Goal: Task Accomplishment & Management: Use online tool/utility

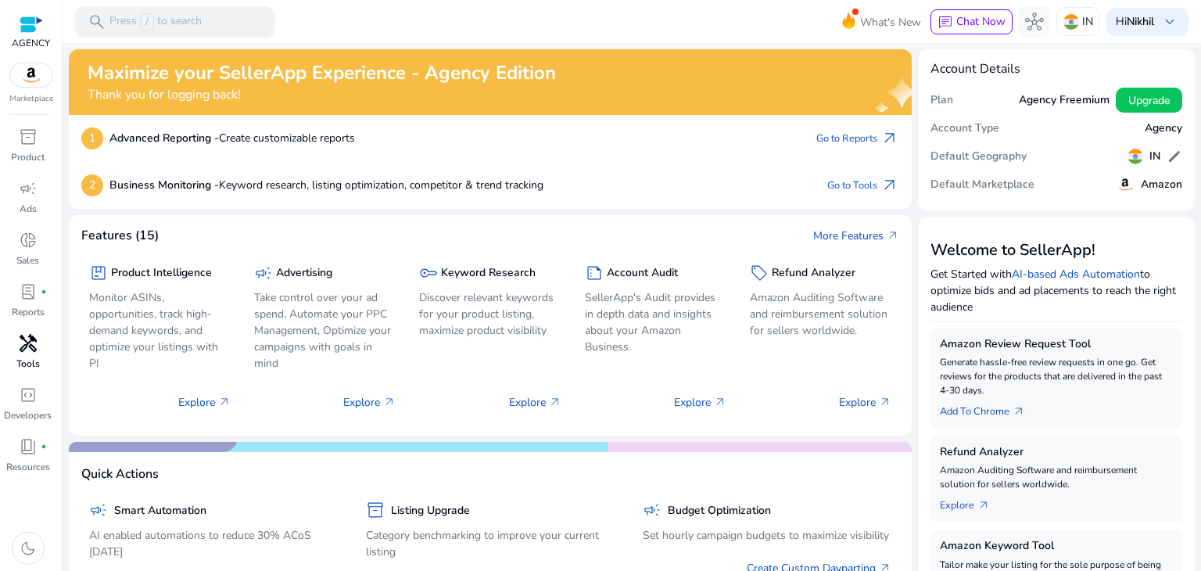
click at [31, 345] on span "handyman" at bounding box center [28, 343] width 19 height 19
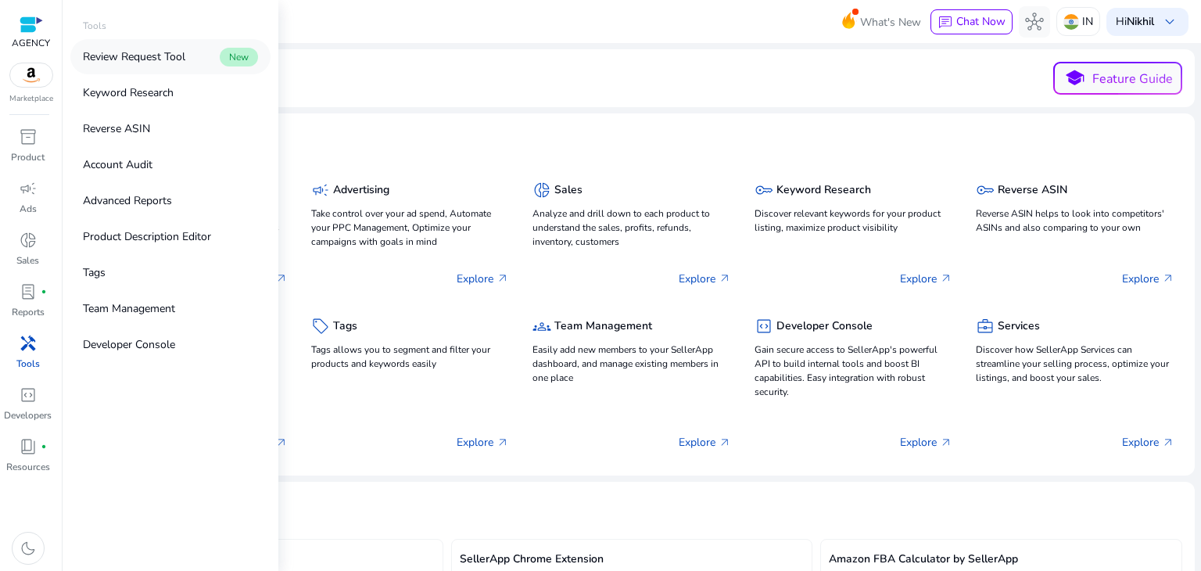
click at [153, 57] on p "Review Request Tool" at bounding box center [134, 56] width 102 height 16
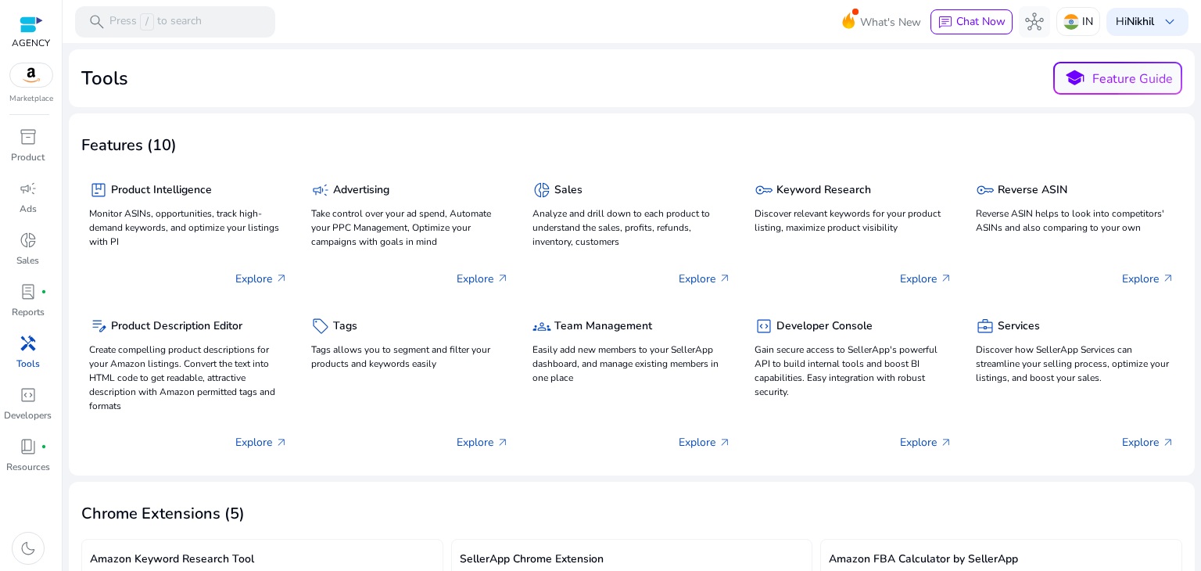
click at [28, 342] on span "handyman" at bounding box center [28, 343] width 19 height 19
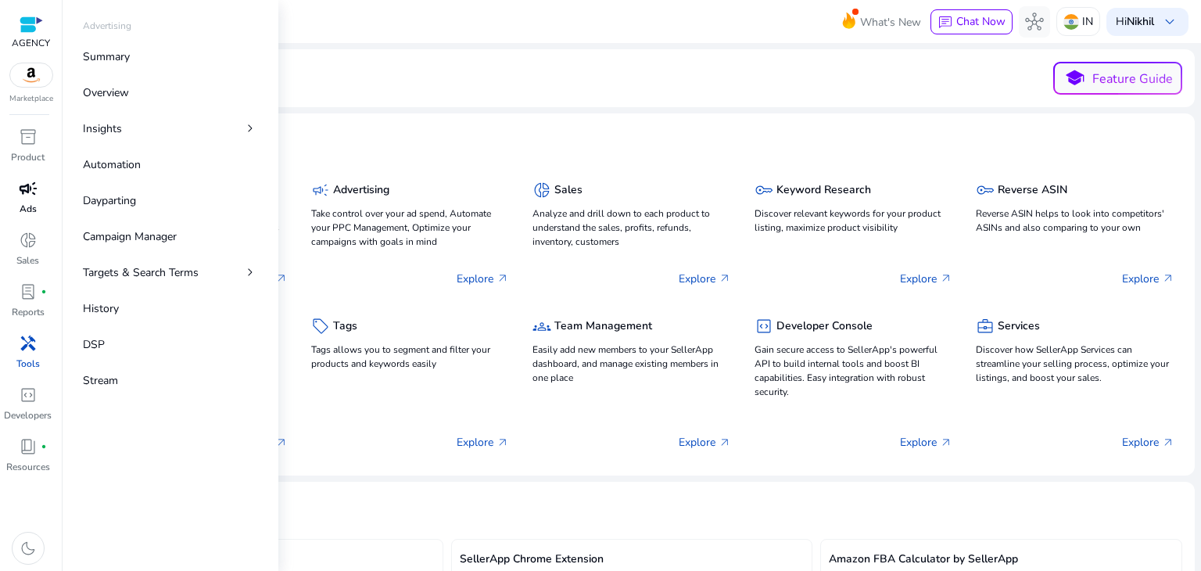
click at [25, 191] on span "campaign" at bounding box center [28, 188] width 19 height 19
click at [120, 53] on p "Summary" at bounding box center [106, 56] width 47 height 16
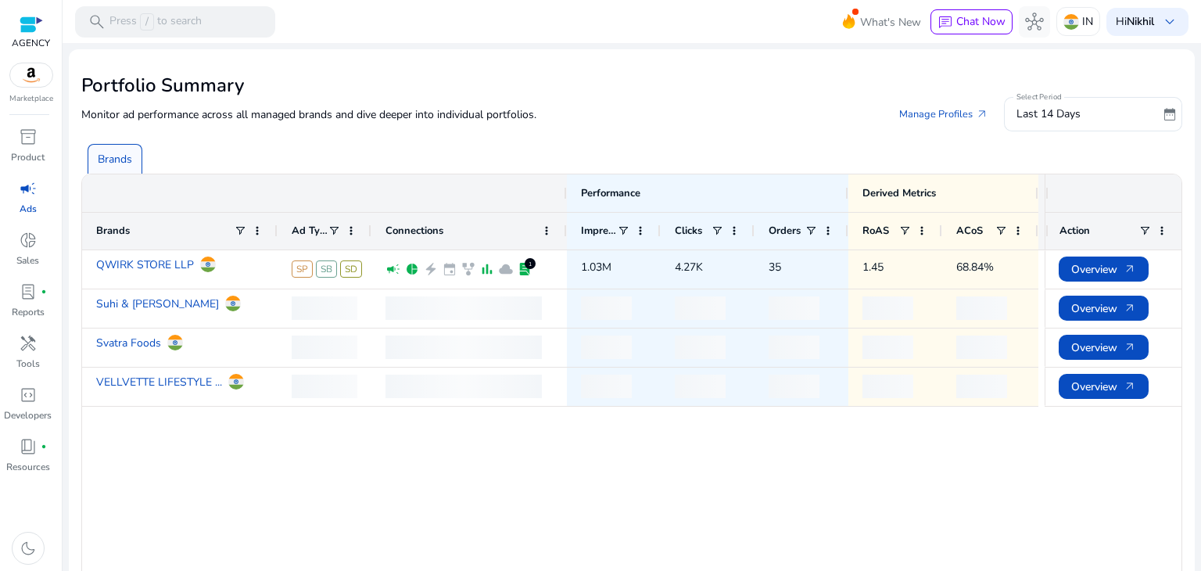
click at [339, 84] on h2 "Portfolio Summary" at bounding box center [631, 85] width 1101 height 23
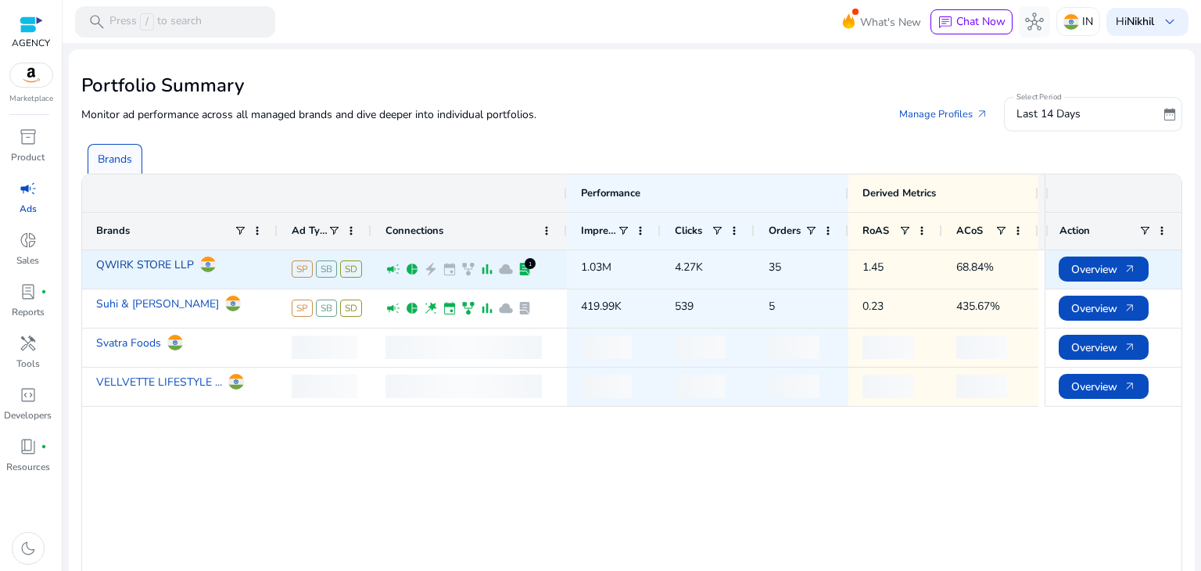
click at [142, 267] on link "QWIRK STORE LLP" at bounding box center [145, 264] width 98 height 27
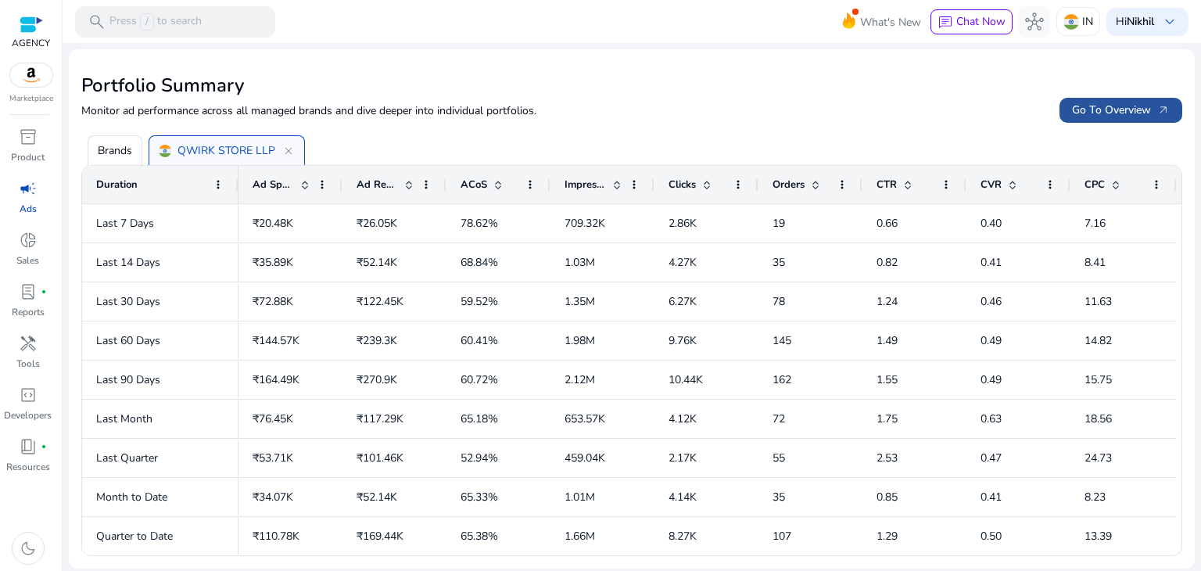
click at [1095, 105] on span "Go To Overview arrow_outward" at bounding box center [1121, 110] width 98 height 16
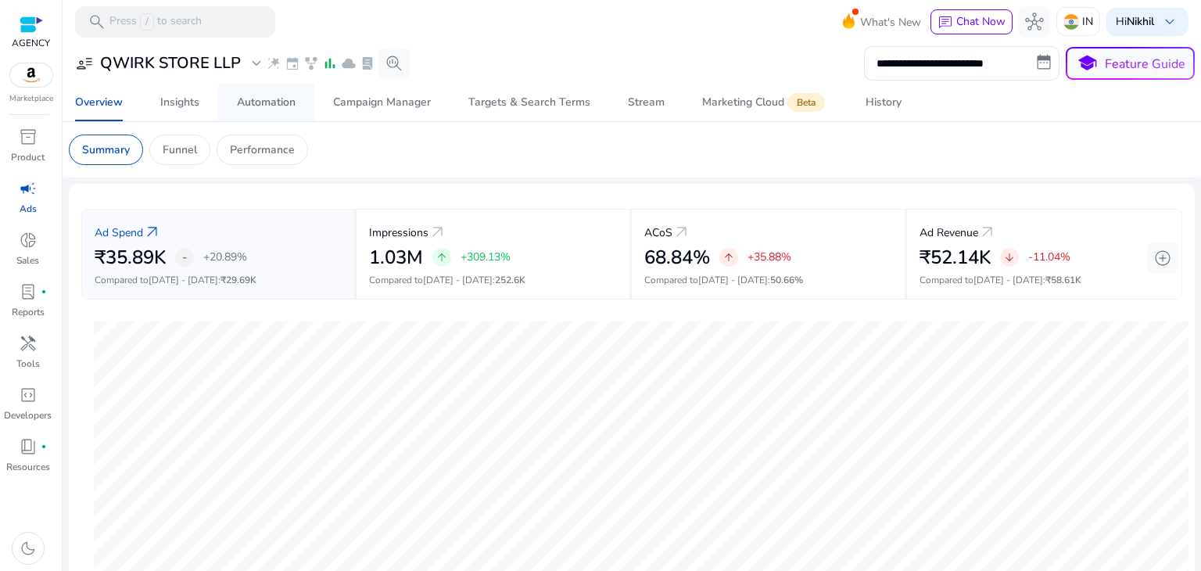
click at [286, 110] on span "Automation" at bounding box center [266, 103] width 59 height 38
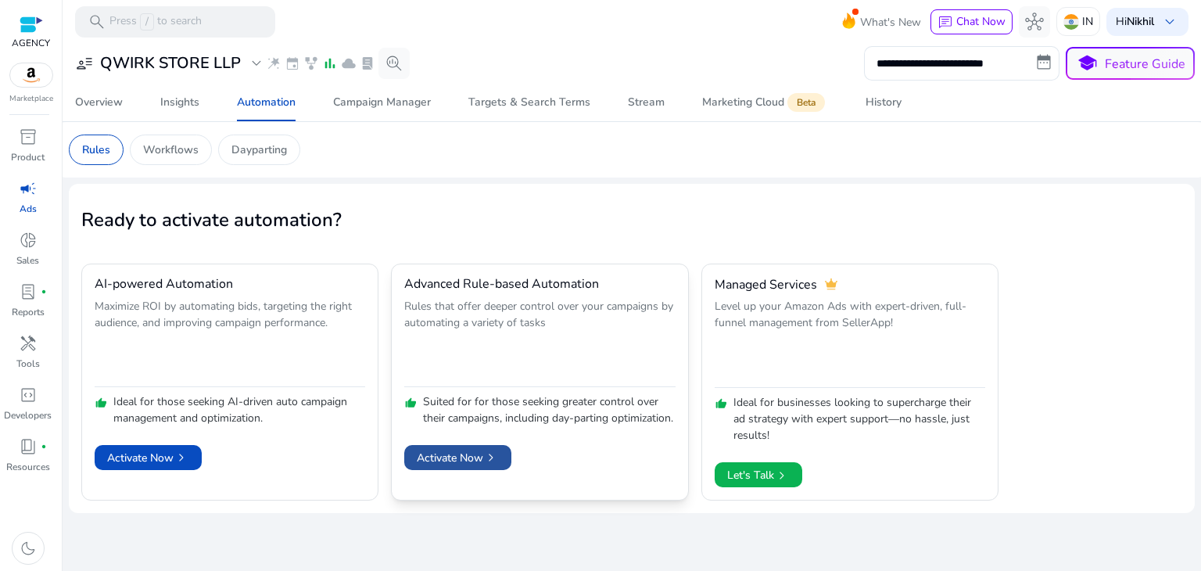
click at [454, 466] on span "Activate Now chevron_right" at bounding box center [458, 458] width 82 height 16
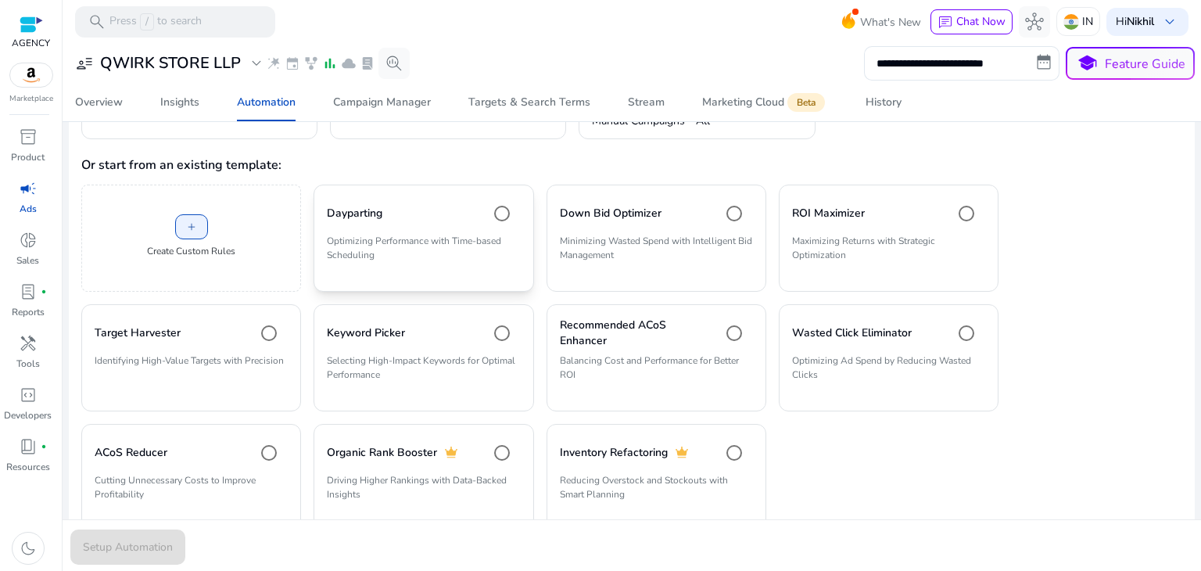
scroll to position [318, 0]
click at [197, 229] on span at bounding box center [191, 228] width 31 height 38
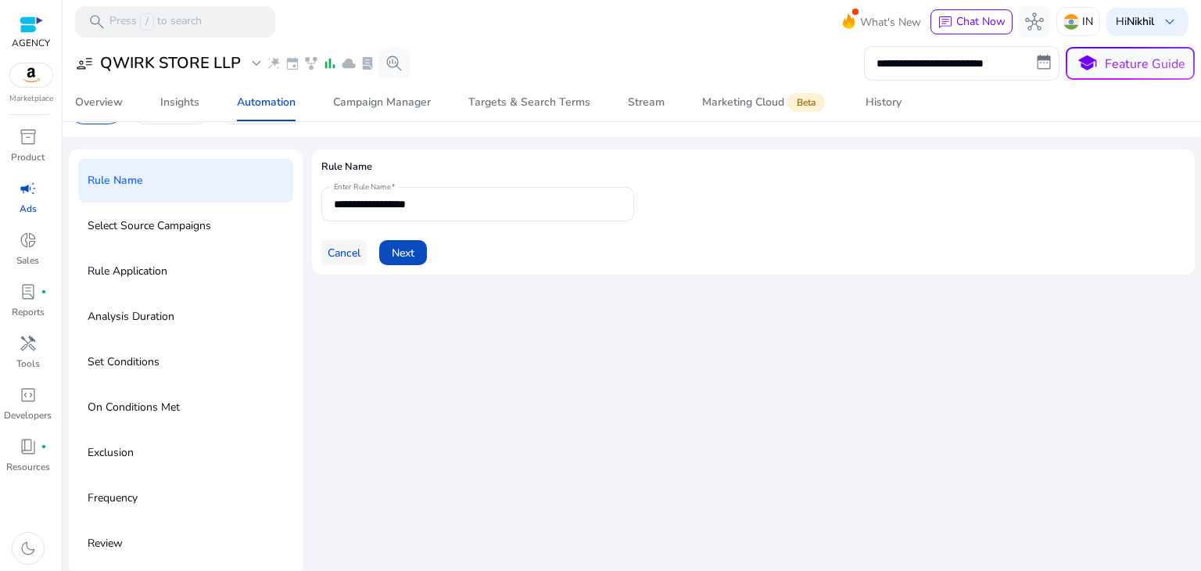
scroll to position [44, 0]
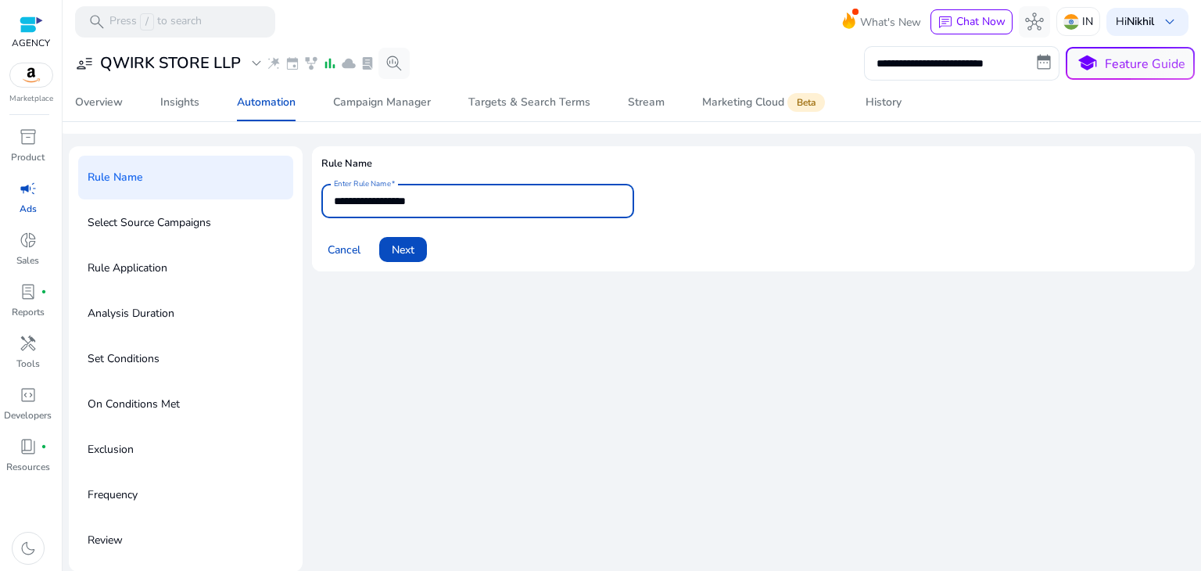
click at [473, 204] on input "**********" at bounding box center [478, 200] width 288 height 17
type input "*"
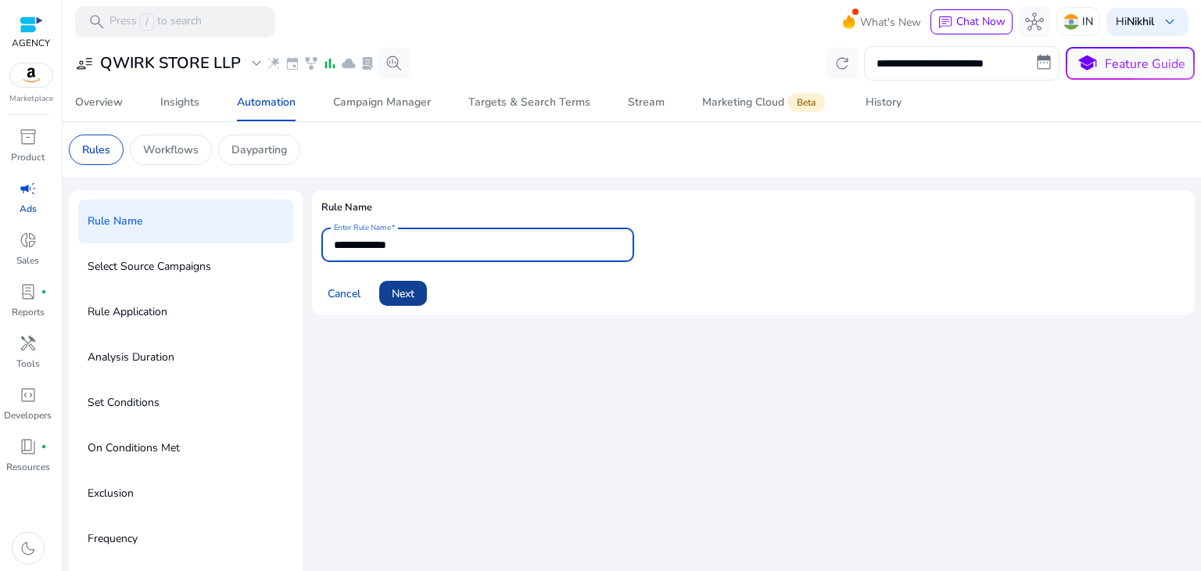
type input "**********"
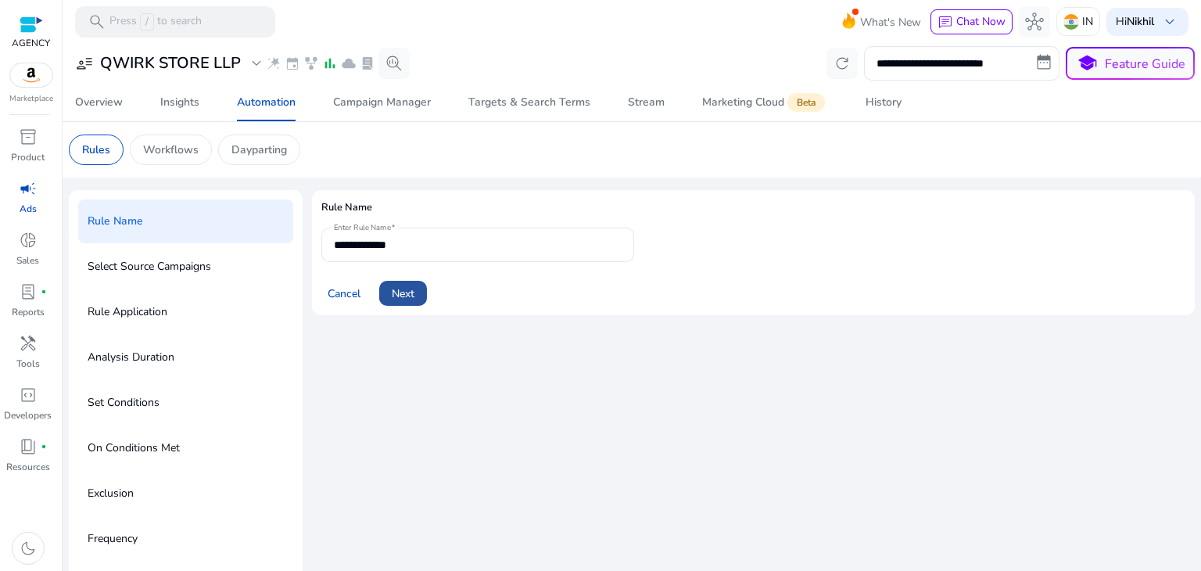
click at [407, 283] on span at bounding box center [403, 294] width 48 height 38
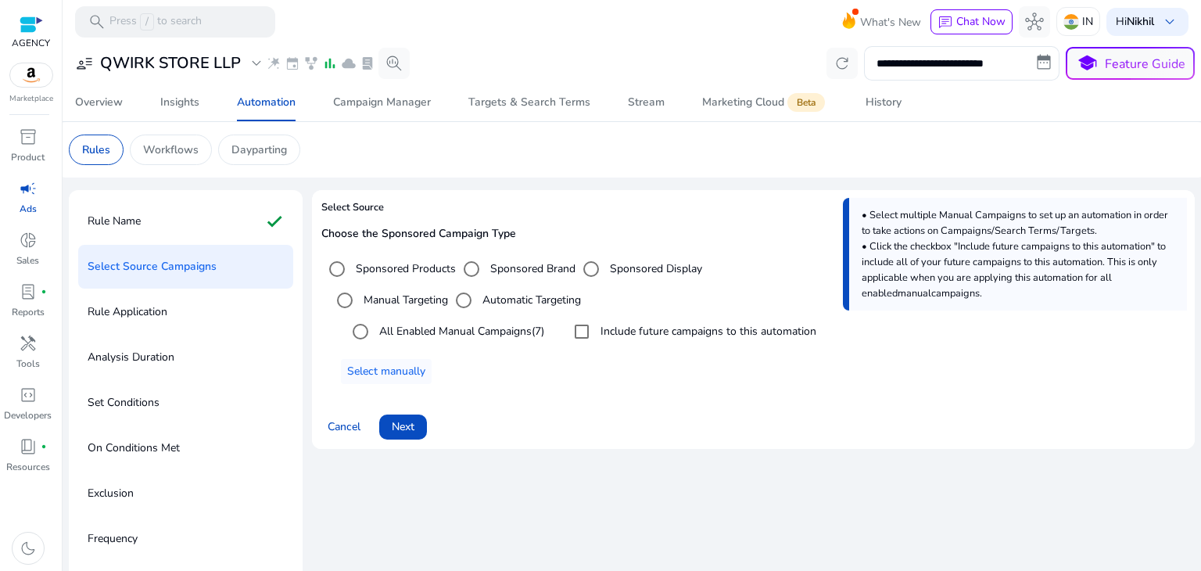
scroll to position [44, 0]
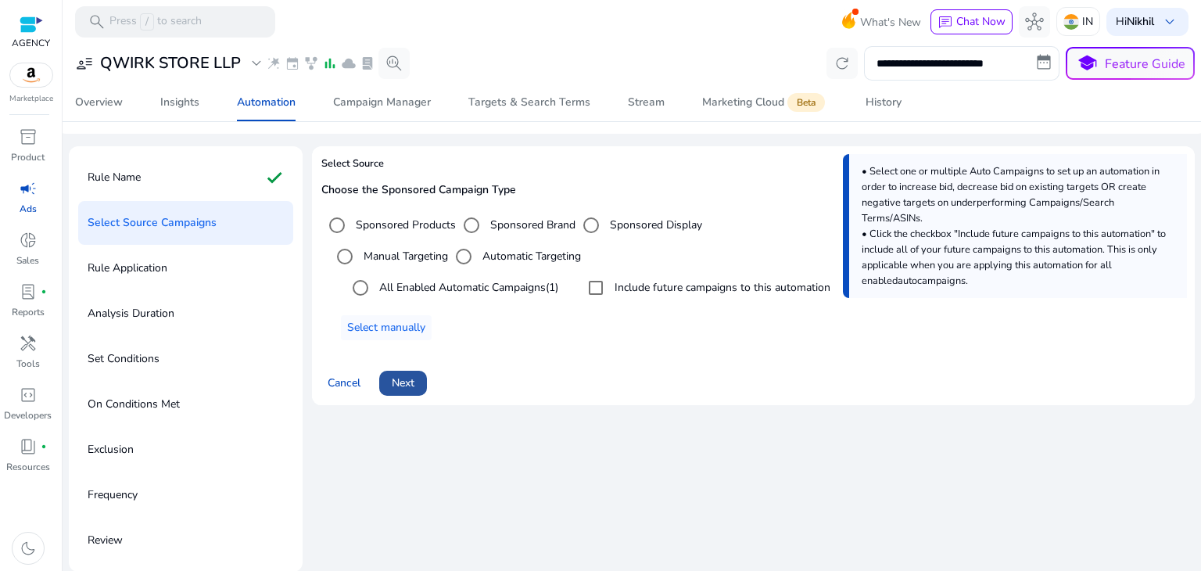
click at [401, 389] on span "Next" at bounding box center [403, 383] width 23 height 16
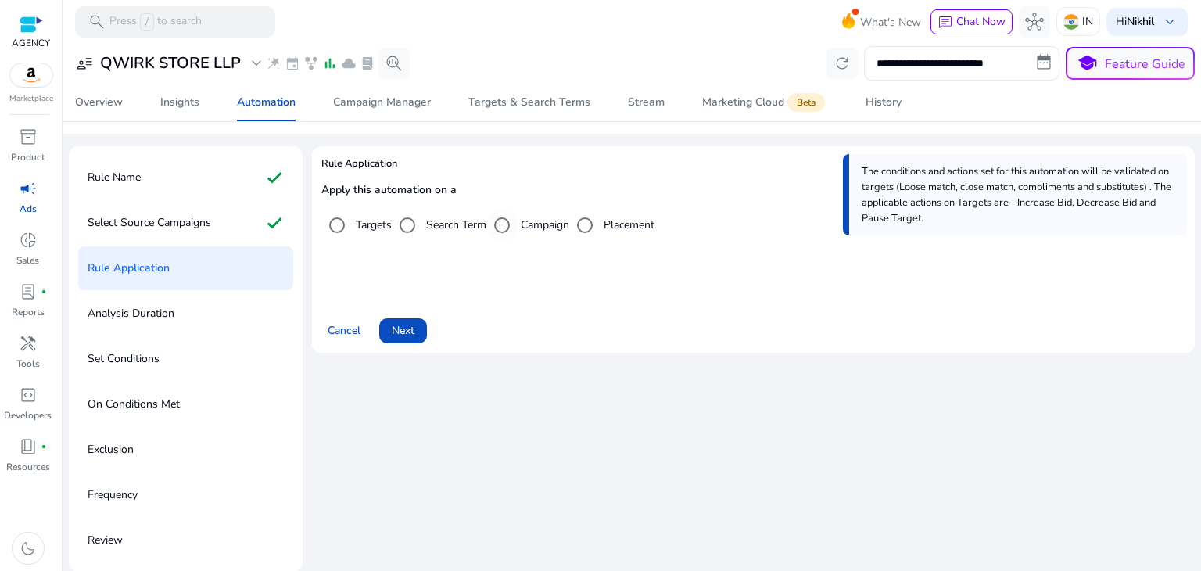
click at [533, 232] on label "Campaign" at bounding box center [544, 225] width 52 height 16
click at [403, 339] on span at bounding box center [403, 331] width 48 height 38
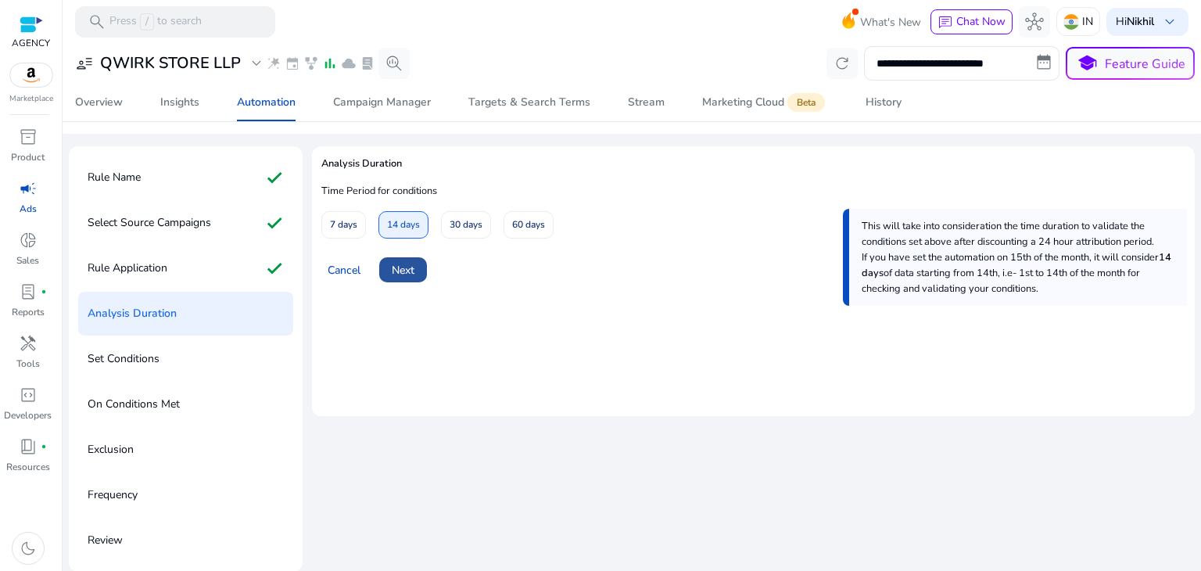
click at [422, 273] on span at bounding box center [403, 270] width 48 height 38
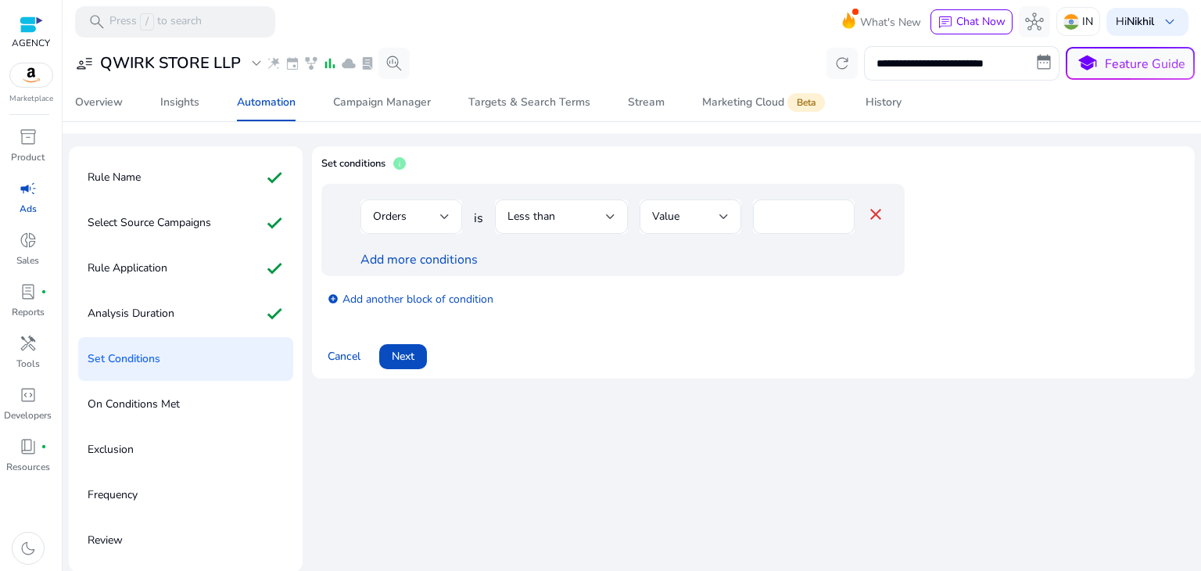
click at [451, 221] on div "Orders" at bounding box center [412, 216] width 102 height 34
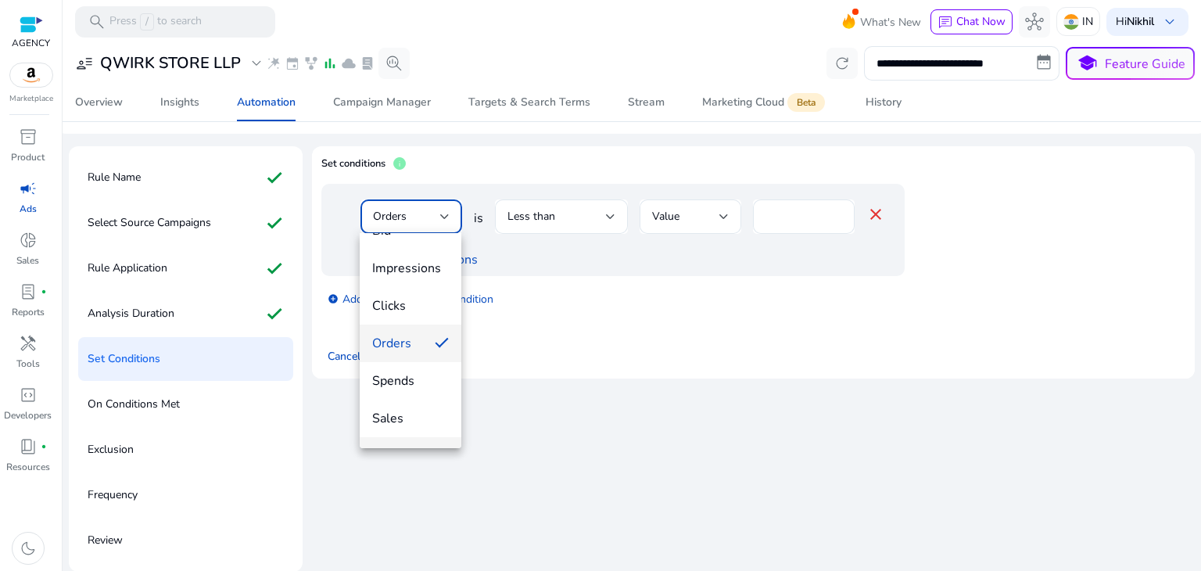
scroll to position [0, 0]
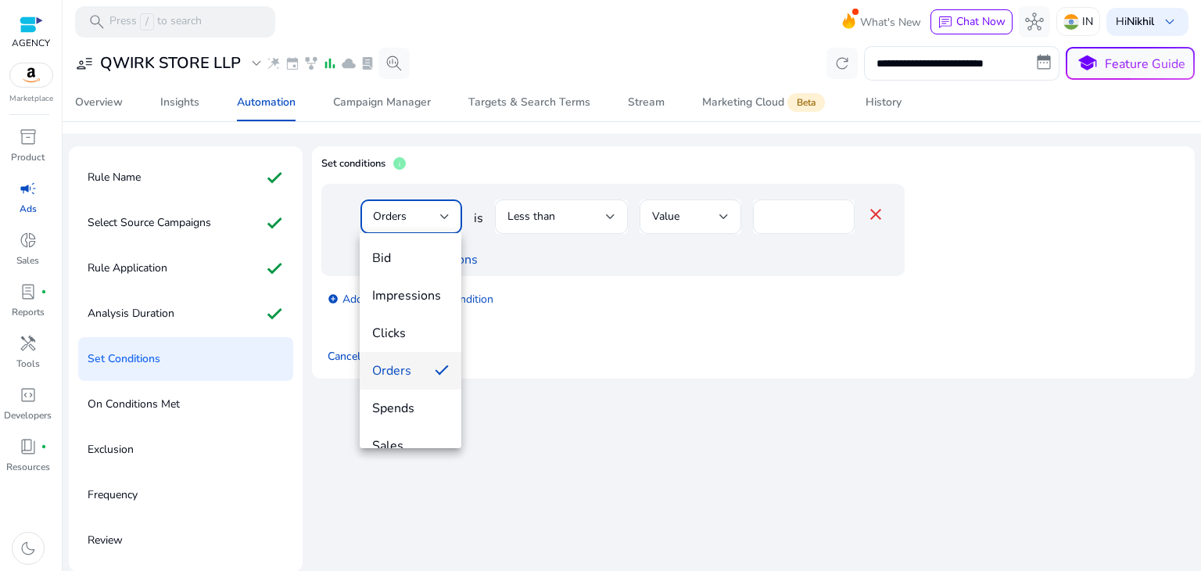
click at [582, 378] on div at bounding box center [600, 285] width 1201 height 571
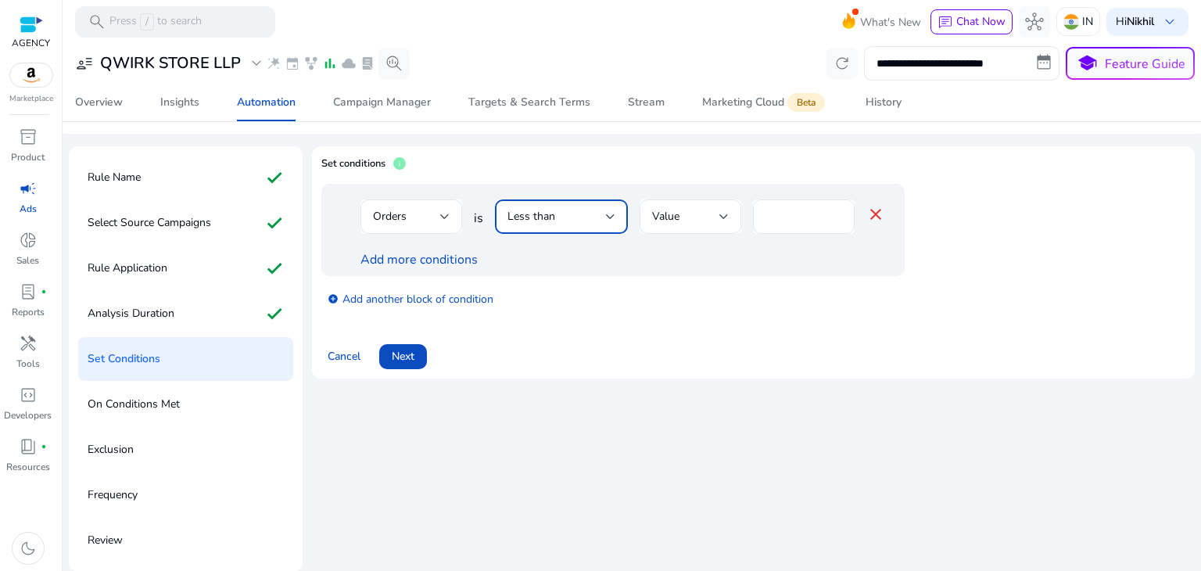
click at [612, 220] on div at bounding box center [610, 216] width 9 height 19
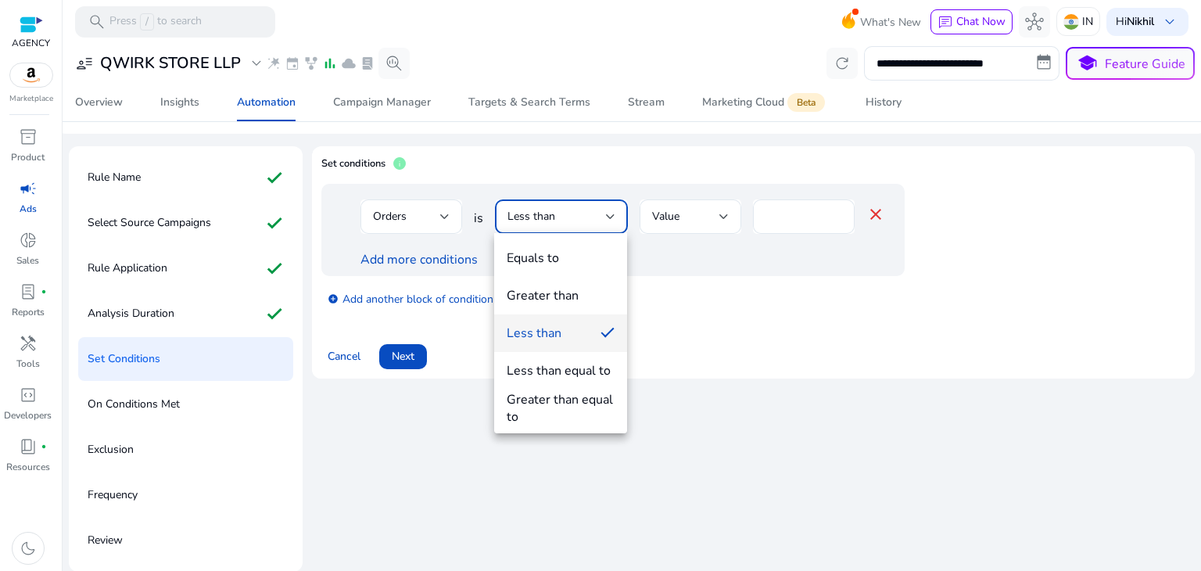
click at [612, 220] on div at bounding box center [600, 285] width 1201 height 571
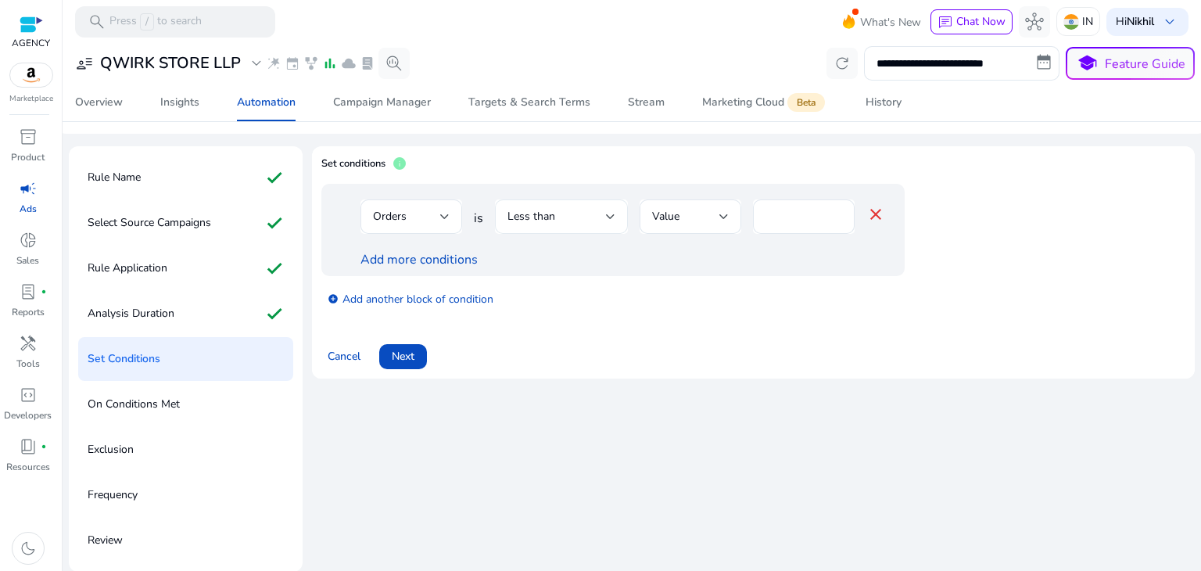
click at [612, 220] on div at bounding box center [610, 216] width 9 height 19
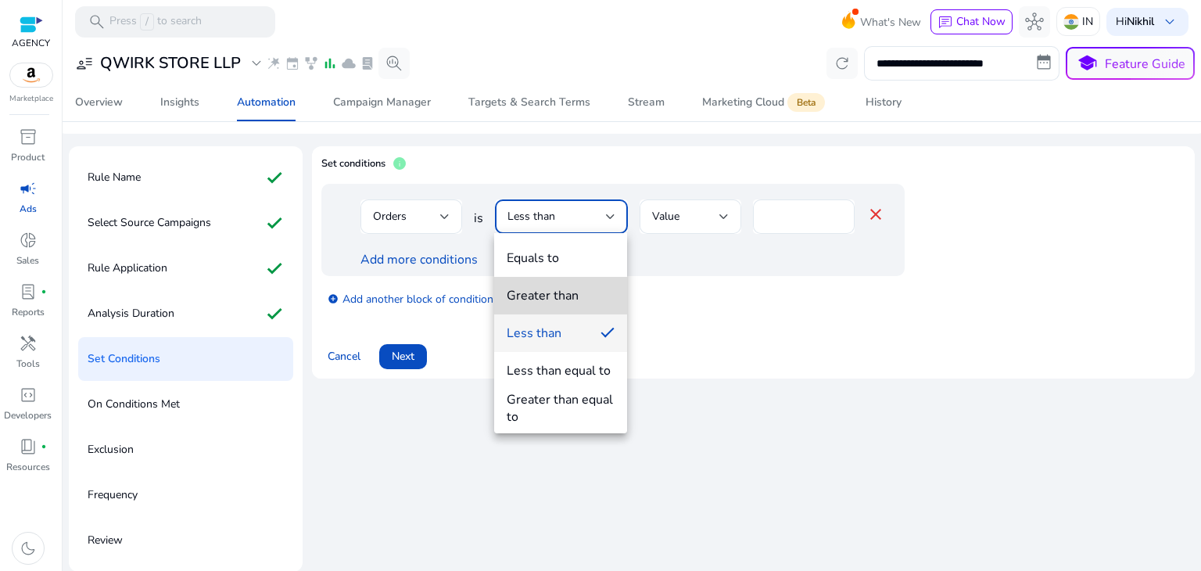
click at [582, 289] on span "Greater than" at bounding box center [561, 295] width 108 height 17
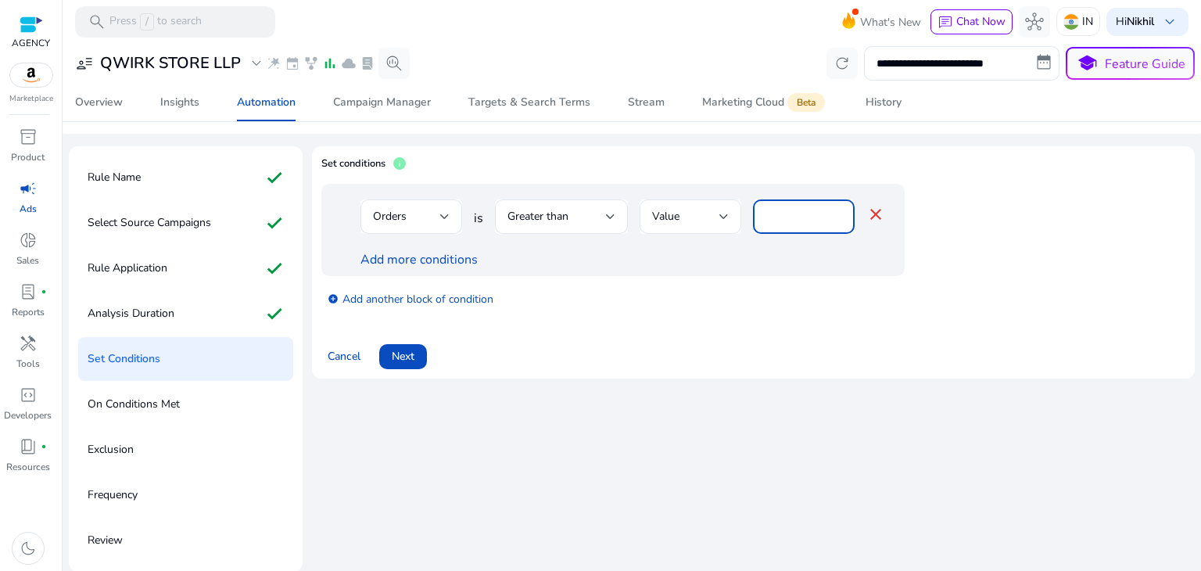
click at [797, 217] on input "*" at bounding box center [804, 216] width 77 height 17
type input "*"
click at [577, 242] on div at bounding box center [561, 242] width 133 height 16
click at [422, 261] on link "Add more conditions" at bounding box center [419, 259] width 117 height 17
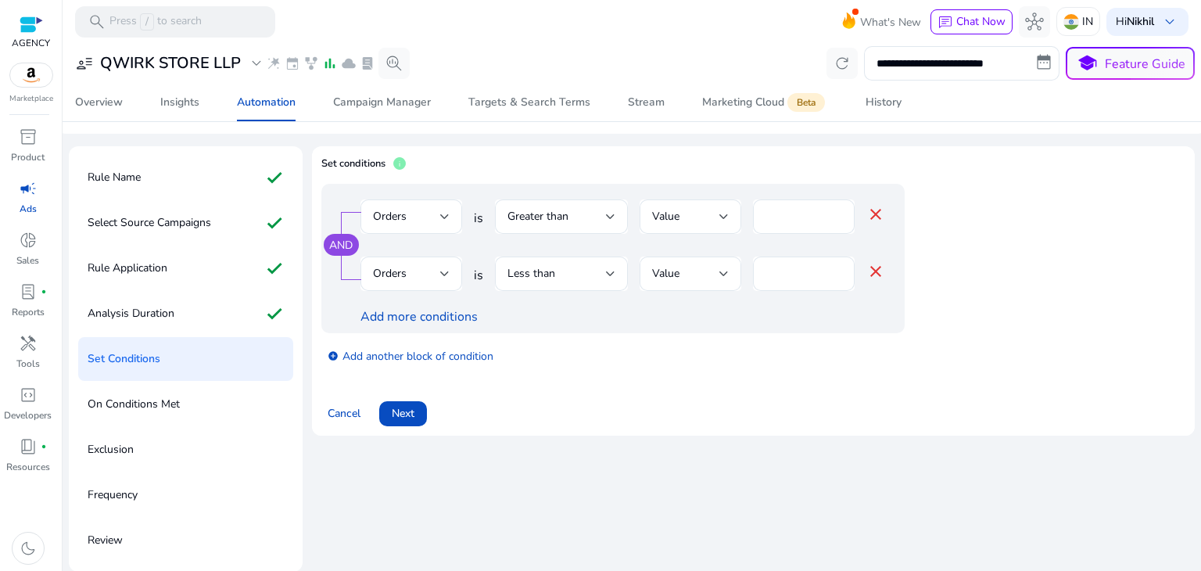
click at [343, 248] on link "AND" at bounding box center [340, 245] width 23 height 15
click at [343, 248] on link "OR" at bounding box center [341, 245] width 16 height 15
click at [871, 273] on mat-icon "close" at bounding box center [876, 271] width 19 height 19
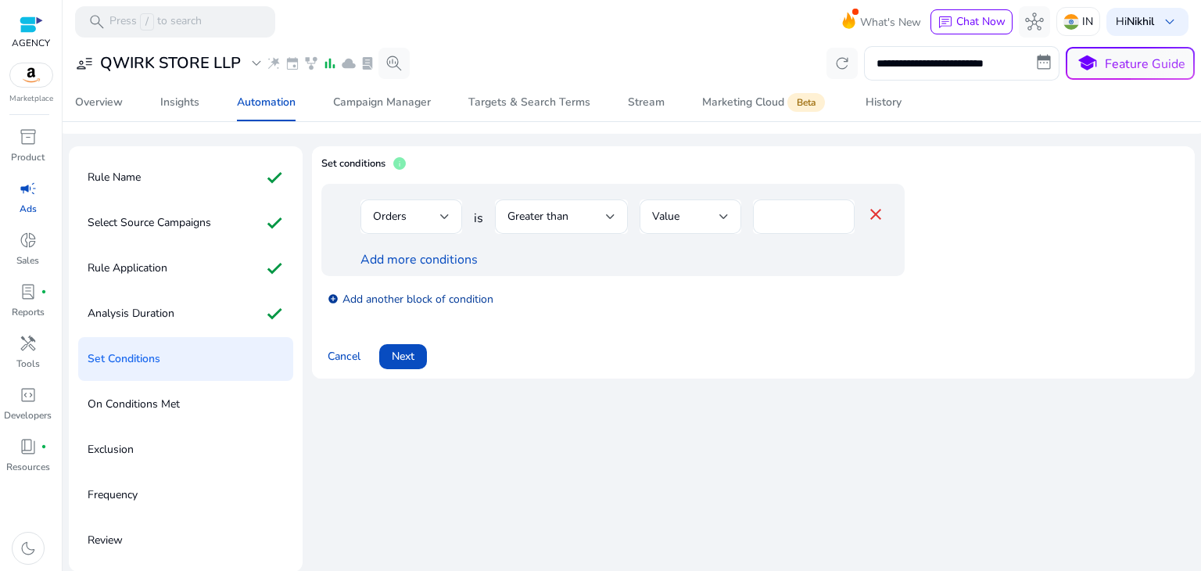
click at [351, 300] on link "add_circle Add another block of condition" at bounding box center [411, 298] width 166 height 18
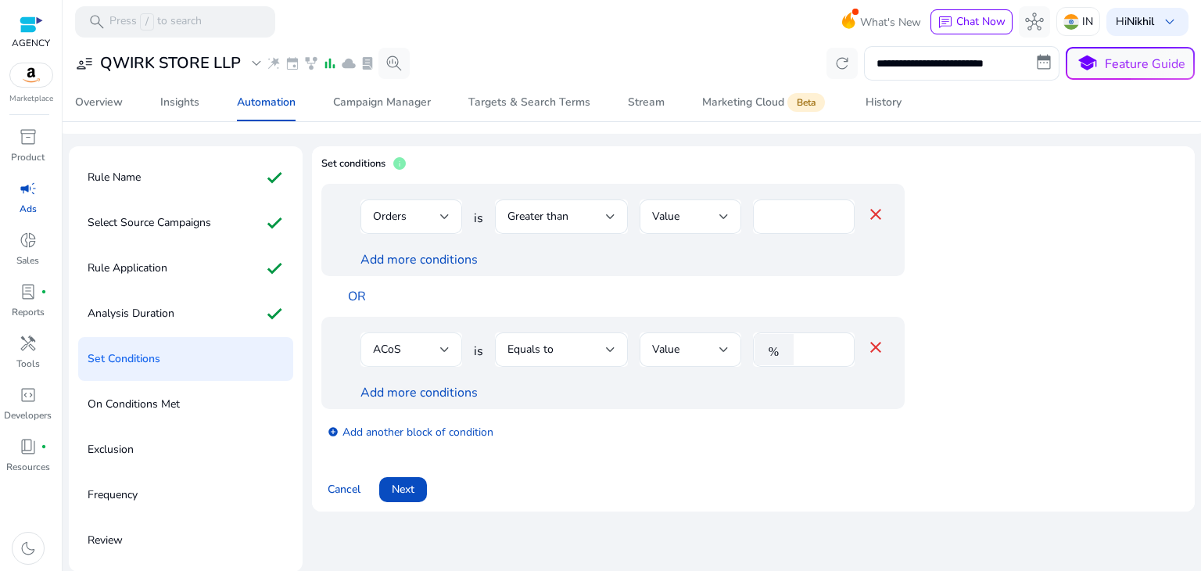
click at [444, 342] on div at bounding box center [444, 349] width 9 height 19
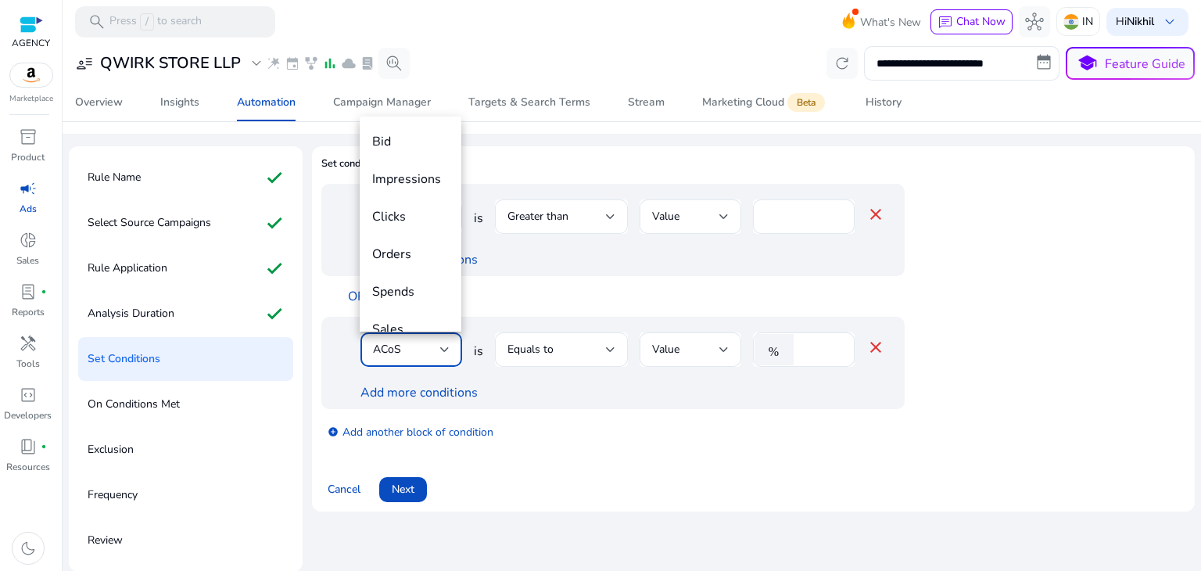
scroll to position [53, 0]
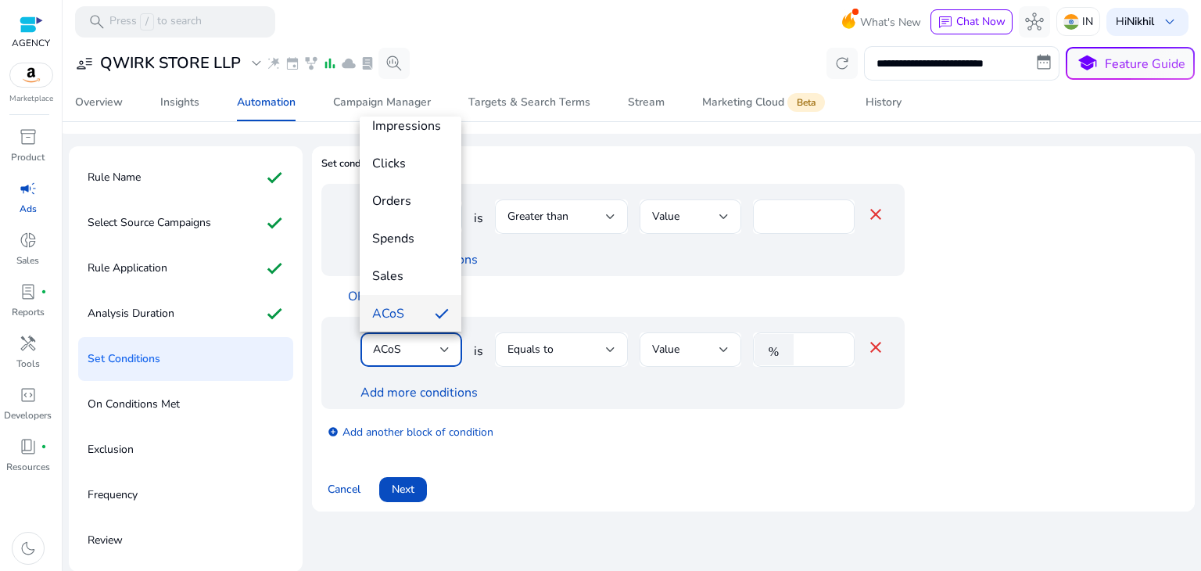
click at [444, 351] on div at bounding box center [600, 285] width 1201 height 571
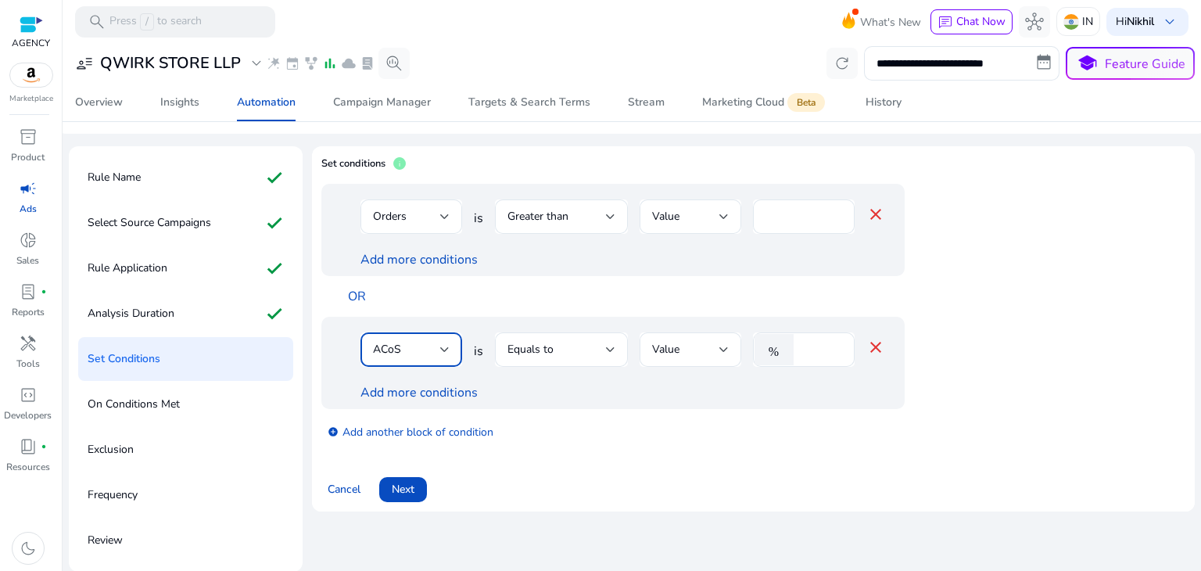
click at [446, 349] on div at bounding box center [444, 350] width 9 height 6
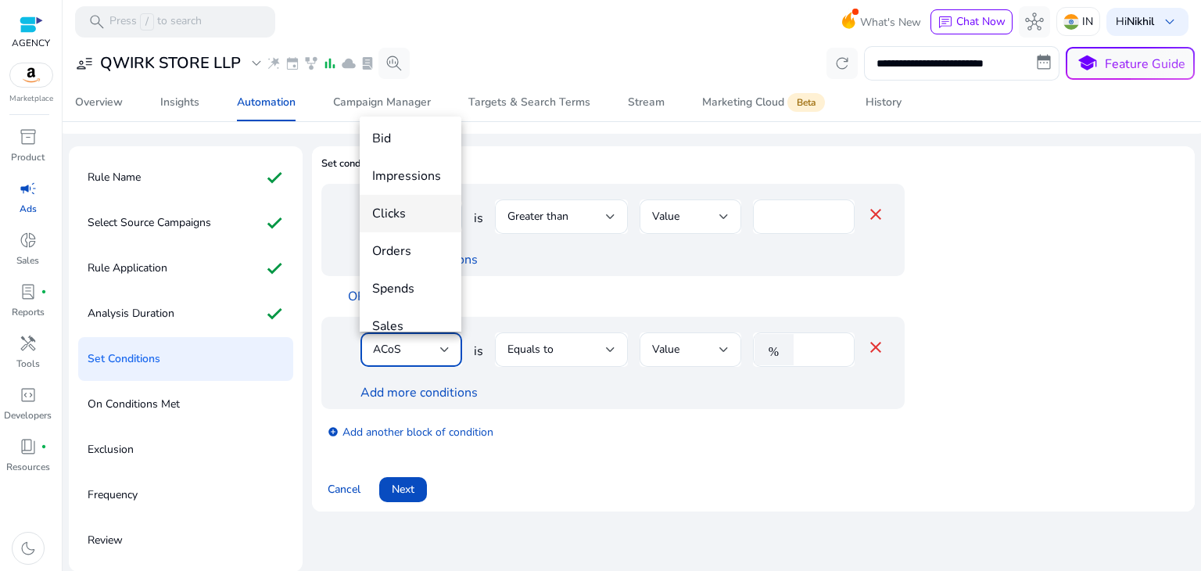
scroll to position [28, 0]
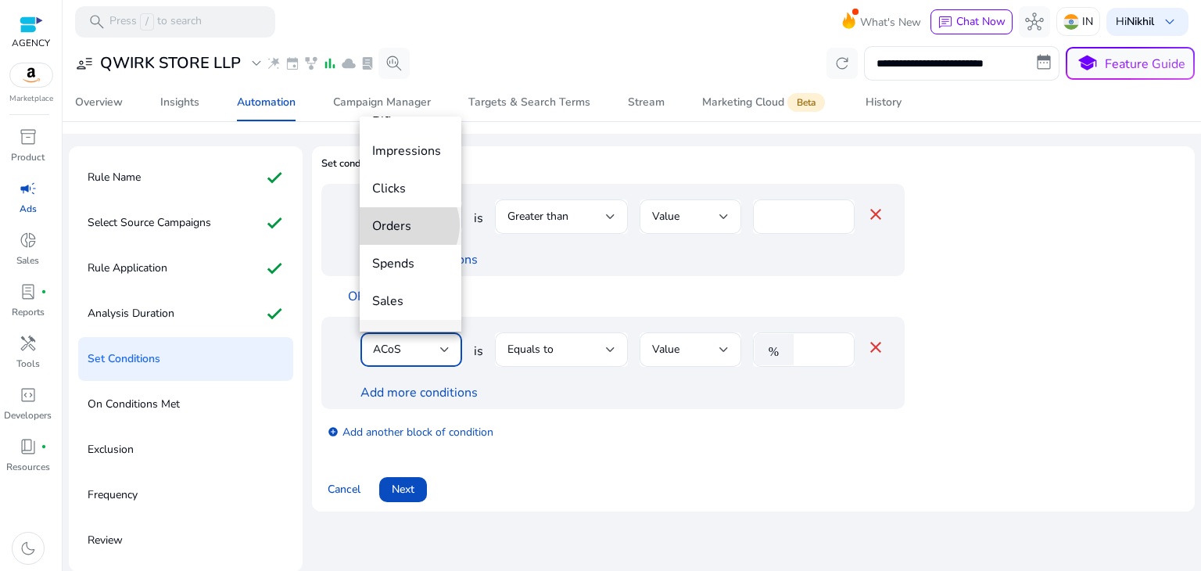
click at [401, 224] on span "Orders" at bounding box center [410, 225] width 77 height 17
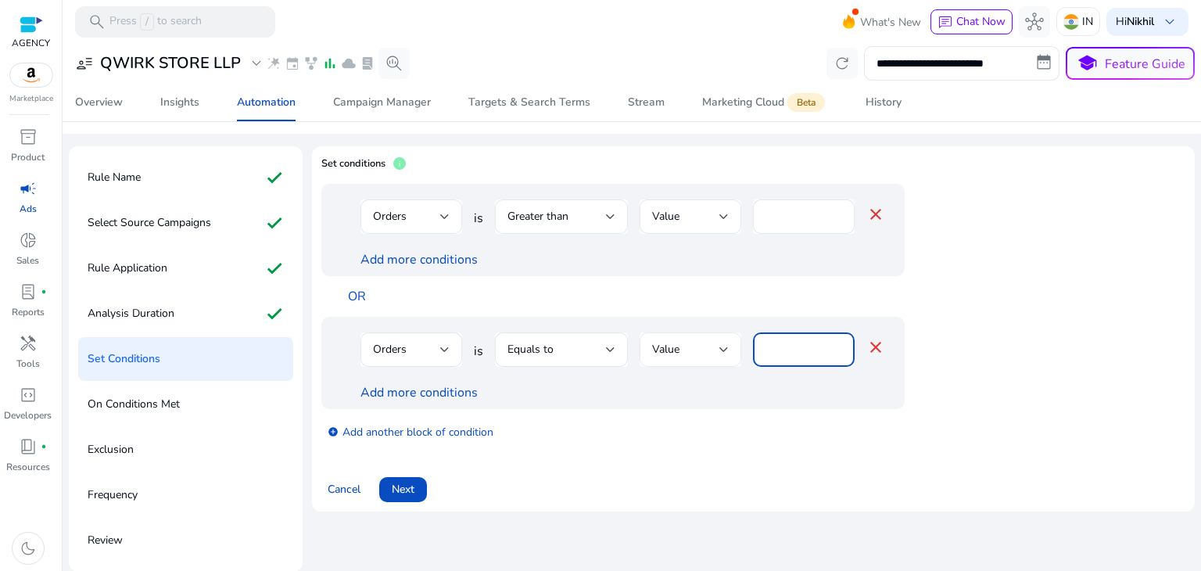
drag, startPoint x: 804, startPoint y: 348, endPoint x: 738, endPoint y: 336, distance: 67.5
click at [738, 336] on div "Orders is Equals to Value **** close" at bounding box center [623, 357] width 525 height 51
type input "*"
click at [526, 395] on div "Add more conditions" at bounding box center [623, 392] width 525 height 19
click at [444, 390] on link "Add more conditions" at bounding box center [419, 392] width 117 height 17
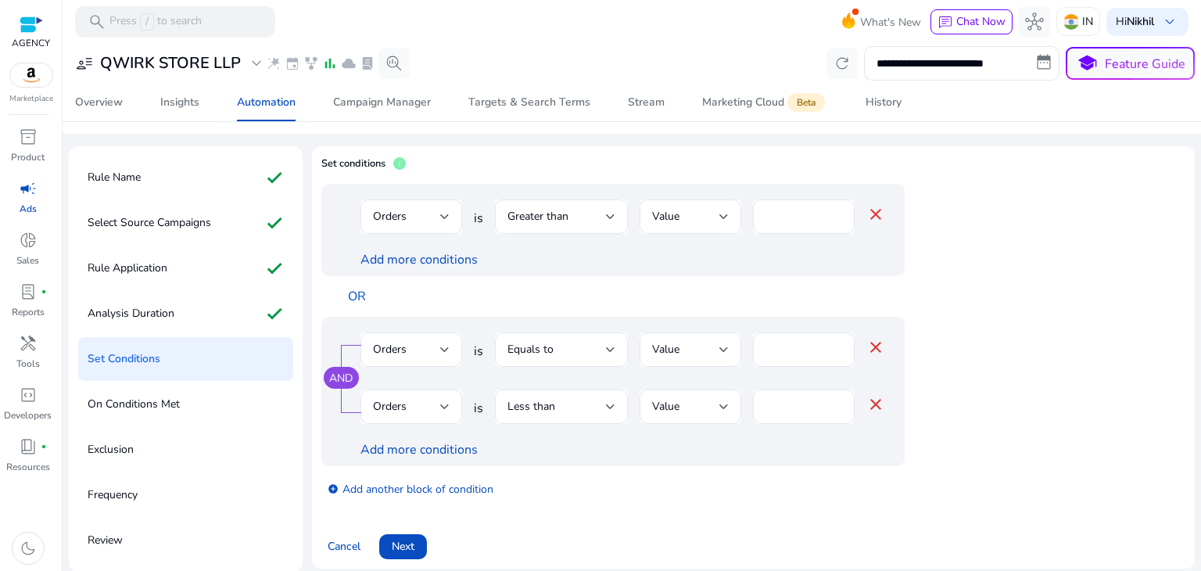
scroll to position [54, 0]
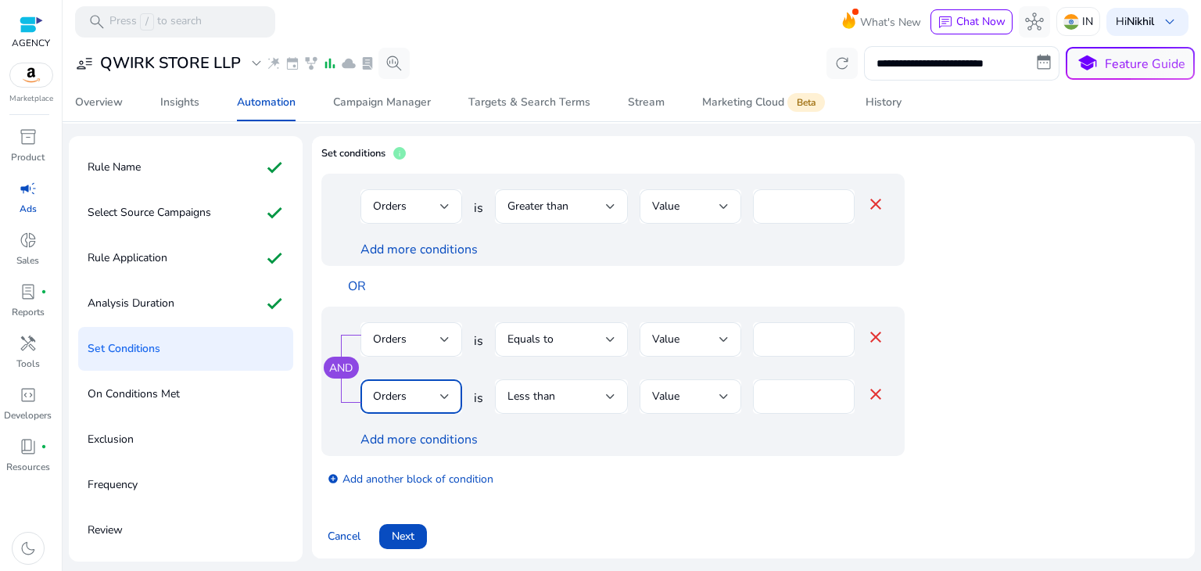
click at [446, 391] on div at bounding box center [444, 396] width 9 height 19
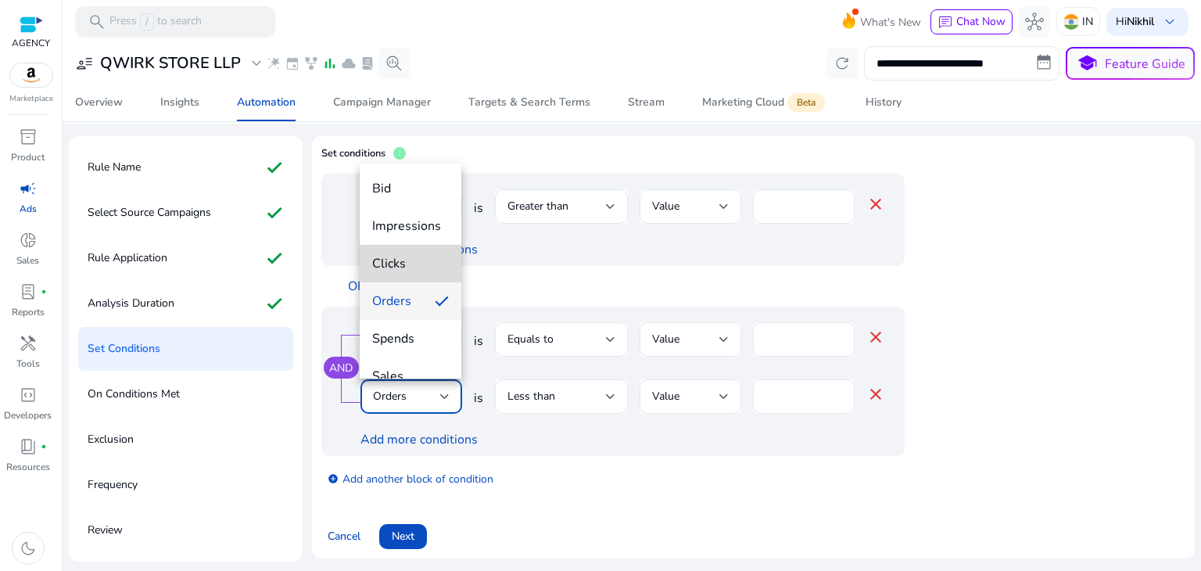
click at [418, 267] on span "Clicks" at bounding box center [410, 263] width 77 height 17
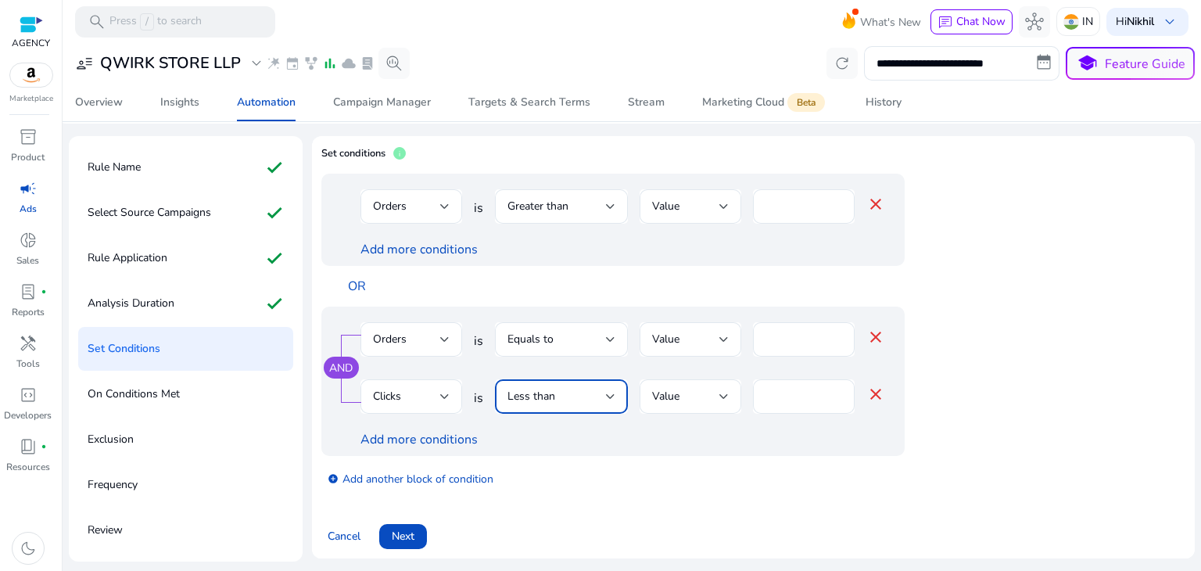
click at [609, 401] on div at bounding box center [610, 396] width 9 height 19
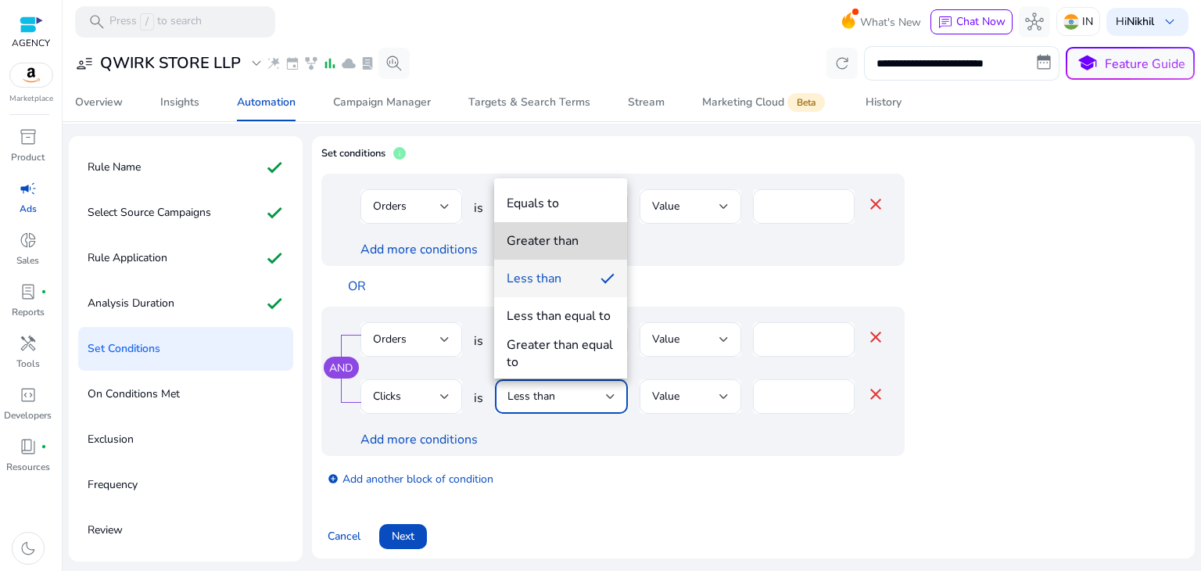
click at [560, 223] on mat-option "Greater than" at bounding box center [560, 241] width 133 height 38
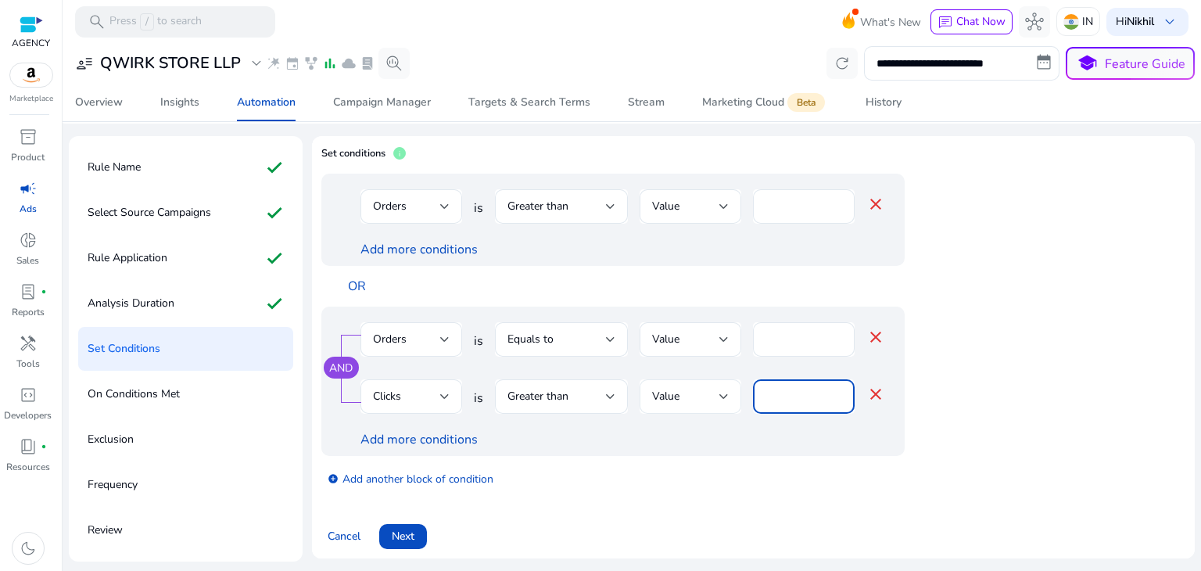
drag, startPoint x: 788, startPoint y: 398, endPoint x: 732, endPoint y: 395, distance: 55.6
click at [732, 395] on div "Clicks is Greater than Value * close" at bounding box center [623, 404] width 525 height 51
click at [798, 393] on input "*" at bounding box center [804, 396] width 77 height 17
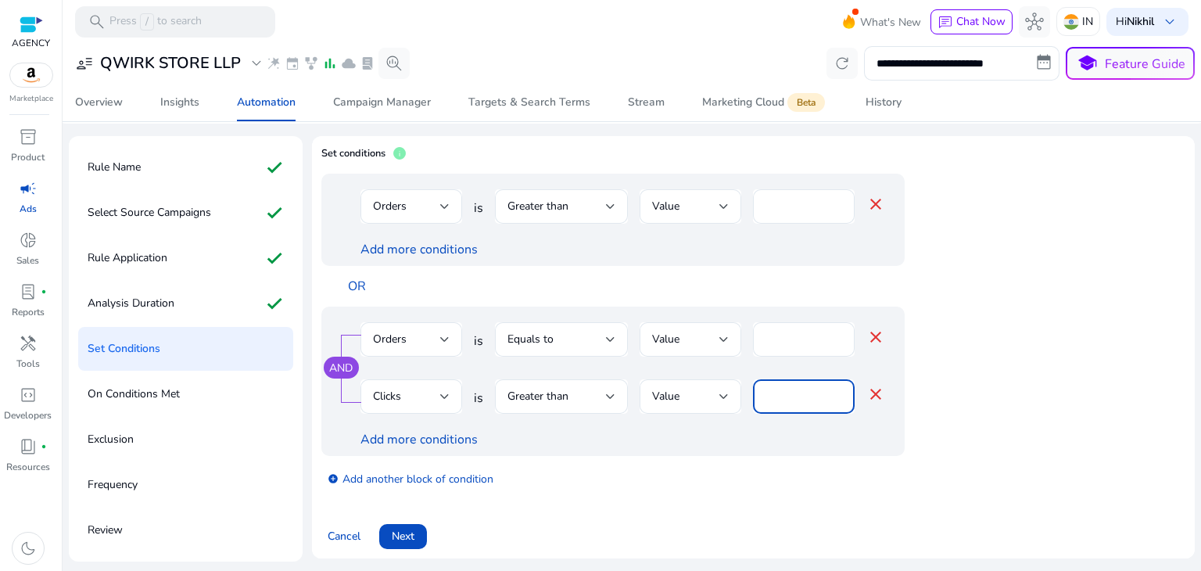
type input "*"
click at [888, 446] on div "AND Orders is Equals to Value * close Clicks is Greater than Value ** close Add…" at bounding box center [613, 381] width 584 height 149
click at [807, 398] on input "**" at bounding box center [804, 396] width 77 height 17
type input "**"
click at [810, 411] on div "**" at bounding box center [804, 396] width 77 height 34
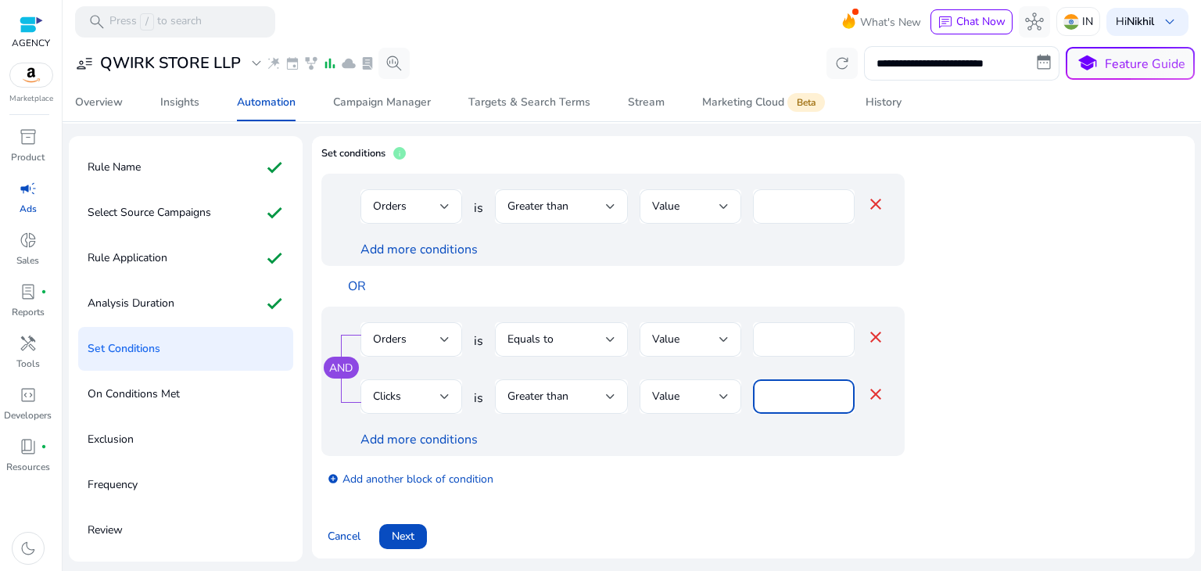
click at [652, 444] on div "Add more conditions" at bounding box center [623, 439] width 525 height 19
click at [167, 161] on div "Rule Name check" at bounding box center [185, 167] width 215 height 44
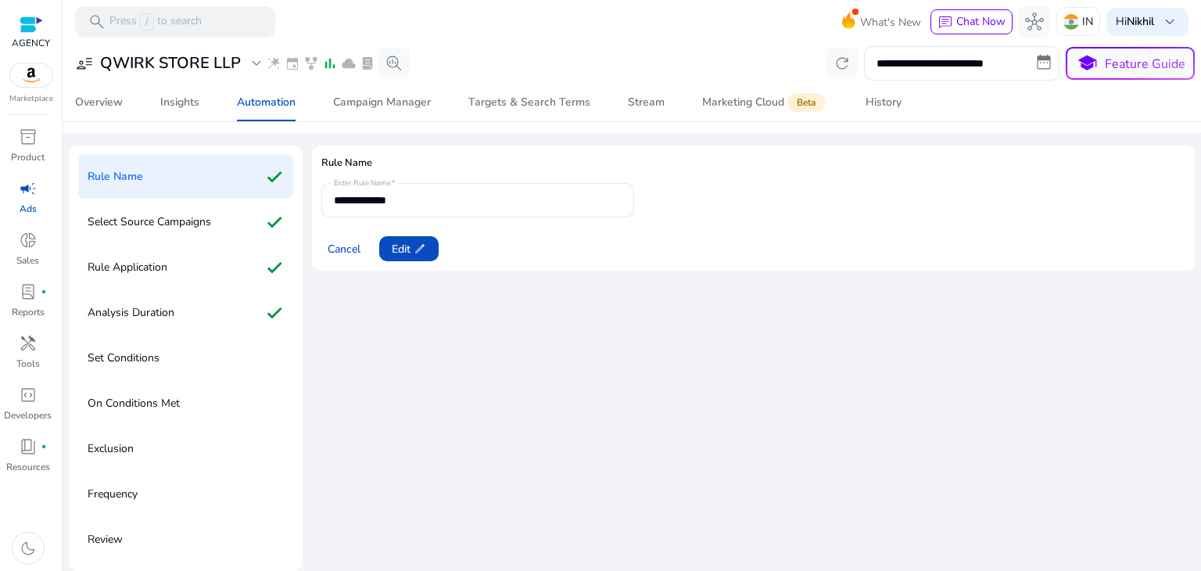
scroll to position [44, 0]
click at [411, 243] on app-icon "edit" at bounding box center [419, 249] width 16 height 13
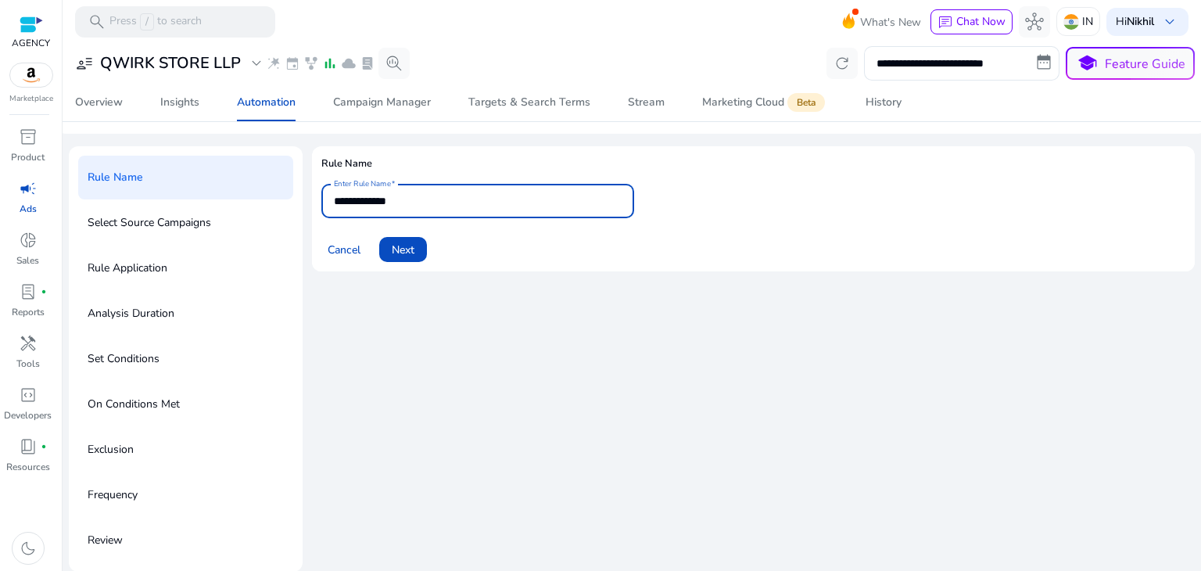
drag, startPoint x: 450, startPoint y: 192, endPoint x: 305, endPoint y: 210, distance: 145.9
click at [305, 210] on div "**********" at bounding box center [632, 359] width 1126 height 426
type input "**********"
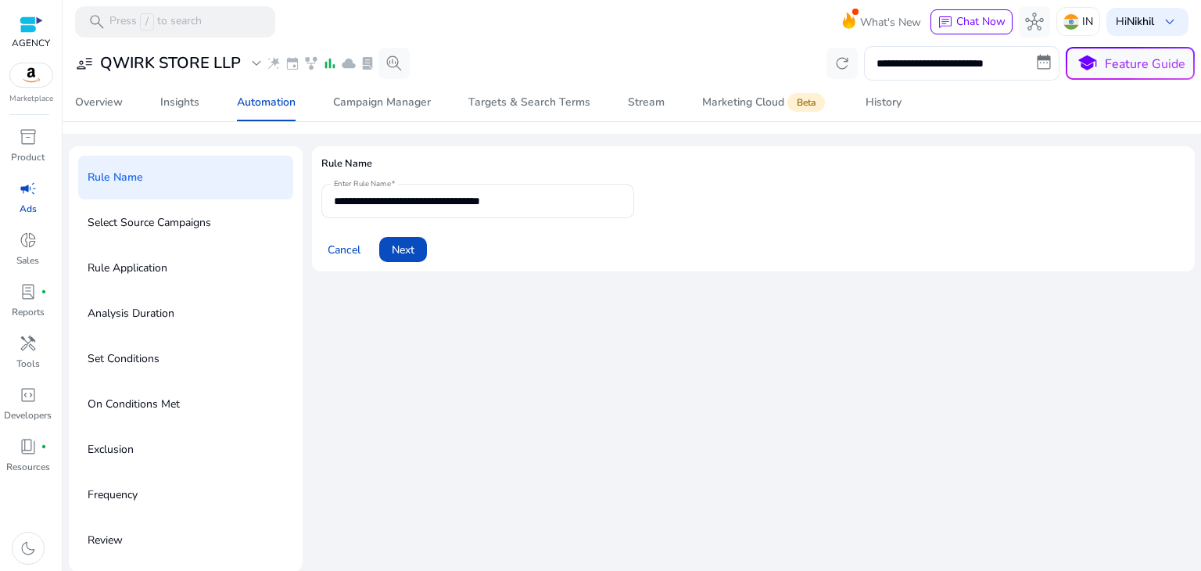
click at [517, 249] on div "Cancel Next" at bounding box center [753, 243] width 864 height 38
click at [400, 253] on span "Next" at bounding box center [403, 250] width 23 height 16
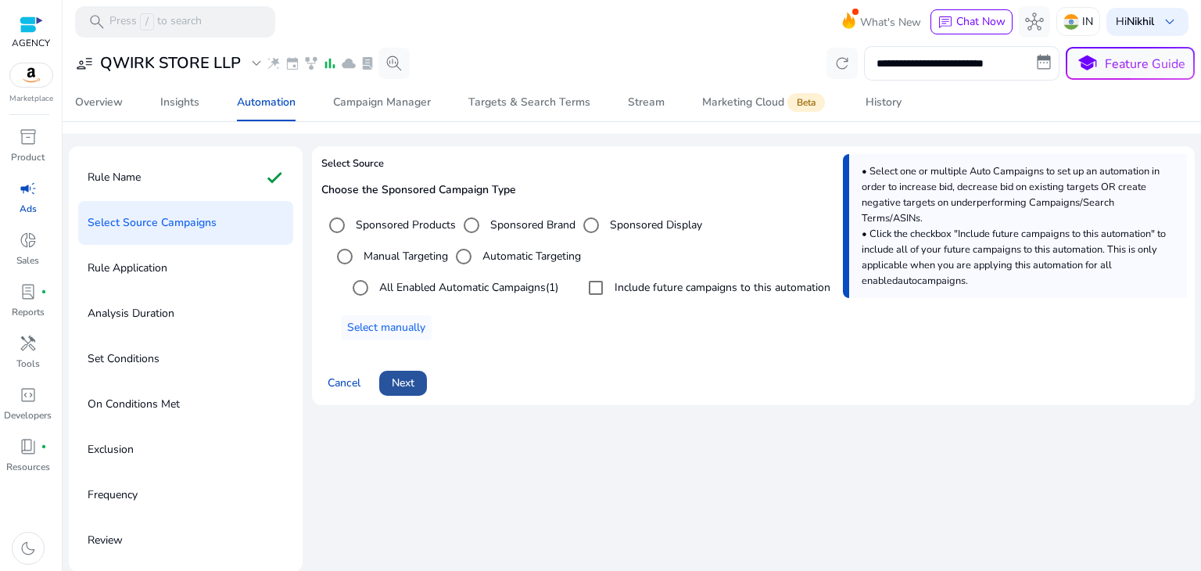
click at [406, 382] on span "Next" at bounding box center [403, 383] width 23 height 16
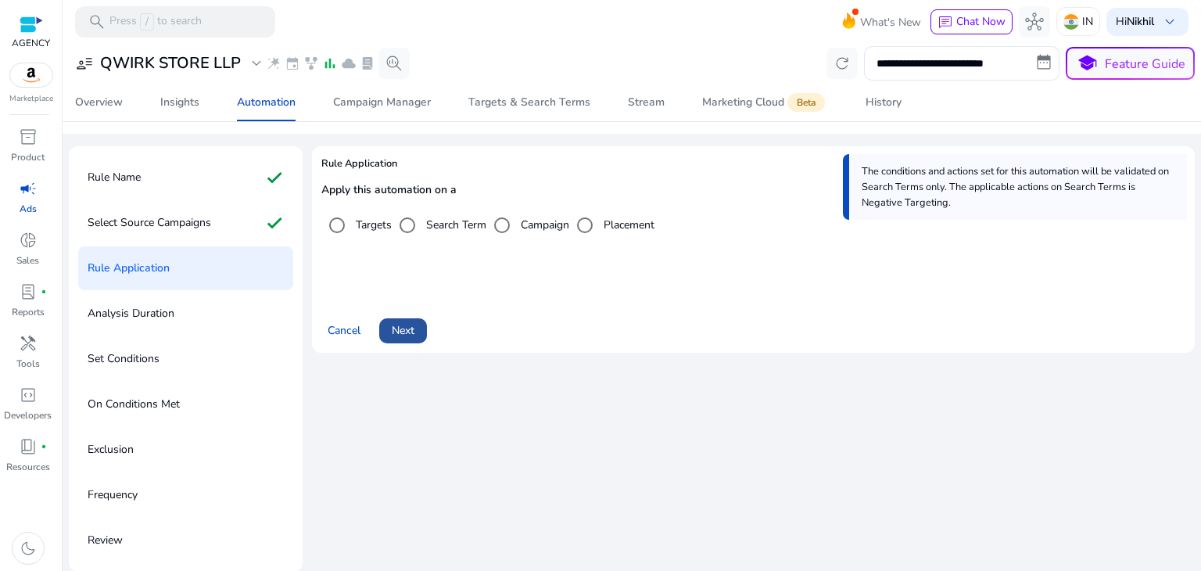
click at [401, 327] on span "Next" at bounding box center [403, 330] width 23 height 16
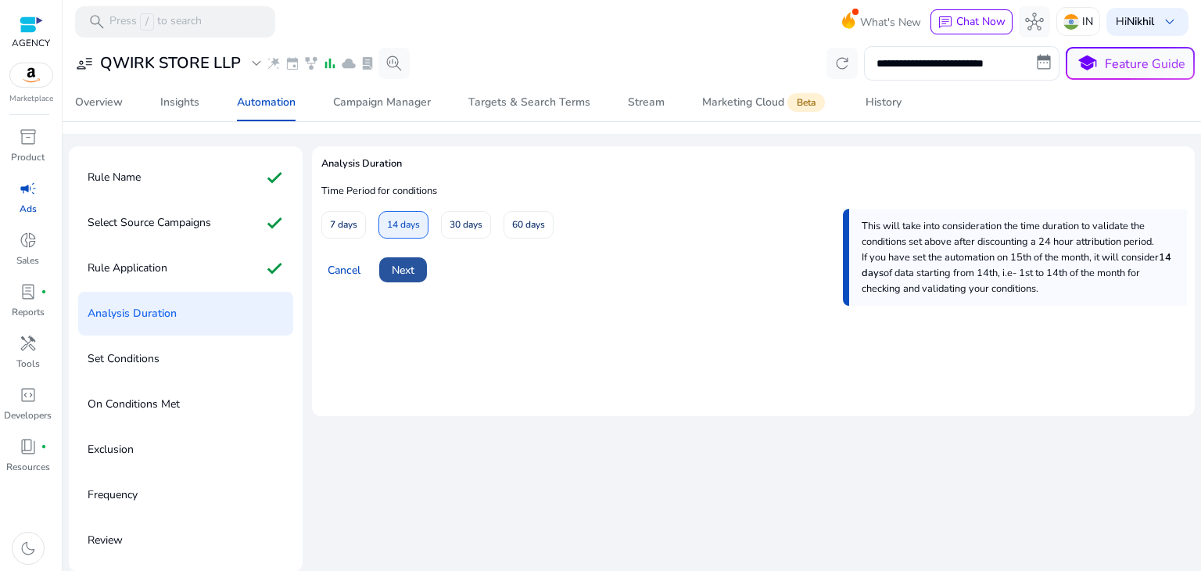
click at [408, 264] on span "Next" at bounding box center [403, 270] width 23 height 16
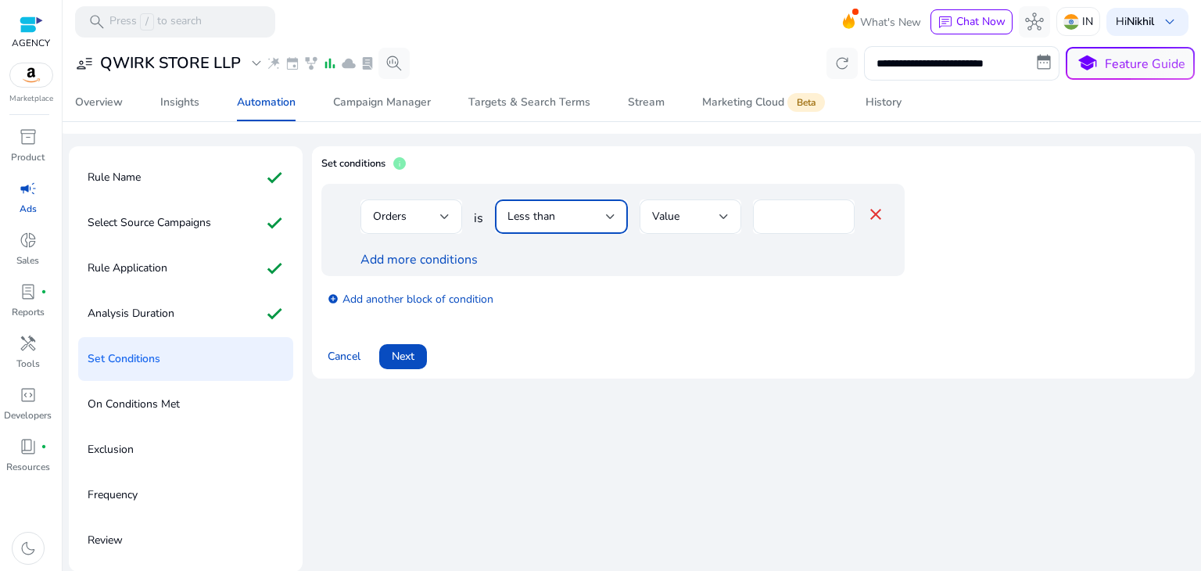
click at [607, 209] on div at bounding box center [610, 216] width 9 height 19
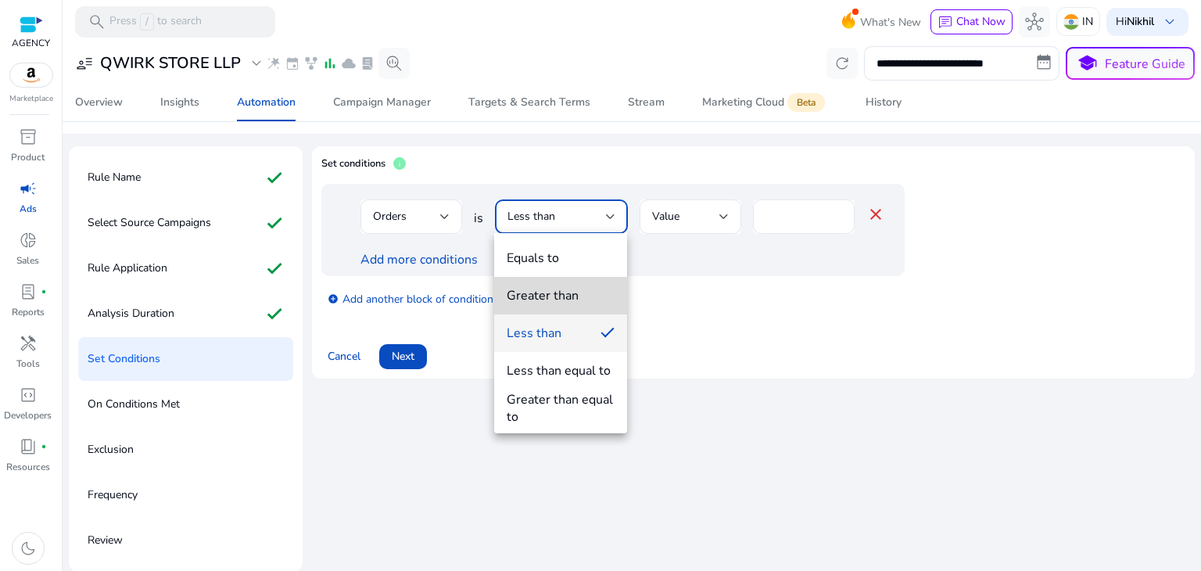
click at [566, 289] on div "Greater than" at bounding box center [543, 295] width 72 height 17
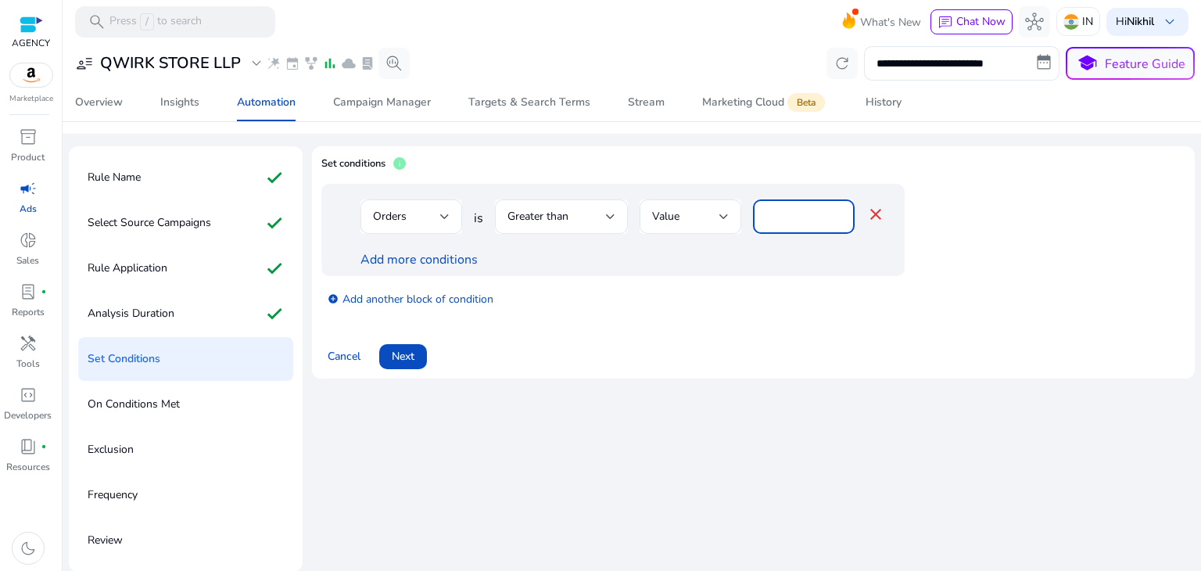
click at [791, 223] on input "*" at bounding box center [804, 216] width 77 height 17
type input "*"
click at [422, 301] on link "add_circle Add another block of condition" at bounding box center [411, 298] width 166 height 18
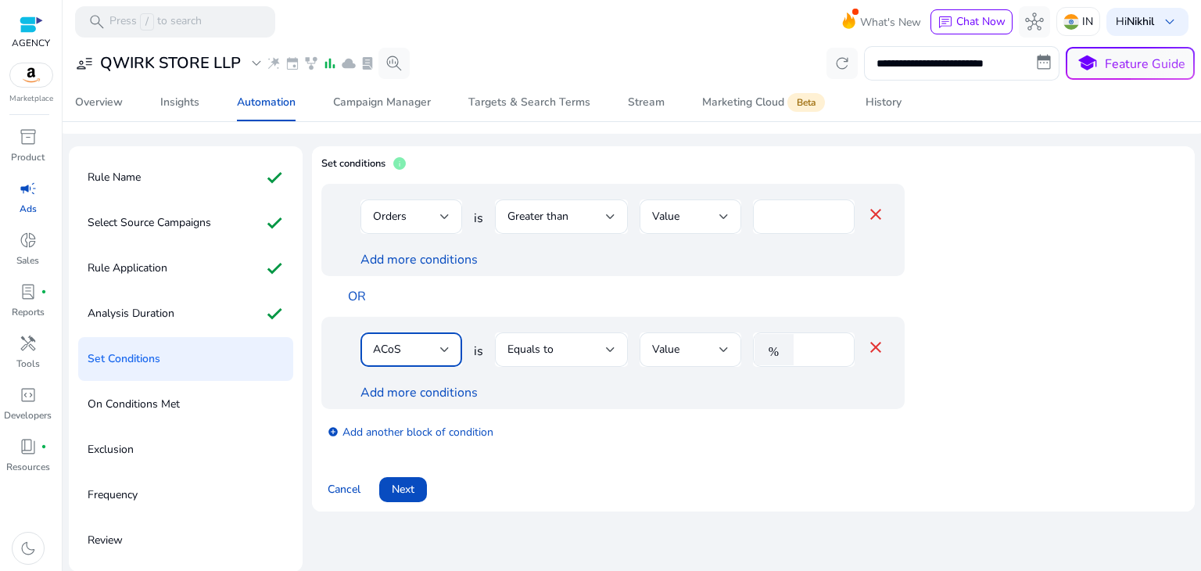
click at [441, 354] on div at bounding box center [444, 349] width 9 height 19
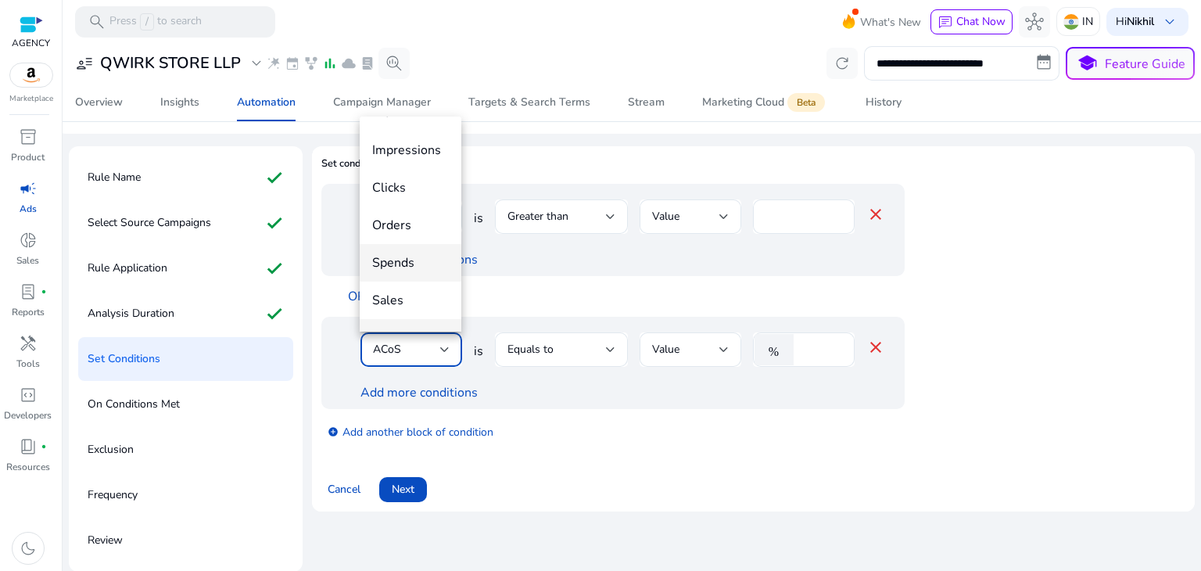
scroll to position [28, 0]
click at [413, 185] on span "Clicks" at bounding box center [410, 188] width 77 height 17
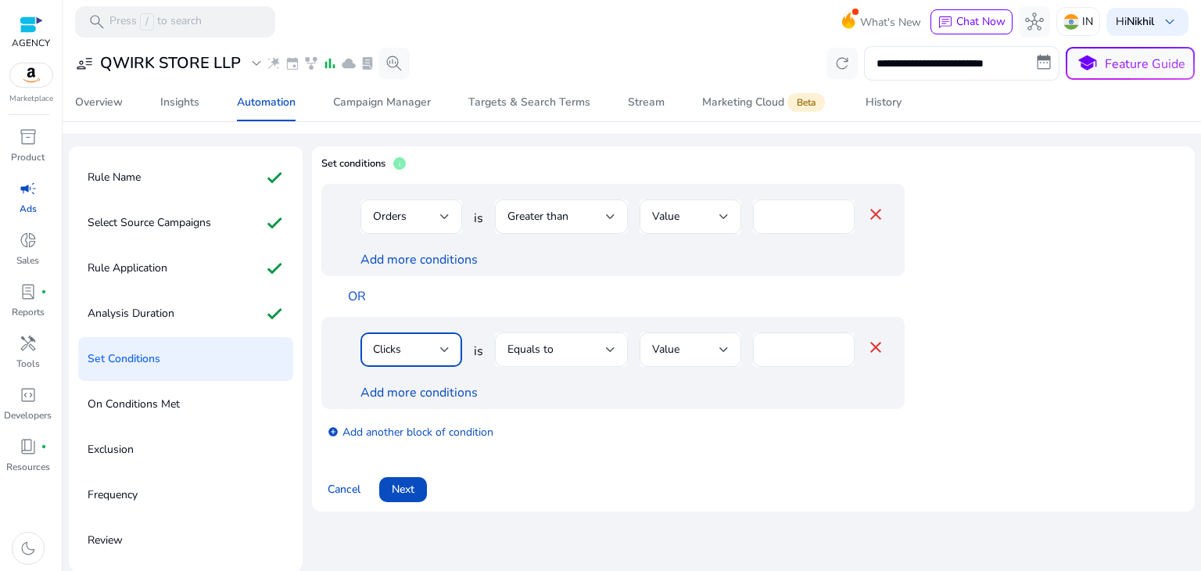
click at [602, 350] on div "Equals to" at bounding box center [557, 349] width 99 height 17
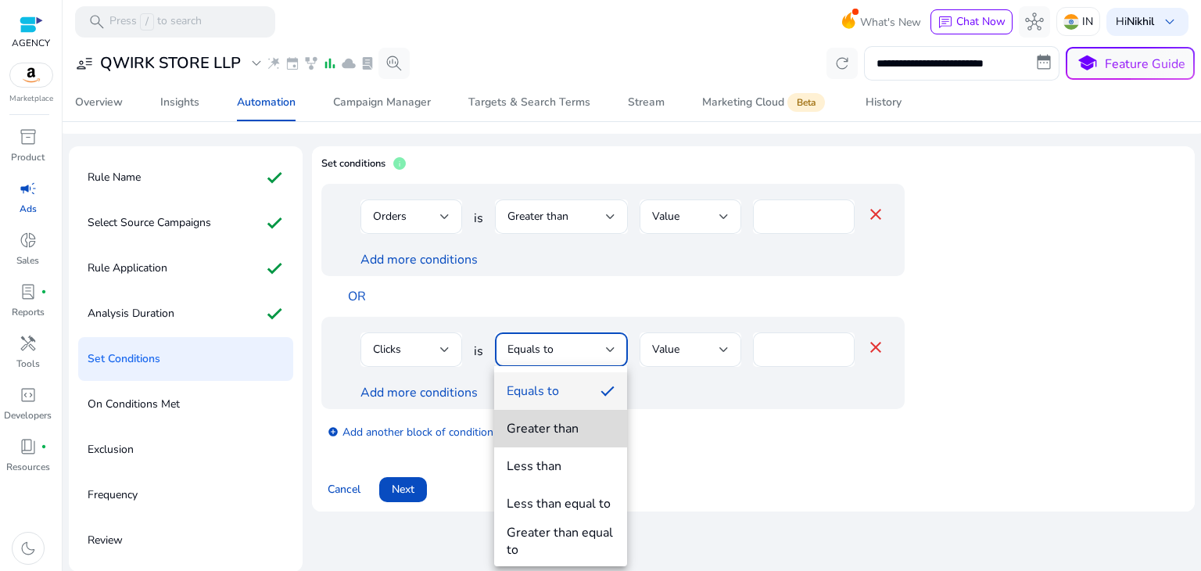
click at [566, 436] on div "Greater than" at bounding box center [543, 428] width 72 height 17
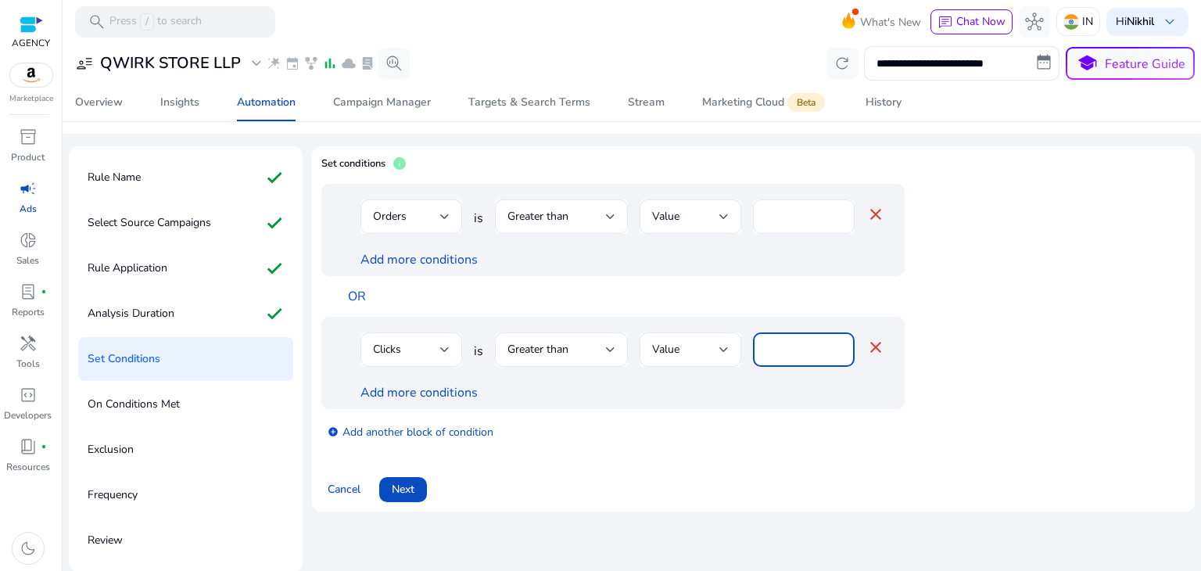
click at [815, 343] on input "****" at bounding box center [804, 349] width 77 height 17
type input "**"
click at [820, 378] on div at bounding box center [804, 375] width 102 height 16
click at [457, 389] on link "Add more conditions" at bounding box center [419, 392] width 117 height 17
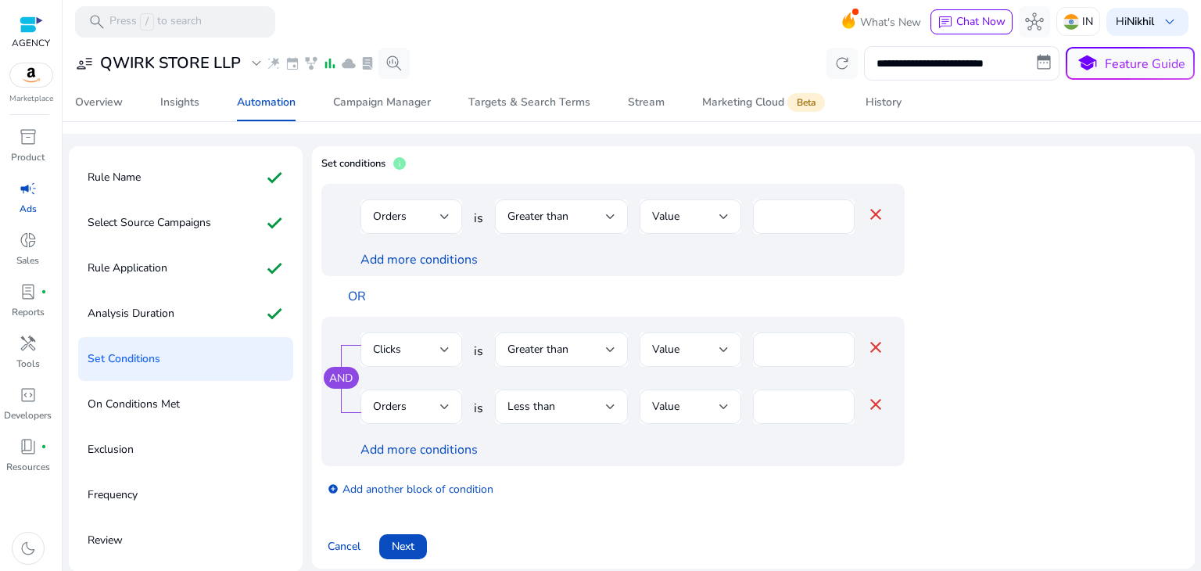
scroll to position [54, 0]
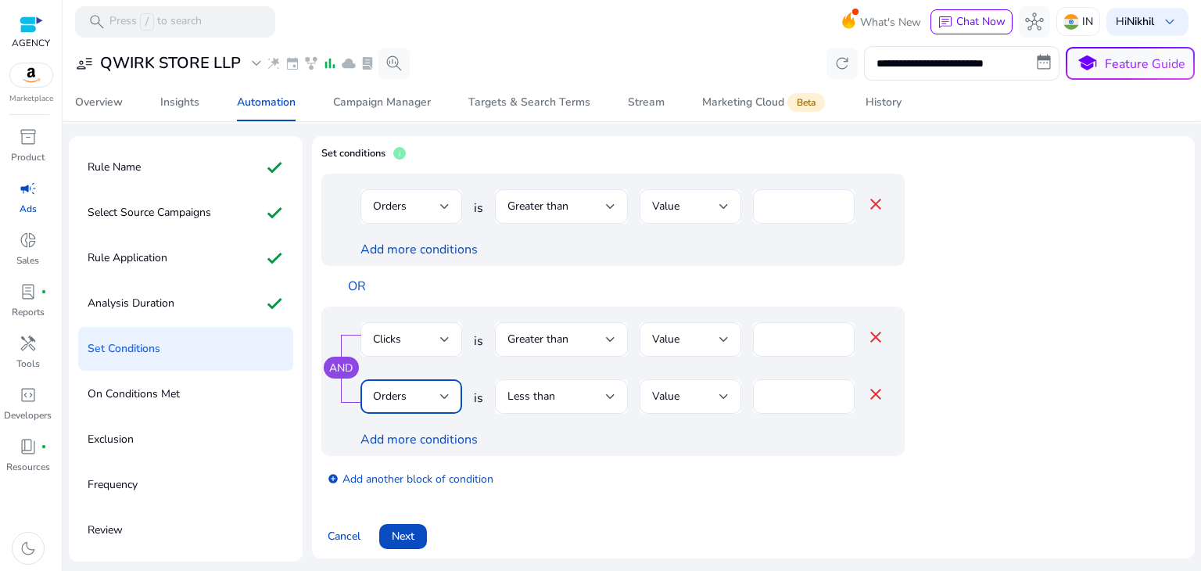
click at [442, 390] on div at bounding box center [444, 396] width 9 height 19
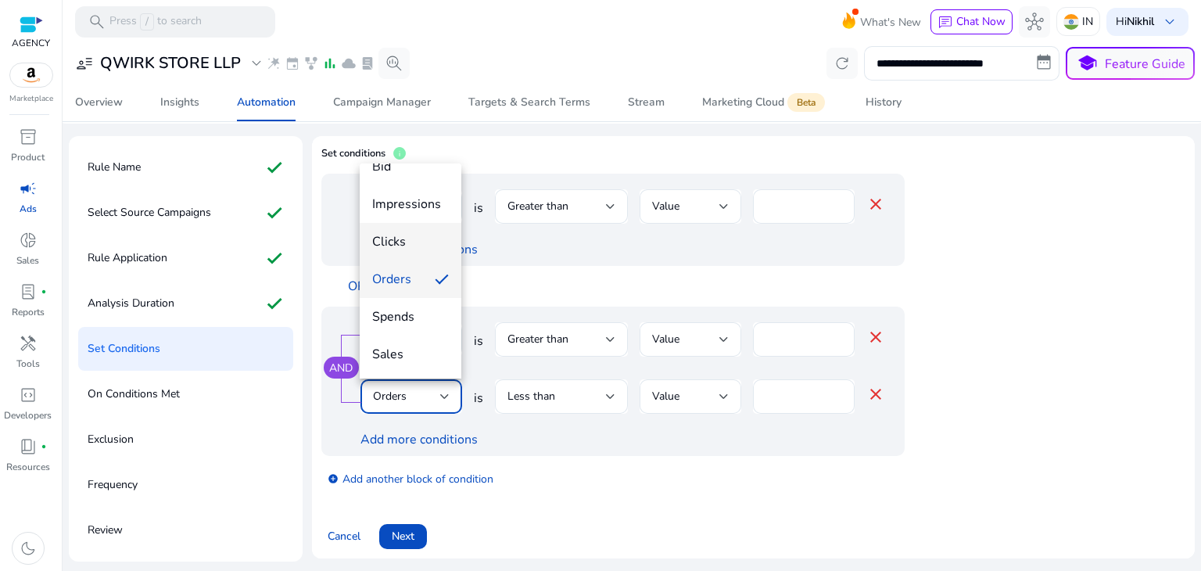
scroll to position [22, 0]
click at [400, 291] on mat-option "Orders" at bounding box center [411, 279] width 102 height 38
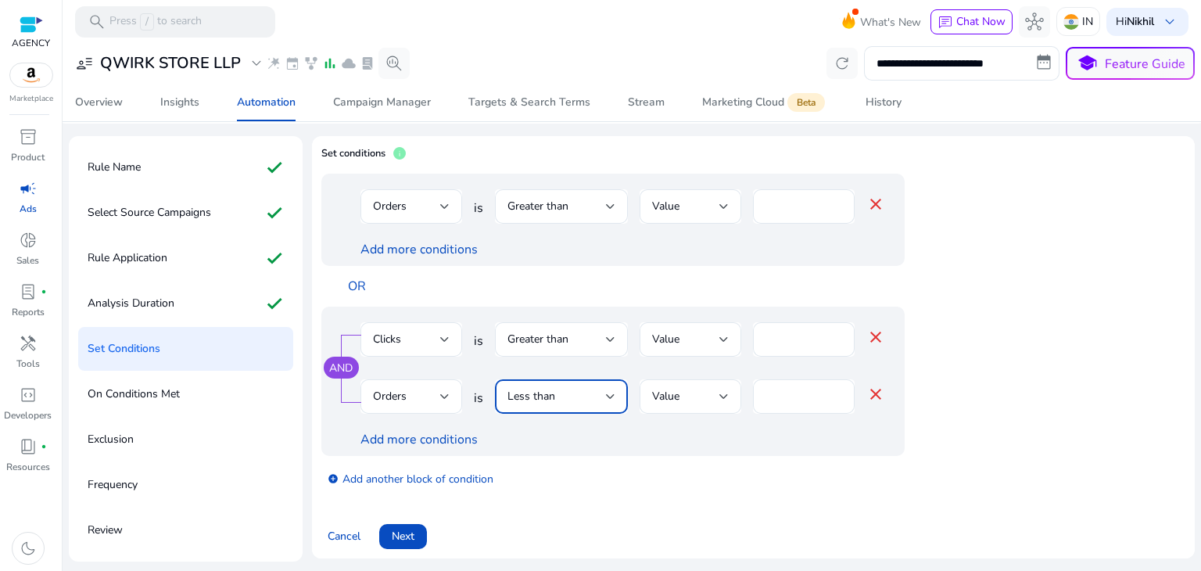
click at [585, 401] on div "Less than" at bounding box center [557, 396] width 99 height 17
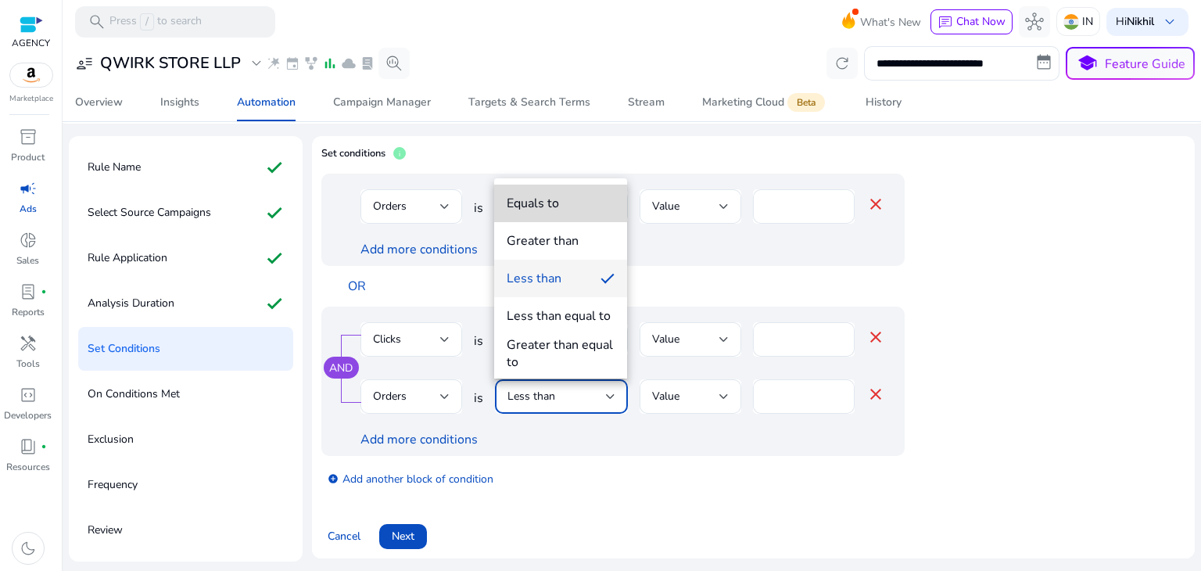
click at [575, 214] on mat-option "Equals to" at bounding box center [560, 204] width 133 height 38
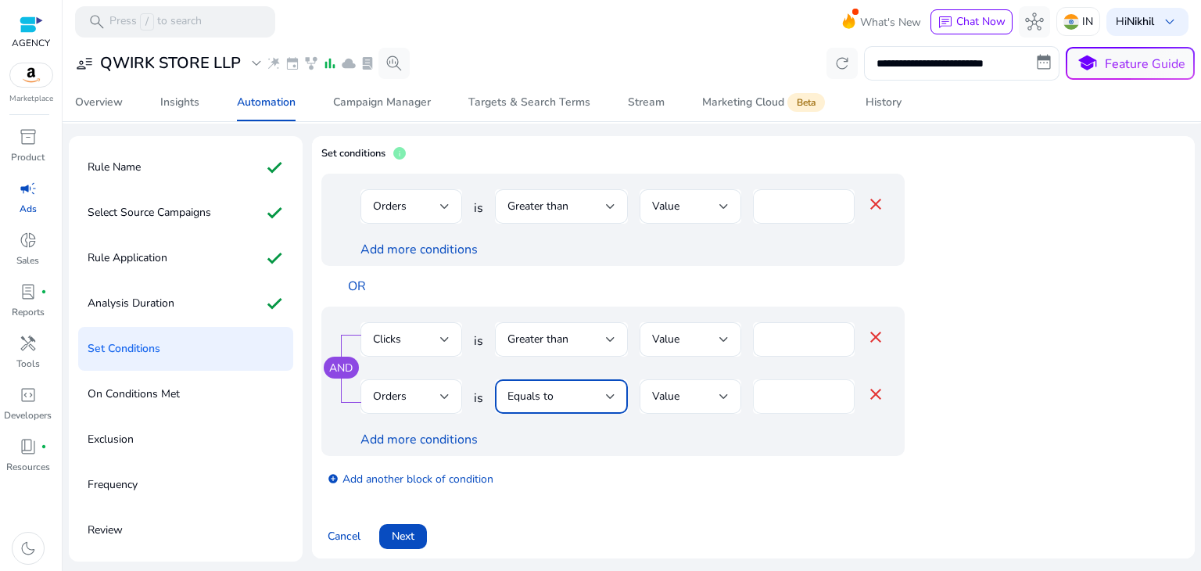
click at [803, 400] on input "*" at bounding box center [804, 396] width 77 height 17
type input "*"
click at [729, 436] on div "Add more conditions" at bounding box center [623, 439] width 525 height 19
click at [414, 531] on span "Next" at bounding box center [403, 536] width 23 height 16
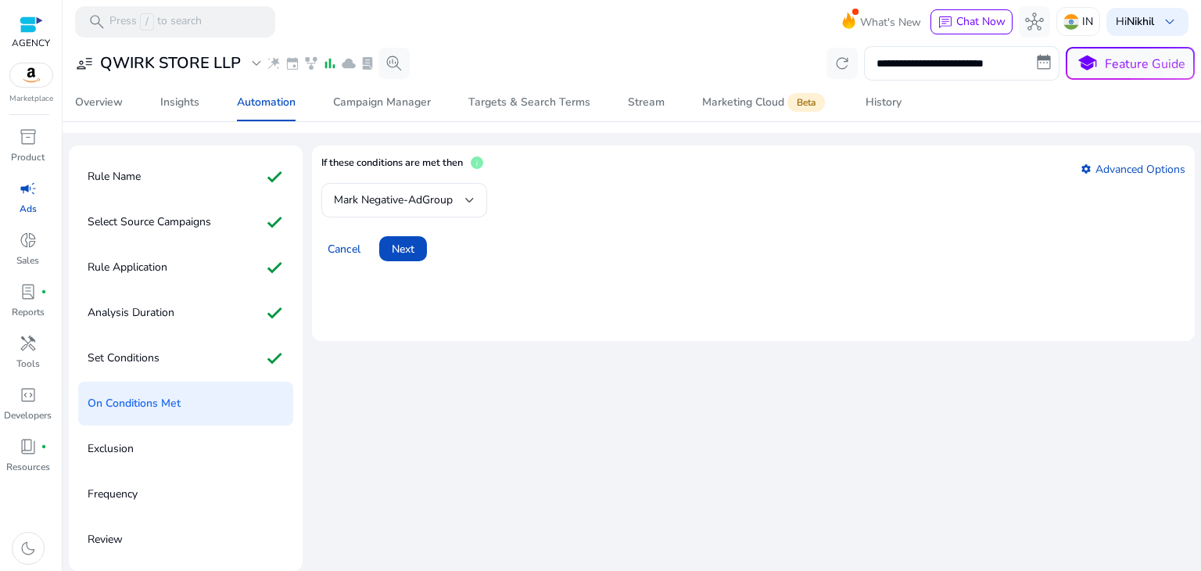
scroll to position [44, 0]
click at [473, 195] on div at bounding box center [469, 201] width 9 height 19
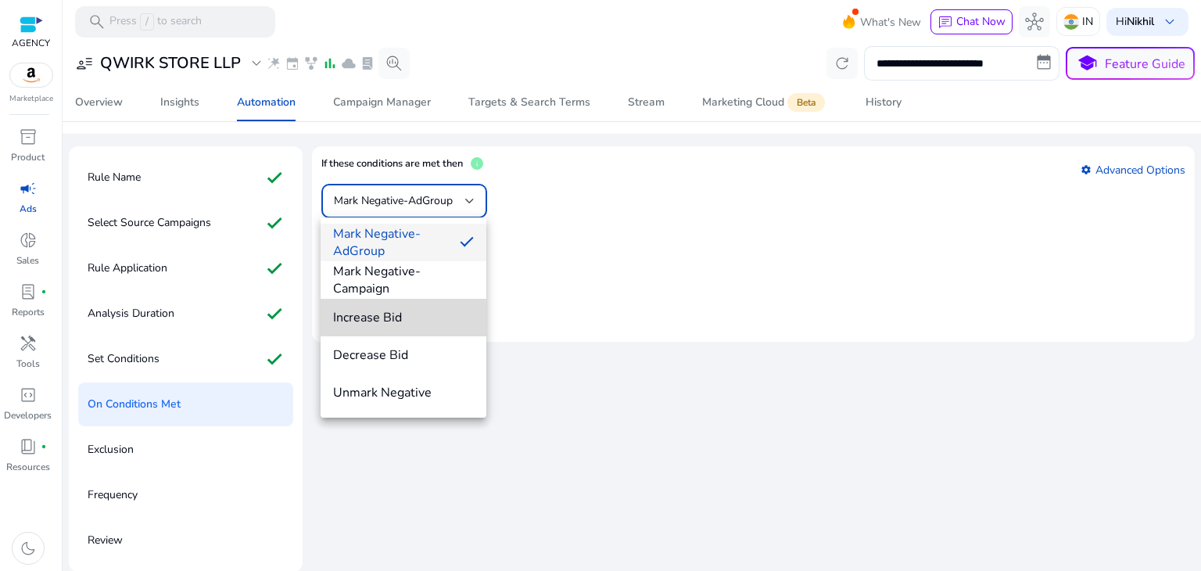
click at [419, 314] on span "Increase Bid" at bounding box center [403, 317] width 141 height 17
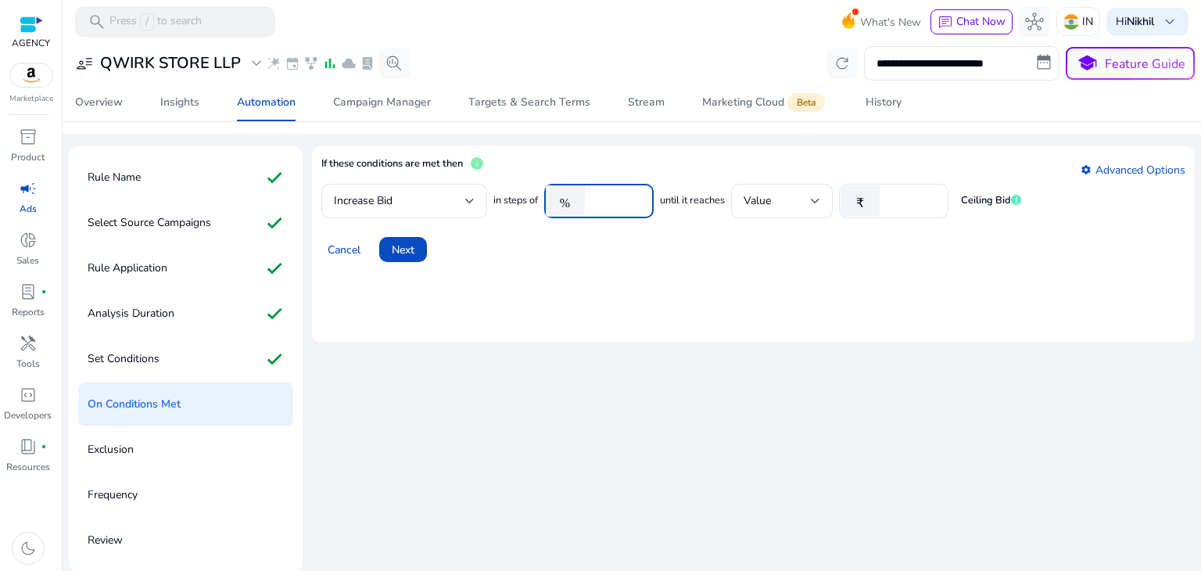
click at [624, 197] on input "****" at bounding box center [617, 200] width 48 height 17
type input "*"
type input "**"
click at [823, 204] on div "Value" at bounding box center [782, 201] width 102 height 34
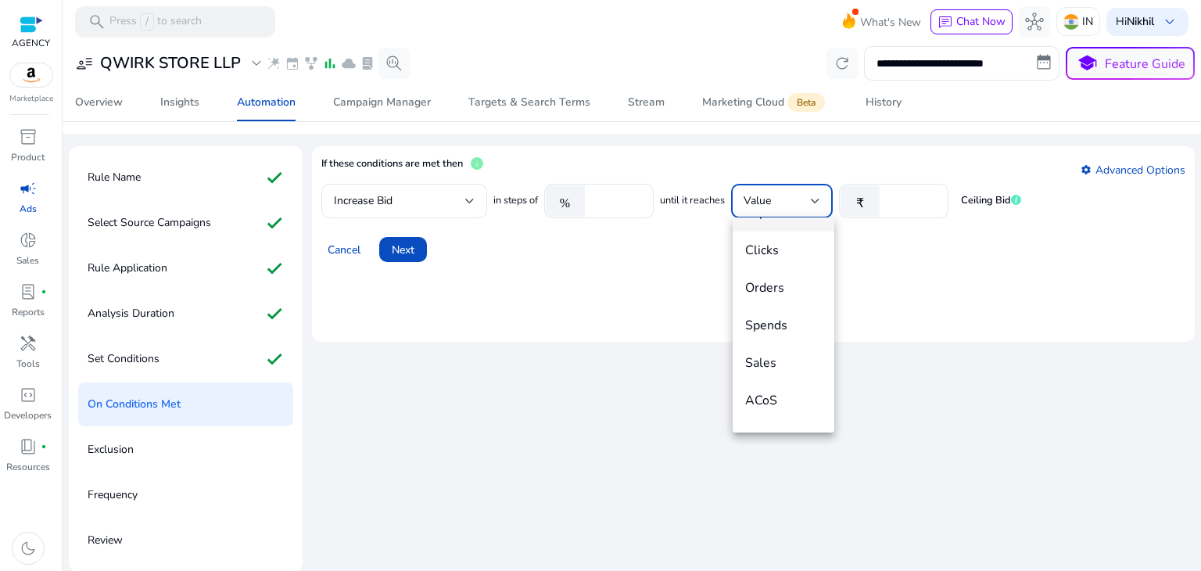
scroll to position [109, 0]
click at [857, 293] on div at bounding box center [600, 285] width 1201 height 571
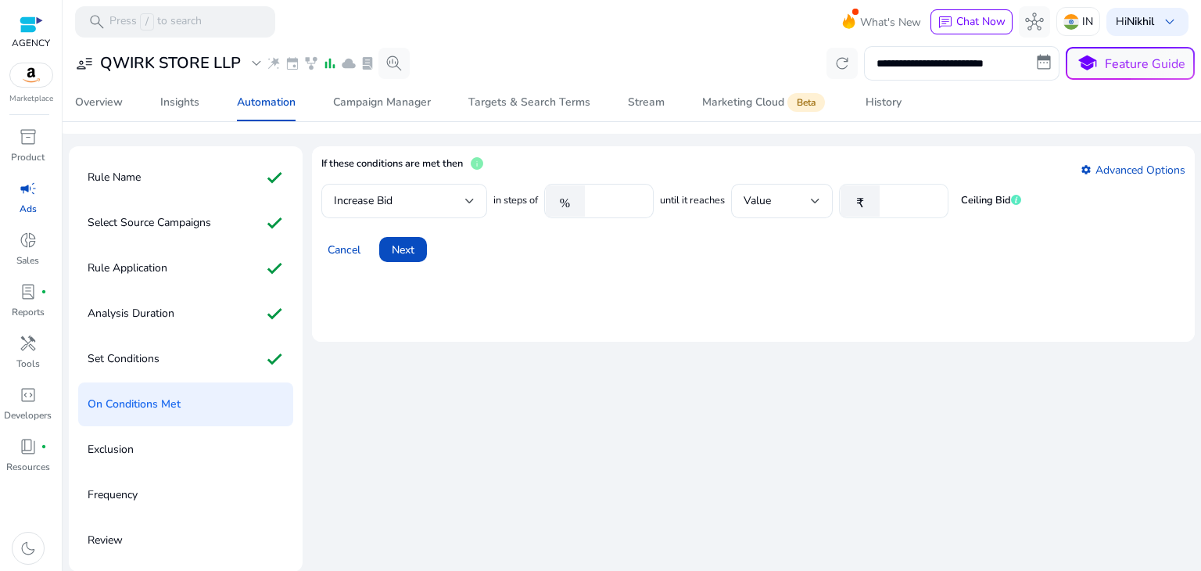
click at [907, 197] on input "*" at bounding box center [912, 200] width 48 height 17
type input "**"
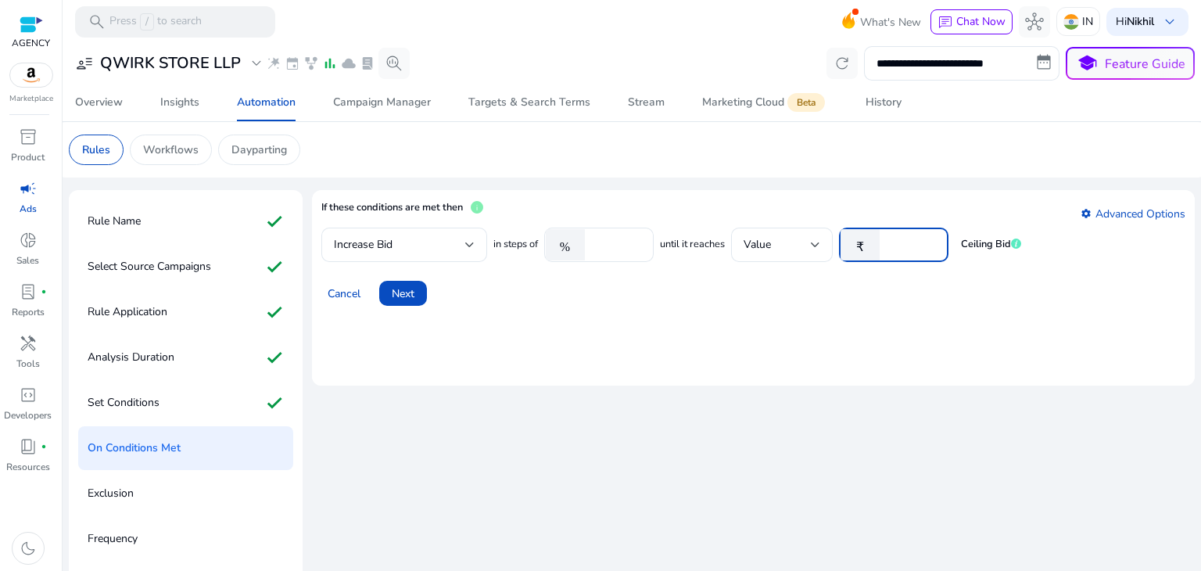
scroll to position [44, 0]
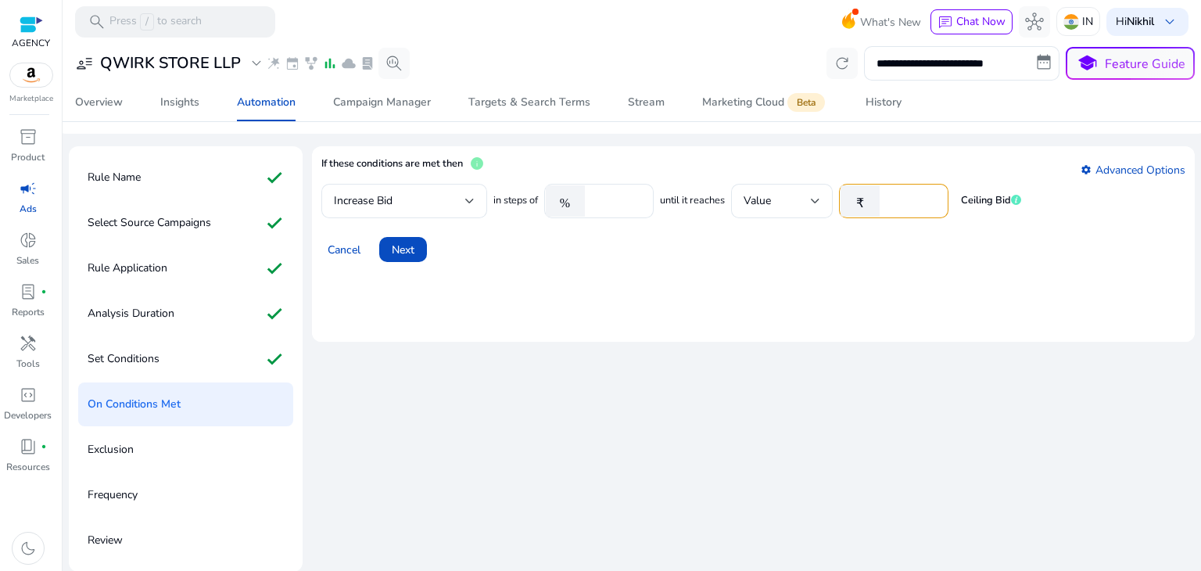
click at [461, 254] on div "Cancel Next" at bounding box center [753, 243] width 864 height 38
click at [908, 194] on input "**" at bounding box center [912, 200] width 48 height 17
type input "*"
type input "**"
click at [761, 258] on div "Cancel Next" at bounding box center [753, 243] width 864 height 38
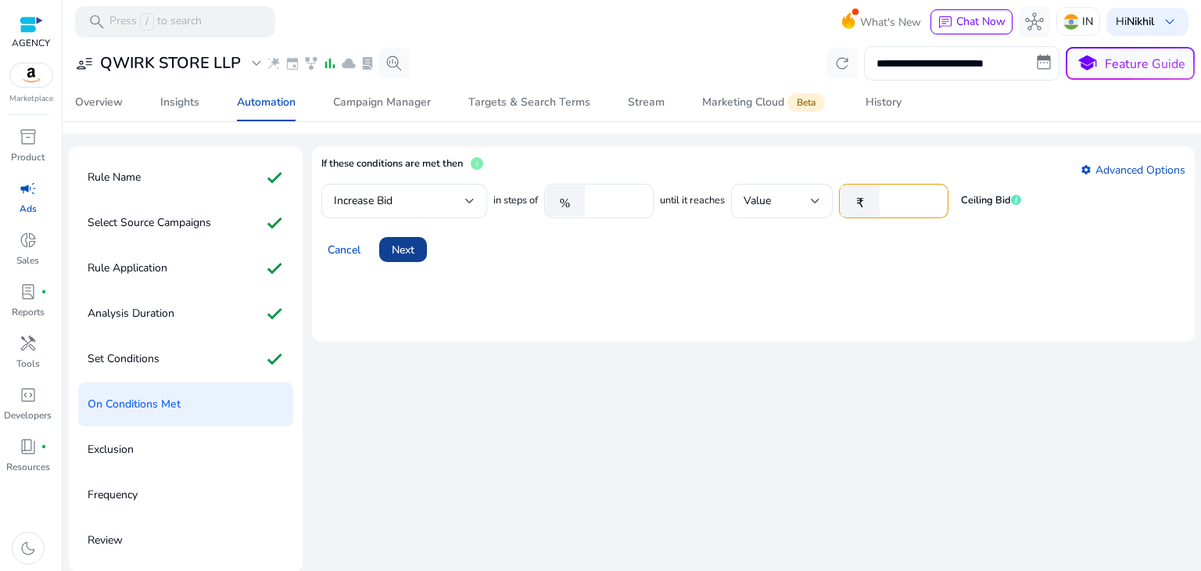
click at [422, 246] on span at bounding box center [403, 250] width 48 height 38
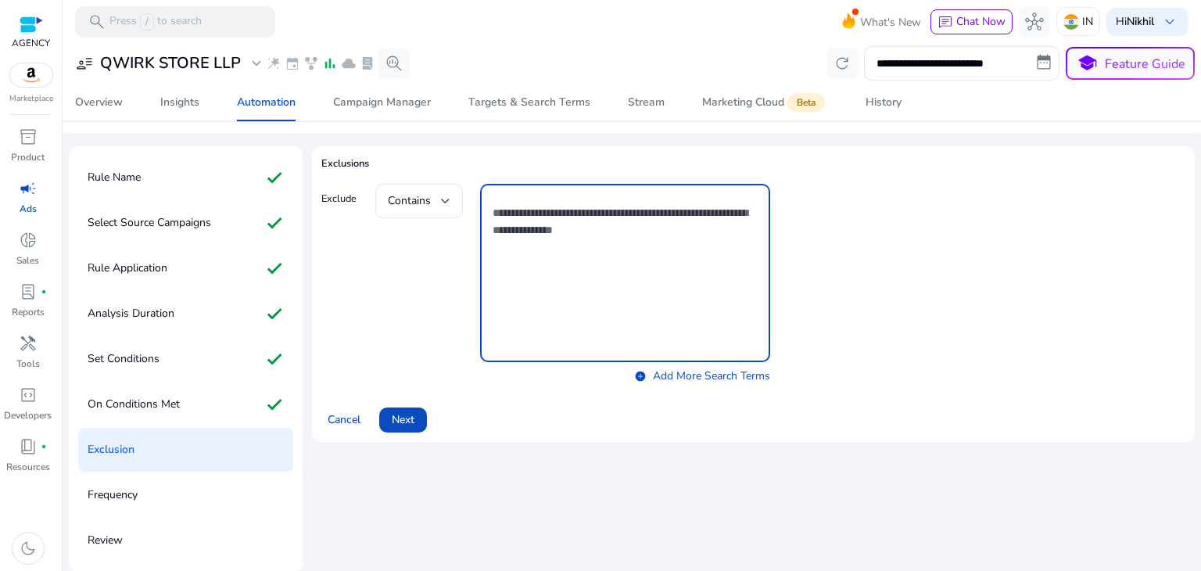
drag, startPoint x: 501, startPoint y: 210, endPoint x: 669, endPoint y: 282, distance: 182.6
click at [669, 282] on textarea at bounding box center [625, 273] width 265 height 163
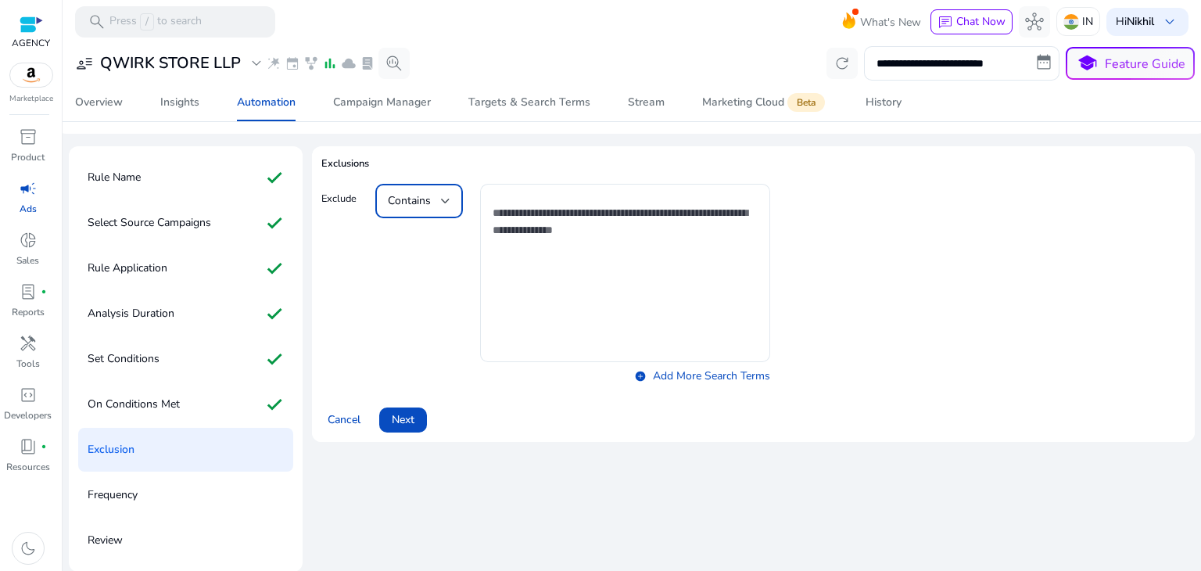
click at [446, 200] on div at bounding box center [445, 201] width 9 height 6
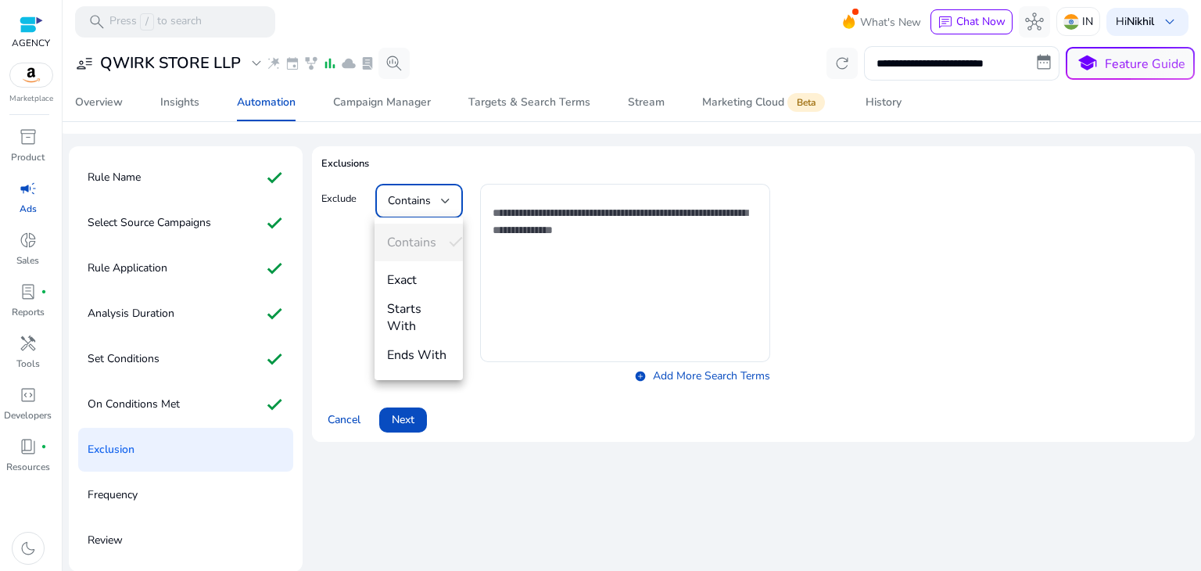
click at [300, 281] on div at bounding box center [600, 285] width 1201 height 571
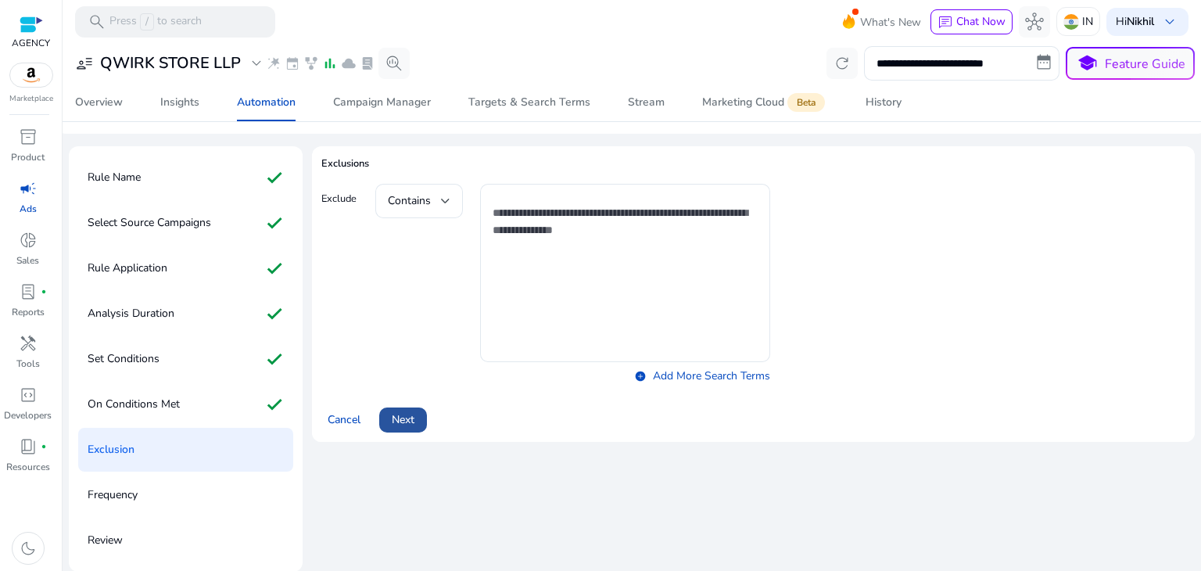
click at [403, 420] on span "Next" at bounding box center [403, 419] width 23 height 16
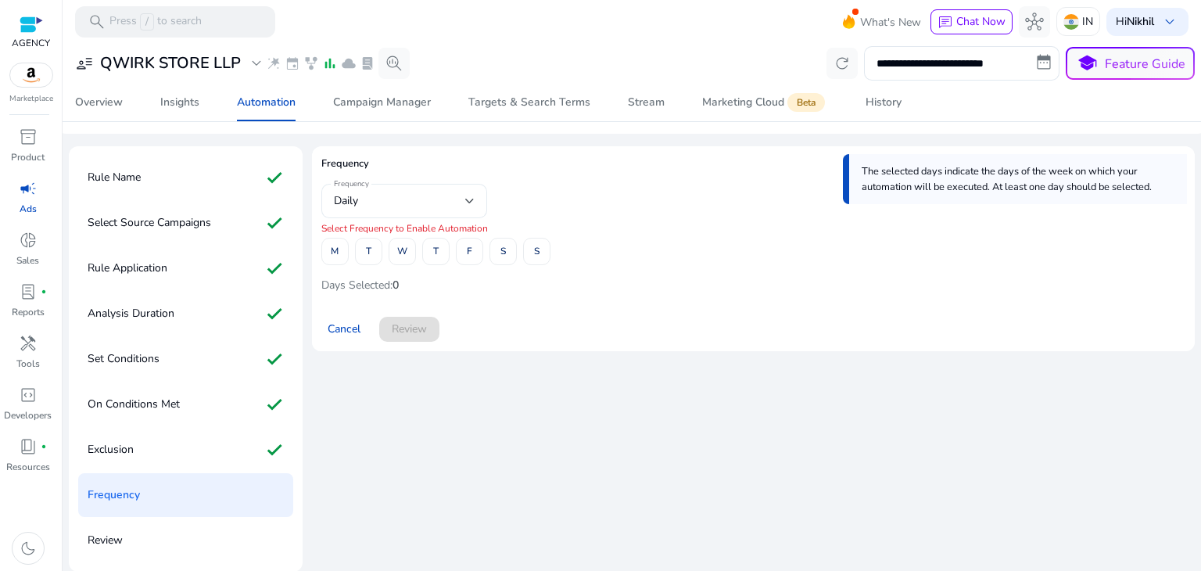
click at [475, 198] on div "Frequency Daily" at bounding box center [404, 201] width 166 height 34
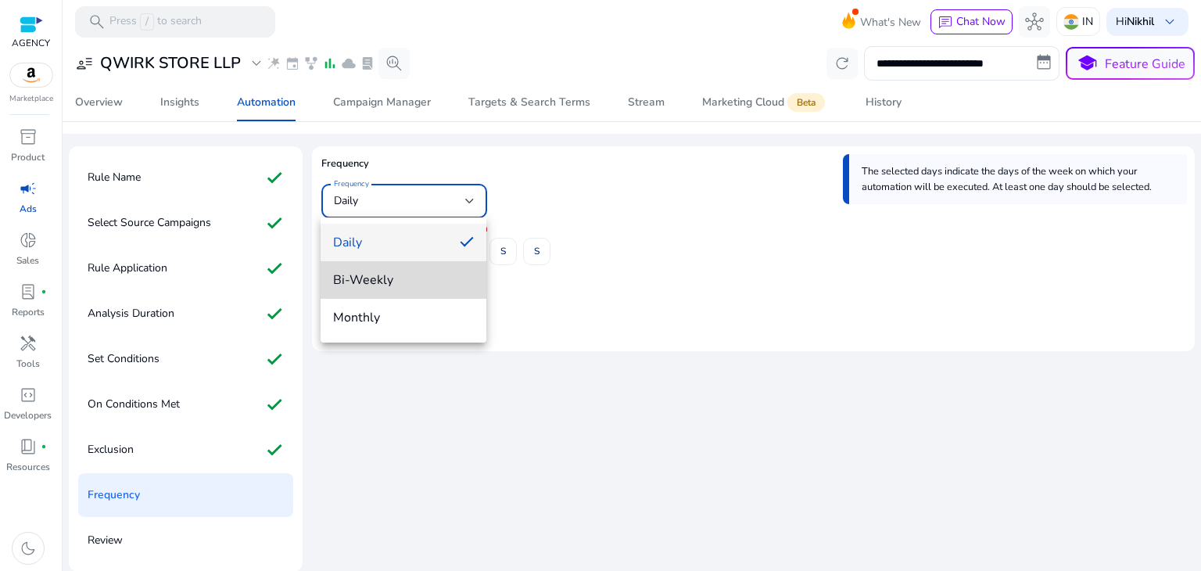
click at [440, 268] on mat-option "Bi-Weekly" at bounding box center [404, 280] width 166 height 38
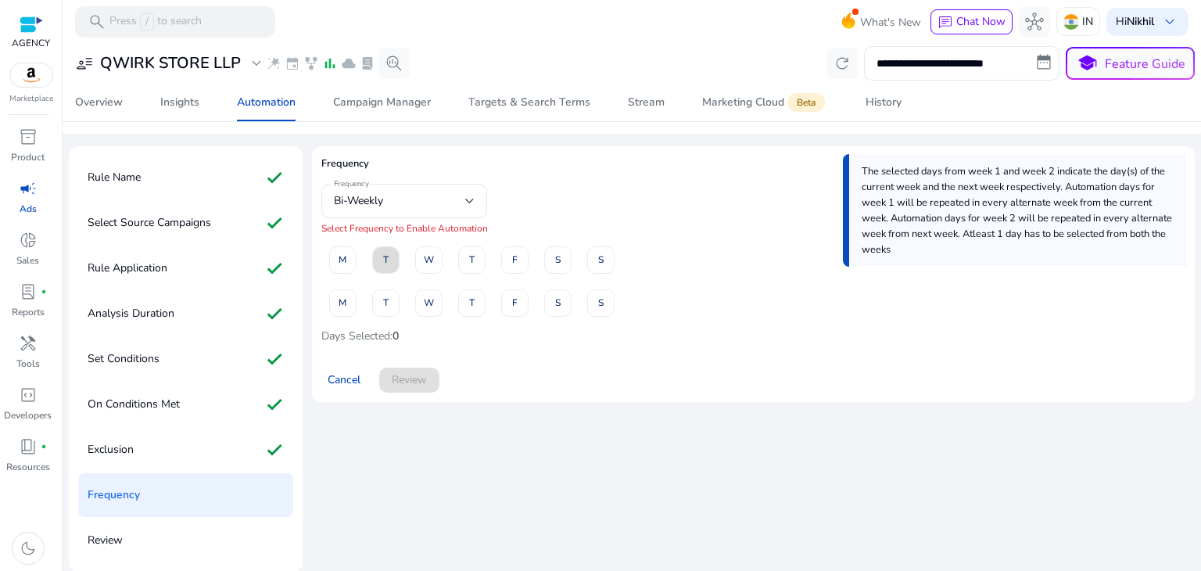
click at [382, 255] on span at bounding box center [386, 260] width 26 height 38
click at [514, 259] on span "F" at bounding box center [514, 259] width 5 height 27
click at [386, 300] on span "T" at bounding box center [385, 302] width 5 height 27
click at [515, 302] on span "F" at bounding box center [514, 302] width 5 height 27
click at [543, 372] on div "Cancel Review" at bounding box center [753, 374] width 864 height 38
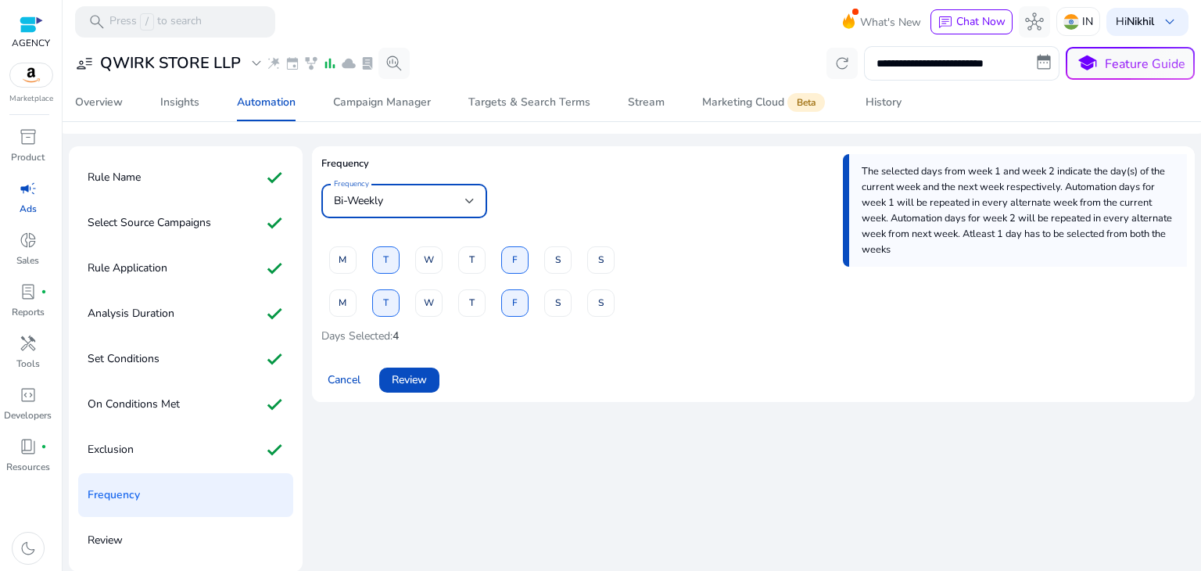
click at [467, 195] on div at bounding box center [469, 201] width 9 height 19
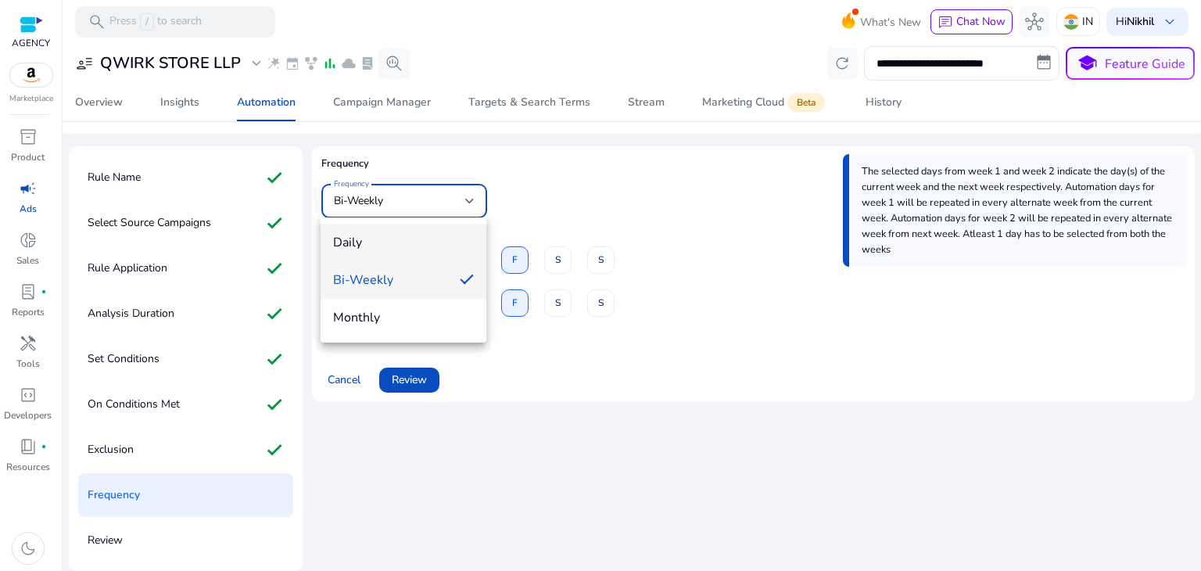
click at [411, 229] on mat-option "Daily" at bounding box center [404, 243] width 166 height 38
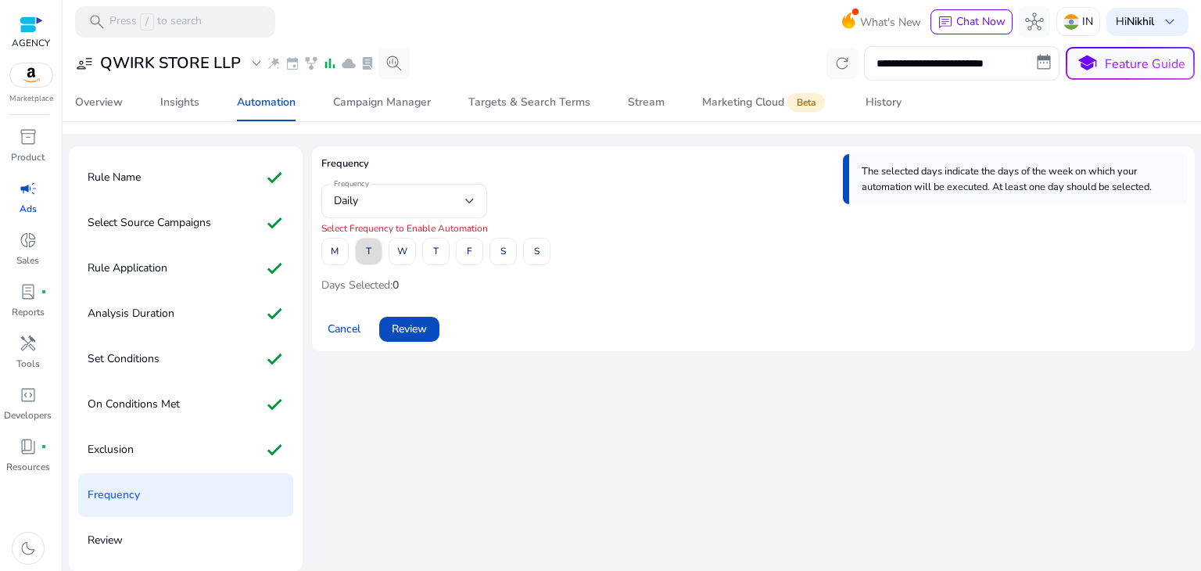
click at [366, 251] on span "T" at bounding box center [368, 251] width 5 height 27
click at [461, 254] on span at bounding box center [470, 252] width 26 height 38
click at [497, 342] on mat-card "Frequency The selected days indicate the days of the week on which your automat…" at bounding box center [753, 248] width 883 height 205
click at [413, 323] on span "Review" at bounding box center [409, 329] width 35 height 16
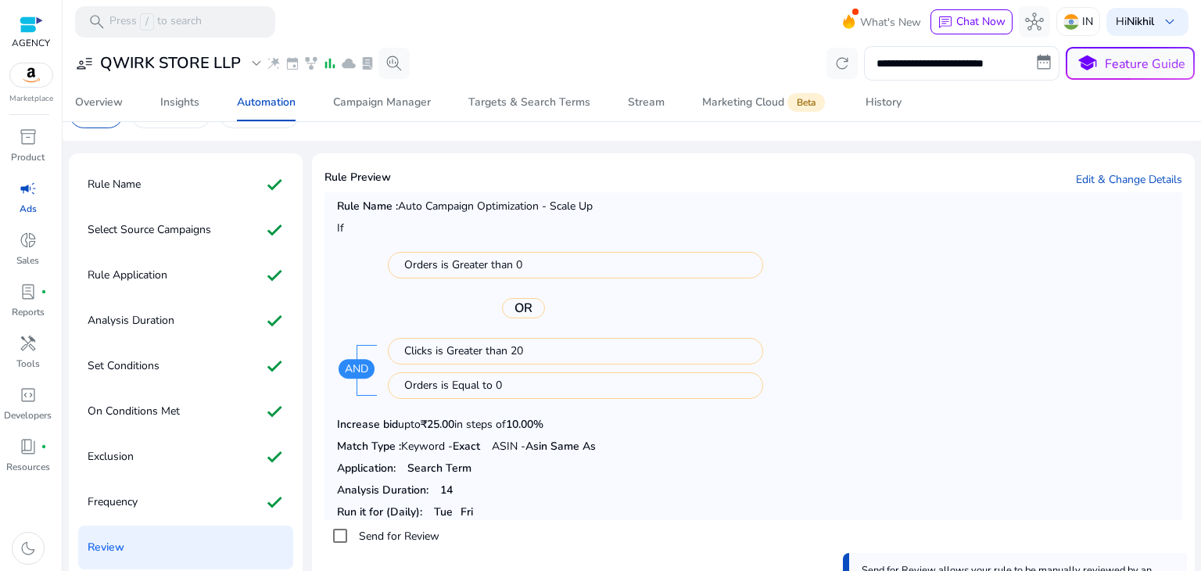
scroll to position [97, 0]
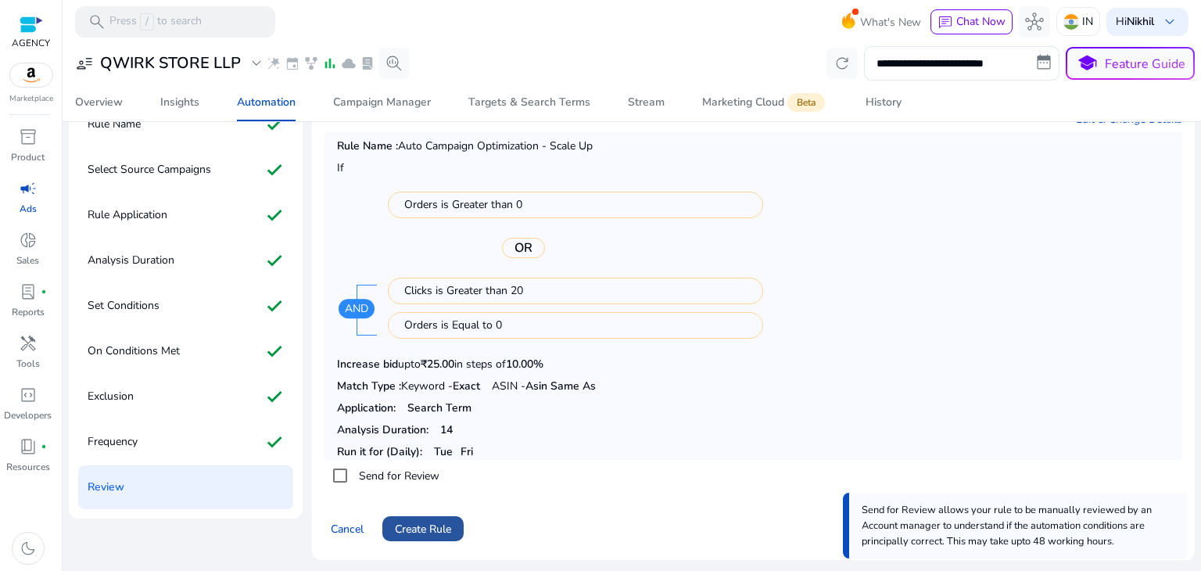
click at [413, 523] on span "Create Rule" at bounding box center [423, 529] width 56 height 16
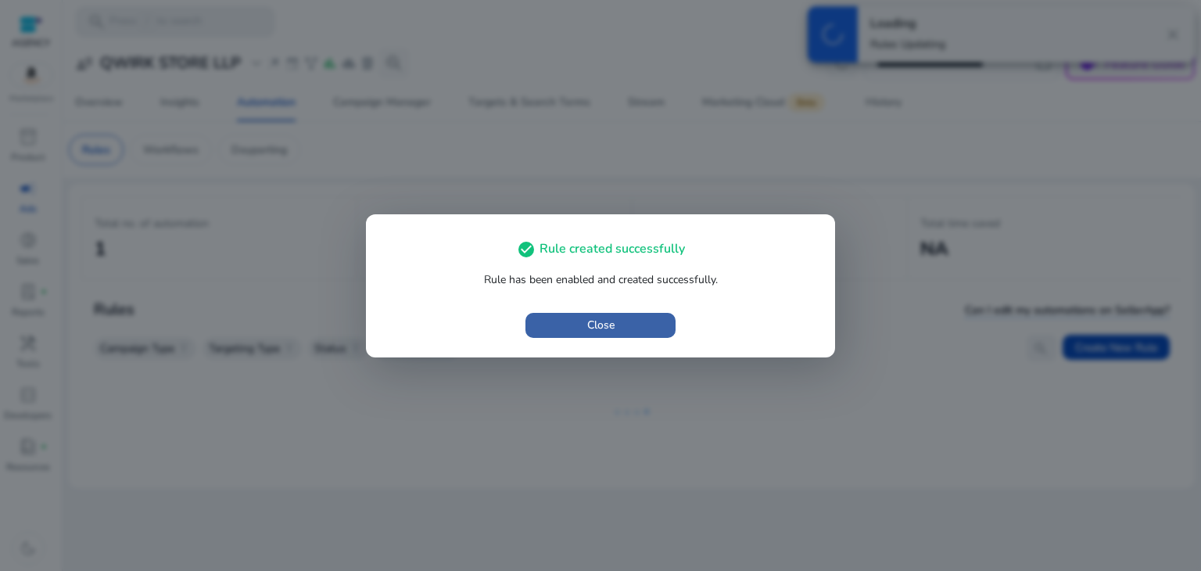
click at [641, 317] on span "button" at bounding box center [601, 326] width 150 height 38
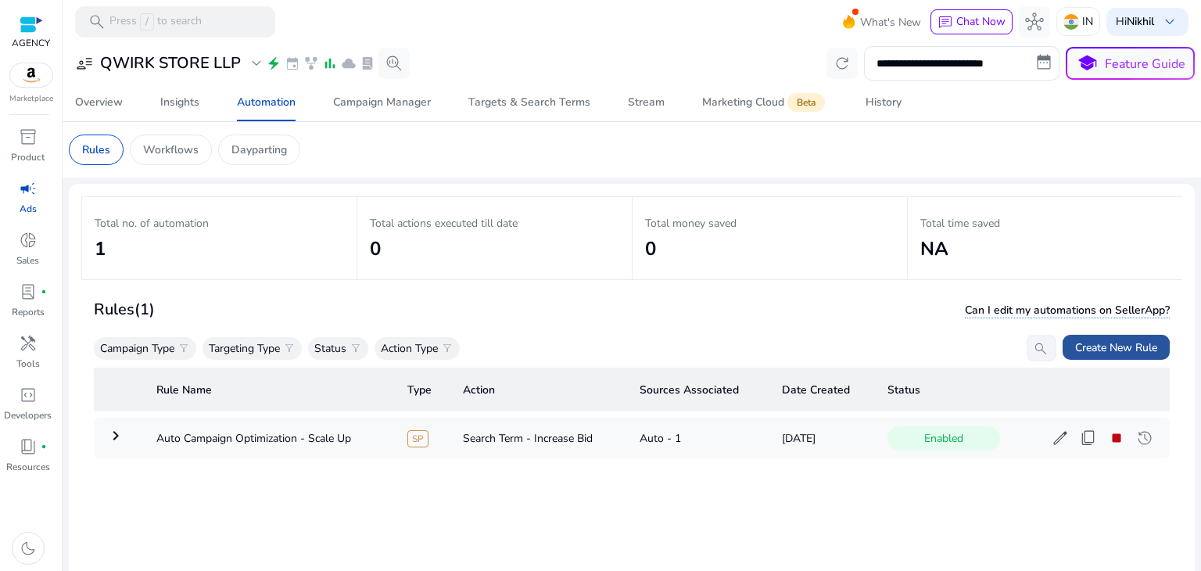
click at [1107, 339] on span "Create New Rule" at bounding box center [1117, 347] width 82 height 16
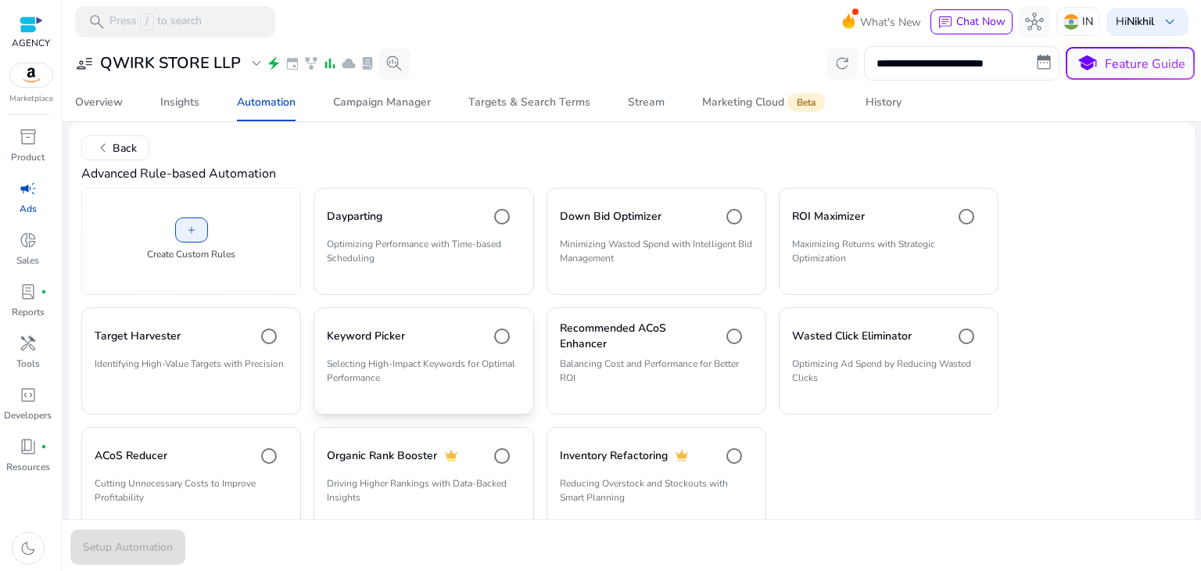
scroll to position [106, 0]
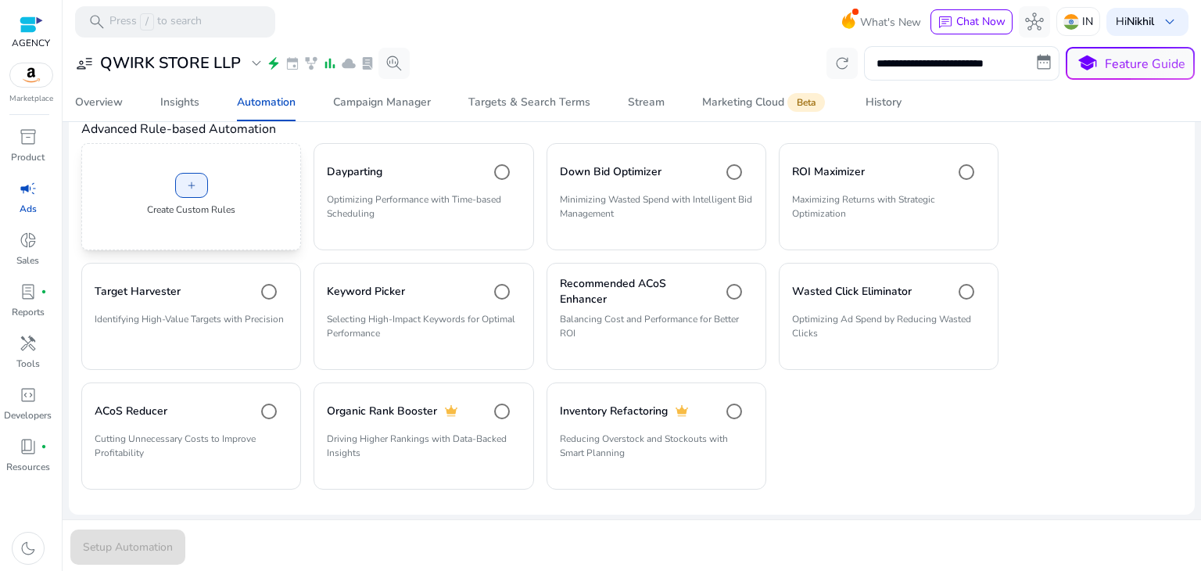
click at [200, 214] on p "Create Custom Rules" at bounding box center [191, 210] width 88 height 14
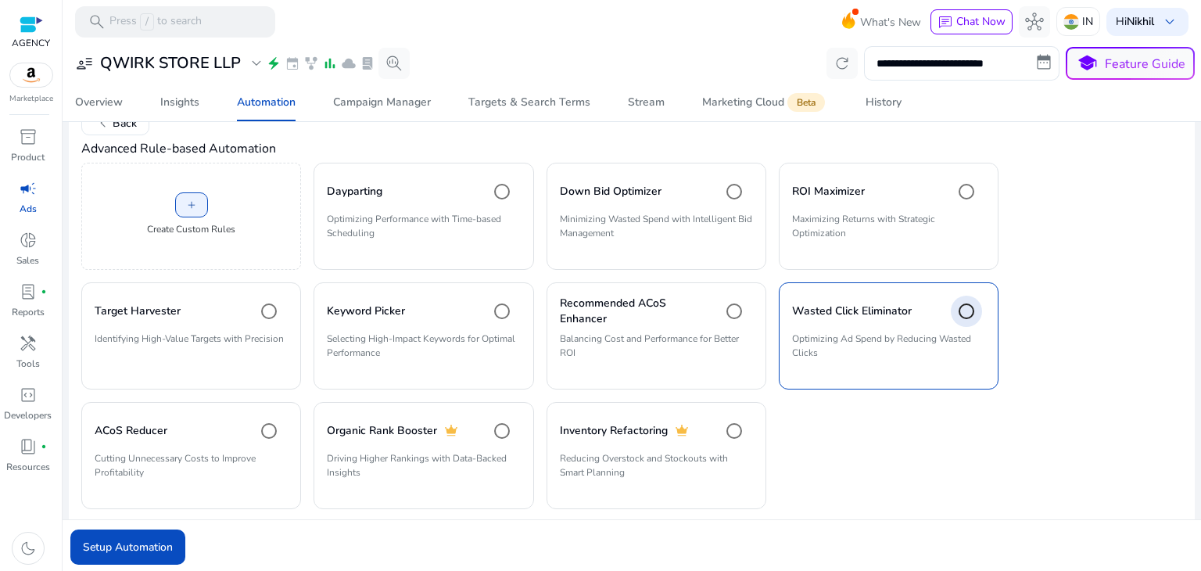
scroll to position [84, 0]
click at [156, 556] on span "submit" at bounding box center [127, 548] width 115 height 38
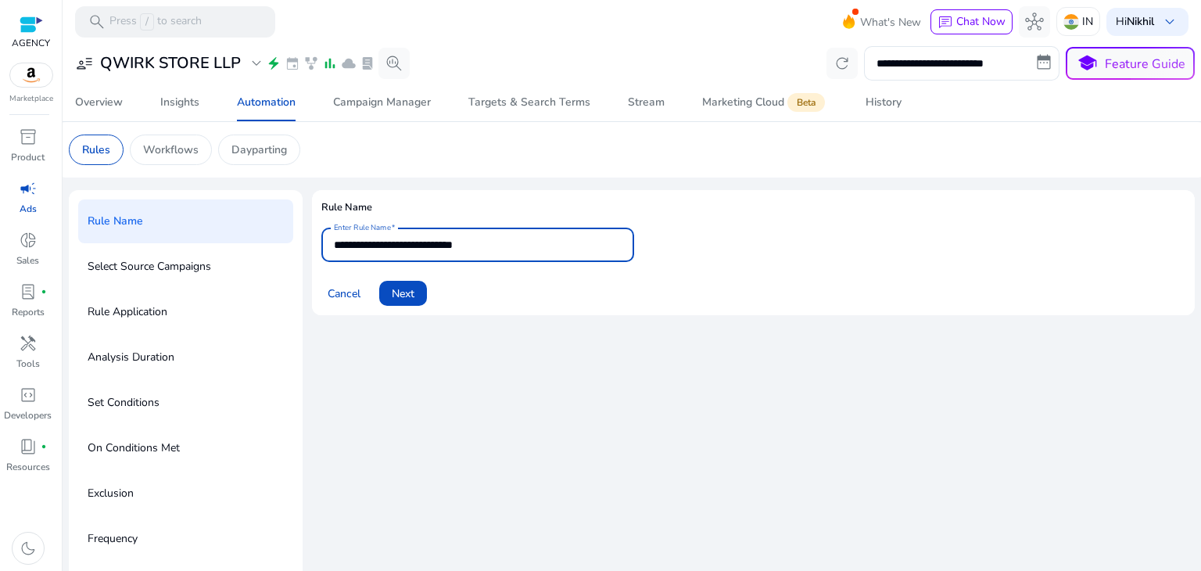
click at [494, 246] on input "**********" at bounding box center [478, 244] width 288 height 17
type input "**********"
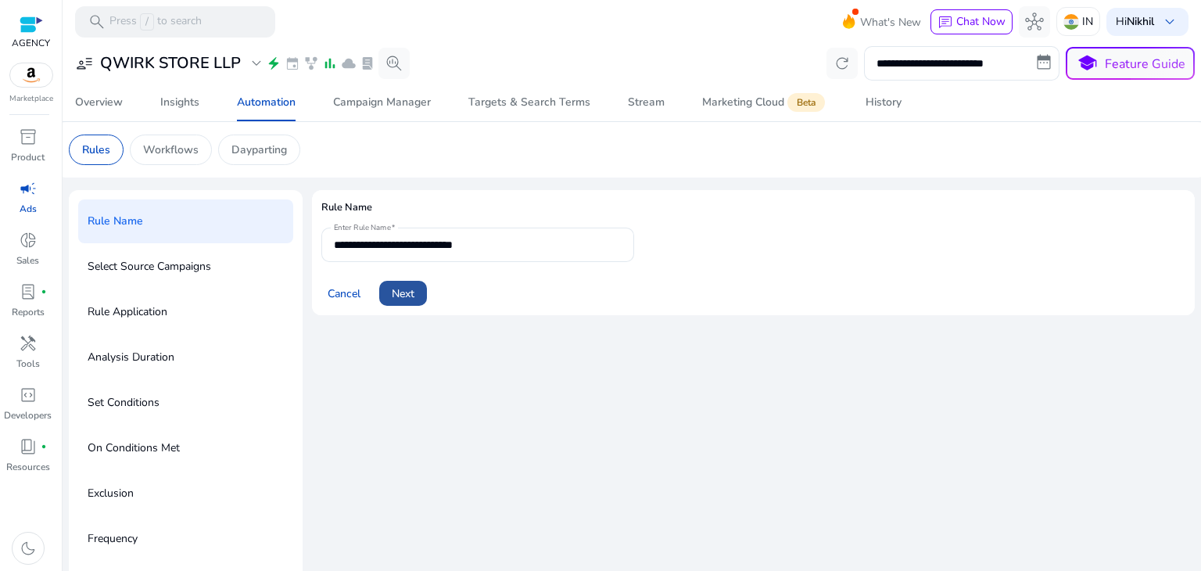
click at [423, 290] on span at bounding box center [403, 294] width 48 height 38
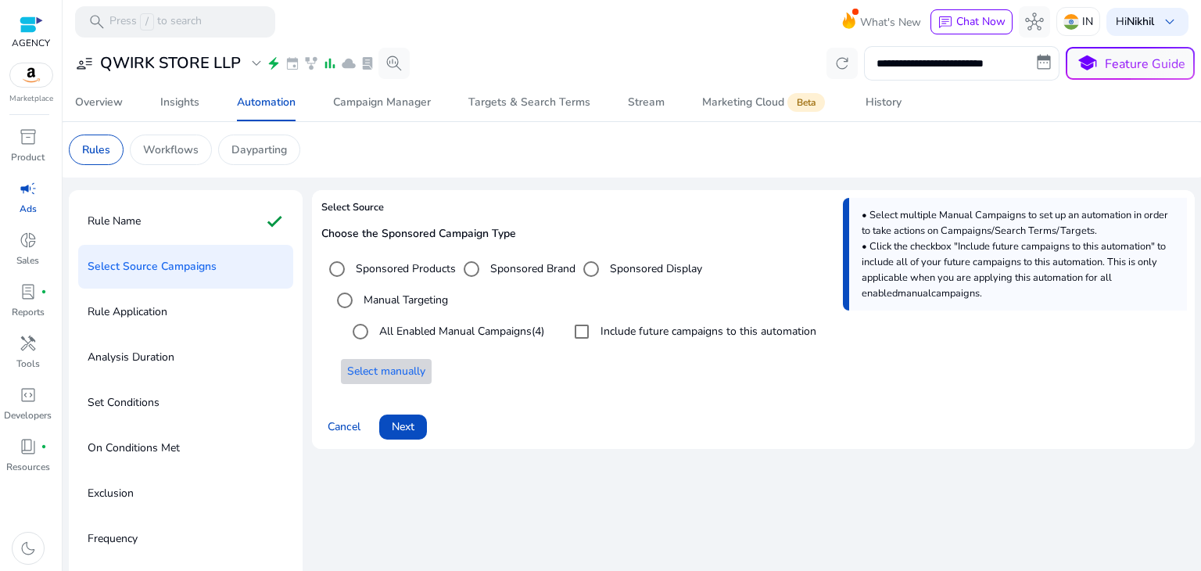
click at [380, 374] on span "Select manually" at bounding box center [386, 371] width 78 height 16
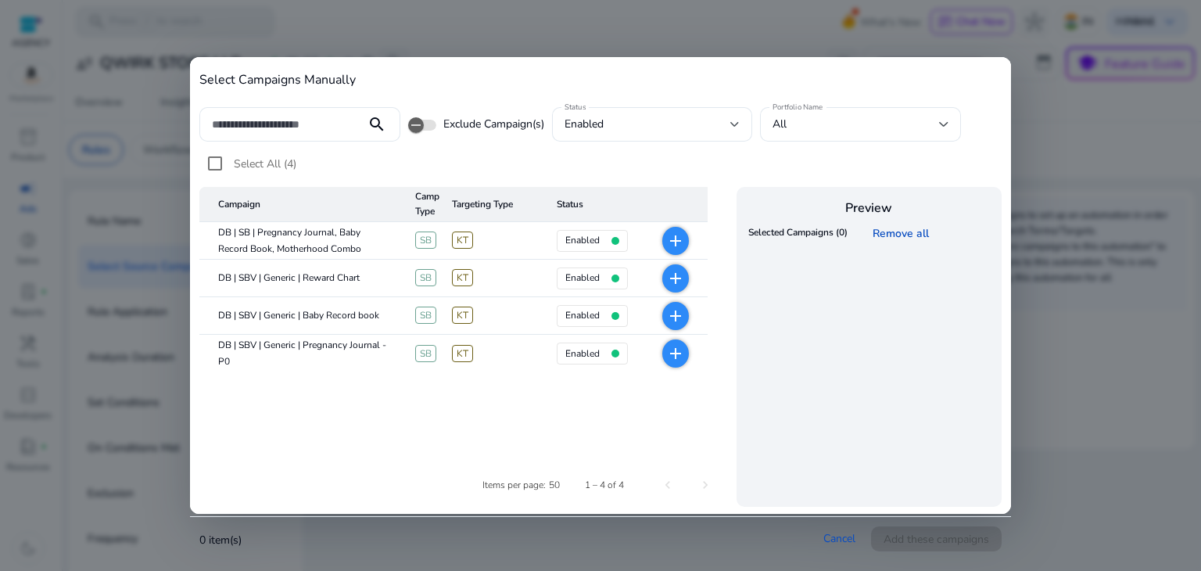
click at [1104, 87] on div at bounding box center [600, 285] width 1201 height 571
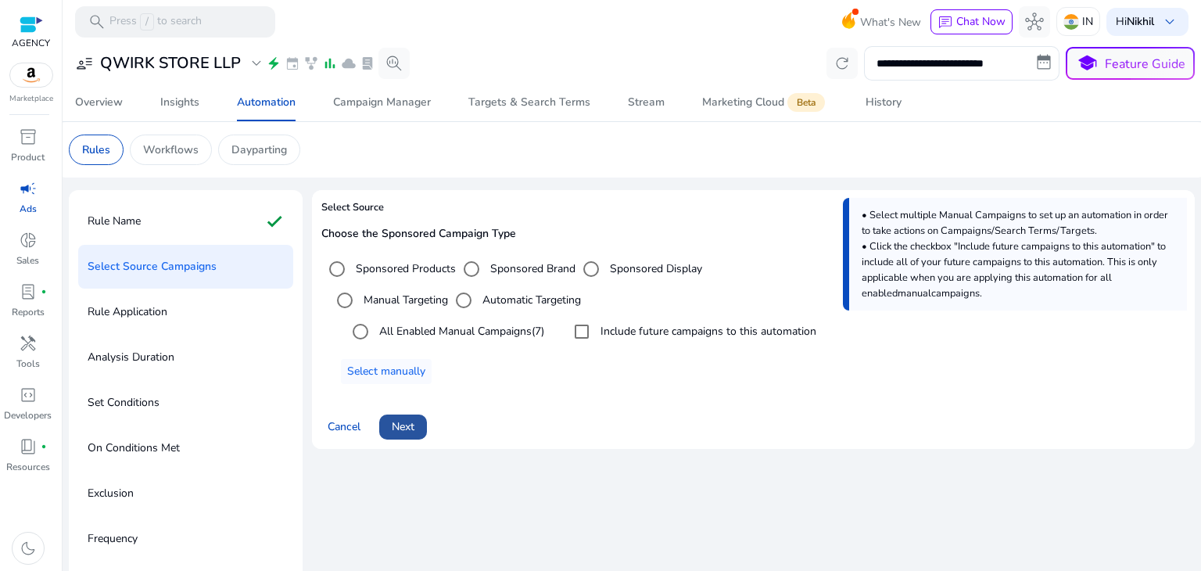
click at [417, 429] on span at bounding box center [403, 427] width 48 height 38
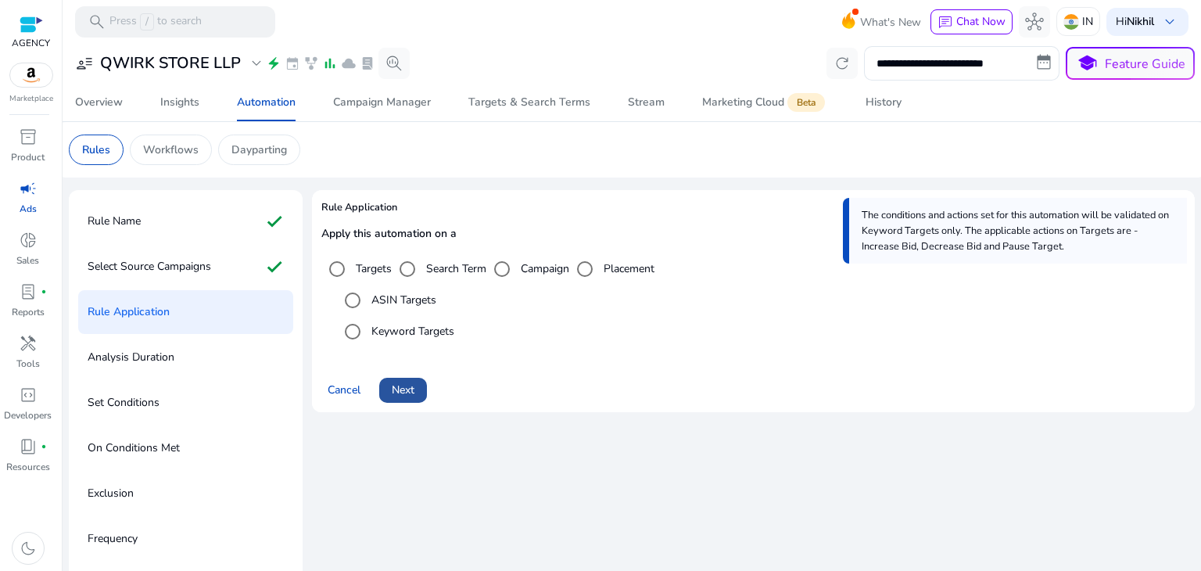
click at [411, 392] on span "Next" at bounding box center [403, 390] width 23 height 16
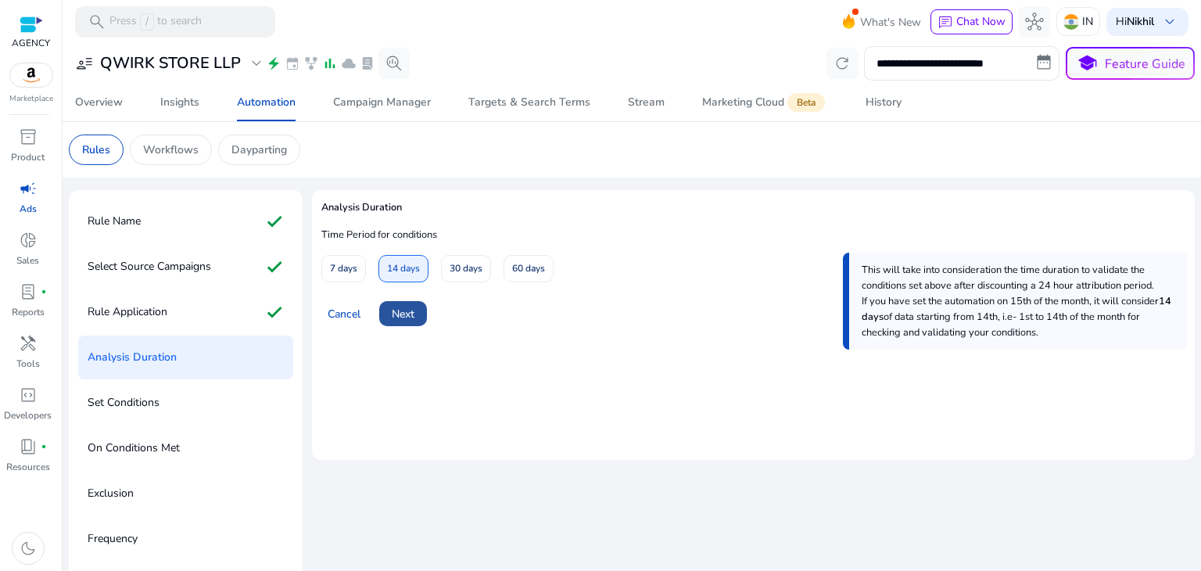
click at [417, 312] on span at bounding box center [403, 314] width 48 height 38
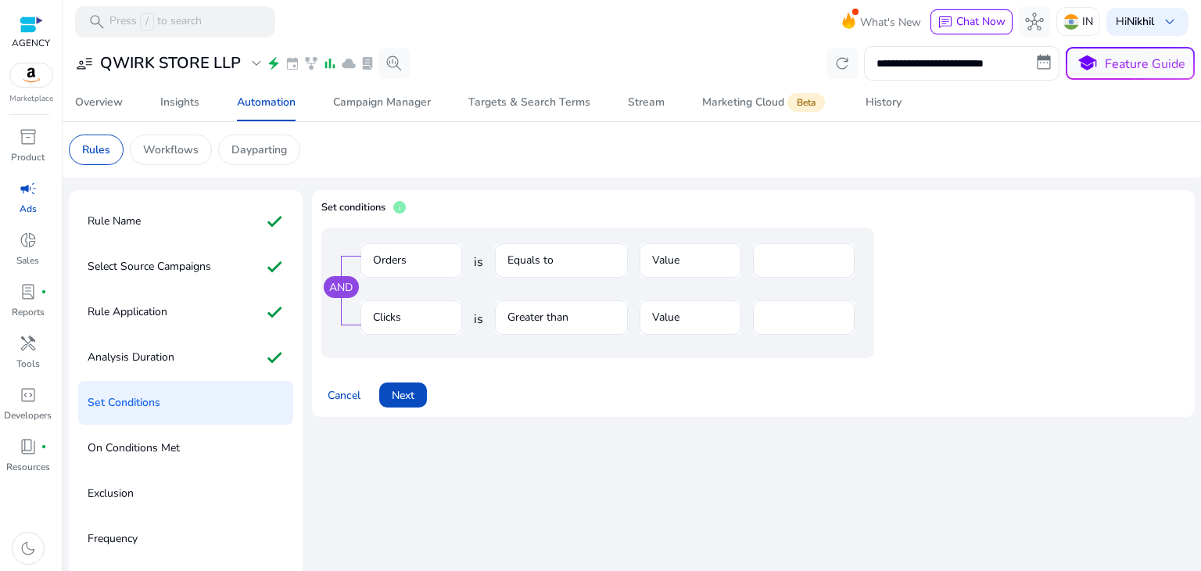
click at [569, 262] on mat-form-field "Equals to" at bounding box center [561, 268] width 133 height 51
click at [700, 264] on mat-form-field "Value" at bounding box center [691, 268] width 102 height 51
click at [795, 336] on div at bounding box center [804, 343] width 102 height 16
click at [813, 326] on div "**" at bounding box center [804, 317] width 77 height 34
click at [627, 370] on div "Cancel Next" at bounding box center [753, 389] width 864 height 38
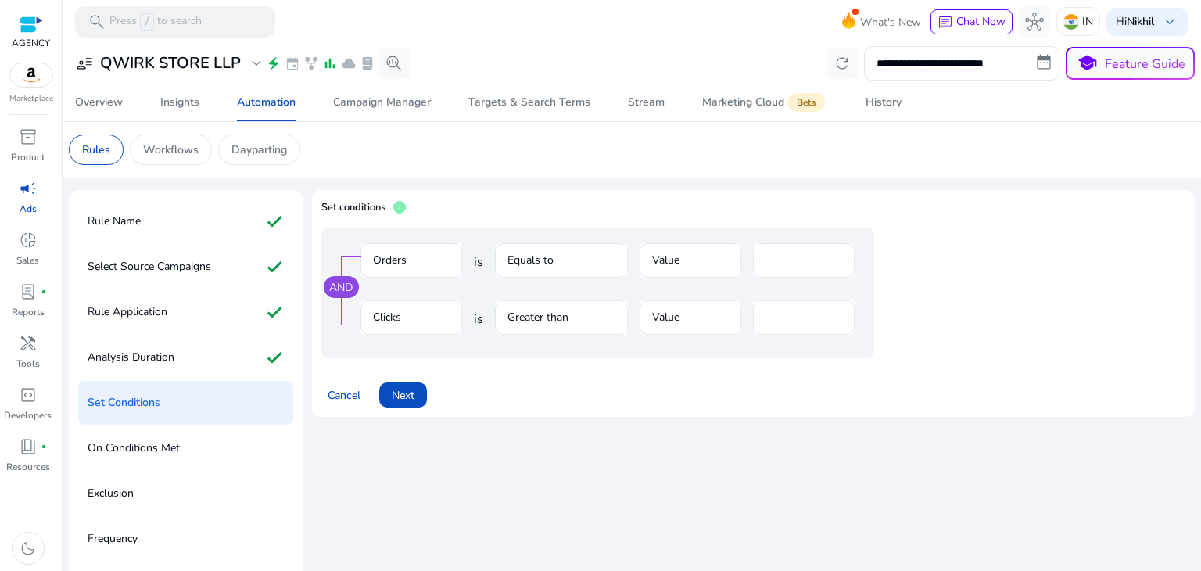
click at [565, 318] on mat-form-field "Greater than" at bounding box center [561, 325] width 133 height 51
click at [610, 317] on mat-form-field "Greater than" at bounding box center [561, 325] width 133 height 51
click at [429, 317] on mat-form-field "Clicks" at bounding box center [412, 325] width 102 height 51
click at [344, 284] on div "AND" at bounding box center [341, 287] width 35 height 22
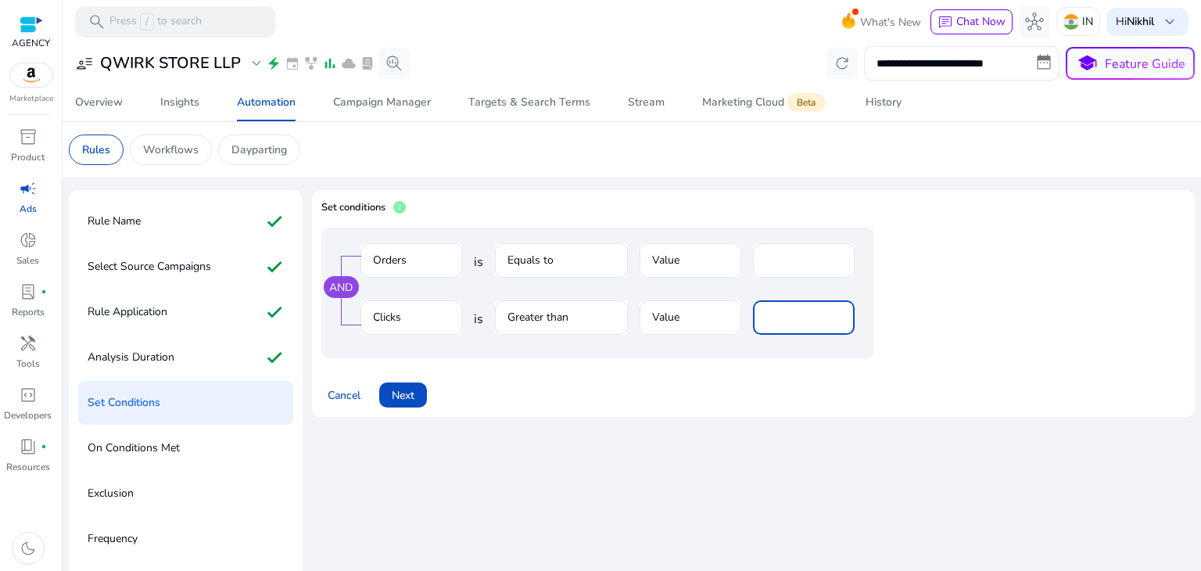
click at [785, 318] on input "**" at bounding box center [804, 317] width 77 height 17
type input "**"
click at [814, 354] on div "AND Orders is Equals to Value * Clicks is Greater than Value **" at bounding box center [597, 293] width 553 height 131
click at [773, 249] on div "*" at bounding box center [804, 260] width 77 height 34
click at [774, 352] on div "AND Orders is Equals to Value * Clicks is Greater than Value **" at bounding box center [597, 293] width 553 height 131
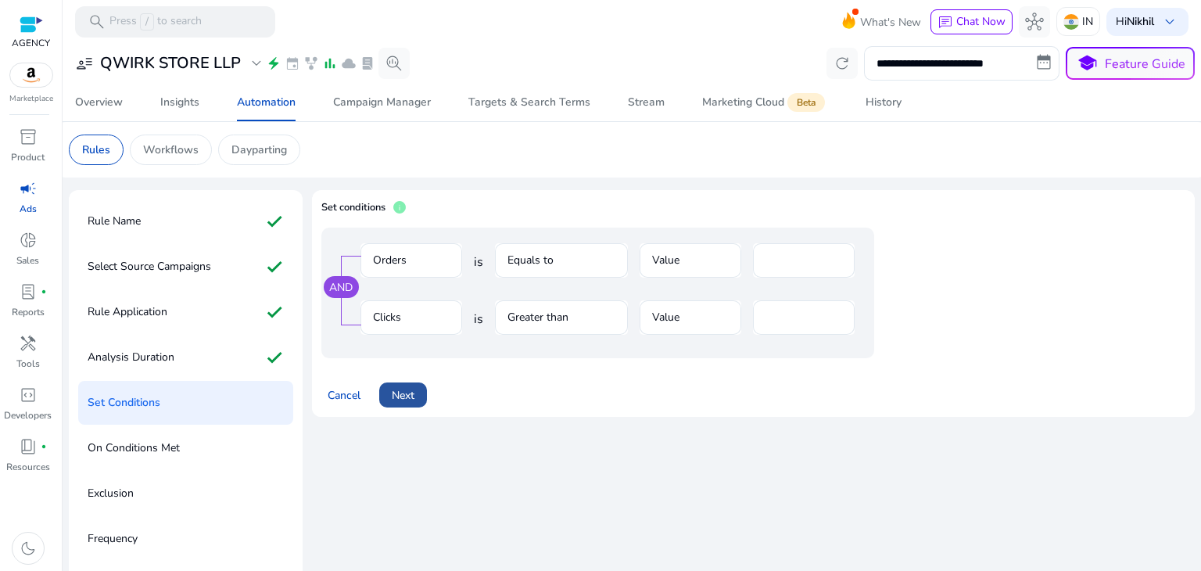
click at [413, 394] on span "Next" at bounding box center [403, 395] width 23 height 16
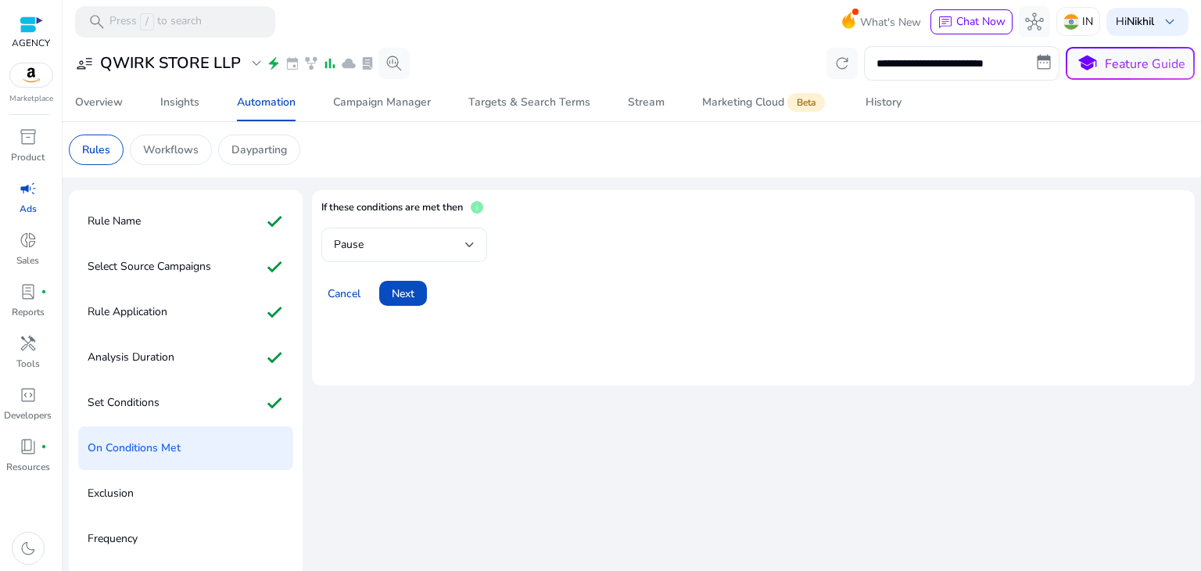
click at [476, 239] on div "Pause" at bounding box center [404, 245] width 166 height 34
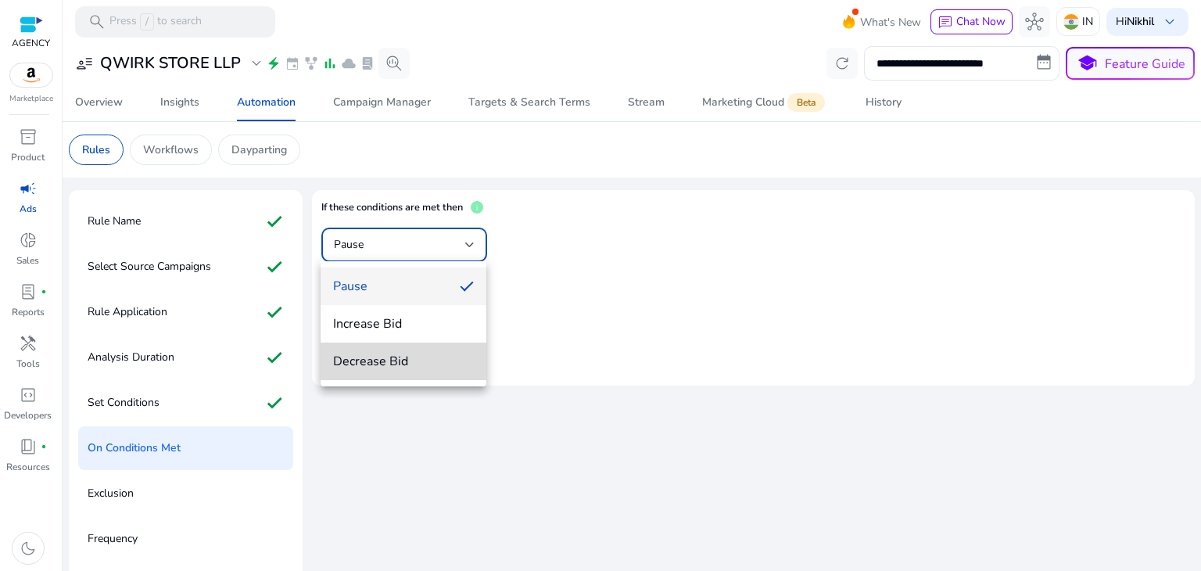
click at [408, 358] on span "Decrease Bid" at bounding box center [403, 361] width 141 height 17
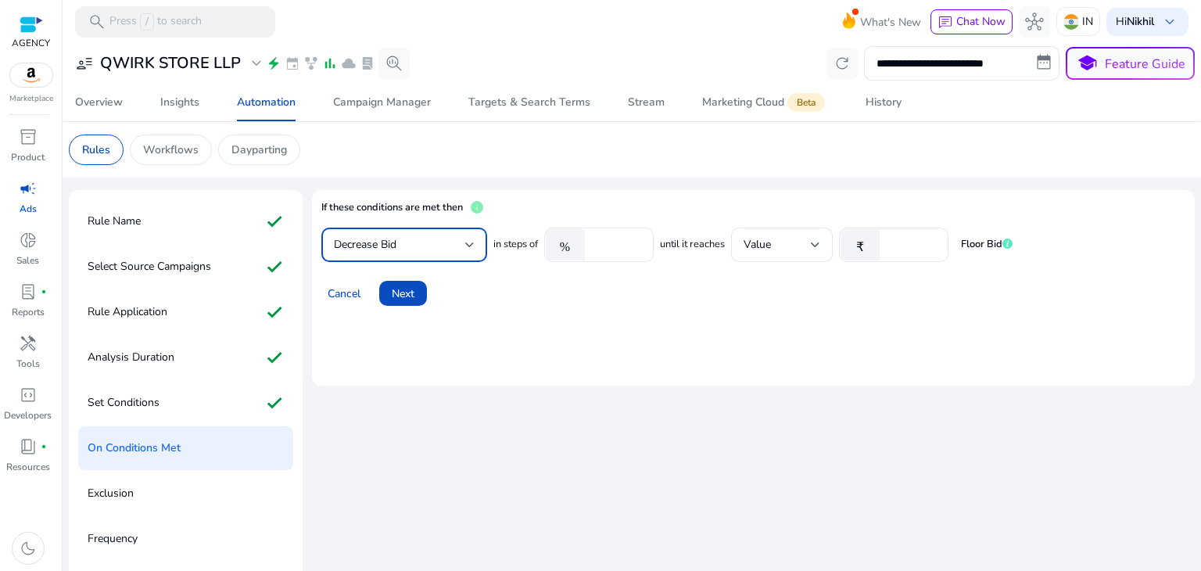
click at [622, 246] on input "****" at bounding box center [617, 244] width 48 height 17
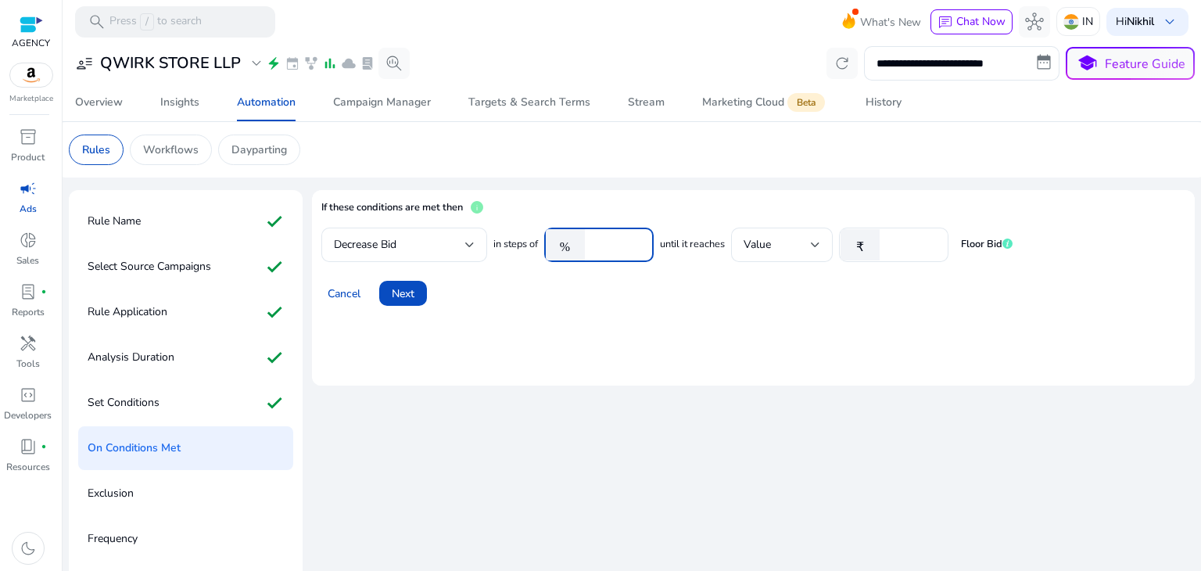
type input "*"
type input "**"
click at [916, 244] on input "*" at bounding box center [912, 244] width 48 height 17
click at [800, 270] on div "Cancel Next" at bounding box center [753, 287] width 864 height 38
click at [401, 295] on span "Next" at bounding box center [403, 294] width 23 height 16
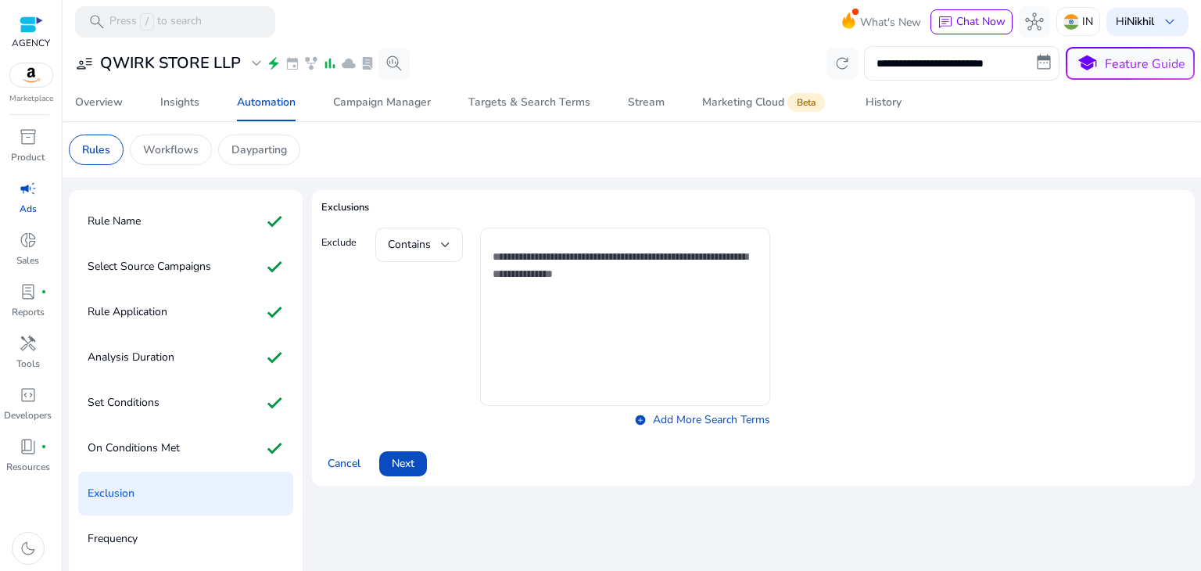
scroll to position [44, 0]
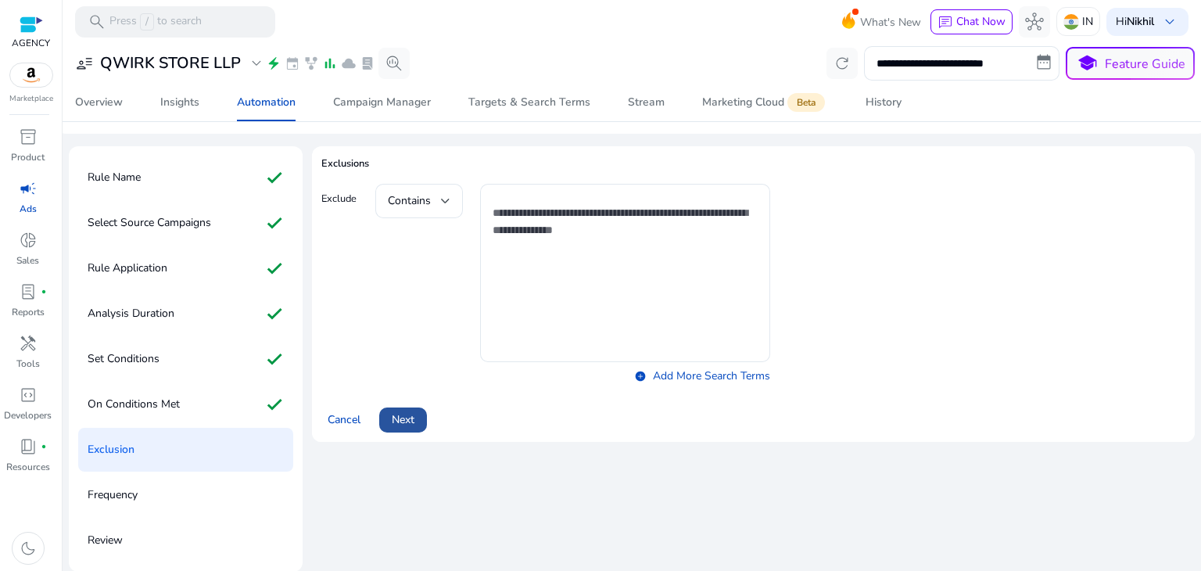
click at [406, 411] on span "Next" at bounding box center [403, 419] width 23 height 16
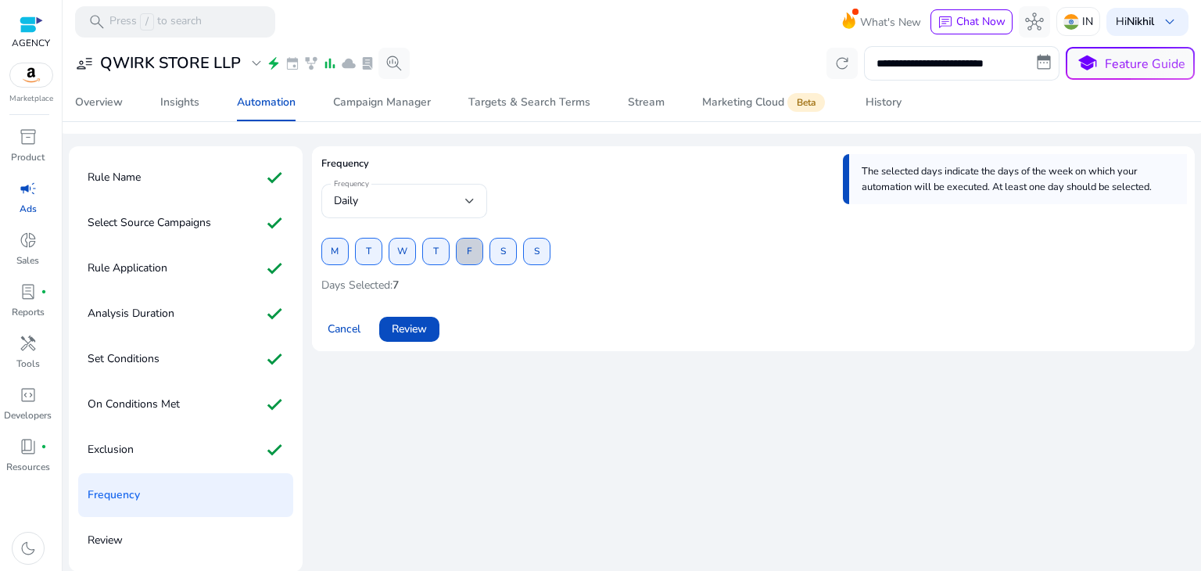
click at [470, 257] on span "F" at bounding box center [469, 251] width 5 height 27
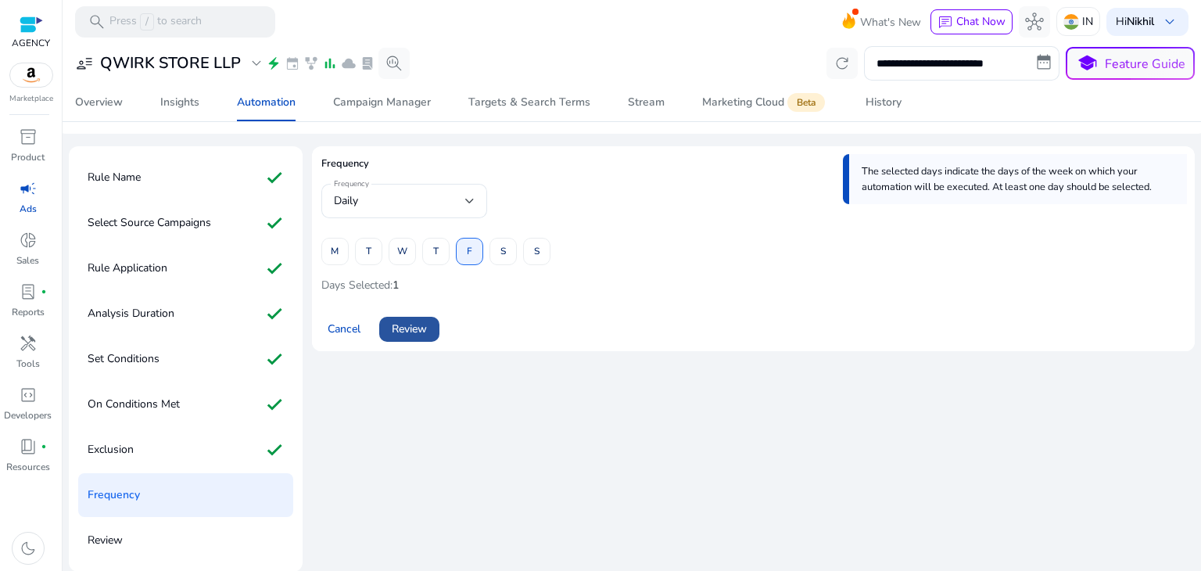
click at [426, 323] on span "Review" at bounding box center [409, 329] width 35 height 16
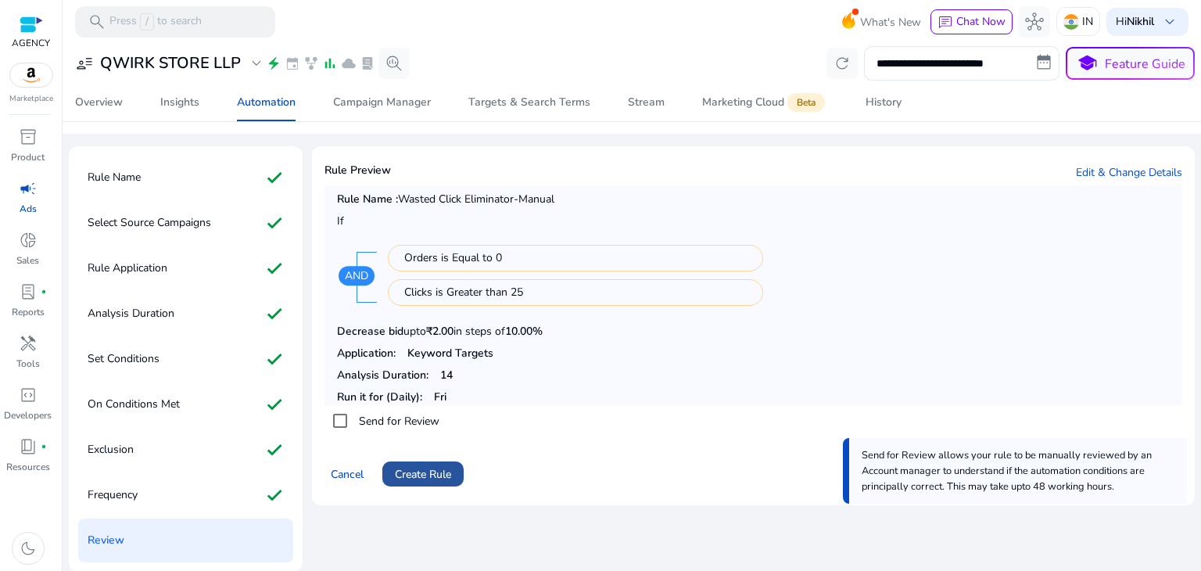
click at [421, 476] on span "Create Rule" at bounding box center [423, 474] width 56 height 16
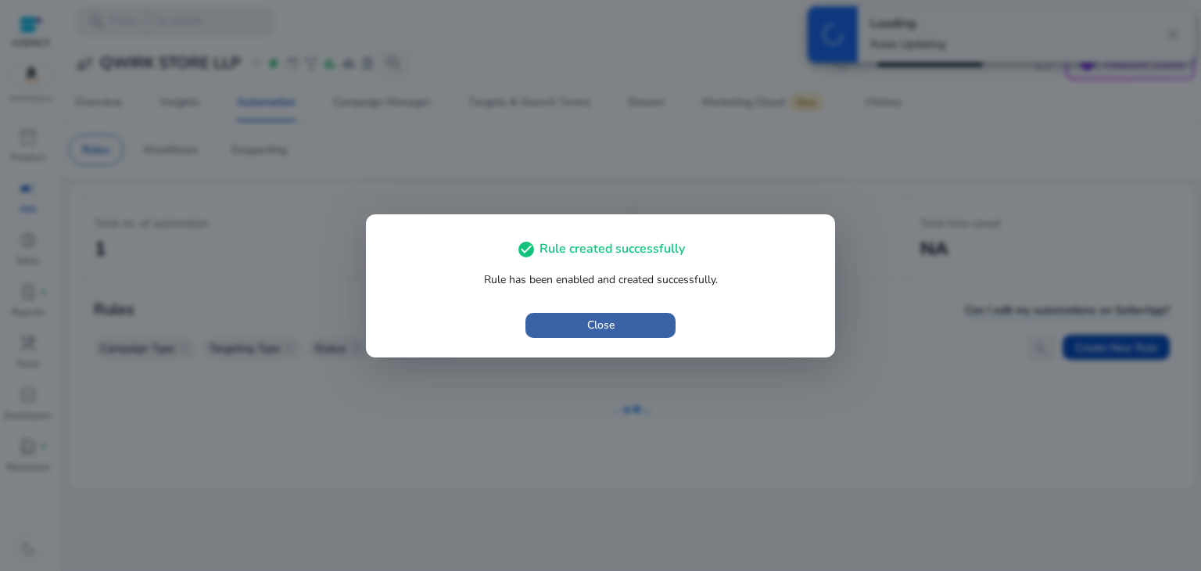
click at [641, 319] on span "button" at bounding box center [601, 326] width 150 height 38
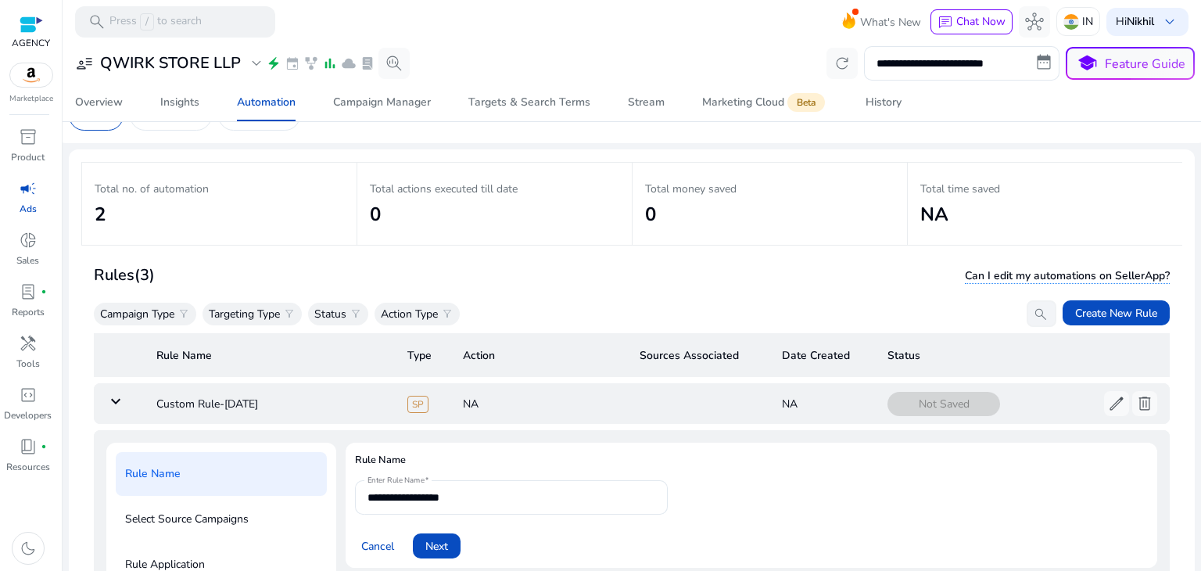
click at [108, 404] on mat-icon "keyboard_arrow_down" at bounding box center [115, 401] width 19 height 19
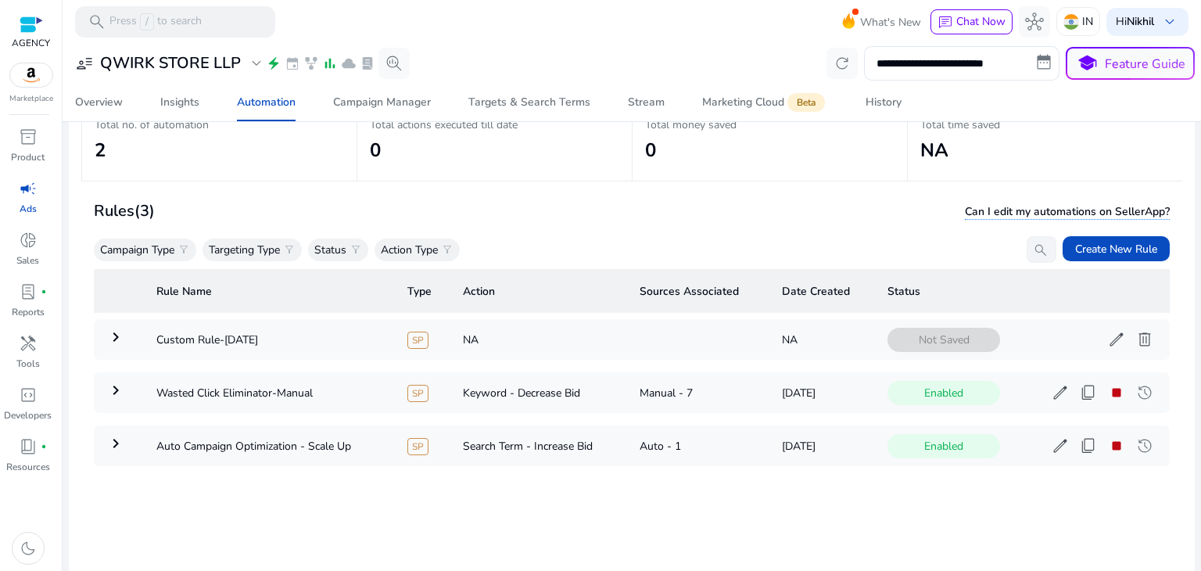
scroll to position [113, 0]
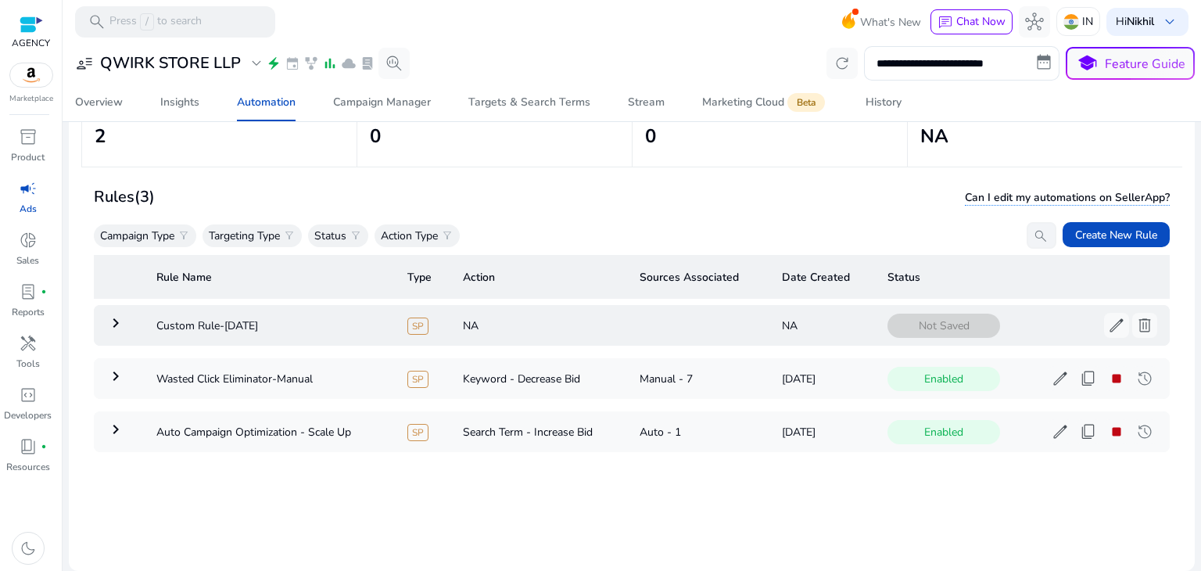
click at [113, 325] on mat-icon "keyboard_arrow_right" at bounding box center [115, 323] width 19 height 19
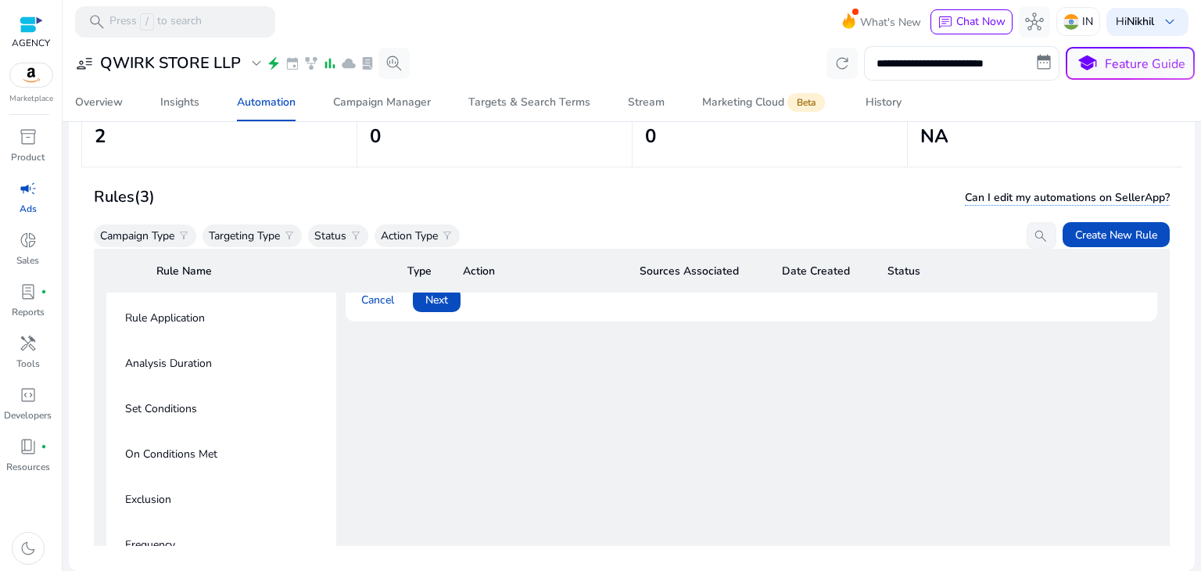
scroll to position [0, 0]
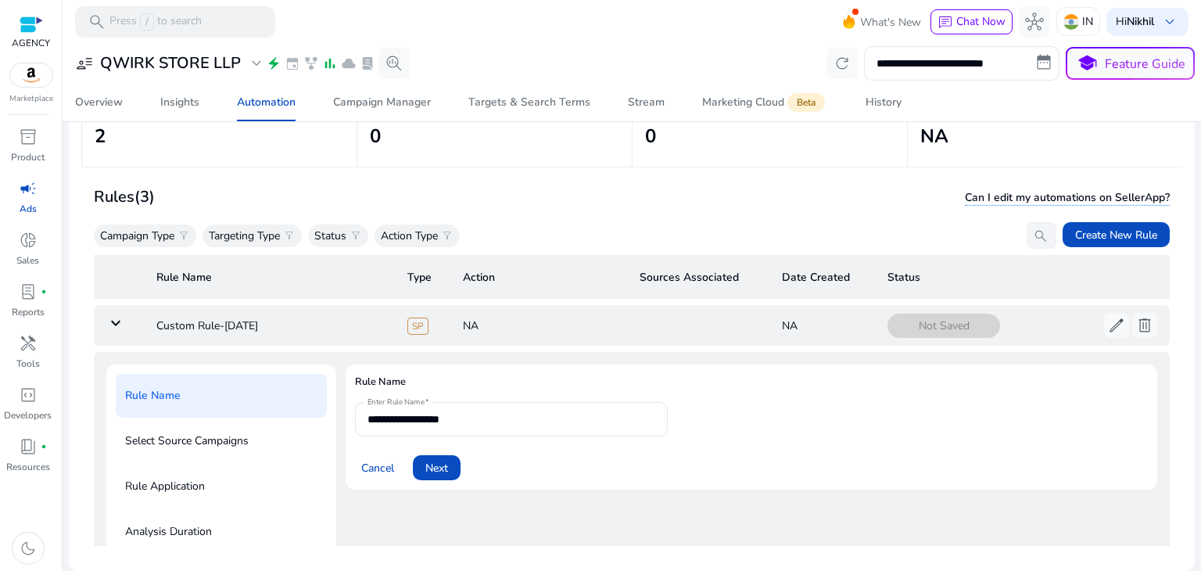
click at [120, 323] on mat-icon "keyboard_arrow_down" at bounding box center [115, 323] width 19 height 19
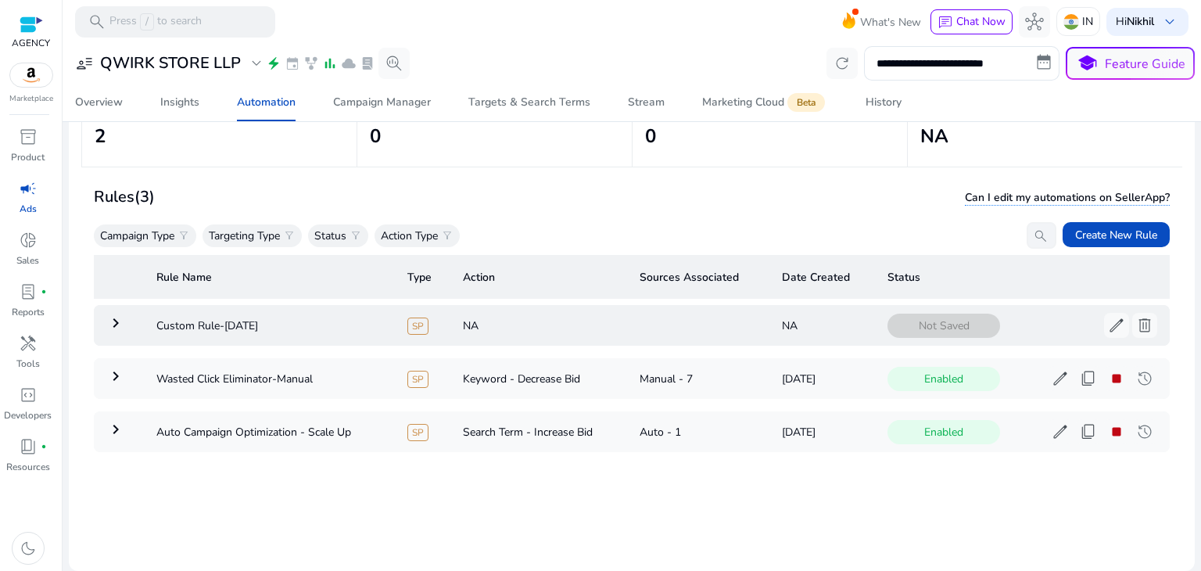
click at [112, 323] on mat-icon "keyboard_arrow_right" at bounding box center [115, 323] width 19 height 19
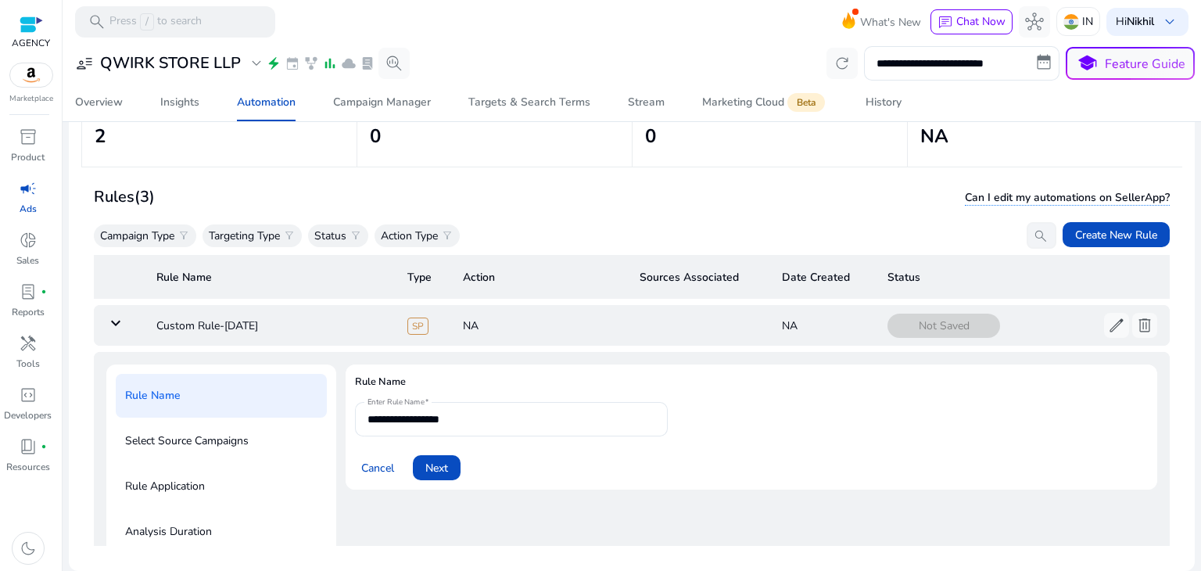
click at [110, 319] on mat-icon "keyboard_arrow_down" at bounding box center [115, 323] width 19 height 19
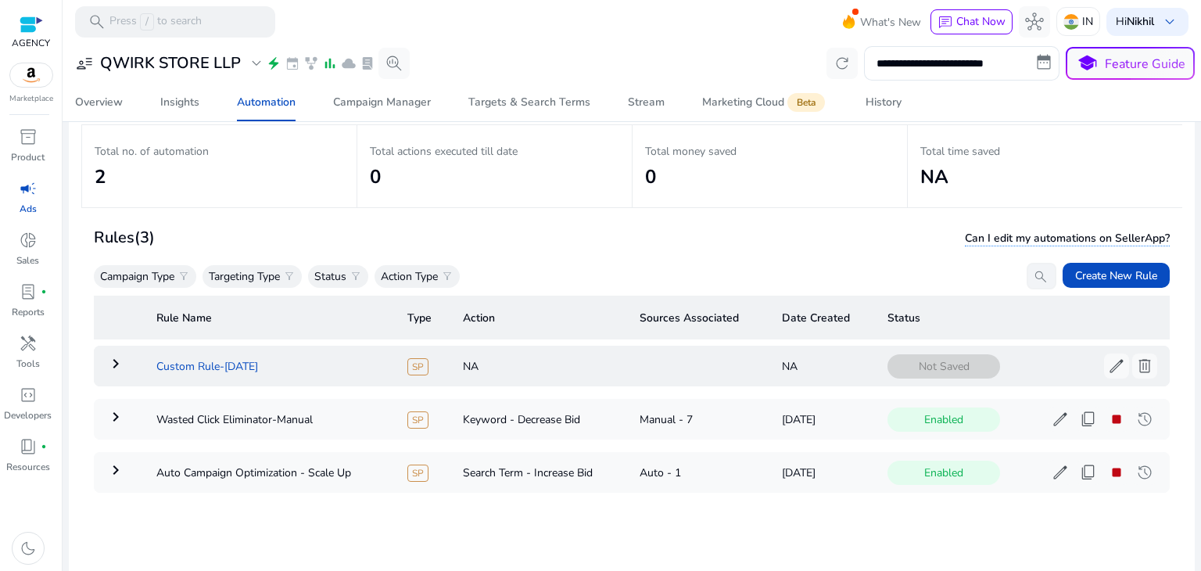
scroll to position [70, 0]
click at [113, 370] on mat-icon "keyboard_arrow_right" at bounding box center [115, 366] width 19 height 19
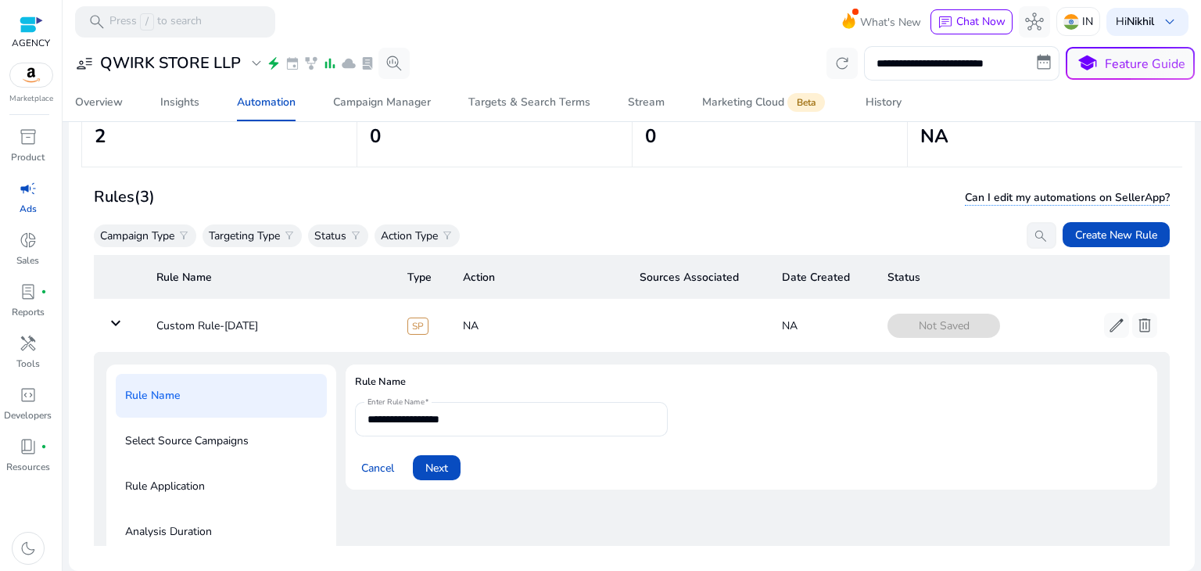
scroll to position [0, 0]
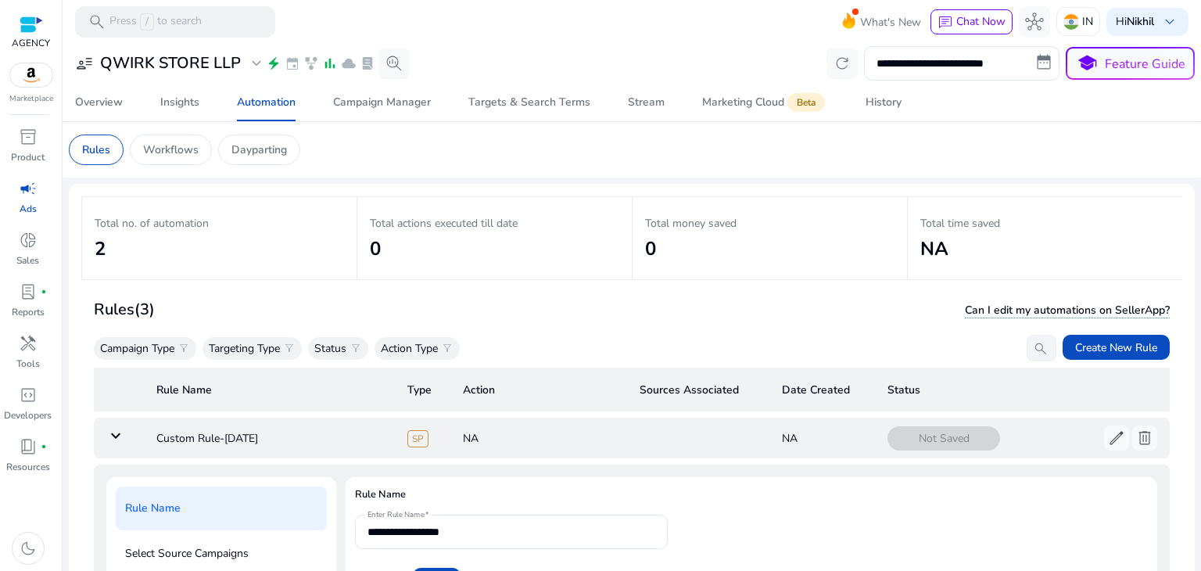
click at [117, 432] on mat-icon "keyboard_arrow_down" at bounding box center [115, 435] width 19 height 19
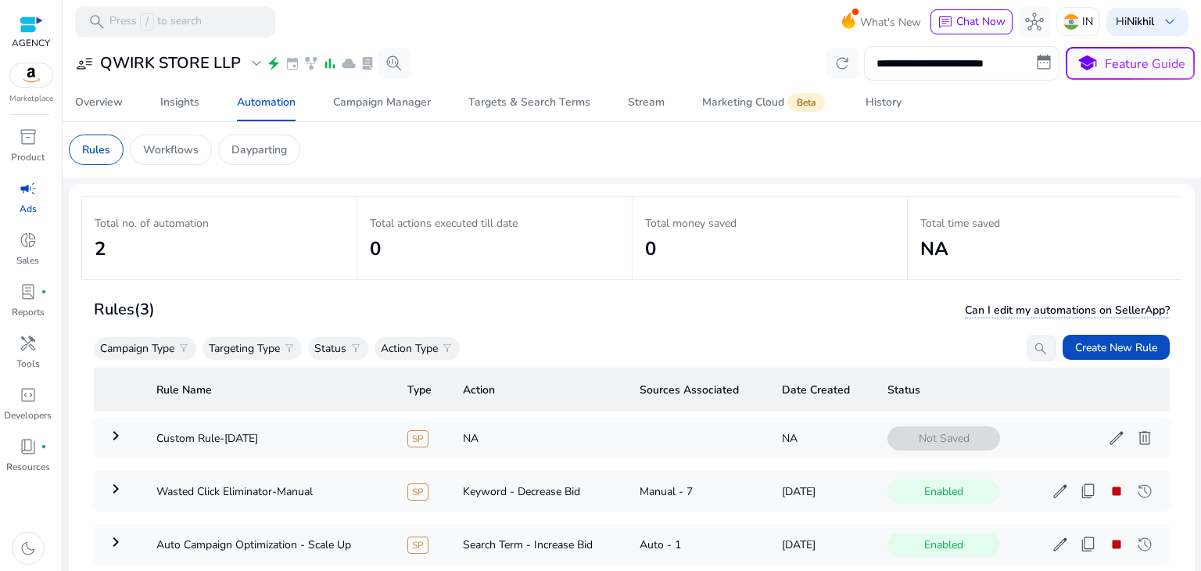
scroll to position [113, 0]
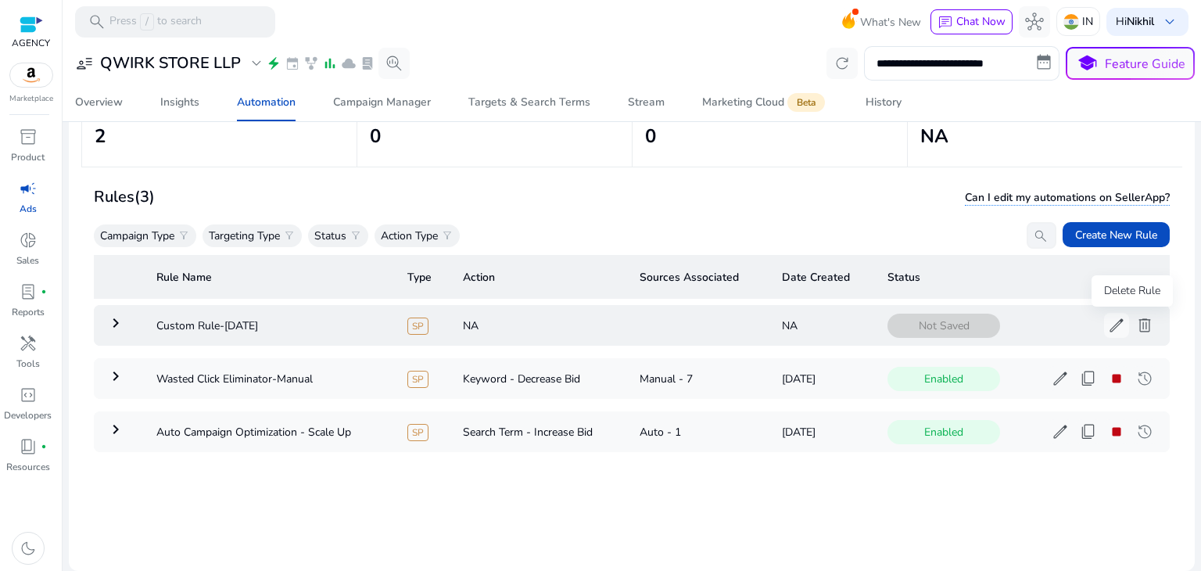
click at [1136, 326] on span "delete" at bounding box center [1145, 325] width 19 height 19
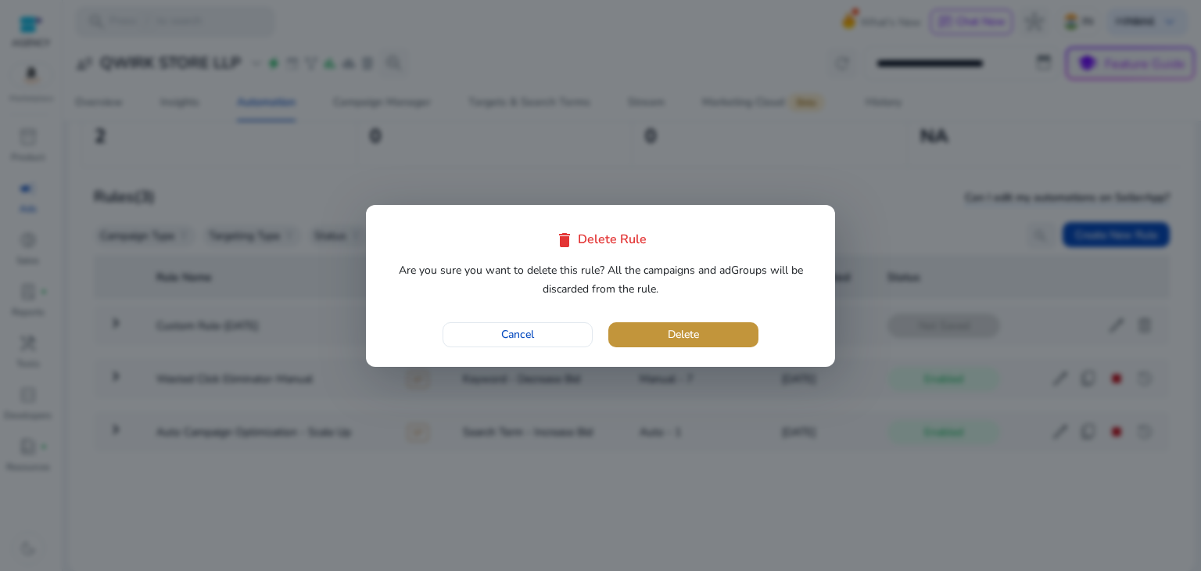
click at [691, 334] on span "Delete" at bounding box center [683, 334] width 31 height 16
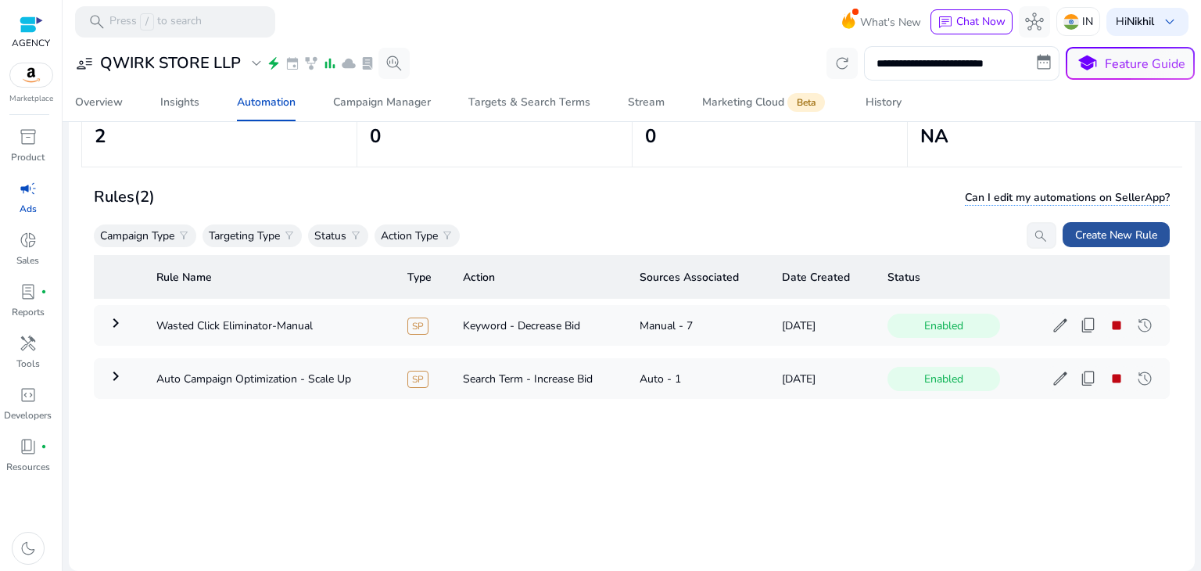
click at [1103, 235] on span "Create New Rule" at bounding box center [1117, 235] width 82 height 16
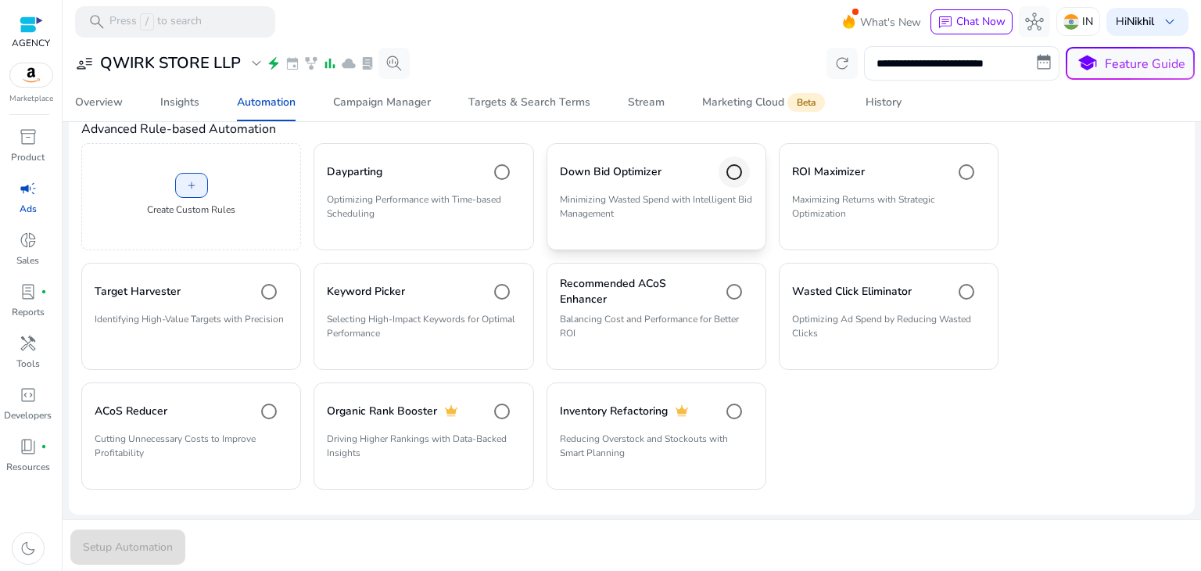
scroll to position [86, 0]
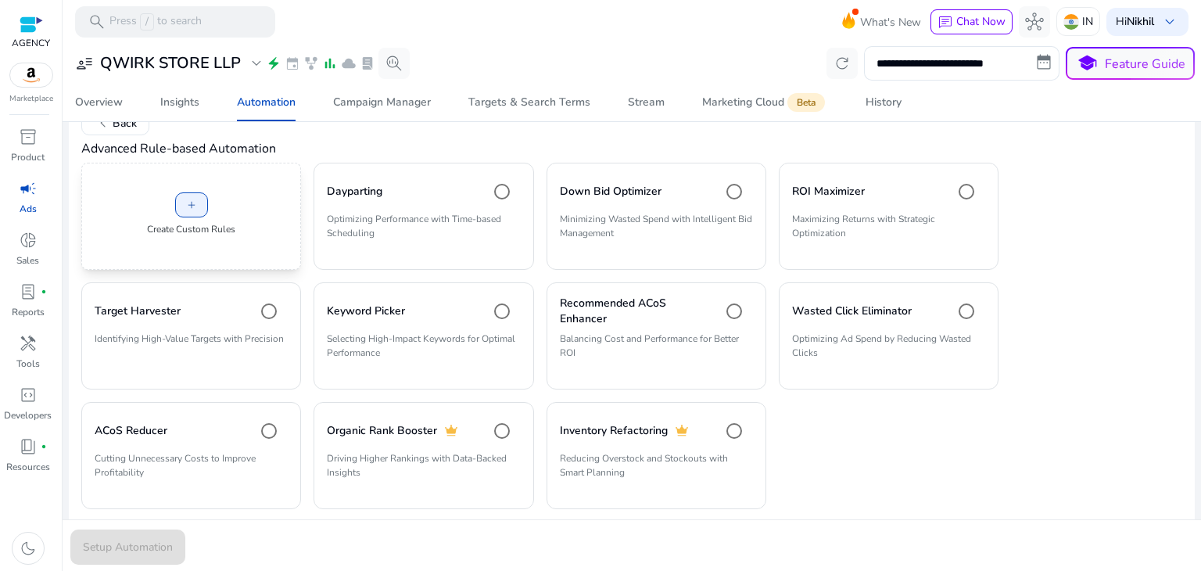
click at [214, 176] on div "add Create Custom Rules" at bounding box center [191, 216] width 220 height 107
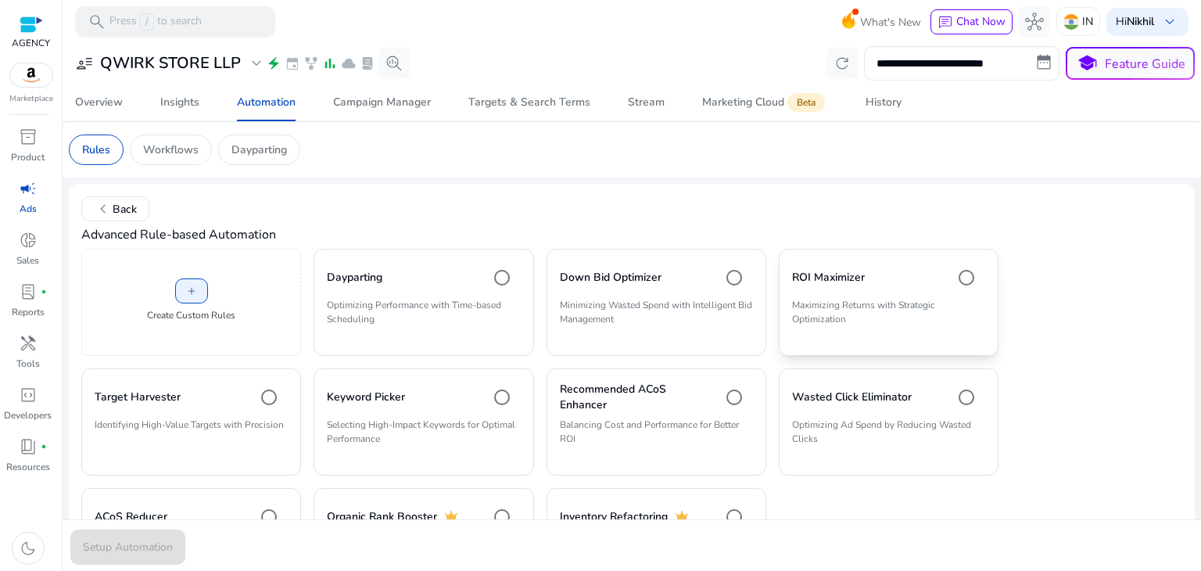
click at [892, 296] on mat-card "ROI Maximizer Maximizing Returns with Strategic Optimization" at bounding box center [889, 302] width 220 height 107
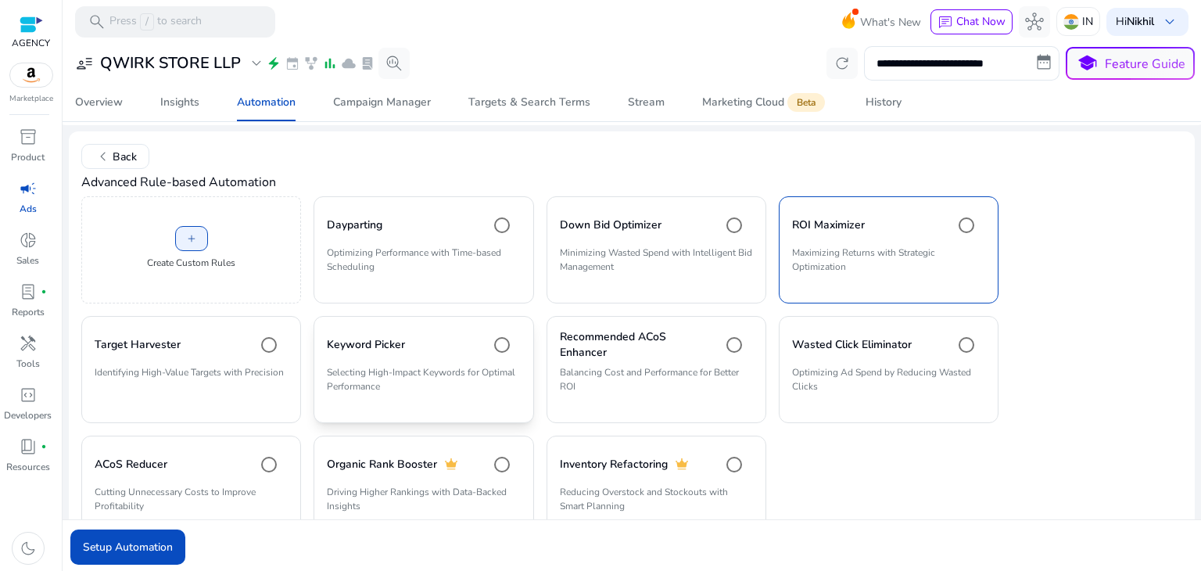
scroll to position [53, 0]
click at [157, 546] on span "Setup Automation" at bounding box center [128, 547] width 90 height 16
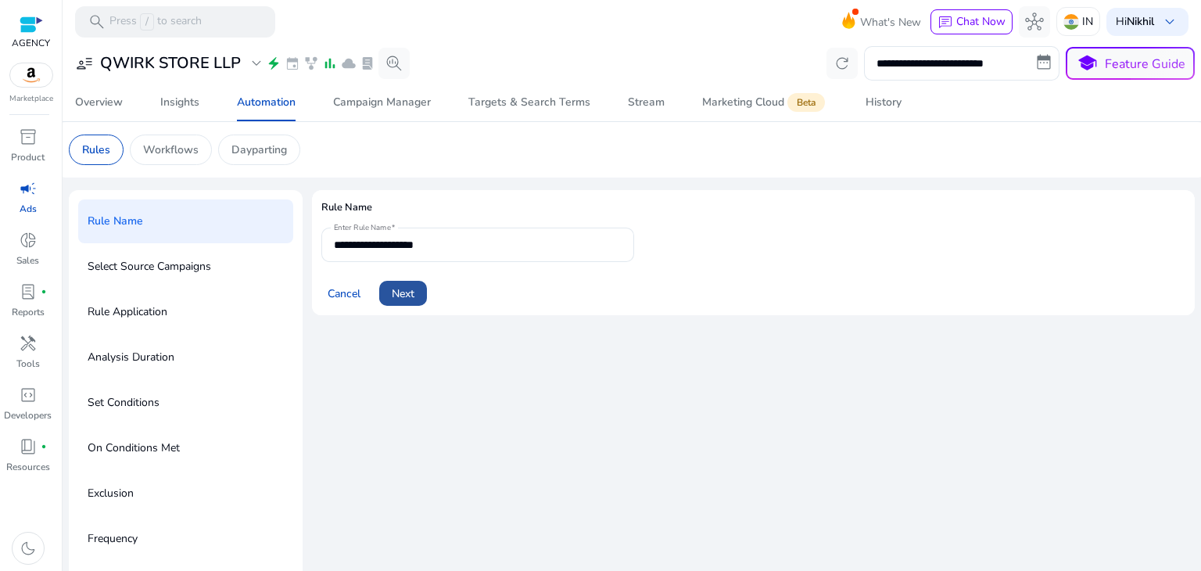
click at [407, 289] on span "Next" at bounding box center [403, 294] width 23 height 16
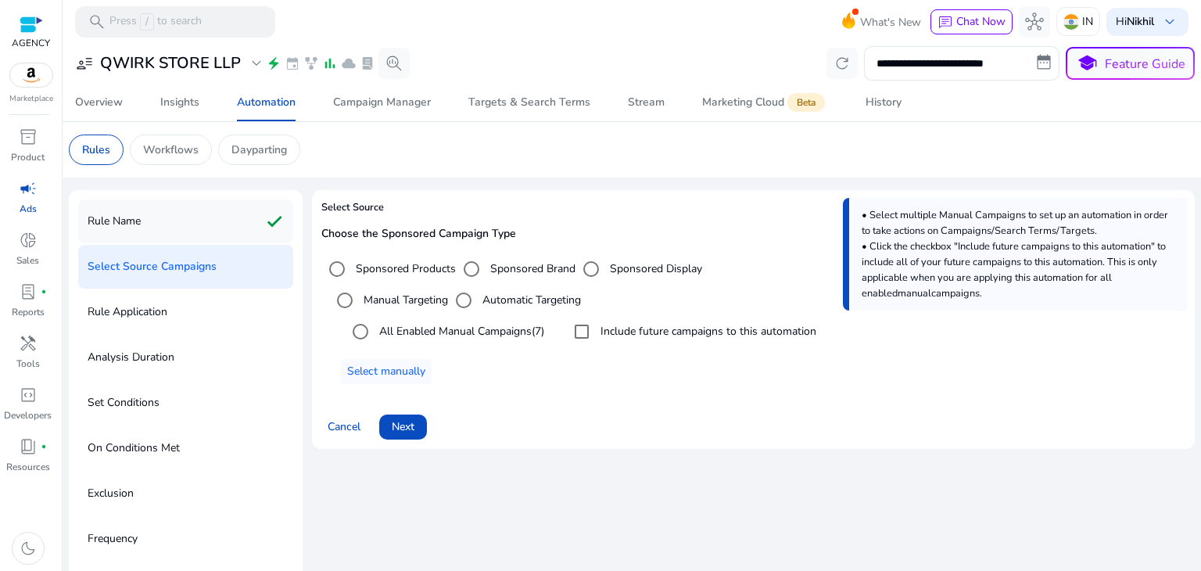
click at [115, 229] on p "Rule Name" at bounding box center [114, 221] width 53 height 25
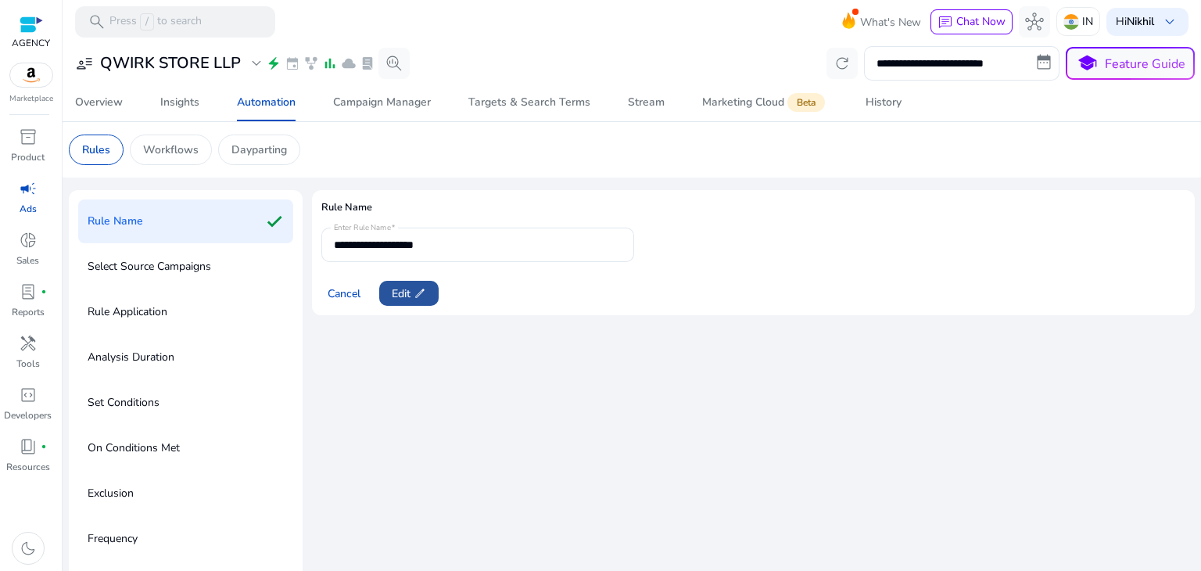
click at [411, 293] on app-icon "edit" at bounding box center [419, 293] width 16 height 13
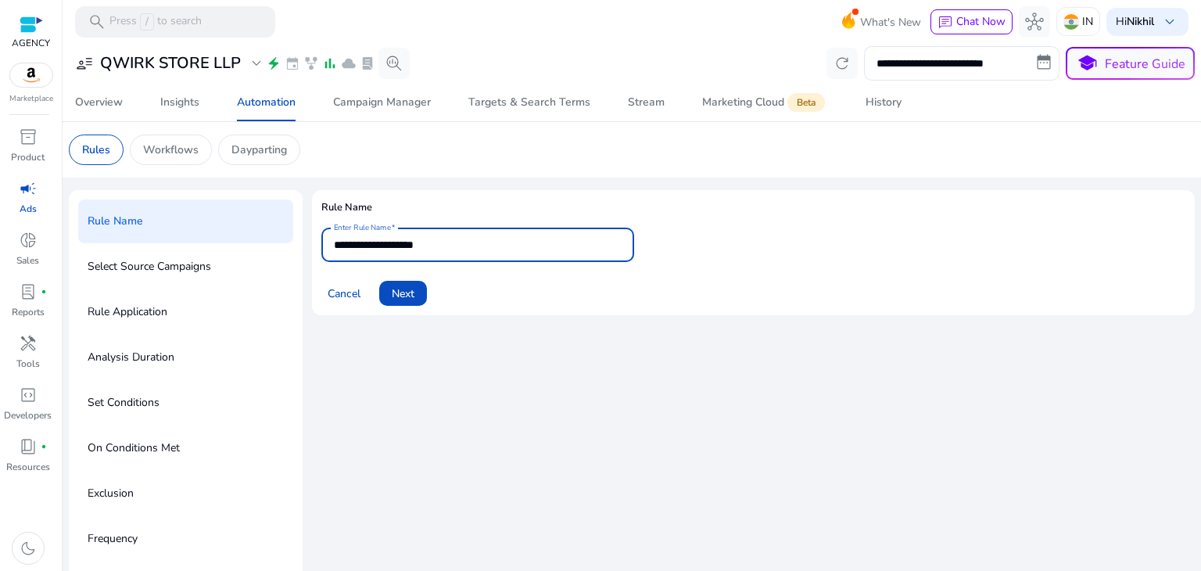
click at [409, 250] on input "**********" at bounding box center [478, 244] width 288 height 17
type input "**********"
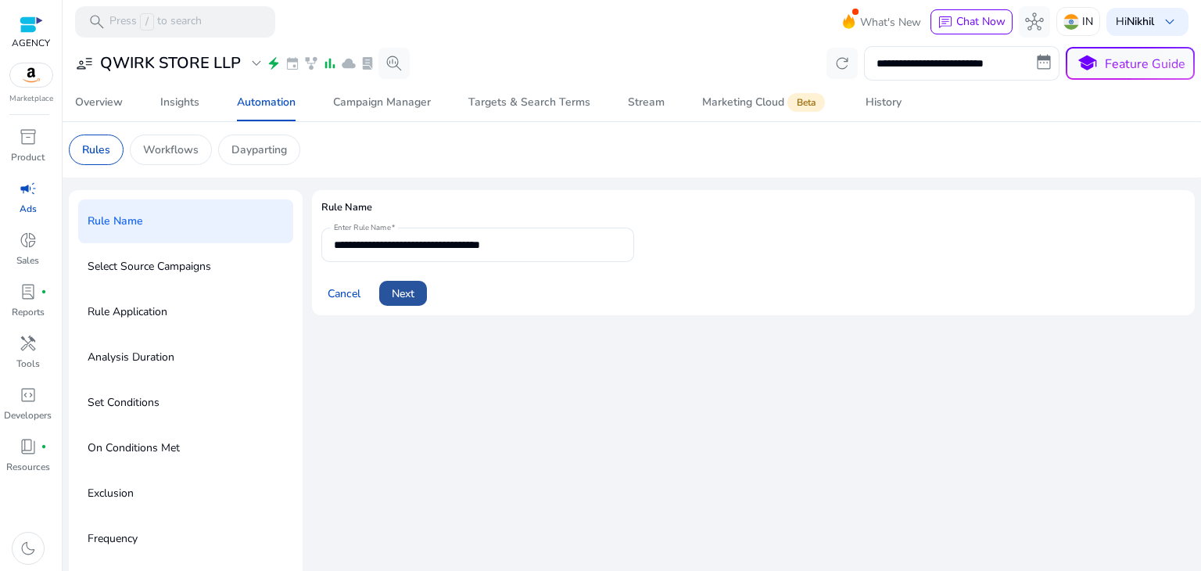
click at [411, 296] on span "Next" at bounding box center [403, 294] width 23 height 16
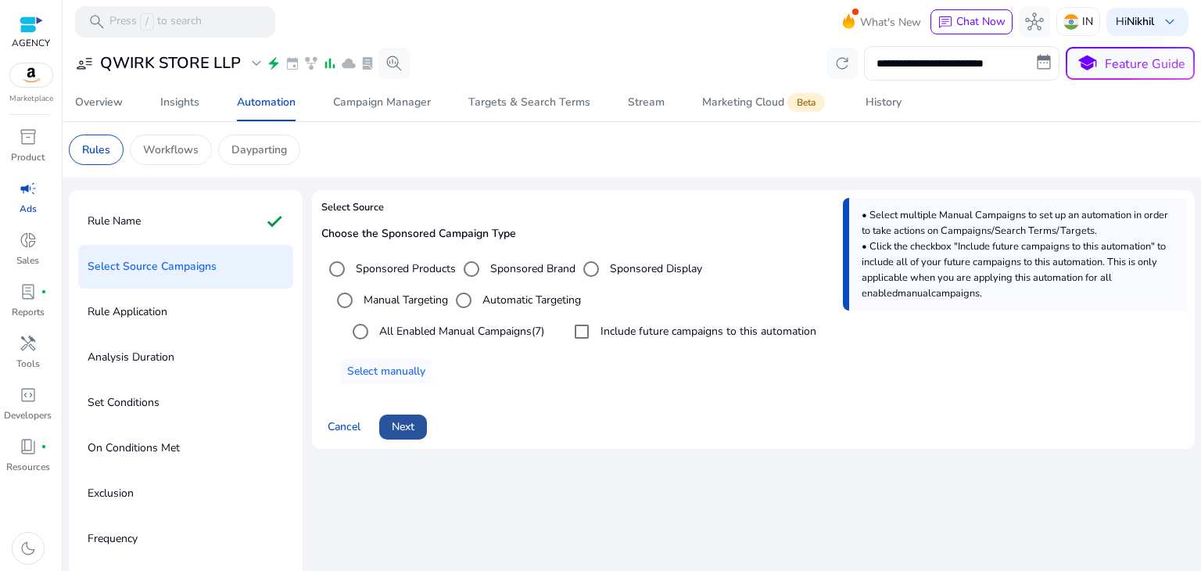
click at [407, 422] on span "Next" at bounding box center [403, 426] width 23 height 16
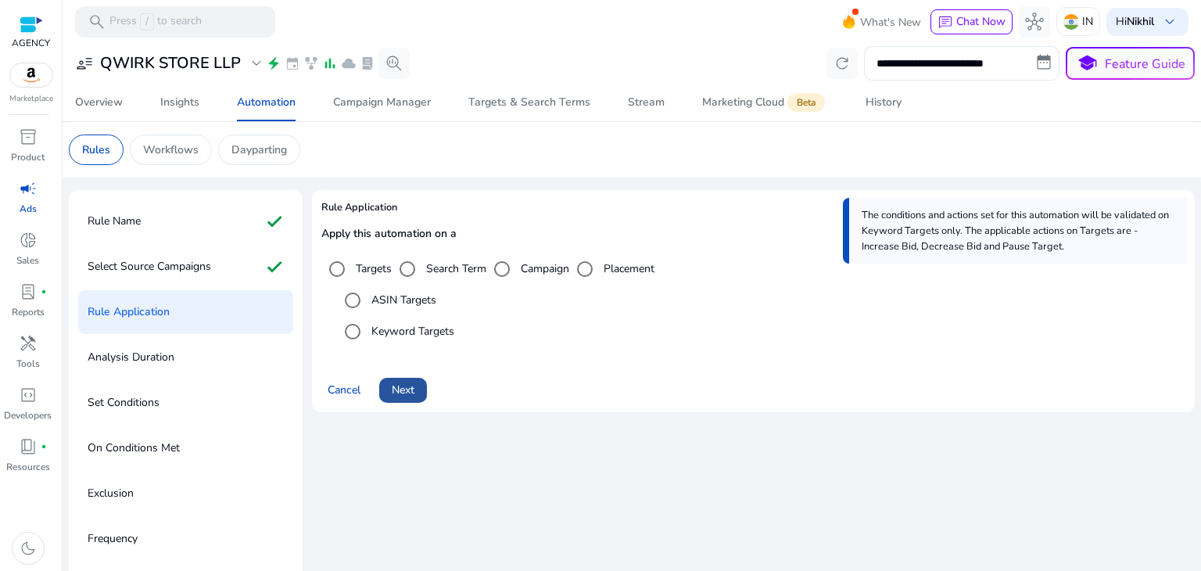
click at [409, 385] on span "Next" at bounding box center [403, 390] width 23 height 16
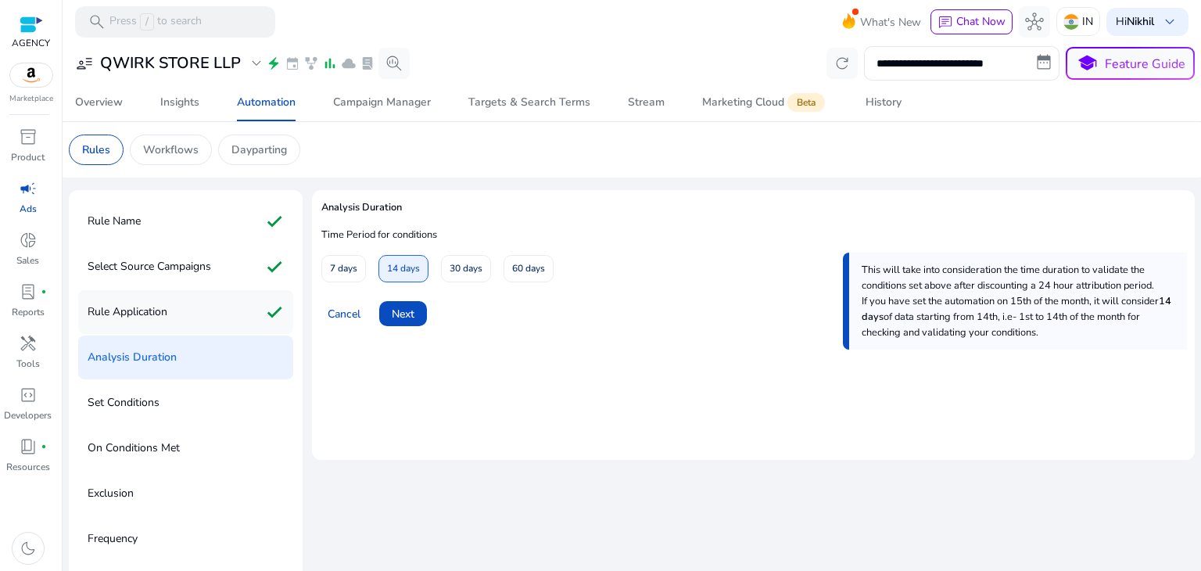
click at [199, 312] on div "Rule Application check" at bounding box center [185, 312] width 215 height 44
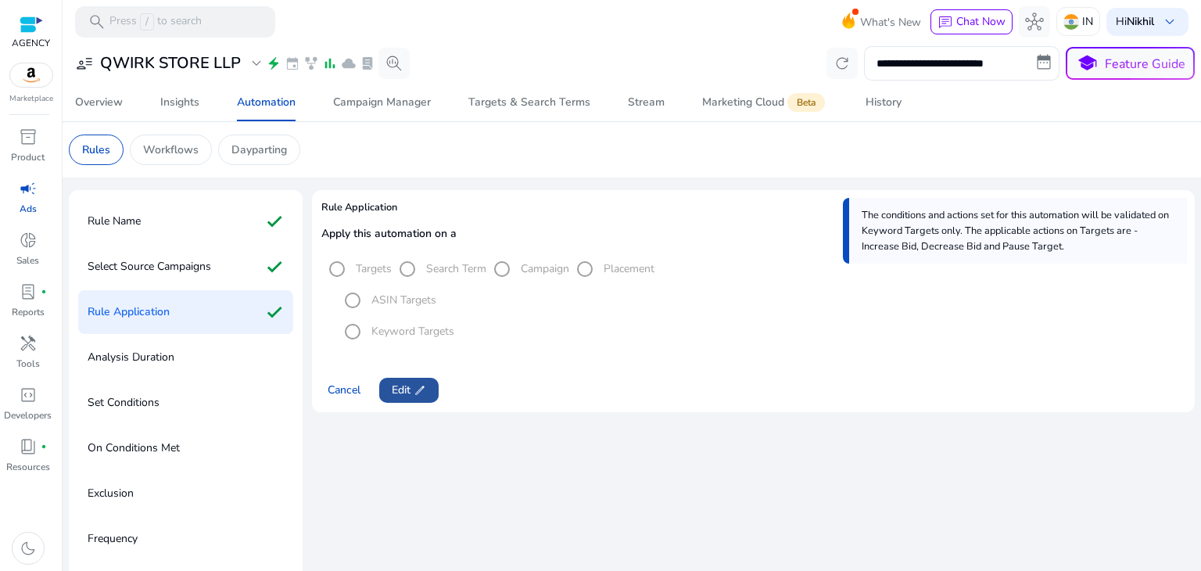
click at [408, 399] on span at bounding box center [408, 391] width 59 height 38
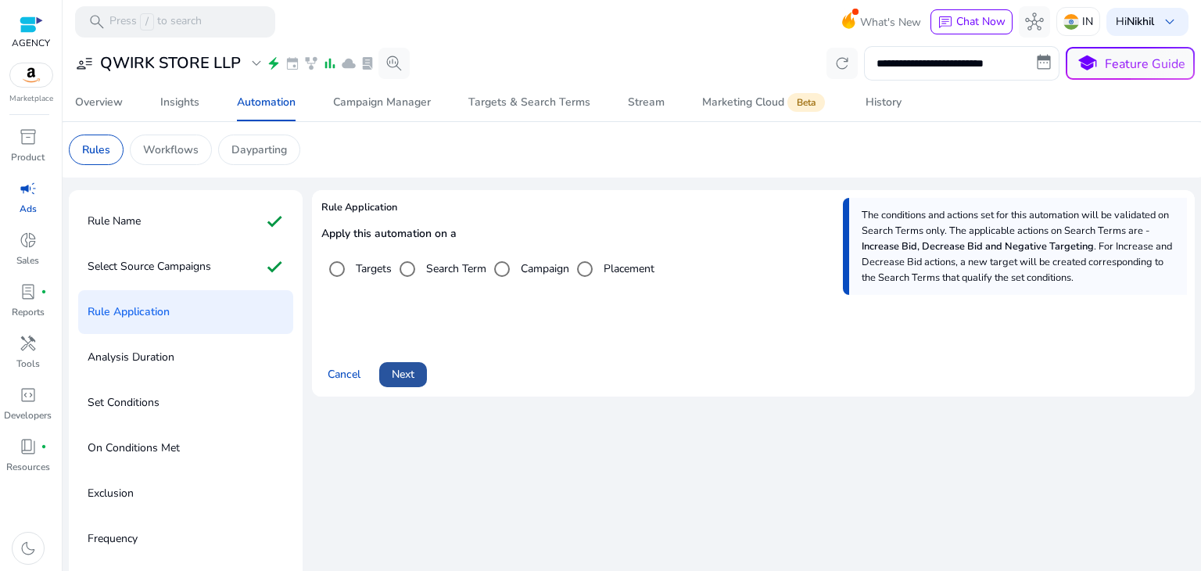
click at [399, 375] on span "Next" at bounding box center [403, 374] width 23 height 16
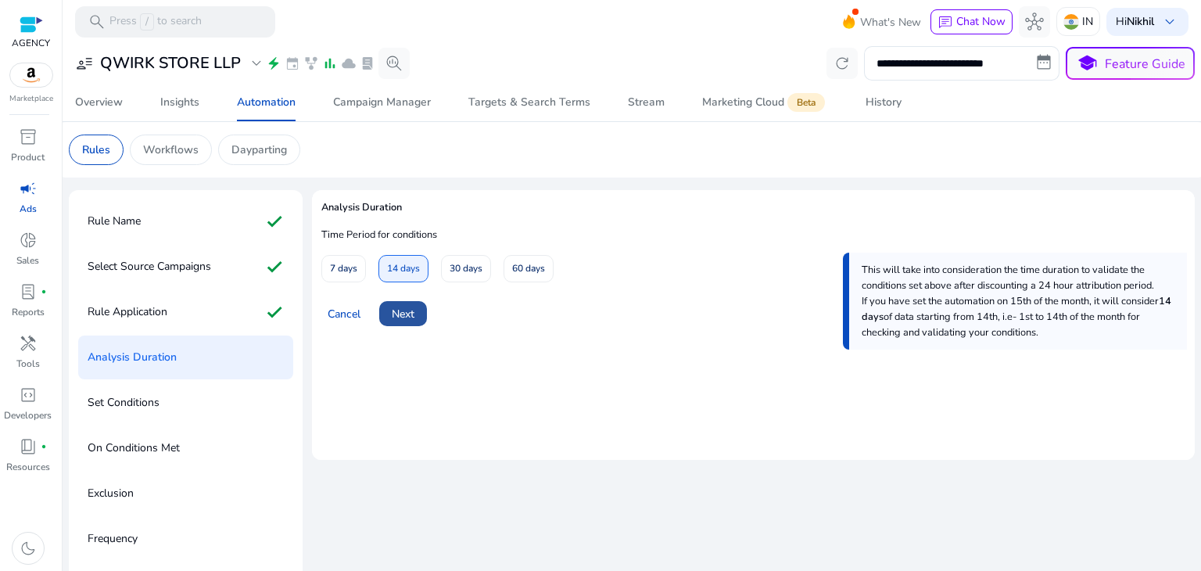
click at [401, 315] on span "Next" at bounding box center [403, 314] width 23 height 16
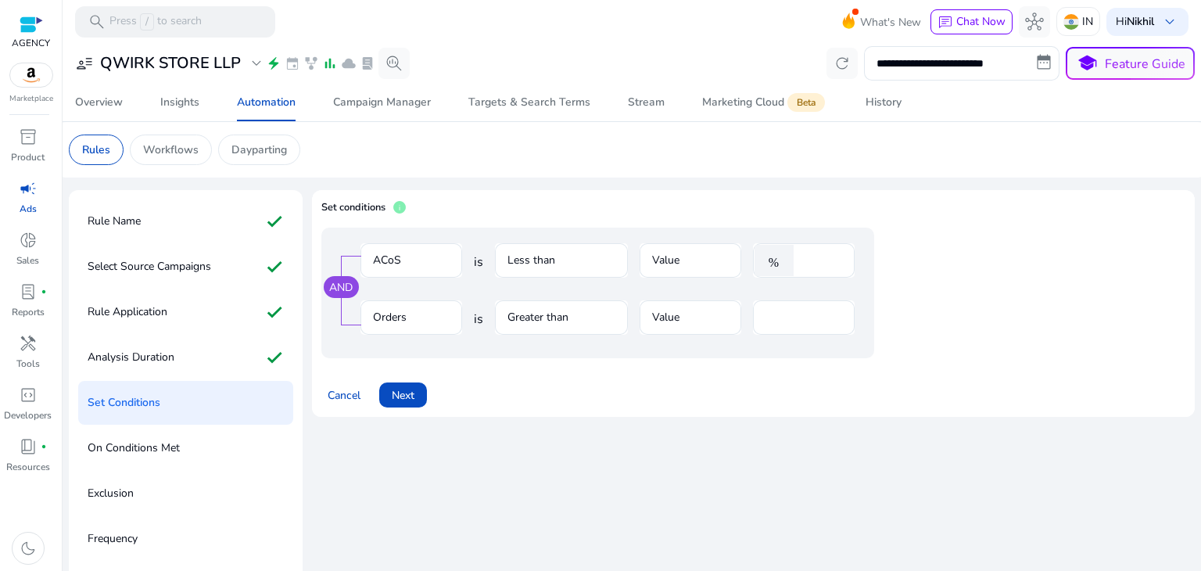
click at [414, 264] on mat-form-field "ACoS" at bounding box center [412, 268] width 102 height 51
click at [538, 270] on mat-form-field "Less than" at bounding box center [561, 268] width 133 height 51
click at [682, 274] on mat-form-field "Value" at bounding box center [691, 268] width 102 height 51
click at [540, 314] on mat-form-field "Greater than" at bounding box center [561, 325] width 133 height 51
click at [670, 326] on mat-form-field "Value" at bounding box center [691, 325] width 102 height 51
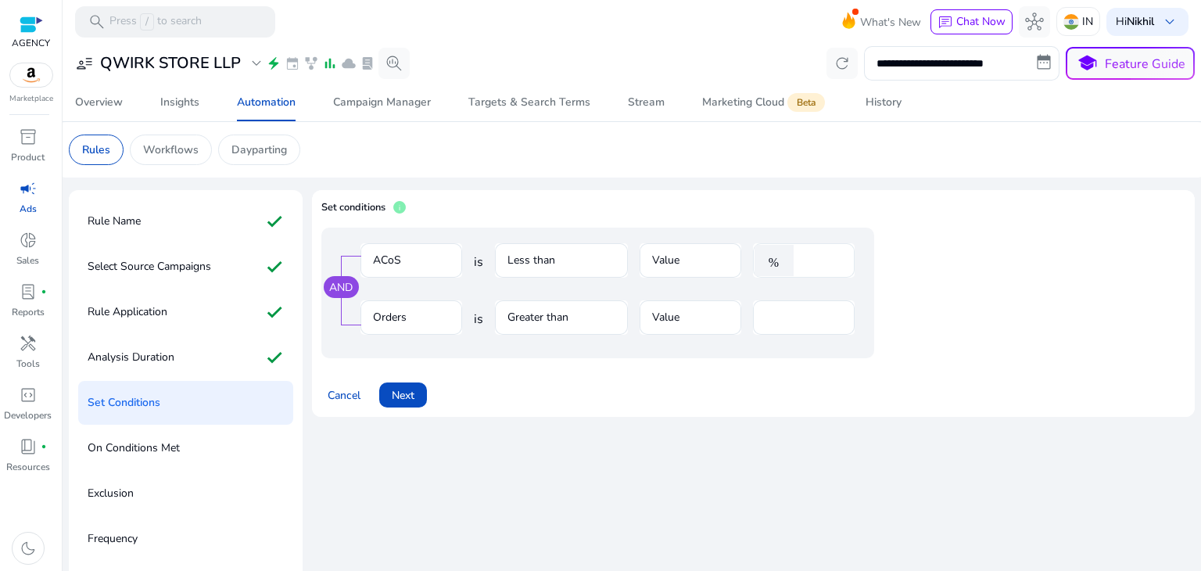
click at [823, 252] on input "****" at bounding box center [822, 260] width 41 height 17
type input "*"
type input "**"
click at [655, 336] on div at bounding box center [691, 343] width 102 height 16
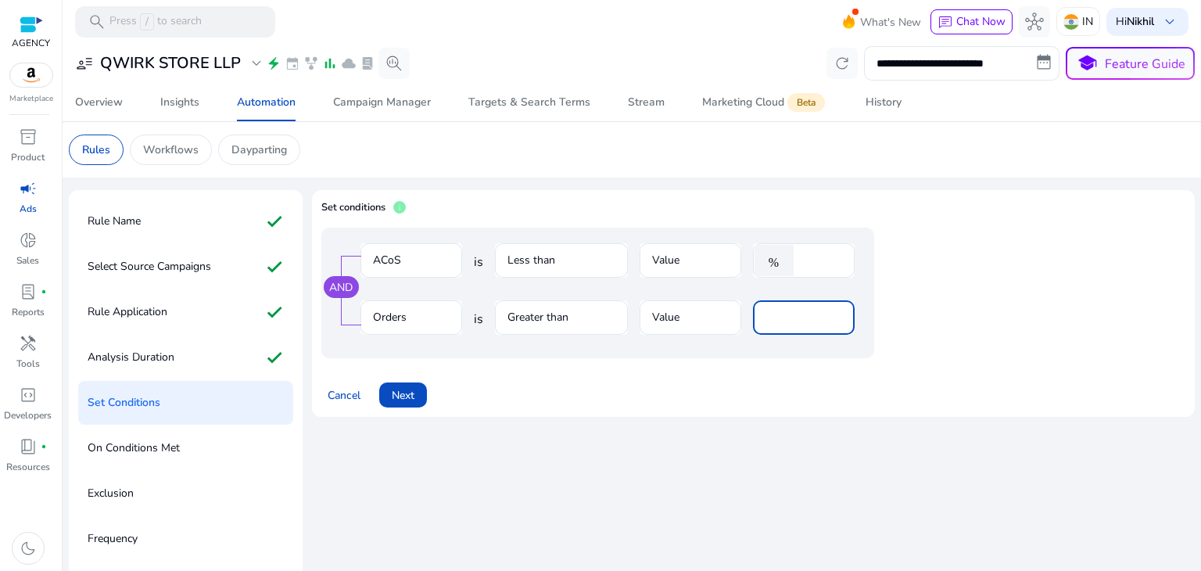
click at [782, 318] on input "*" at bounding box center [804, 317] width 77 height 17
type input "*"
click at [691, 348] on div at bounding box center [691, 343] width 102 height 16
click at [392, 401] on span "Next" at bounding box center [403, 395] width 23 height 16
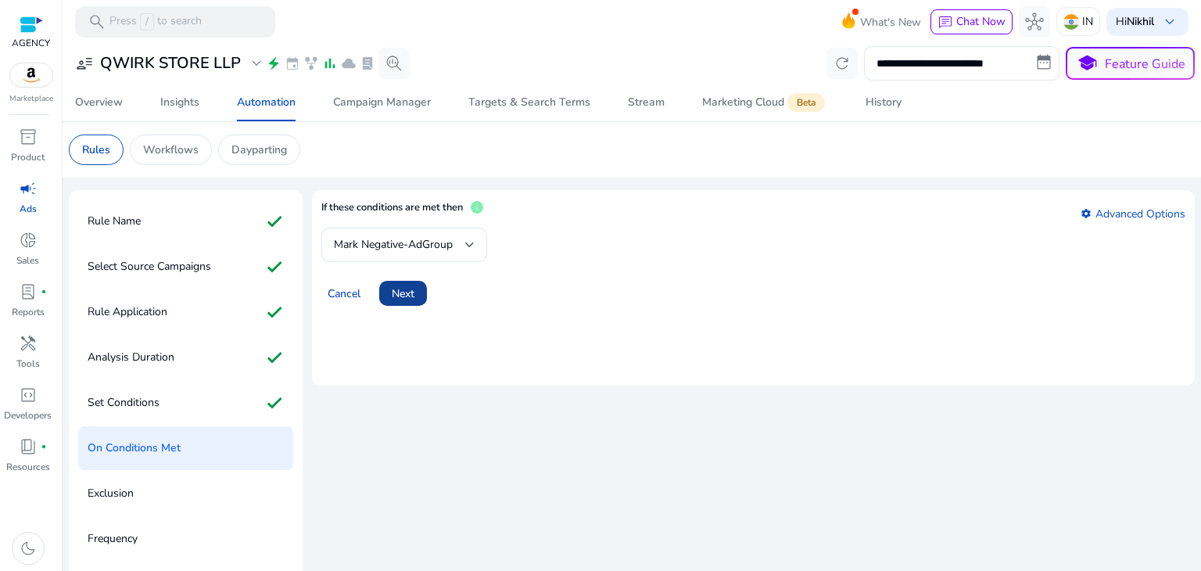
click at [398, 293] on span "Next" at bounding box center [403, 294] width 23 height 16
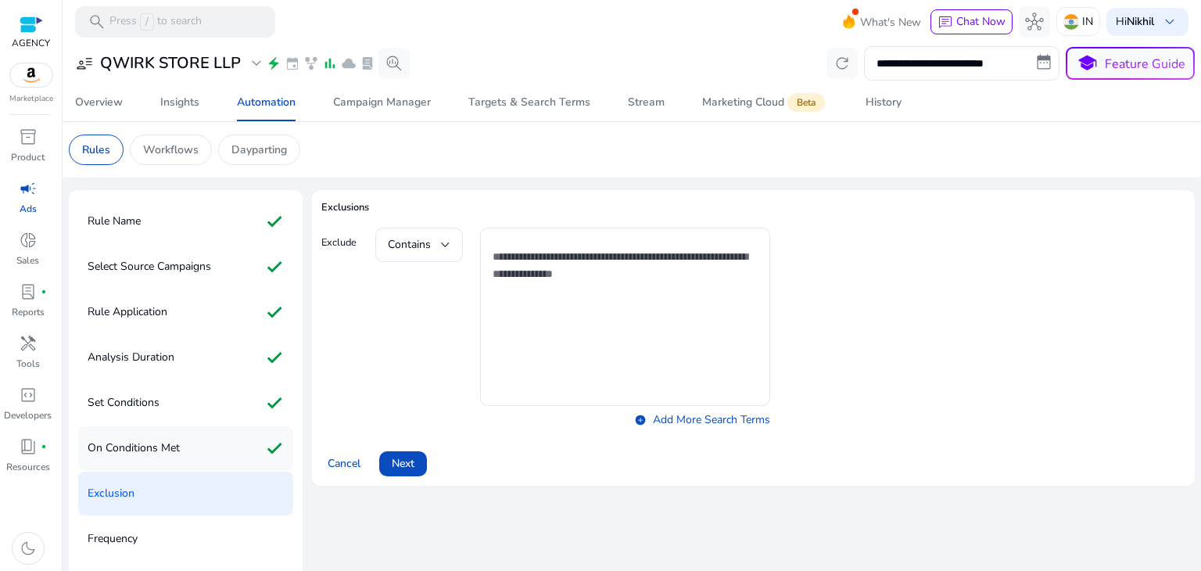
click at [158, 457] on p "On Conditions Met" at bounding box center [134, 448] width 92 height 25
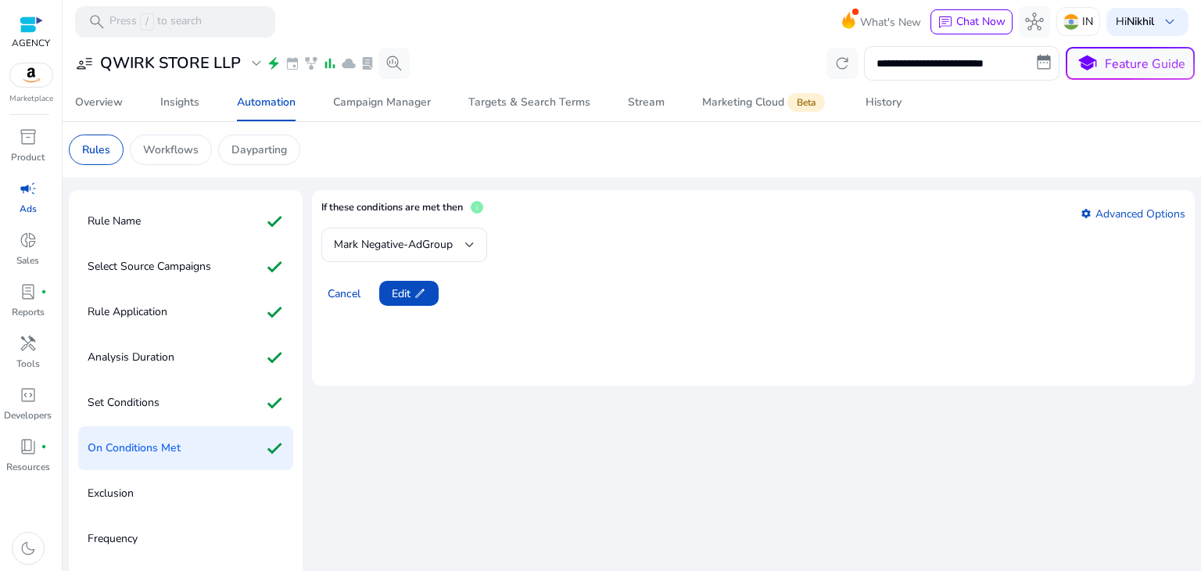
click at [471, 246] on mat-form-field "Mark Negative-AdGroup" at bounding box center [404, 245] width 166 height 34
click at [469, 246] on mat-form-field "Mark Negative-AdGroup" at bounding box center [404, 245] width 166 height 34
click at [412, 287] on app-icon "edit" at bounding box center [419, 293] width 16 height 13
click at [472, 249] on div at bounding box center [469, 244] width 9 height 19
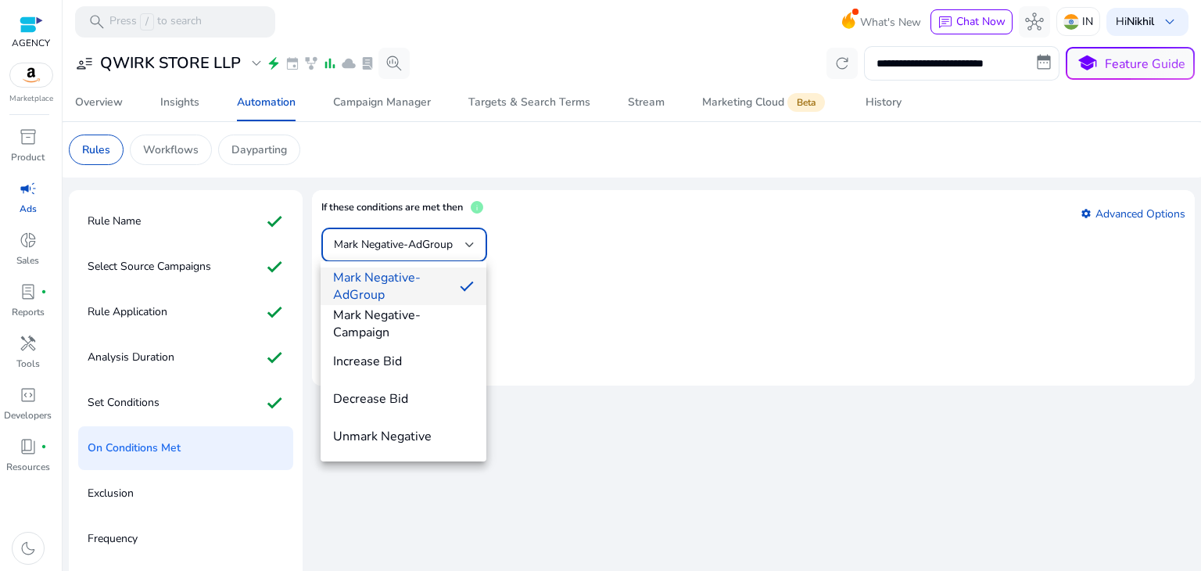
click at [163, 400] on div at bounding box center [600, 285] width 1201 height 571
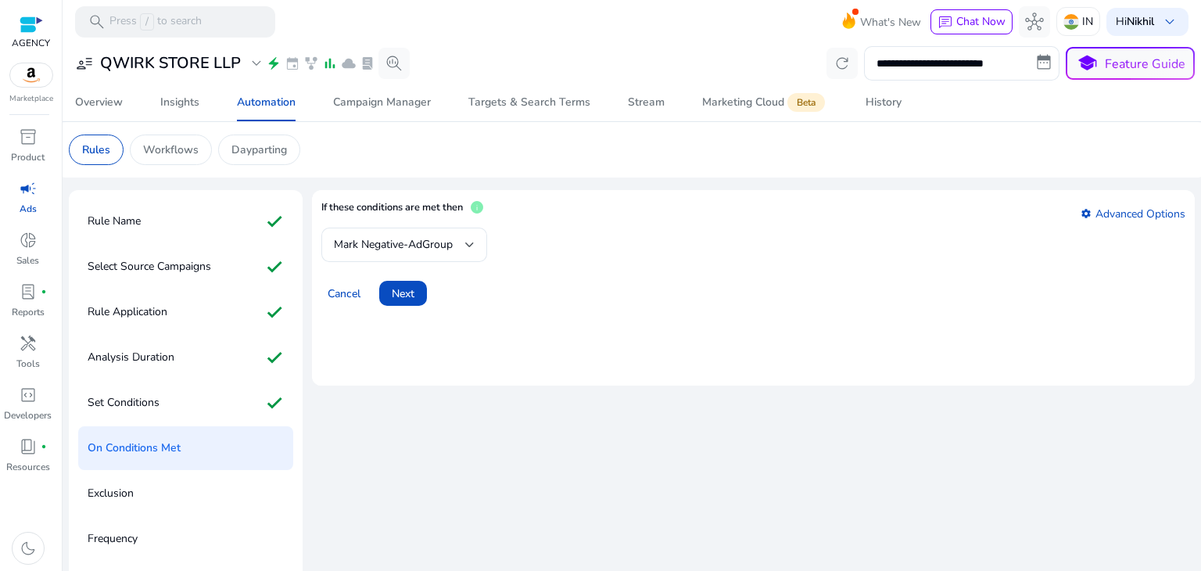
click at [163, 400] on div "Set Conditions check" at bounding box center [185, 403] width 215 height 44
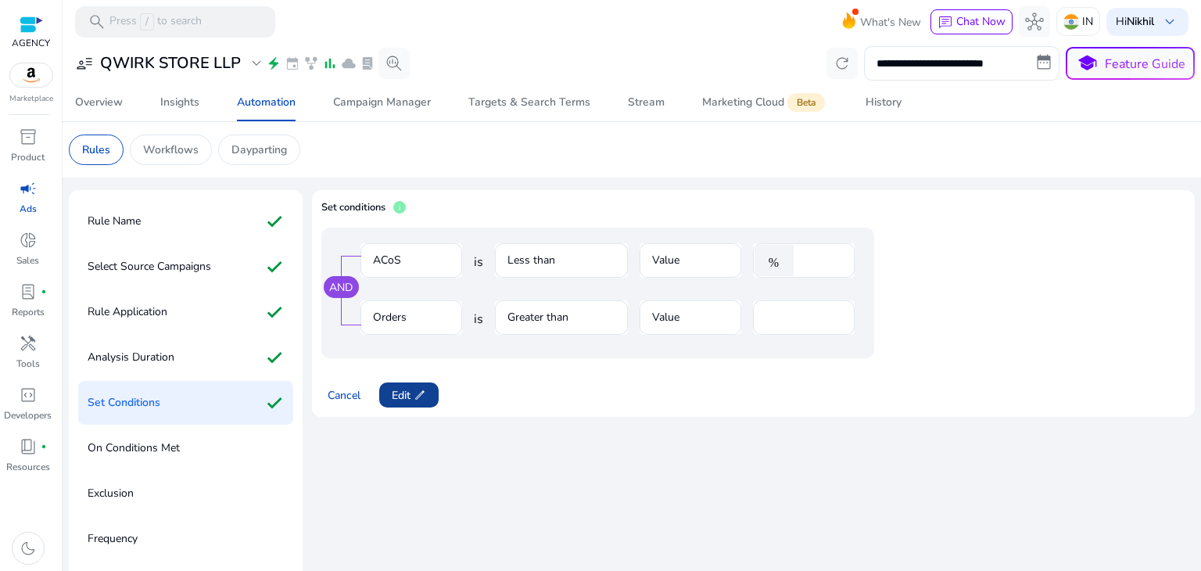
click at [419, 386] on span at bounding box center [408, 395] width 59 height 38
click at [530, 307] on mat-form-field "Greater than" at bounding box center [561, 325] width 133 height 51
click at [408, 391] on span "Next" at bounding box center [403, 395] width 23 height 16
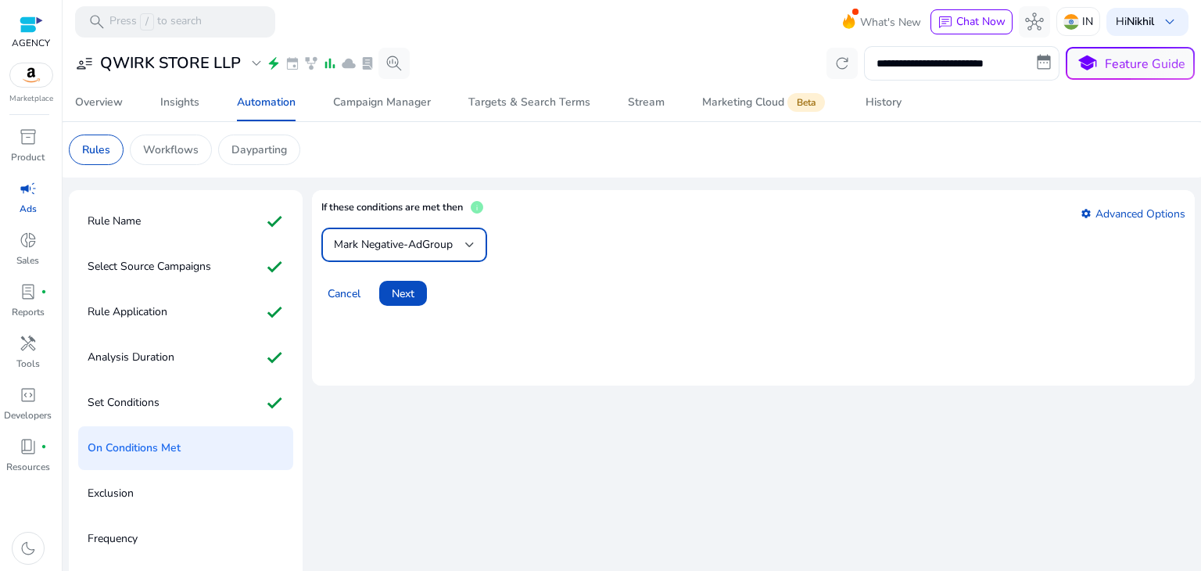
click at [472, 237] on div at bounding box center [469, 244] width 9 height 19
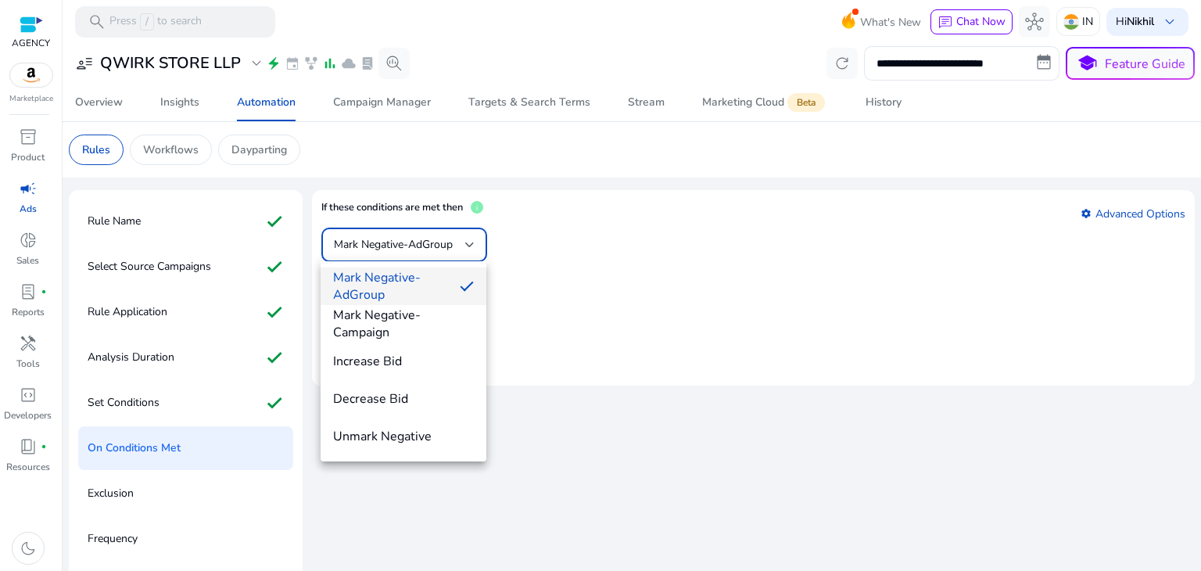
click at [1140, 208] on div at bounding box center [600, 285] width 1201 height 571
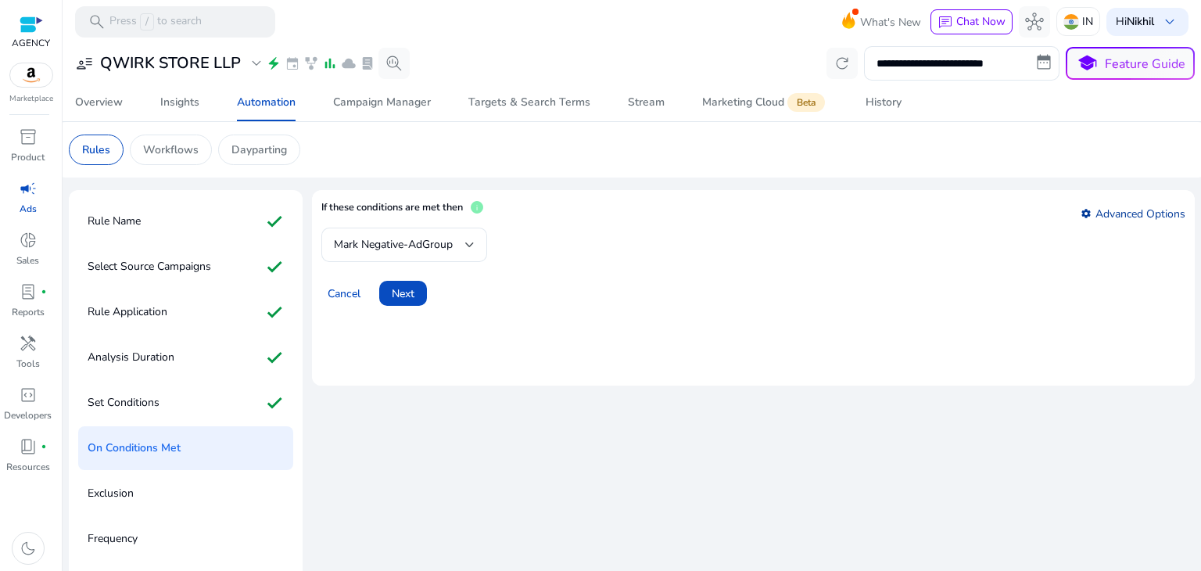
click at [1096, 220] on link "settings Advanced Options" at bounding box center [1133, 213] width 105 height 15
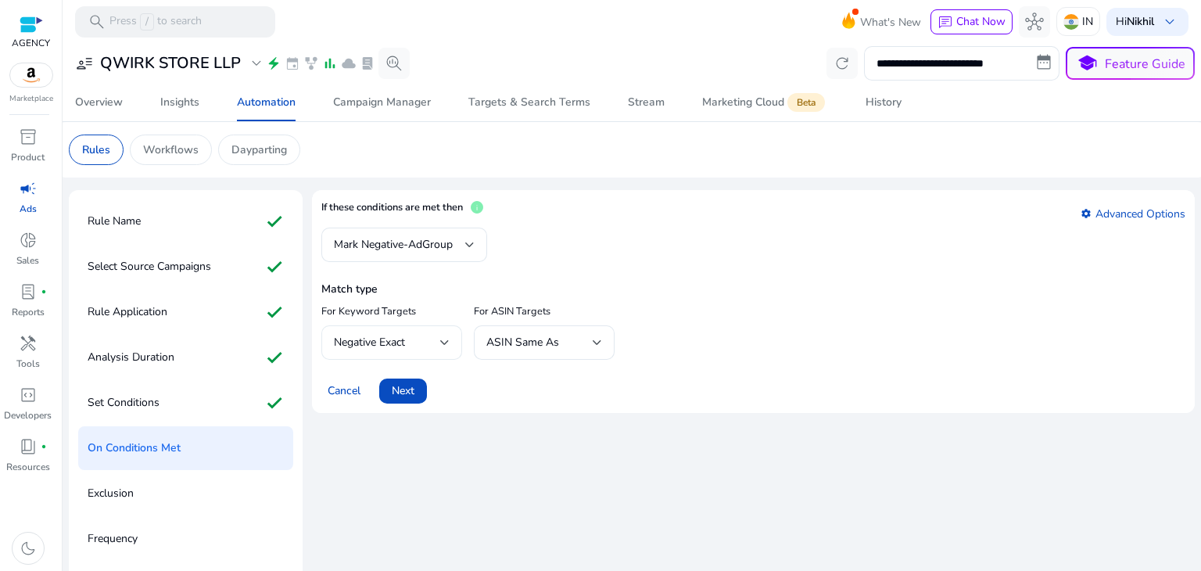
click at [451, 332] on div "Negative Exact" at bounding box center [391, 342] width 141 height 34
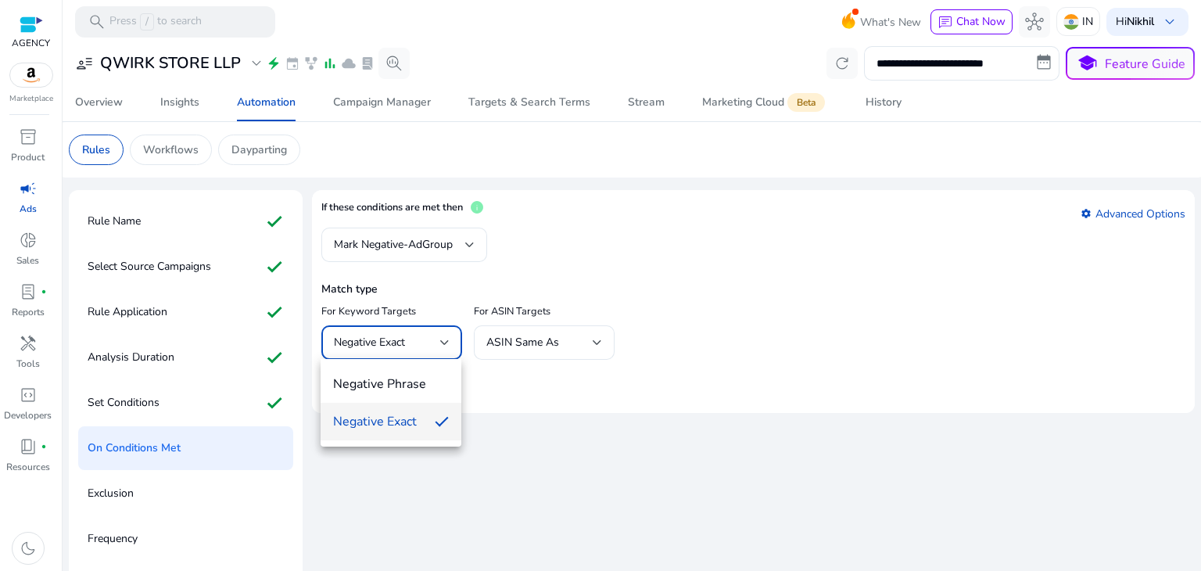
click at [598, 337] on div at bounding box center [600, 285] width 1201 height 571
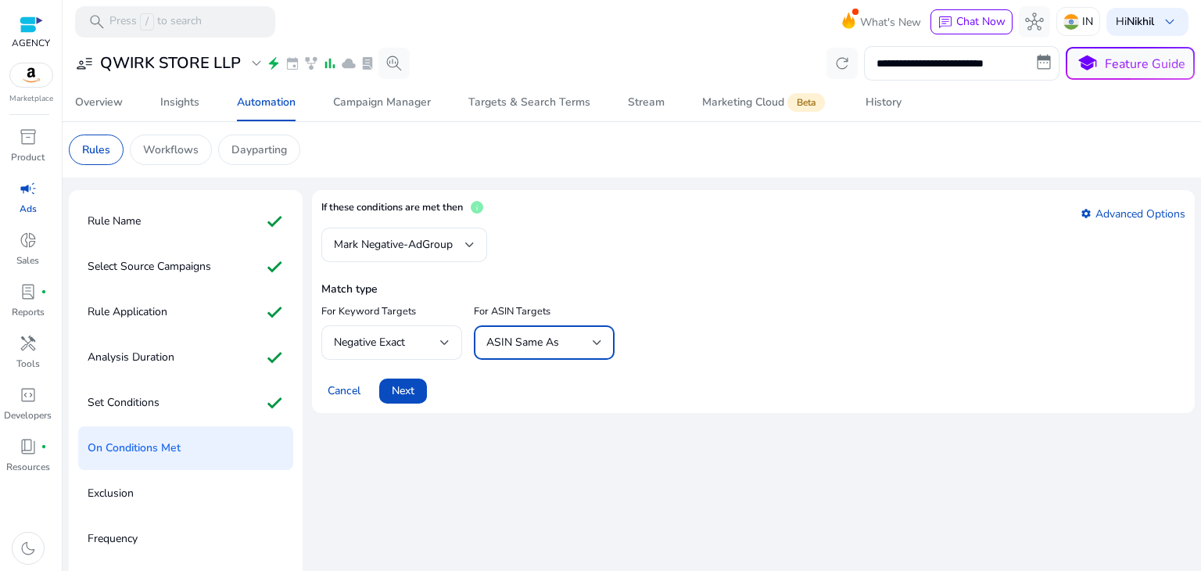
click at [598, 337] on div at bounding box center [597, 342] width 9 height 19
click at [652, 326] on div at bounding box center [600, 285] width 1201 height 571
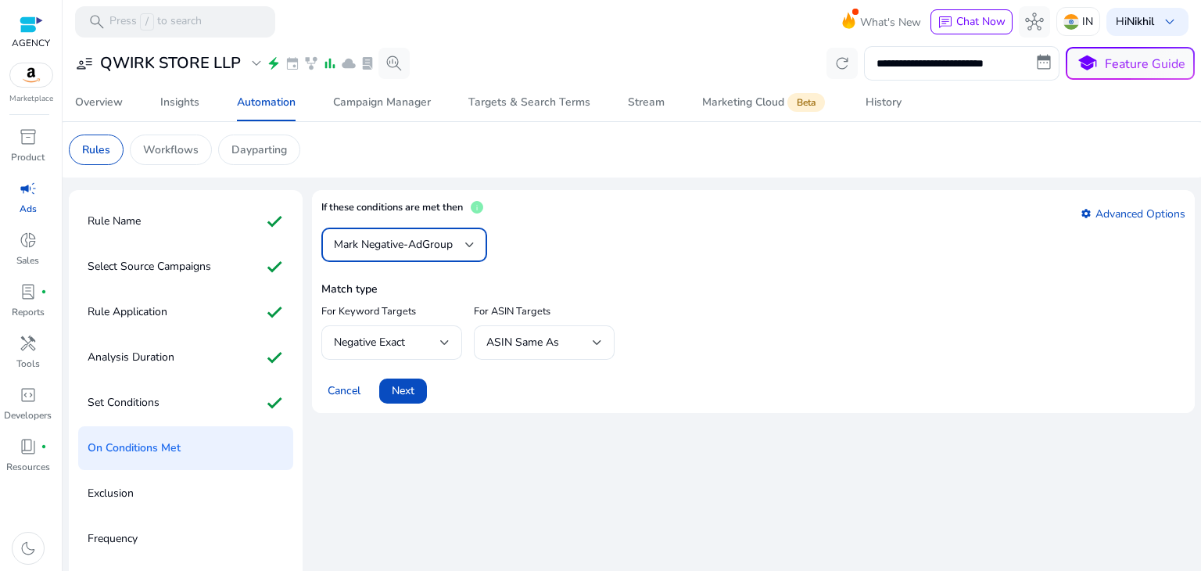
click at [445, 240] on span "Mark Negative-AdGroup" at bounding box center [393, 244] width 119 height 15
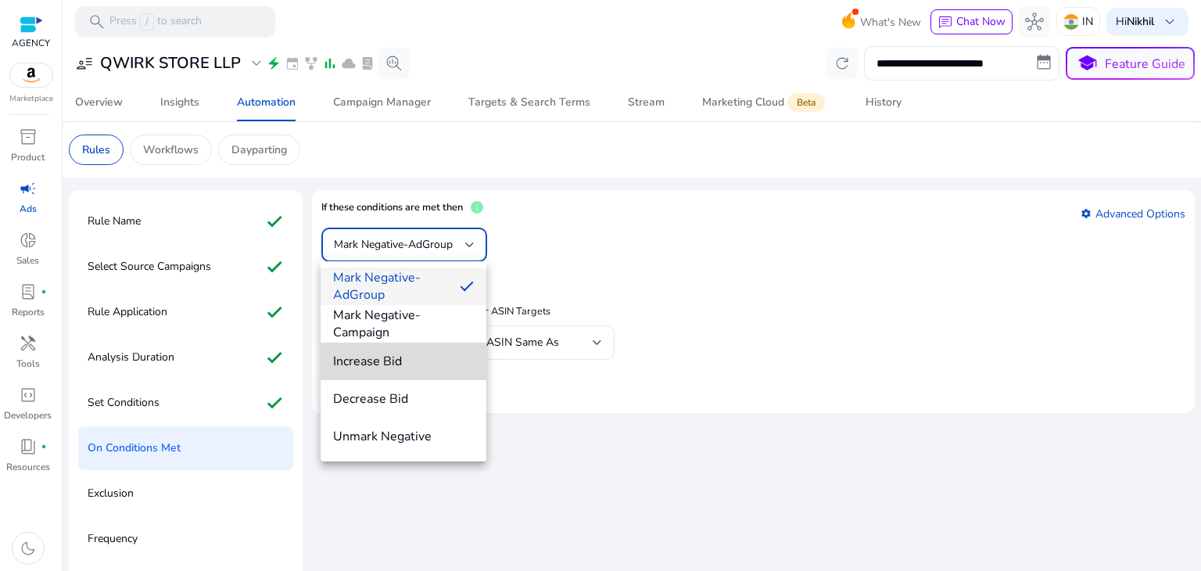
click at [380, 357] on span "Increase Bid" at bounding box center [403, 361] width 141 height 17
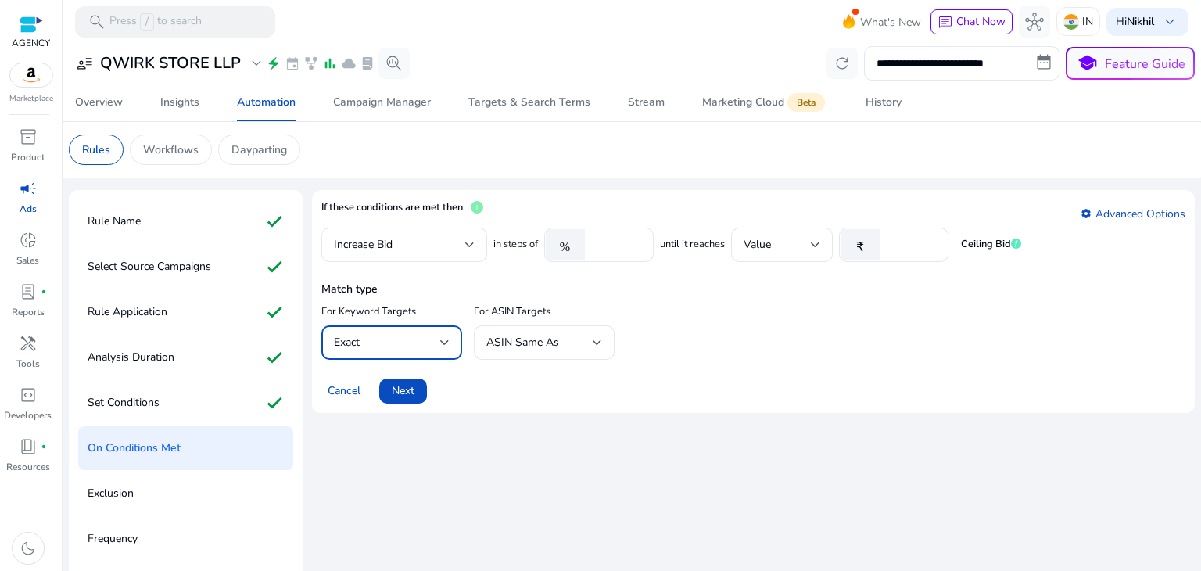
click at [431, 339] on div "Exact" at bounding box center [387, 342] width 106 height 17
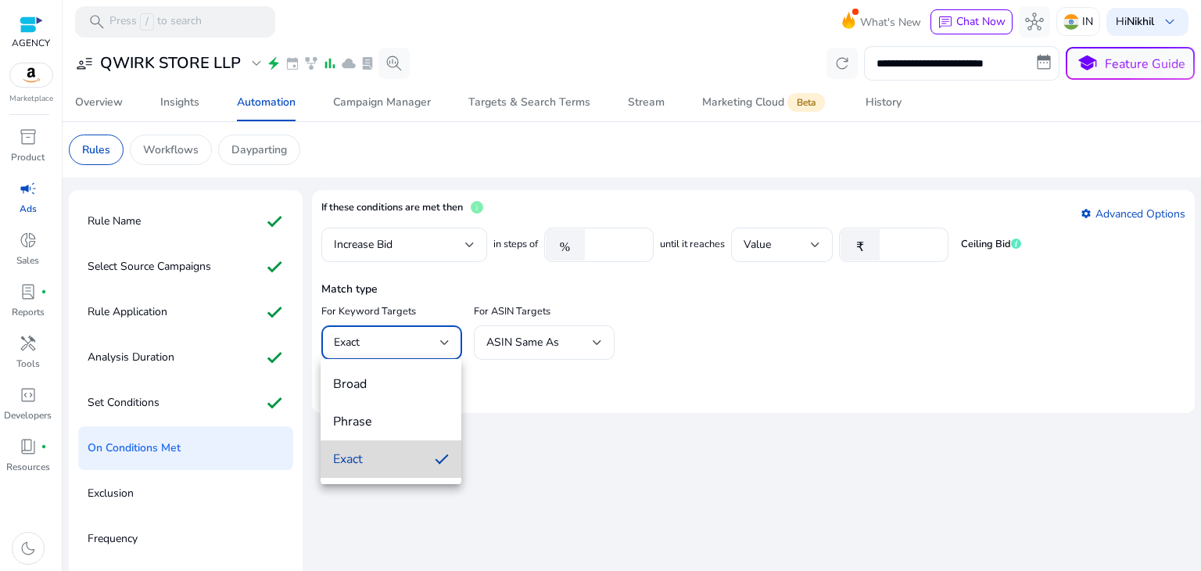
click at [427, 464] on mat-option "Exact" at bounding box center [391, 459] width 141 height 38
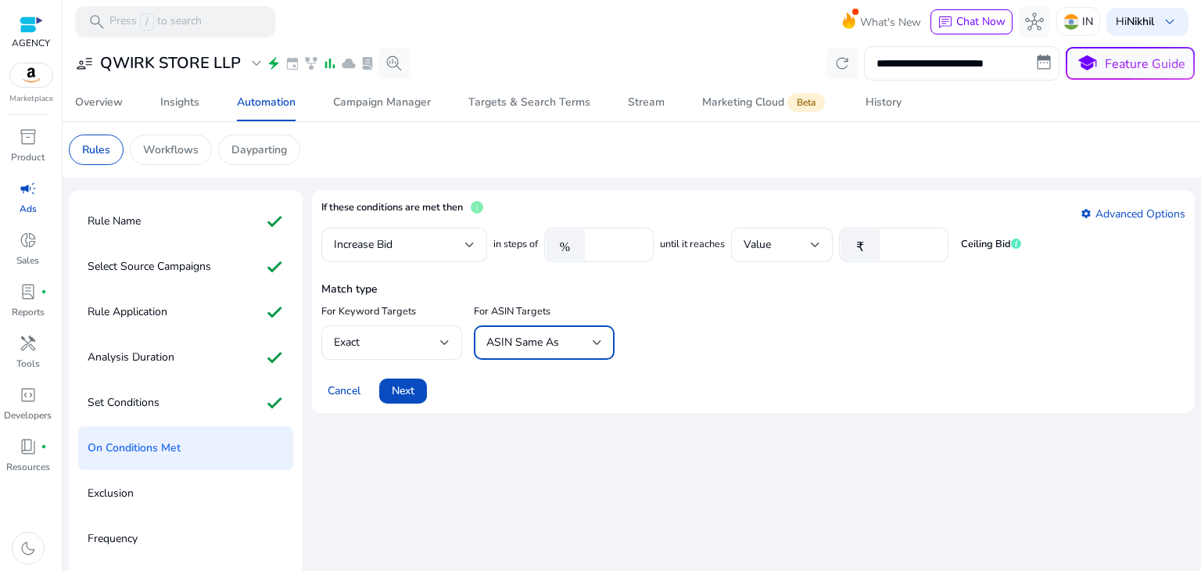
click at [594, 343] on div at bounding box center [597, 342] width 9 height 6
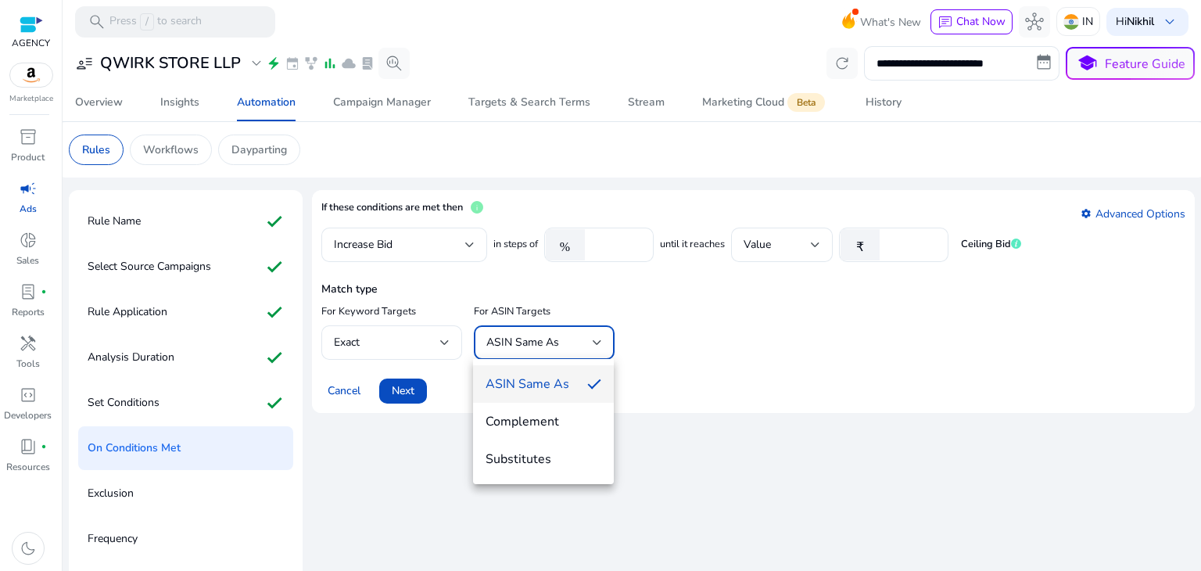
click at [680, 347] on div at bounding box center [600, 285] width 1201 height 571
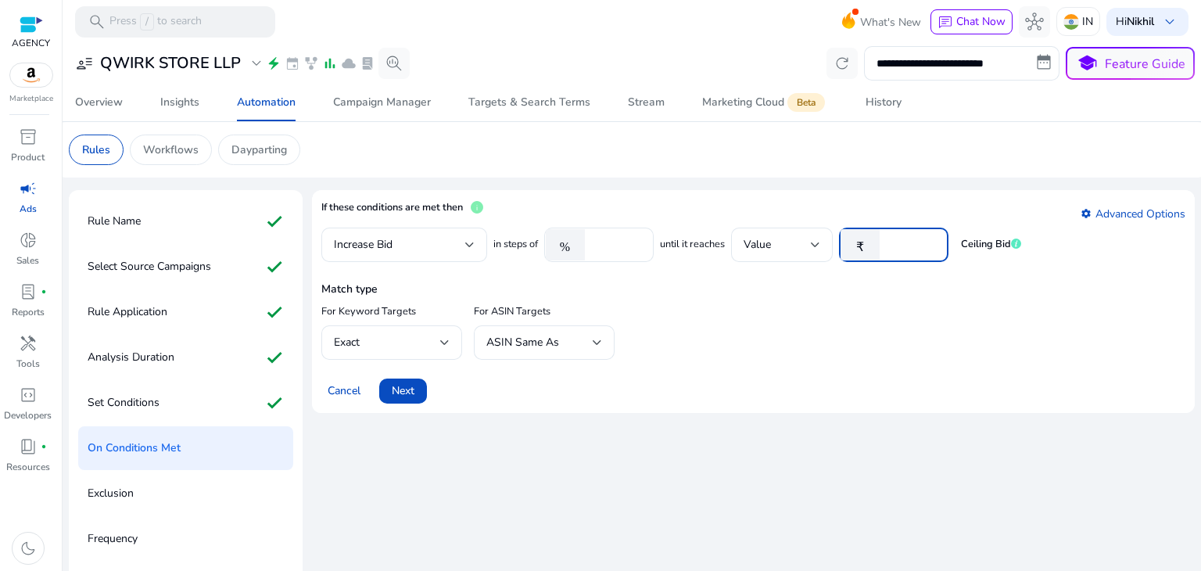
click at [910, 246] on input "**" at bounding box center [912, 244] width 48 height 17
type input "*"
type input "**"
click at [818, 307] on div "Match type For Keyword Targets Exact For ASIN Targets ASIN Same As" at bounding box center [753, 319] width 864 height 82
click at [408, 386] on span "Next" at bounding box center [403, 390] width 23 height 16
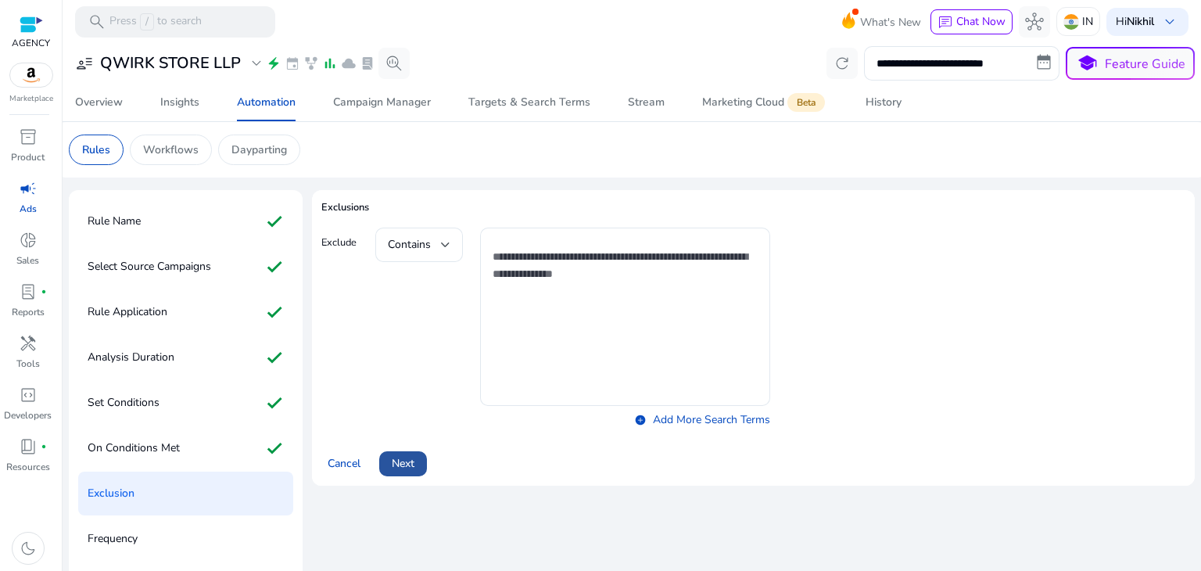
click at [407, 456] on span "Next" at bounding box center [403, 463] width 23 height 16
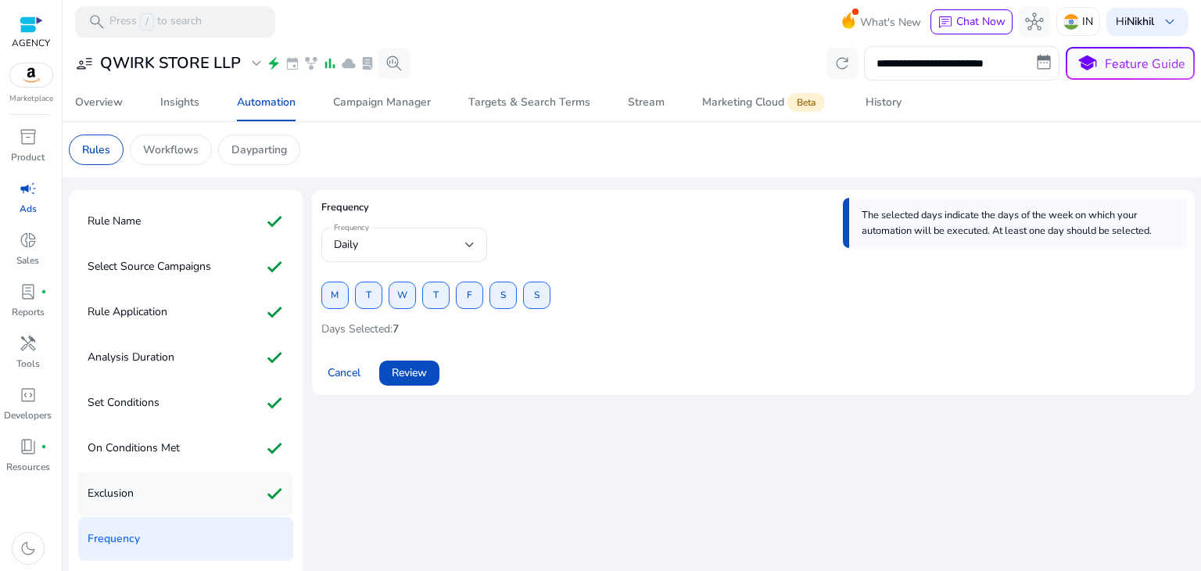
click at [166, 505] on div "Exclusion check" at bounding box center [185, 494] width 215 height 44
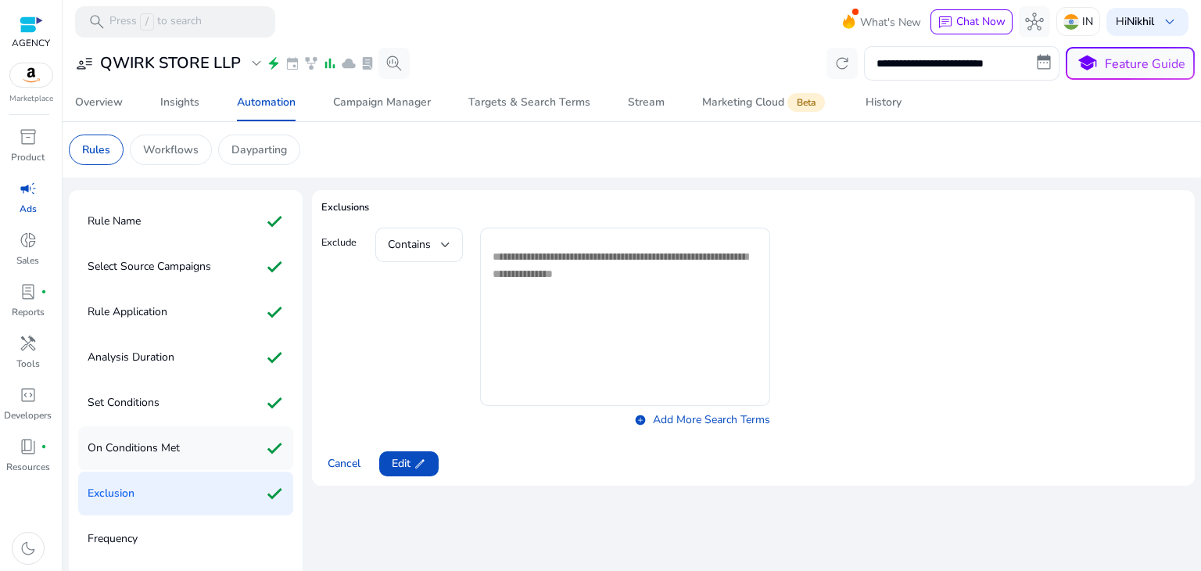
click at [188, 446] on div "On Conditions Met check" at bounding box center [185, 448] width 215 height 44
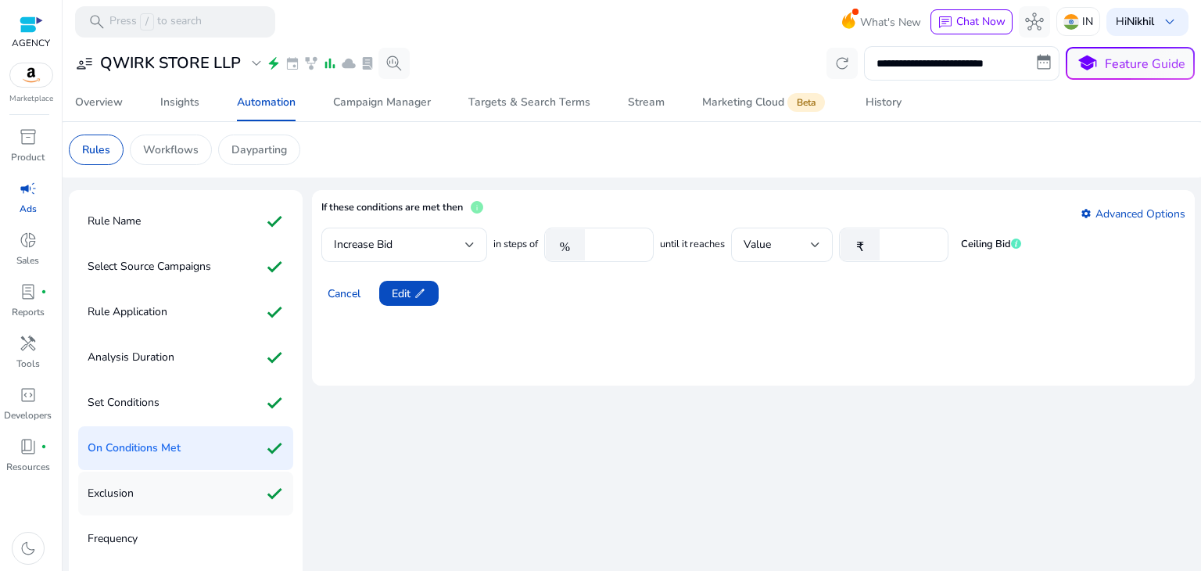
scroll to position [44, 0]
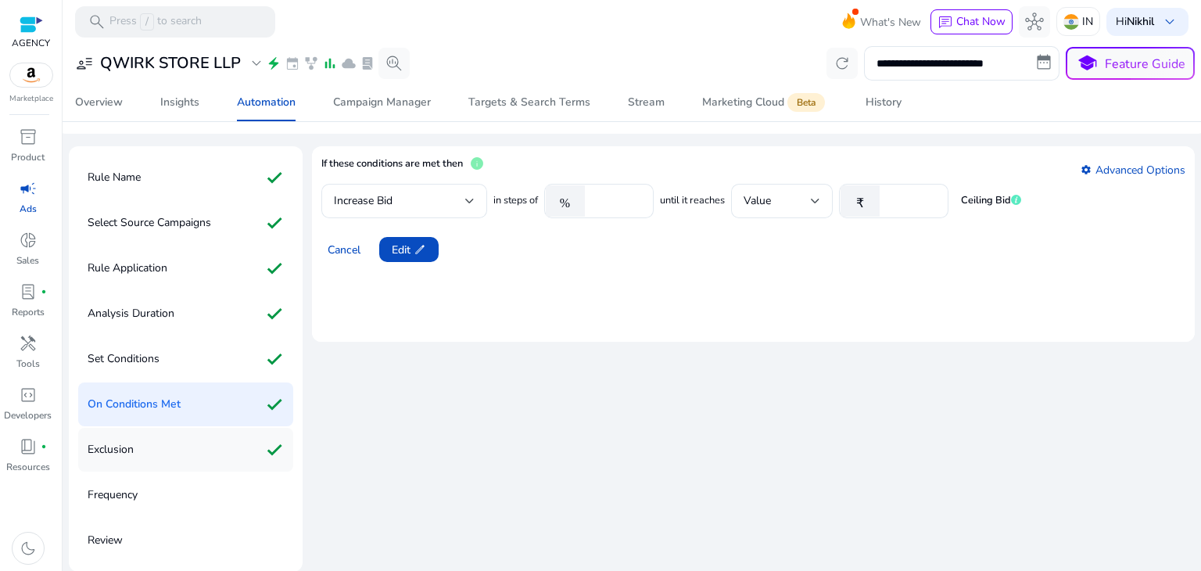
click at [251, 454] on div "Exclusion check" at bounding box center [185, 450] width 215 height 44
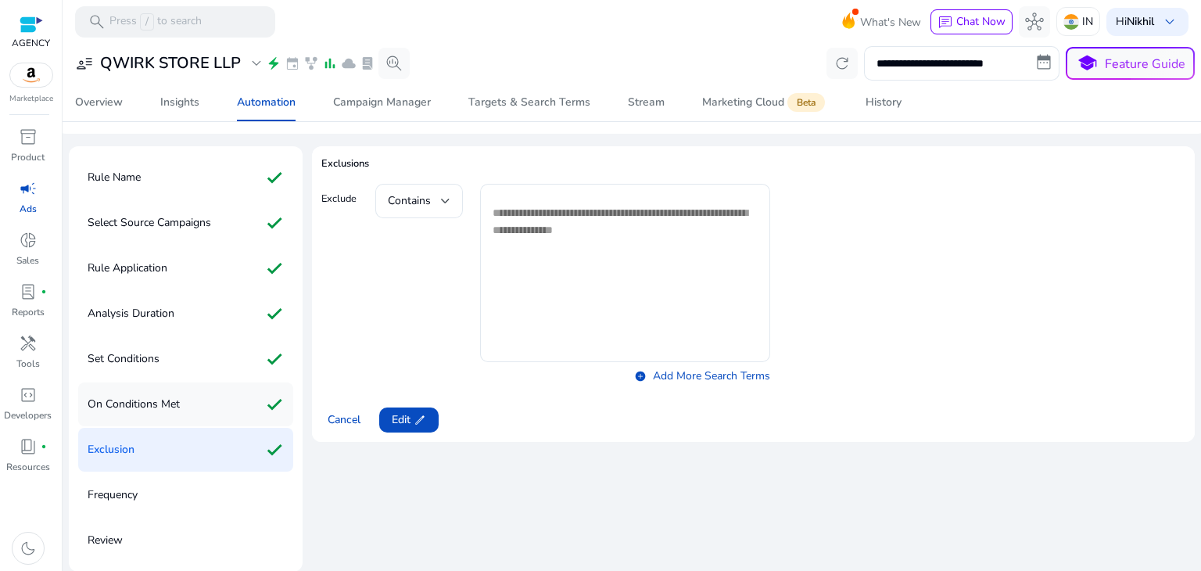
click at [253, 404] on div "On Conditions Met check" at bounding box center [185, 404] width 215 height 44
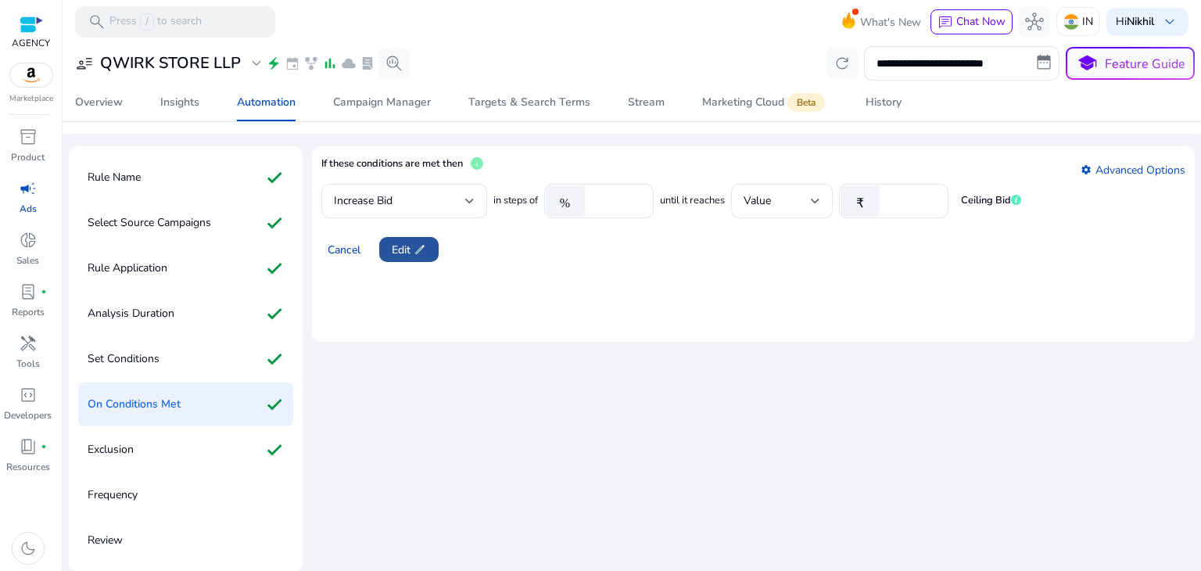
click at [414, 247] on span "edit" at bounding box center [420, 249] width 13 height 13
click at [627, 206] on input "*****" at bounding box center [617, 200] width 48 height 17
drag, startPoint x: 343, startPoint y: 297, endPoint x: 655, endPoint y: 332, distance: 314.0
click at [655, 332] on mat-card "If these conditions are met then info settings Advanced Options Increase Bid in…" at bounding box center [753, 244] width 883 height 196
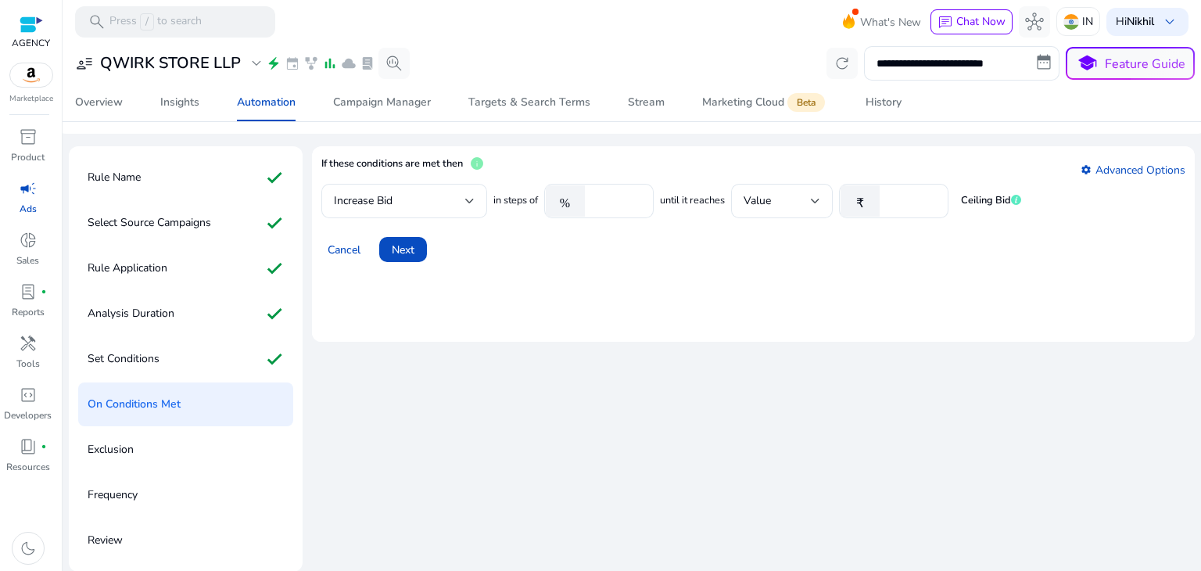
click at [766, 283] on mat-card "If these conditions are met then info settings Advanced Options Increase Bid in…" at bounding box center [753, 244] width 883 height 196
click at [1094, 166] on link "settings Advanced Options" at bounding box center [1133, 170] width 105 height 15
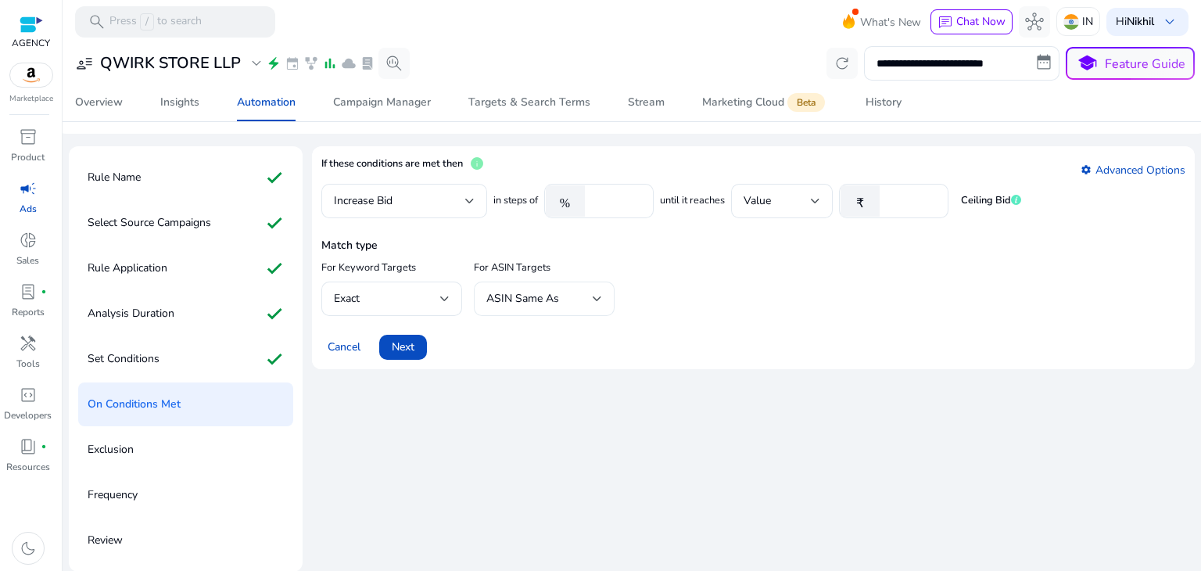
click at [597, 292] on div at bounding box center [597, 298] width 9 height 19
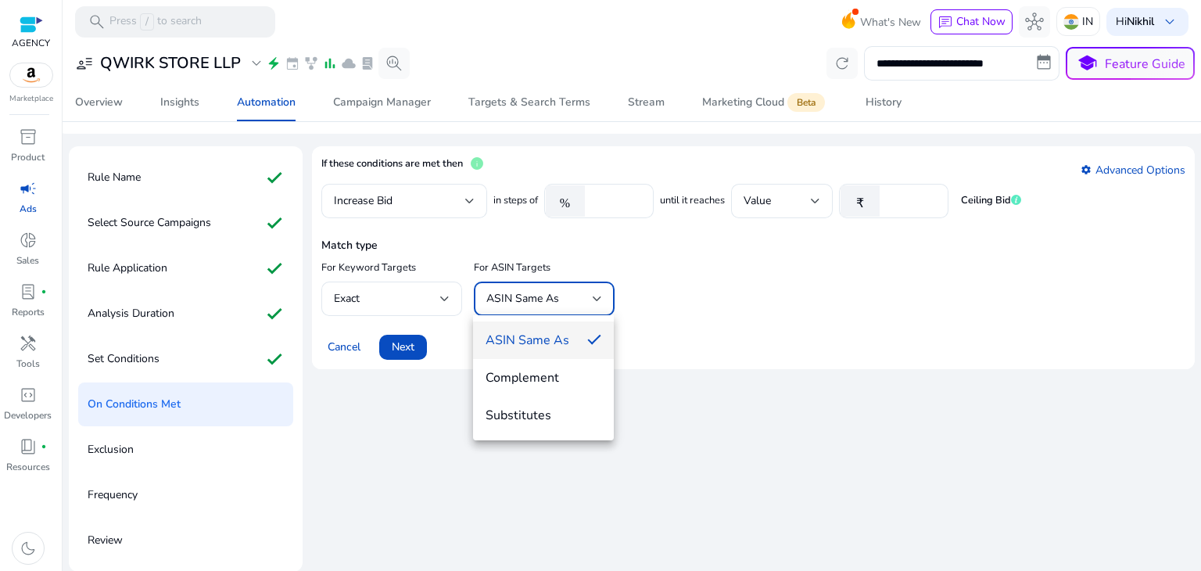
click at [597, 292] on div at bounding box center [600, 285] width 1201 height 571
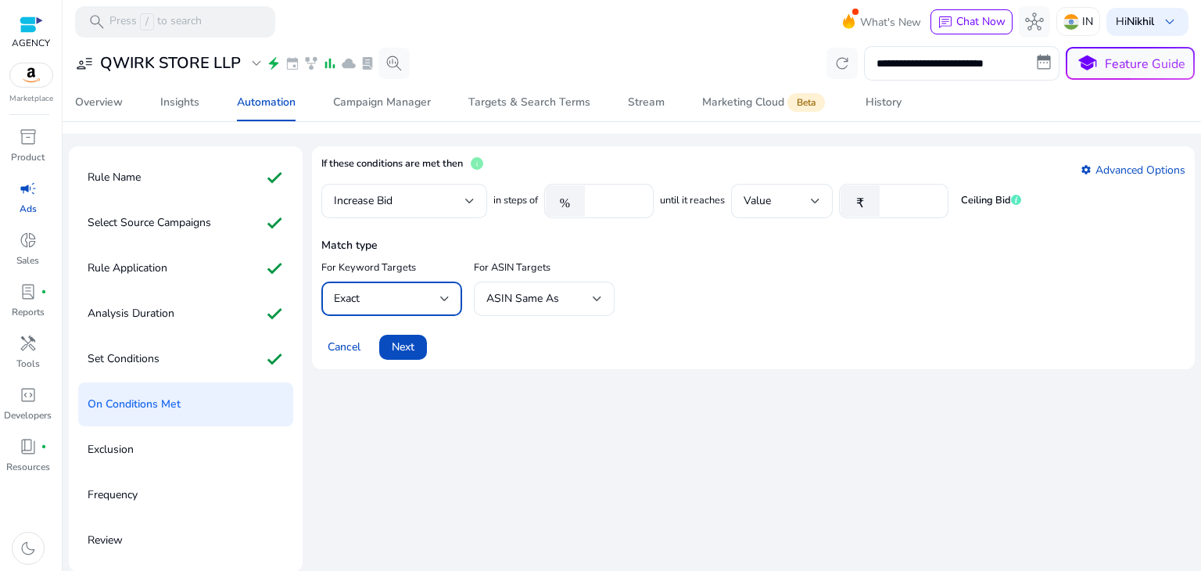
click at [440, 289] on div at bounding box center [444, 298] width 9 height 19
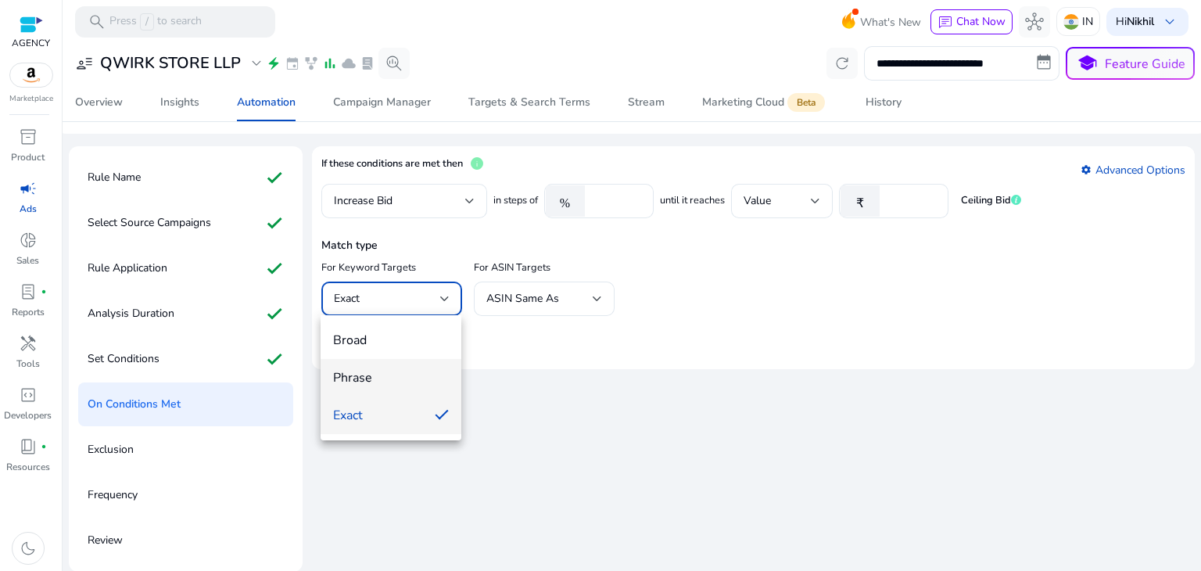
click at [440, 393] on mat-option "Phrase" at bounding box center [391, 378] width 141 height 38
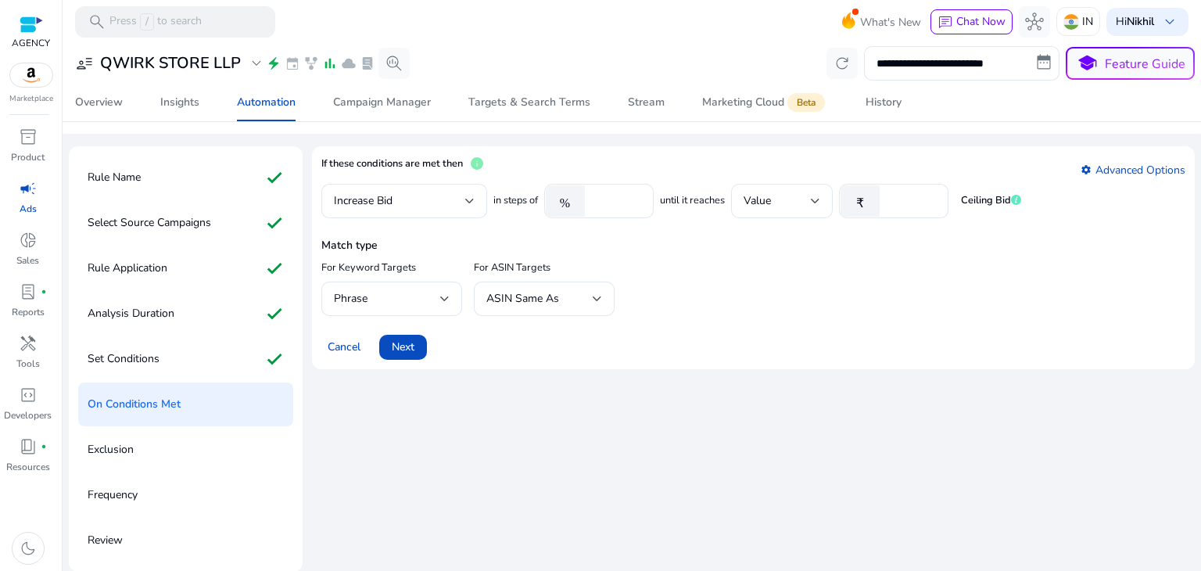
click at [715, 296] on div "Match type For Keyword Targets Phrase For ASIN Targets ASIN Same As" at bounding box center [753, 275] width 864 height 82
click at [404, 348] on span "Next" at bounding box center [403, 347] width 23 height 16
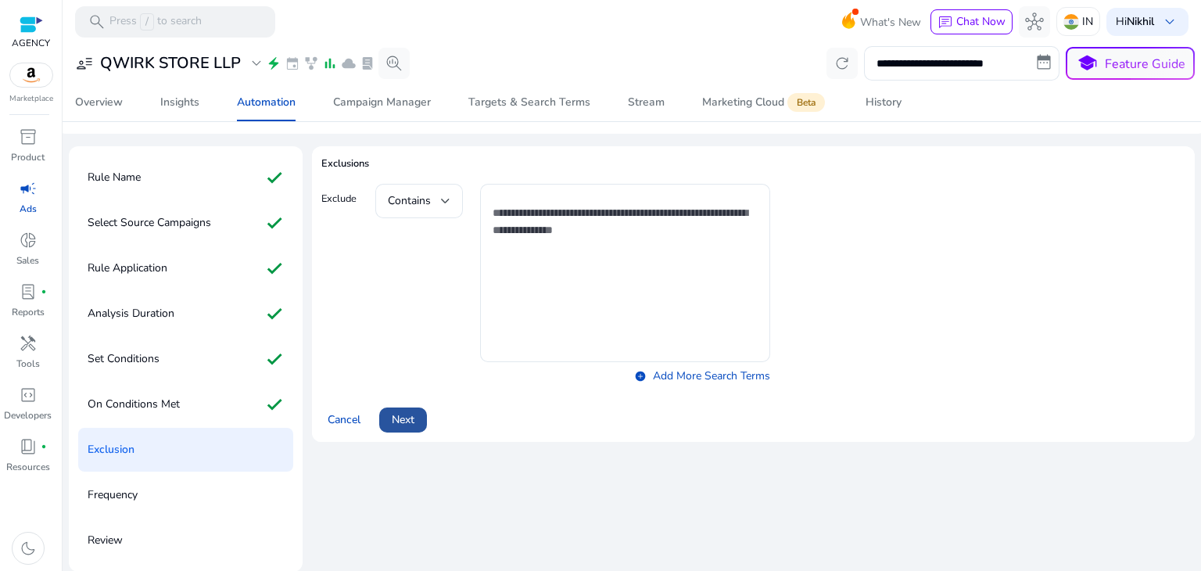
click at [404, 411] on span "Next" at bounding box center [403, 419] width 23 height 16
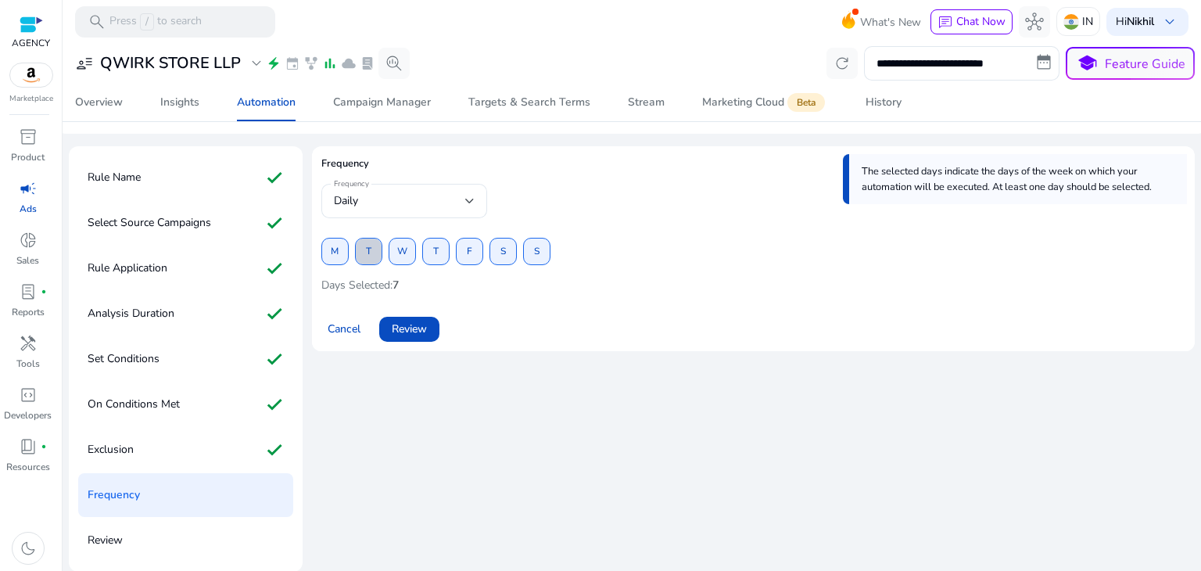
click at [369, 252] on span "T" at bounding box center [368, 251] width 5 height 27
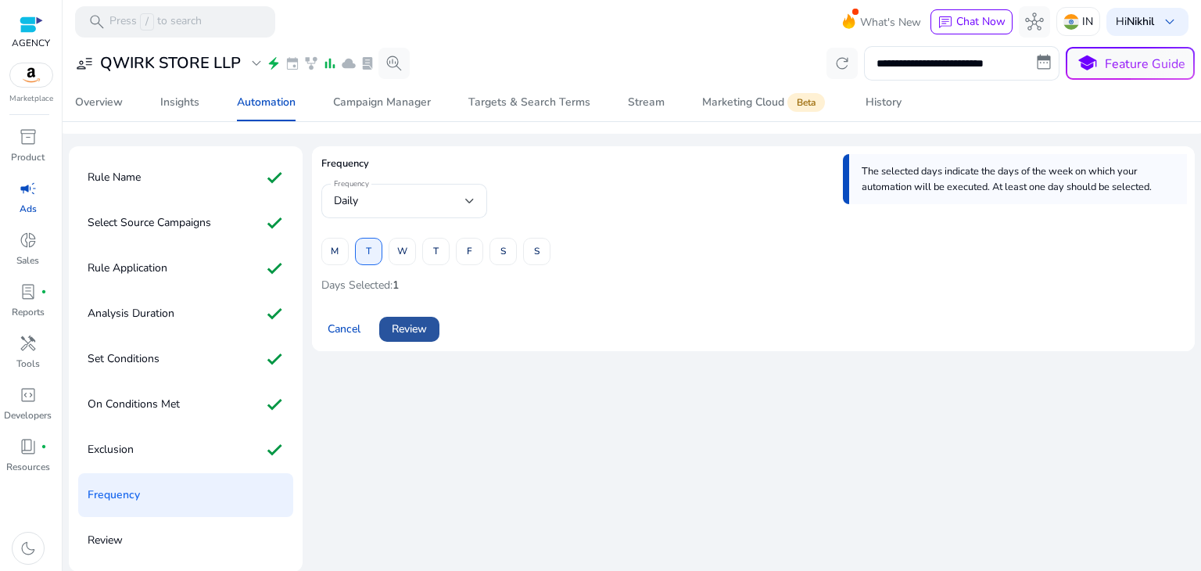
click at [422, 329] on span "Review" at bounding box center [409, 329] width 35 height 16
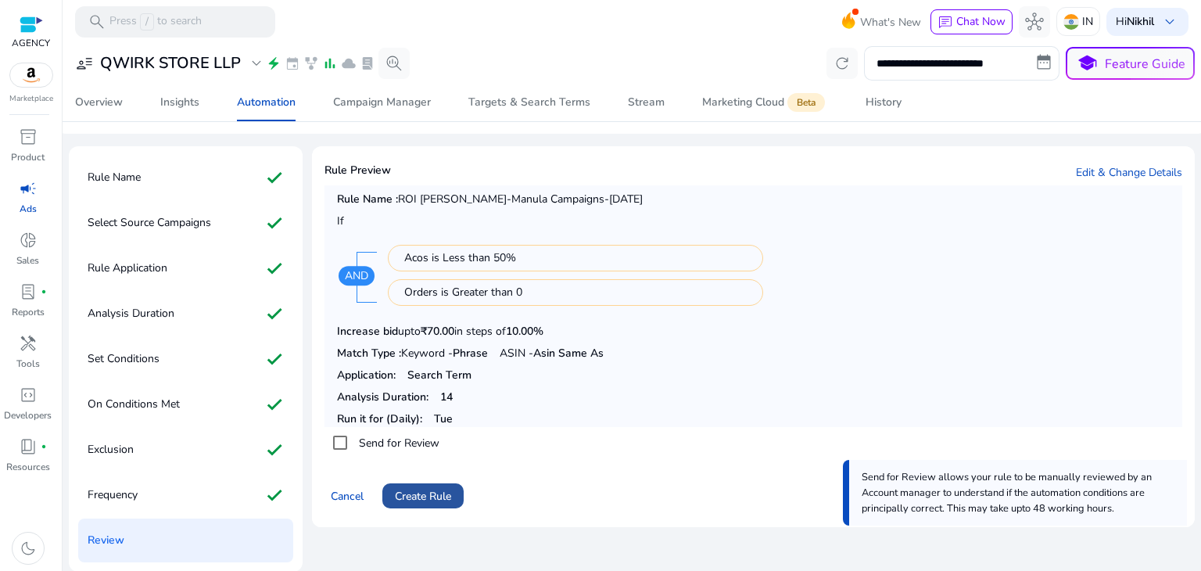
click at [434, 488] on span "Create Rule" at bounding box center [423, 496] width 56 height 16
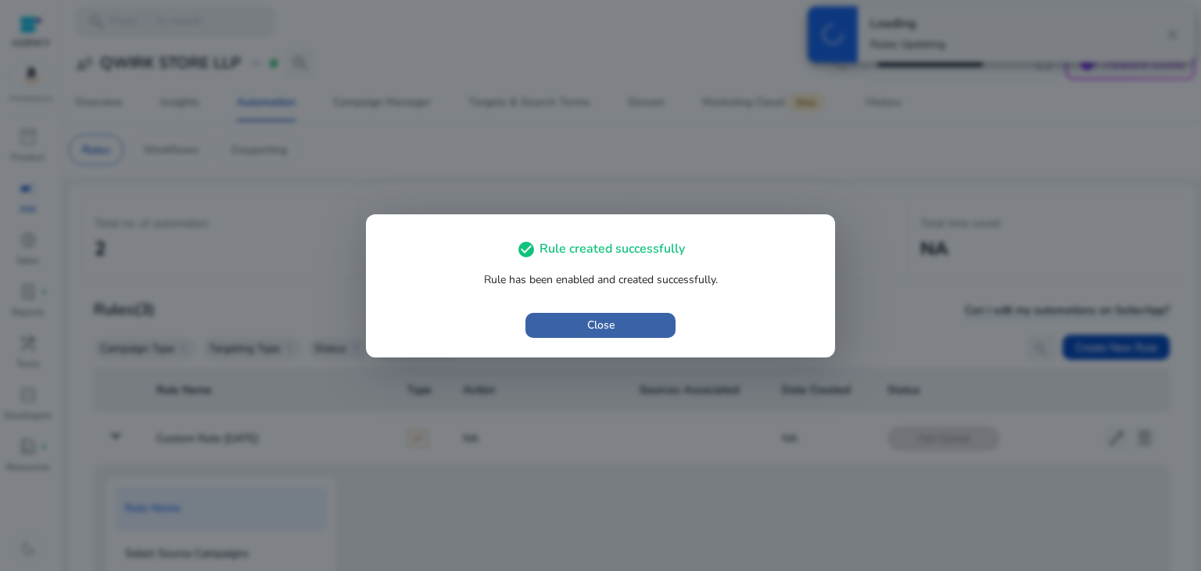
click at [591, 326] on span "Close" at bounding box center [600, 325] width 27 height 16
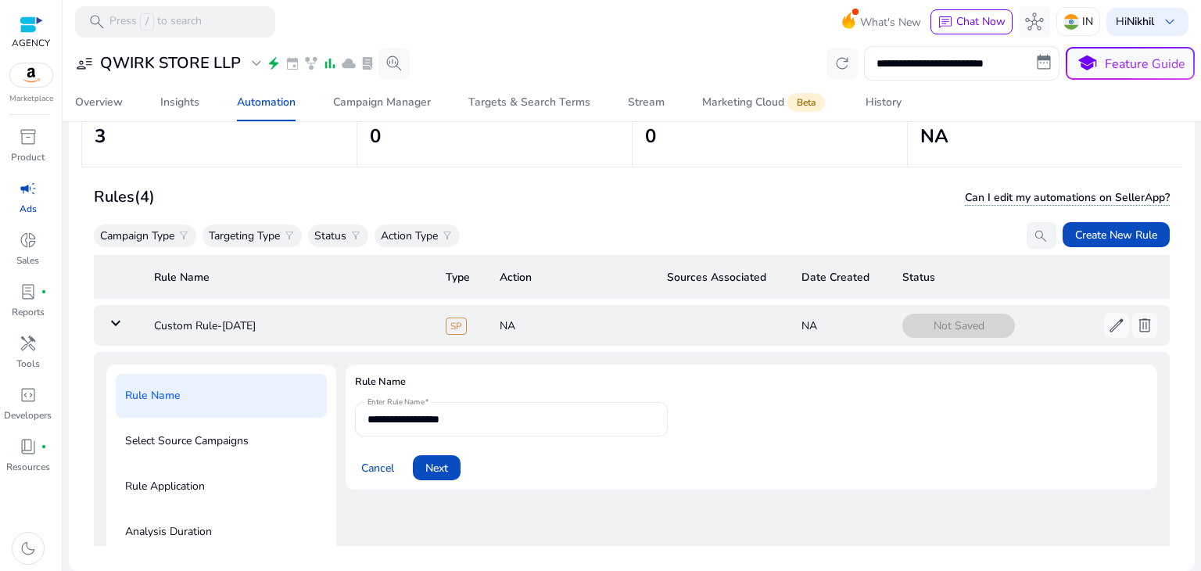
click at [121, 321] on mat-icon "keyboard_arrow_down" at bounding box center [115, 323] width 19 height 19
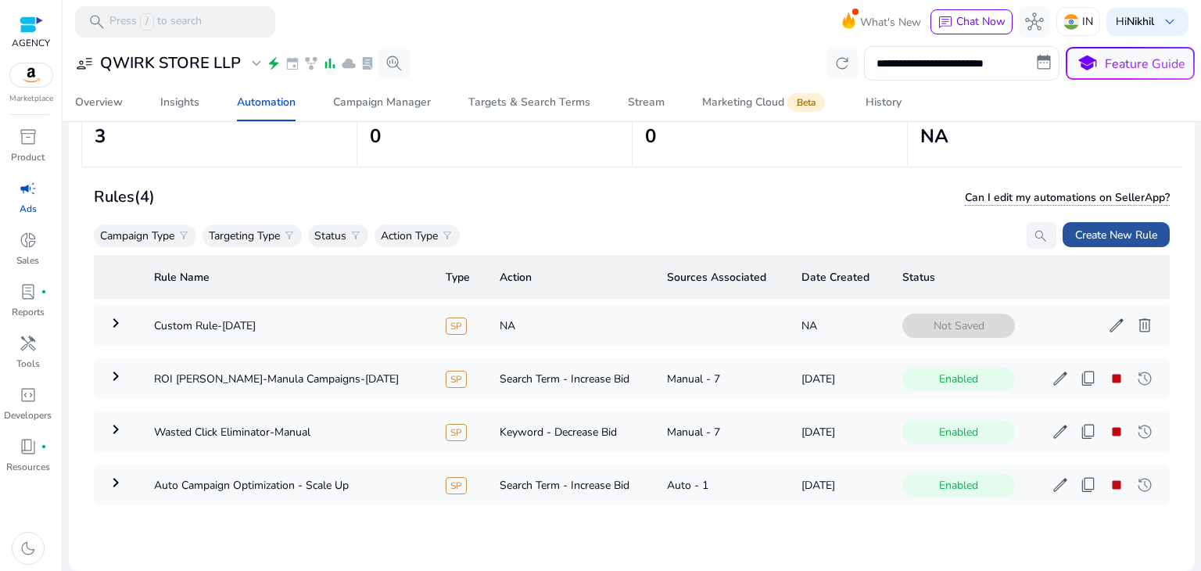
click at [1087, 233] on span "Create New Rule" at bounding box center [1117, 235] width 82 height 16
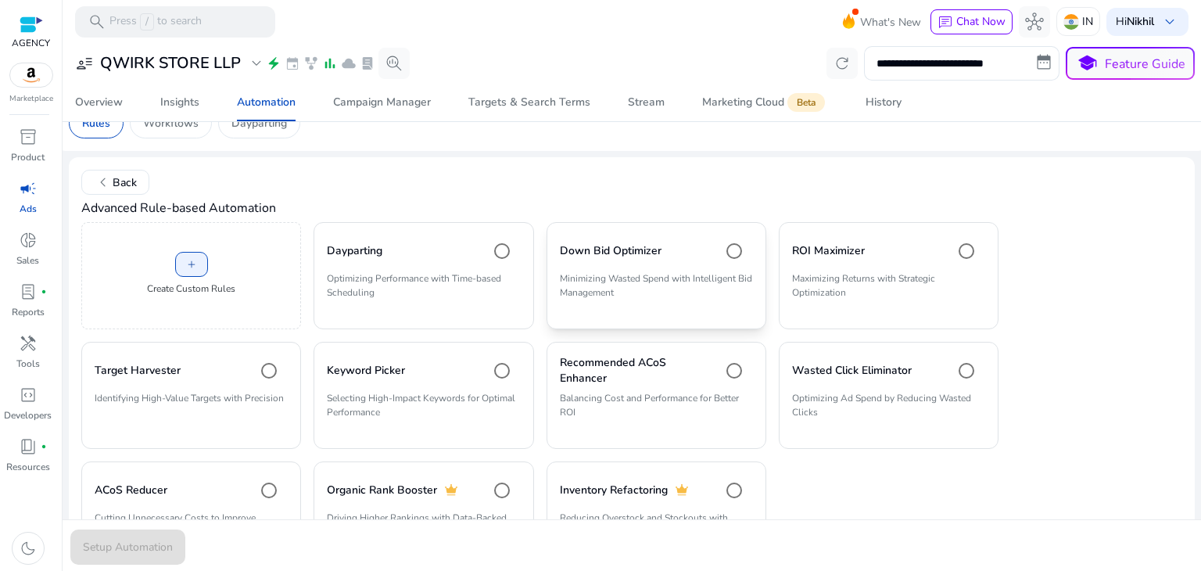
scroll to position [27, 0]
click at [144, 542] on span "Setup Automation" at bounding box center [128, 547] width 90 height 16
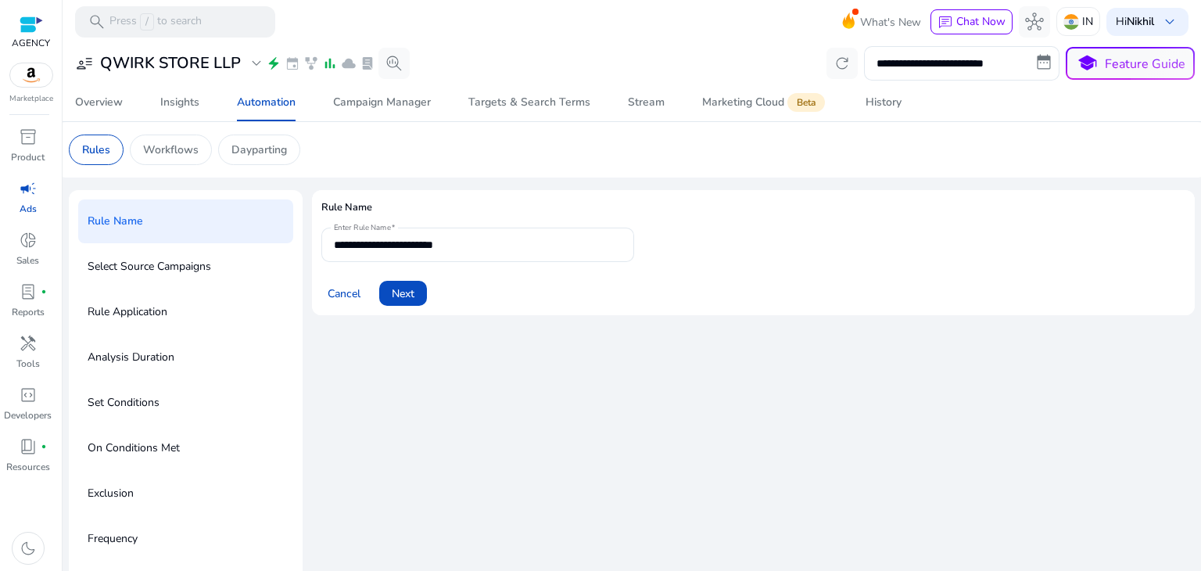
scroll to position [23, 0]
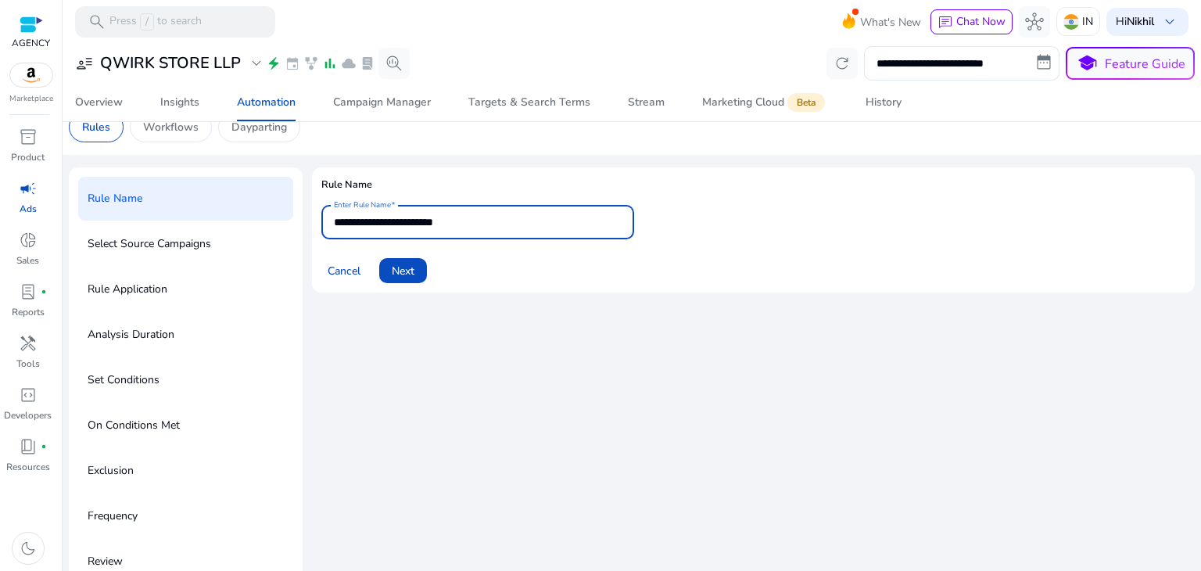
click at [440, 223] on input "**********" at bounding box center [478, 222] width 288 height 17
type input "**********"
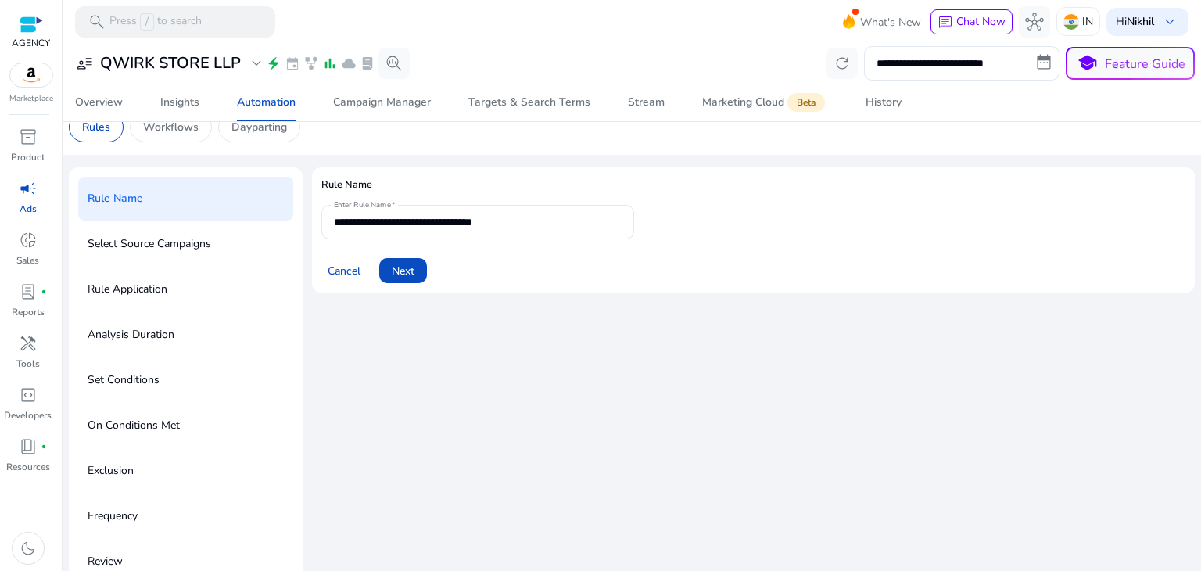
click at [506, 257] on div "Cancel Next" at bounding box center [753, 265] width 864 height 38
click at [410, 275] on span "Next" at bounding box center [403, 271] width 23 height 16
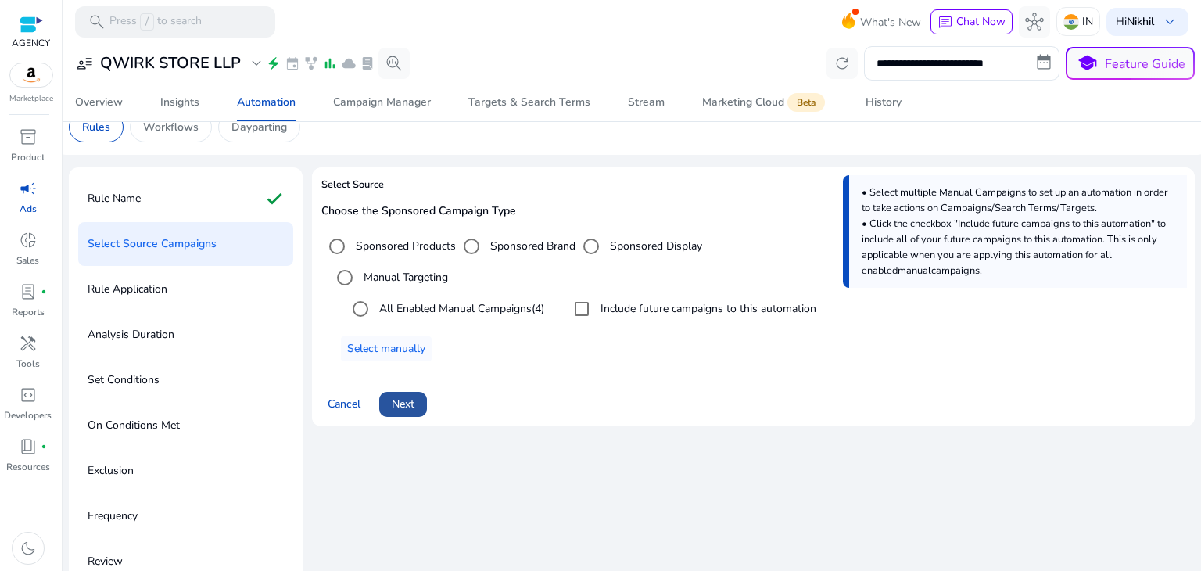
click at [410, 408] on span "Next" at bounding box center [403, 404] width 23 height 16
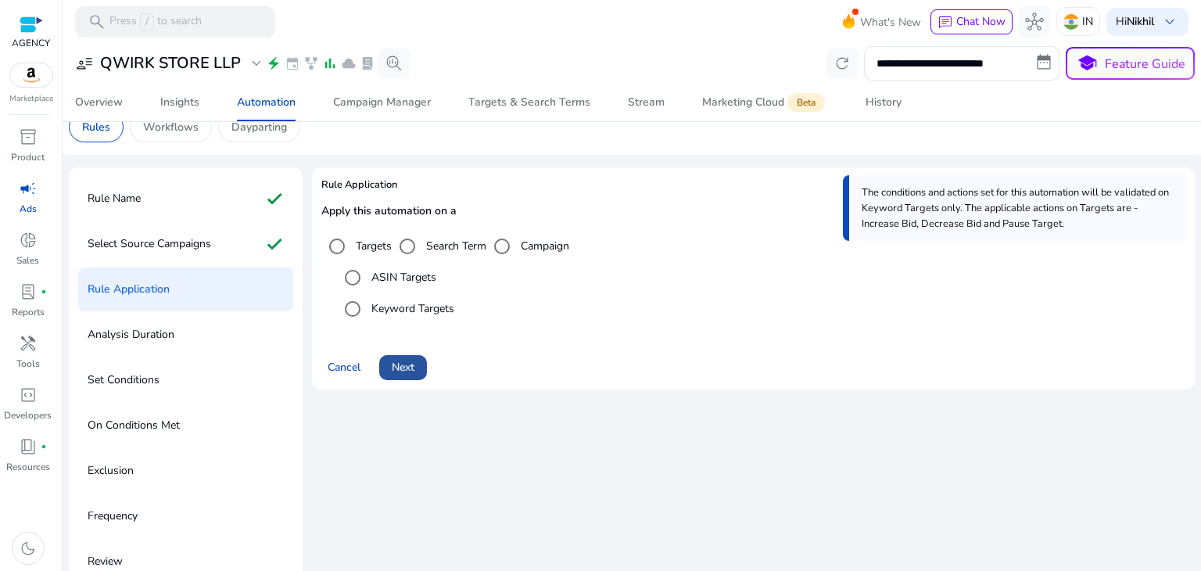
click at [403, 359] on span "Next" at bounding box center [403, 367] width 23 height 16
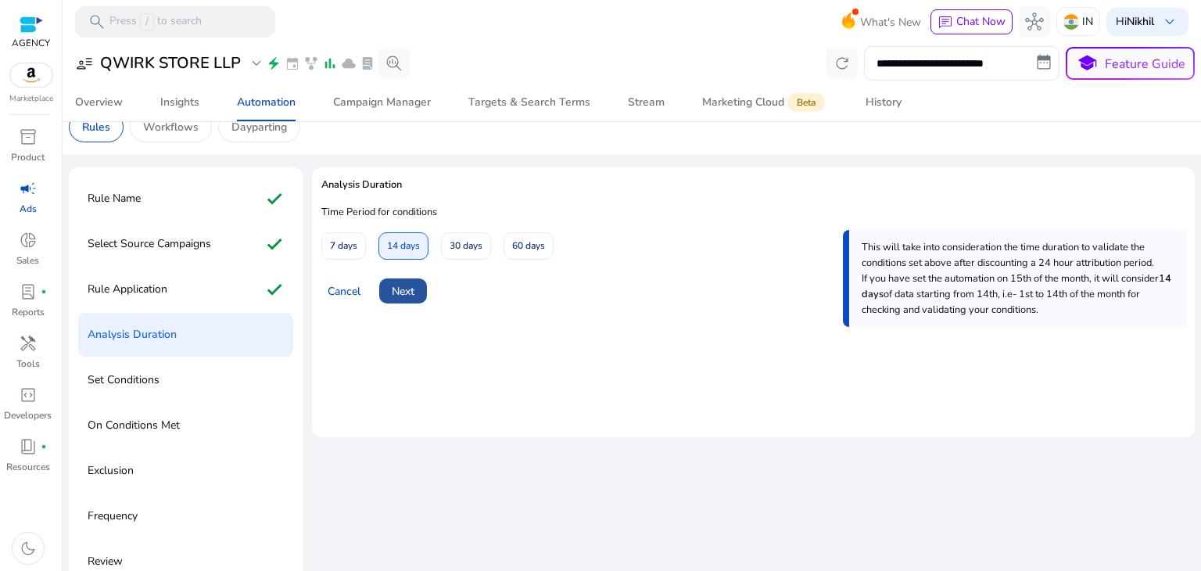
click at [412, 301] on span at bounding box center [403, 291] width 48 height 38
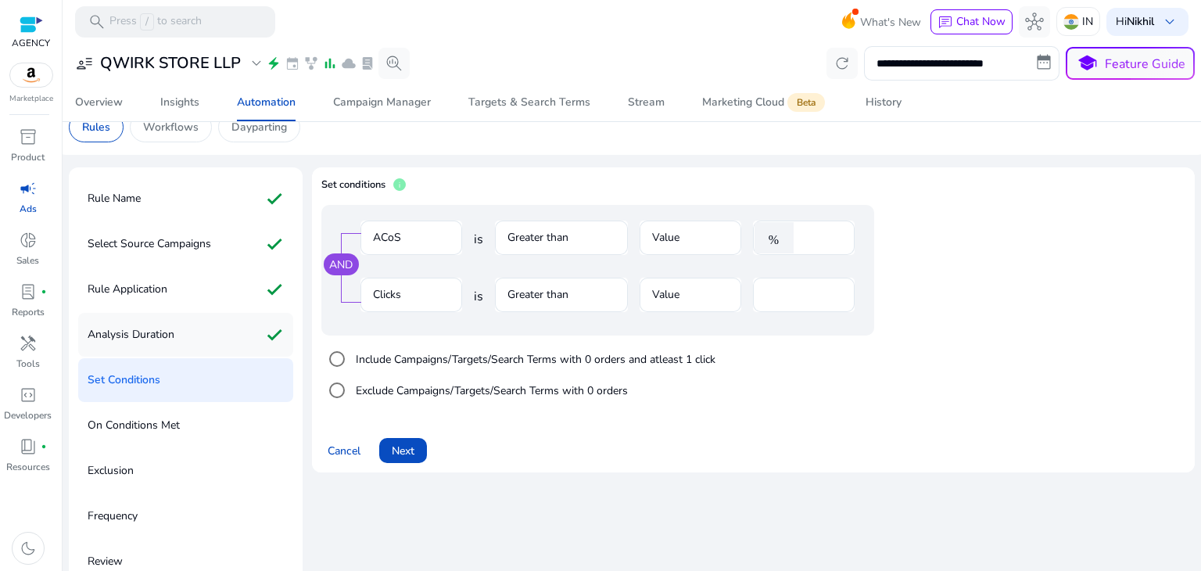
click at [223, 329] on div "Analysis Duration check" at bounding box center [185, 335] width 215 height 44
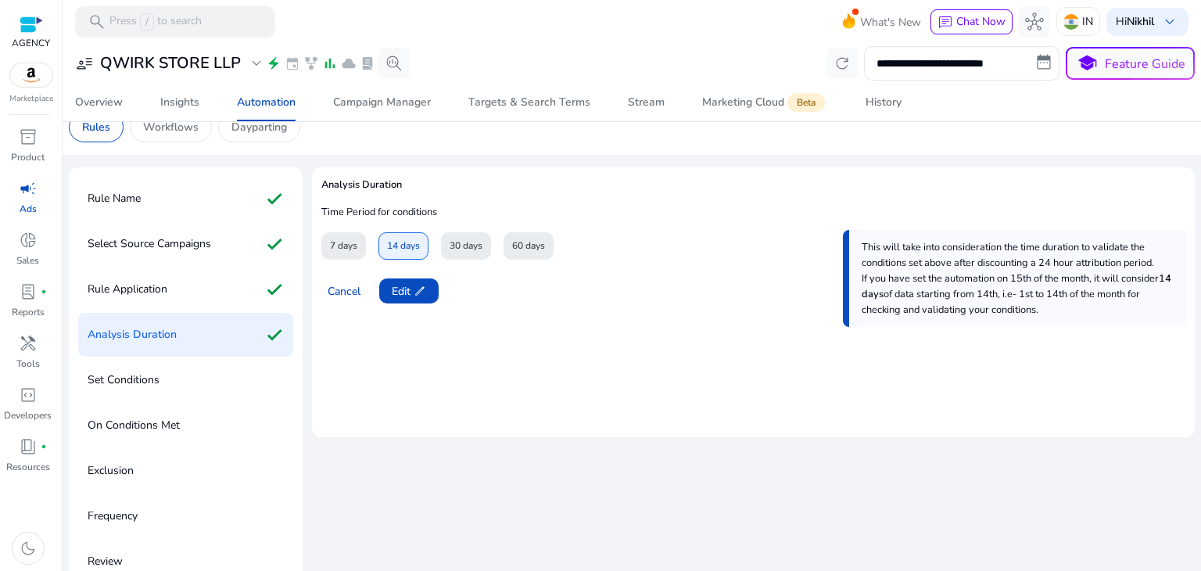
click at [350, 245] on div "7 days" at bounding box center [343, 245] width 45 height 27
click at [414, 292] on span "edit" at bounding box center [420, 291] width 13 height 13
click at [339, 248] on span "7 days" at bounding box center [343, 245] width 27 height 27
click at [403, 283] on span "Next" at bounding box center [403, 291] width 23 height 16
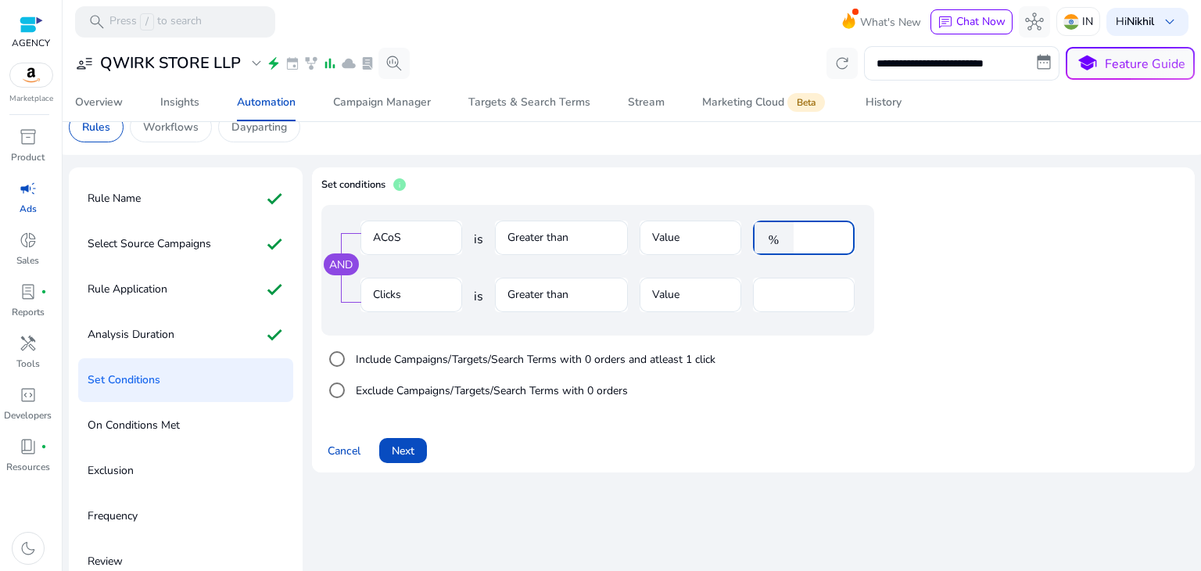
click at [826, 239] on input "****" at bounding box center [822, 237] width 41 height 17
type input "*"
type input "**"
click at [791, 292] on input "**" at bounding box center [804, 294] width 77 height 17
type input "*"
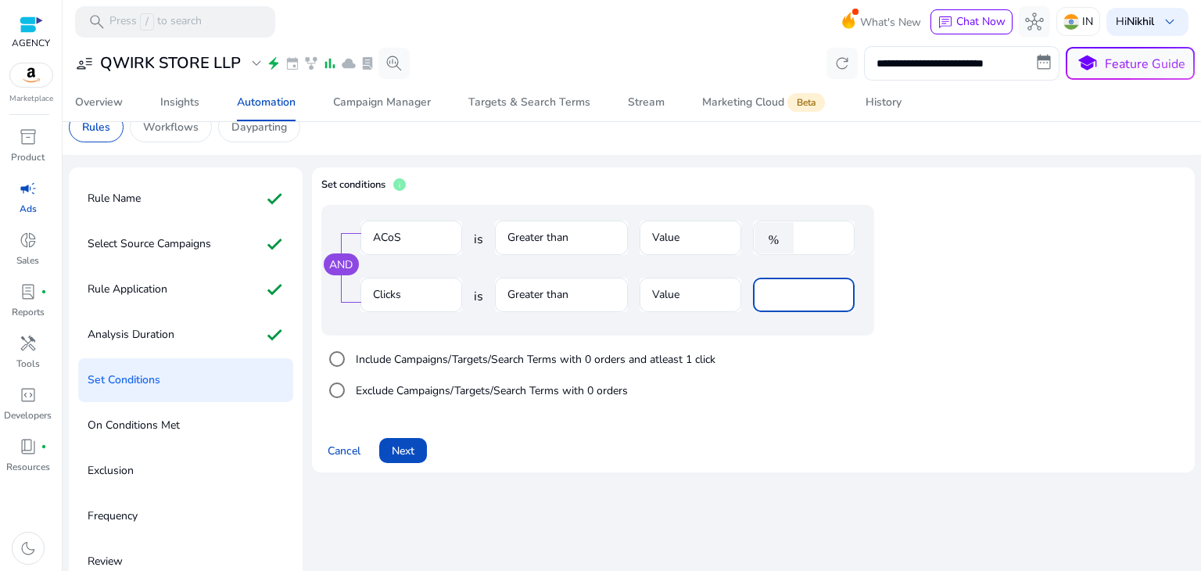
type input "**"
click at [691, 330] on div "AND ACoS is Greater than Value % ** Clicks is Greater than Value **" at bounding box center [597, 270] width 553 height 131
drag, startPoint x: 463, startPoint y: 354, endPoint x: 422, endPoint y: 364, distance: 41.7
click at [422, 364] on label "Include Campaigns/Targets/Search Terms with 0 orders and atleast 1 click" at bounding box center [534, 359] width 363 height 16
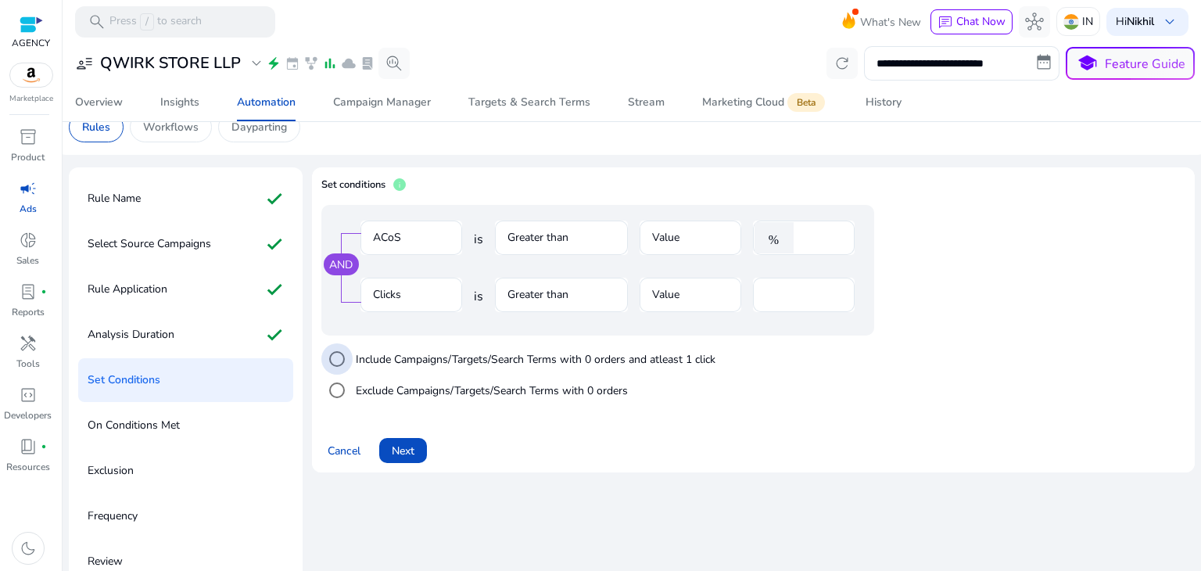
click at [501, 362] on label "Include Campaigns/Targets/Search Terms with 0 orders and atleast 1 click" at bounding box center [534, 359] width 363 height 16
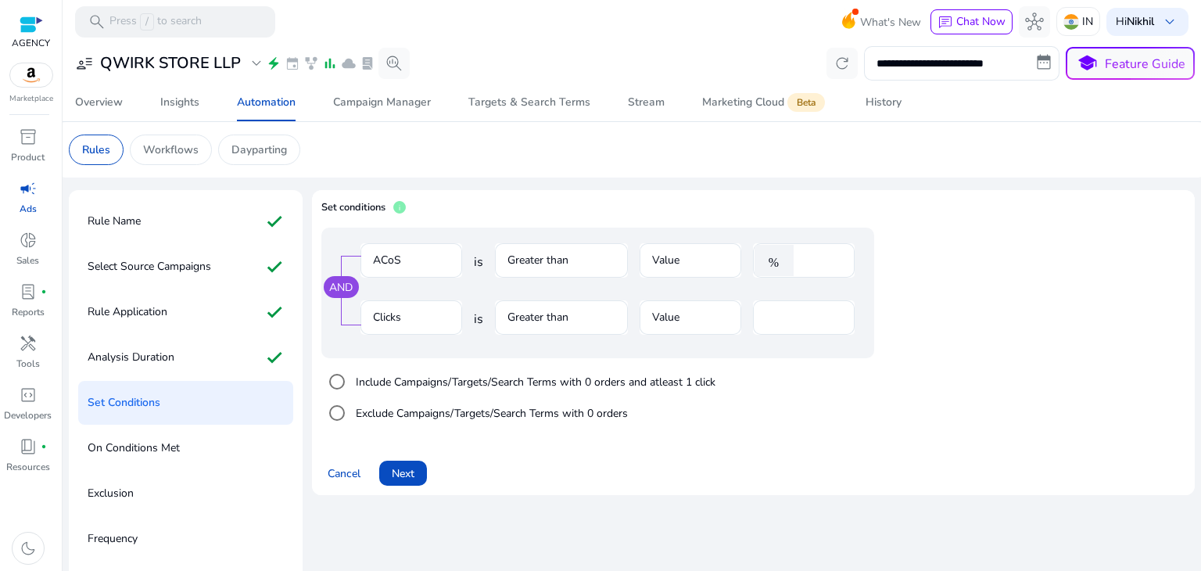
scroll to position [23, 0]
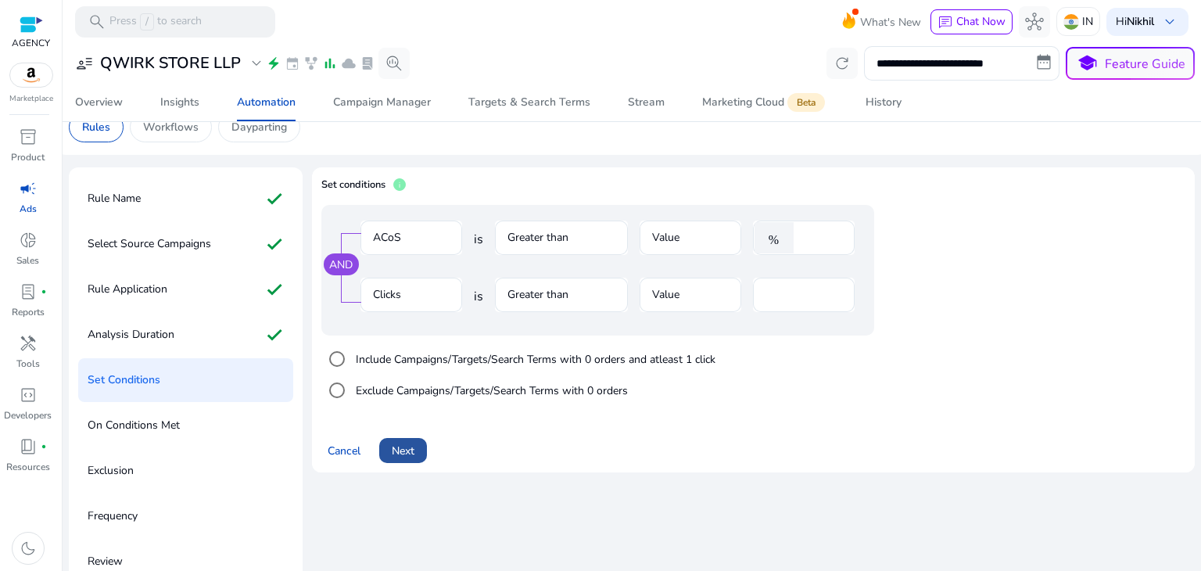
click at [414, 445] on span "Next" at bounding box center [403, 451] width 23 height 16
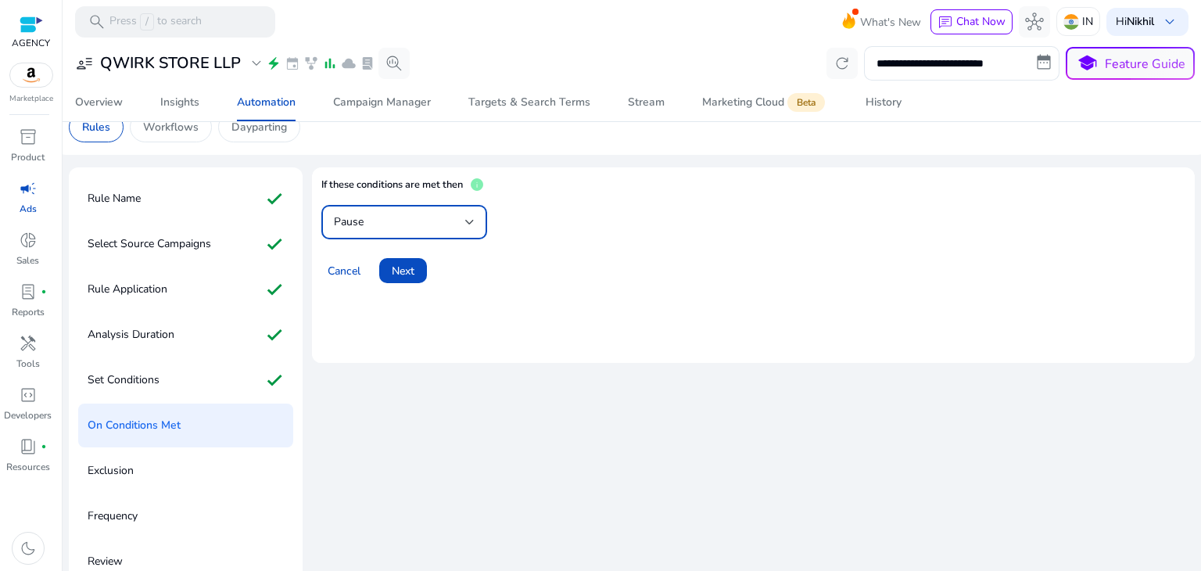
click at [461, 221] on div "Pause" at bounding box center [399, 222] width 131 height 17
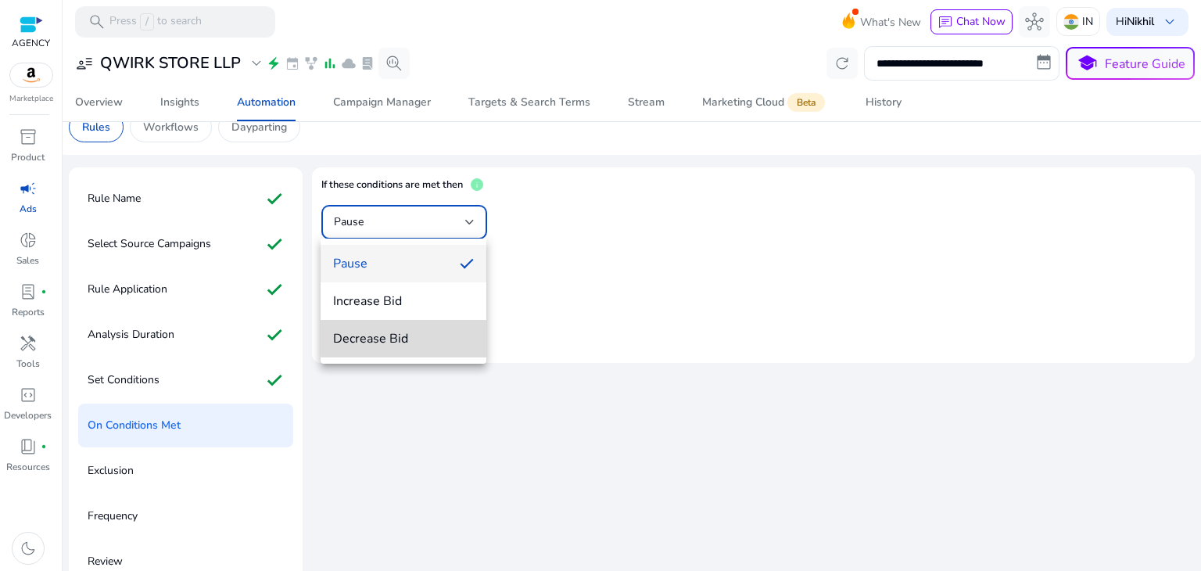
click at [432, 329] on mat-option "Decrease Bid" at bounding box center [404, 339] width 166 height 38
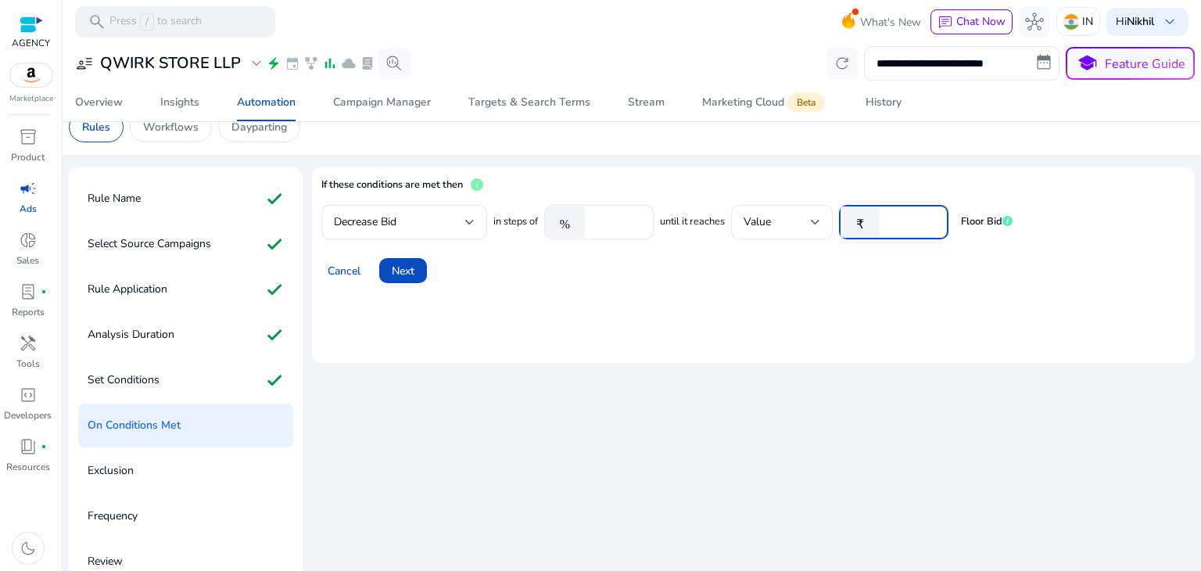
click at [918, 223] on input "*" at bounding box center [912, 222] width 48 height 17
type input "*"
type input "**"
click at [820, 264] on div "Cancel Next" at bounding box center [753, 265] width 864 height 38
click at [406, 276] on span "Next" at bounding box center [403, 271] width 23 height 16
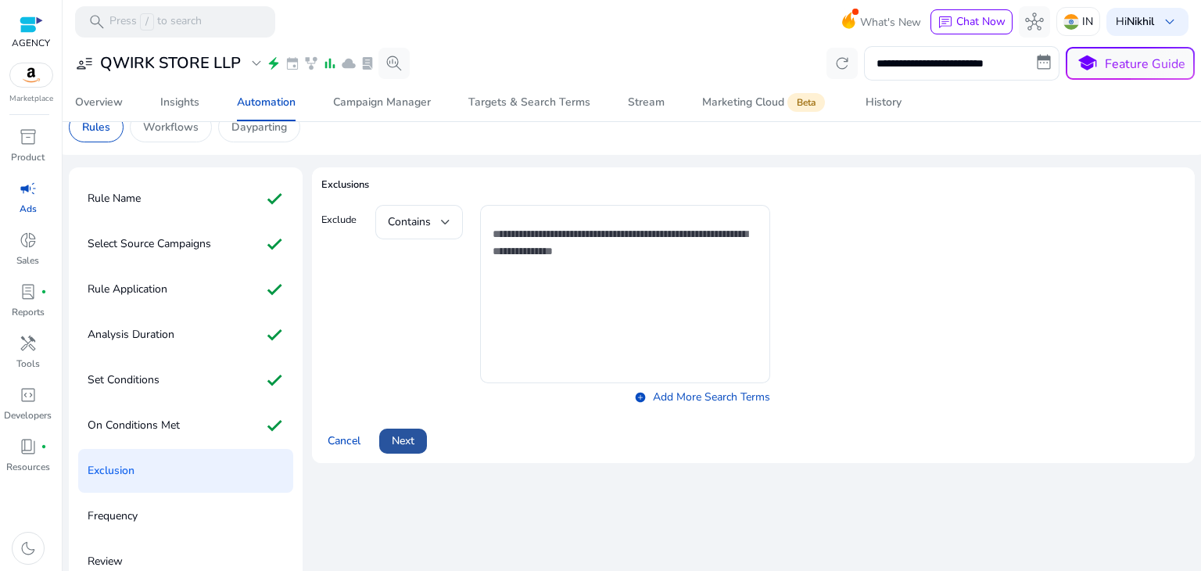
click at [418, 429] on span at bounding box center [403, 441] width 48 height 38
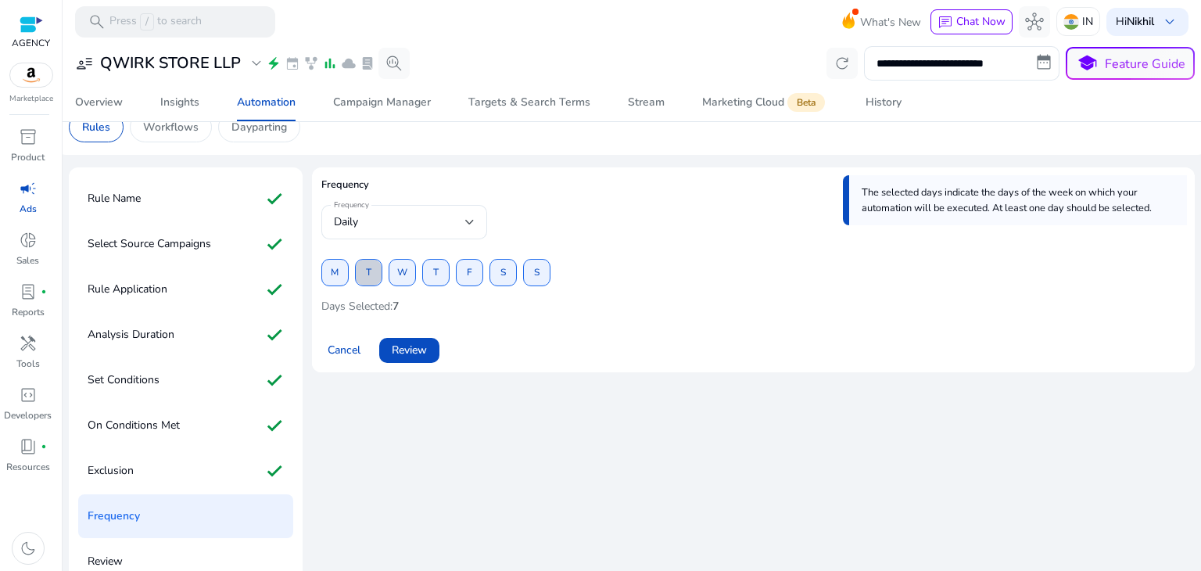
click at [372, 276] on span at bounding box center [369, 273] width 26 height 38
click at [415, 352] on span "Review" at bounding box center [409, 350] width 35 height 16
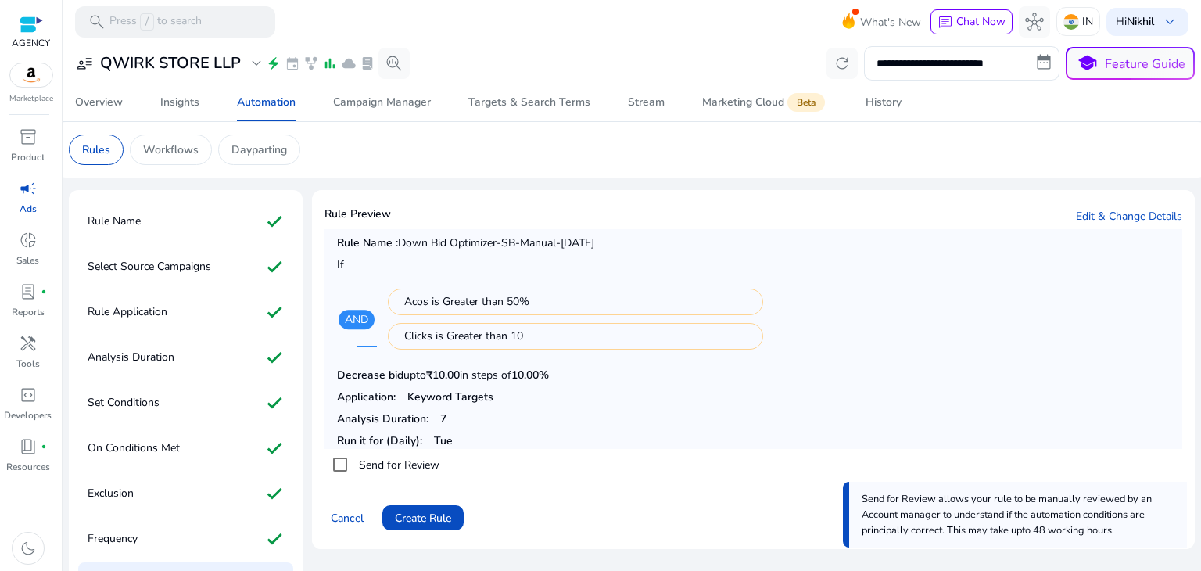
scroll to position [33, 0]
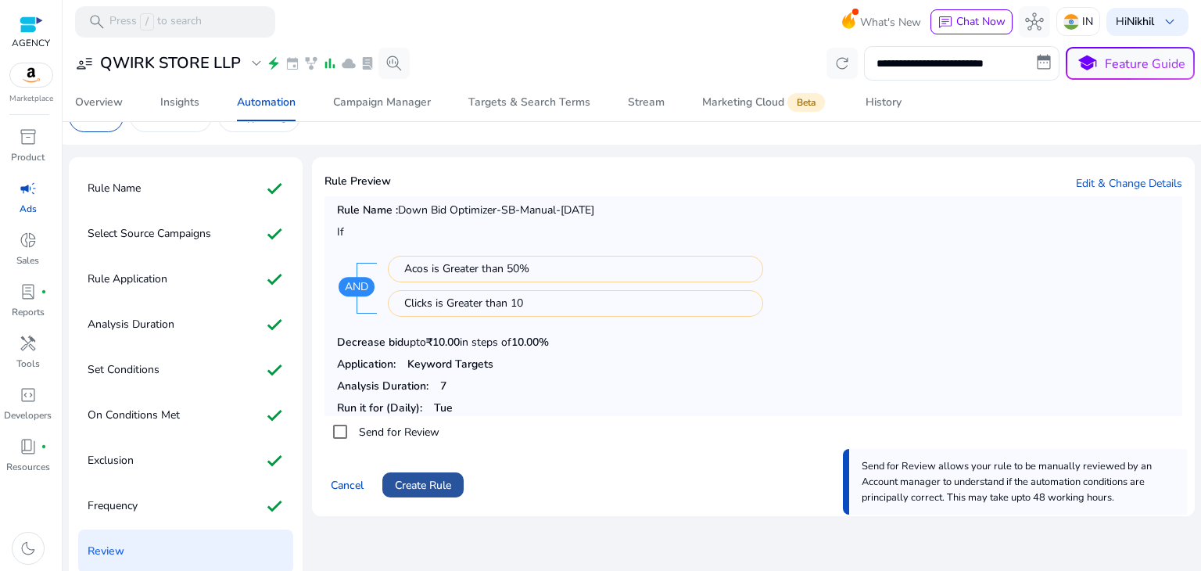
click at [420, 483] on span "Create Rule" at bounding box center [423, 485] width 56 height 16
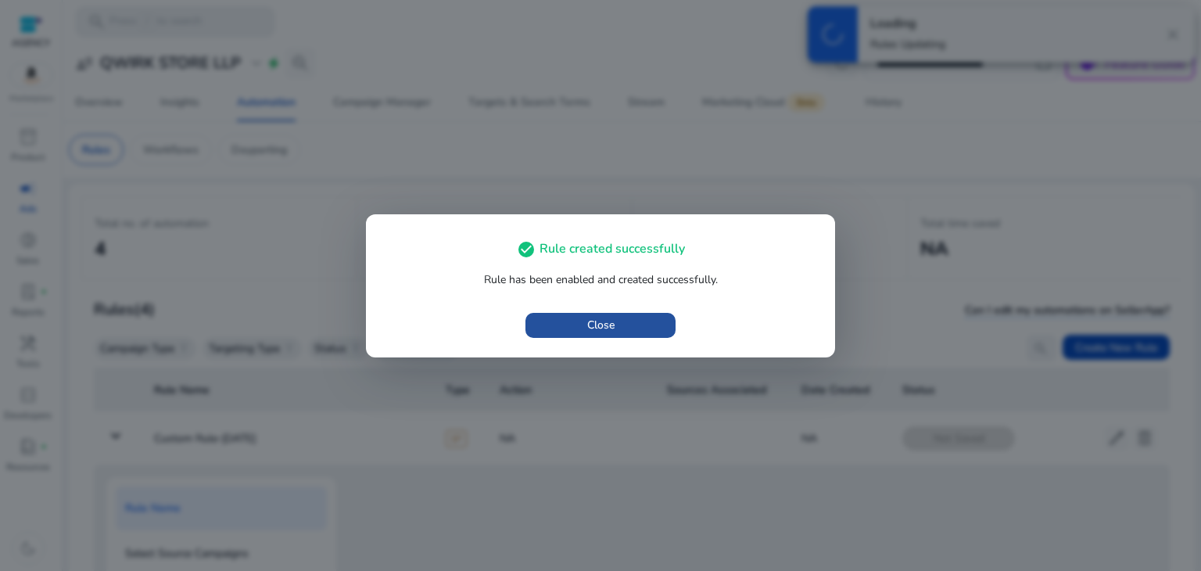
click at [587, 323] on span "Close" at bounding box center [600, 325] width 27 height 16
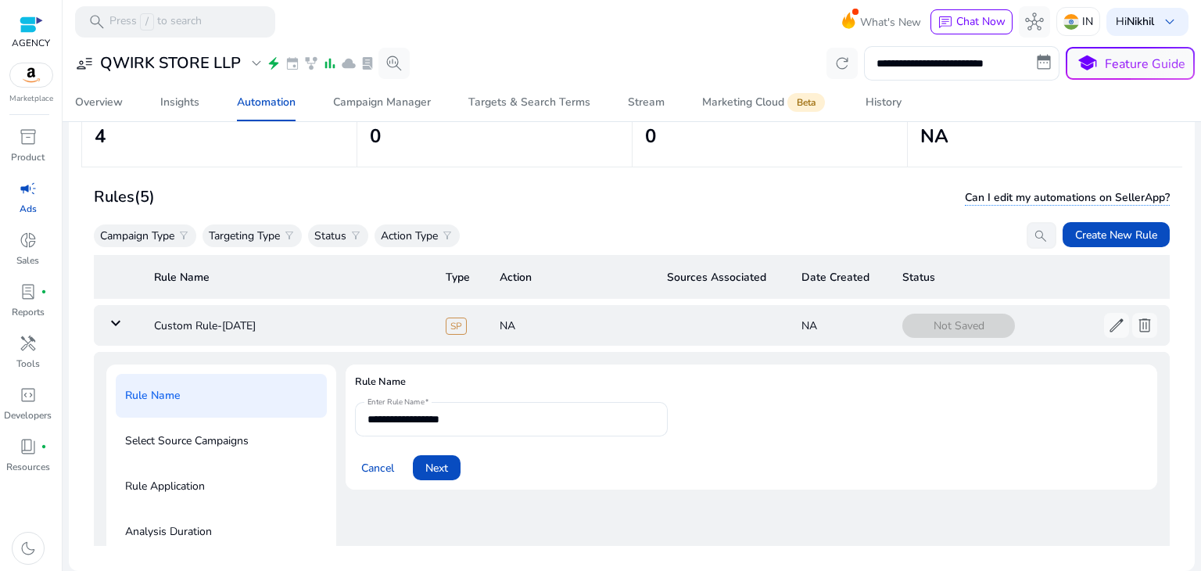
click at [119, 328] on mat-icon "keyboard_arrow_down" at bounding box center [115, 323] width 19 height 19
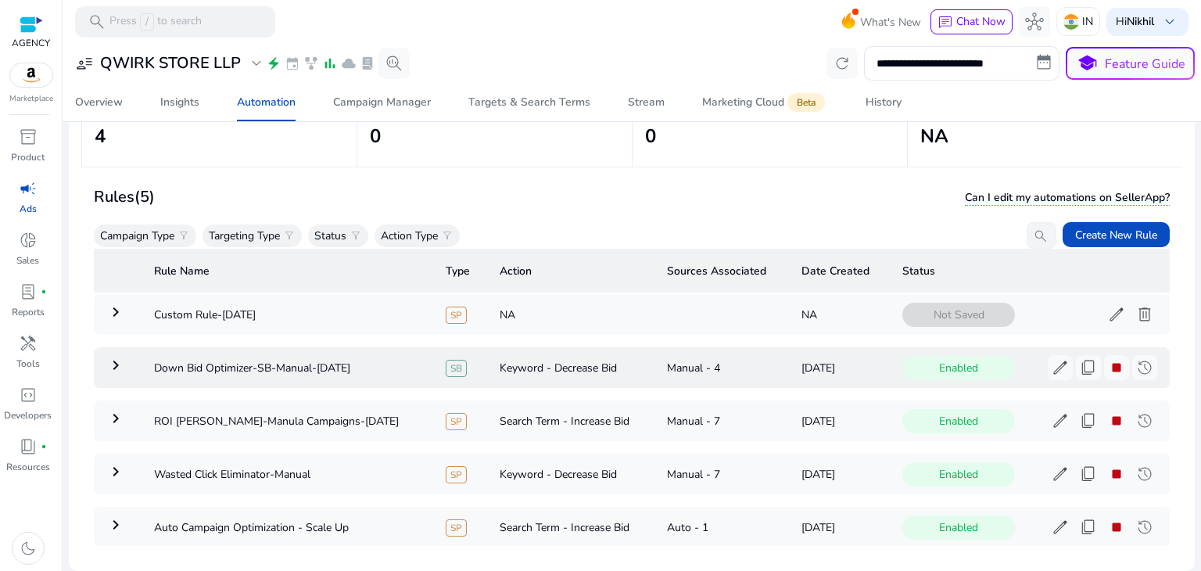
scroll to position [9, 0]
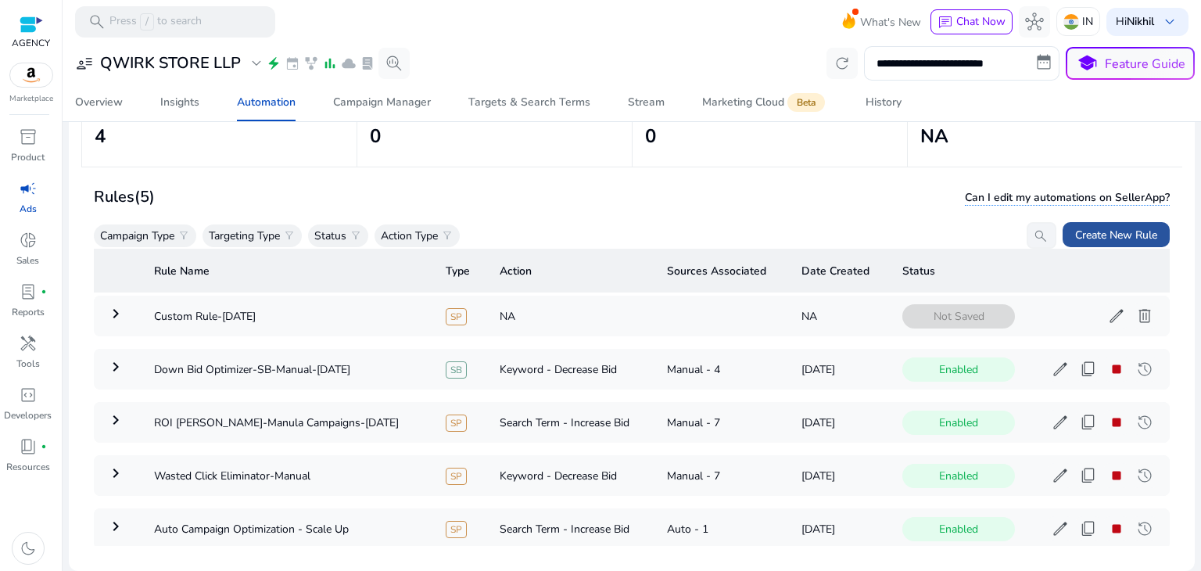
click at [1095, 239] on span "Create New Rule" at bounding box center [1117, 235] width 82 height 16
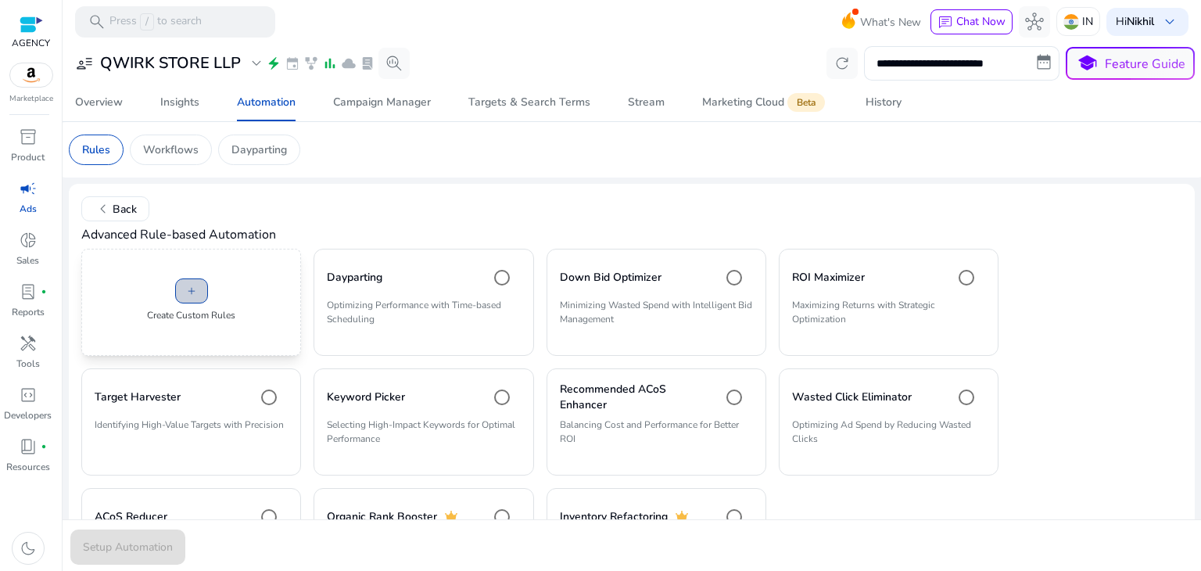
click at [190, 296] on span "add" at bounding box center [191, 291] width 13 height 13
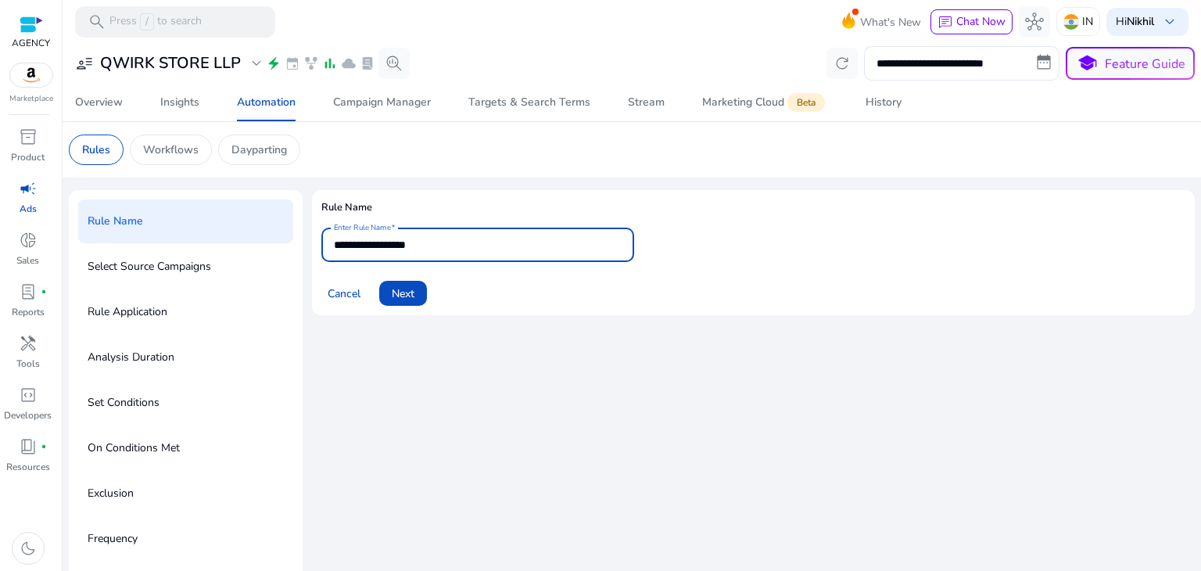
click at [360, 243] on input "**********" at bounding box center [478, 244] width 288 height 17
drag, startPoint x: 360, startPoint y: 243, endPoint x: 433, endPoint y: 246, distance: 72.8
click at [433, 246] on input "**********" at bounding box center [478, 244] width 288 height 17
type input "**********"
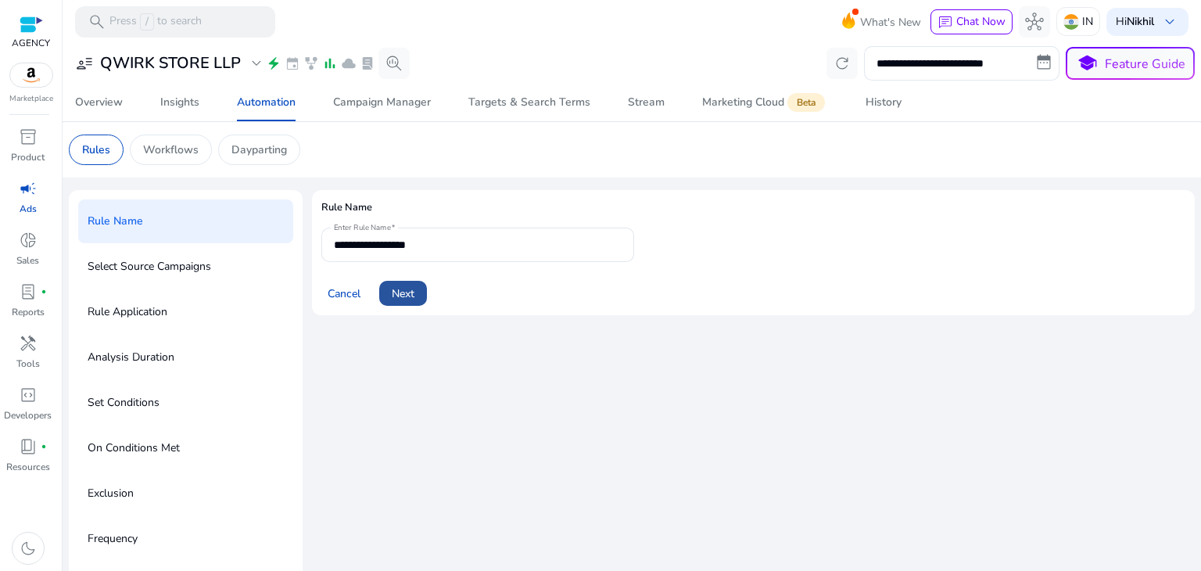
click at [415, 291] on span at bounding box center [403, 294] width 48 height 38
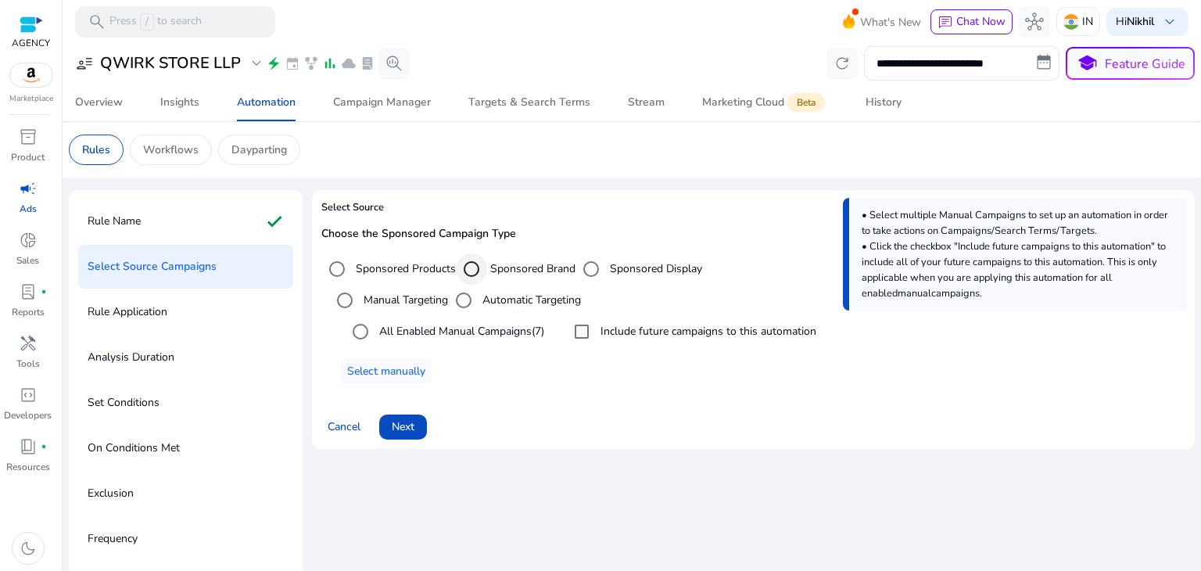
click at [486, 268] on div "Select targeting option" at bounding box center [472, 269] width 38 height 38
click at [393, 424] on span "Next" at bounding box center [403, 426] width 23 height 16
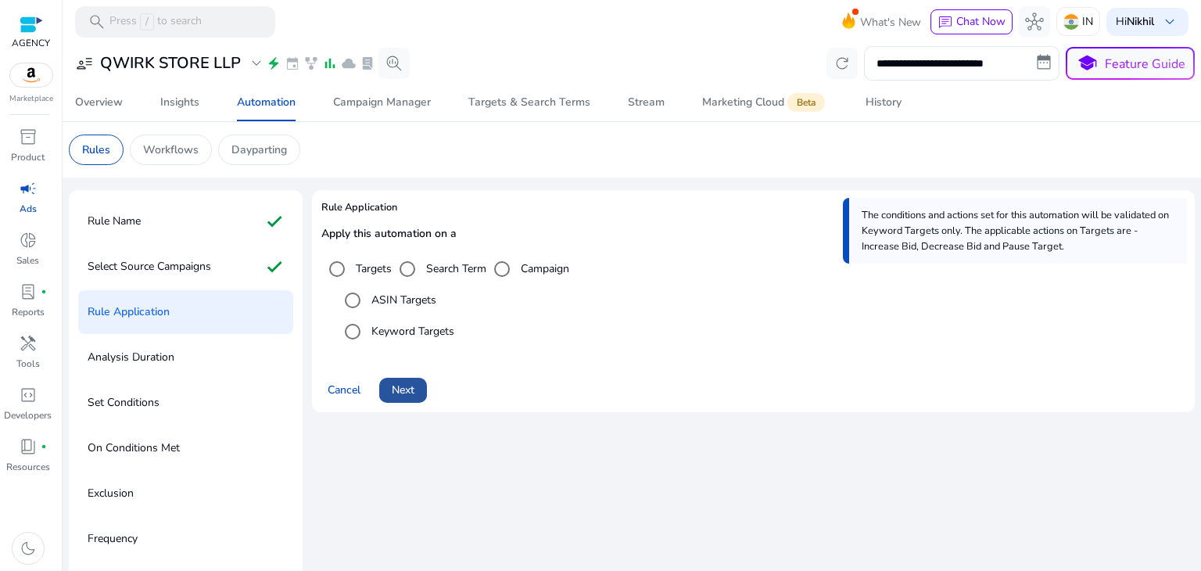
click at [407, 388] on span "Next" at bounding box center [403, 390] width 23 height 16
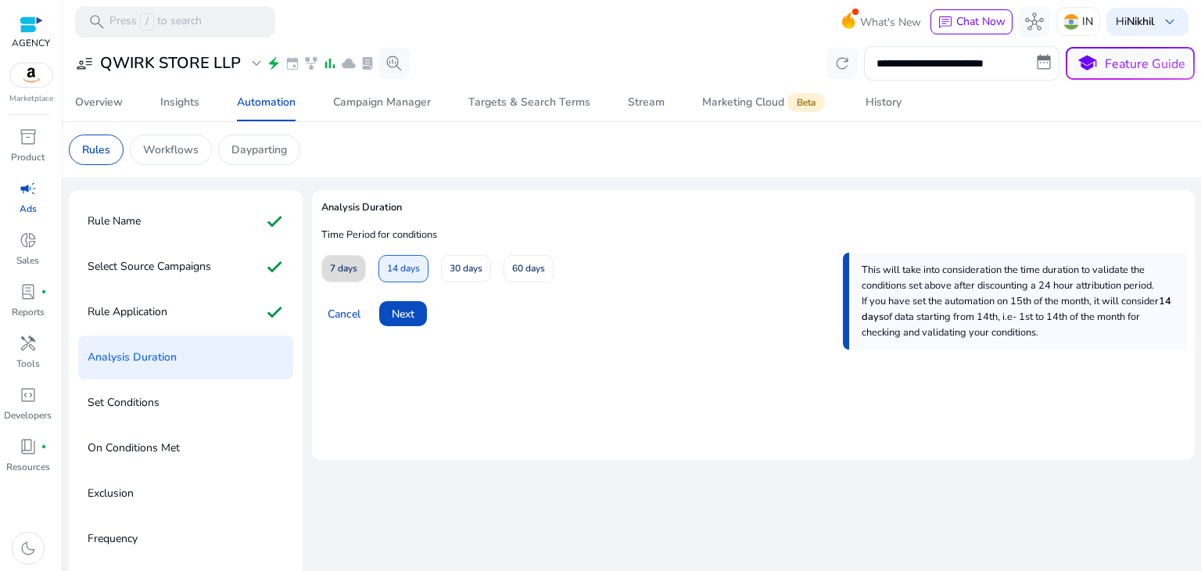
click at [357, 262] on span at bounding box center [343, 269] width 43 height 38
click at [411, 303] on span at bounding box center [403, 314] width 48 height 38
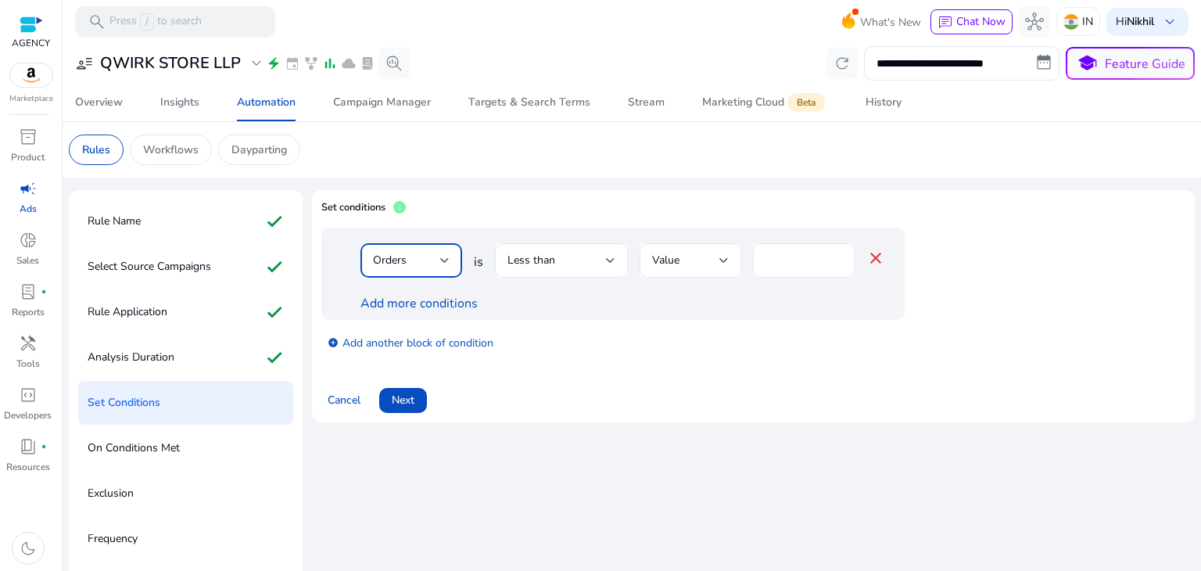
click at [440, 267] on div at bounding box center [444, 260] width 9 height 19
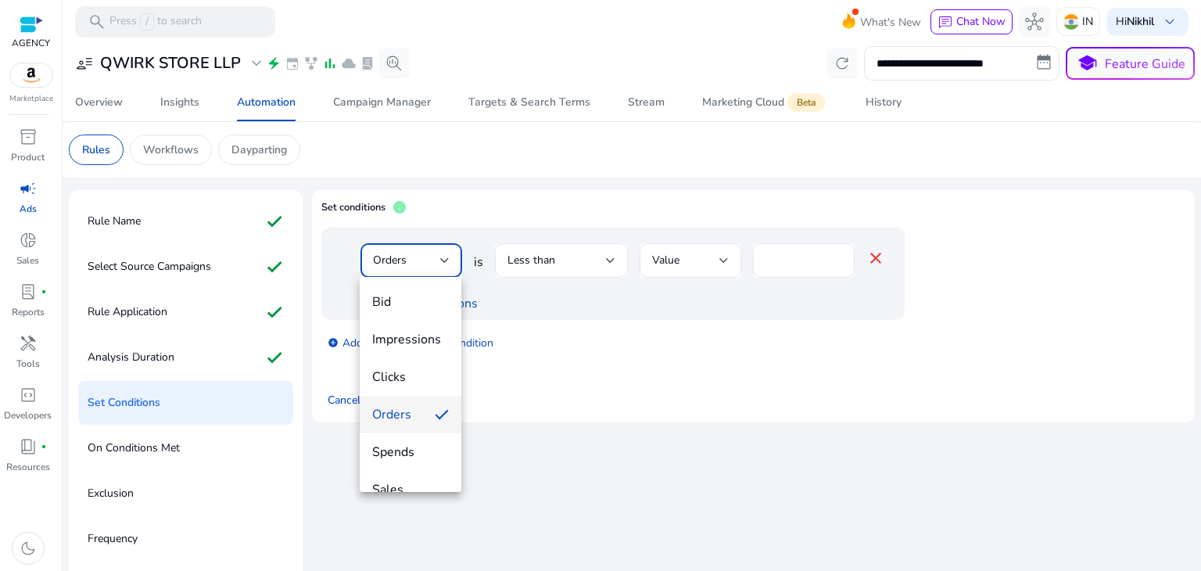
click at [440, 267] on div at bounding box center [600, 285] width 1201 height 571
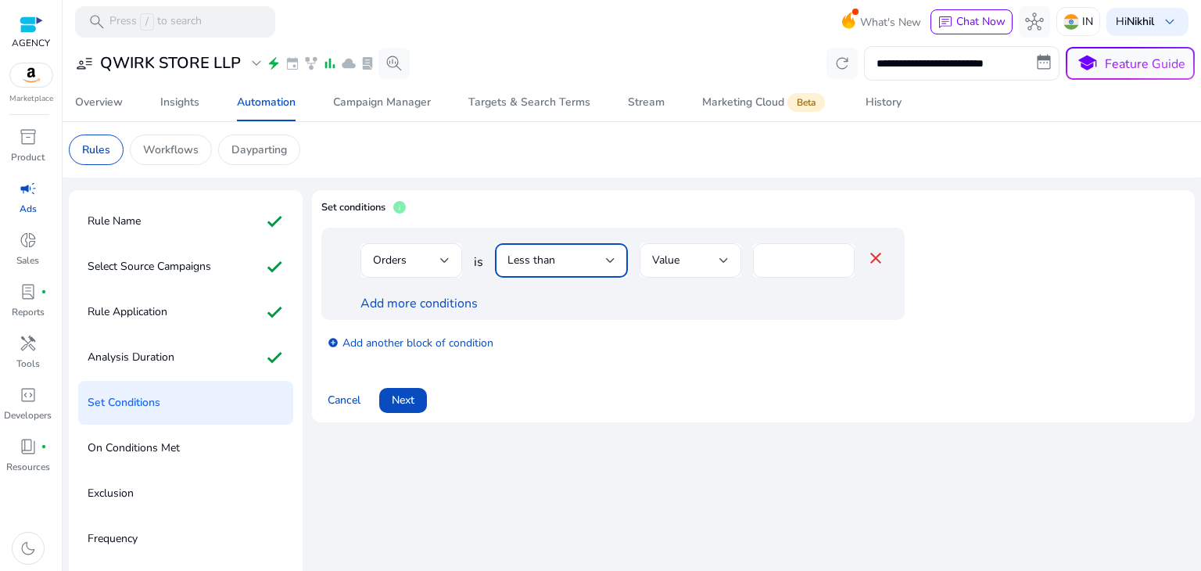
click at [585, 269] on div "Less than" at bounding box center [562, 260] width 108 height 19
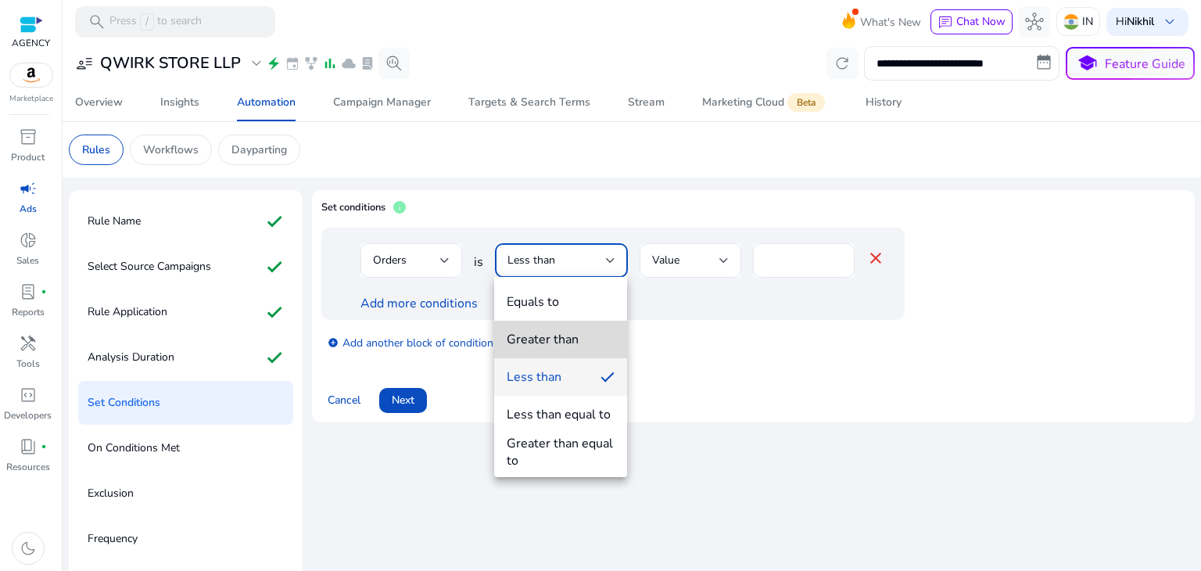
click at [567, 331] on div "Greater than" at bounding box center [543, 339] width 72 height 17
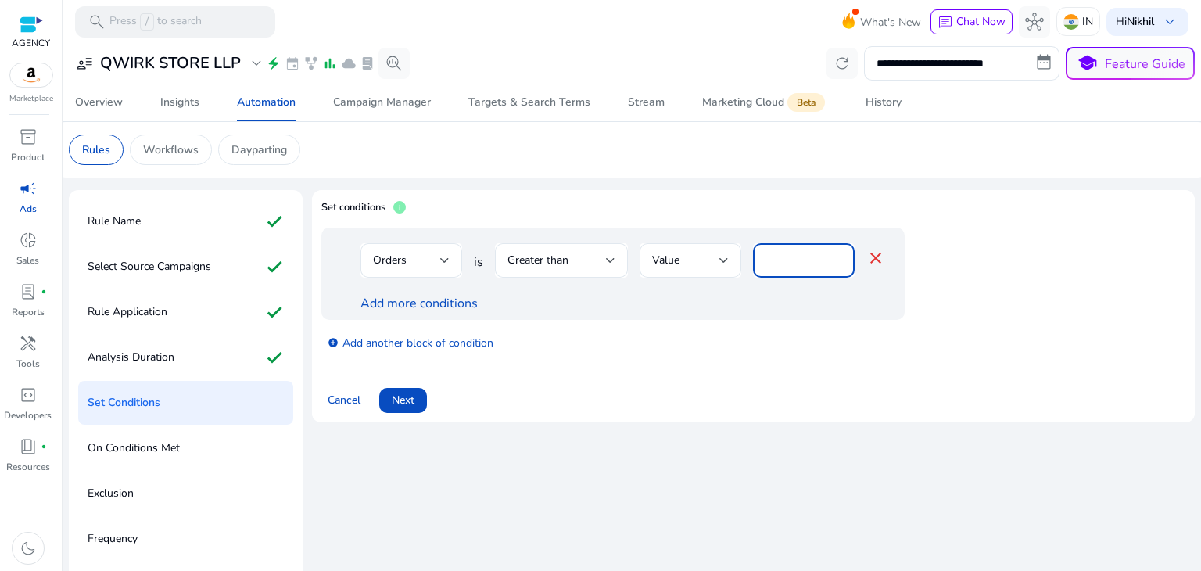
click at [789, 259] on input "*" at bounding box center [804, 260] width 77 height 17
type input "*"
click at [436, 300] on link "Add more conditions" at bounding box center [419, 303] width 117 height 17
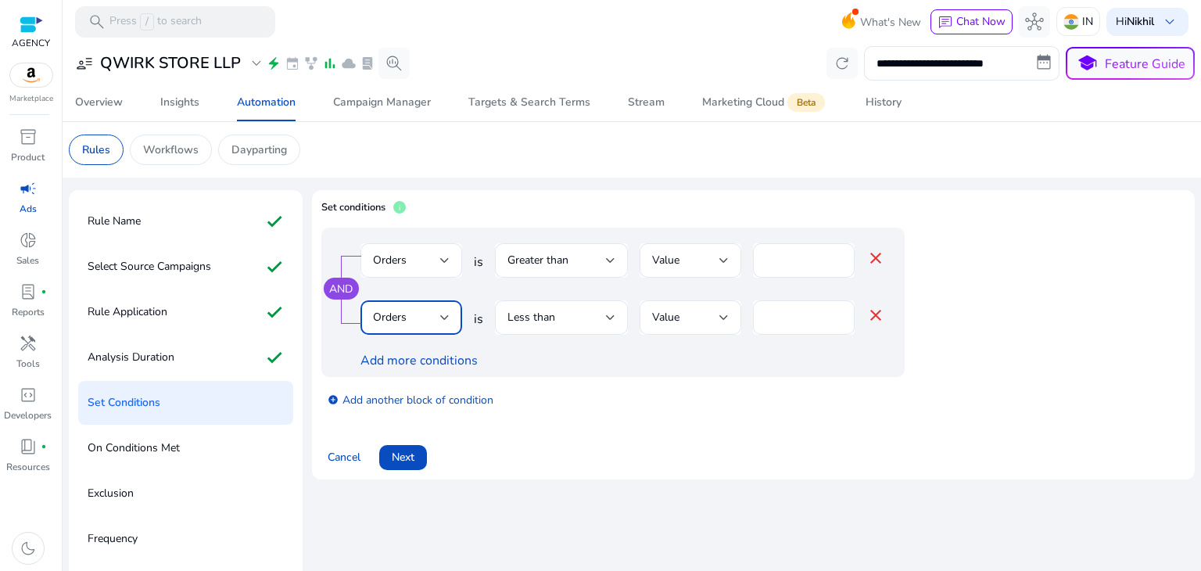
click at [448, 319] on div at bounding box center [444, 317] width 9 height 6
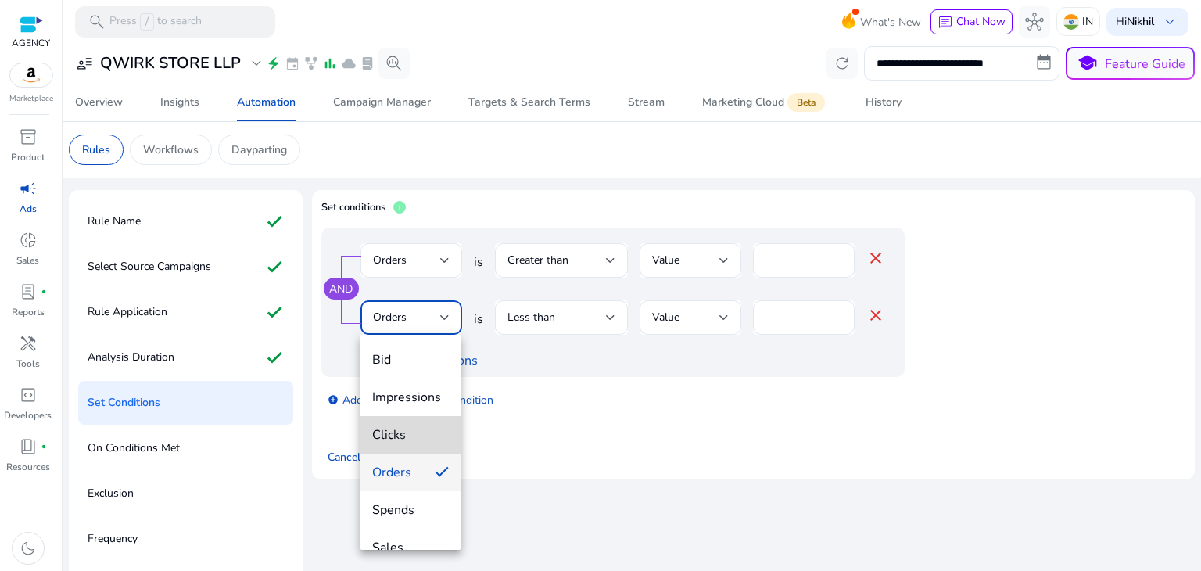
click at [426, 426] on span "Clicks" at bounding box center [410, 434] width 77 height 17
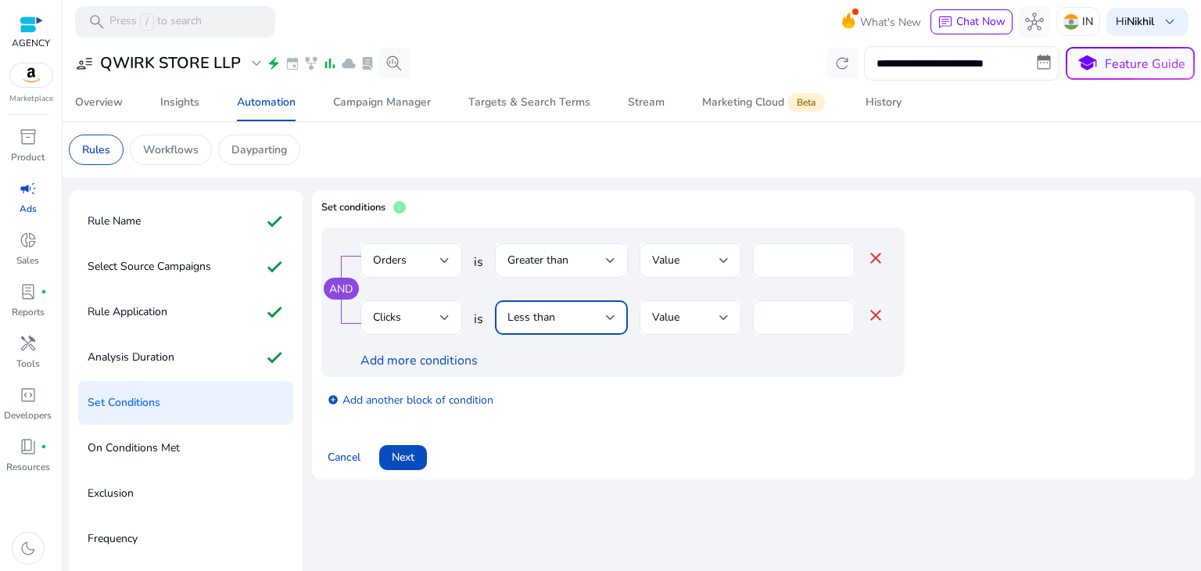
click at [604, 314] on div "Less than" at bounding box center [557, 317] width 99 height 17
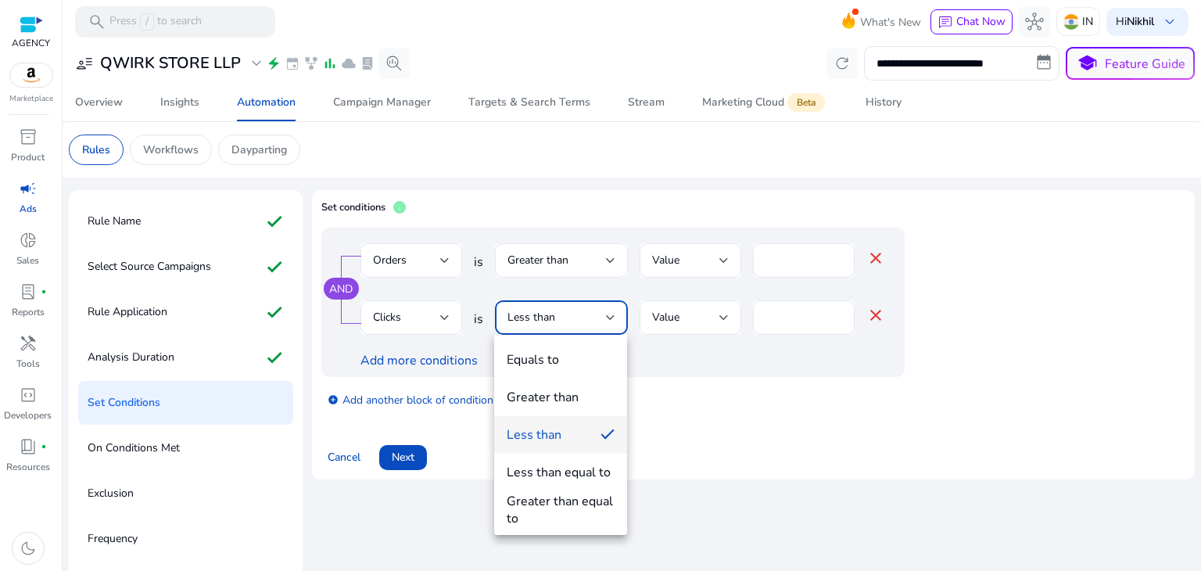
click at [417, 321] on div at bounding box center [600, 285] width 1201 height 571
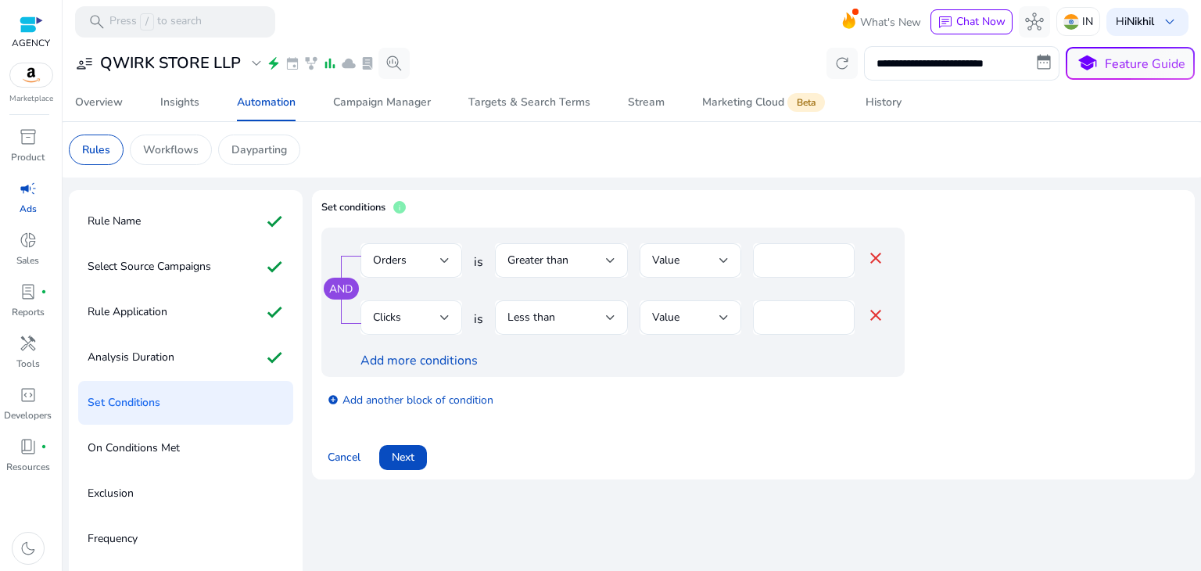
click at [449, 318] on div "Clicks" at bounding box center [412, 317] width 102 height 34
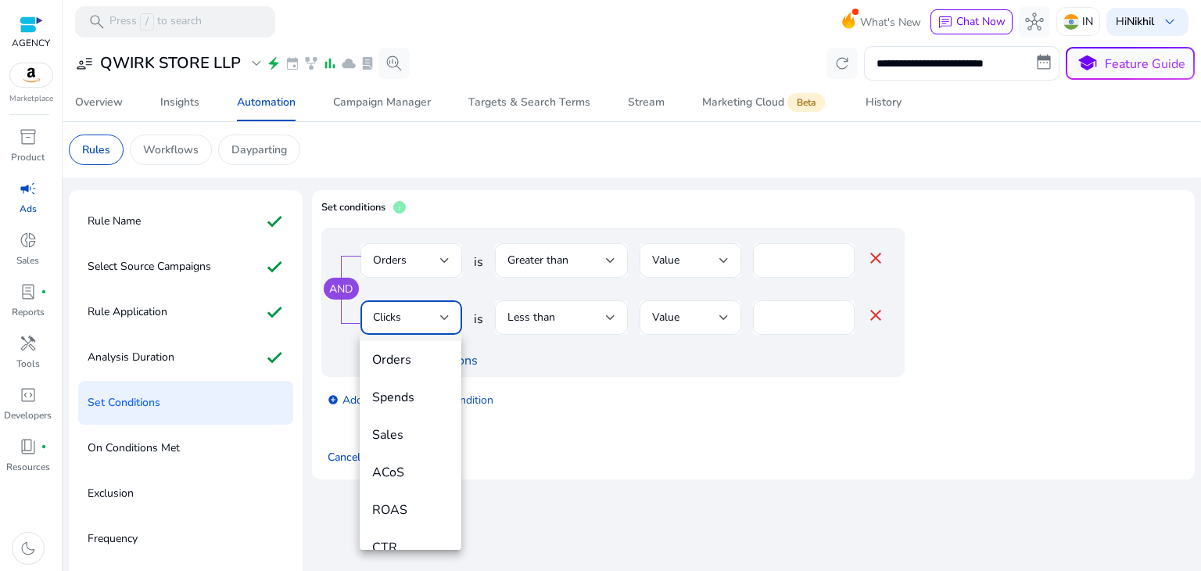
scroll to position [146, 0]
click at [398, 426] on mat-option "ACoS" at bounding box center [411, 439] width 102 height 38
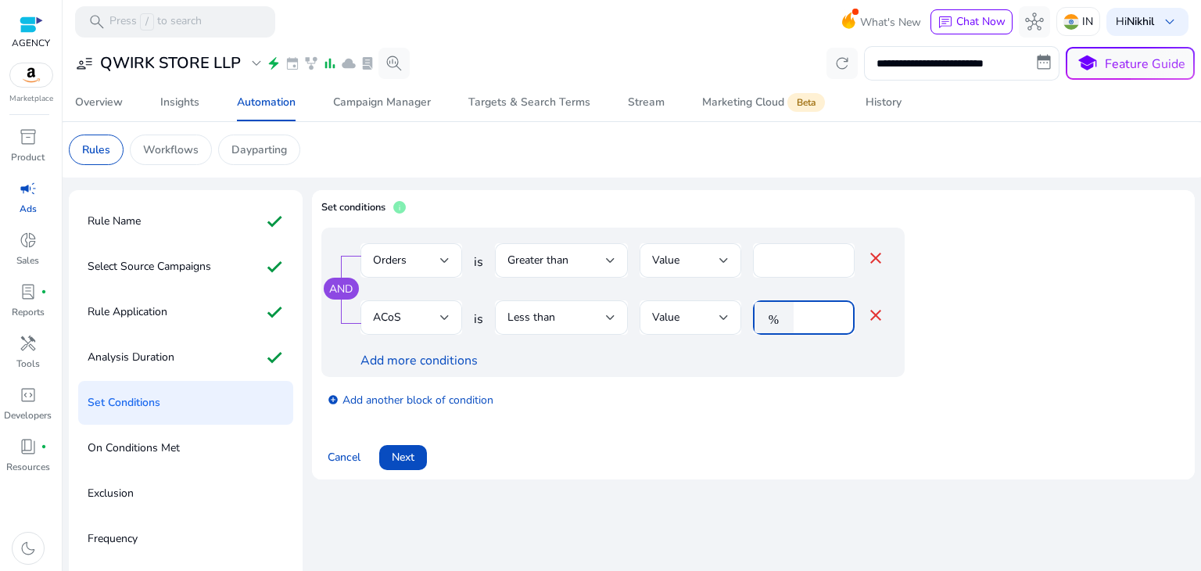
click at [821, 312] on input "*" at bounding box center [822, 317] width 41 height 17
type input "**"
click at [730, 344] on div at bounding box center [691, 343] width 102 height 16
click at [426, 401] on link "add_circle Add another block of condition" at bounding box center [411, 399] width 166 height 18
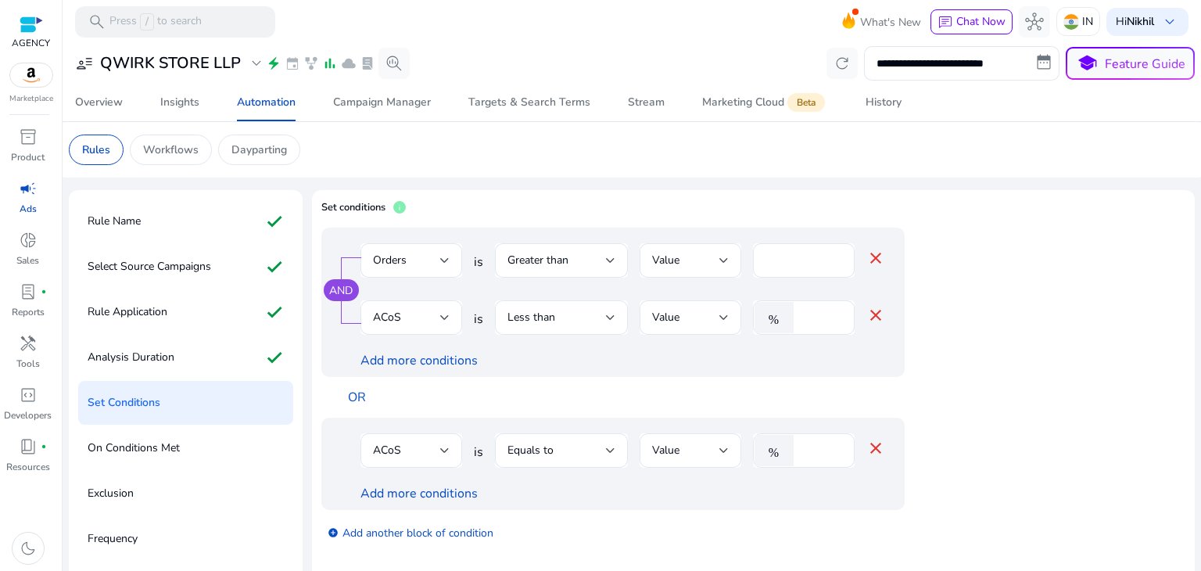
scroll to position [54, 0]
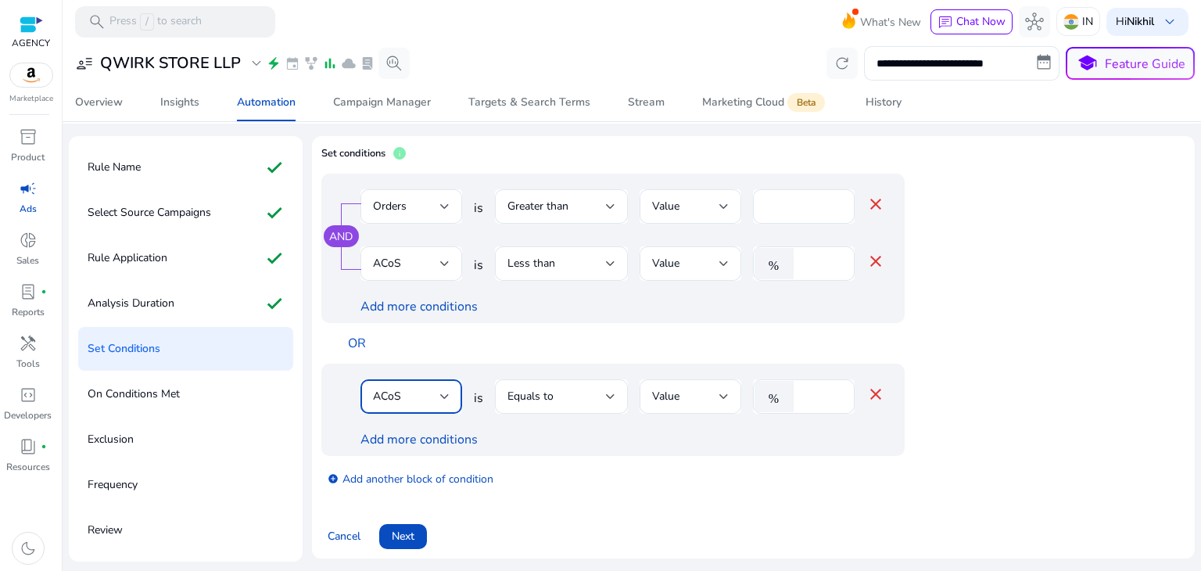
click at [432, 398] on div "ACoS" at bounding box center [406, 396] width 67 height 17
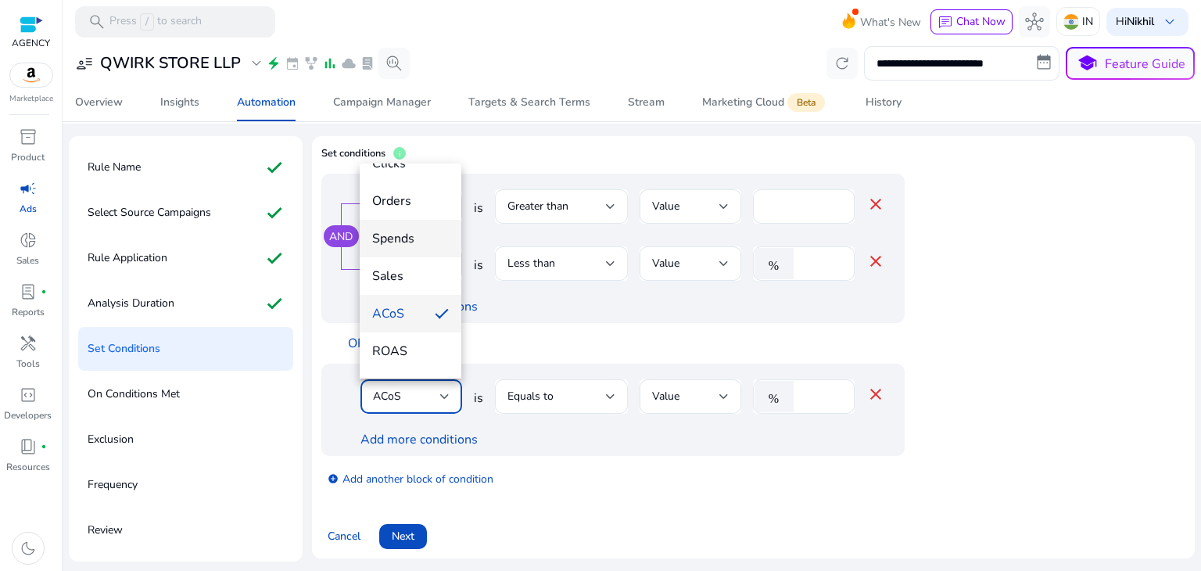
scroll to position [47, 0]
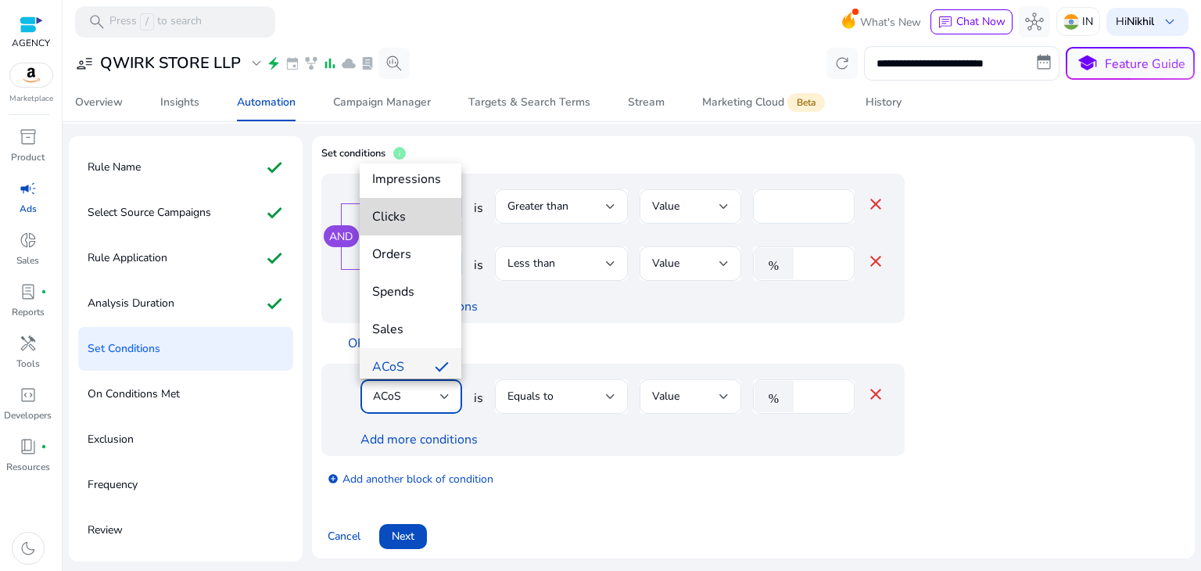
click at [427, 210] on span "Clicks" at bounding box center [410, 216] width 77 height 17
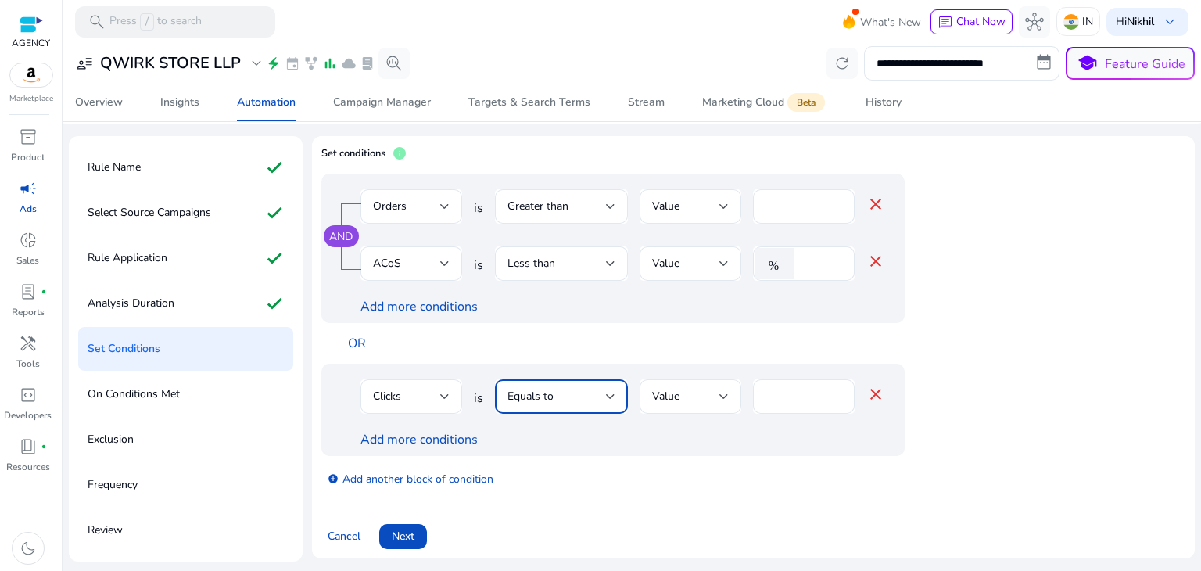
click at [587, 399] on div "Equals to" at bounding box center [557, 396] width 99 height 17
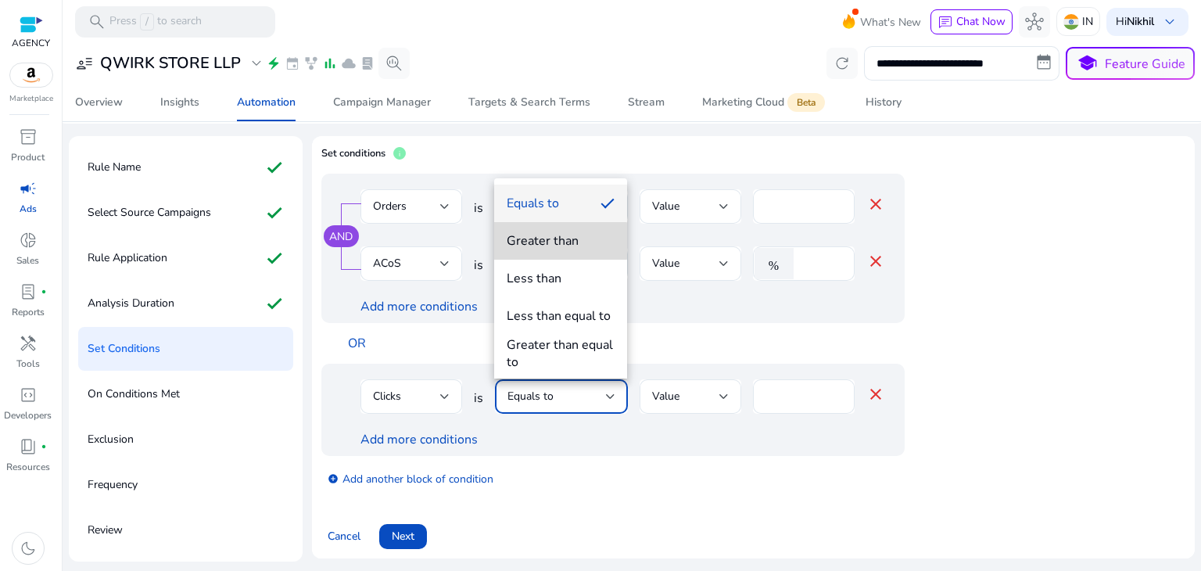
click at [560, 241] on div "Greater than" at bounding box center [543, 240] width 72 height 17
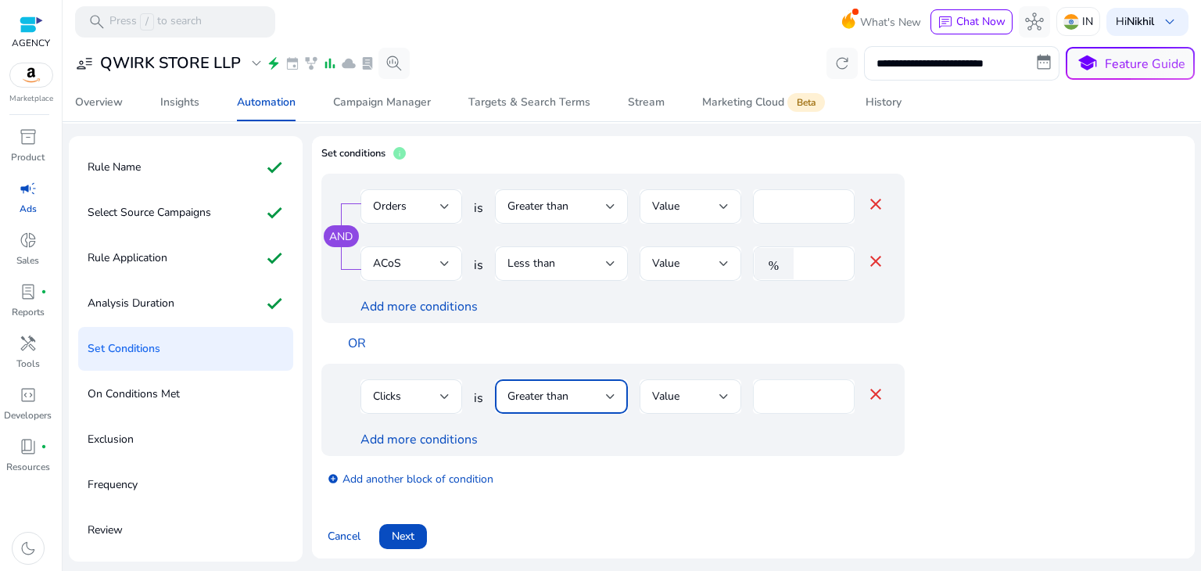
click at [801, 392] on input "****" at bounding box center [804, 396] width 77 height 17
click at [706, 449] on div "Clicks is Greater than Value **** close Add more conditions" at bounding box center [613, 410] width 584 height 92
click at [463, 440] on link "Add more conditions" at bounding box center [419, 439] width 117 height 17
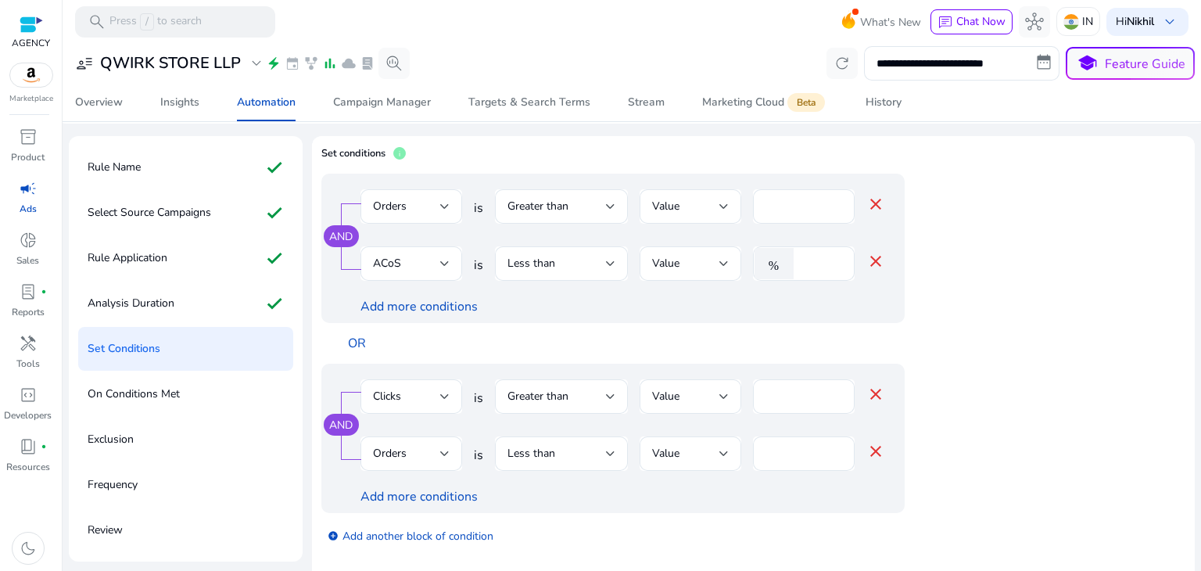
scroll to position [111, 0]
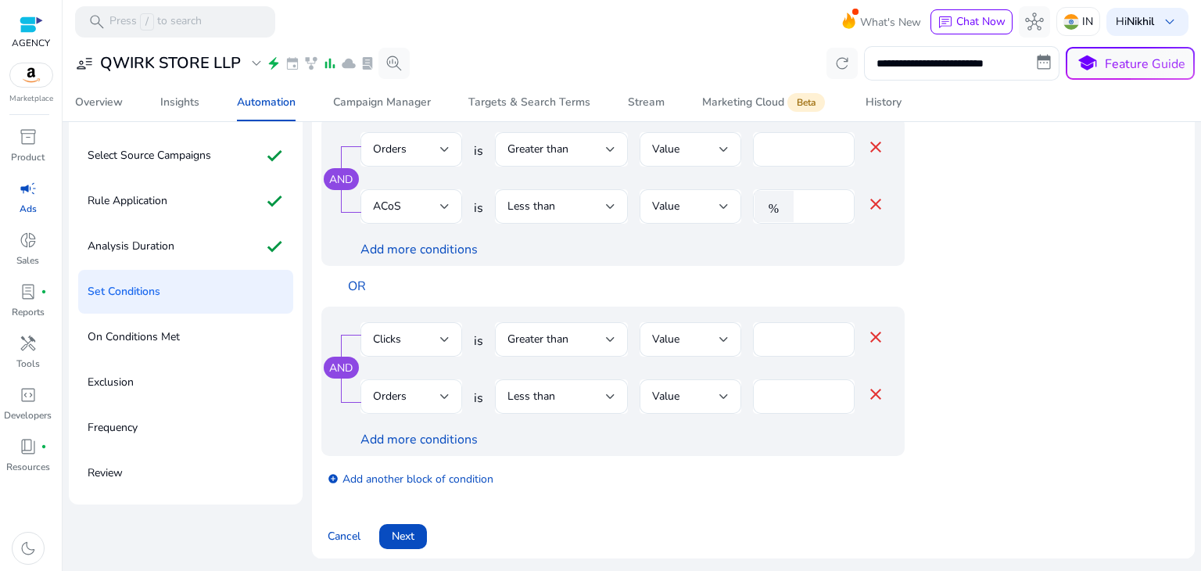
click at [454, 400] on div "Orders" at bounding box center [412, 396] width 102 height 34
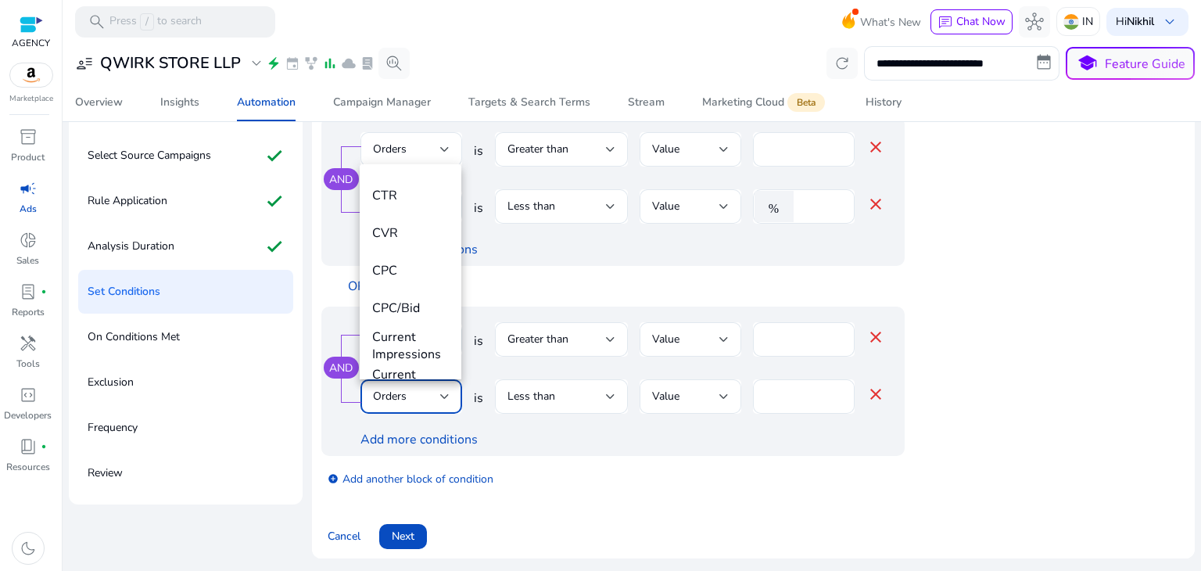
scroll to position [294, 0]
click at [415, 205] on mat-option "CTR" at bounding box center [411, 196] width 102 height 38
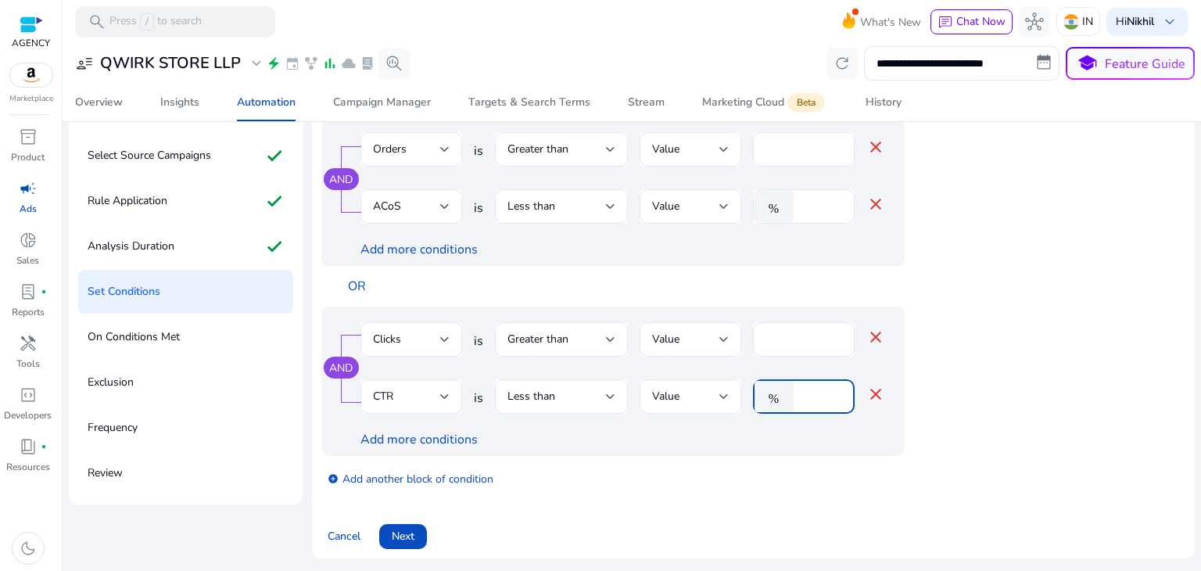
click at [820, 398] on input "*" at bounding box center [822, 396] width 41 height 17
type input "****"
click at [797, 430] on div "Add more conditions" at bounding box center [623, 439] width 525 height 19
click at [606, 400] on div at bounding box center [610, 396] width 9 height 19
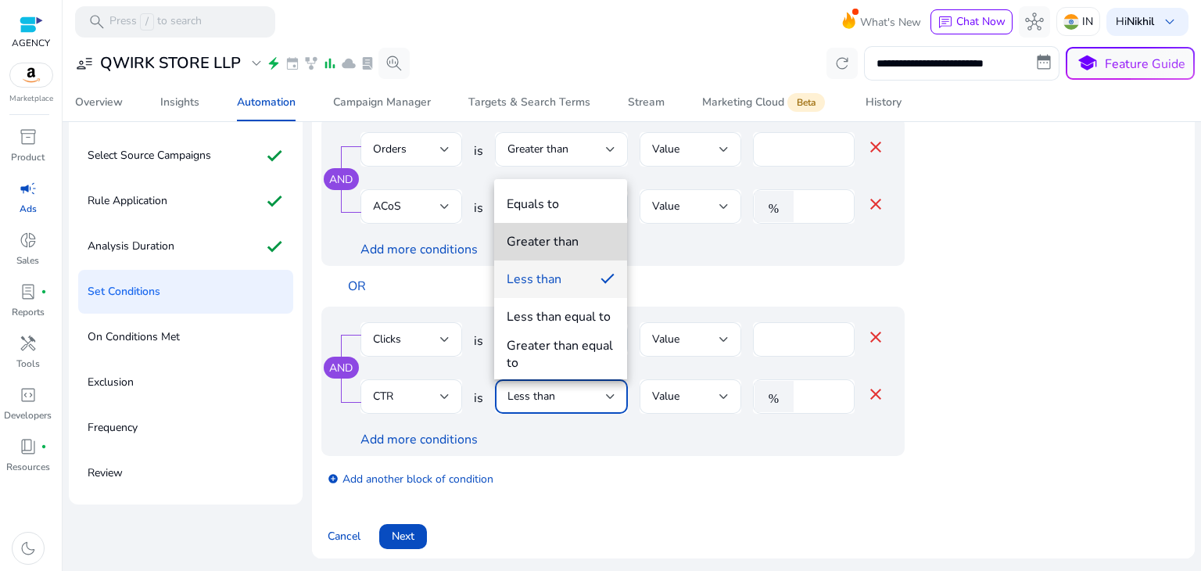
click at [576, 242] on div "Greater than" at bounding box center [543, 241] width 72 height 17
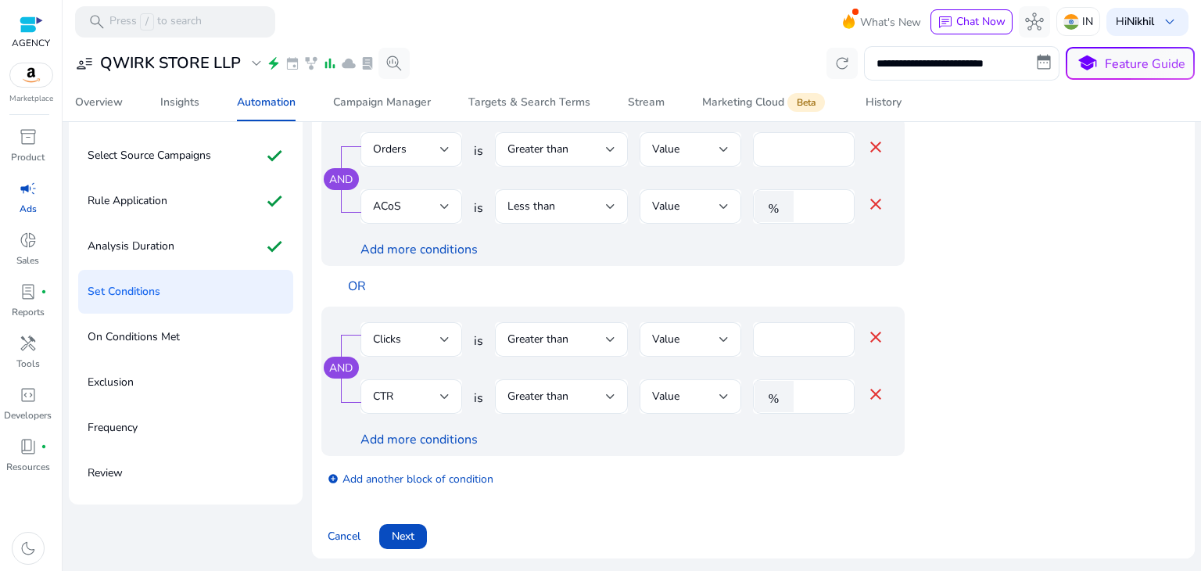
click at [548, 440] on div "Add more conditions" at bounding box center [623, 439] width 525 height 19
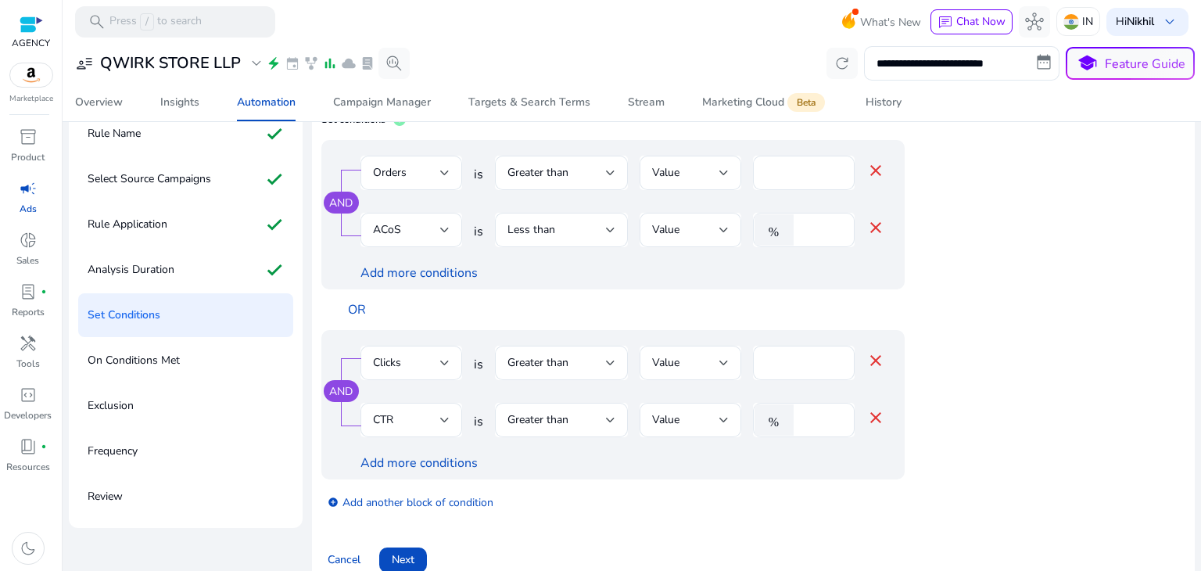
scroll to position [111, 0]
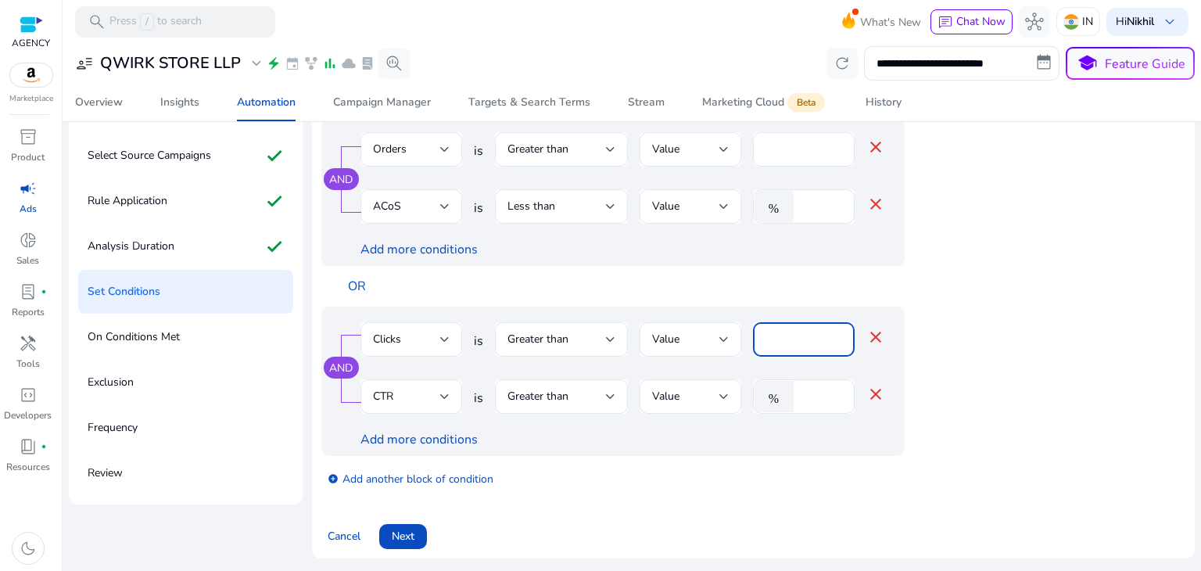
click at [811, 339] on input "****" at bounding box center [804, 339] width 77 height 17
type input "**"
click at [885, 295] on div "OR" at bounding box center [652, 286] width 630 height 41
click at [398, 535] on span "Next" at bounding box center [403, 536] width 23 height 16
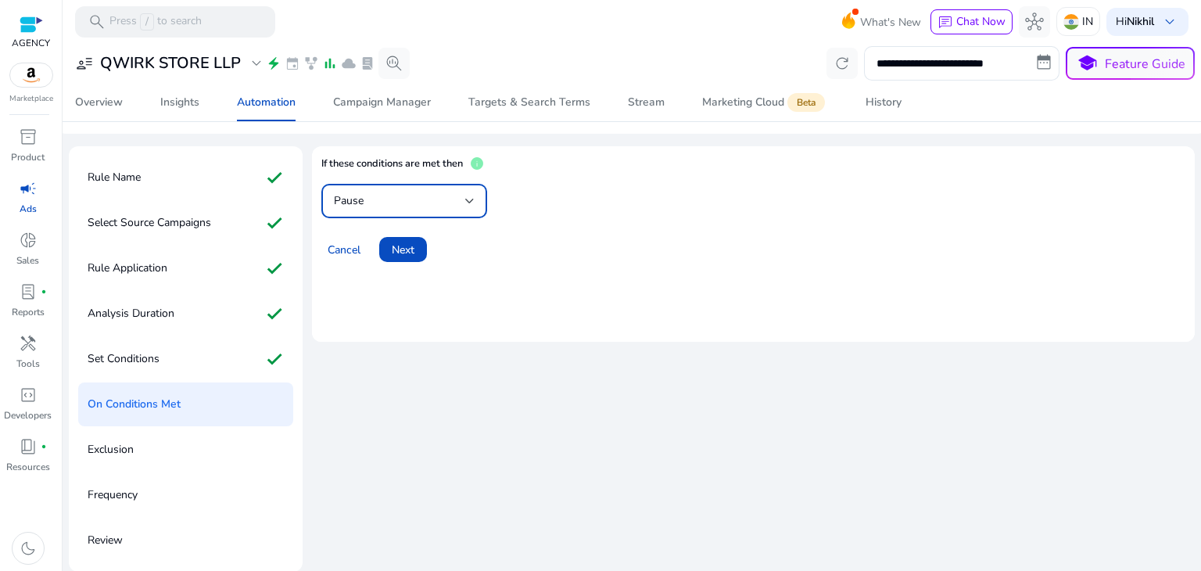
click at [466, 200] on div at bounding box center [469, 201] width 9 height 6
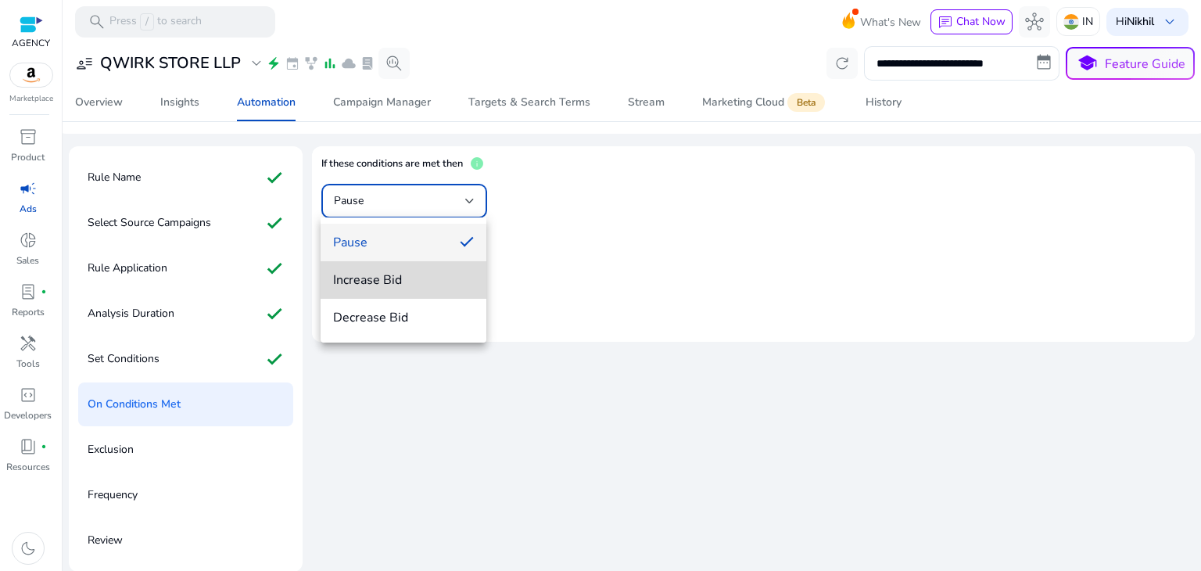
click at [408, 287] on span "Increase Bid" at bounding box center [403, 279] width 141 height 17
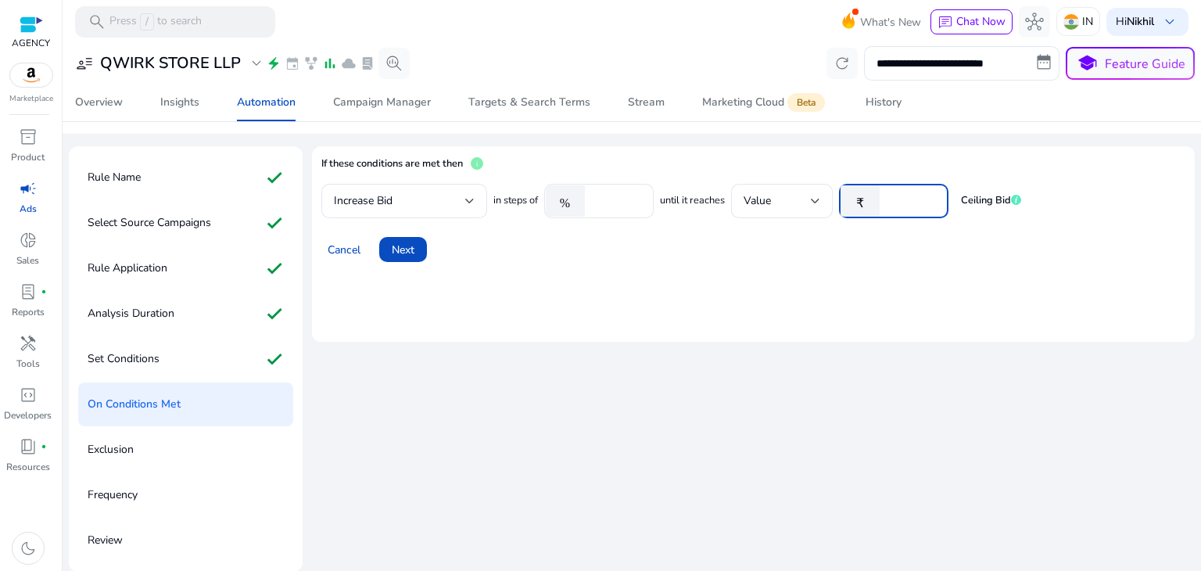
click at [901, 197] on input "**" at bounding box center [912, 200] width 48 height 17
type input "*"
type input "**"
click at [751, 236] on div "Cancel Next" at bounding box center [753, 243] width 864 height 38
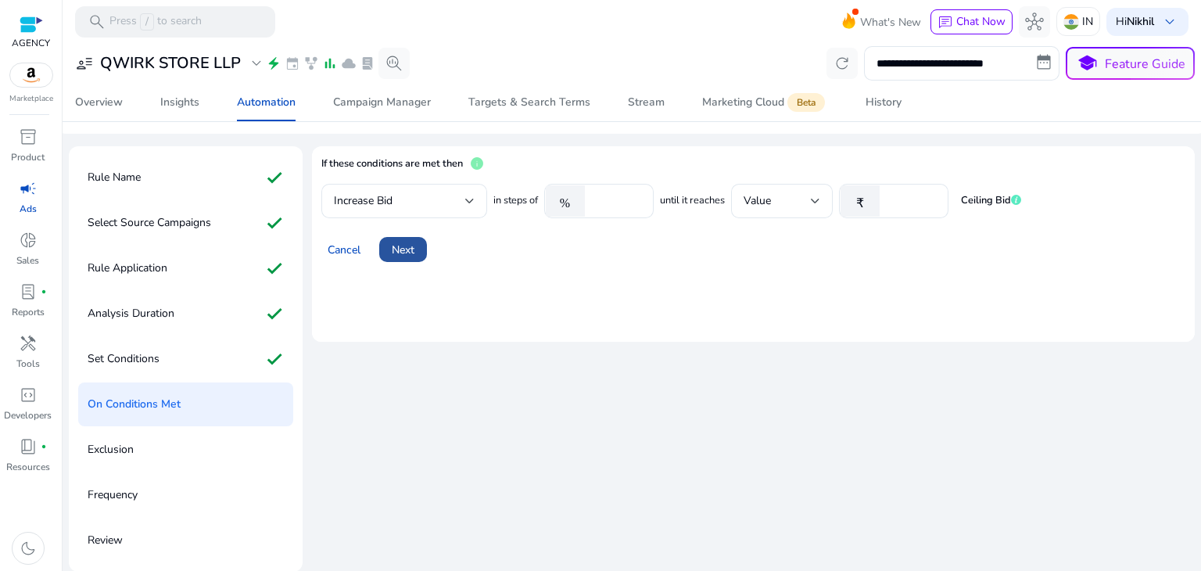
click at [400, 249] on span "Next" at bounding box center [403, 250] width 23 height 16
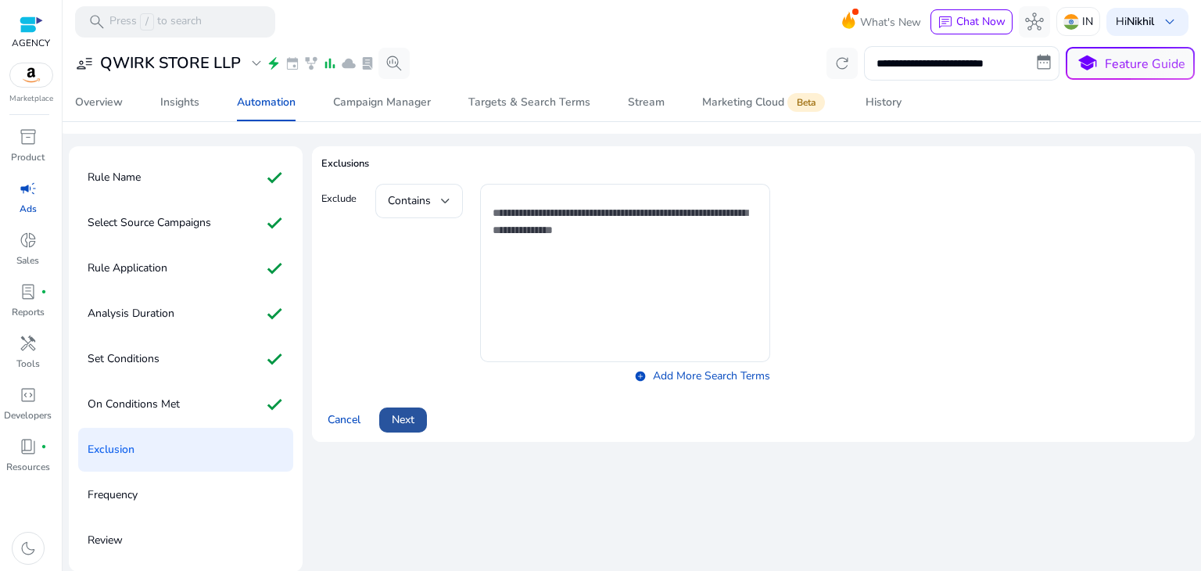
click at [403, 417] on span "Next" at bounding box center [403, 419] width 23 height 16
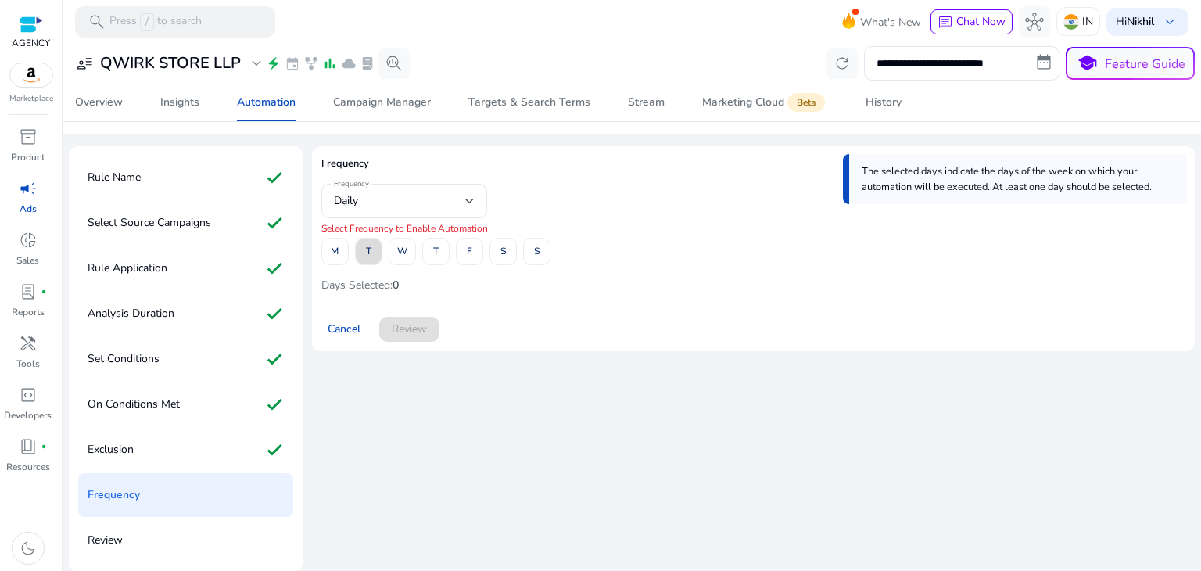
click at [372, 243] on span at bounding box center [369, 252] width 26 height 38
click at [416, 331] on span "Review" at bounding box center [409, 329] width 35 height 16
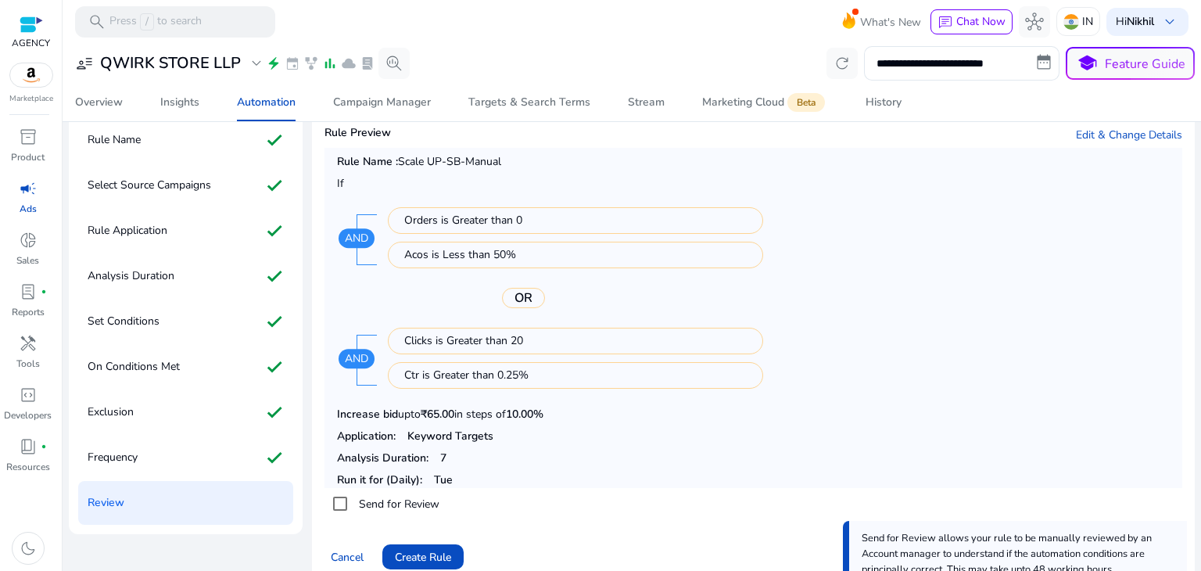
scroll to position [110, 0]
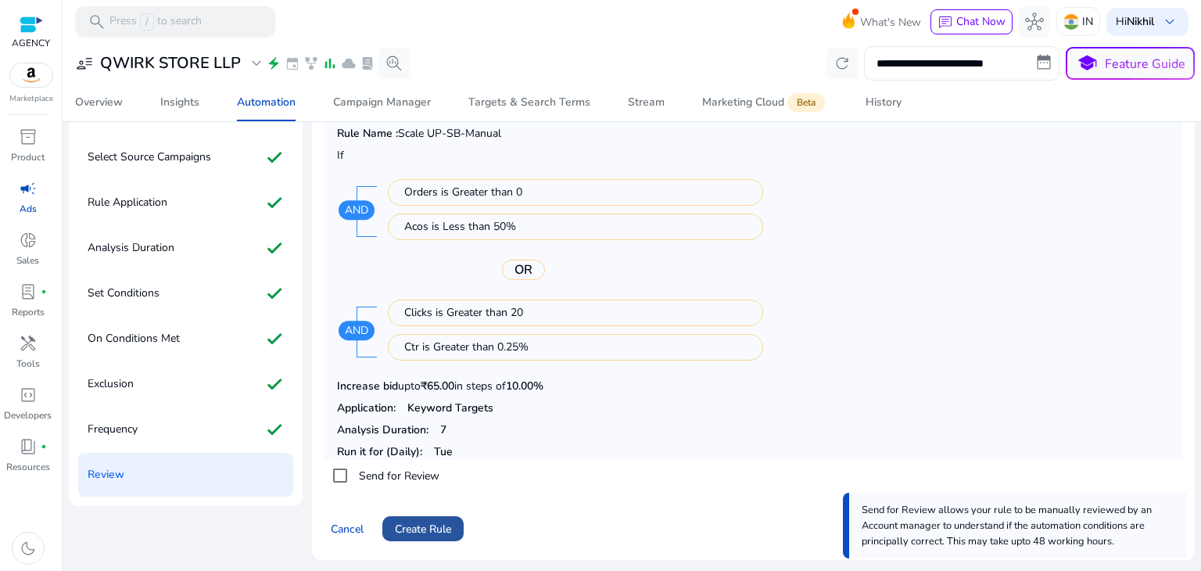
click at [423, 522] on span "Create Rule" at bounding box center [423, 529] width 56 height 16
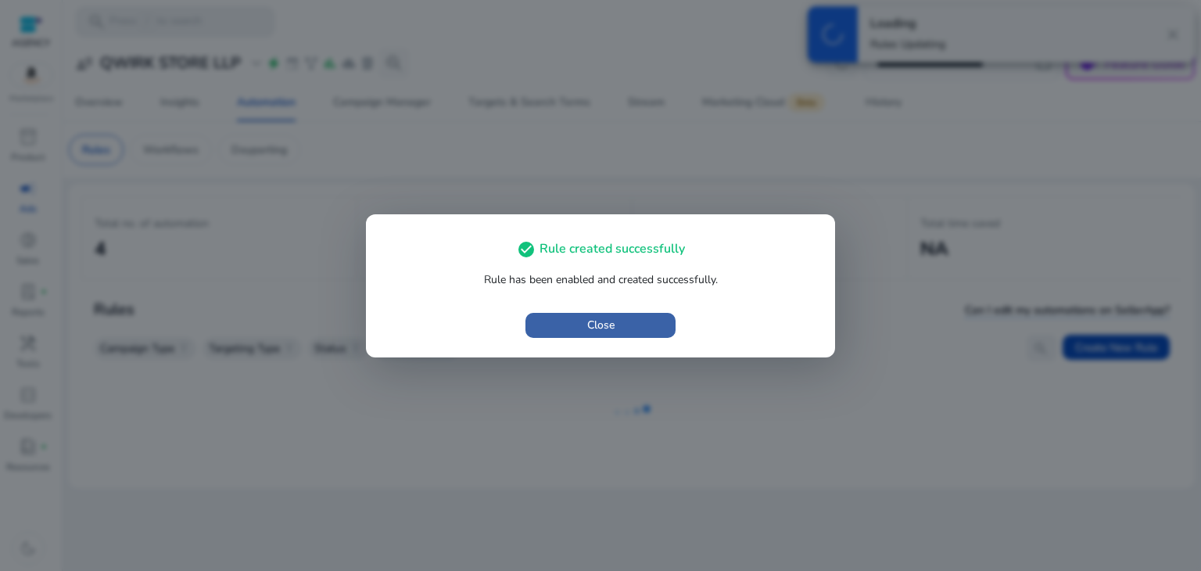
click at [589, 321] on span "Close" at bounding box center [600, 325] width 27 height 16
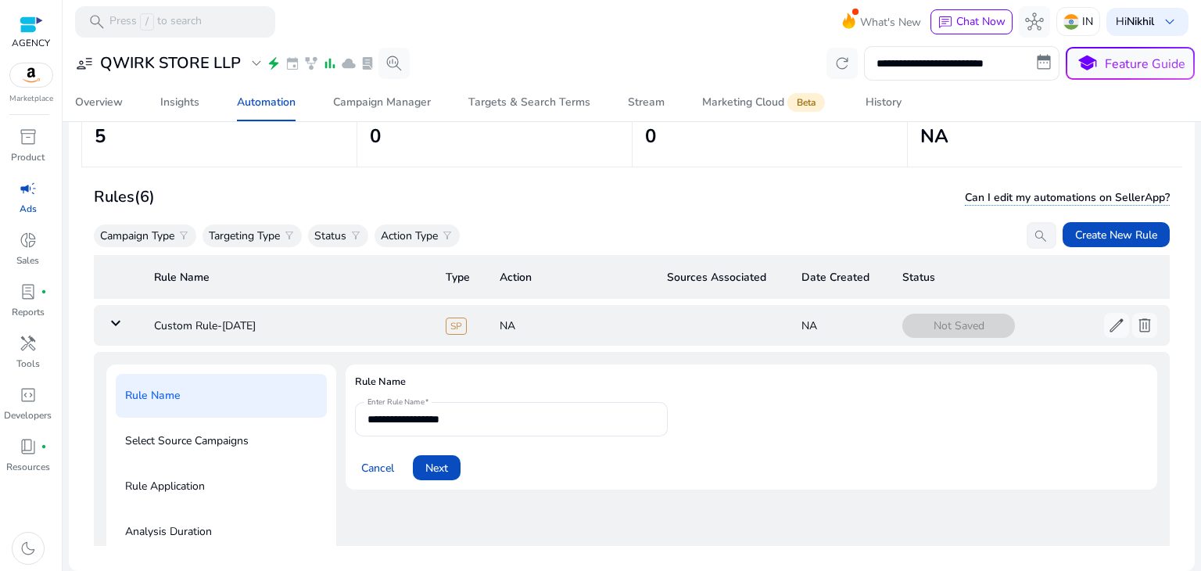
click at [119, 327] on mat-icon "keyboard_arrow_down" at bounding box center [115, 323] width 19 height 19
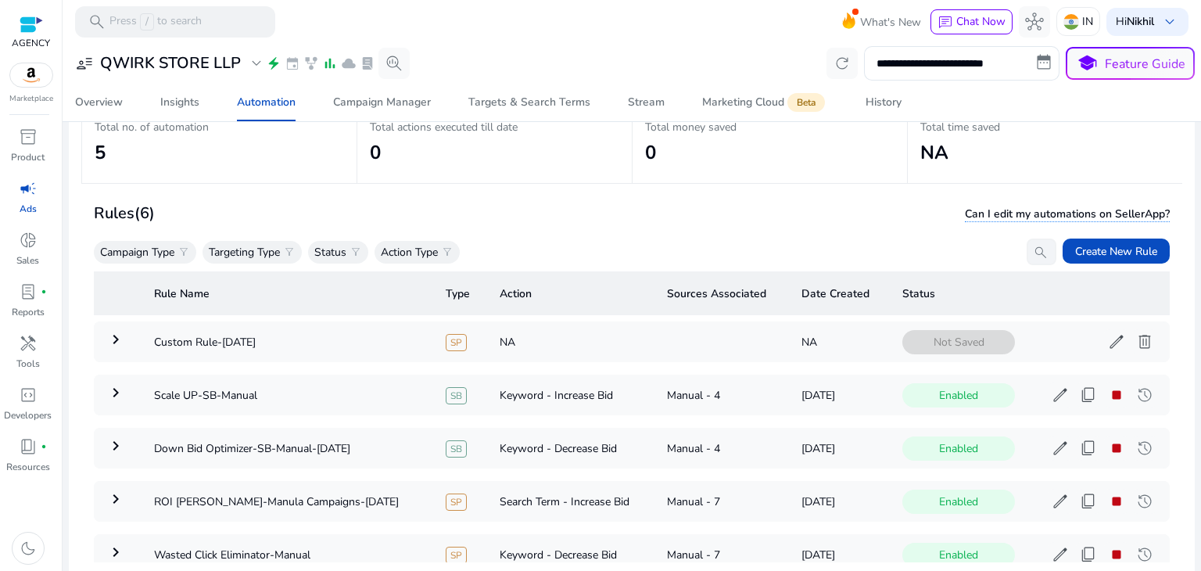
scroll to position [97, 0]
click at [1137, 346] on span "delete" at bounding box center [1145, 341] width 19 height 19
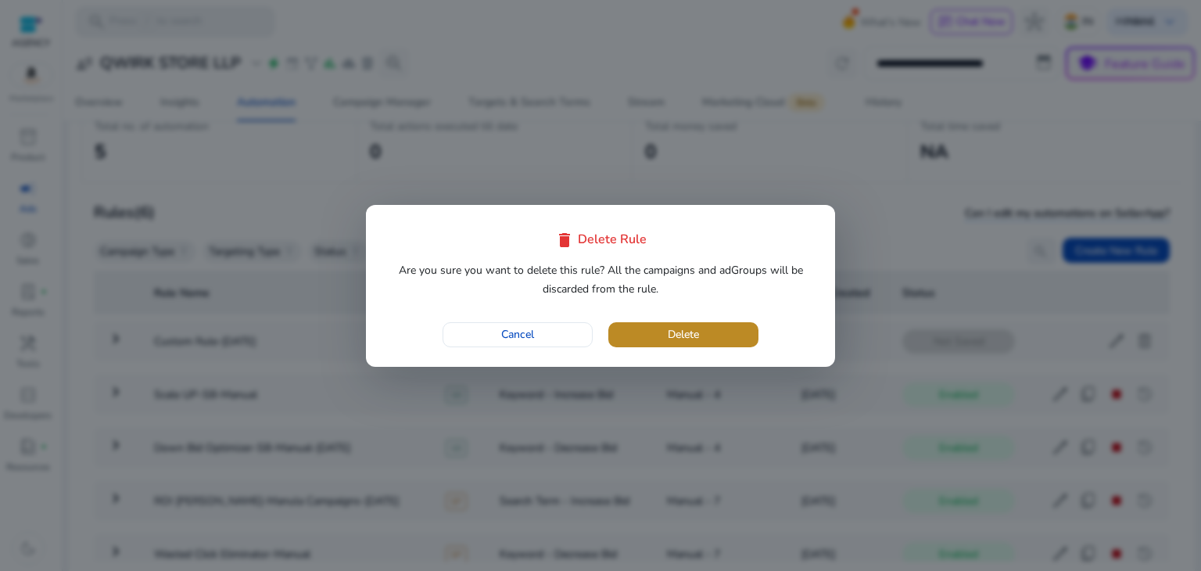
click at [668, 329] on span "Delete" at bounding box center [683, 334] width 31 height 16
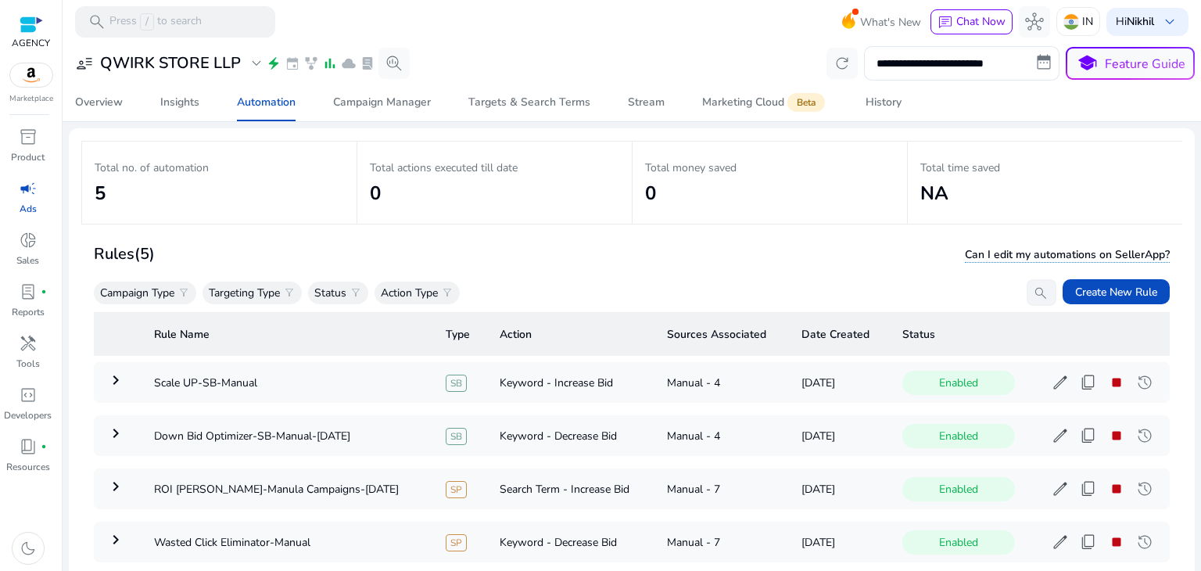
scroll to position [56, 0]
click at [1088, 292] on span "Create New Rule" at bounding box center [1117, 291] width 82 height 16
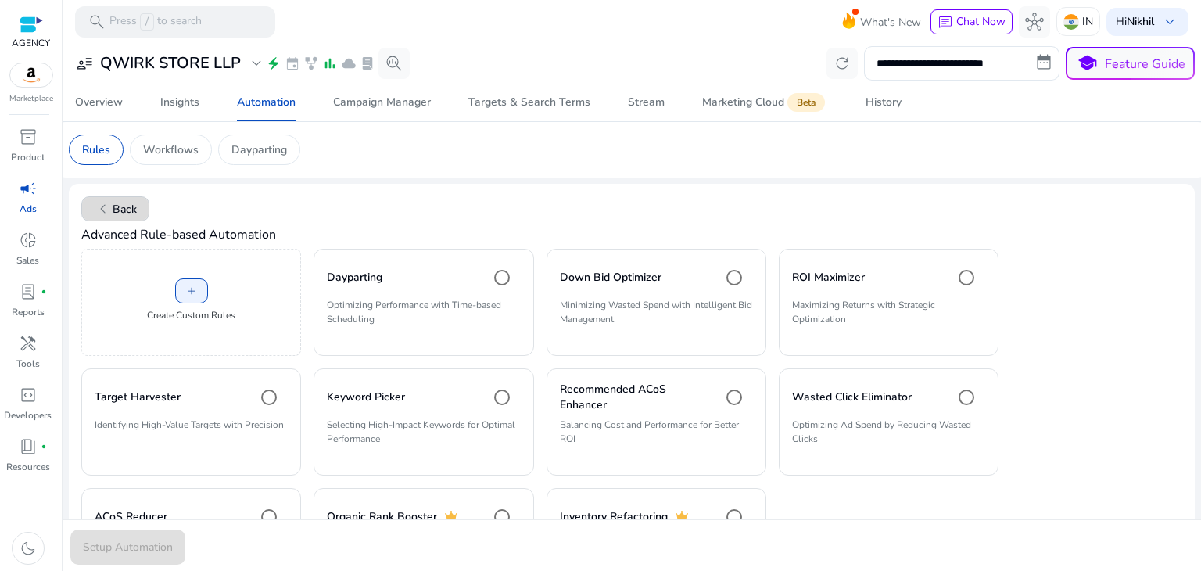
click at [102, 205] on span "chevron_left" at bounding box center [103, 208] width 19 height 19
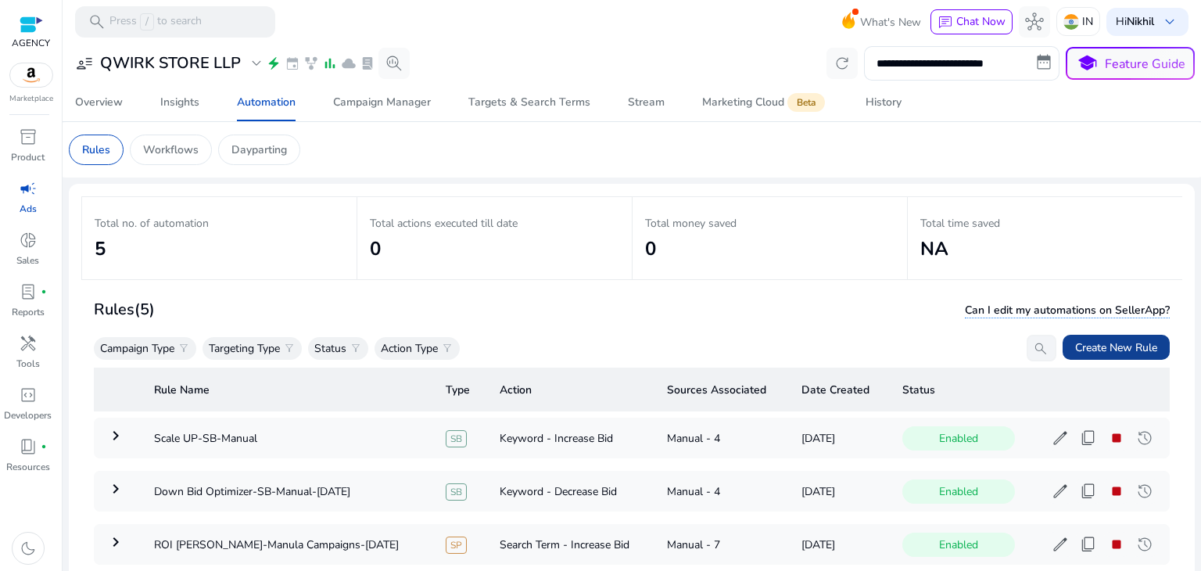
click at [1086, 345] on span "Create New Rule" at bounding box center [1117, 347] width 82 height 16
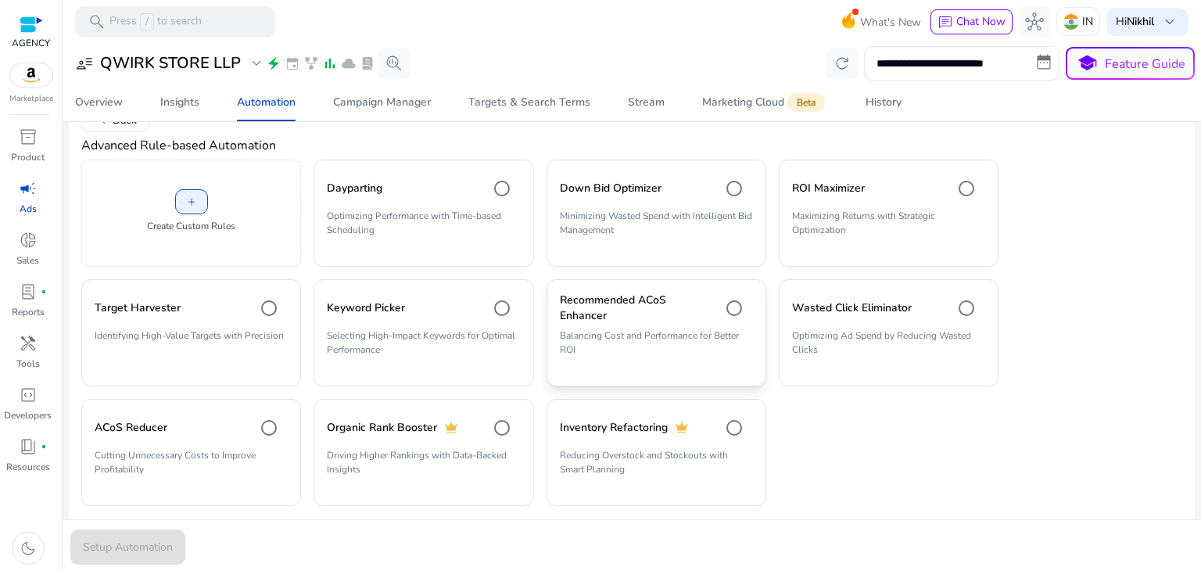
scroll to position [86, 0]
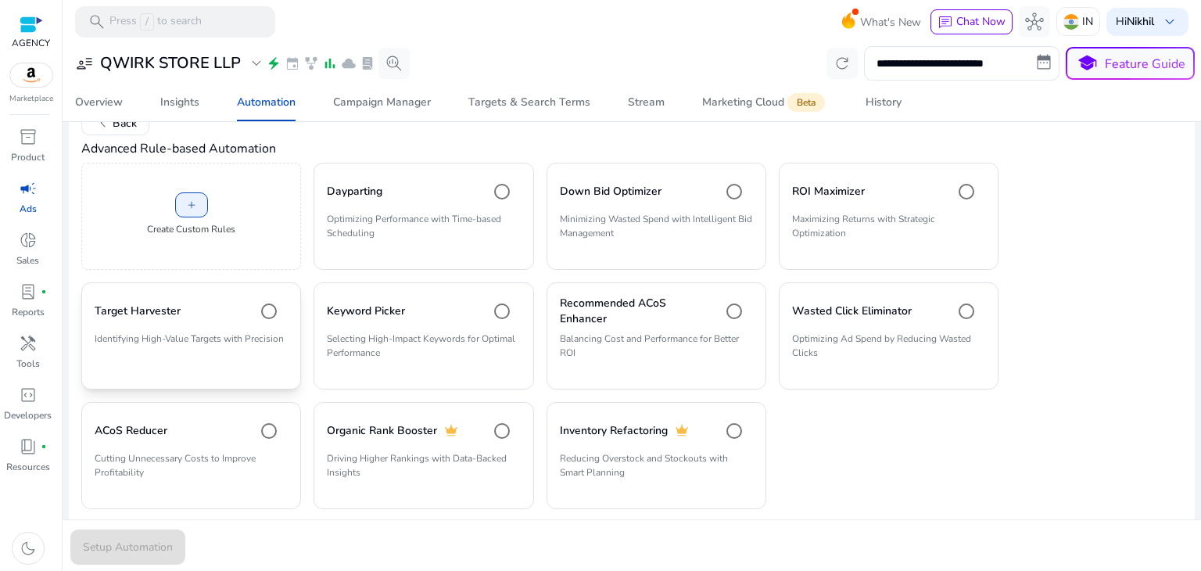
click at [280, 345] on p "Identifying High-Value Targets with Precision" at bounding box center [191, 345] width 193 height 27
click at [121, 552] on span "Setup Automation" at bounding box center [128, 547] width 90 height 16
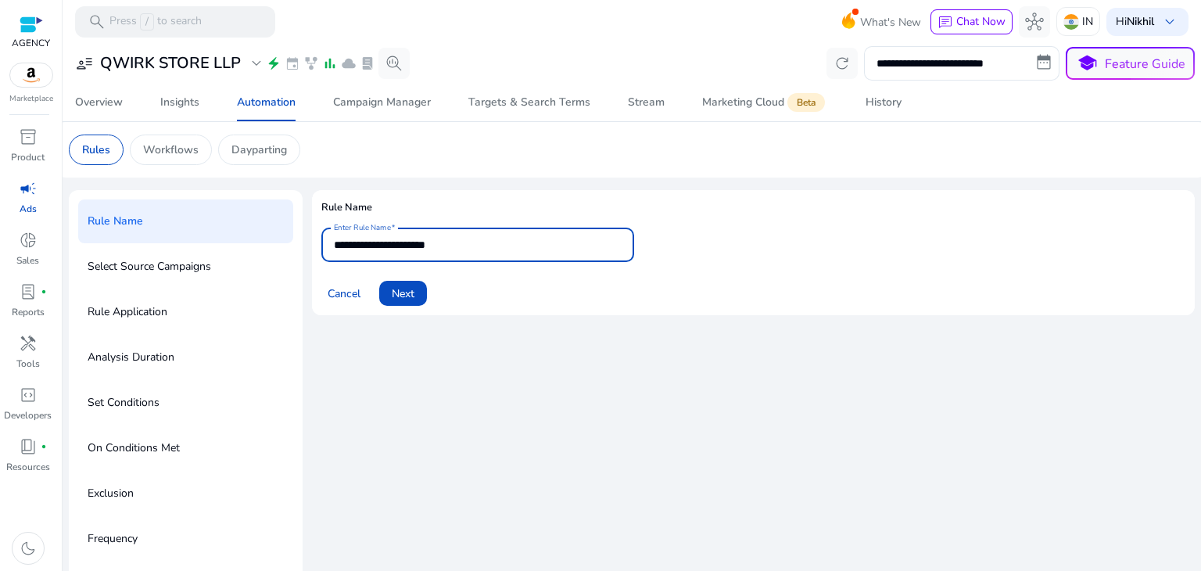
click at [420, 245] on input "**********" at bounding box center [478, 244] width 288 height 17
type input "**********"
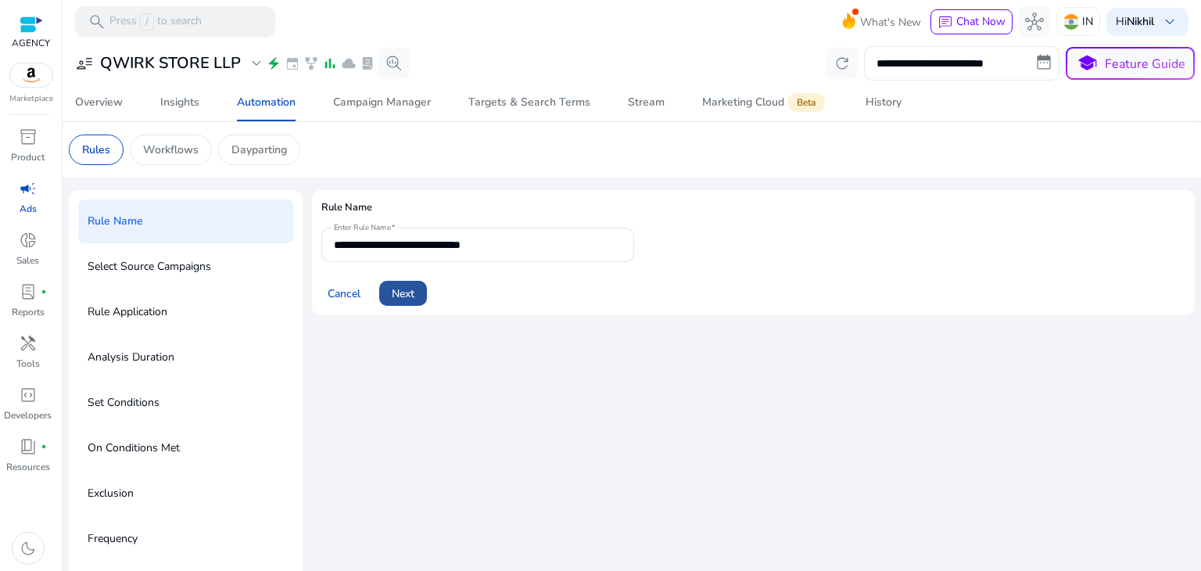
click at [404, 290] on span "Next" at bounding box center [403, 294] width 23 height 16
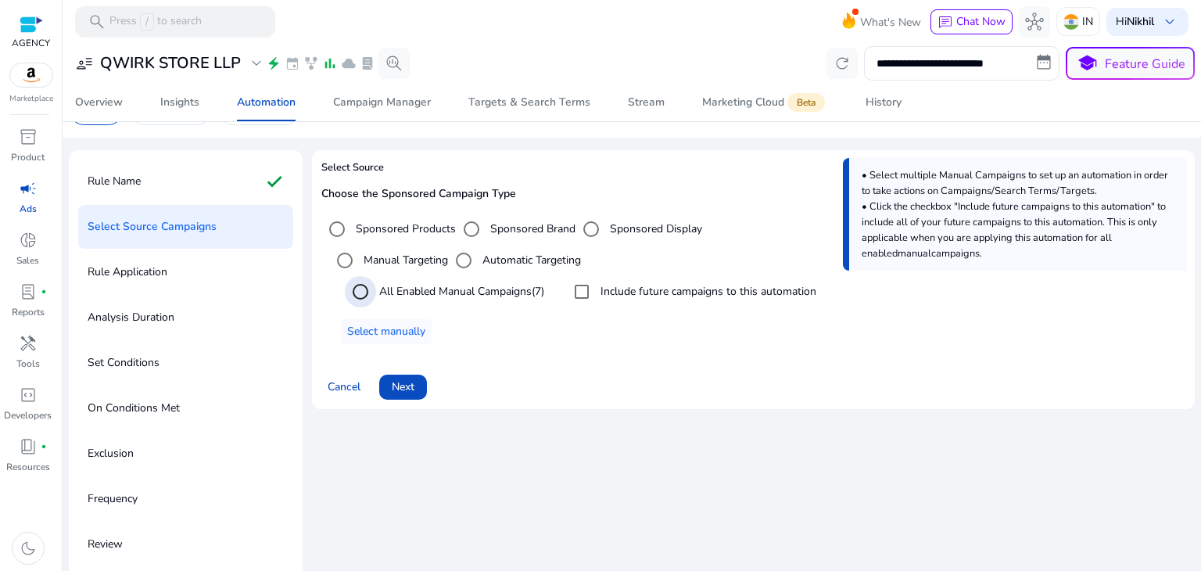
scroll to position [44, 0]
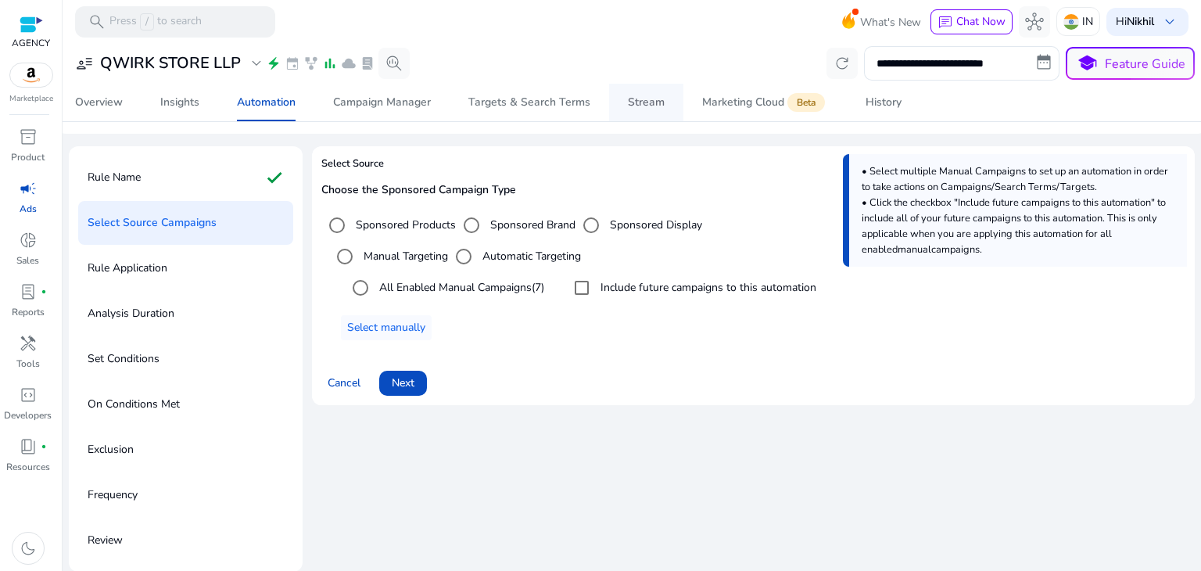
click at [628, 103] on div "Stream" at bounding box center [646, 102] width 37 height 11
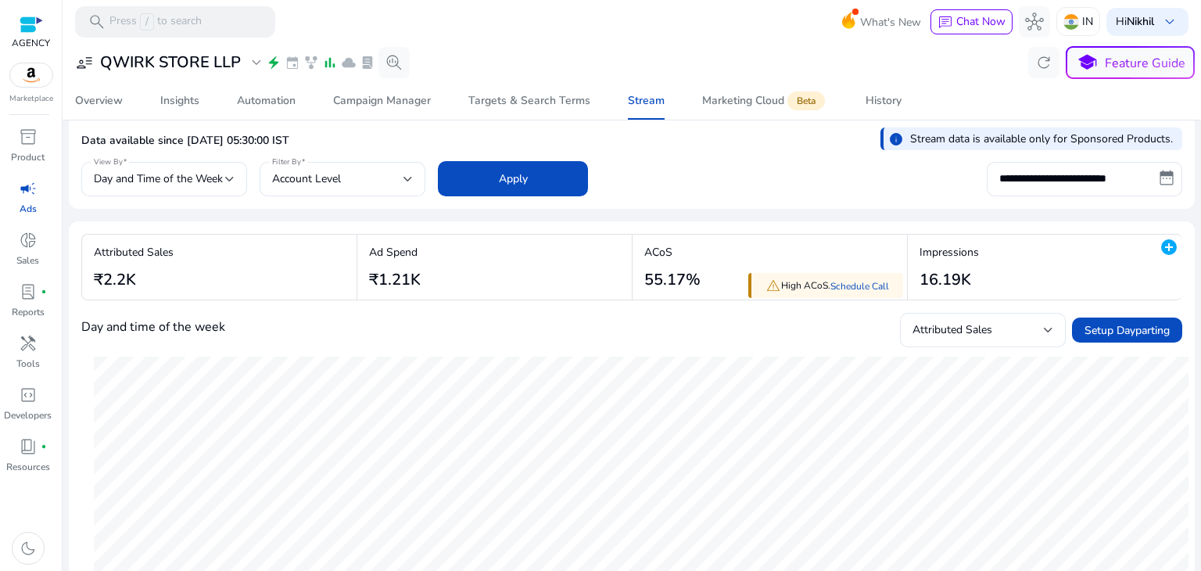
scroll to position [13, 0]
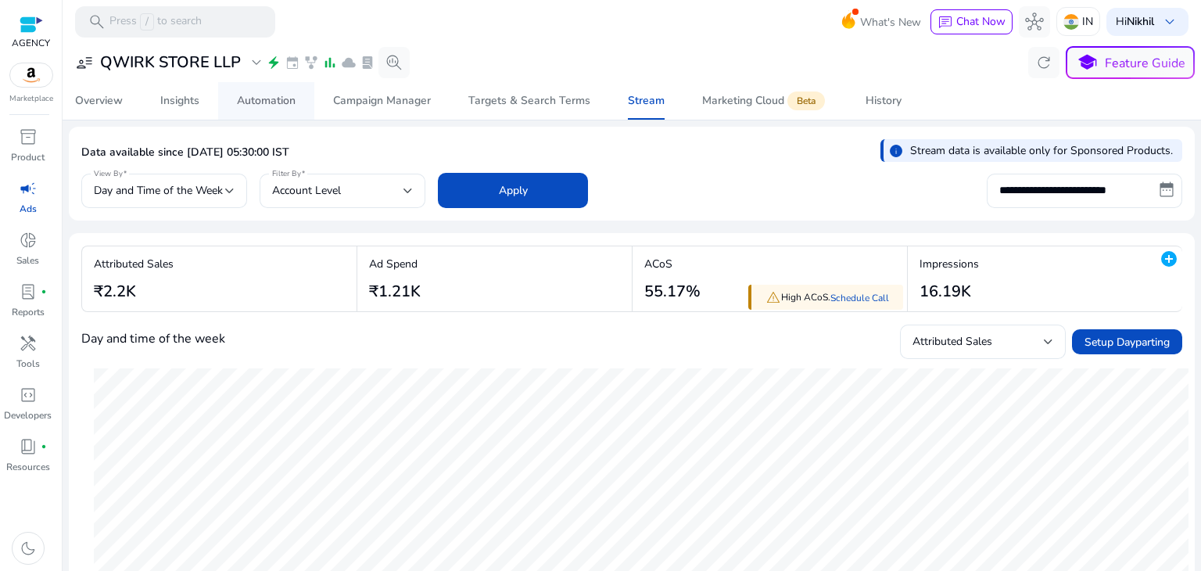
click at [249, 95] on div "Automation" at bounding box center [266, 100] width 59 height 11
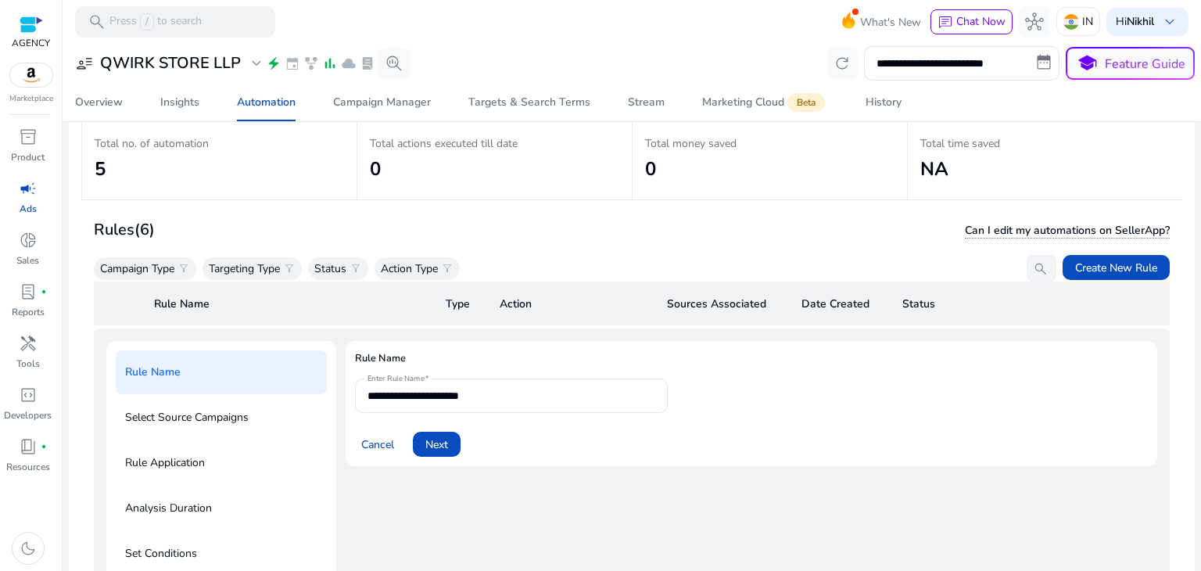
scroll to position [113, 0]
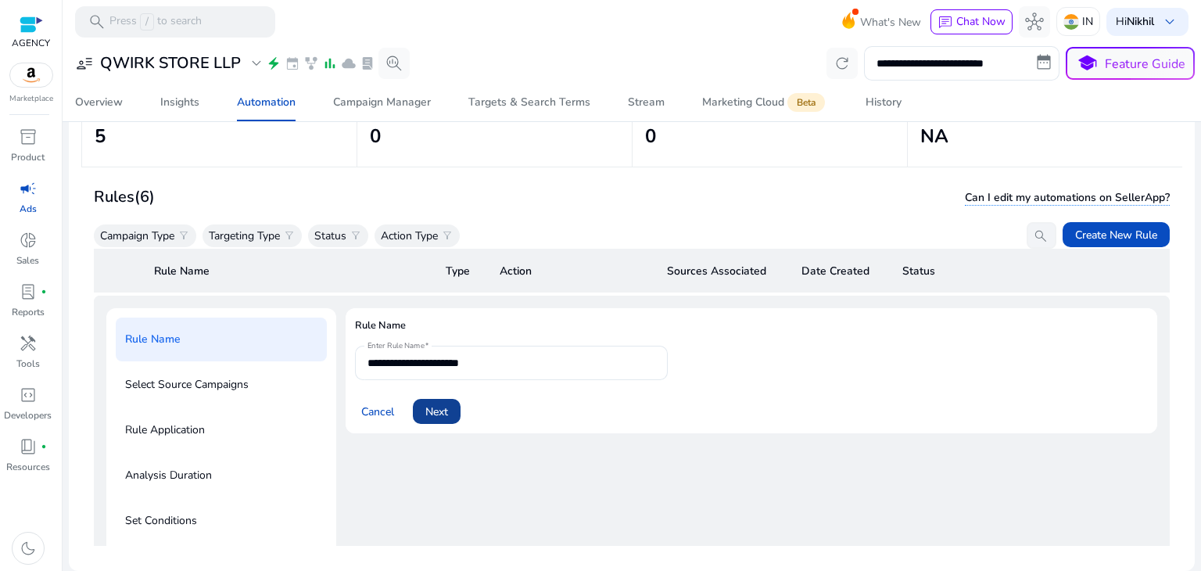
click at [448, 408] on span "Next" at bounding box center [437, 412] width 23 height 16
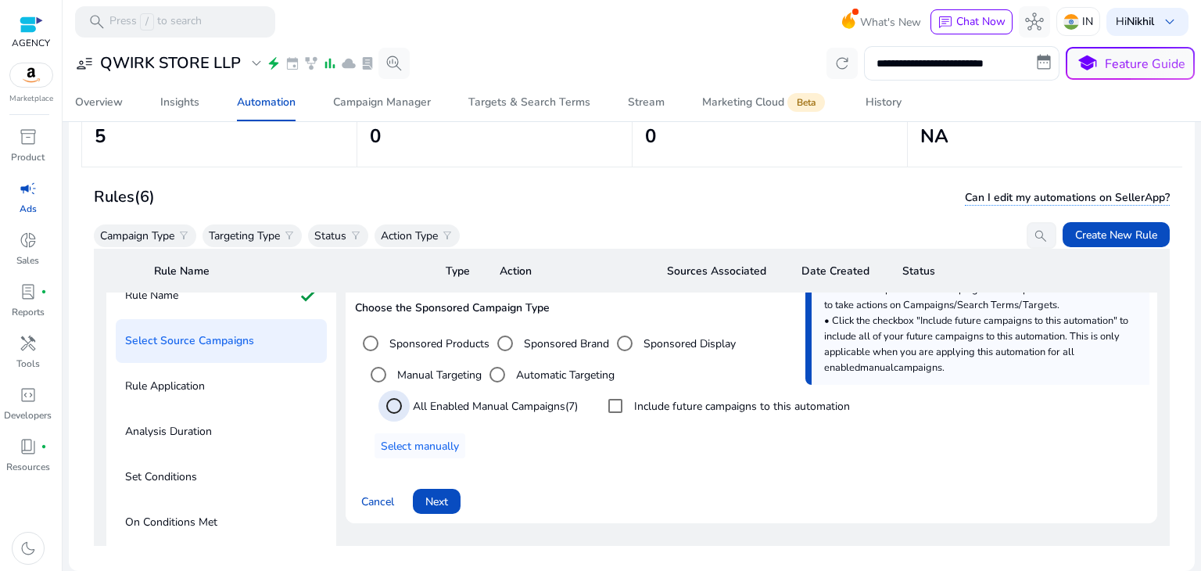
scroll to position [103, 0]
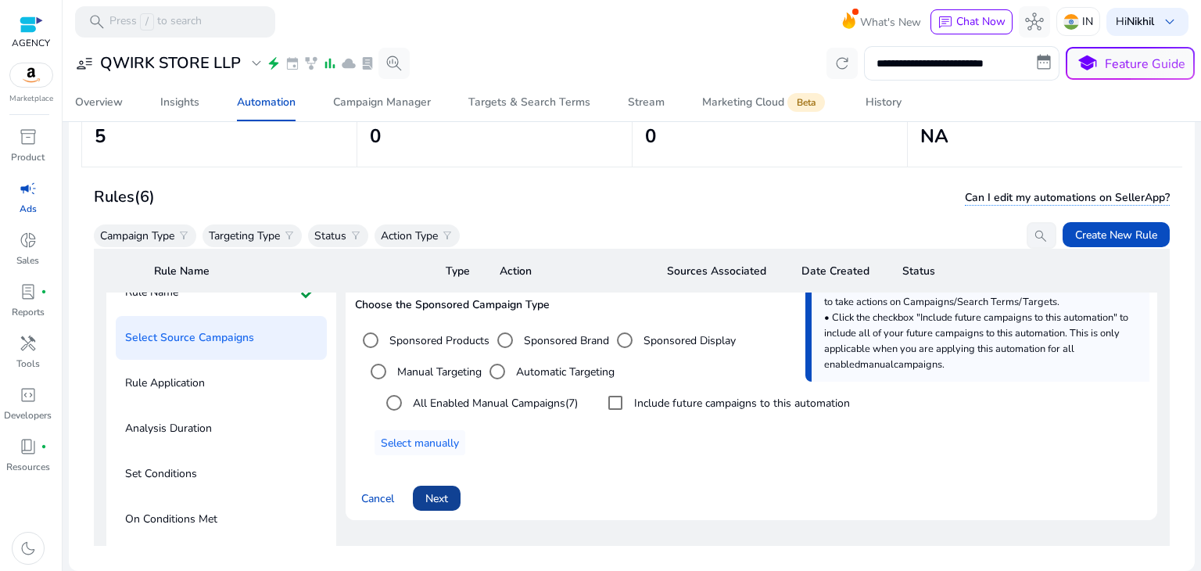
click at [441, 498] on span "Next" at bounding box center [437, 498] width 23 height 16
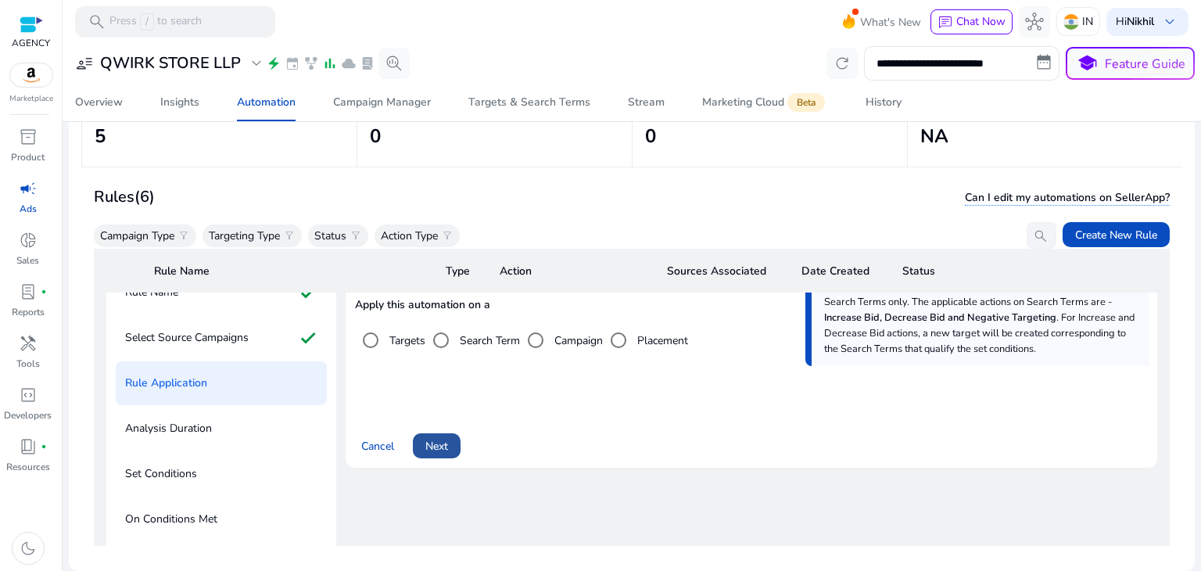
click at [441, 434] on span at bounding box center [437, 446] width 48 height 38
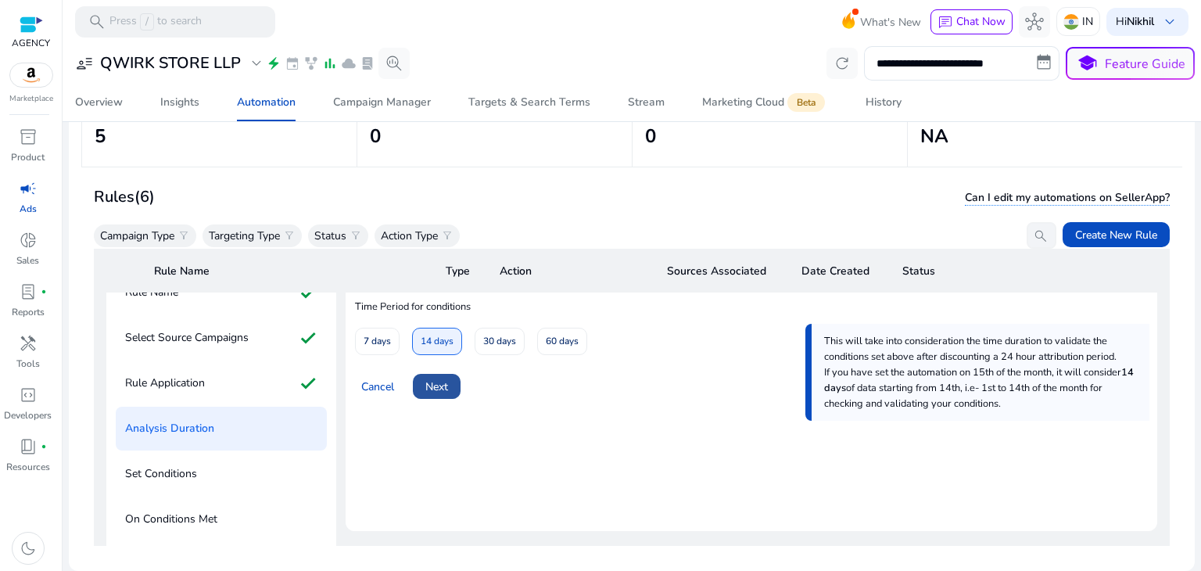
click at [439, 390] on span "Next" at bounding box center [437, 387] width 23 height 16
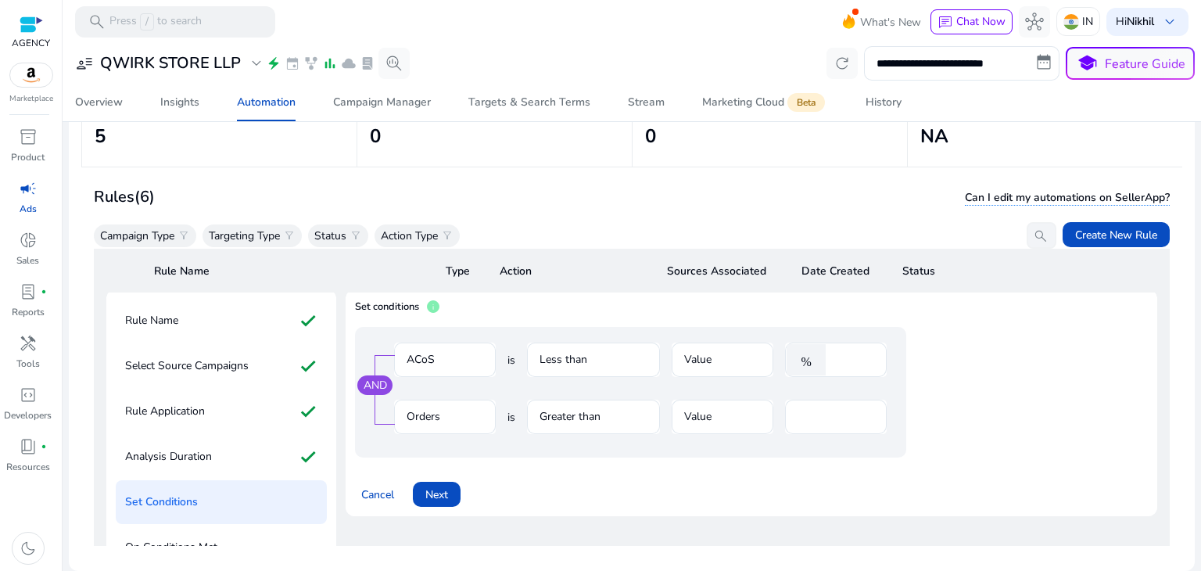
scroll to position [92, 0]
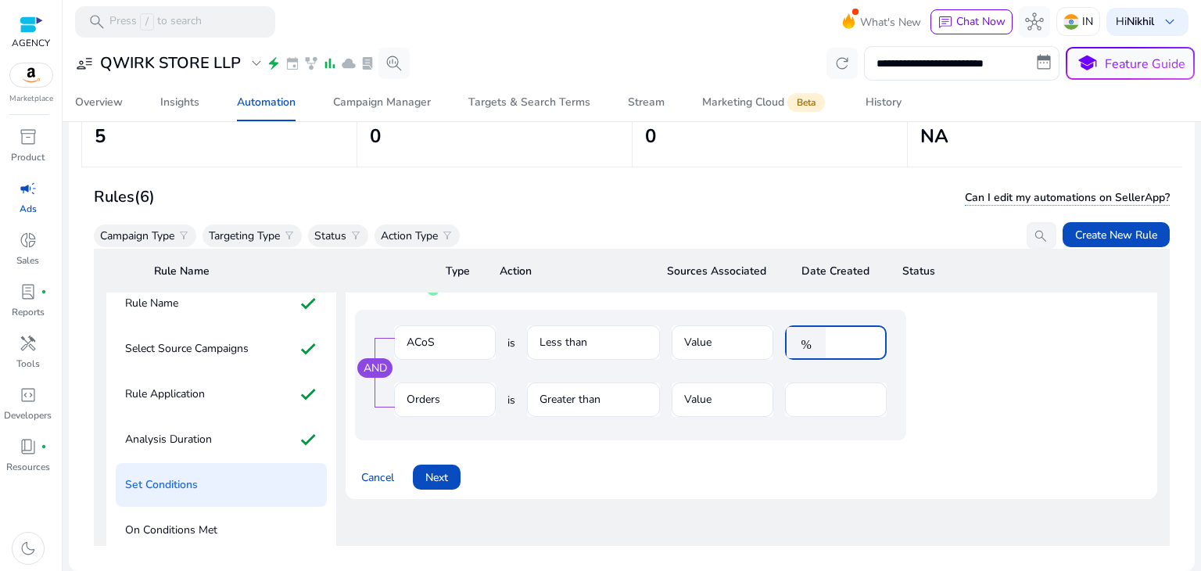
click at [853, 341] on input "****" at bounding box center [854, 342] width 41 height 17
type input "*"
type input "**"
click at [835, 397] on input "**" at bounding box center [836, 399] width 77 height 17
type input "*"
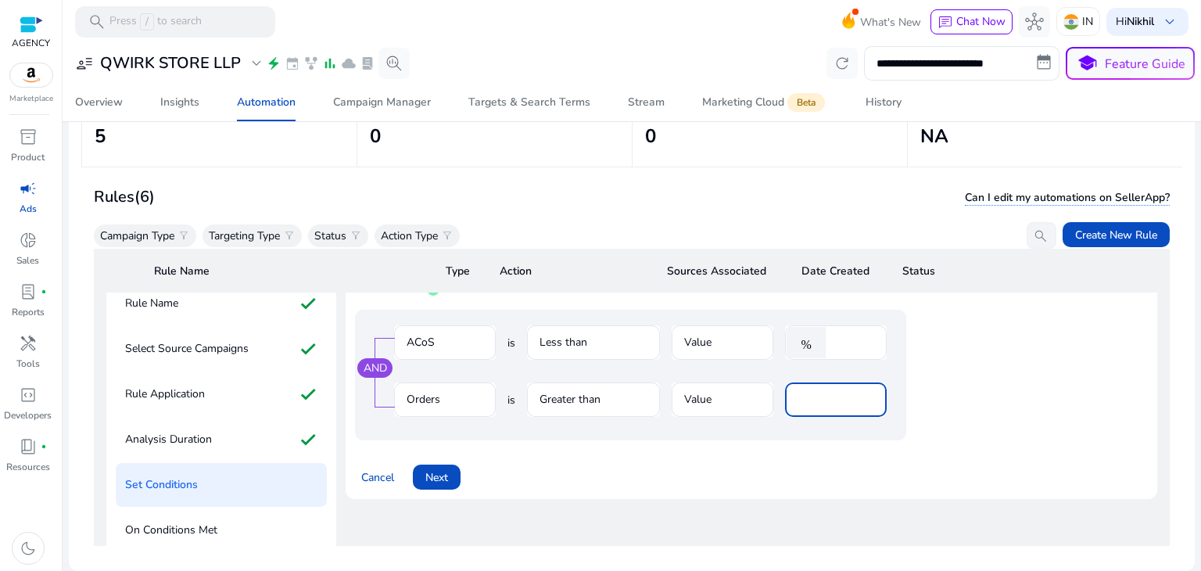
type input "*"
click at [706, 436] on div "AND ACoS is Less than Value % ** Orders is Greater than Value *" at bounding box center [630, 375] width 551 height 131
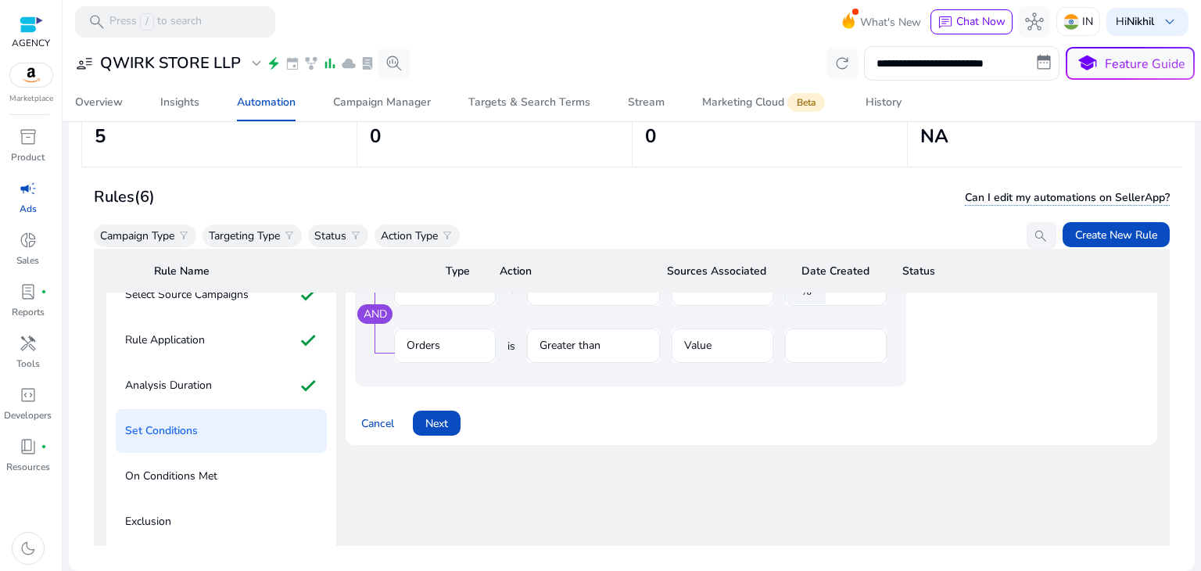
scroll to position [158, 0]
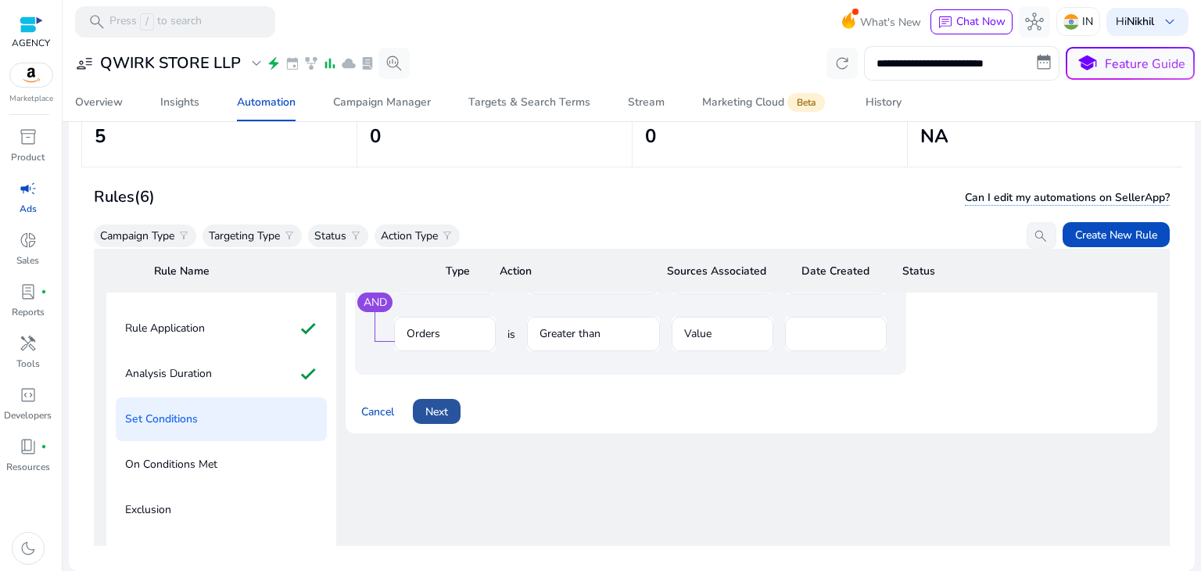
click at [427, 410] on span "Next" at bounding box center [437, 412] width 23 height 16
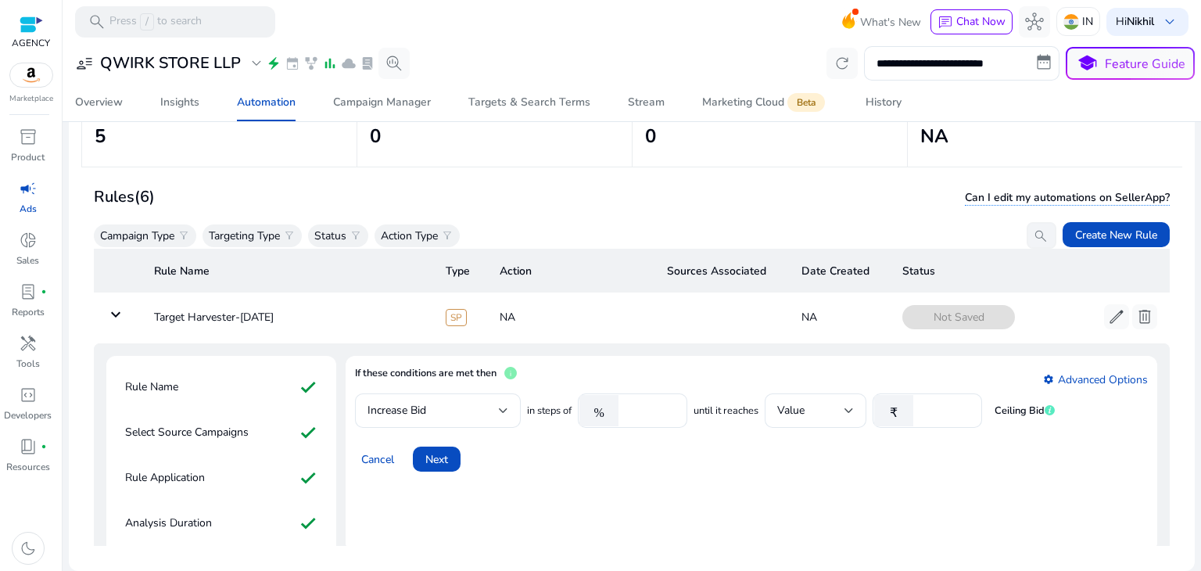
scroll to position [8, 0]
click at [659, 404] on input "****" at bounding box center [651, 411] width 48 height 17
type input "*"
type input "**"
click at [955, 409] on input "*" at bounding box center [945, 411] width 48 height 17
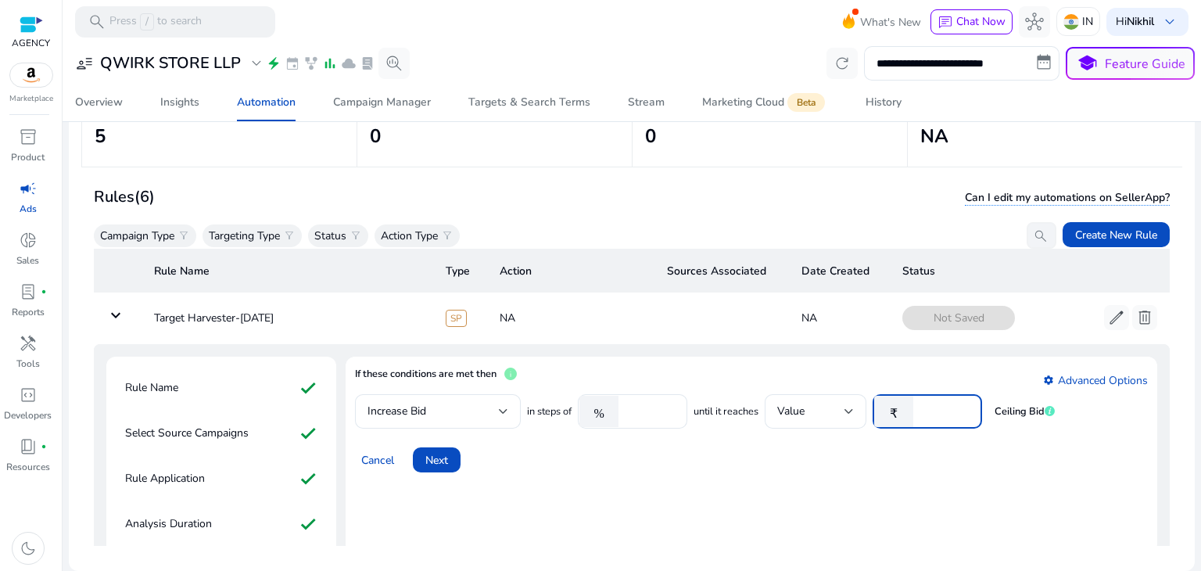
type input "**"
click at [745, 467] on div "Cancel Next" at bounding box center [751, 454] width 793 height 38
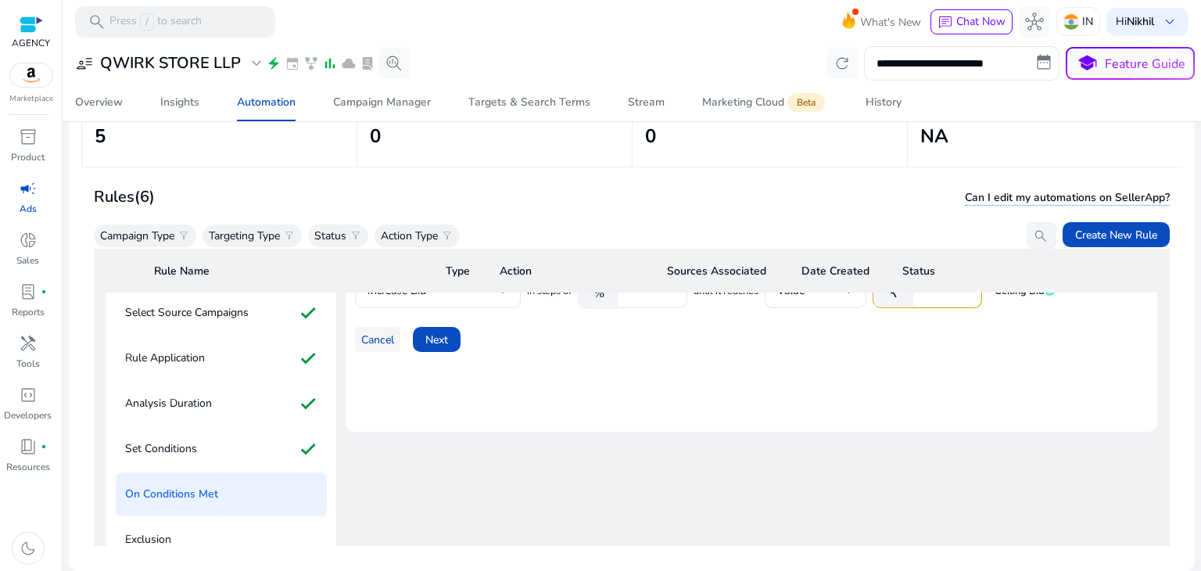
scroll to position [128, 0]
click at [454, 336] on span at bounding box center [437, 340] width 48 height 38
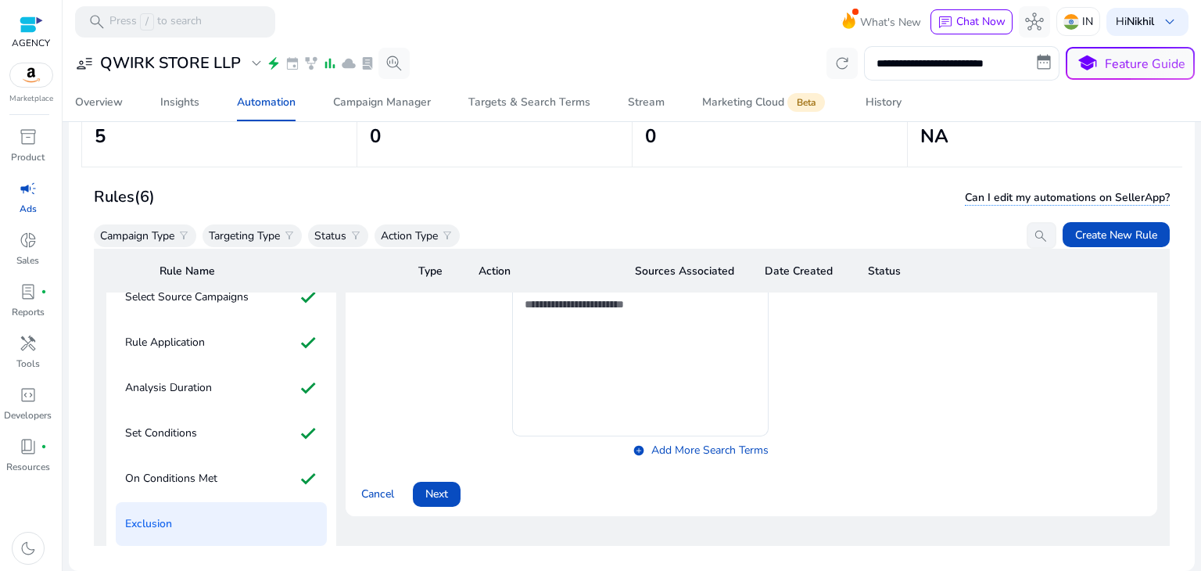
scroll to position [167, 0]
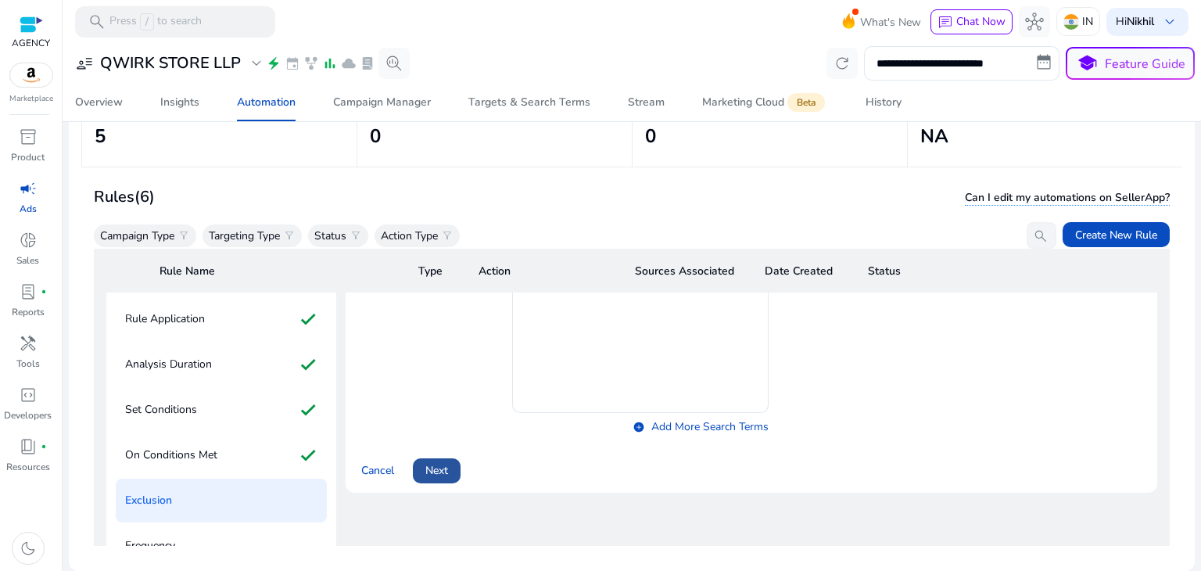
click at [441, 469] on span "Next" at bounding box center [437, 470] width 23 height 16
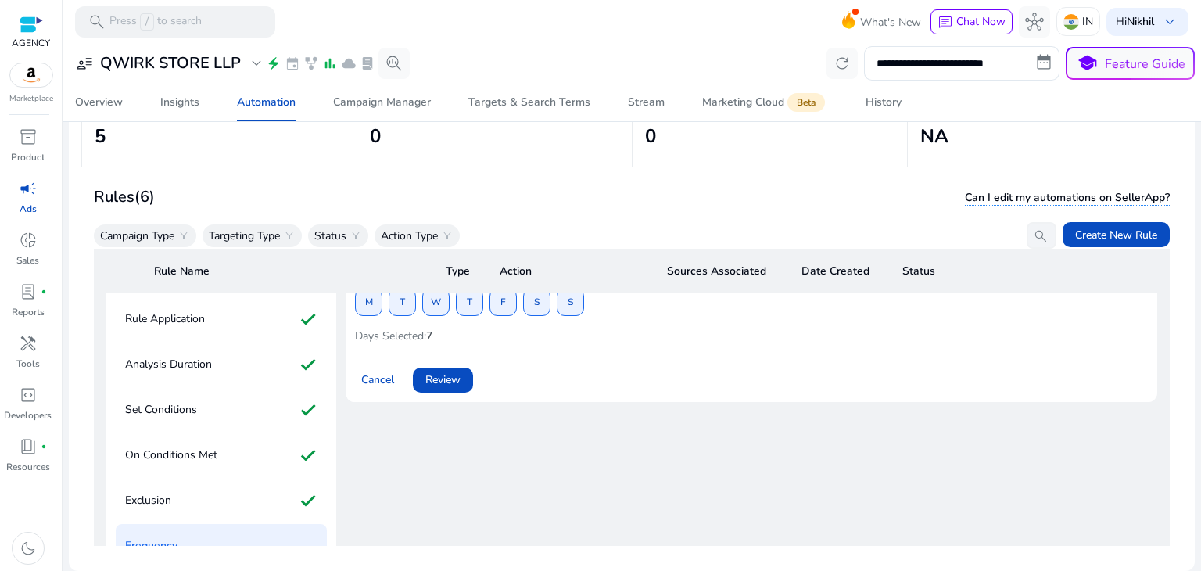
scroll to position [67, 0]
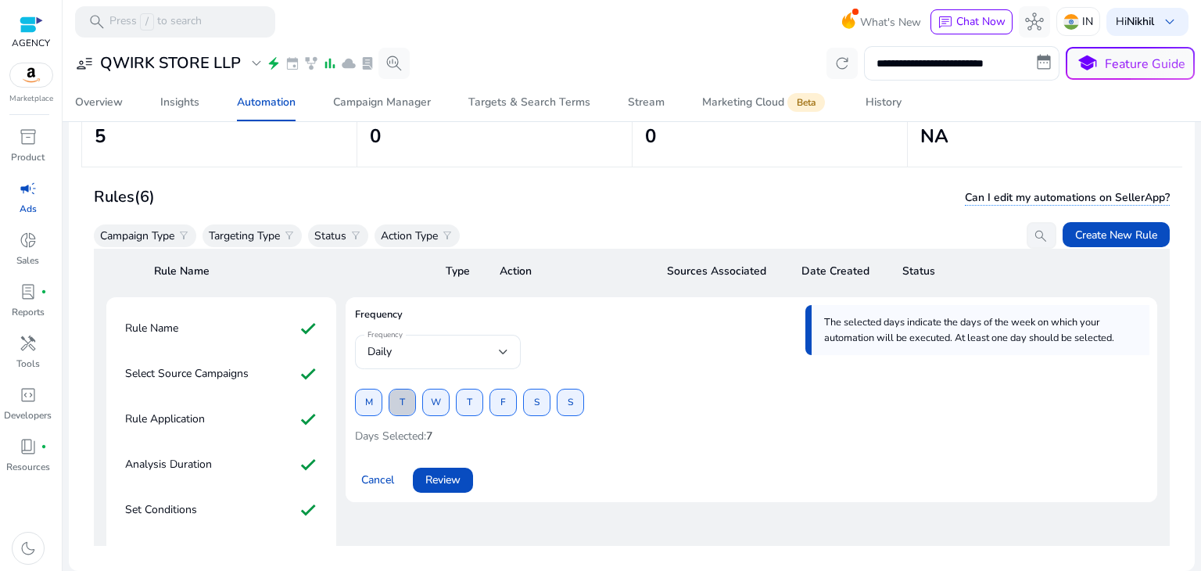
click at [400, 408] on span "T" at bounding box center [402, 402] width 5 height 27
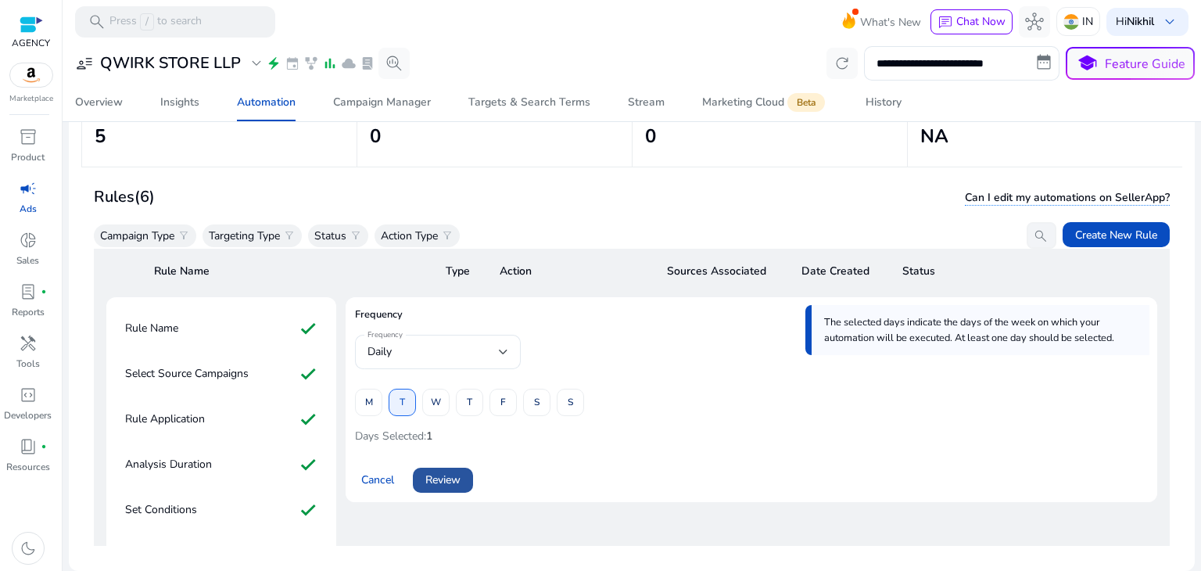
click at [441, 476] on span "Review" at bounding box center [443, 480] width 35 height 16
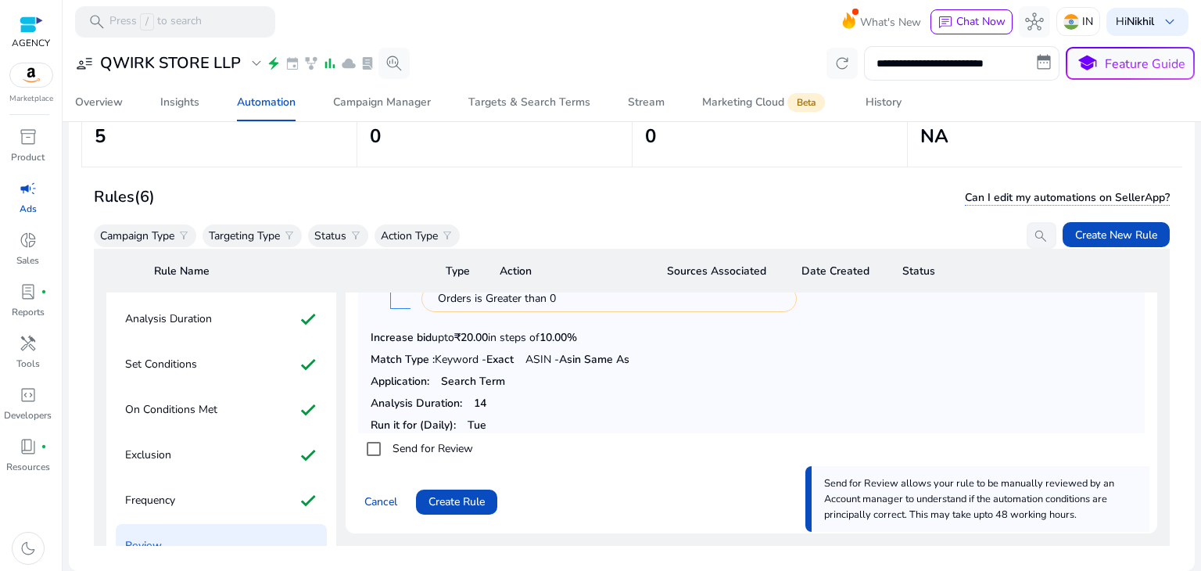
scroll to position [211, 0]
click at [234, 493] on div "Frequency check" at bounding box center [221, 502] width 211 height 44
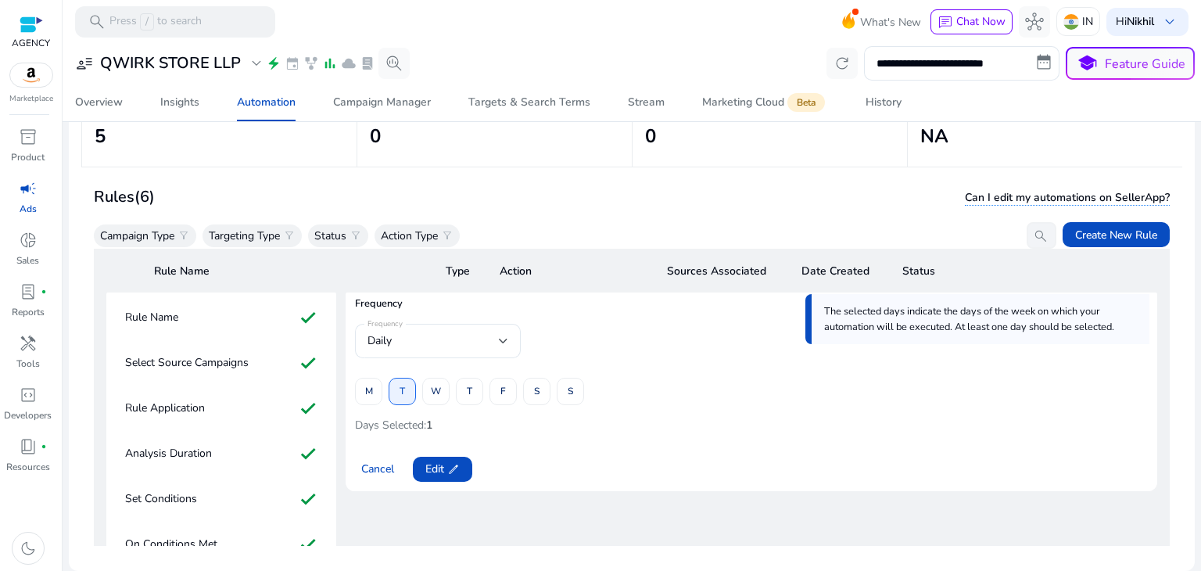
scroll to position [77, 0]
click at [259, 332] on div "Rule Name check" at bounding box center [221, 319] width 211 height 44
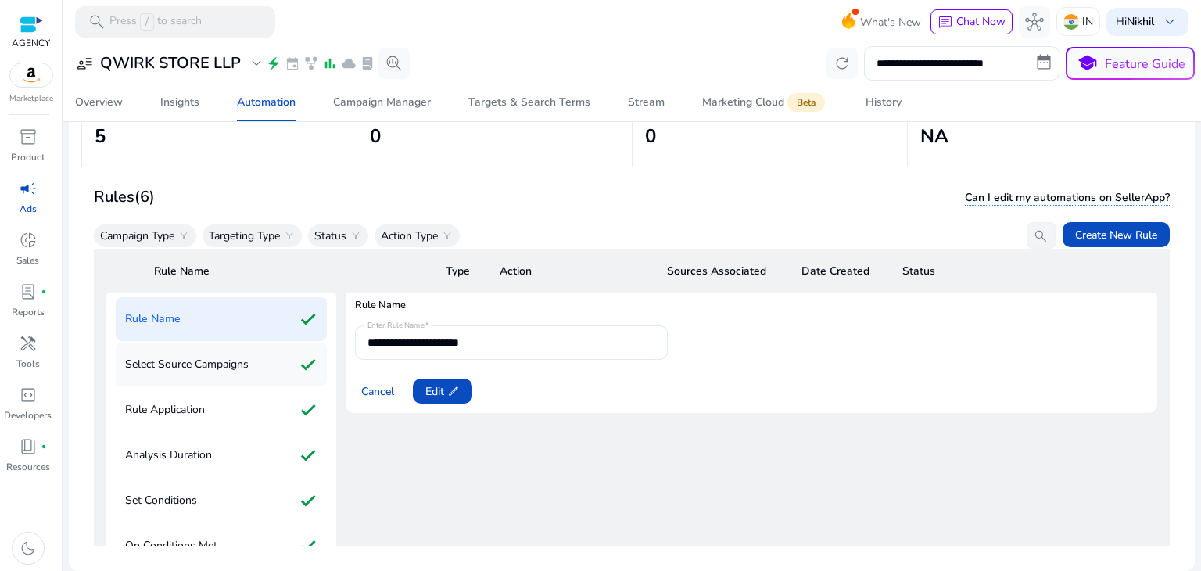
click at [251, 361] on div "Select Source Campaigns check" at bounding box center [221, 365] width 211 height 44
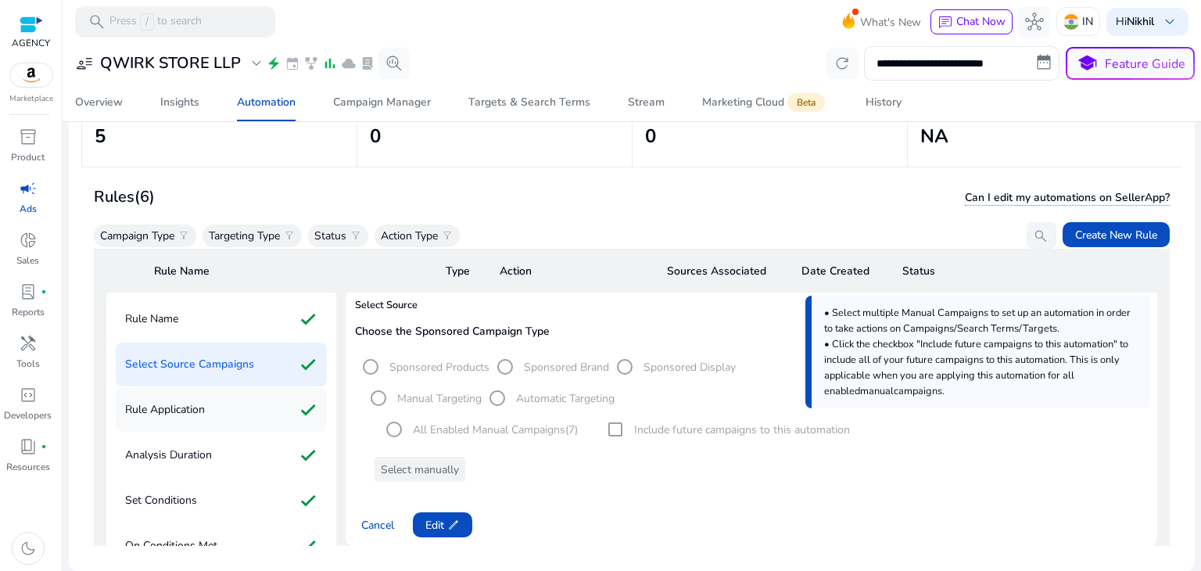
click at [235, 402] on div "Rule Application check" at bounding box center [221, 410] width 211 height 44
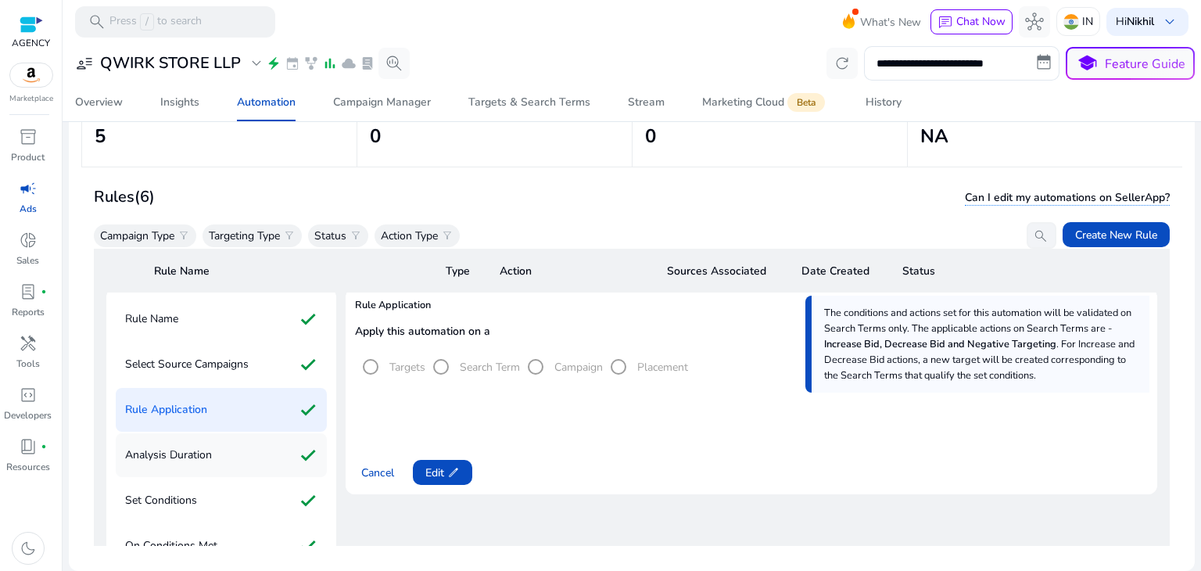
click at [243, 440] on div "Analysis Duration check" at bounding box center [221, 455] width 211 height 44
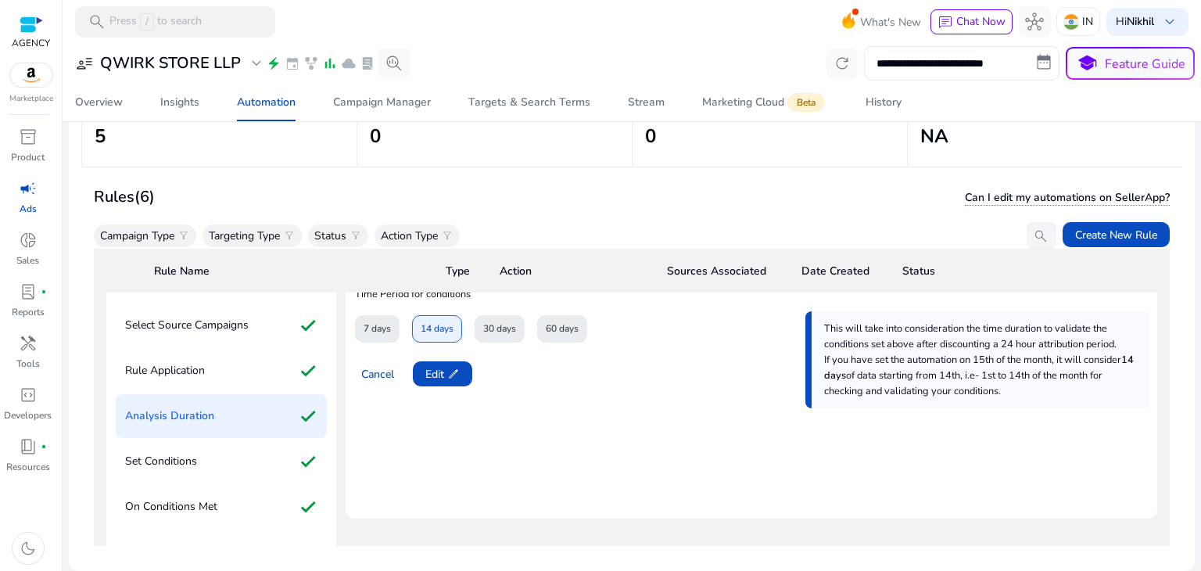
scroll to position [120, 0]
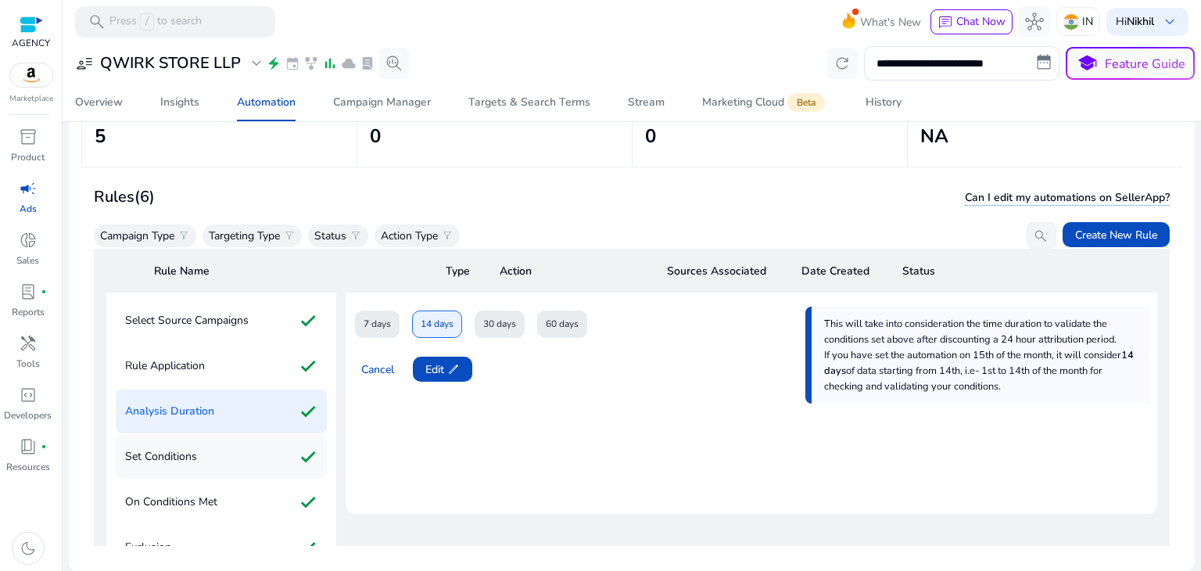
click at [231, 452] on div "Set Conditions check" at bounding box center [221, 457] width 211 height 44
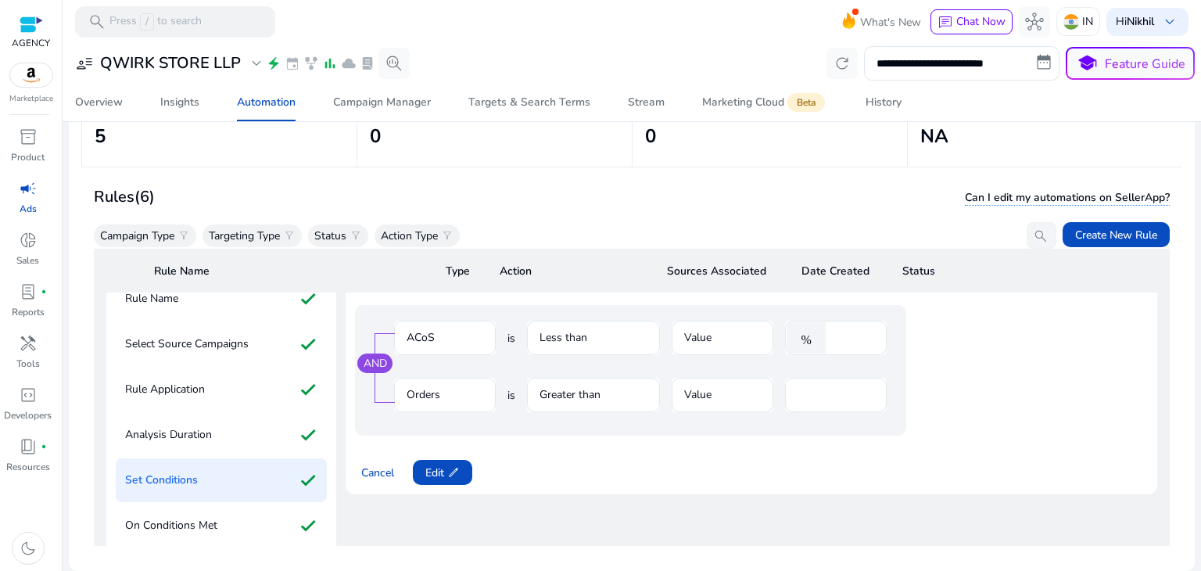
scroll to position [97, 0]
click at [435, 476] on span "Edit edit" at bounding box center [443, 473] width 34 height 16
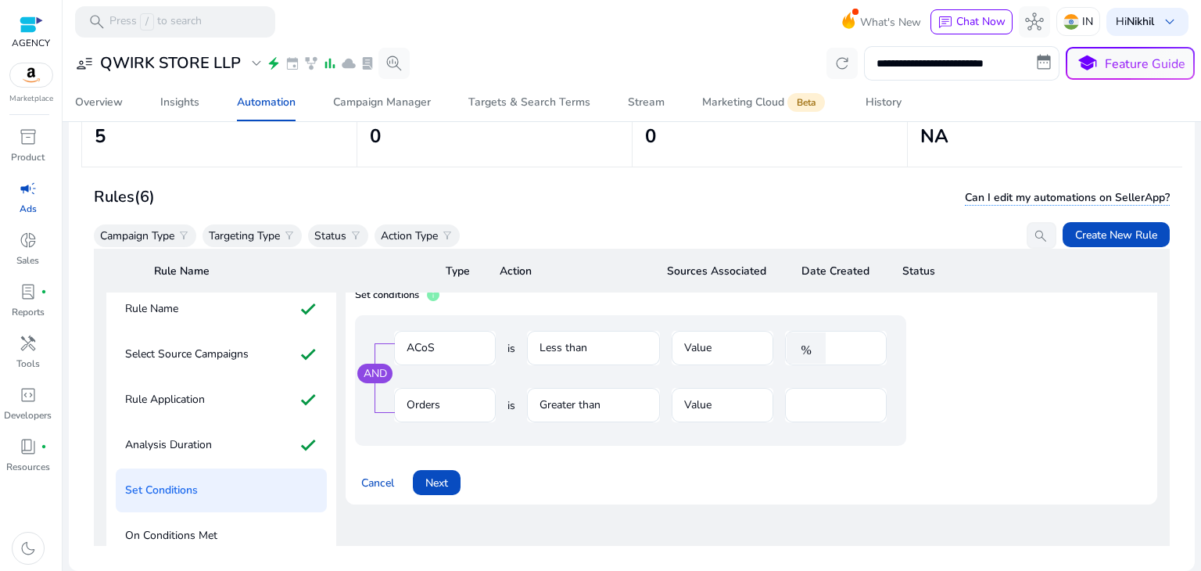
scroll to position [86, 0]
click at [444, 480] on span "Next" at bounding box center [437, 484] width 23 height 16
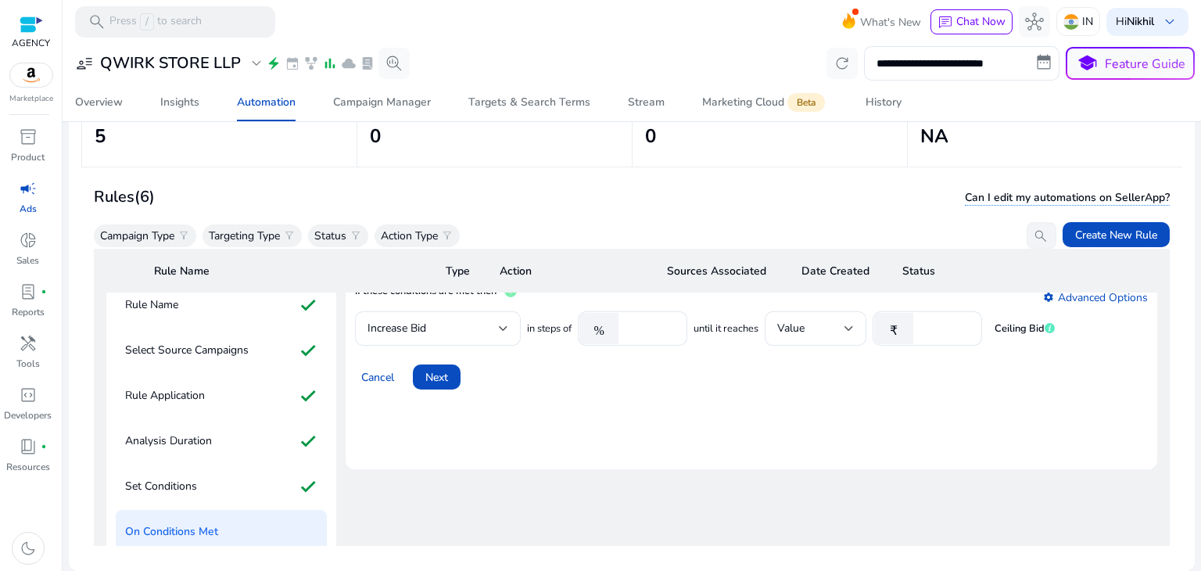
scroll to position [91, 0]
click at [497, 325] on div "Increase Bid" at bounding box center [433, 328] width 131 height 17
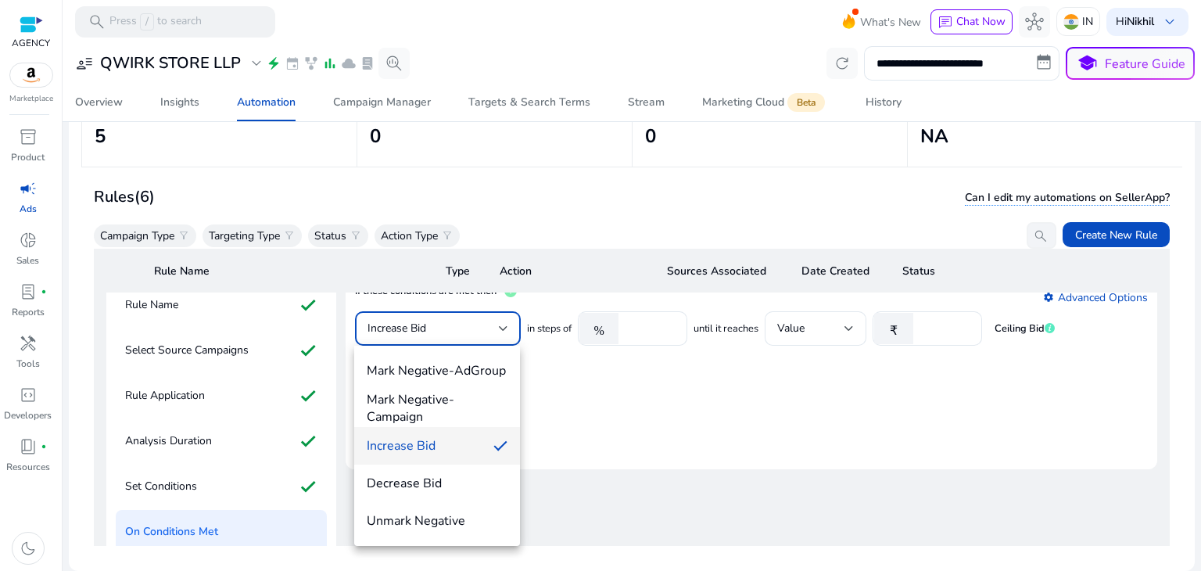
click at [497, 325] on div at bounding box center [600, 285] width 1201 height 571
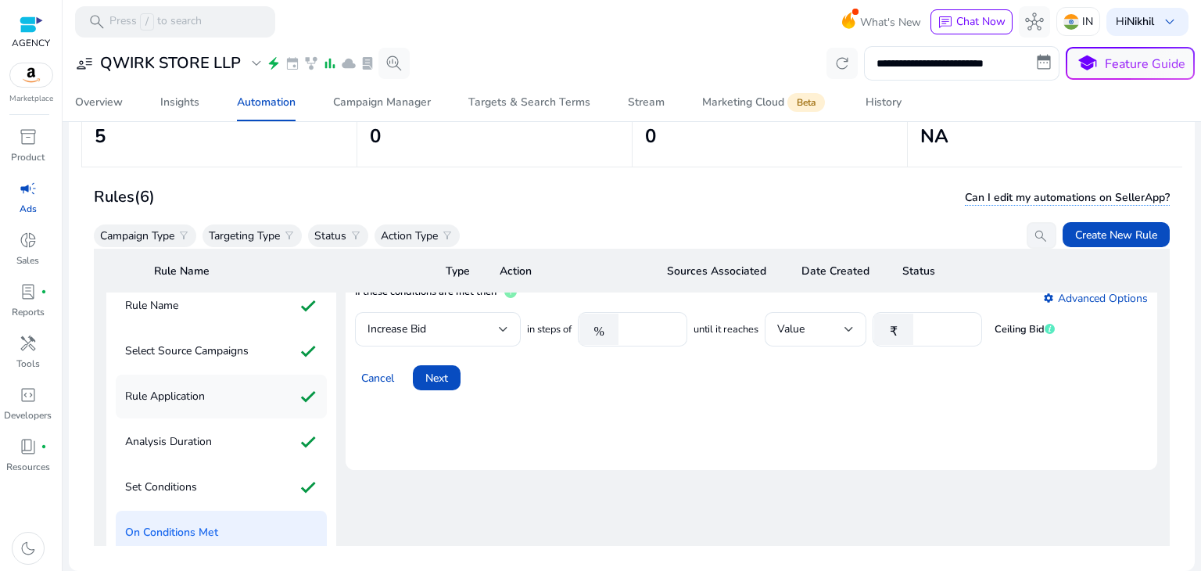
scroll to position [81, 0]
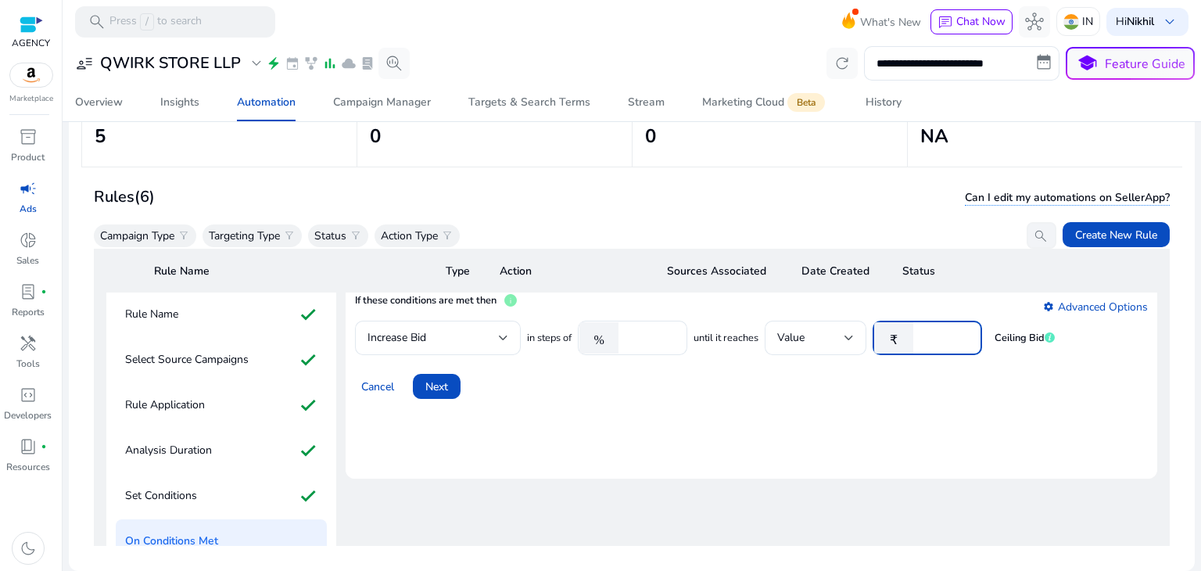
click at [942, 329] on input "**" at bounding box center [945, 337] width 48 height 17
type input "**"
click at [429, 383] on span "Next" at bounding box center [437, 387] width 23 height 16
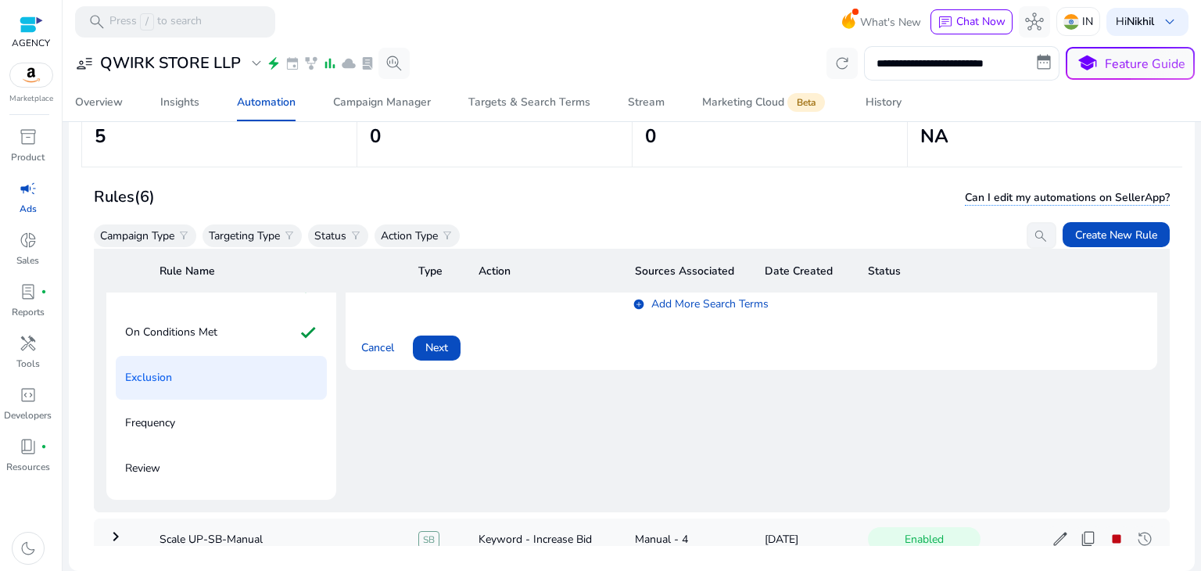
scroll to position [291, 0]
click at [433, 345] on span "Next" at bounding box center [437, 347] width 23 height 16
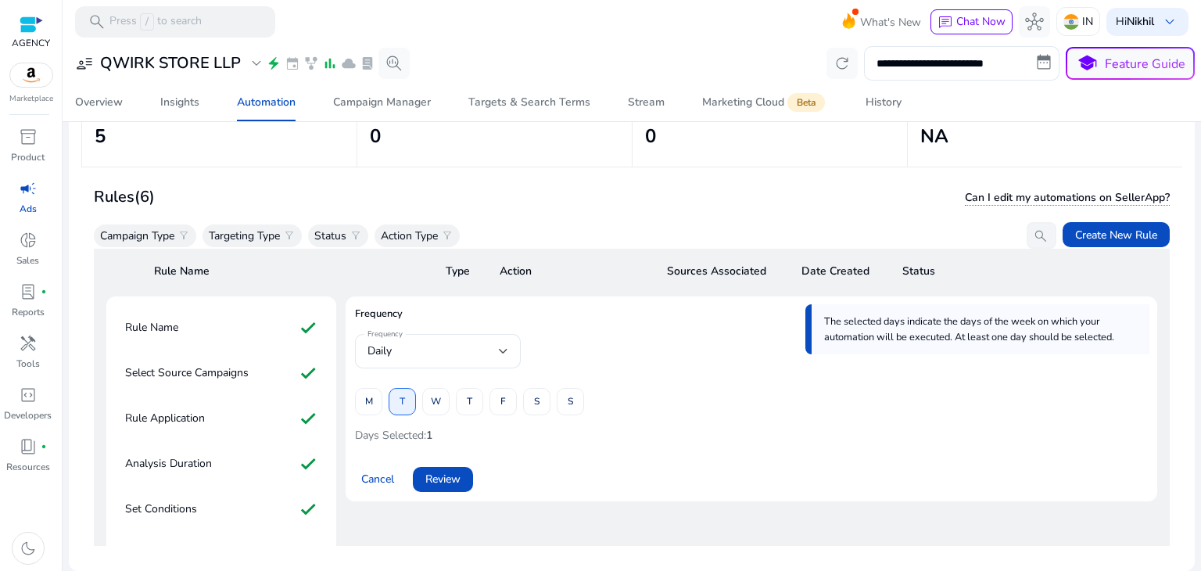
scroll to position [67, 0]
click at [468, 473] on span at bounding box center [443, 480] width 60 height 38
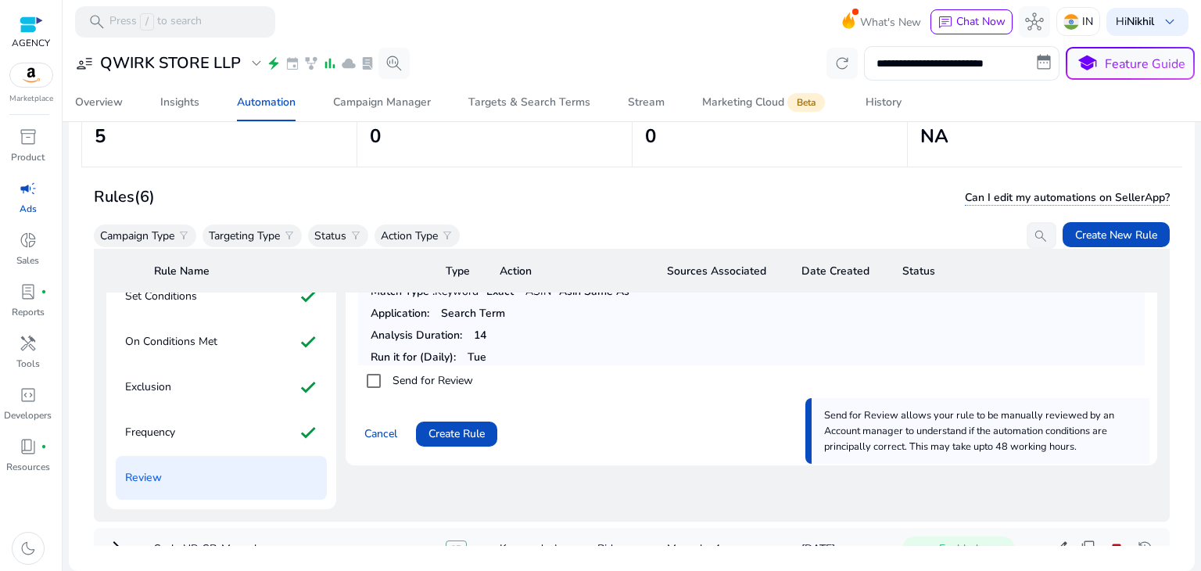
scroll to position [307, 0]
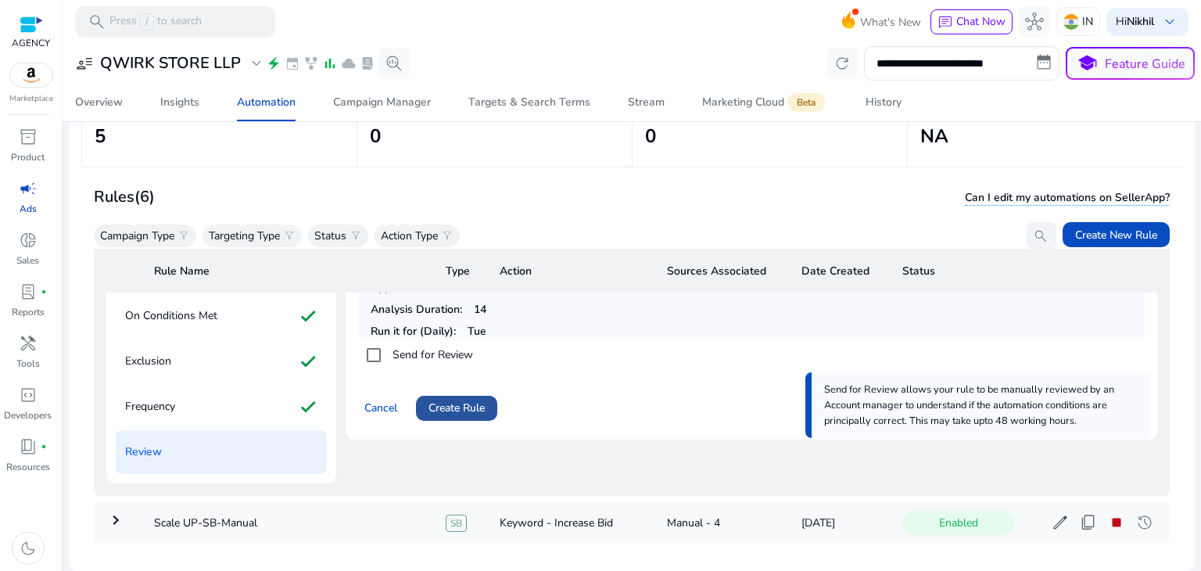
click at [476, 411] on span "Create Rule" at bounding box center [457, 408] width 56 height 16
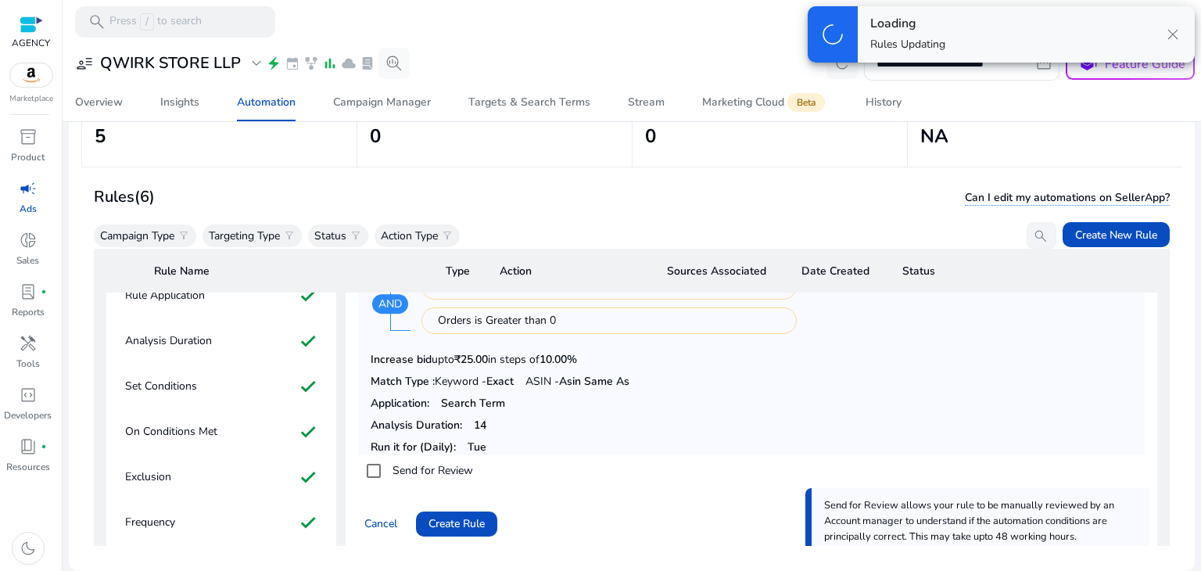
scroll to position [184, 0]
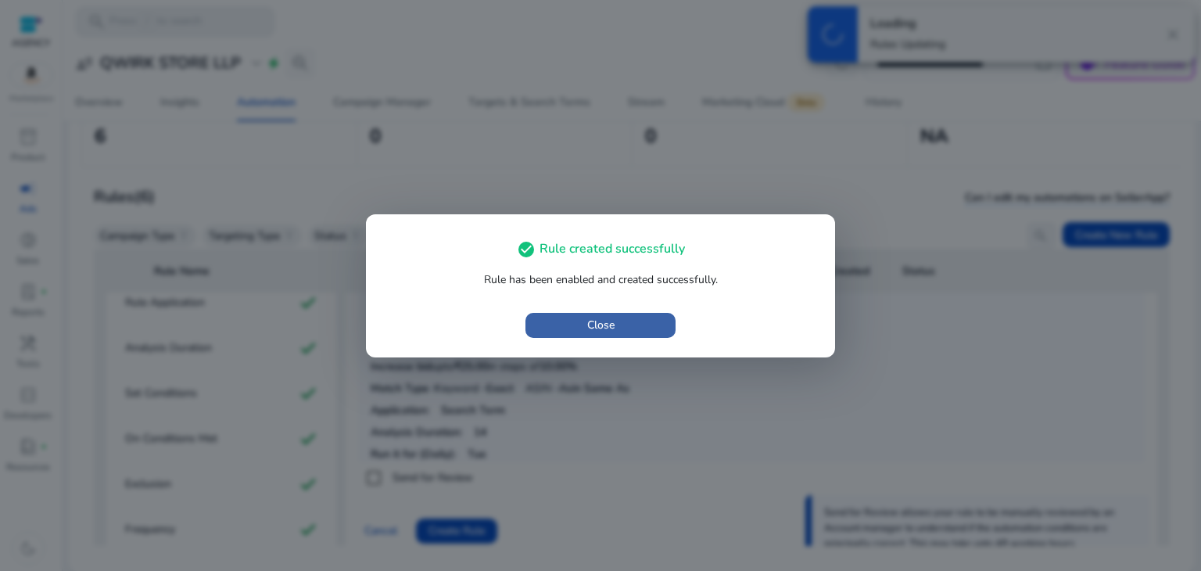
click at [584, 332] on span "button" at bounding box center [601, 326] width 150 height 38
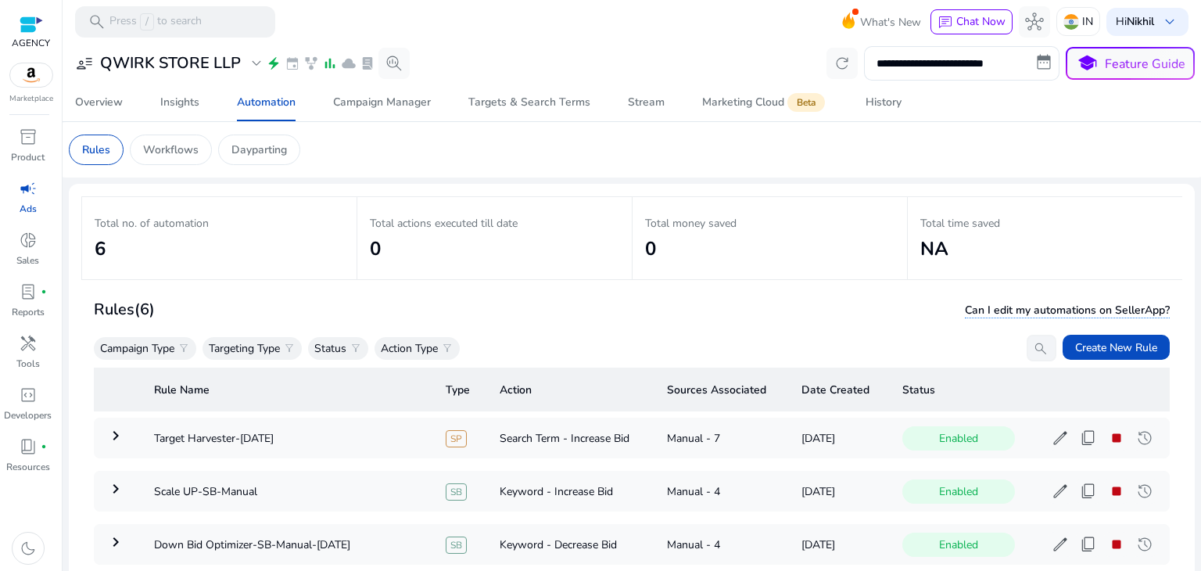
scroll to position [0, 0]
click at [645, 107] on div "Stream" at bounding box center [646, 102] width 37 height 11
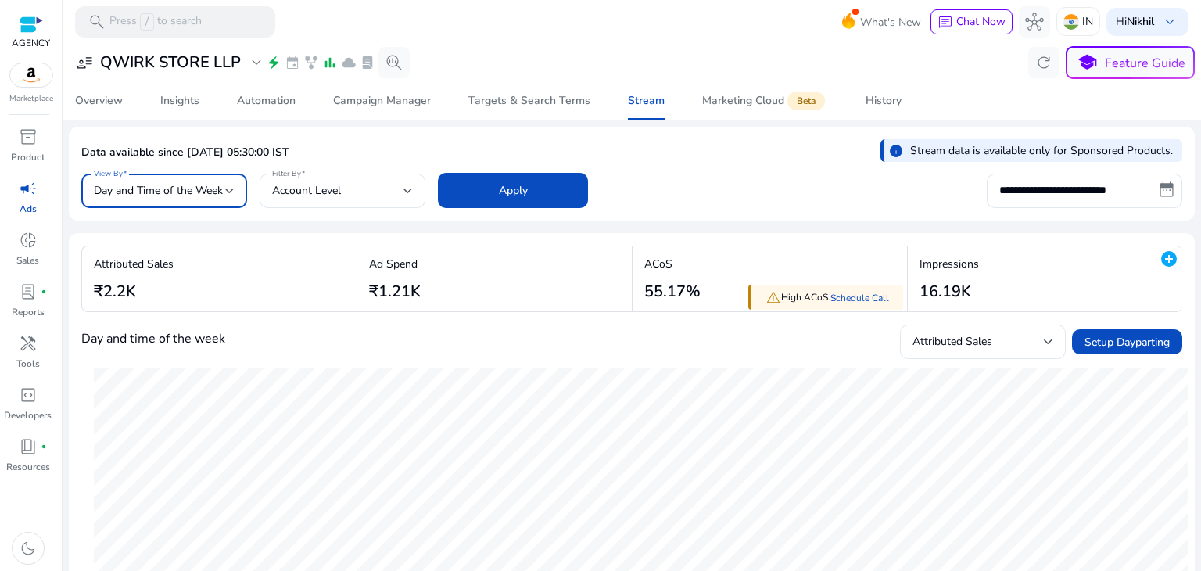
click at [218, 191] on span "Day and Time of the Week" at bounding box center [158, 190] width 129 height 15
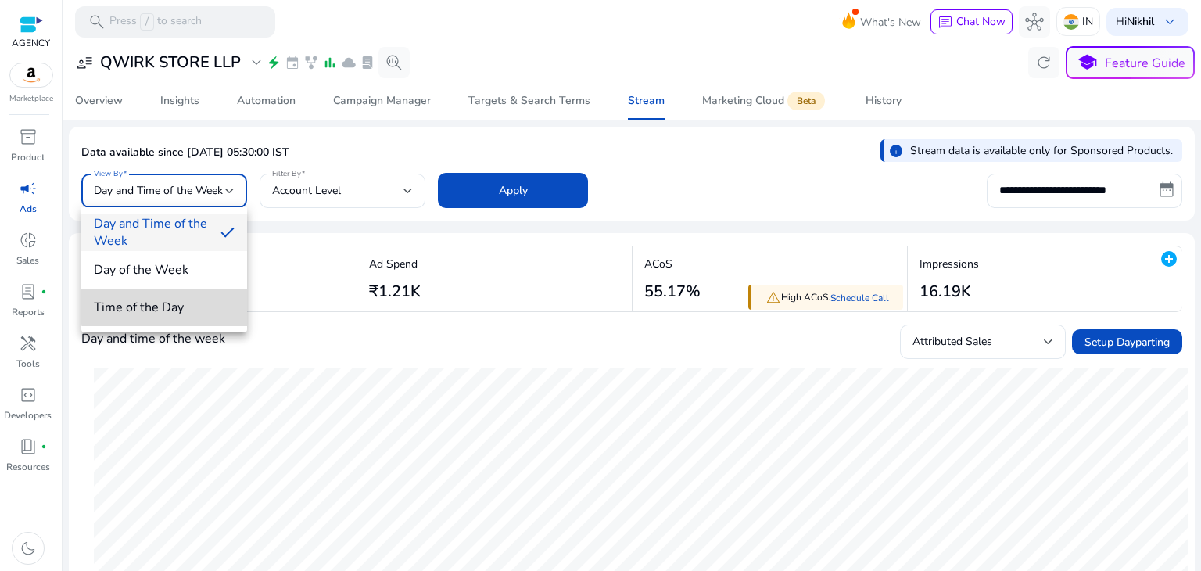
click at [185, 307] on span "Time of the Day" at bounding box center [164, 307] width 141 height 17
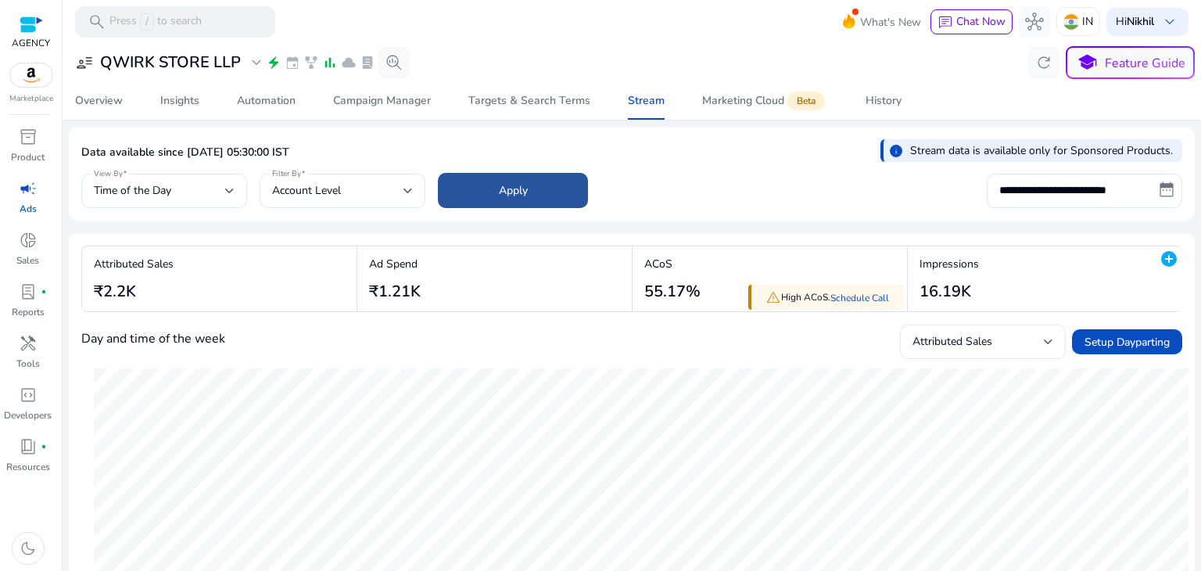
click at [511, 189] on span "Apply" at bounding box center [513, 190] width 29 height 16
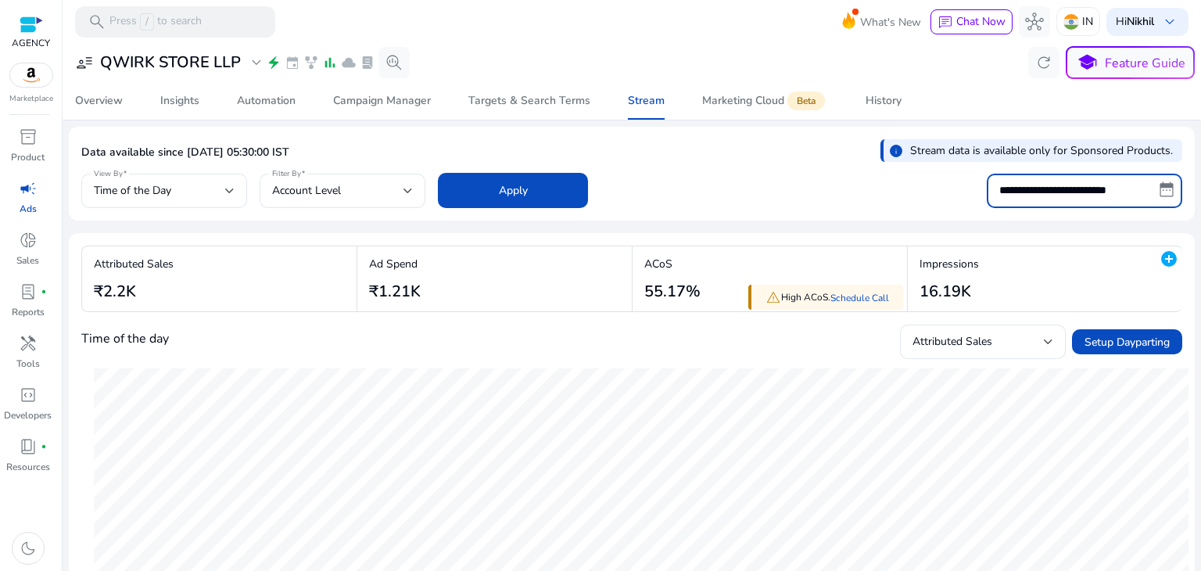
click at [1062, 193] on input "**********" at bounding box center [1085, 191] width 196 height 34
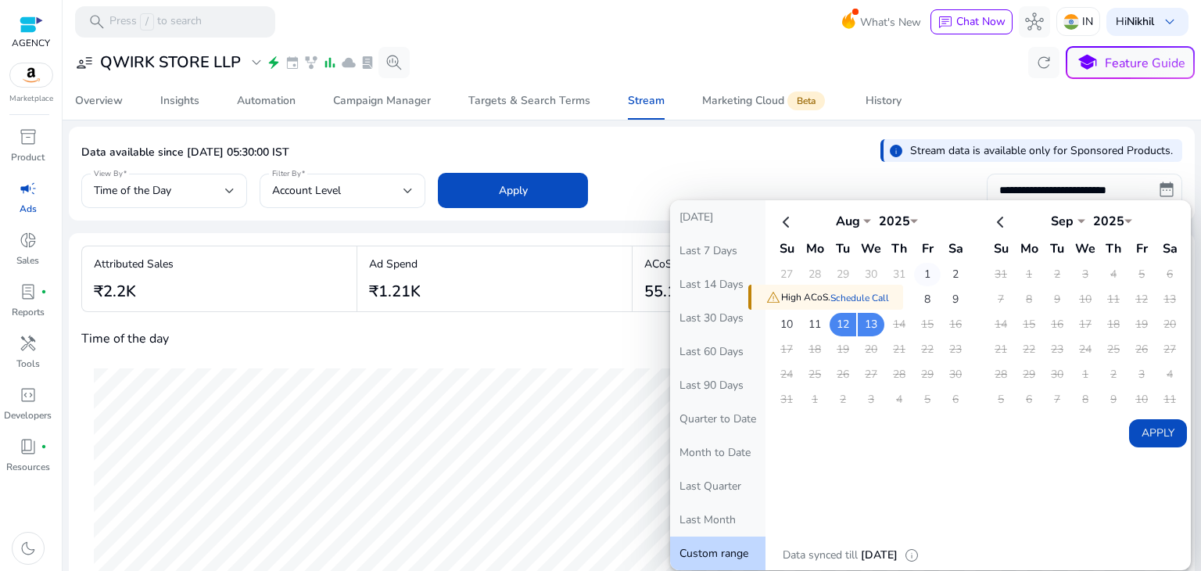
click at [914, 271] on td "1" at bounding box center [927, 274] width 27 height 23
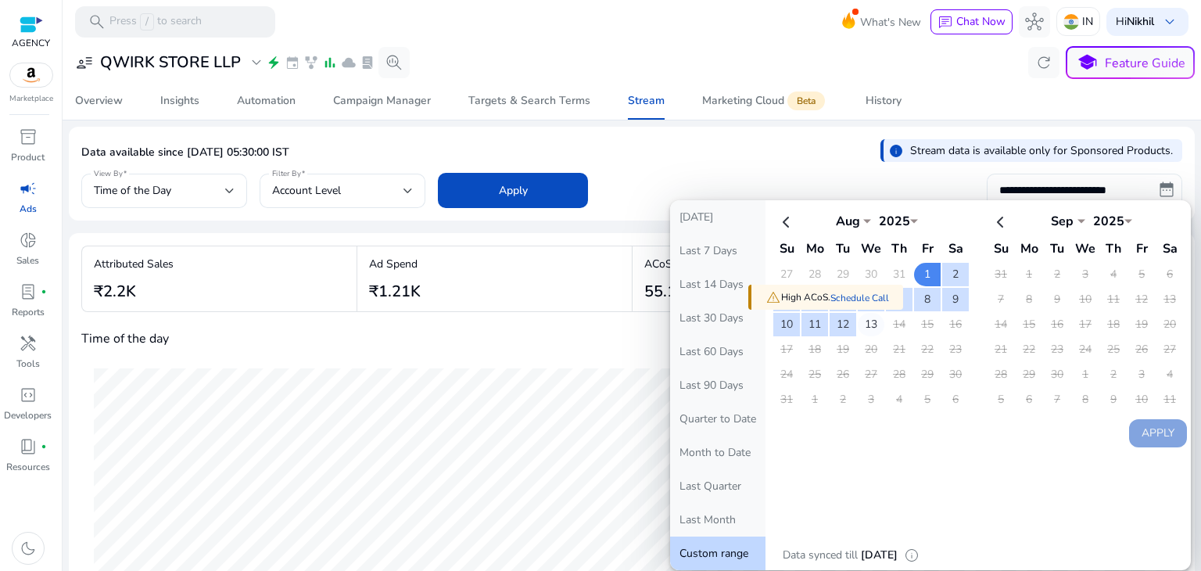
click at [860, 323] on td "13" at bounding box center [871, 324] width 27 height 23
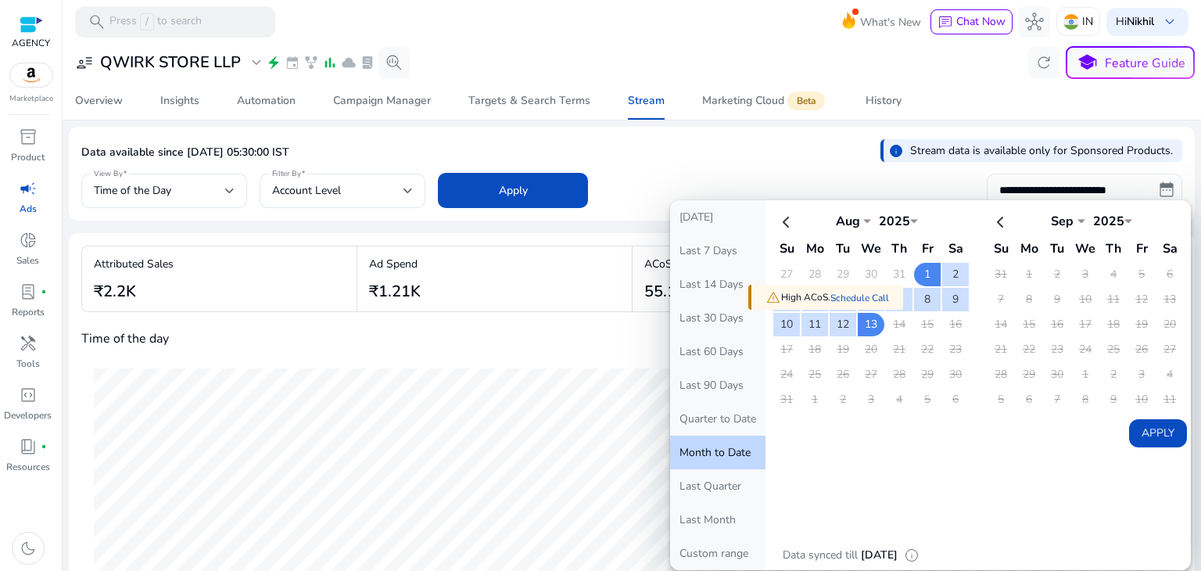
click at [1129, 424] on button "Apply" at bounding box center [1158, 433] width 58 height 28
type input "**********"
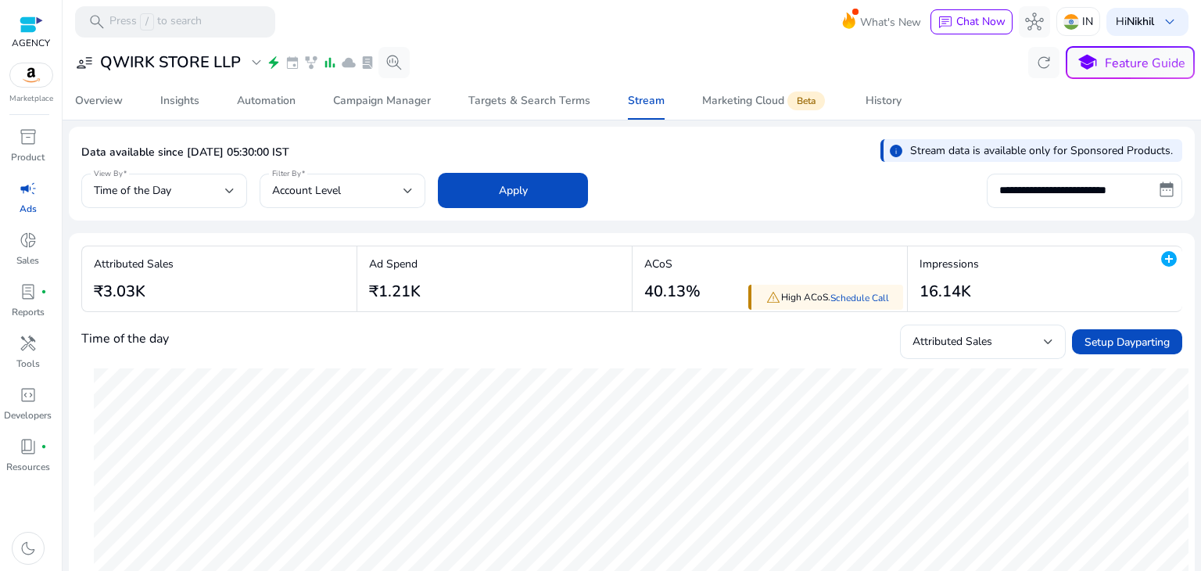
scroll to position [61, 0]
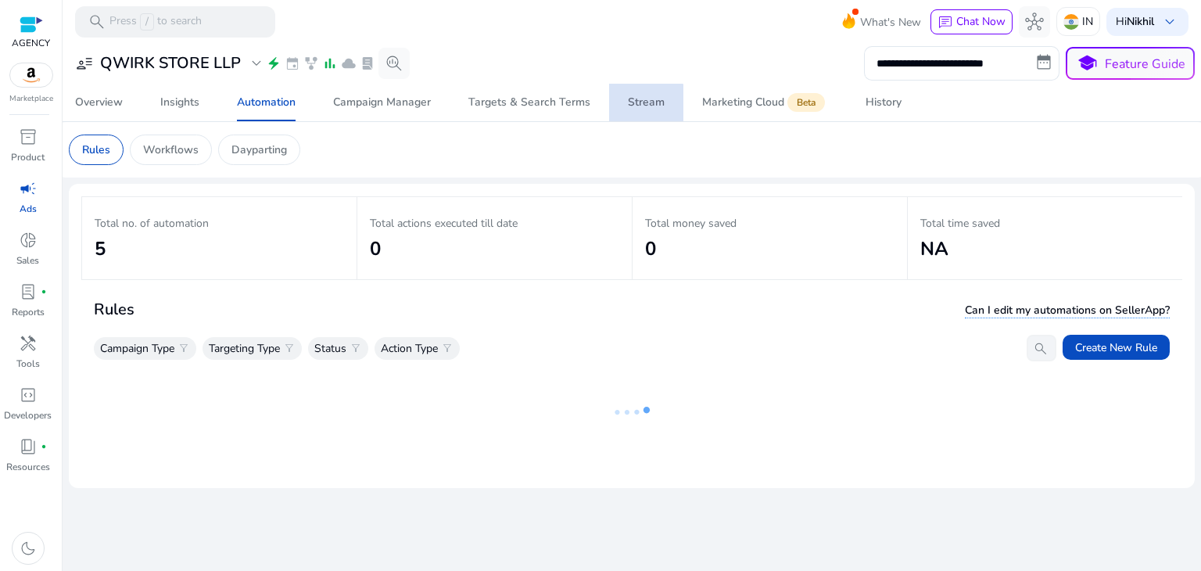
click at [637, 103] on div "Stream" at bounding box center [646, 102] width 37 height 11
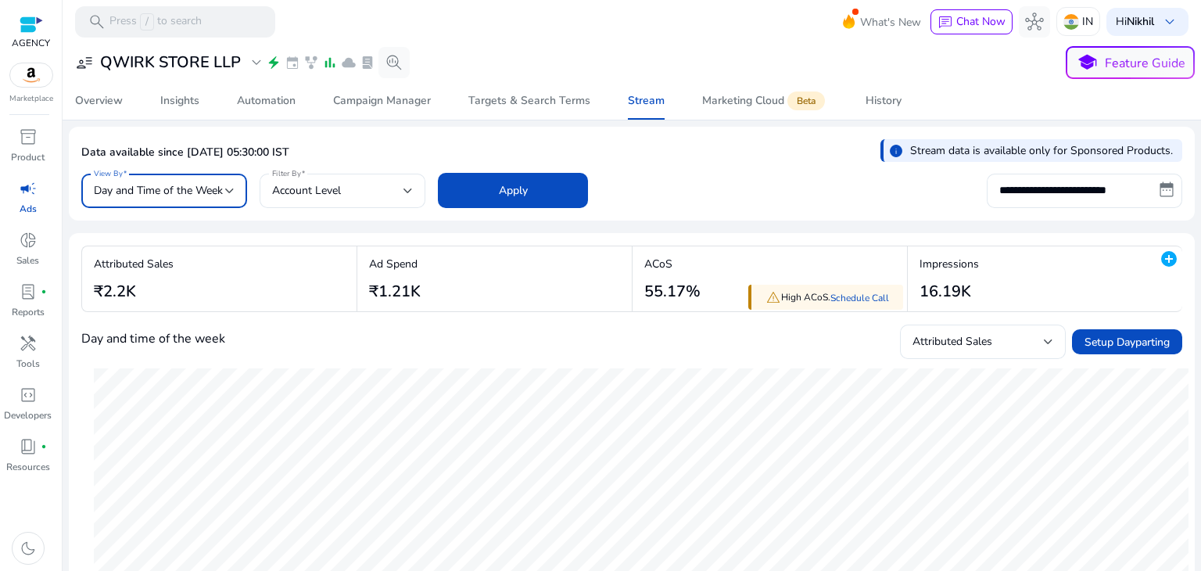
click at [233, 196] on div at bounding box center [229, 190] width 9 height 19
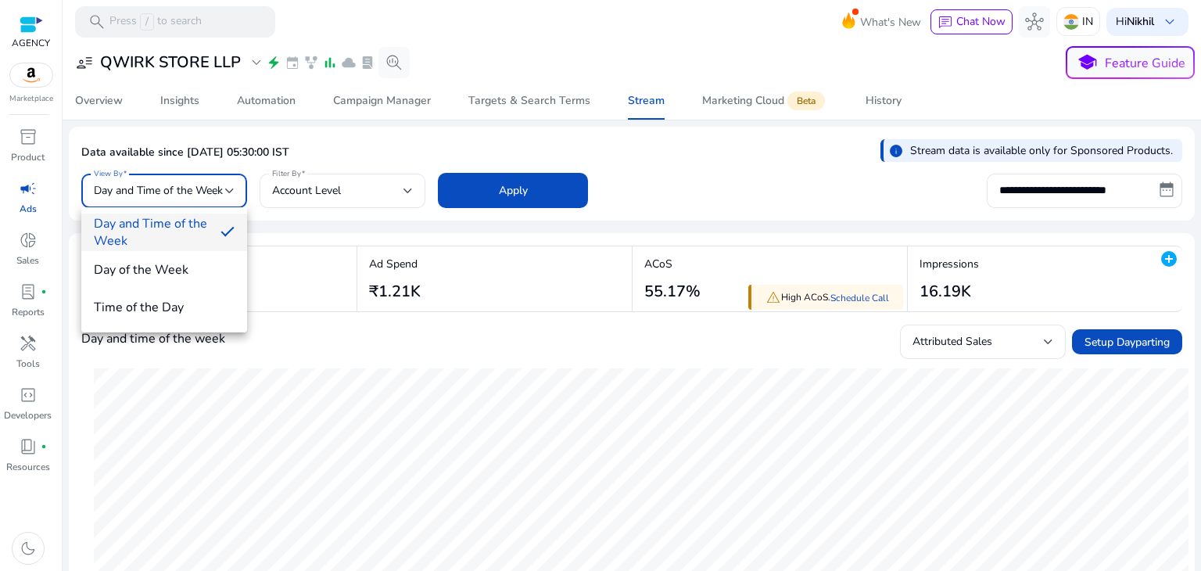
click at [347, 214] on div at bounding box center [600, 285] width 1201 height 571
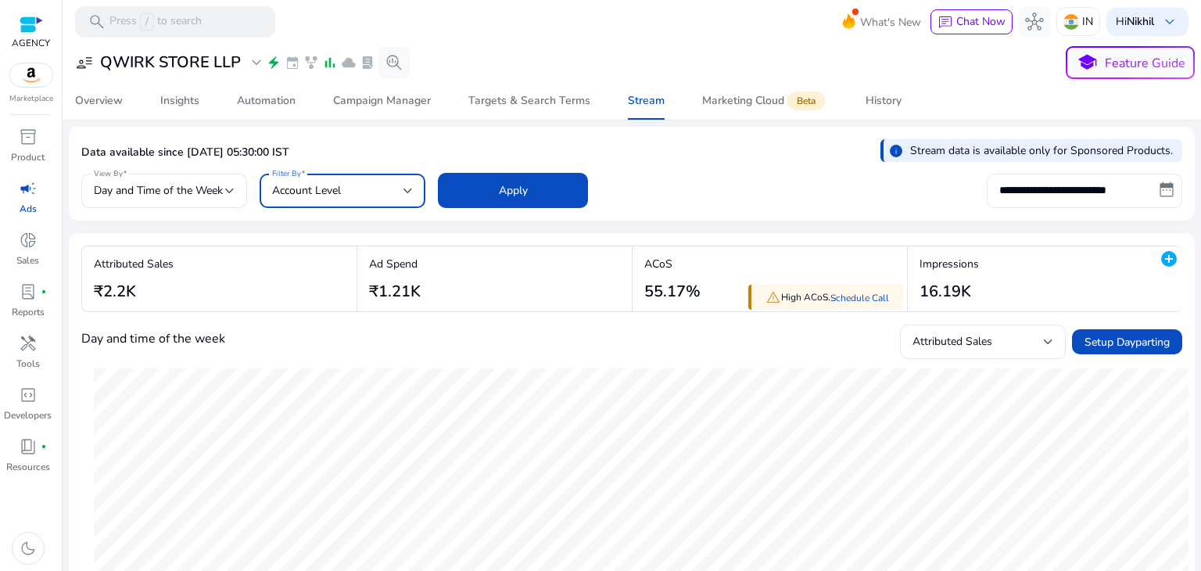
click at [404, 191] on div at bounding box center [408, 191] width 9 height 6
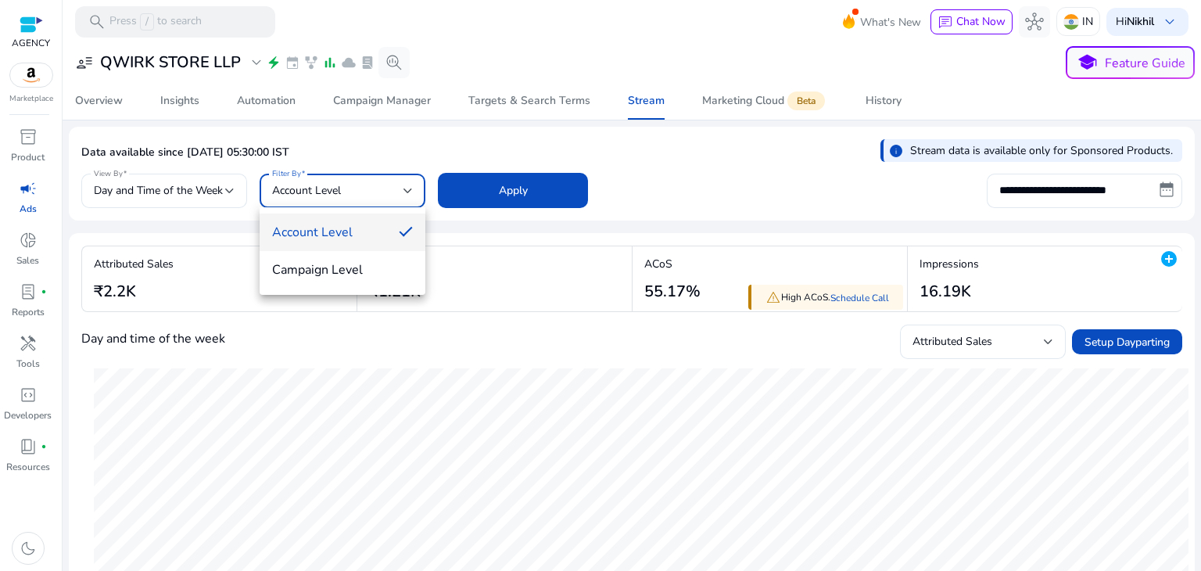
click at [404, 191] on div at bounding box center [600, 285] width 1201 height 571
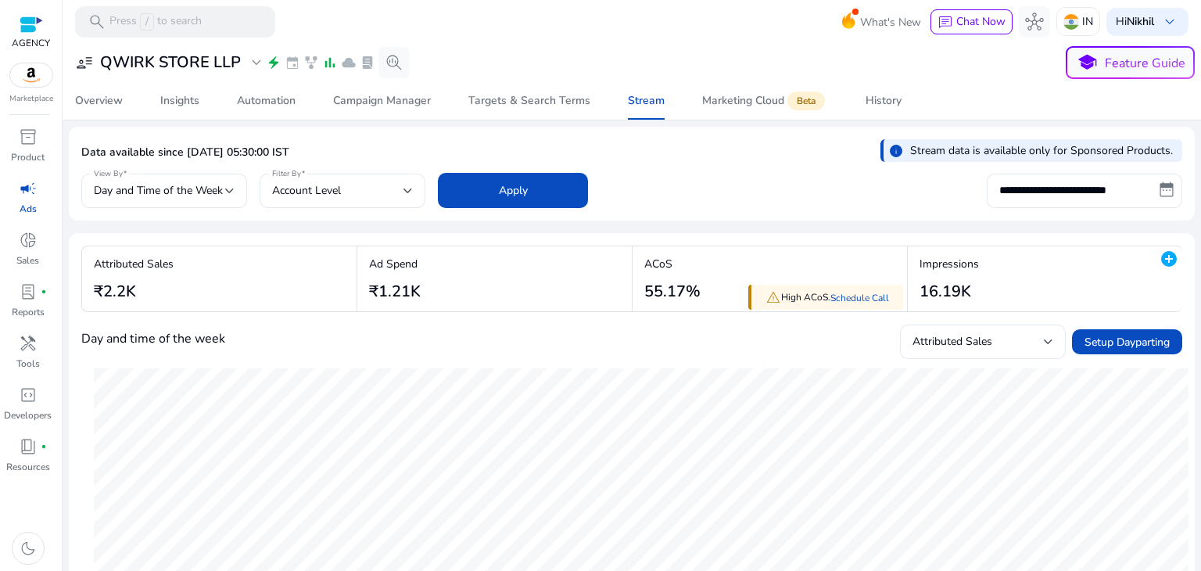
click at [649, 164] on div "Data available since [DATE] 05:30:00 IST info Stream data is available only for…" at bounding box center [631, 154] width 1101 height 31
click at [242, 192] on div "View By Day and Time of the Week" at bounding box center [164, 191] width 166 height 34
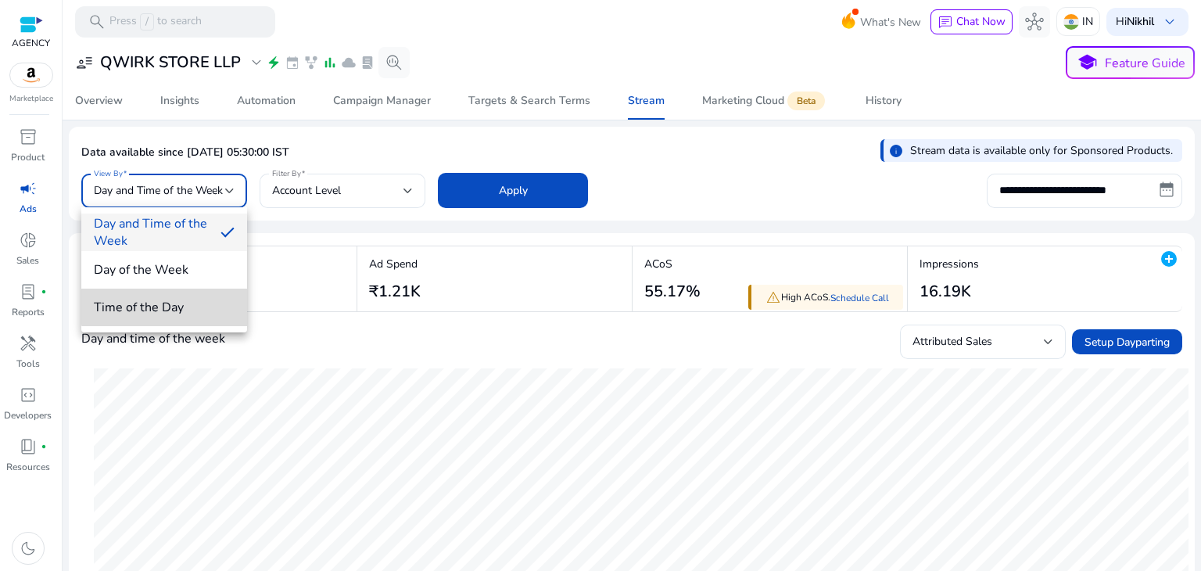
click at [176, 300] on span "Time of the Day" at bounding box center [164, 307] width 141 height 17
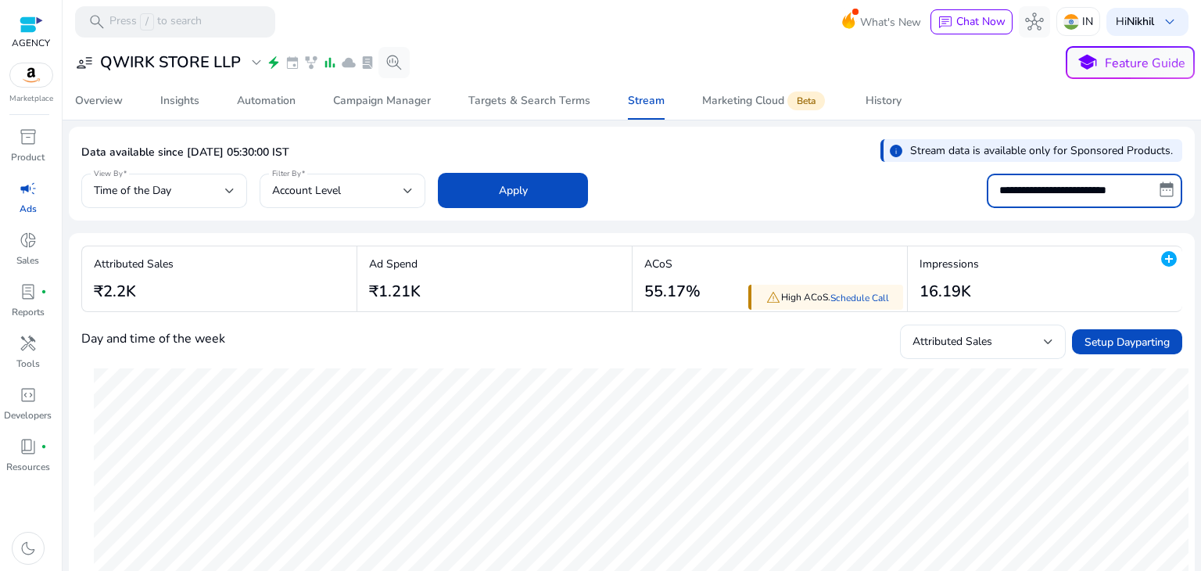
click at [1070, 185] on input "**********" at bounding box center [1085, 191] width 196 height 34
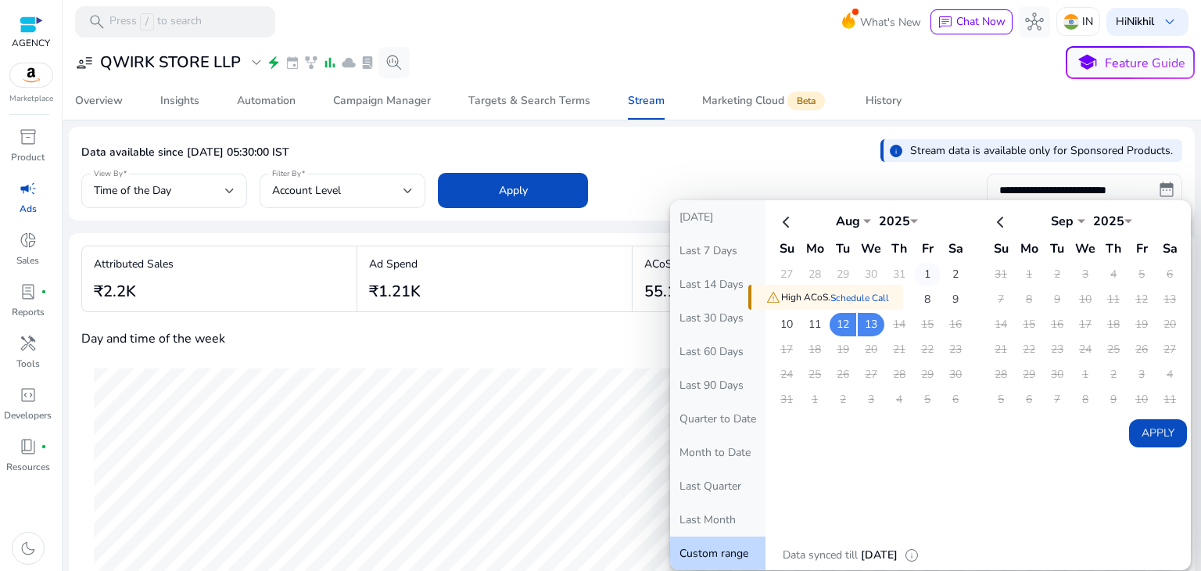
click at [918, 274] on td "1" at bounding box center [927, 274] width 27 height 23
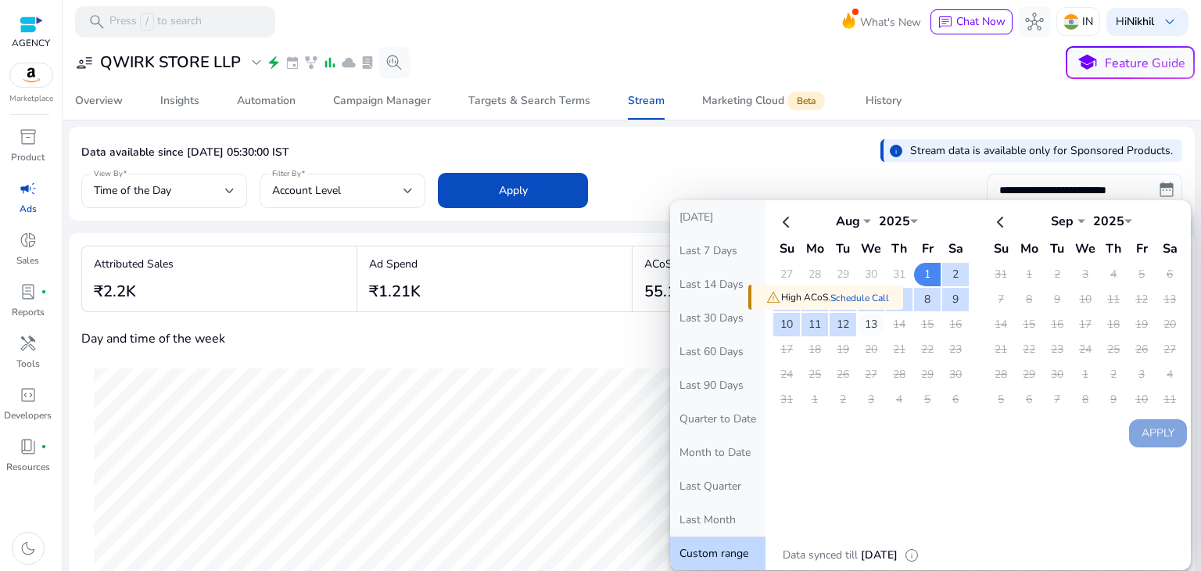
click at [862, 326] on td "13" at bounding box center [871, 324] width 27 height 23
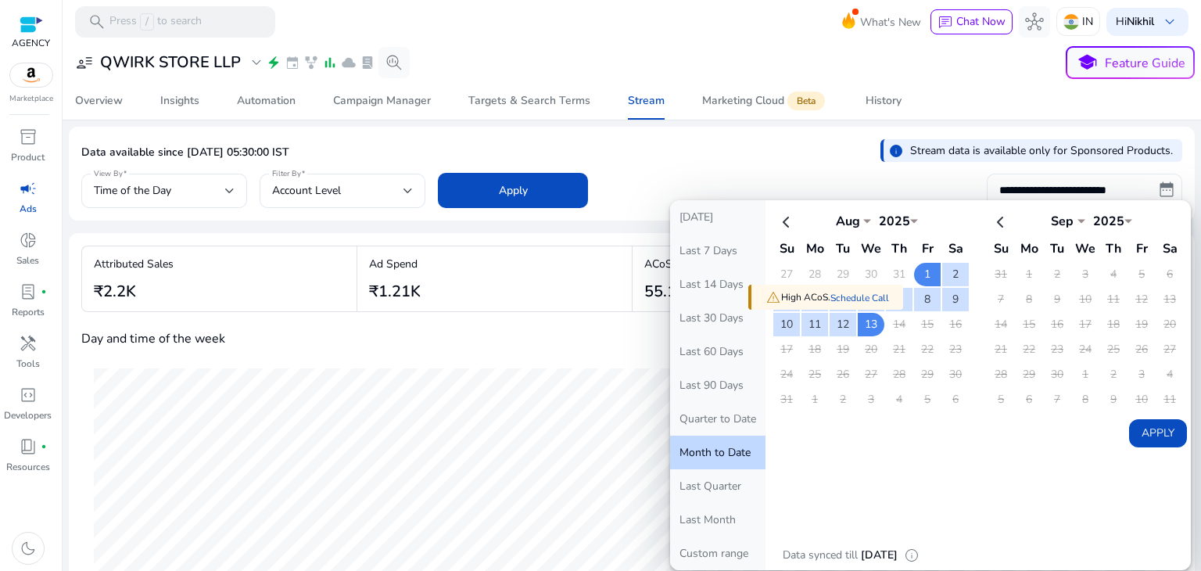
click at [1129, 426] on button "Apply" at bounding box center [1158, 433] width 58 height 28
type input "**********"
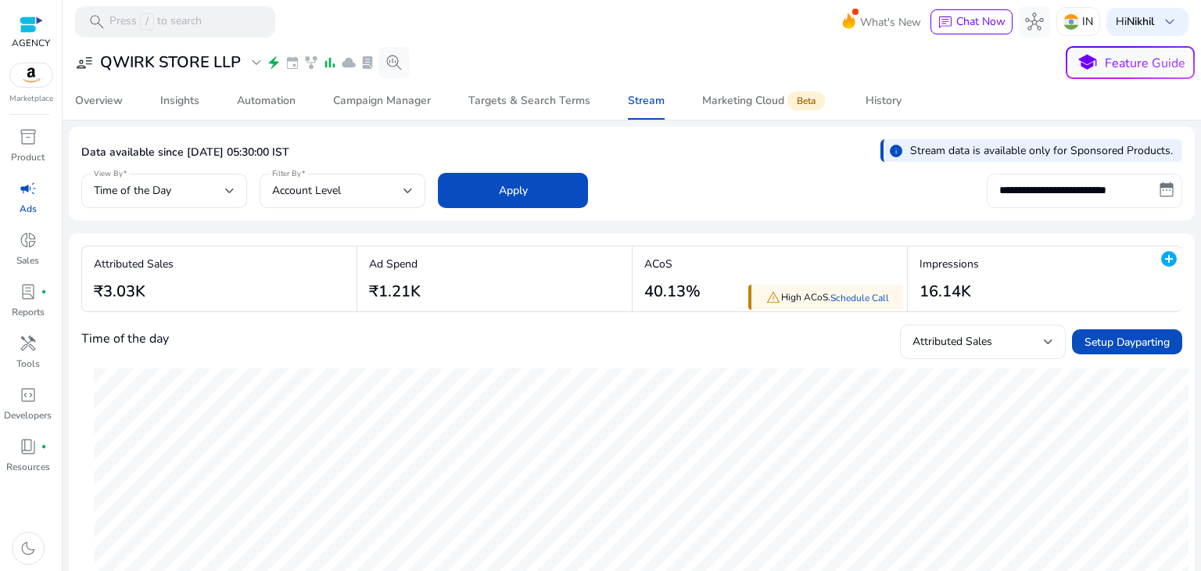
click at [1076, 192] on input "**********" at bounding box center [1085, 191] width 196 height 34
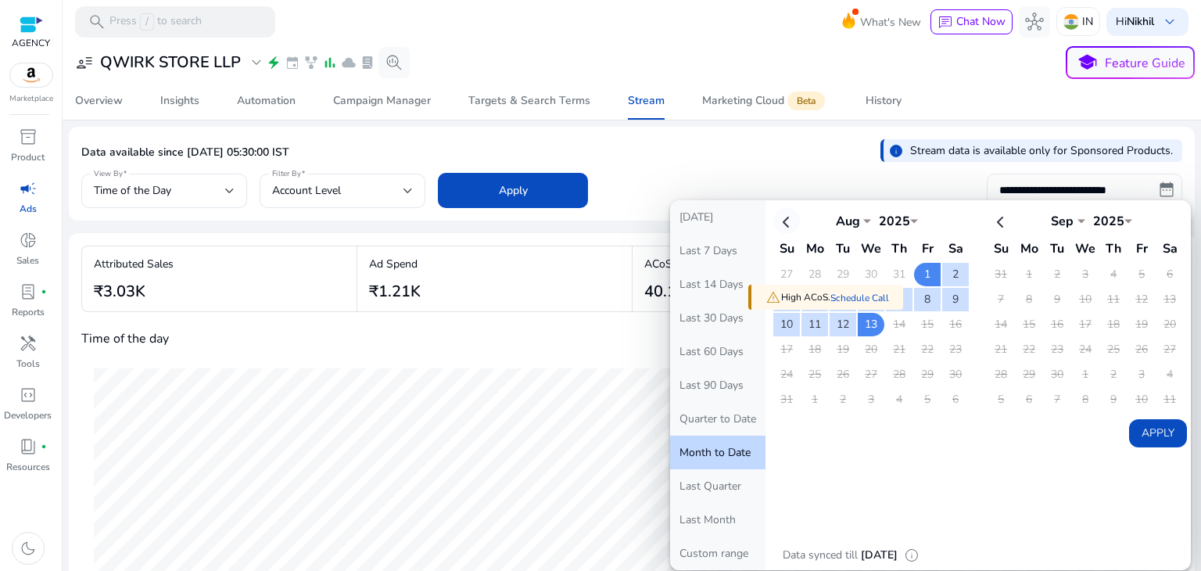
click at [787, 226] on th at bounding box center [787, 221] width 27 height 26
select select "*"
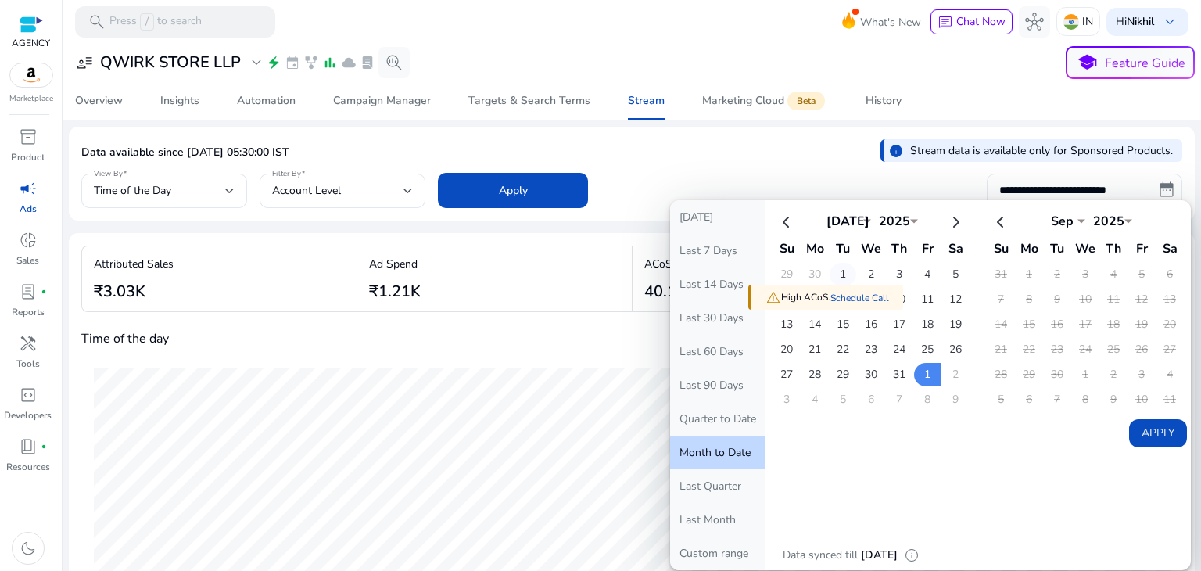
click at [839, 273] on td "1" at bounding box center [843, 274] width 27 height 23
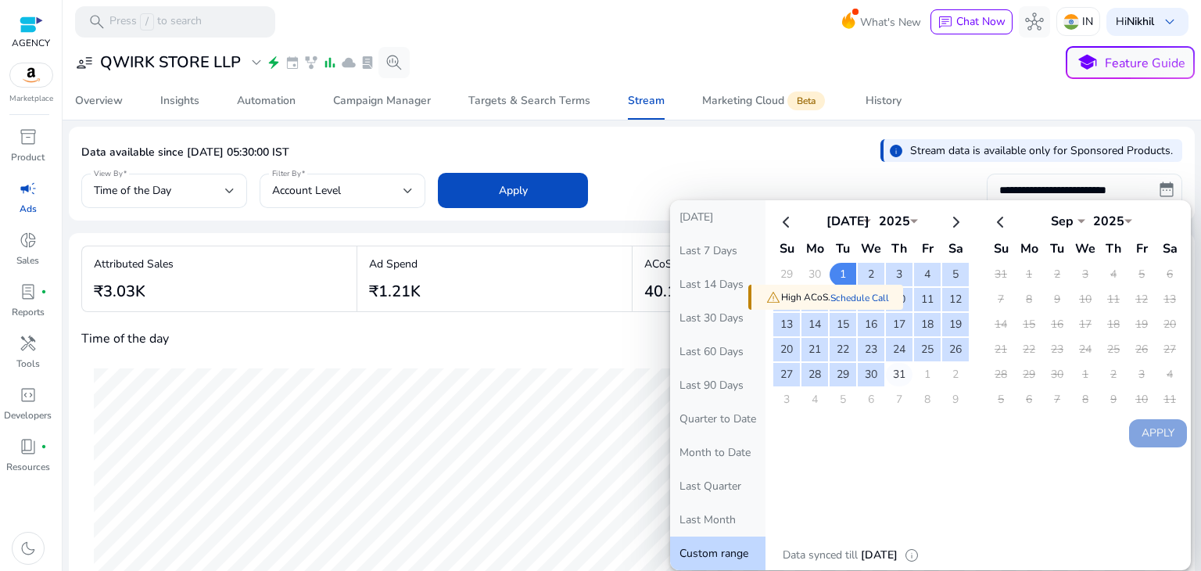
click at [889, 367] on td "31" at bounding box center [899, 374] width 27 height 23
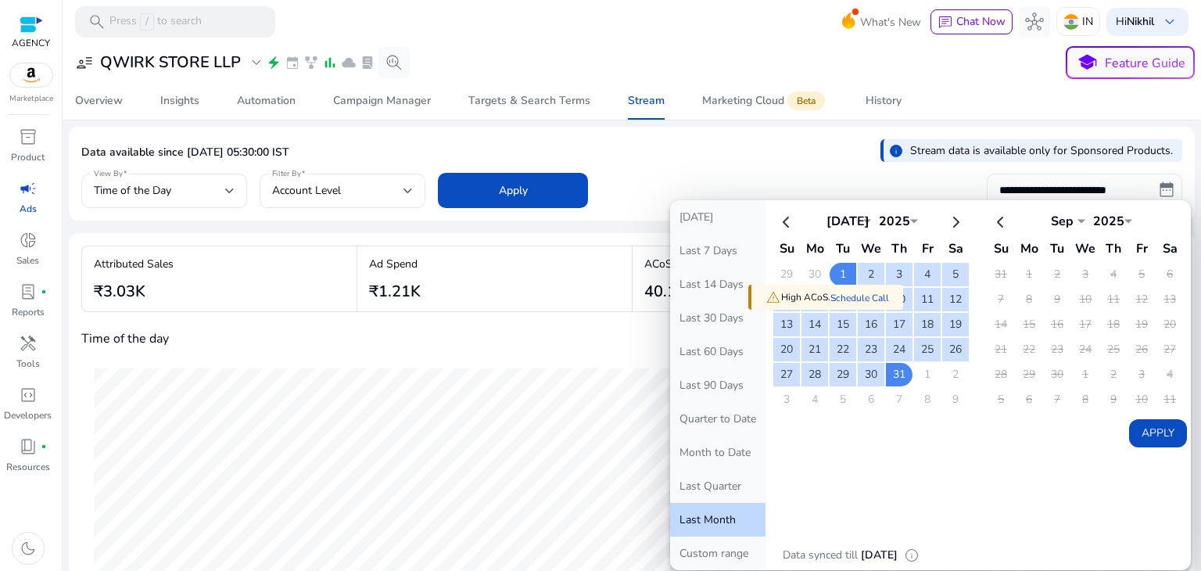
click at [1129, 424] on button "Apply" at bounding box center [1158, 433] width 58 height 28
type input "**********"
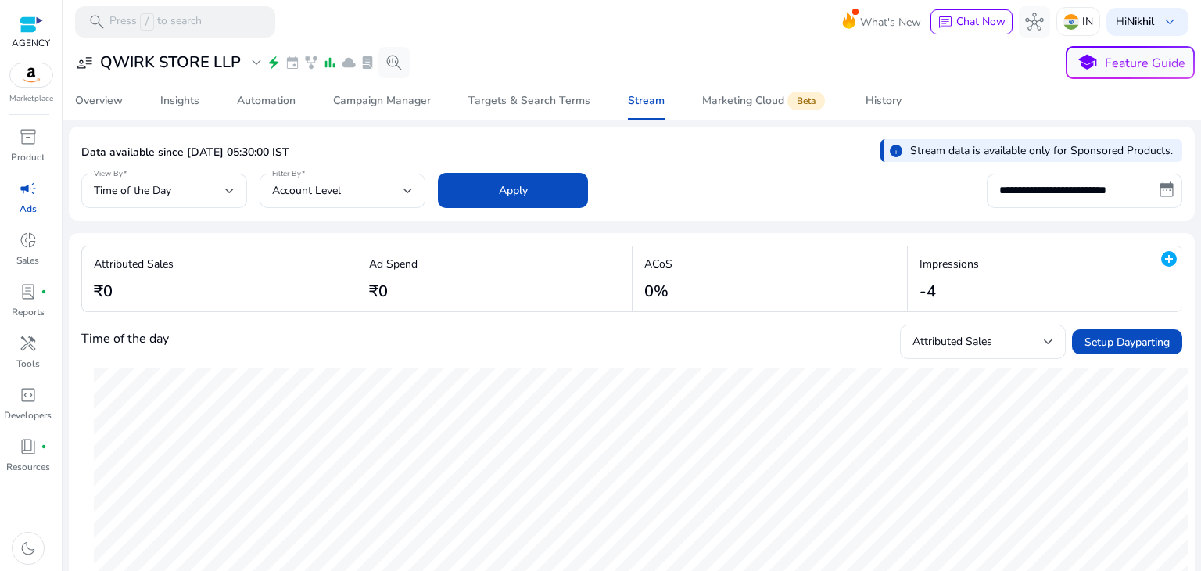
scroll to position [61, 0]
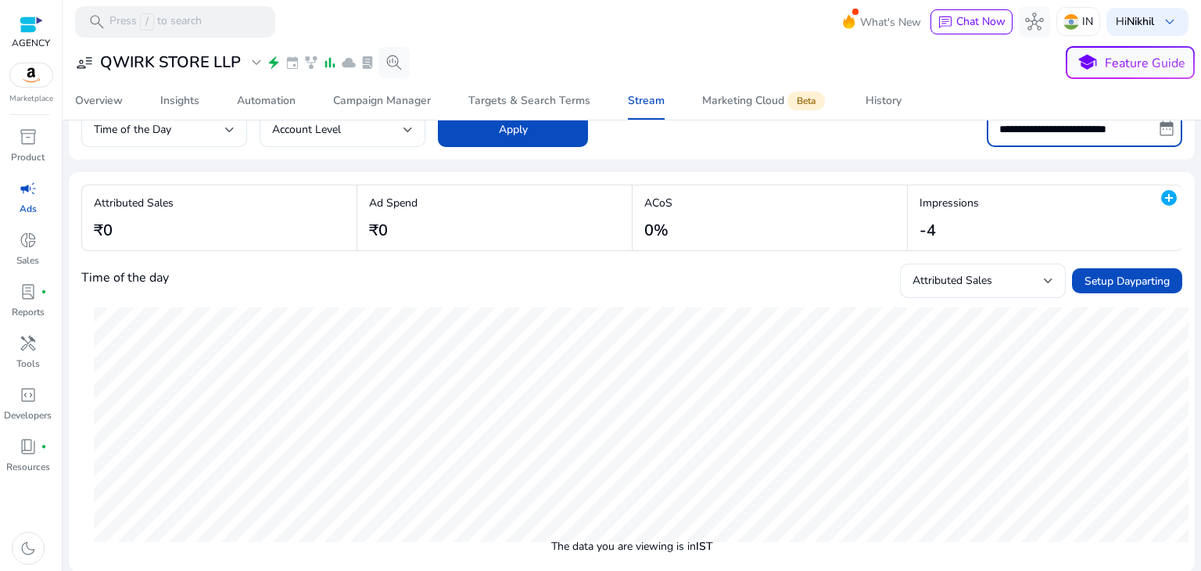
click at [1027, 132] on input "**********" at bounding box center [1085, 130] width 196 height 34
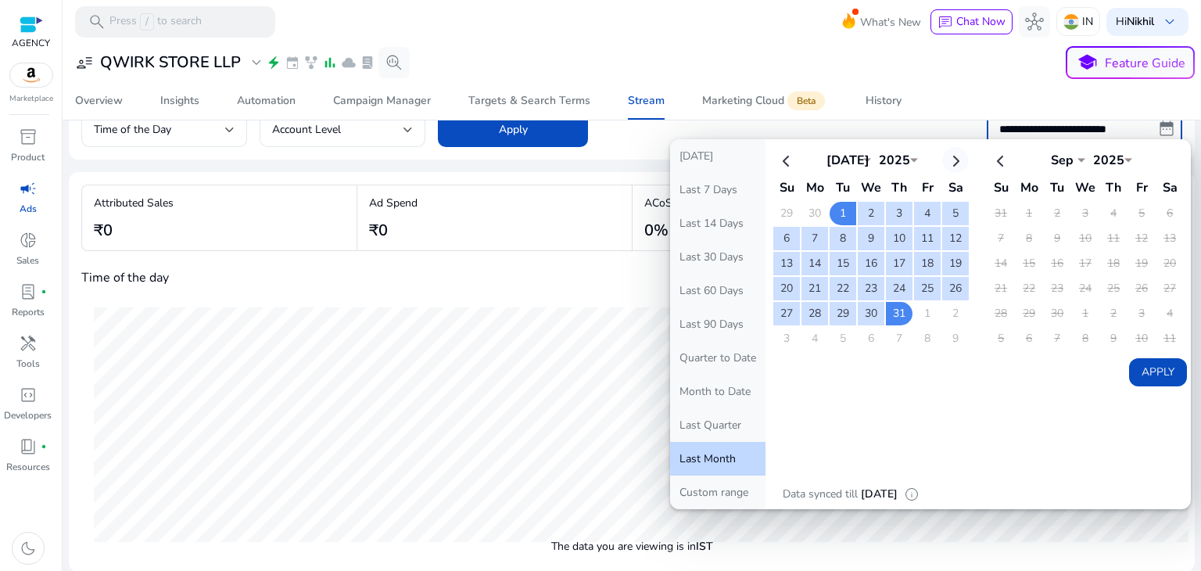
click at [943, 159] on th at bounding box center [956, 160] width 27 height 26
select select "*"
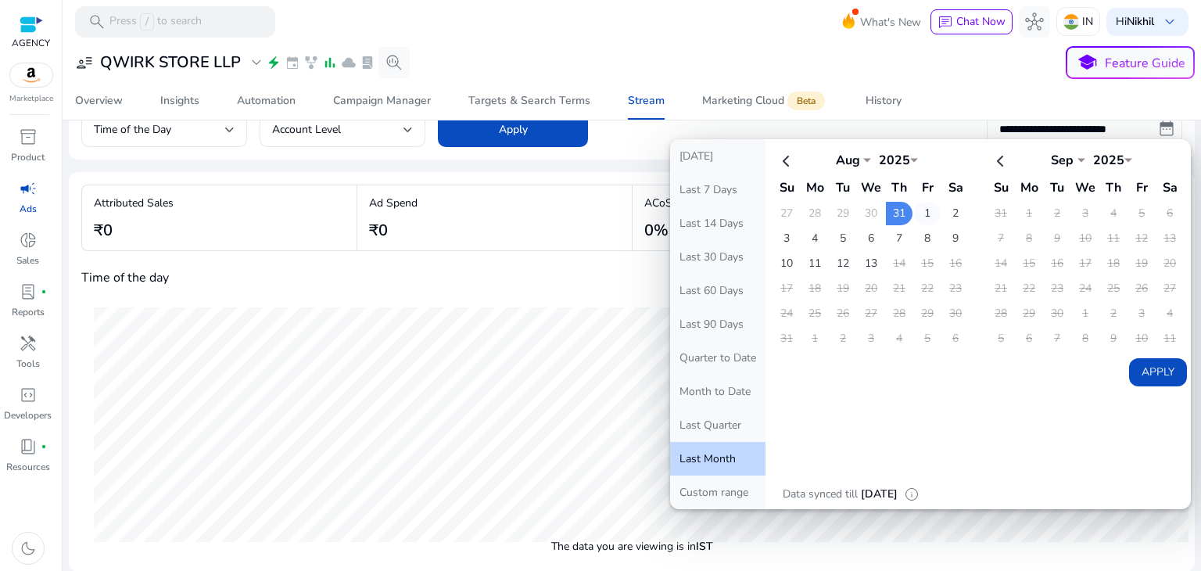
click at [914, 209] on td "1" at bounding box center [927, 213] width 27 height 23
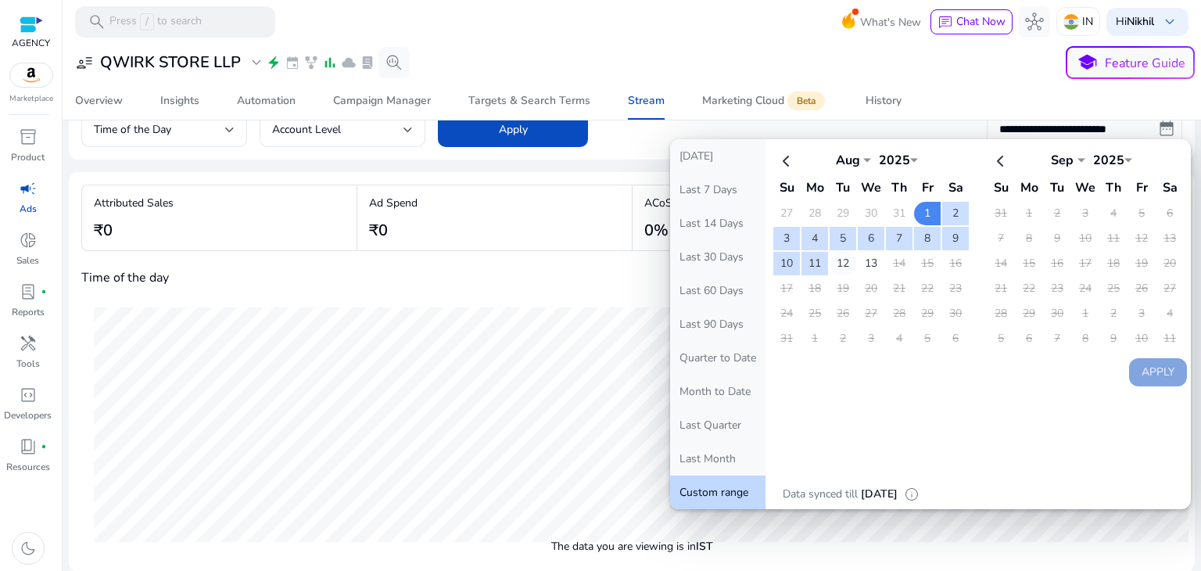
click at [840, 260] on td "12" at bounding box center [843, 263] width 27 height 23
click at [867, 261] on td "13" at bounding box center [871, 263] width 27 height 23
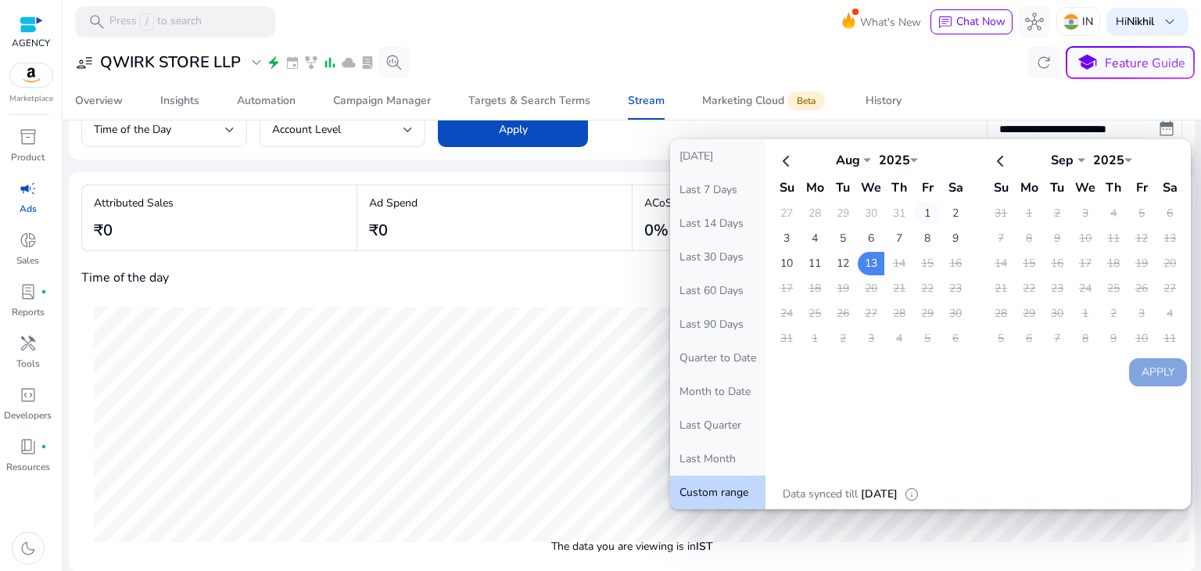
click at [920, 212] on td "1" at bounding box center [927, 213] width 27 height 23
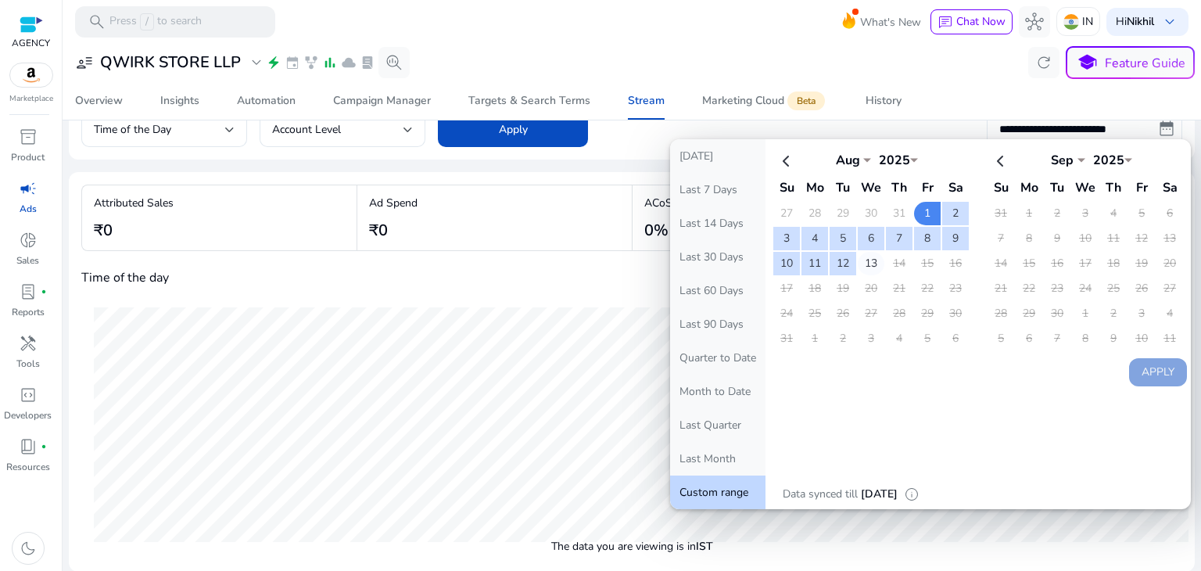
click at [869, 252] on td "13" at bounding box center [871, 263] width 27 height 23
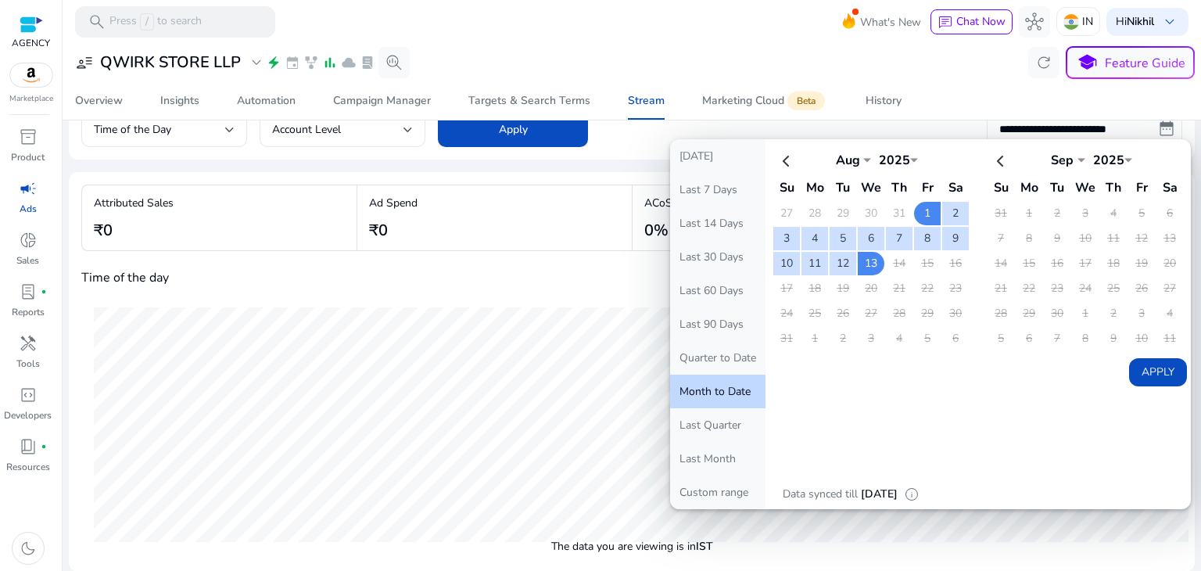
click at [1141, 368] on button "Apply" at bounding box center [1158, 372] width 58 height 28
type input "**********"
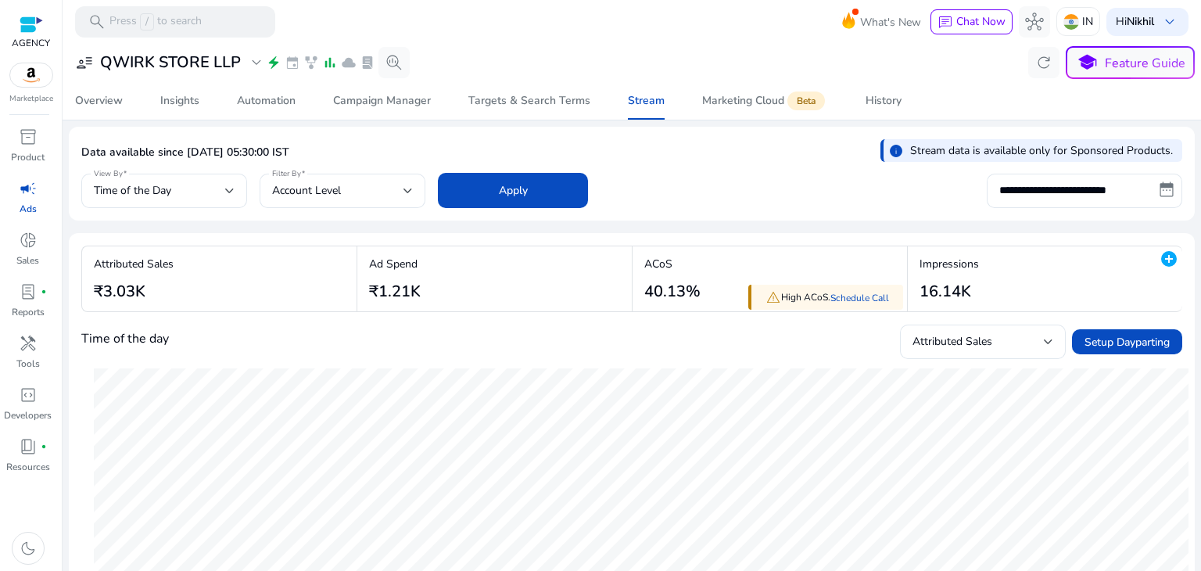
scroll to position [0, 0]
click at [233, 189] on div at bounding box center [229, 191] width 9 height 6
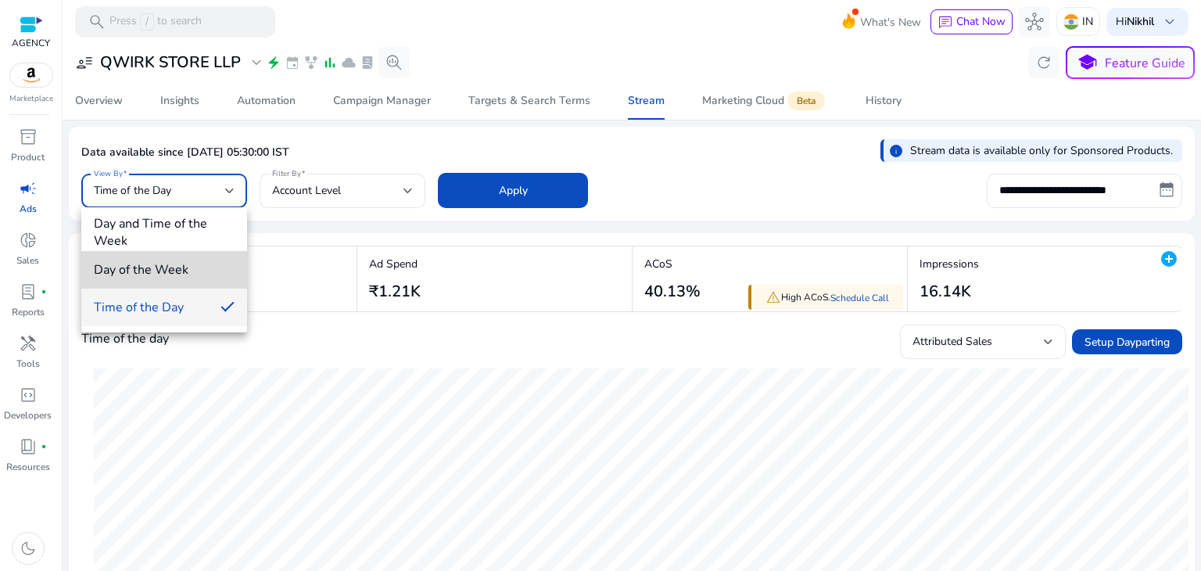
click at [190, 264] on span "Day of the Week" at bounding box center [164, 269] width 141 height 17
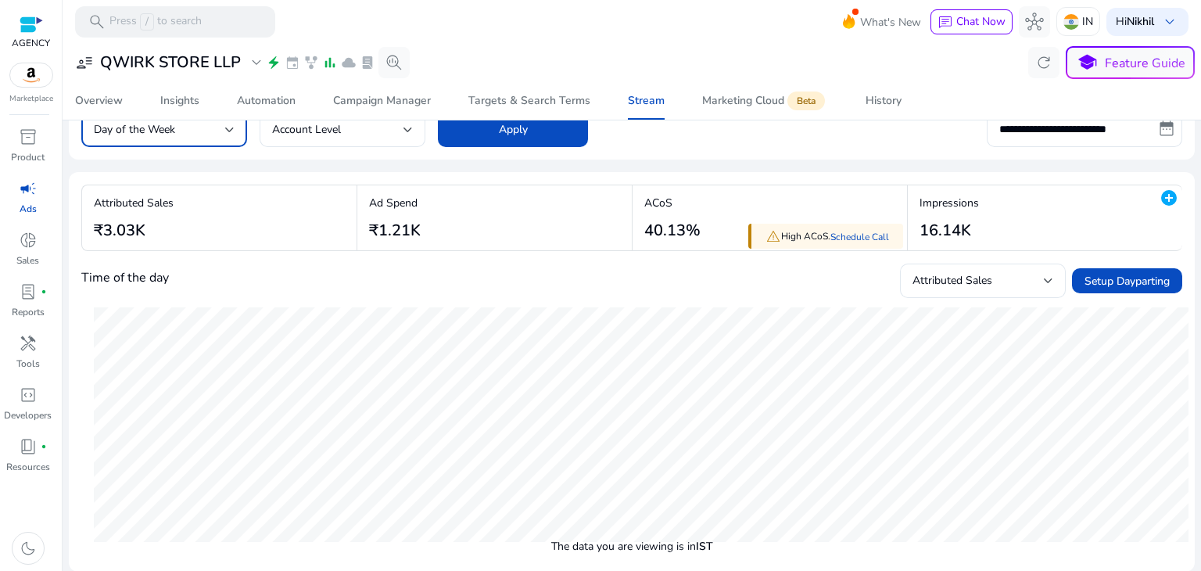
scroll to position [16, 0]
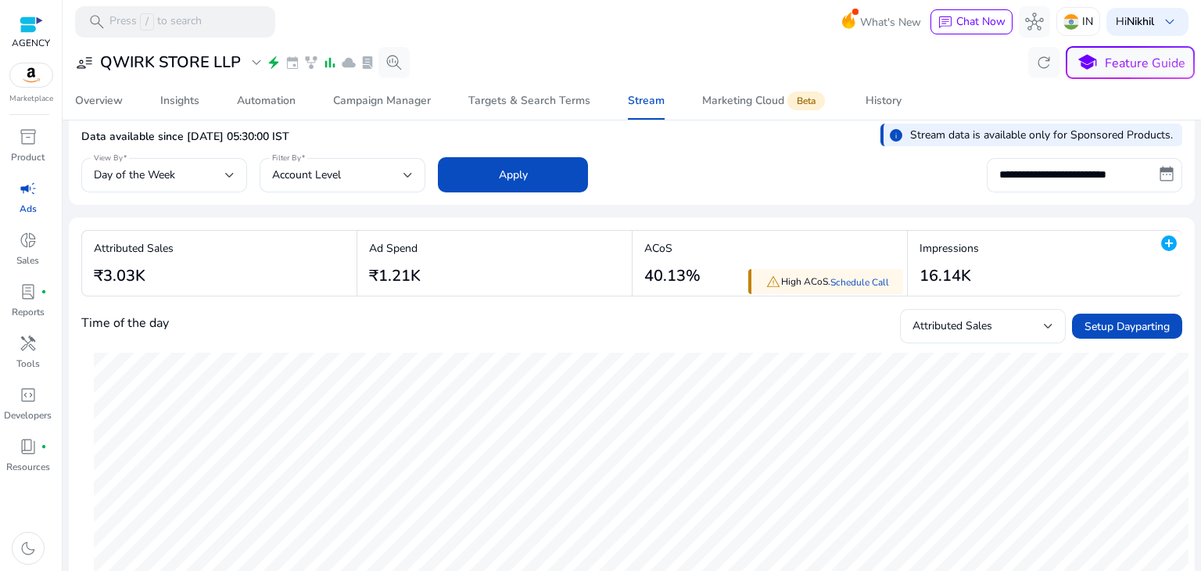
click at [544, 320] on div "Time of the day Attributed Sales Setup Dayparting" at bounding box center [631, 326] width 1101 height 34
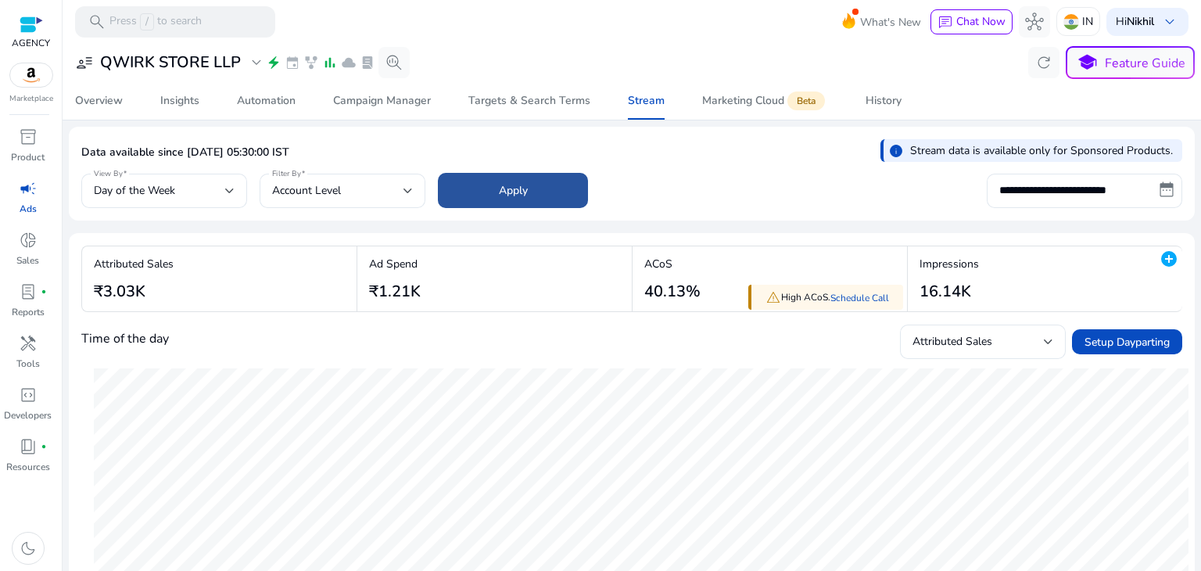
click at [511, 181] on span at bounding box center [513, 191] width 150 height 38
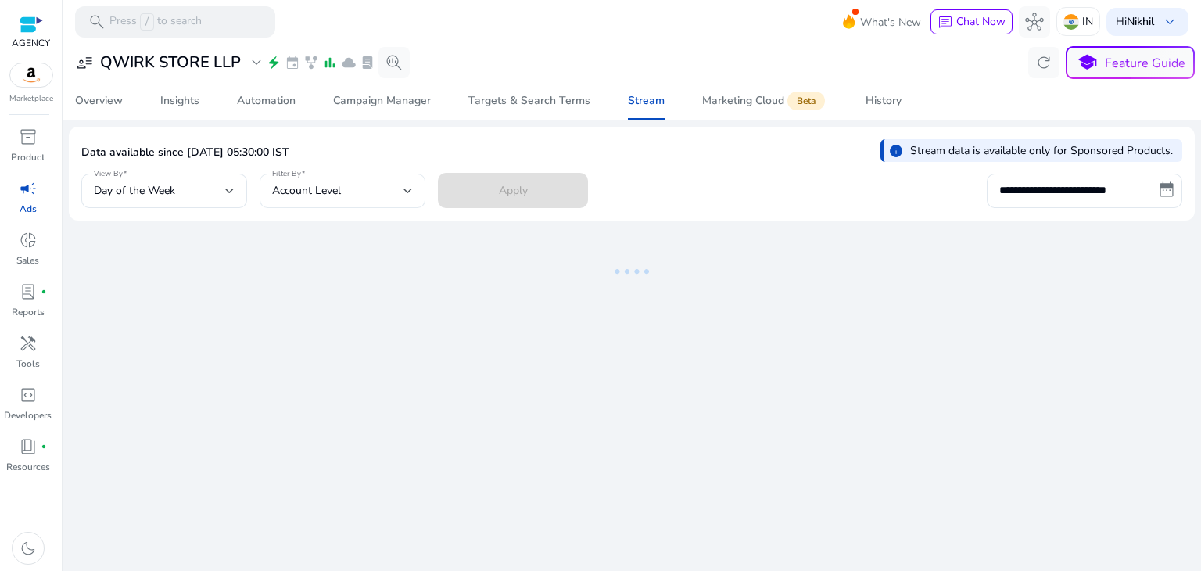
click at [413, 193] on div "Filter By Account Level" at bounding box center [343, 191] width 166 height 34
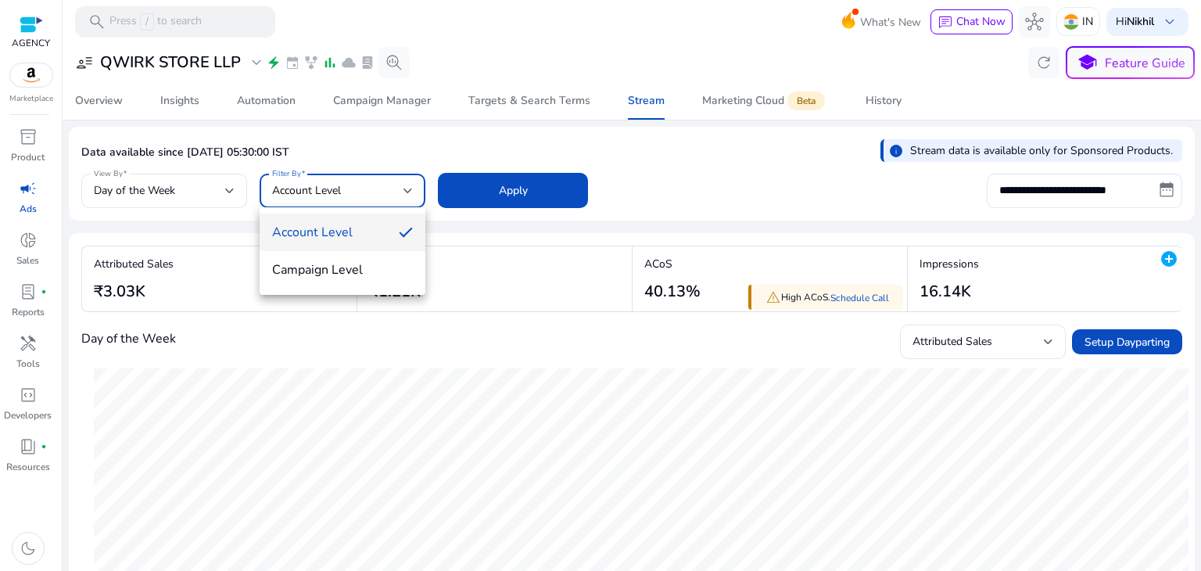
click at [413, 193] on div at bounding box center [600, 285] width 1201 height 571
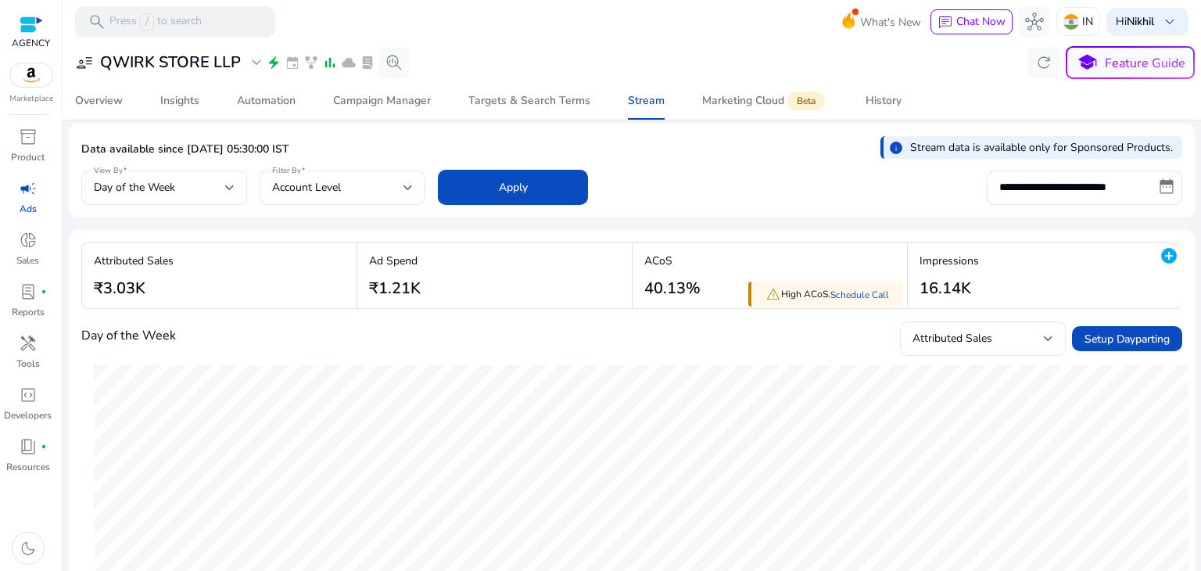
scroll to position [2, 0]
click at [241, 186] on div "View By Day of the Week" at bounding box center [164, 188] width 166 height 34
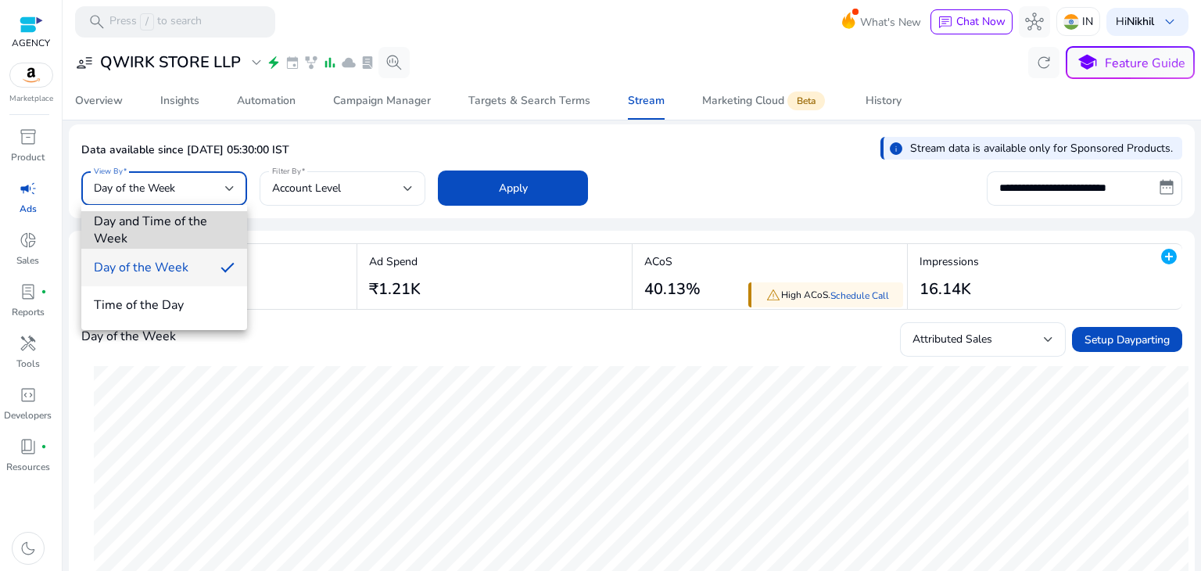
click at [190, 232] on span "Day and Time of the Week" at bounding box center [164, 230] width 141 height 34
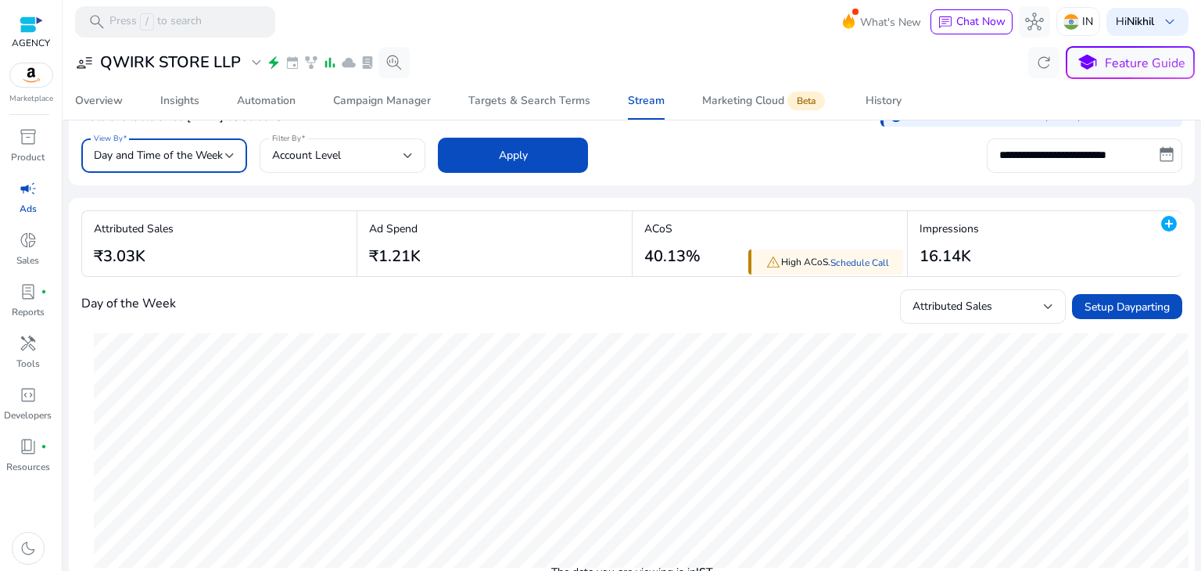
scroll to position [34, 0]
click at [214, 158] on span "Day and Time of the Week" at bounding box center [158, 156] width 129 height 15
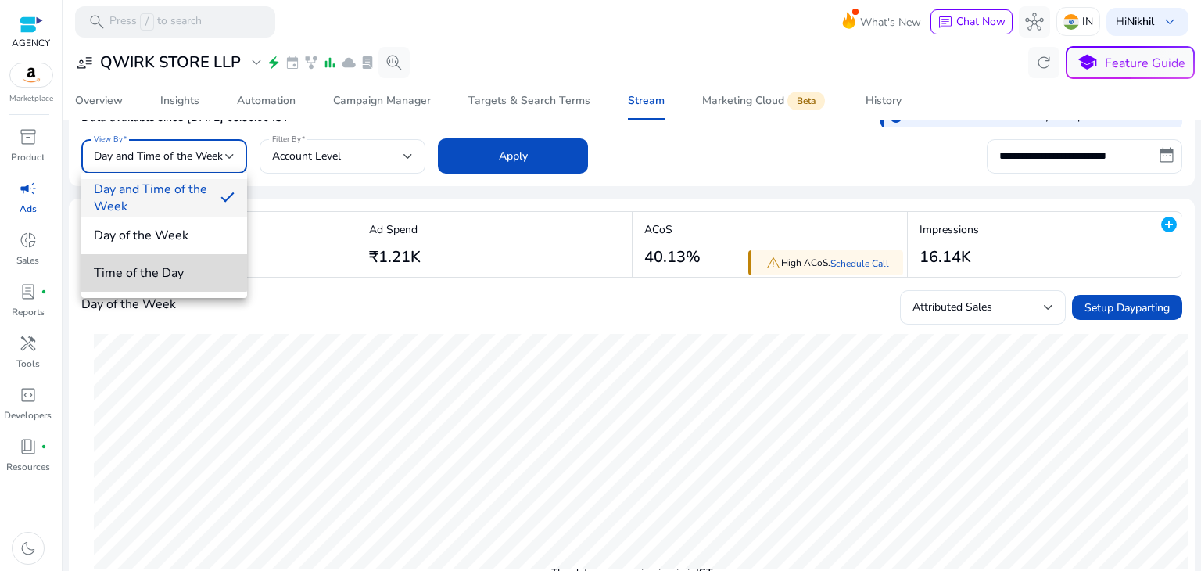
click at [153, 260] on mat-option "Time of the Day" at bounding box center [164, 273] width 166 height 38
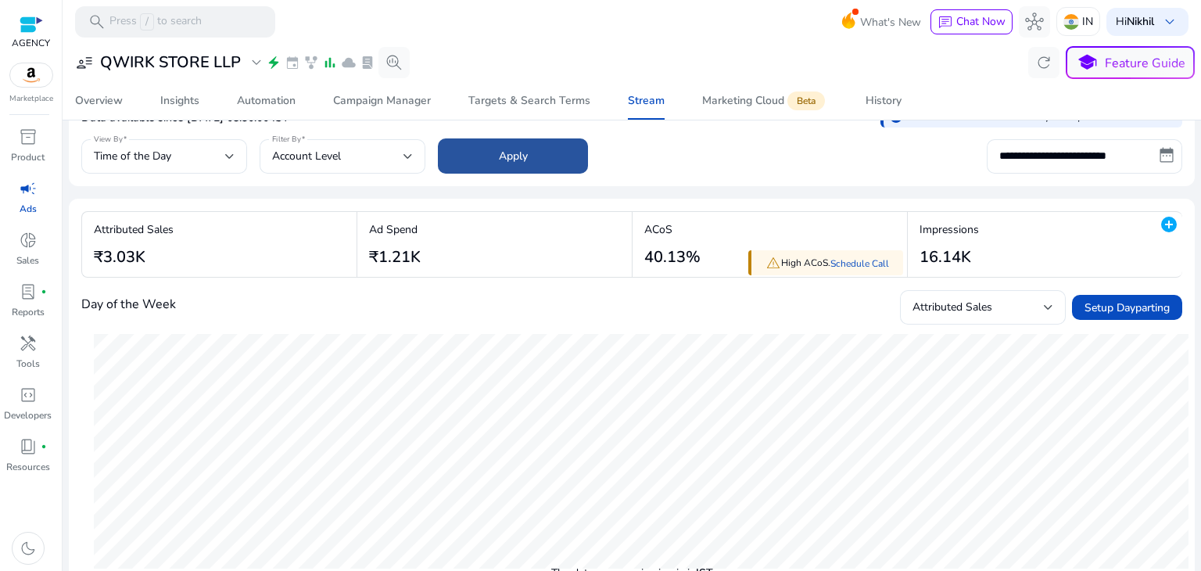
click at [555, 156] on span at bounding box center [513, 157] width 150 height 38
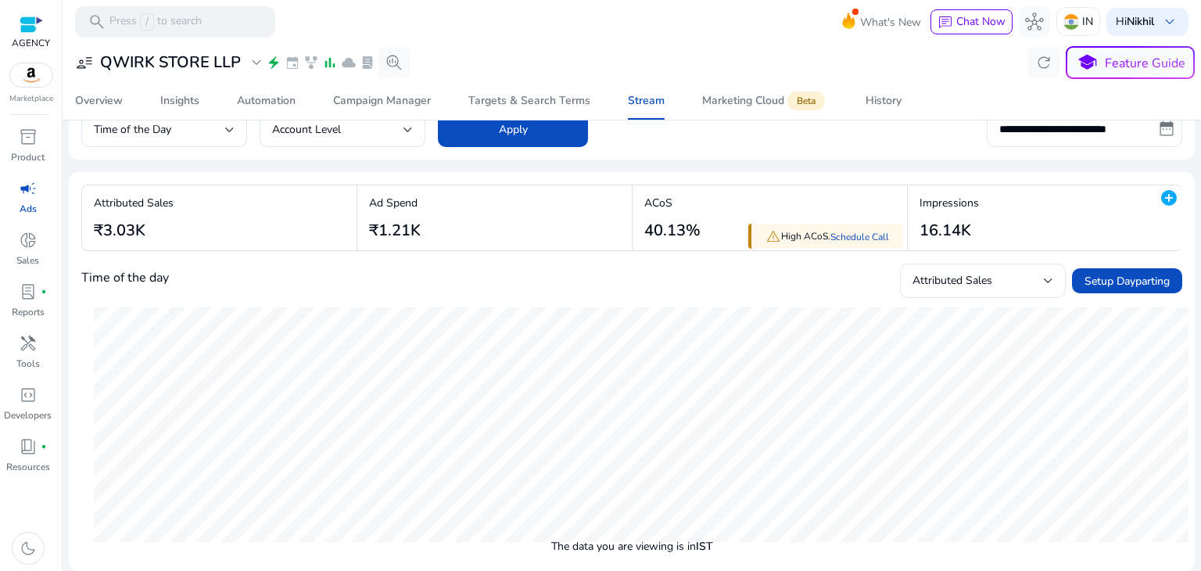
scroll to position [0, 0]
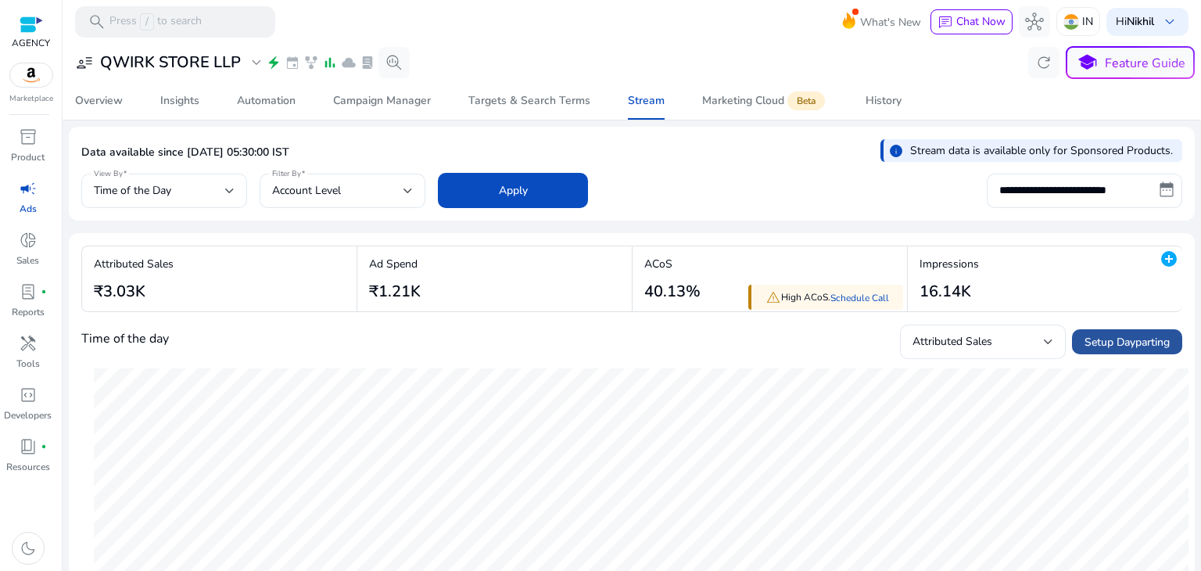
click at [1118, 344] on span "Setup Dayparting" at bounding box center [1127, 342] width 85 height 16
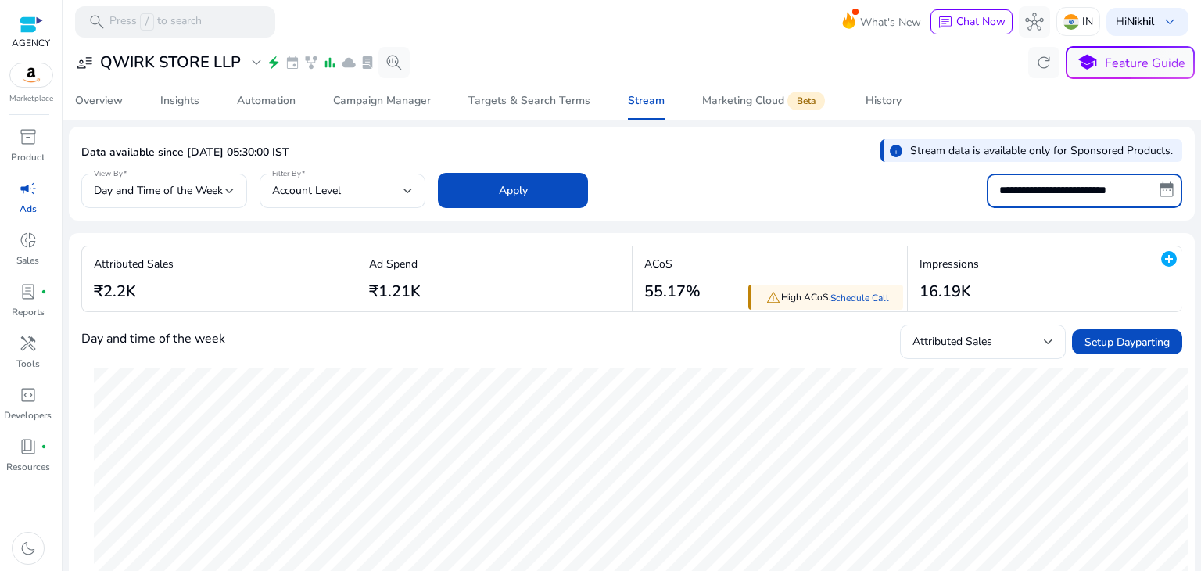
click at [999, 185] on input "**********" at bounding box center [1085, 191] width 196 height 34
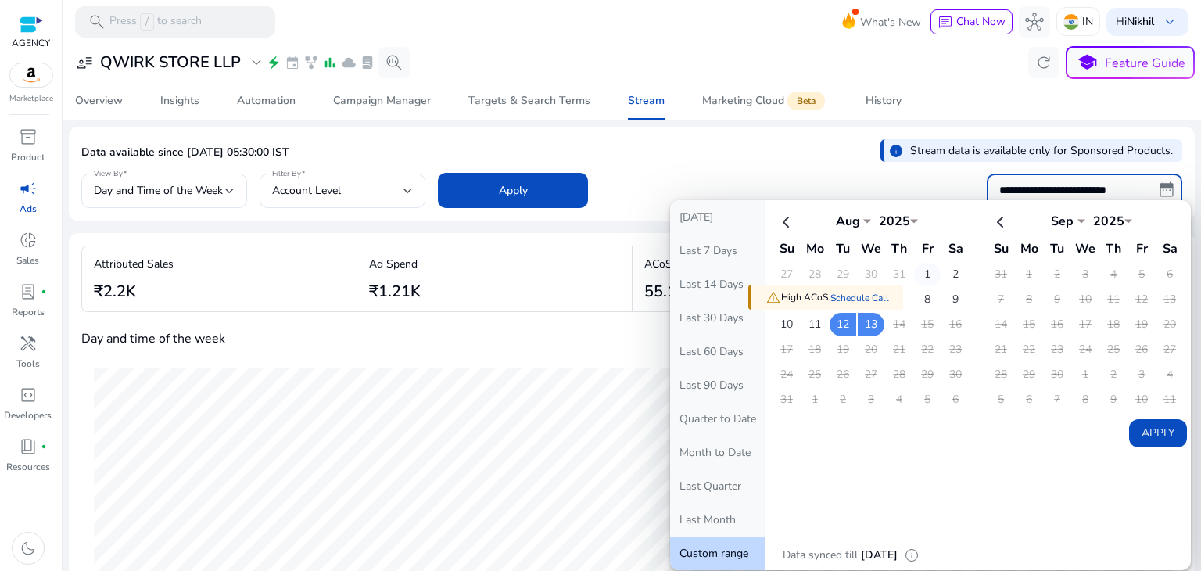
click at [914, 275] on td "1" at bounding box center [927, 274] width 27 height 23
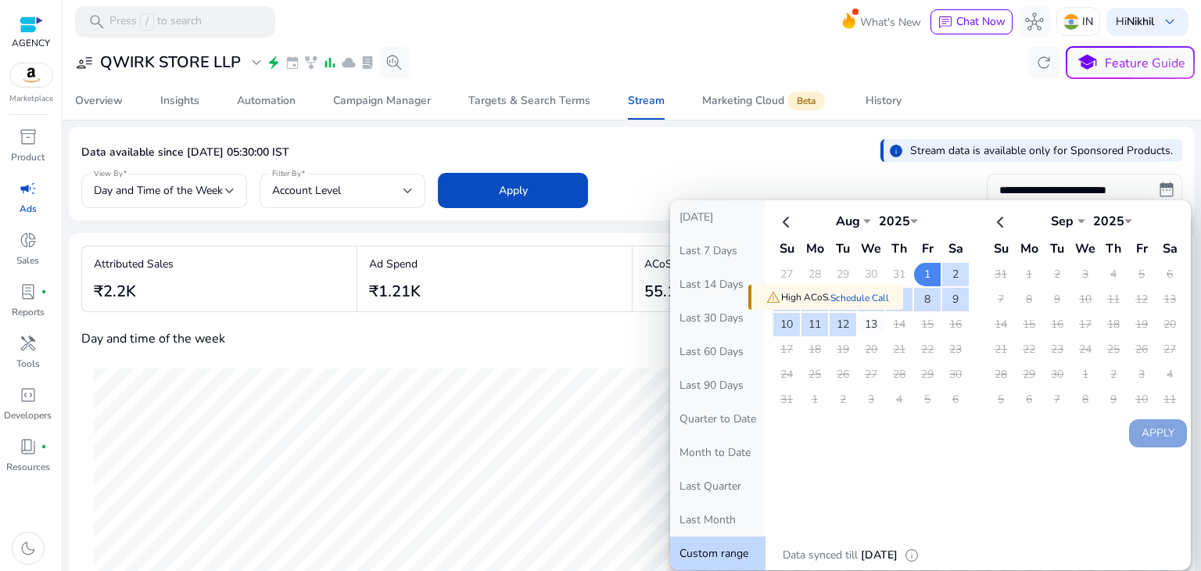
click at [858, 321] on td "13" at bounding box center [871, 324] width 27 height 23
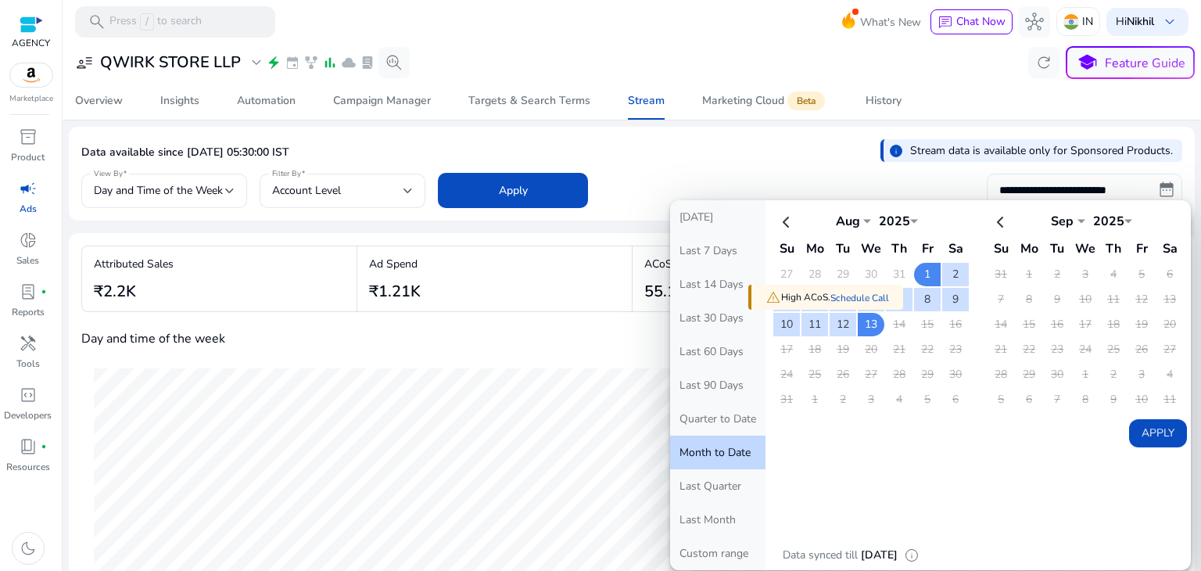
click at [1139, 428] on button "Apply" at bounding box center [1158, 433] width 58 height 28
type input "**********"
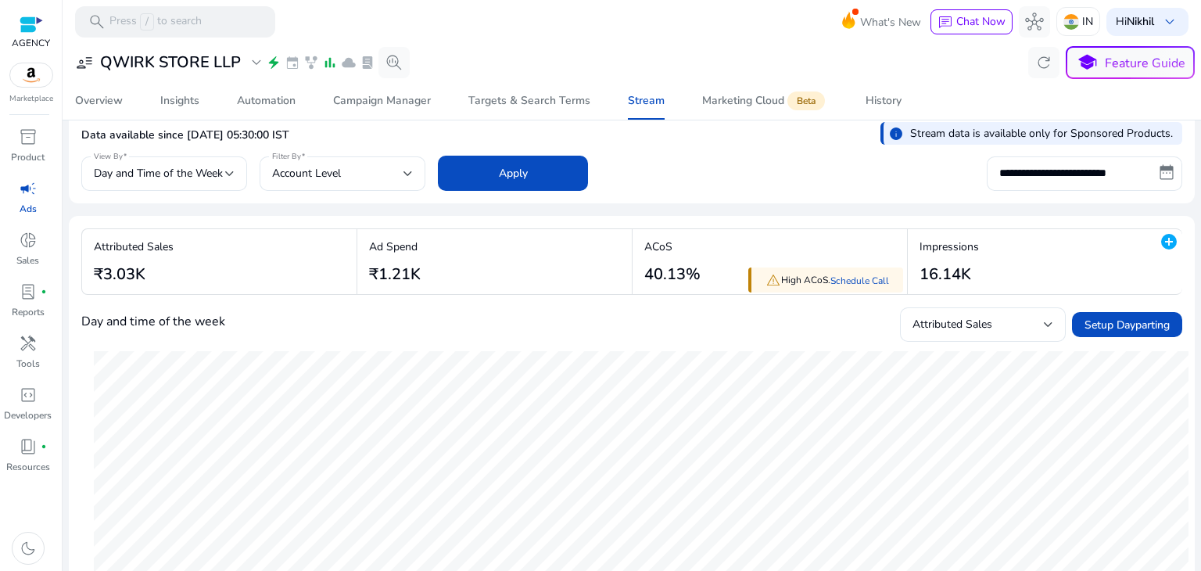
scroll to position [16, 0]
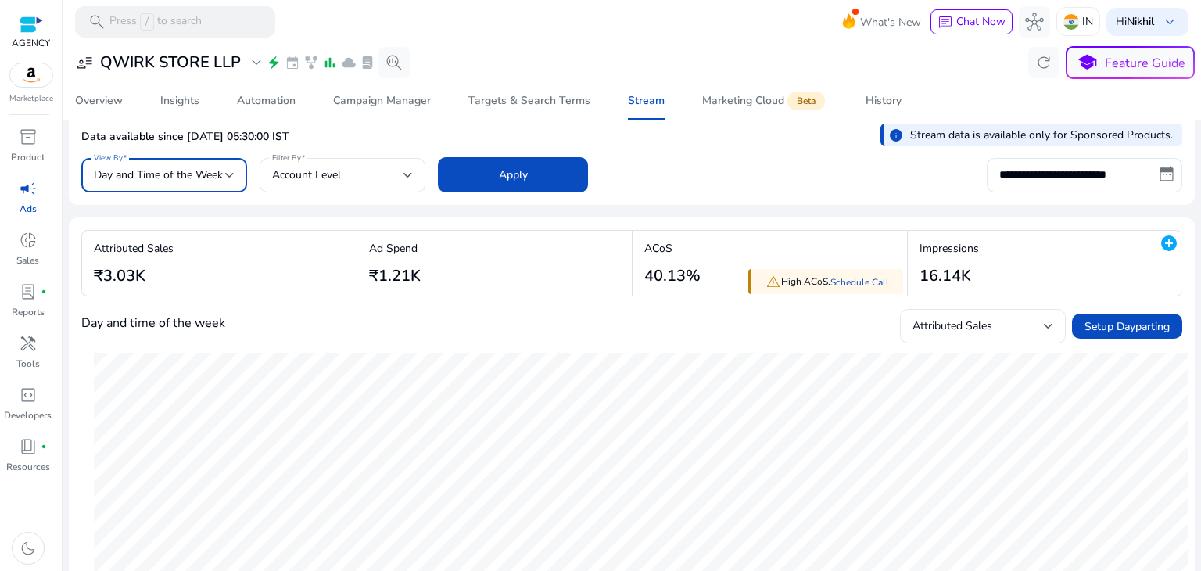
click at [233, 183] on div at bounding box center [229, 175] width 9 height 19
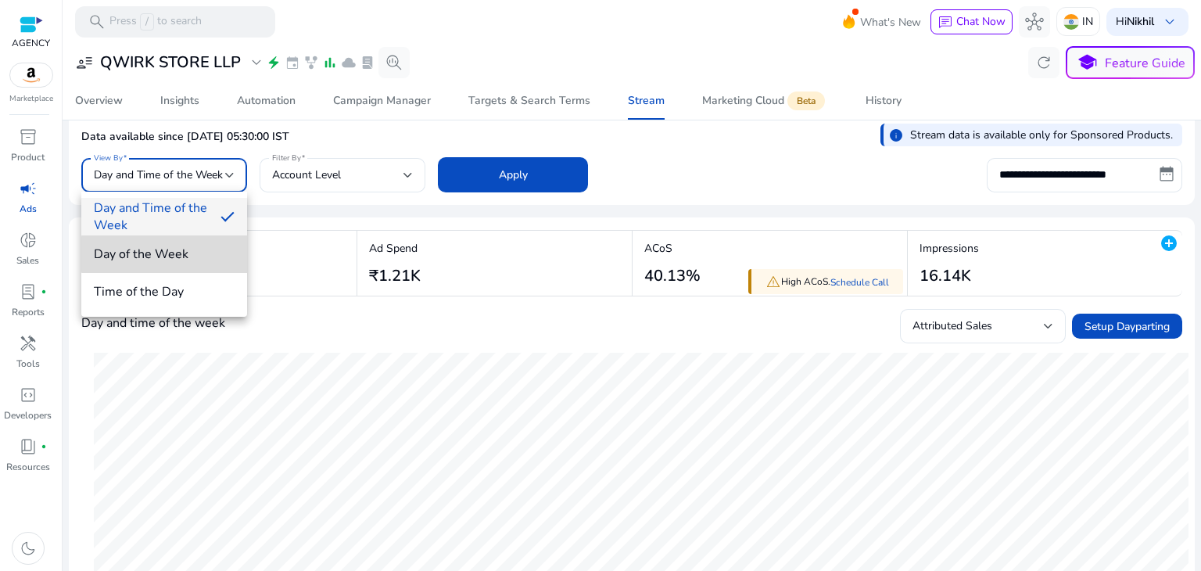
click at [178, 254] on span "Day of the Week" at bounding box center [164, 254] width 141 height 17
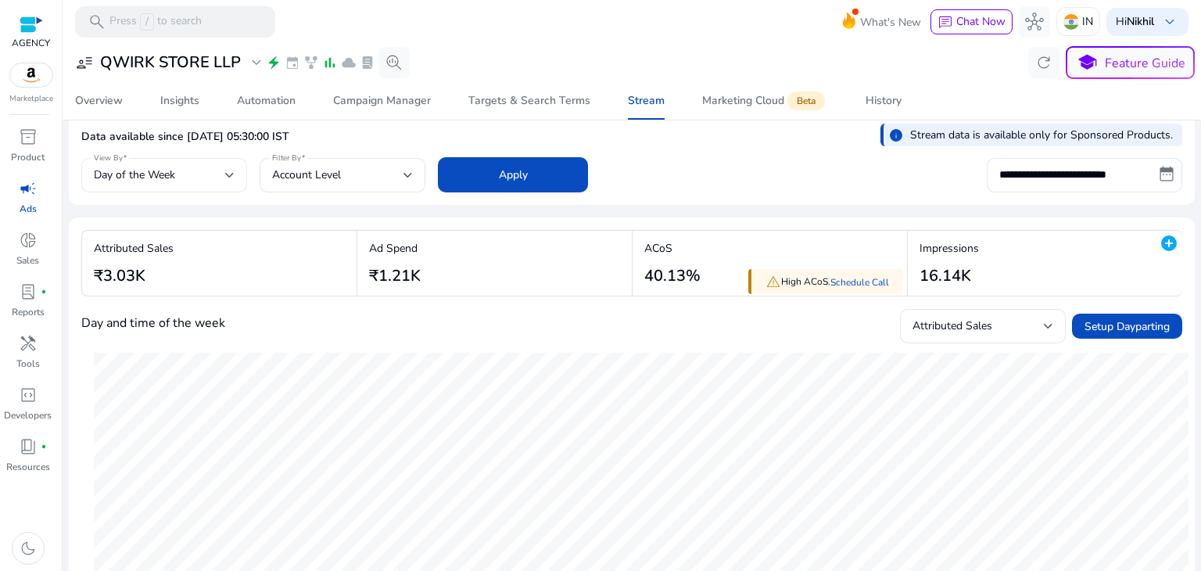
click at [218, 189] on div "Day of the Week" at bounding box center [164, 175] width 141 height 34
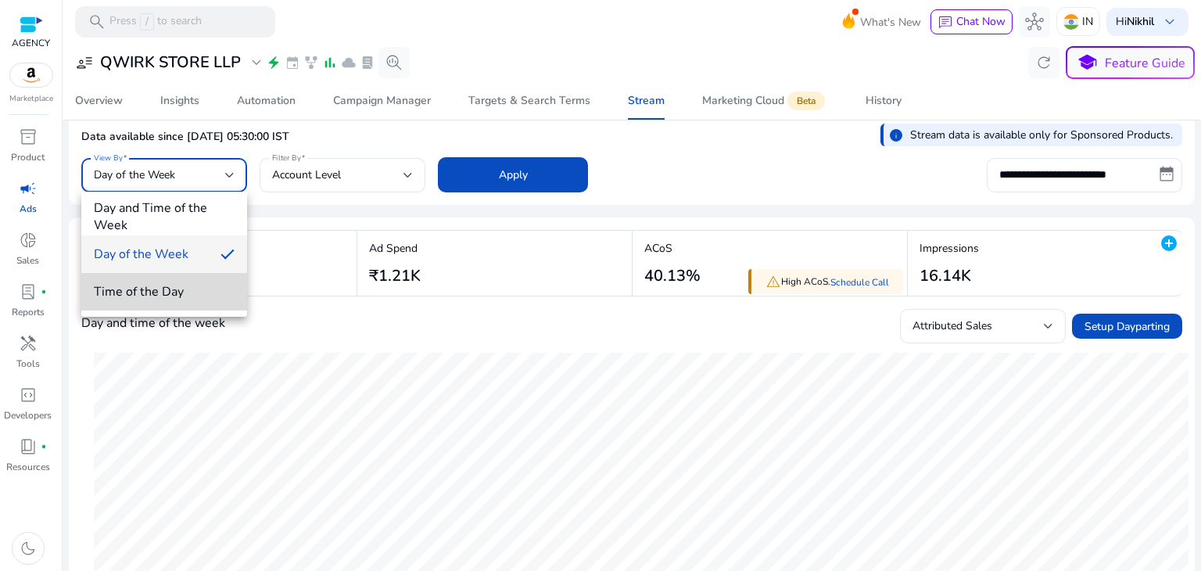
click at [160, 286] on span "Time of the Day" at bounding box center [164, 291] width 141 height 17
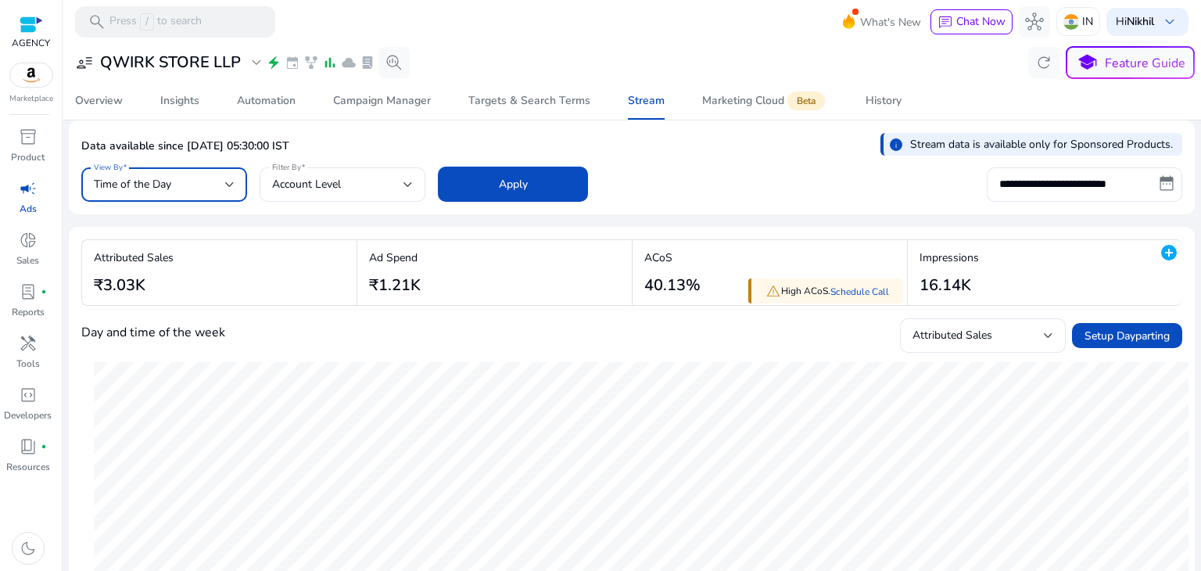
scroll to position [3, 0]
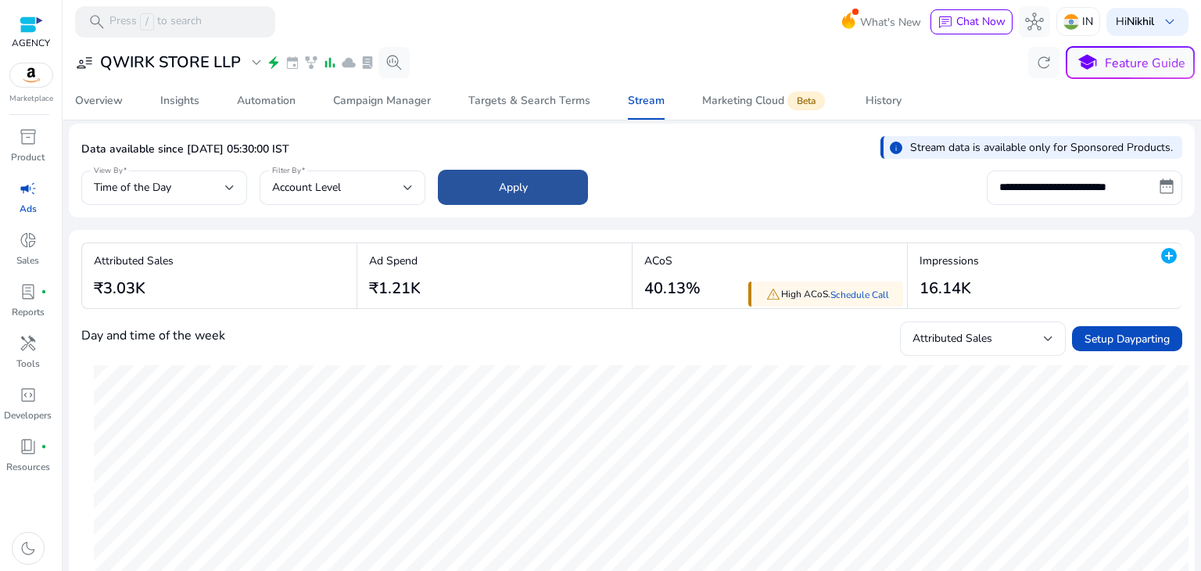
click at [528, 193] on span at bounding box center [513, 188] width 150 height 38
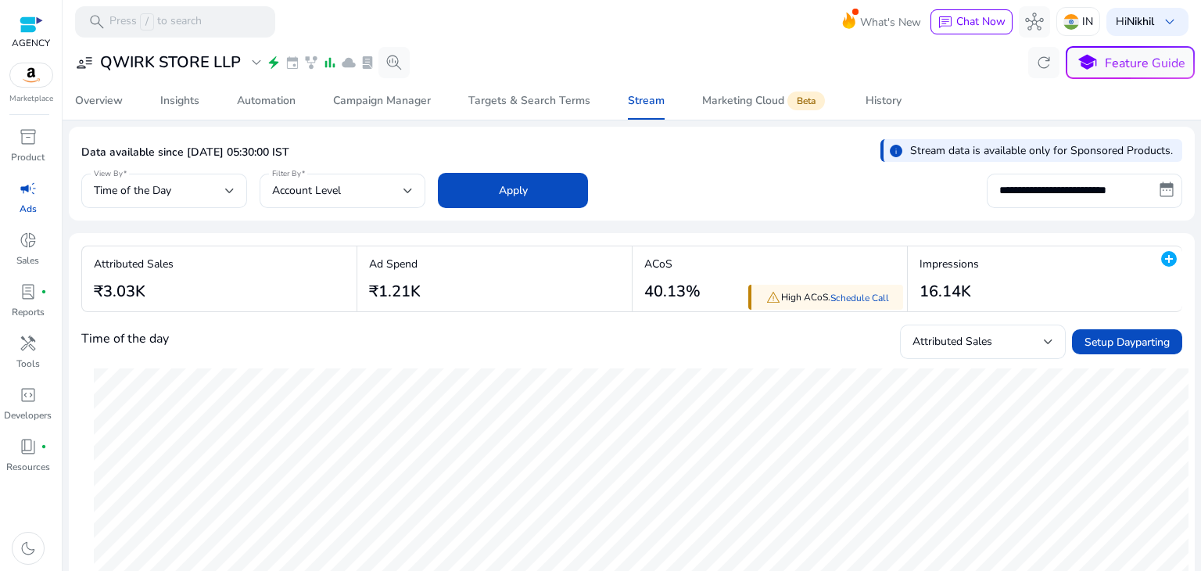
scroll to position [61, 0]
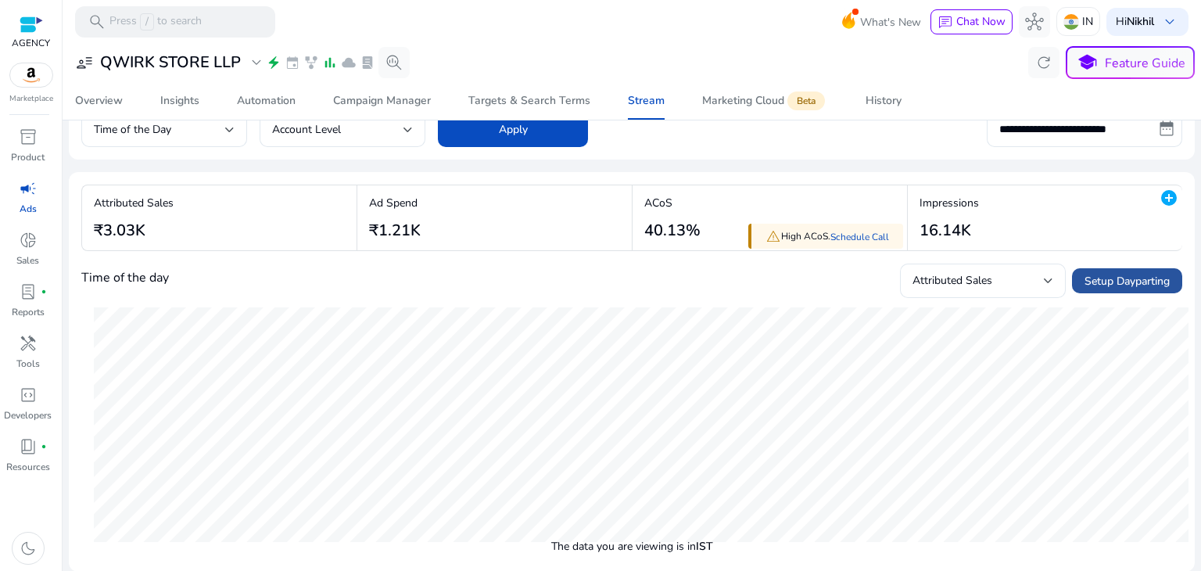
click at [1085, 276] on span "Setup Dayparting" at bounding box center [1127, 281] width 85 height 16
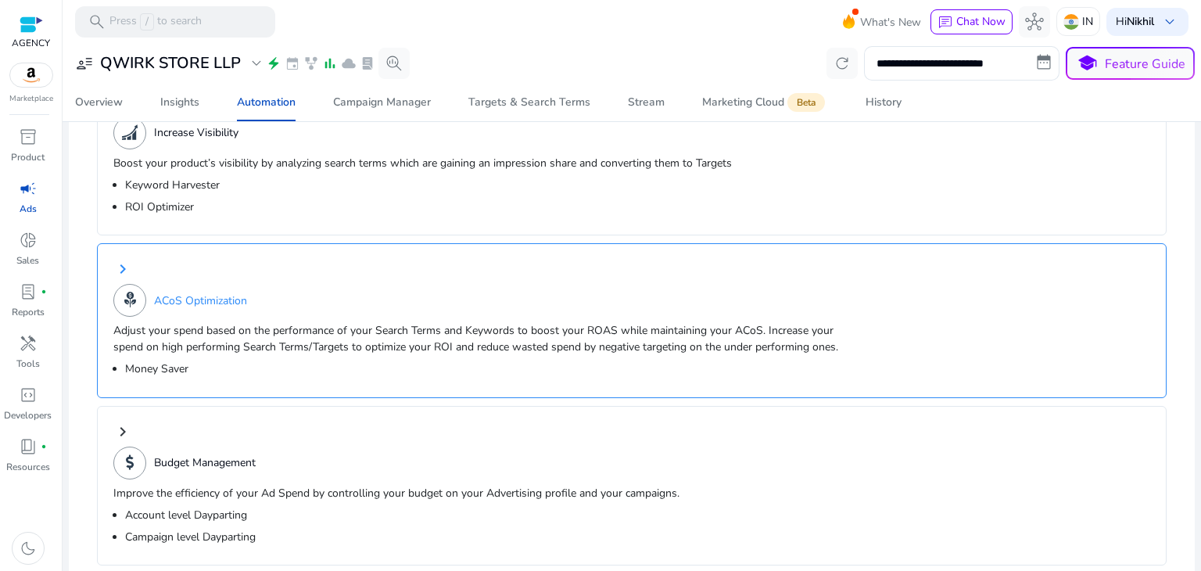
scroll to position [252, 0]
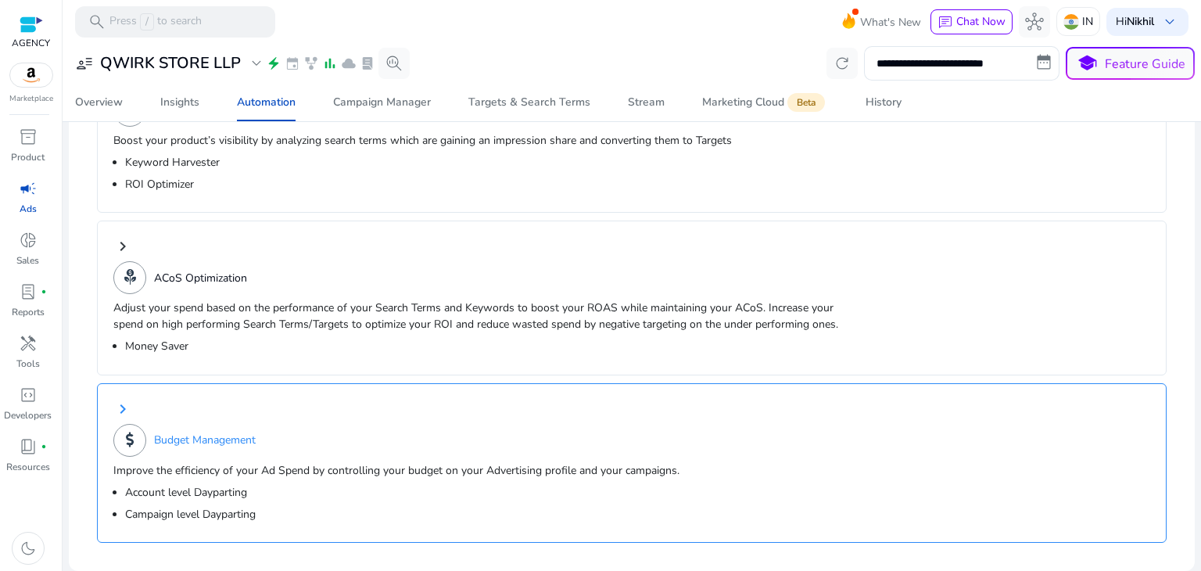
click at [360, 451] on div "Budget Management" at bounding box center [243, 440] width 260 height 33
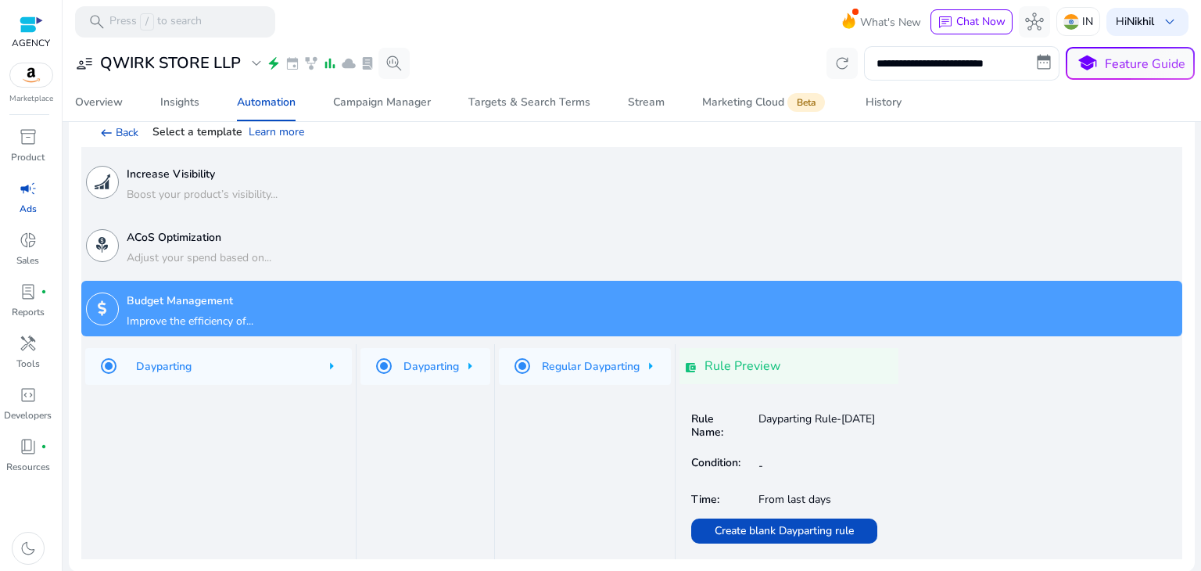
click at [339, 367] on div "Dayparting" at bounding box center [218, 366] width 267 height 37
click at [335, 365] on div "Dayparting" at bounding box center [218, 366] width 267 height 37
click at [731, 524] on span "Create blank Dayparting rule" at bounding box center [784, 531] width 139 height 16
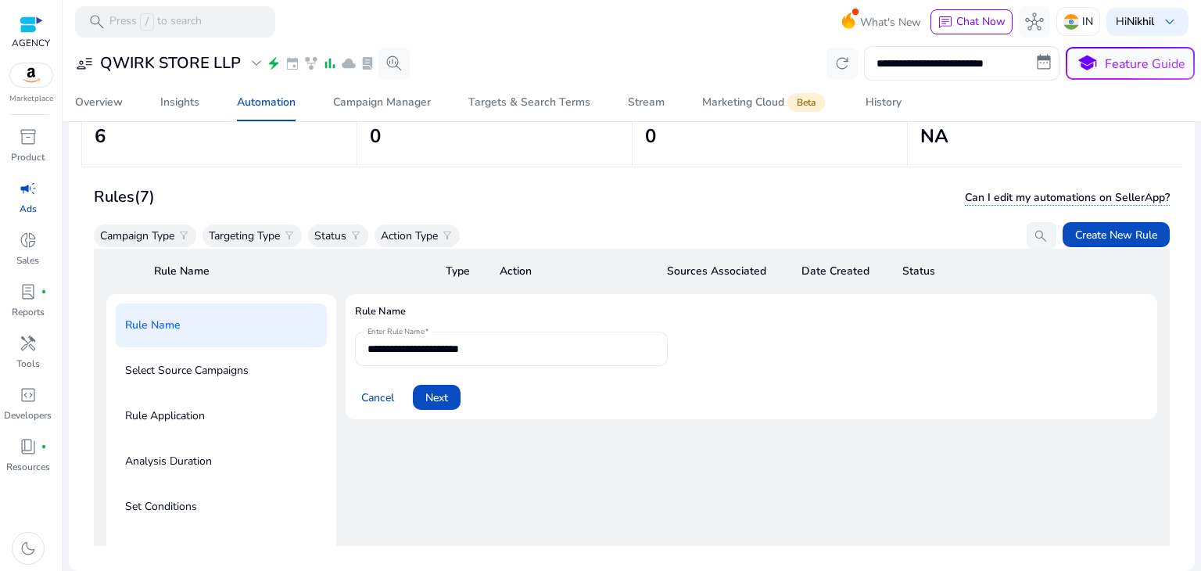
scroll to position [62, 0]
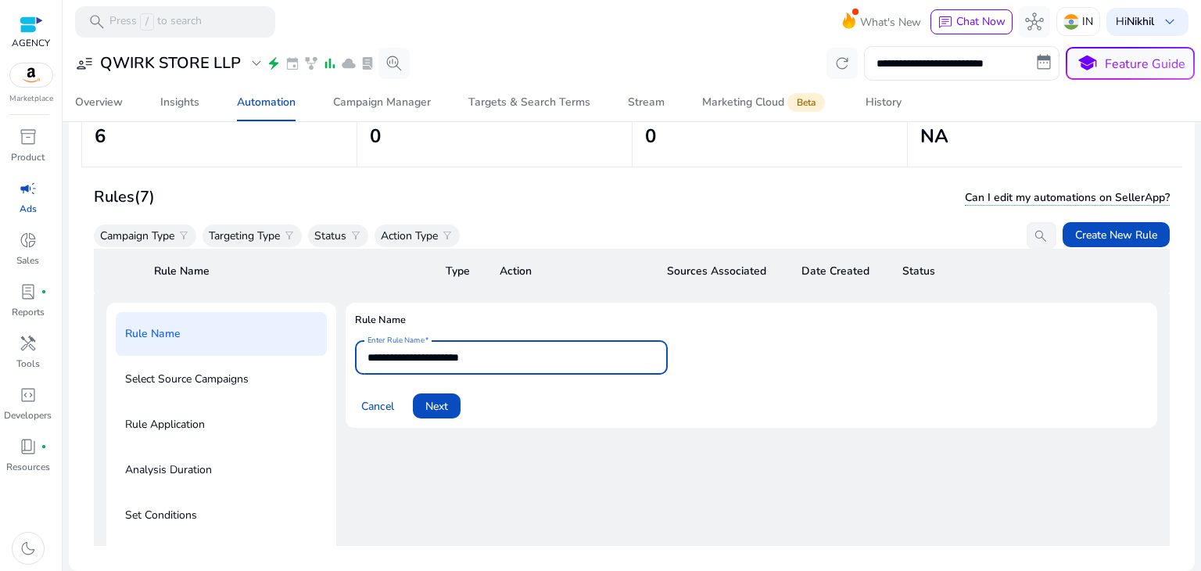
drag, startPoint x: 504, startPoint y: 361, endPoint x: 337, endPoint y: 371, distance: 166.9
click at [337, 371] on div "**********" at bounding box center [631, 516] width 1051 height 426
type input "*"
type input "**********"
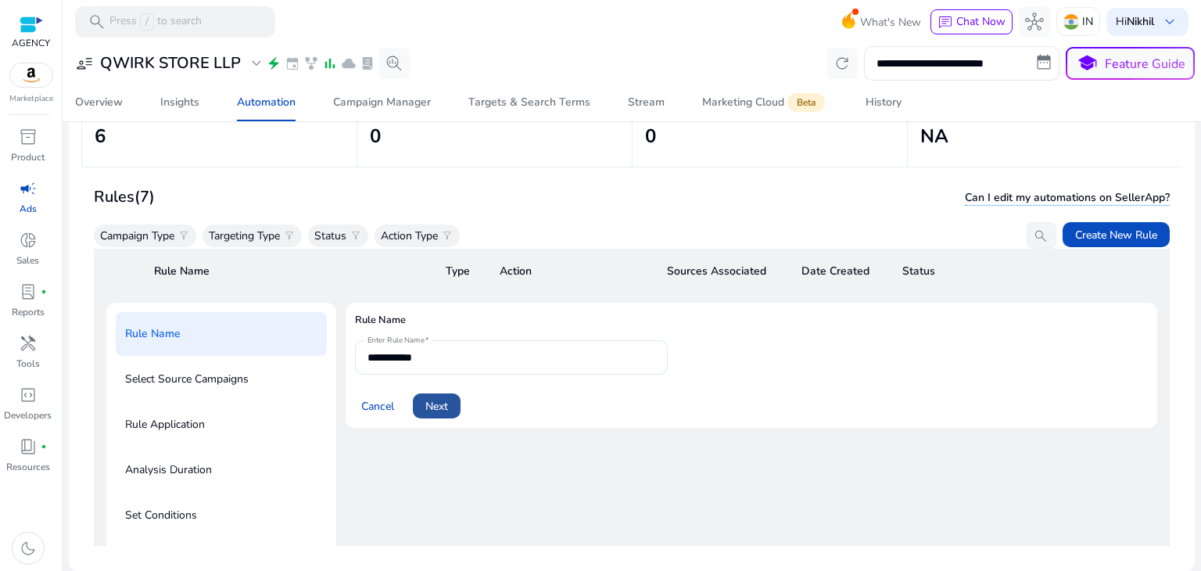
click at [444, 393] on span at bounding box center [437, 406] width 48 height 38
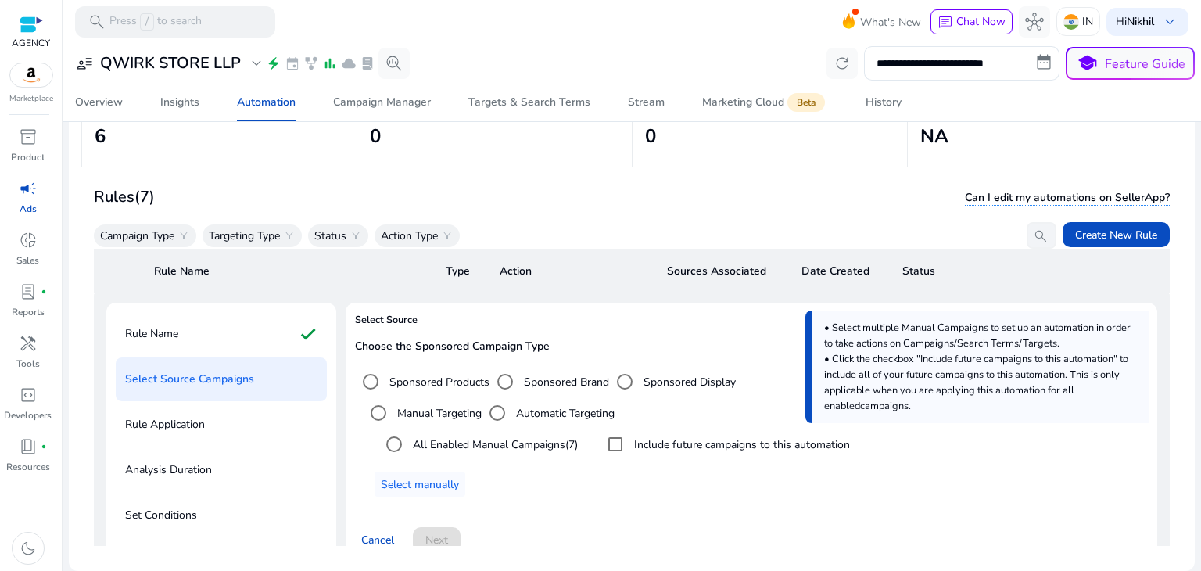
scroll to position [112, 0]
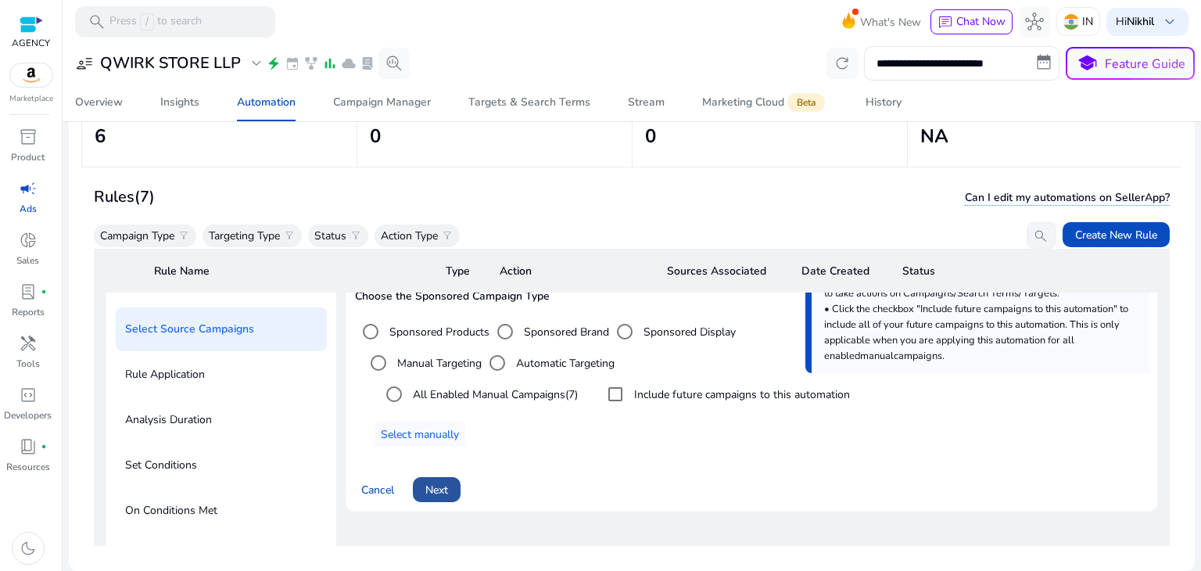
click at [438, 494] on span "Next" at bounding box center [437, 490] width 23 height 16
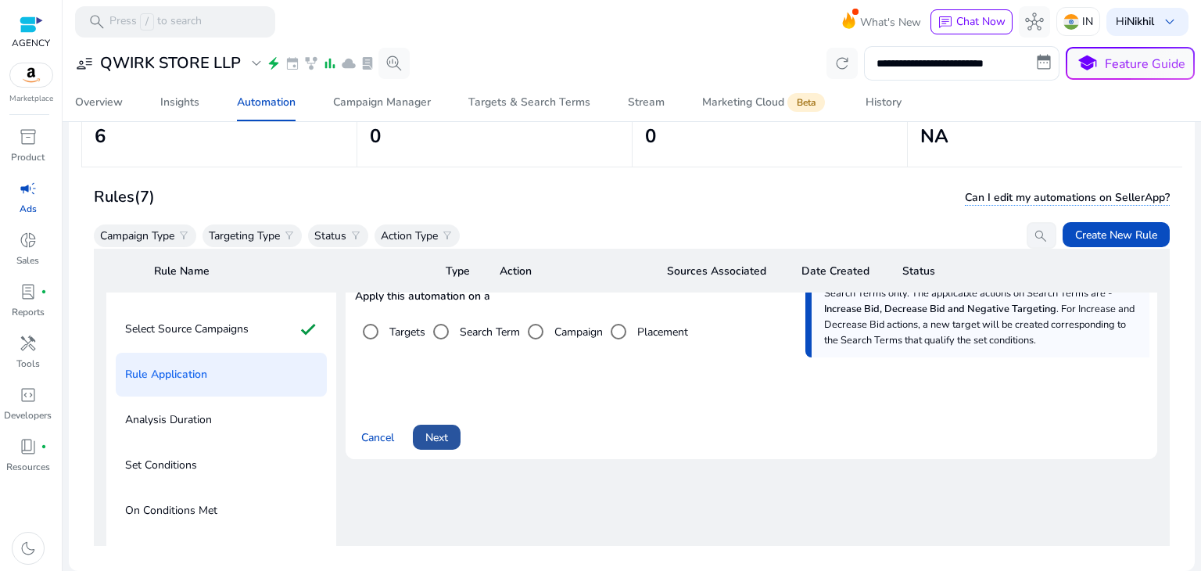
click at [441, 439] on span "Next" at bounding box center [437, 437] width 23 height 16
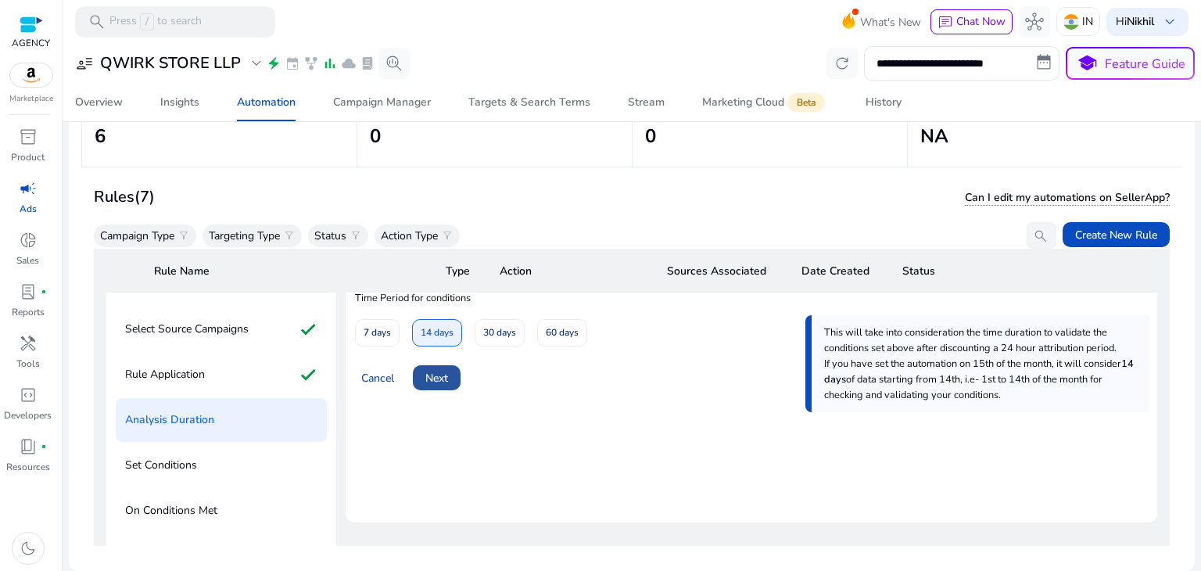
click at [428, 376] on span "Next" at bounding box center [437, 378] width 23 height 16
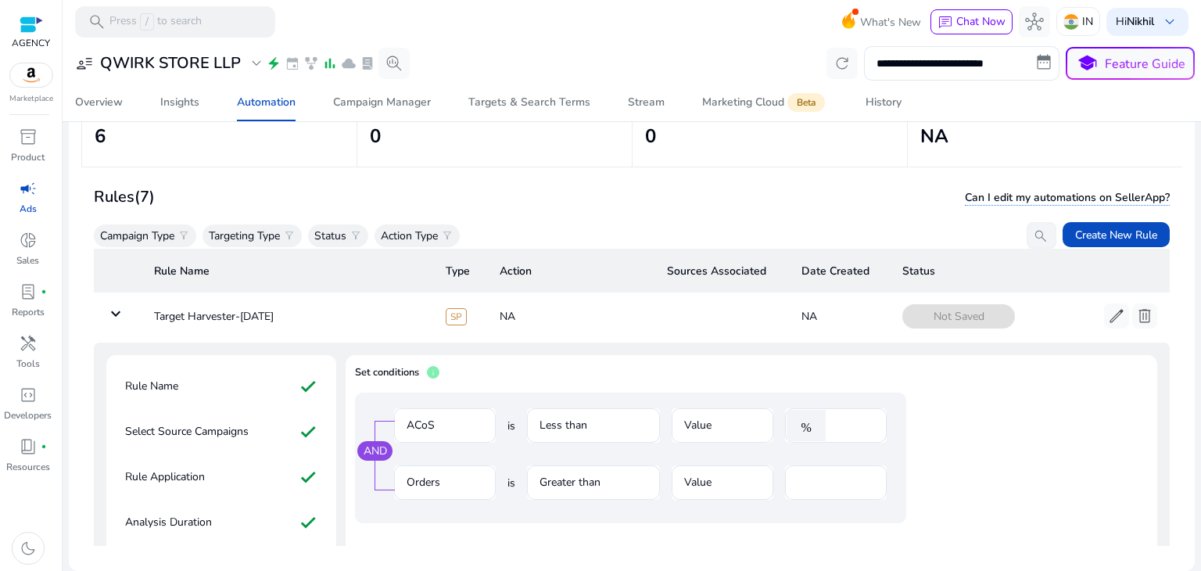
scroll to position [0, 0]
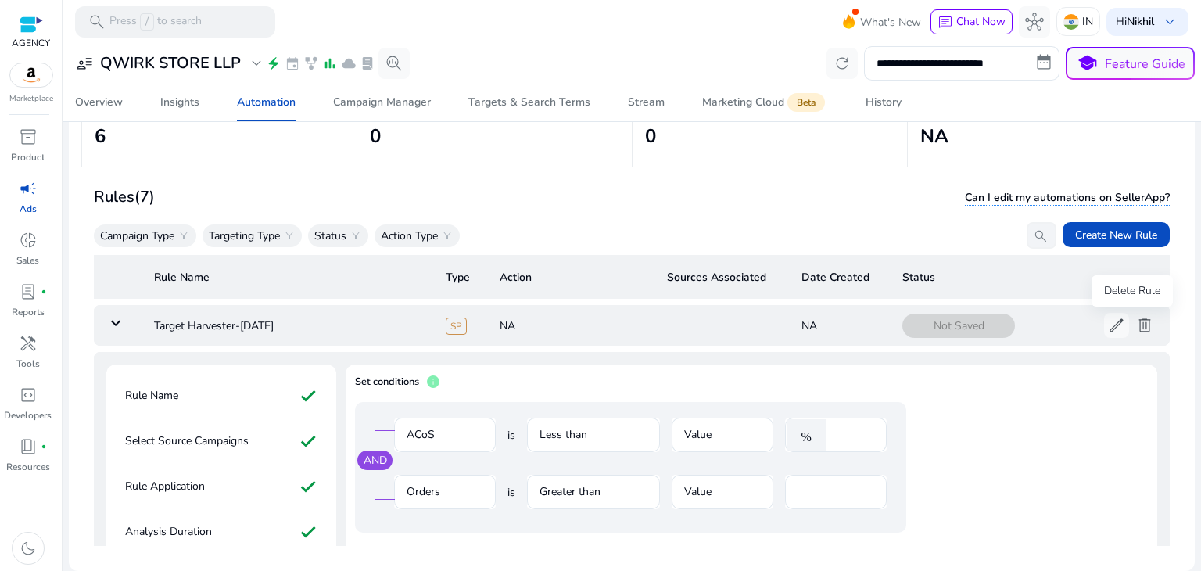
click at [1136, 317] on span "delete" at bounding box center [1145, 325] width 19 height 19
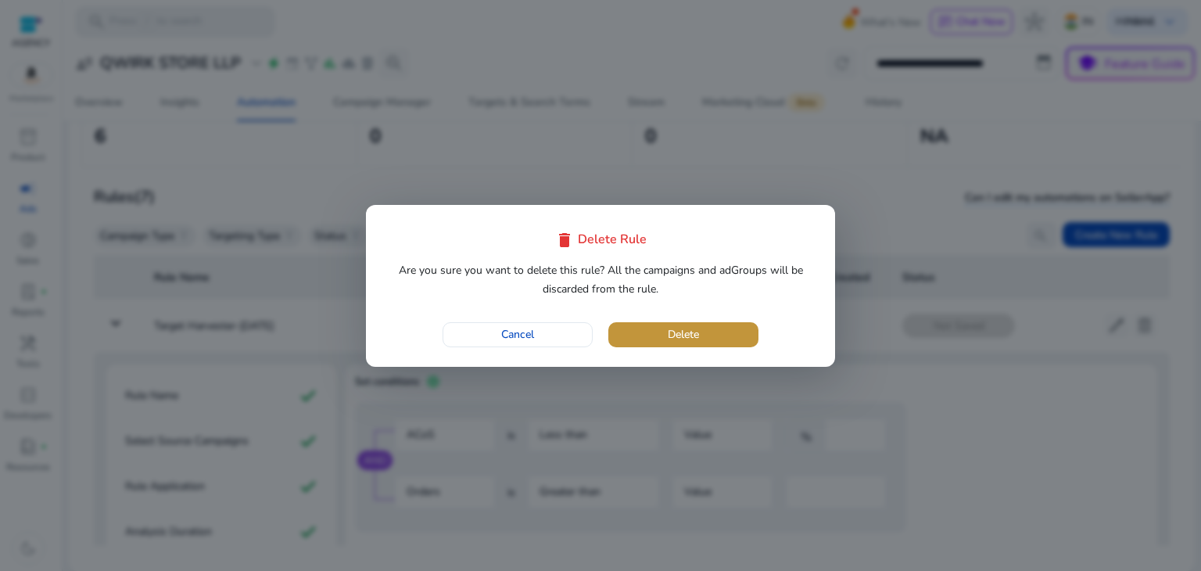
click at [721, 338] on span "button" at bounding box center [684, 335] width 150 height 38
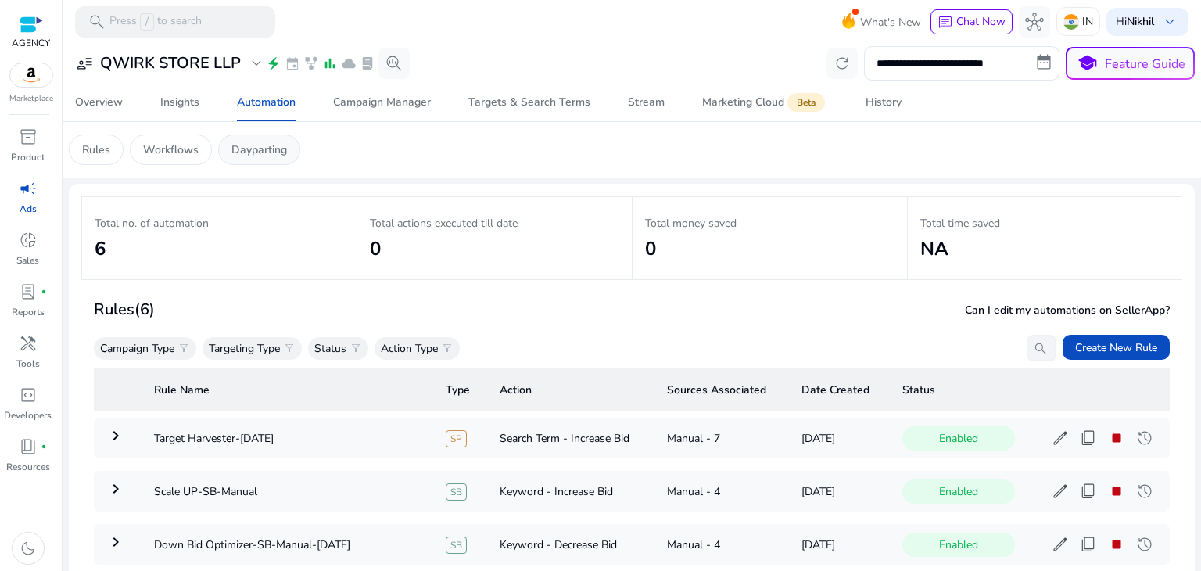
click at [255, 149] on p "Dayparting" at bounding box center [260, 150] width 56 height 16
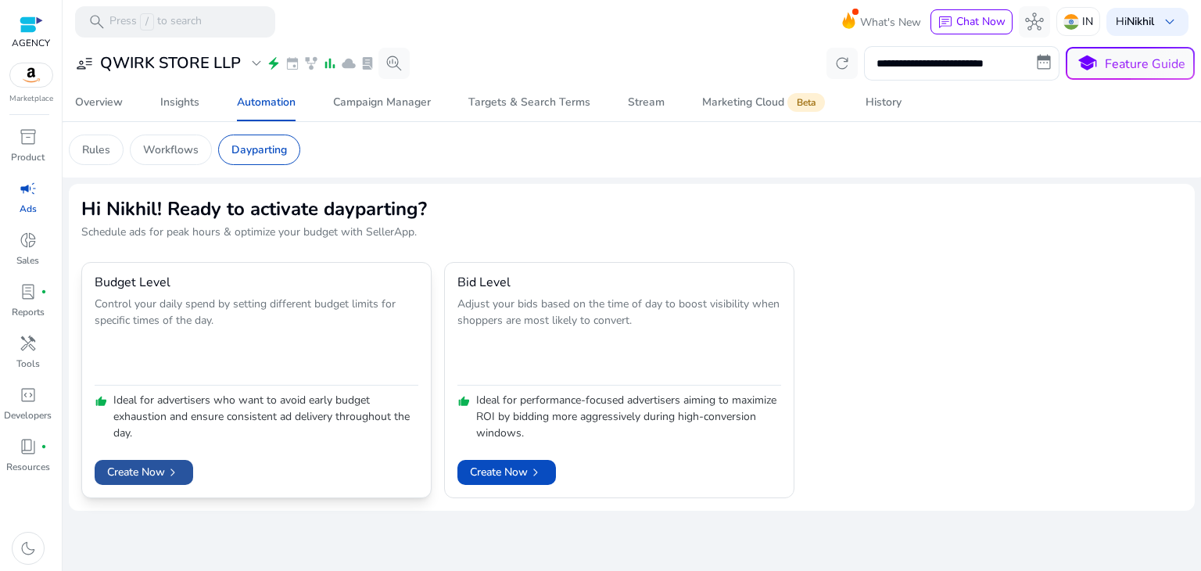
click at [158, 464] on span "Create Now chevron_right" at bounding box center [144, 472] width 74 height 16
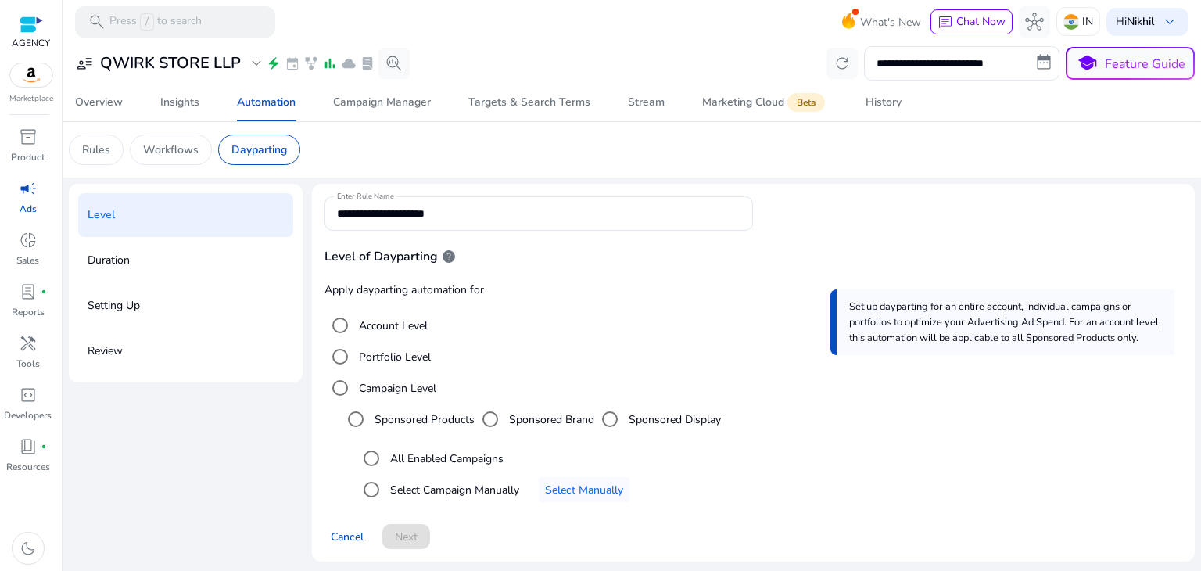
scroll to position [3, 0]
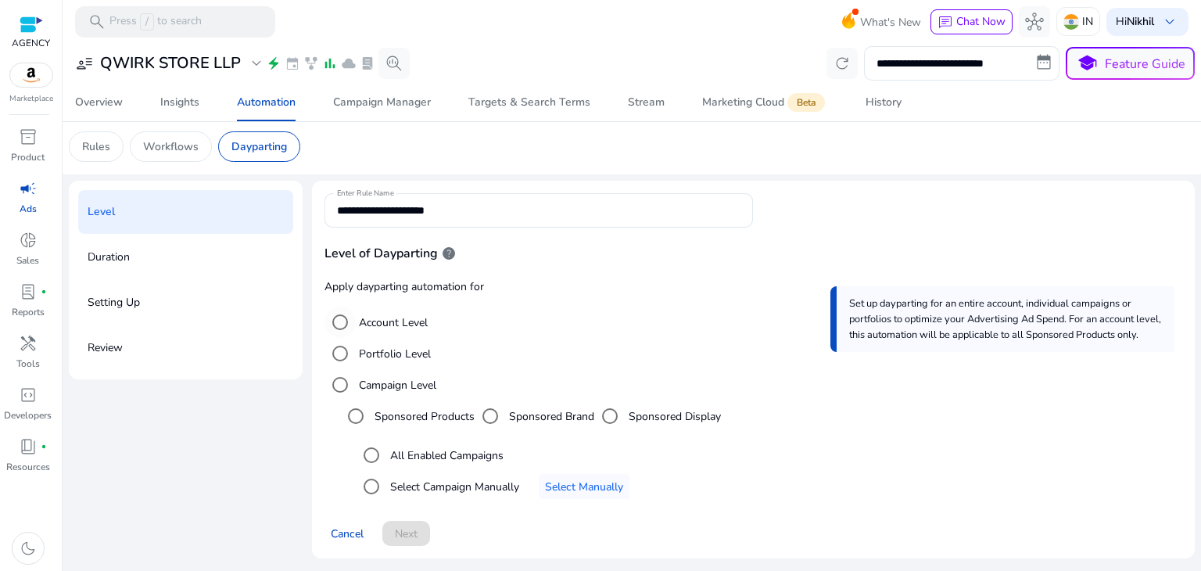
click at [378, 323] on label "Account Level" at bounding box center [392, 322] width 72 height 16
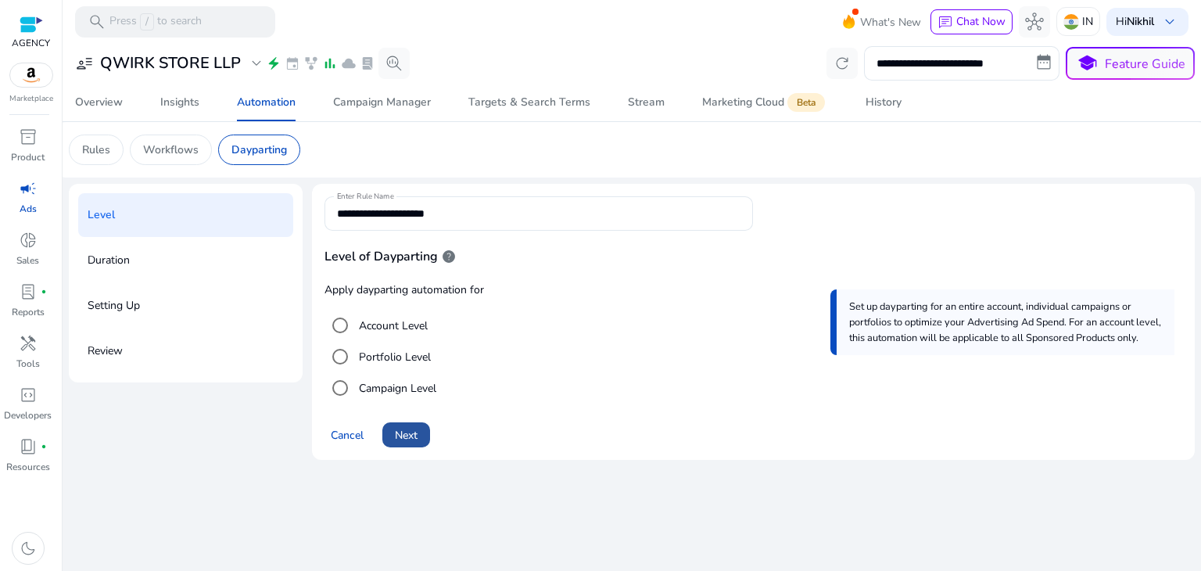
click at [405, 431] on span "Next" at bounding box center [406, 435] width 23 height 16
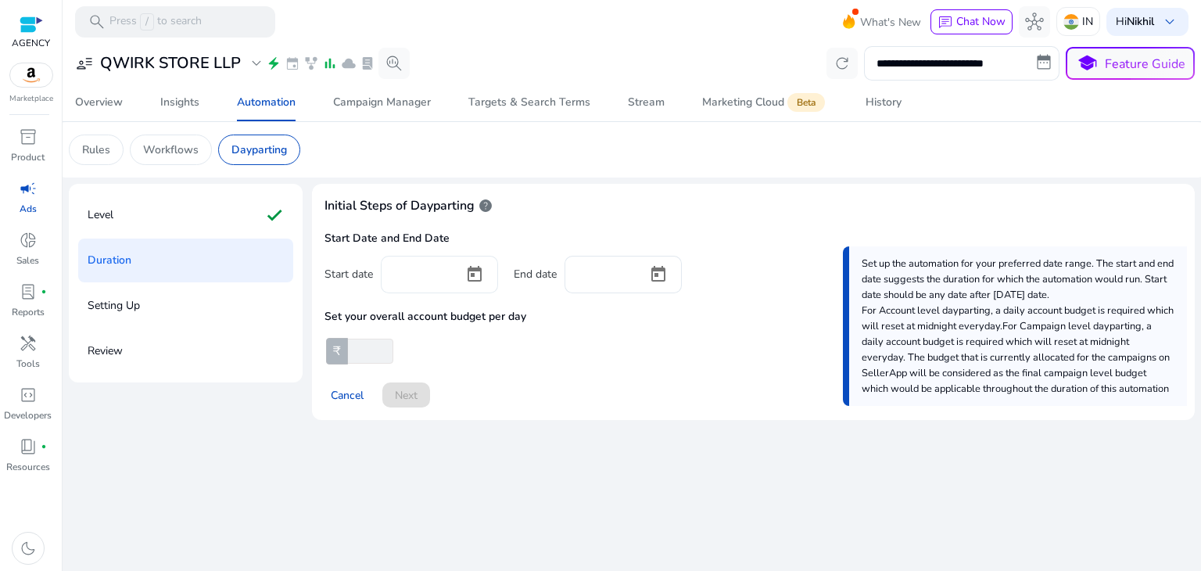
click at [433, 288] on div at bounding box center [422, 273] width 58 height 34
click at [474, 273] on span "Open calendar" at bounding box center [475, 275] width 38 height 38
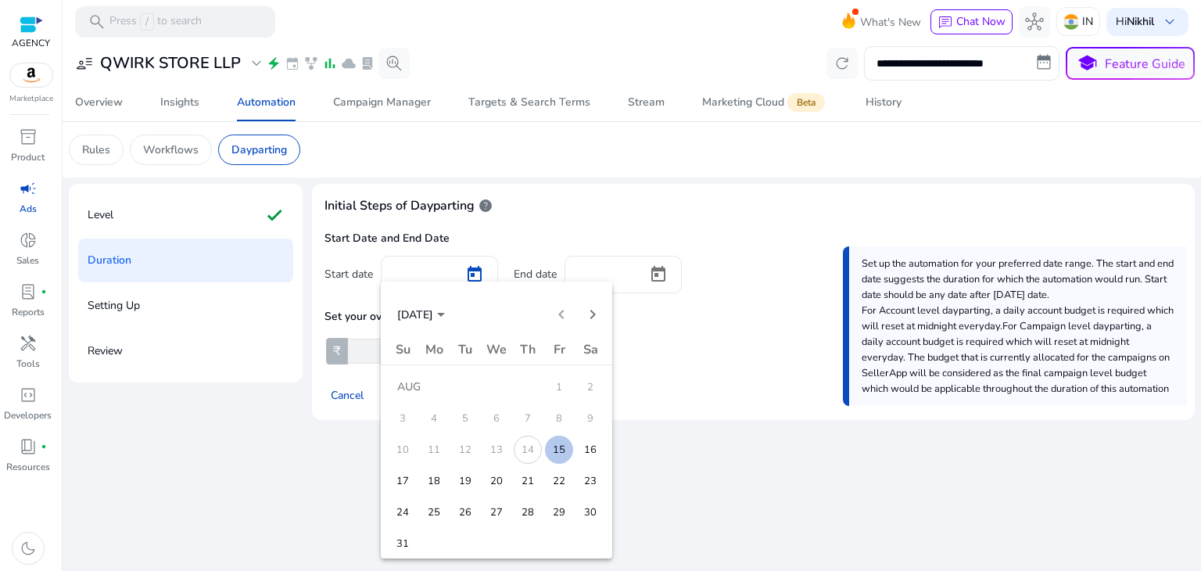
click at [557, 447] on span "15" at bounding box center [559, 450] width 28 height 28
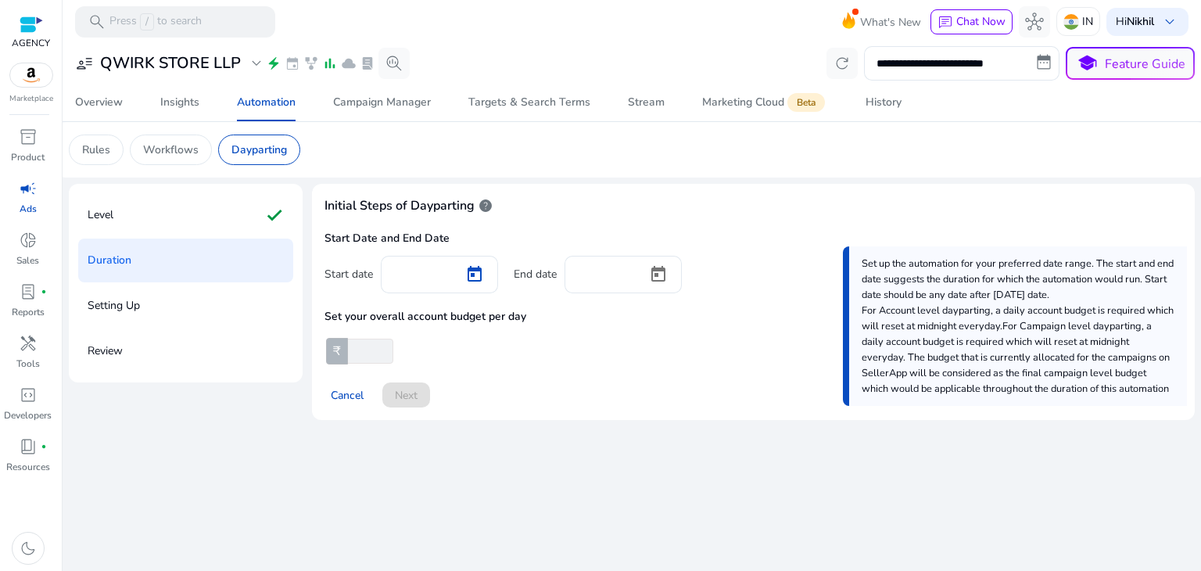
type input "*********"
click at [655, 266] on span "Open calendar" at bounding box center [659, 275] width 38 height 38
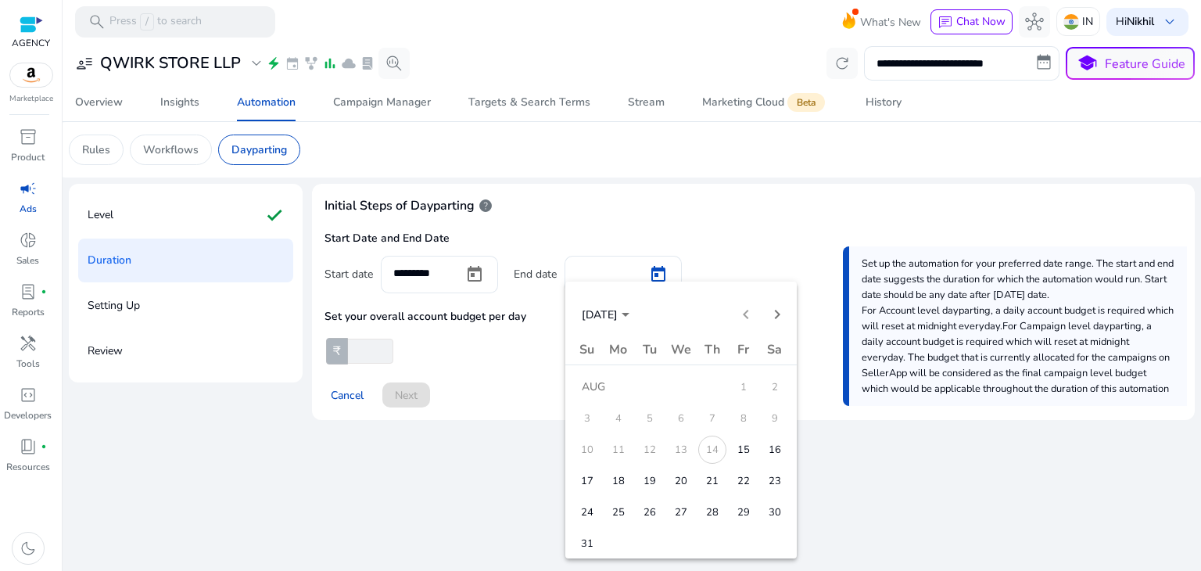
click at [680, 508] on span "27" at bounding box center [681, 512] width 28 height 28
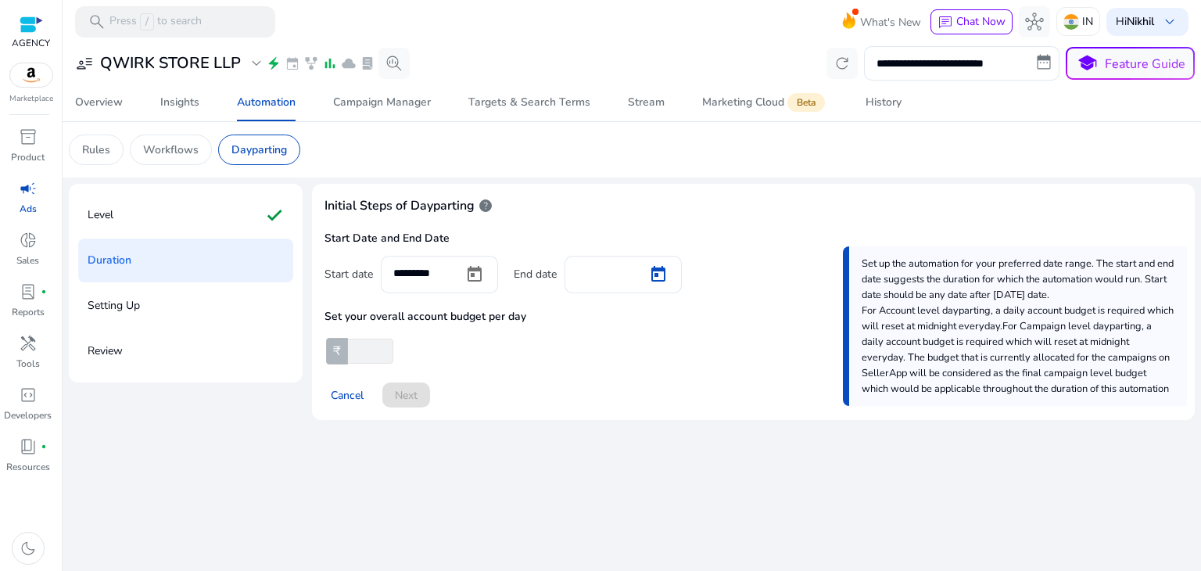
type input "*********"
click at [369, 352] on input "number" at bounding box center [369, 351] width 48 height 25
type input "****"
click at [429, 390] on span at bounding box center [406, 395] width 48 height 38
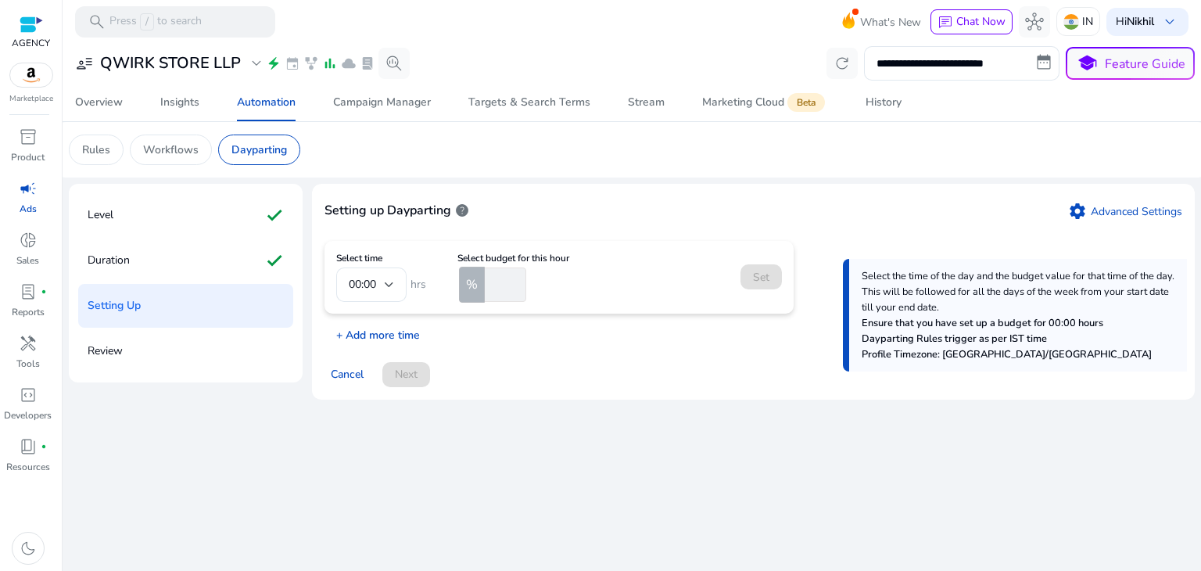
click at [377, 332] on p "+ Add more time" at bounding box center [372, 331] width 95 height 24
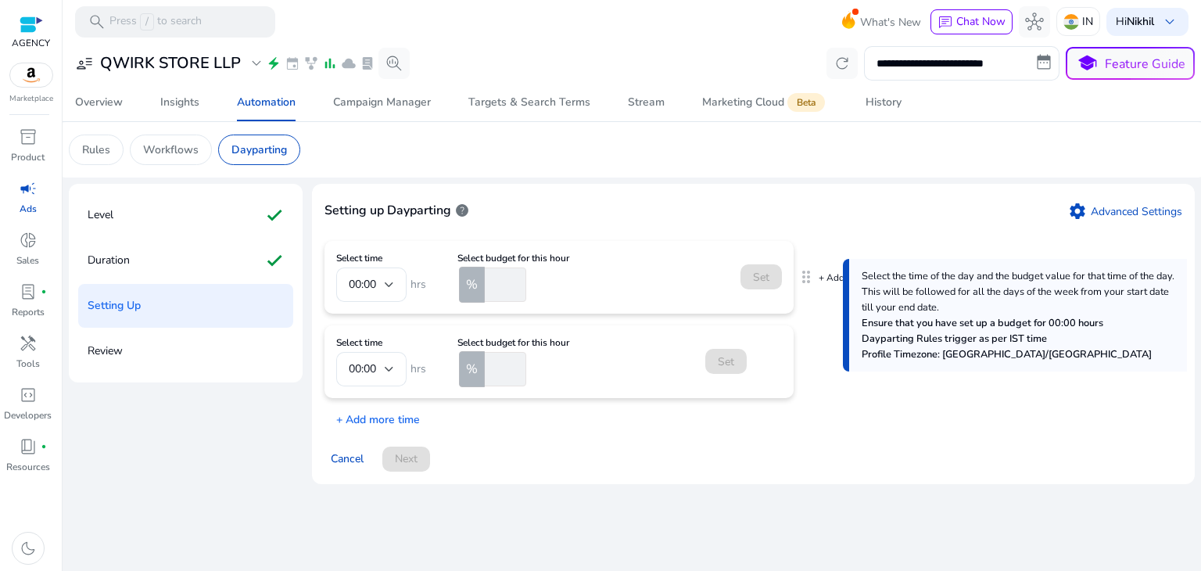
click at [393, 285] on mat-form-field "00:00" at bounding box center [371, 285] width 70 height 34
click at [390, 284] on mat-form-field "00:00" at bounding box center [371, 285] width 70 height 34
drag, startPoint x: 388, startPoint y: 284, endPoint x: 375, endPoint y: 285, distance: 12.5
click at [375, 285] on mat-form-field "00:00" at bounding box center [371, 285] width 70 height 34
click at [386, 282] on mat-form-field "00:00" at bounding box center [371, 285] width 70 height 34
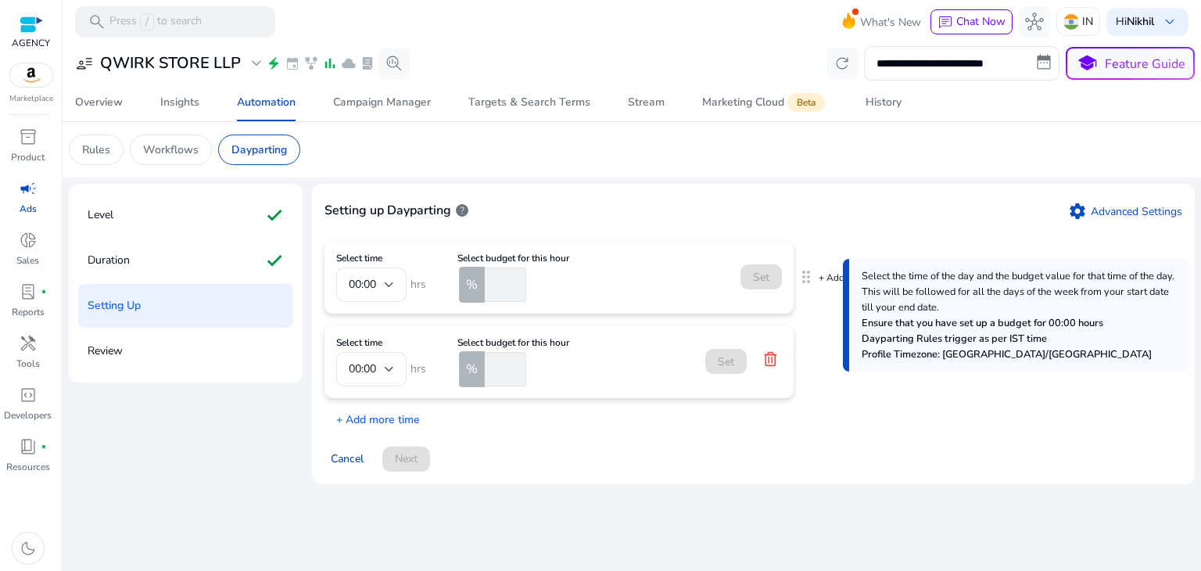
click at [357, 280] on mat-form-field "00:00" at bounding box center [371, 285] width 70 height 34
click at [488, 286] on input "number" at bounding box center [504, 285] width 45 height 34
type input "**"
click at [763, 285] on span at bounding box center [761, 277] width 41 height 38
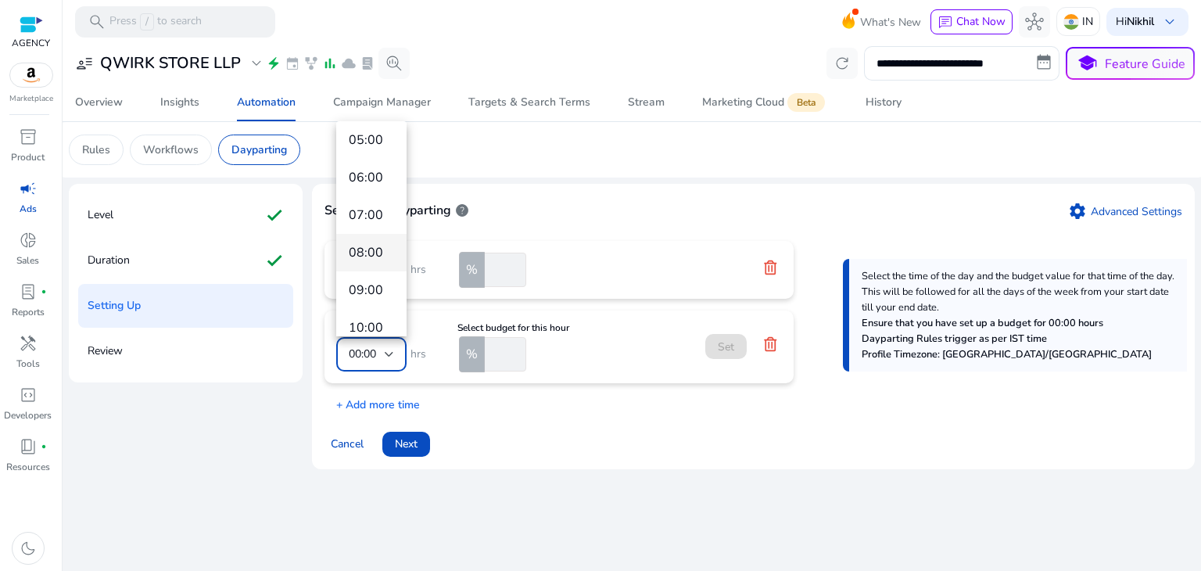
scroll to position [178, 0]
click at [371, 291] on mat-option "09:00" at bounding box center [371, 306] width 70 height 38
click at [502, 354] on input "number" at bounding box center [504, 354] width 45 height 34
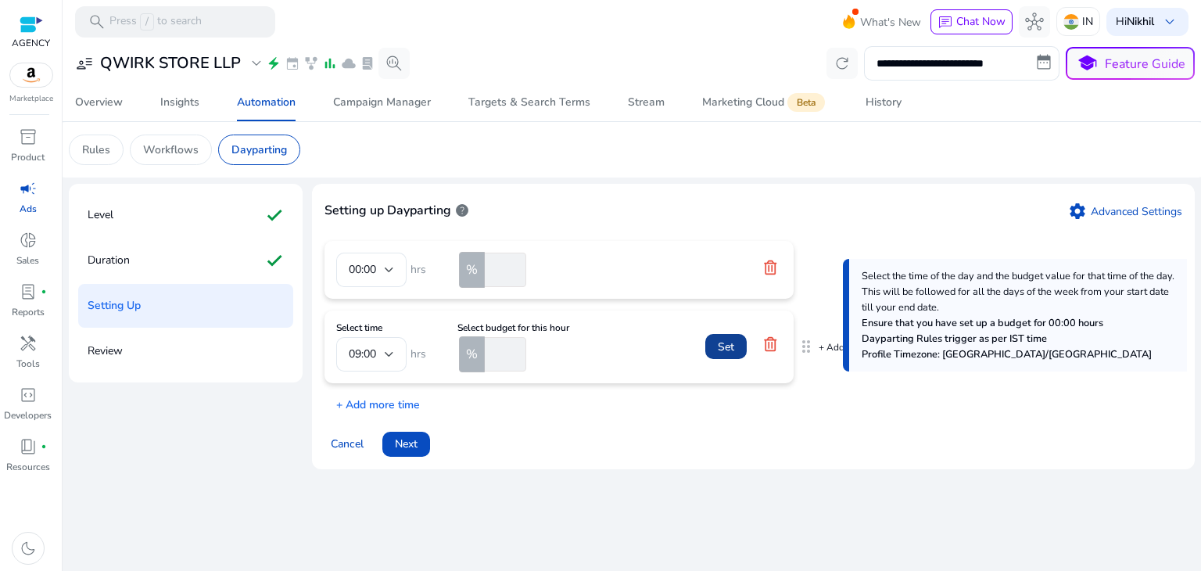
type input "**"
click at [727, 346] on span "Set" at bounding box center [726, 347] width 16 height 16
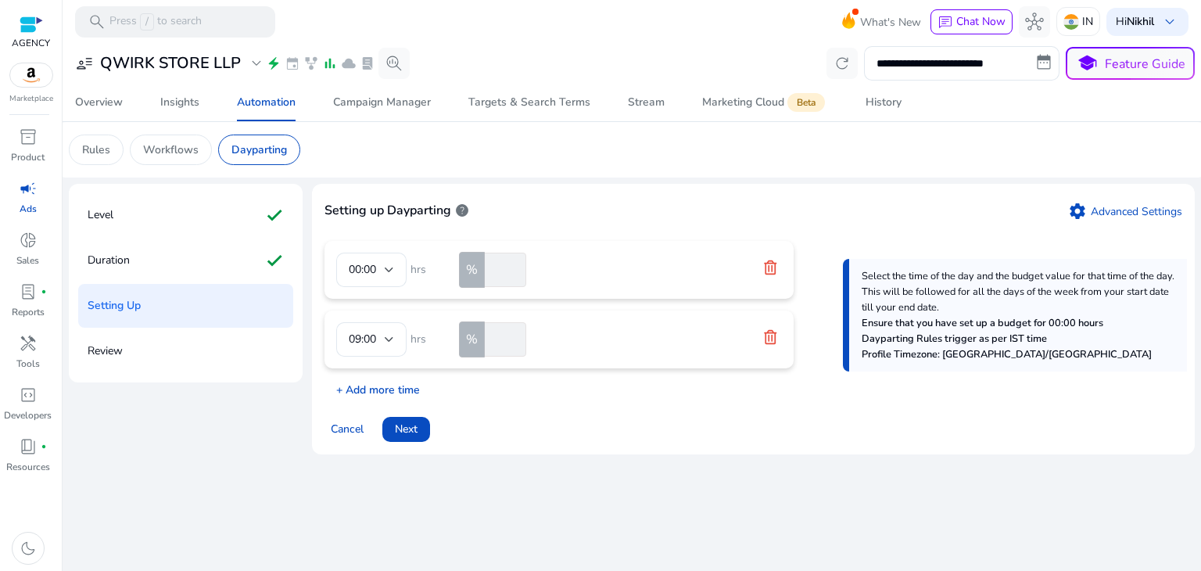
click at [389, 395] on p "+ Add more time" at bounding box center [372, 386] width 95 height 24
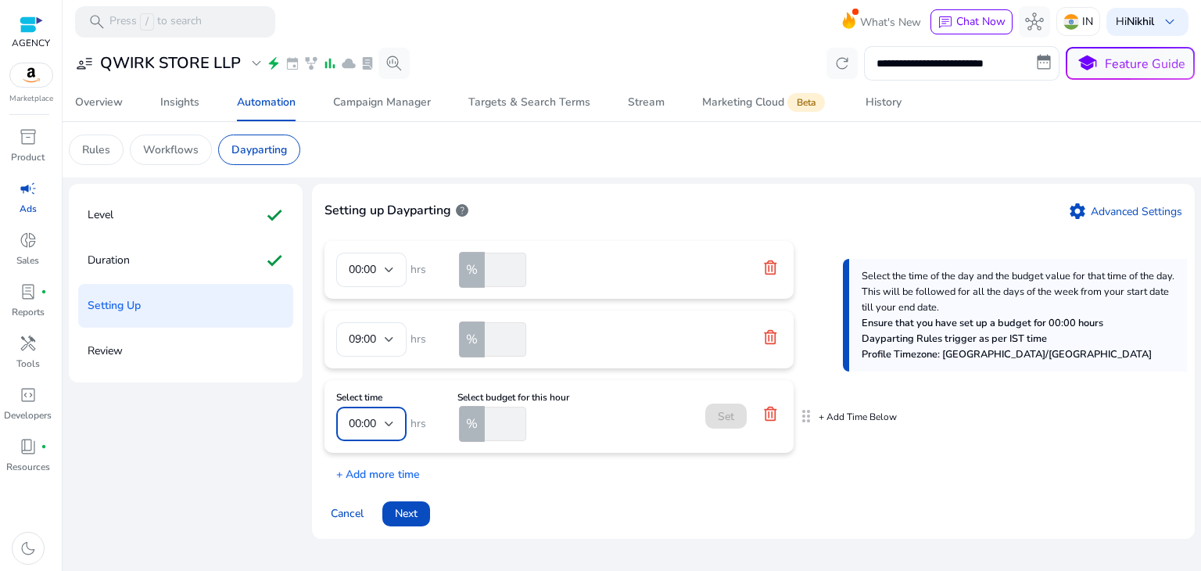
click at [390, 421] on div at bounding box center [389, 424] width 9 height 6
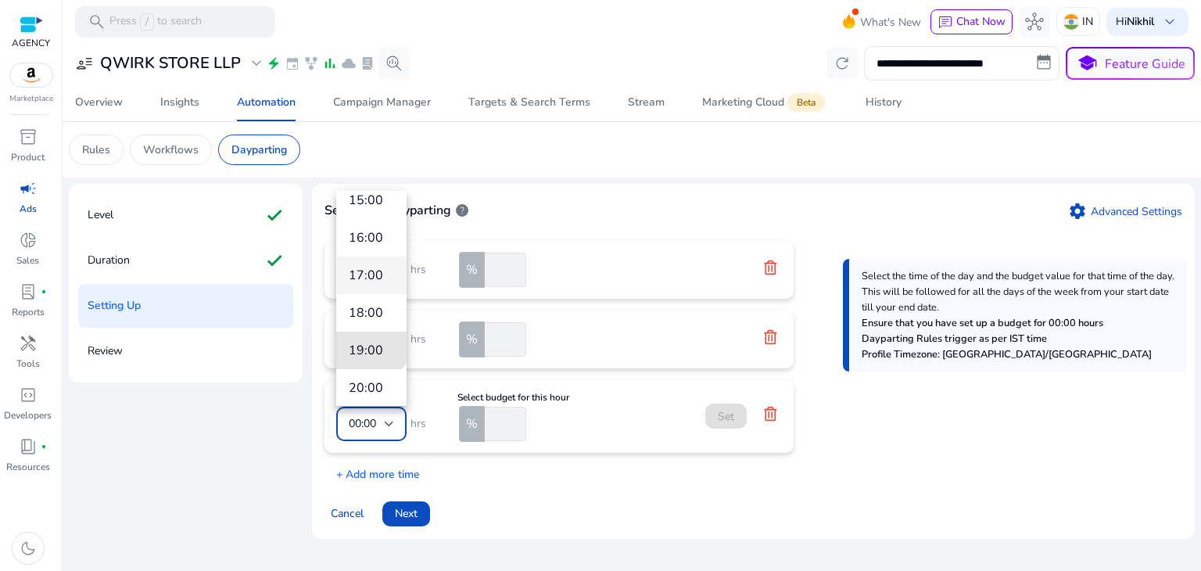
click at [369, 342] on span "19:00" at bounding box center [371, 350] width 45 height 17
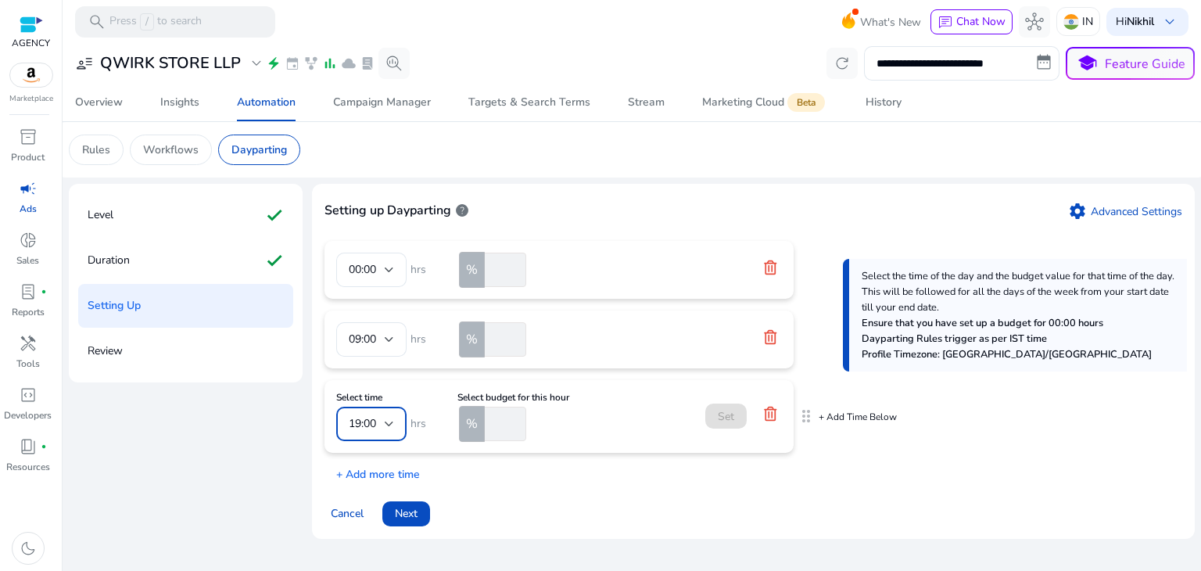
click at [506, 428] on input "number" at bounding box center [504, 424] width 45 height 34
type input "**"
click at [714, 415] on span at bounding box center [726, 416] width 41 height 38
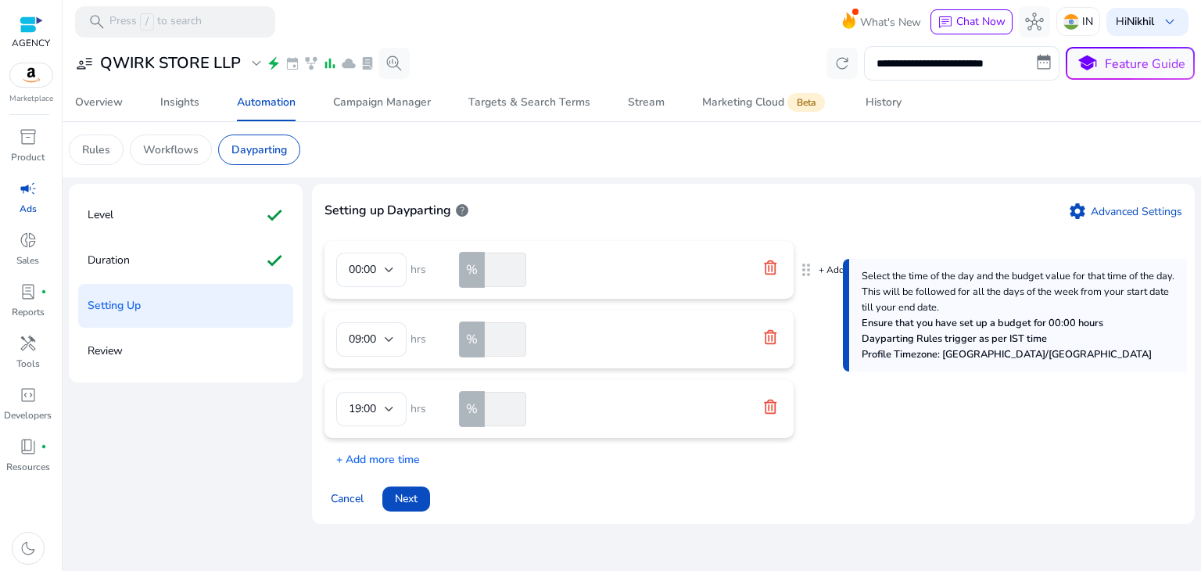
click at [774, 264] on icon at bounding box center [771, 268] width 16 height 16
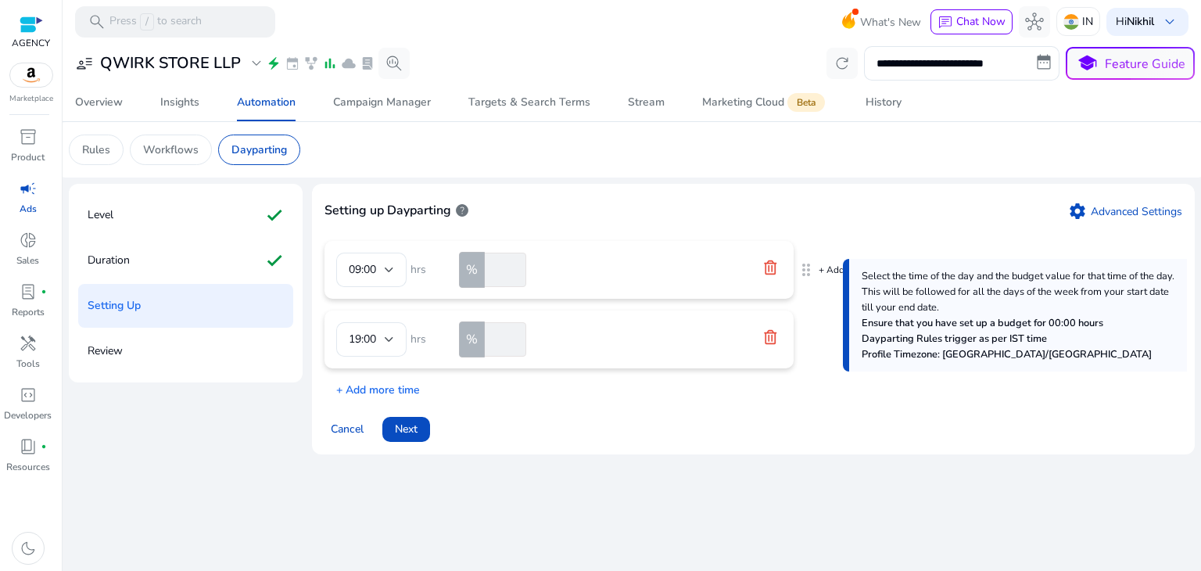
click at [774, 264] on icon at bounding box center [771, 268] width 16 height 16
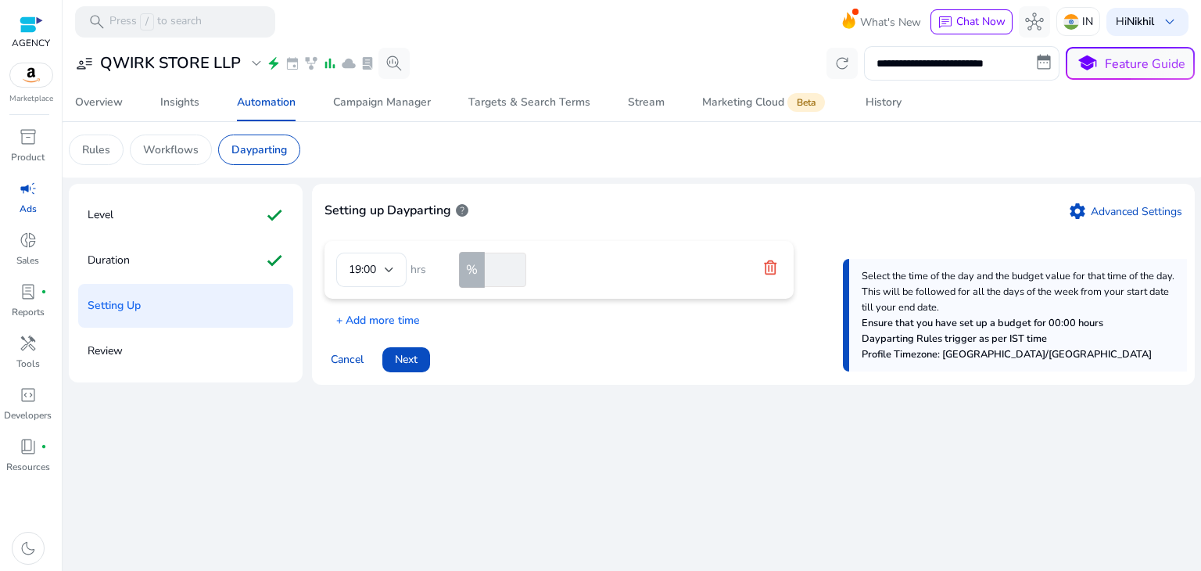
click at [774, 264] on icon at bounding box center [771, 268] width 16 height 16
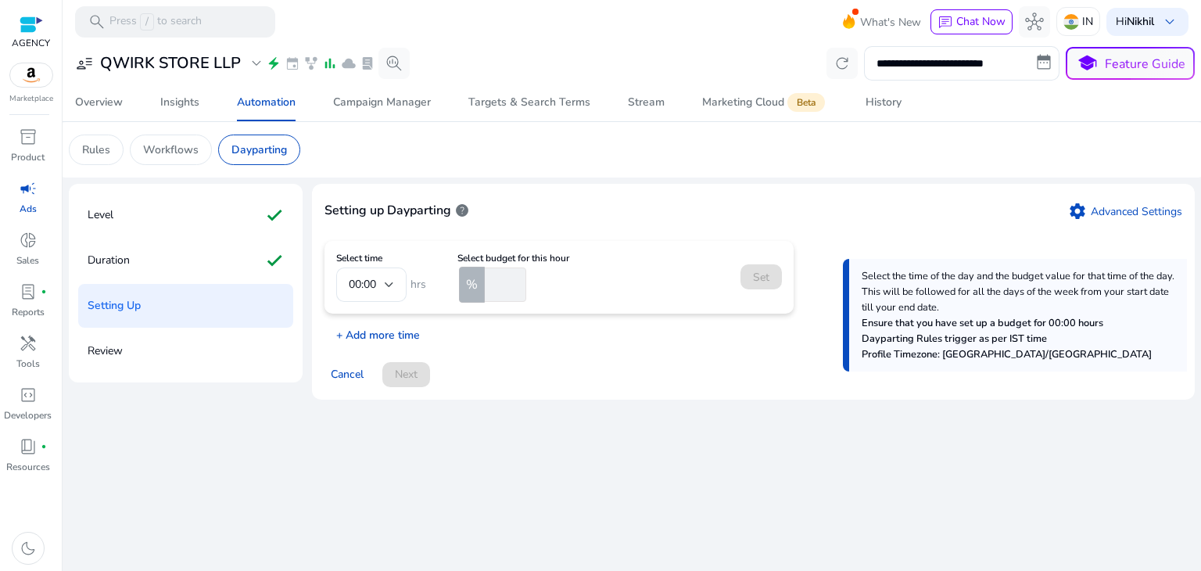
click at [394, 337] on p "+ Add more time" at bounding box center [372, 331] width 95 height 24
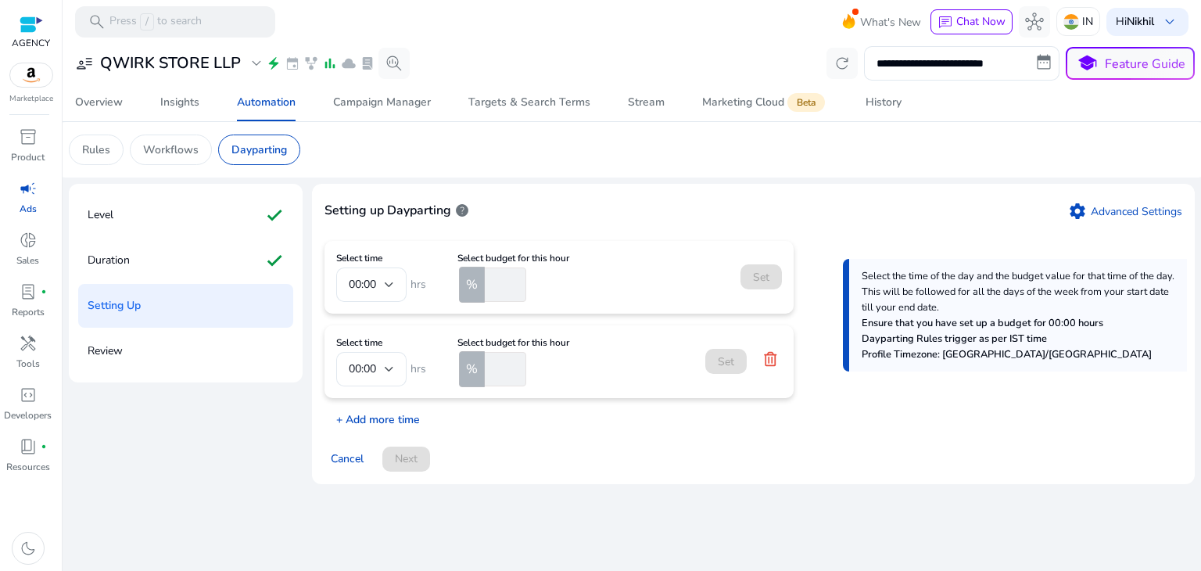
click at [376, 418] on p "+ Add more time" at bounding box center [372, 416] width 95 height 24
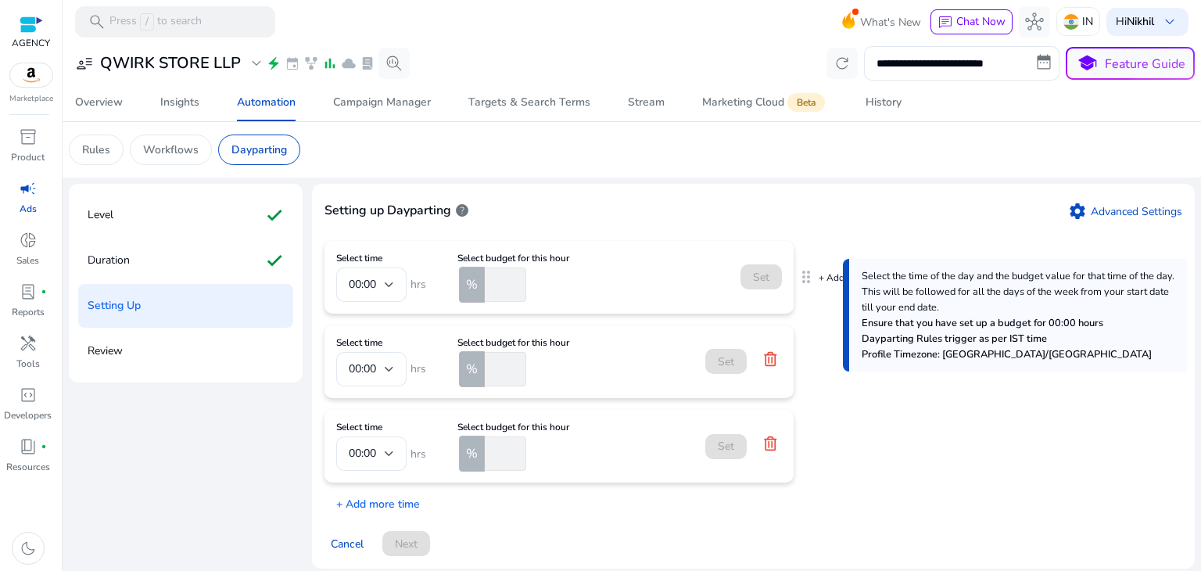
click at [493, 280] on input "number" at bounding box center [504, 285] width 45 height 34
type input "*"
type input "**"
click at [760, 275] on span "Set" at bounding box center [761, 277] width 16 height 16
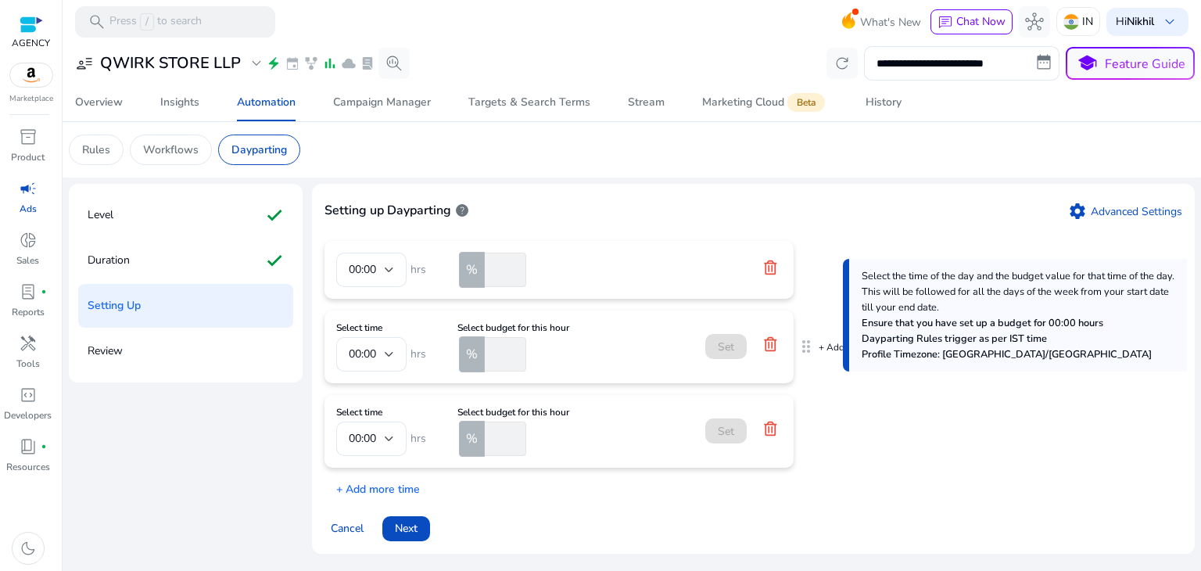
click at [497, 353] on input "number" at bounding box center [504, 354] width 45 height 34
click at [494, 348] on input "number" at bounding box center [504, 354] width 45 height 34
type input "**"
click at [495, 435] on input "number" at bounding box center [504, 439] width 45 height 34
type input "**"
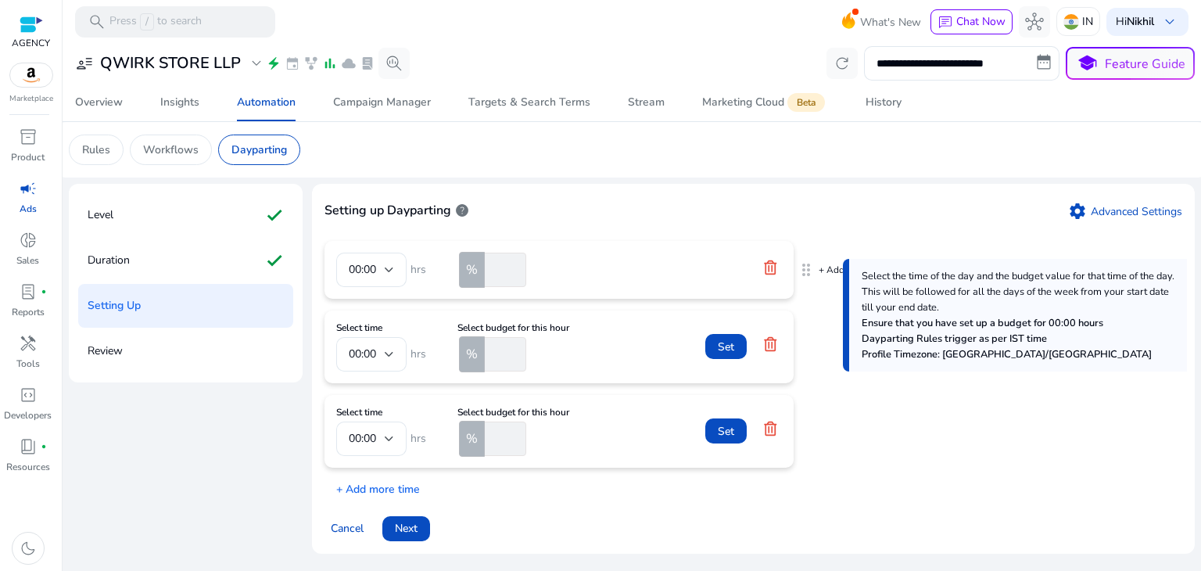
click at [388, 267] on mat-form-field "00:00" at bounding box center [371, 270] width 70 height 34
click at [389, 349] on div at bounding box center [389, 354] width 9 height 19
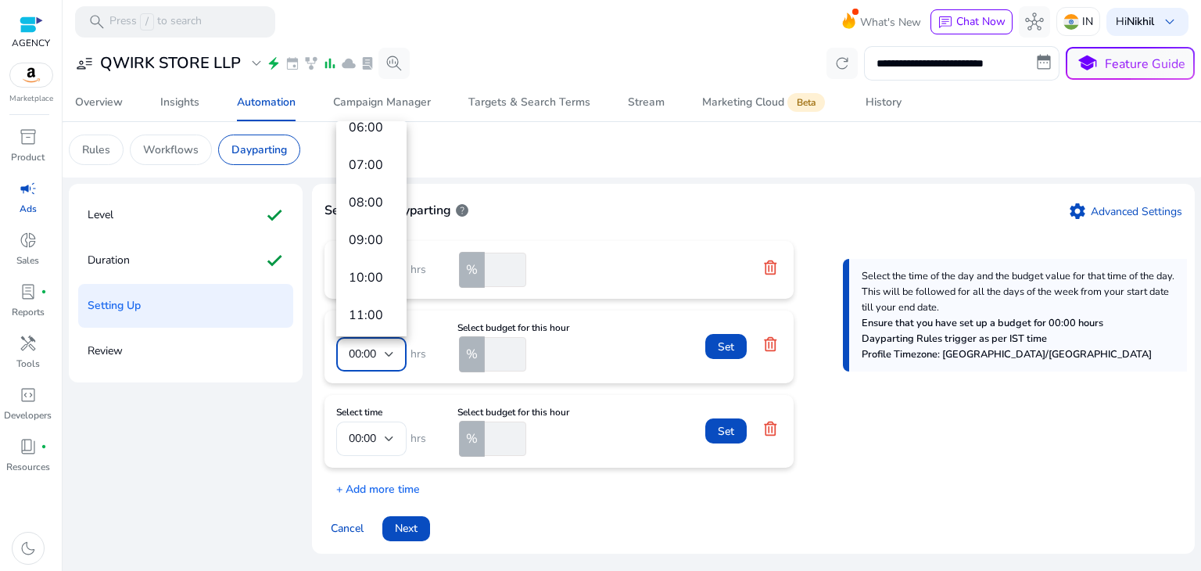
scroll to position [244, 0]
click at [370, 248] on mat-option "09:00" at bounding box center [371, 240] width 70 height 38
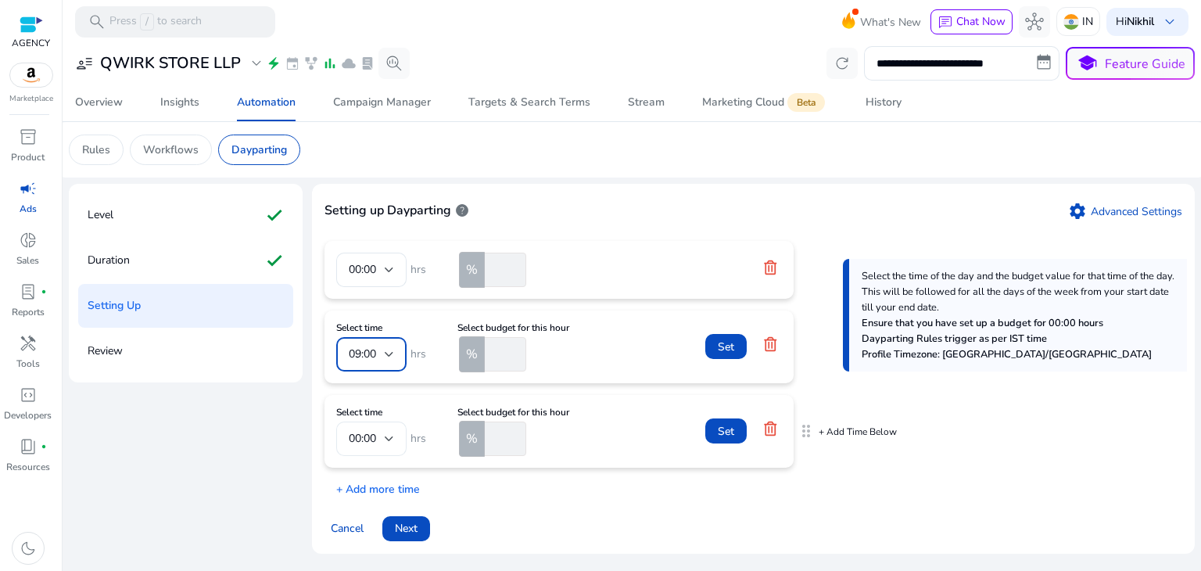
click at [395, 436] on div "00:00" at bounding box center [371, 439] width 70 height 34
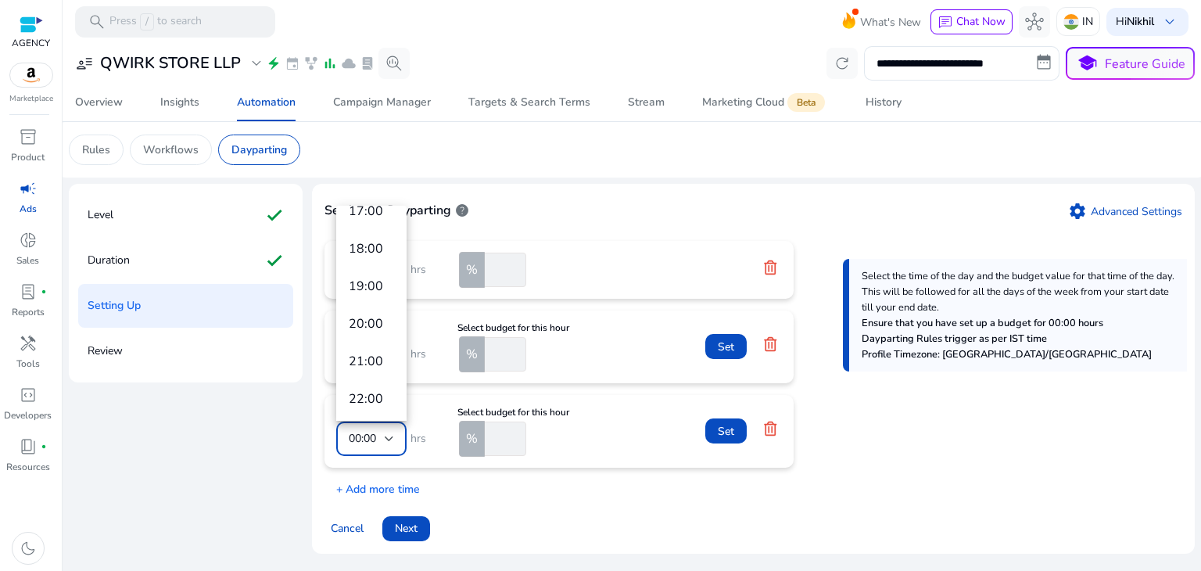
scroll to position [654, 0]
click at [368, 288] on span "19:00" at bounding box center [371, 290] width 45 height 17
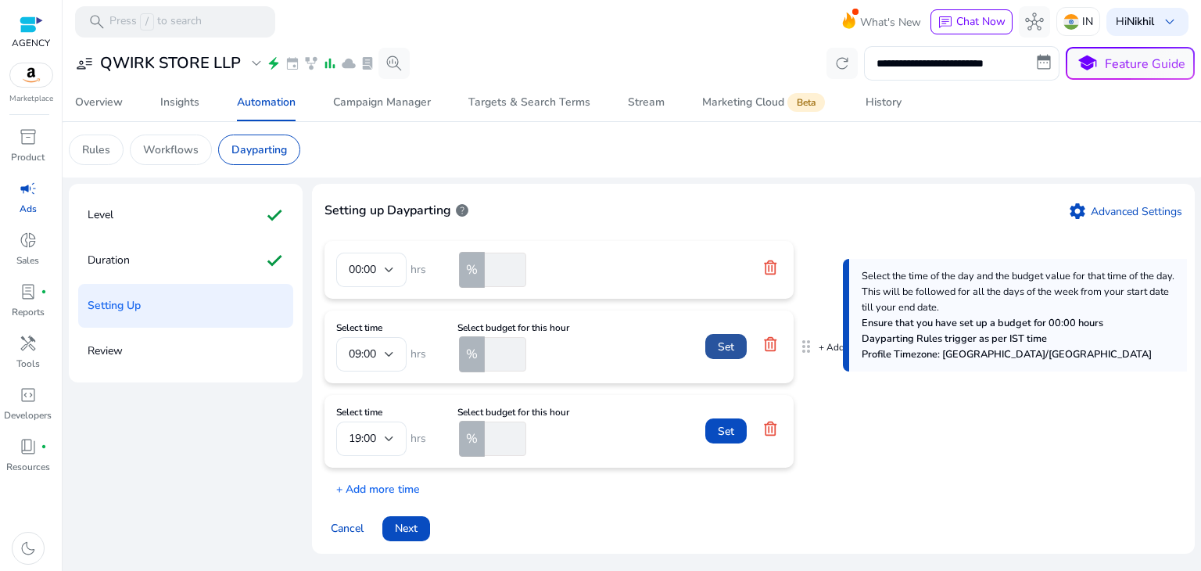
click at [722, 345] on span "Set" at bounding box center [726, 347] width 16 height 16
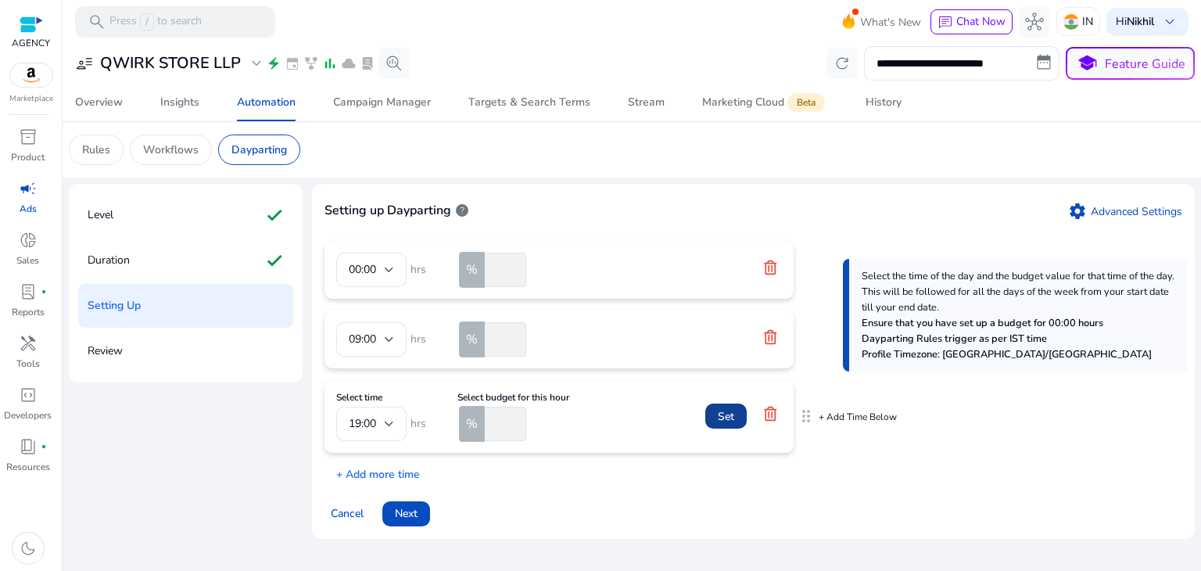
click at [723, 409] on span "Set" at bounding box center [726, 416] width 16 height 16
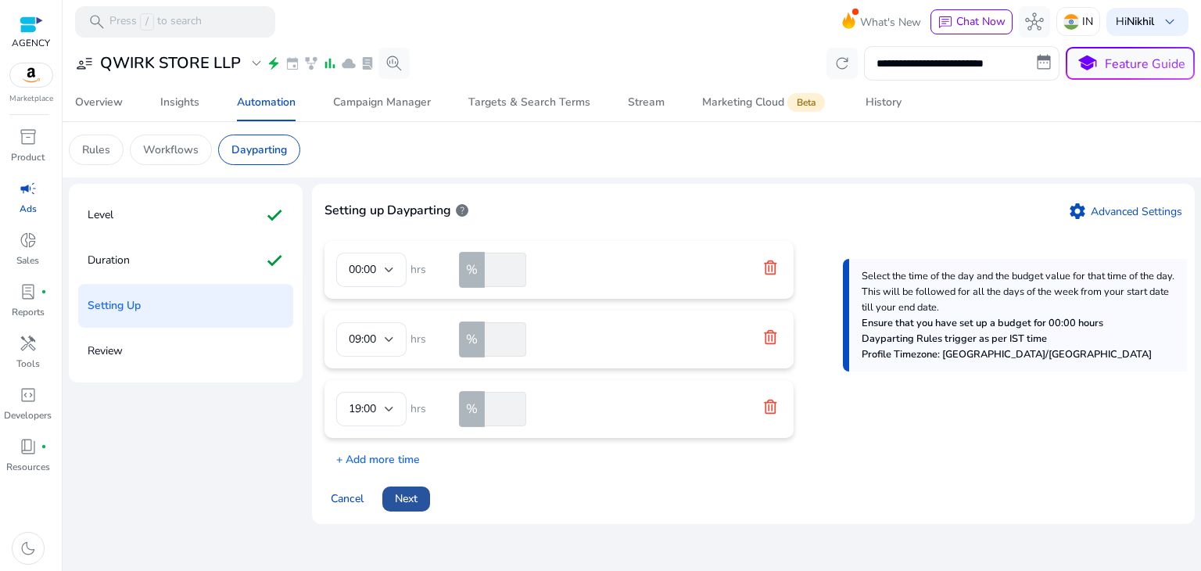
click at [413, 501] on span "Next" at bounding box center [406, 498] width 23 height 16
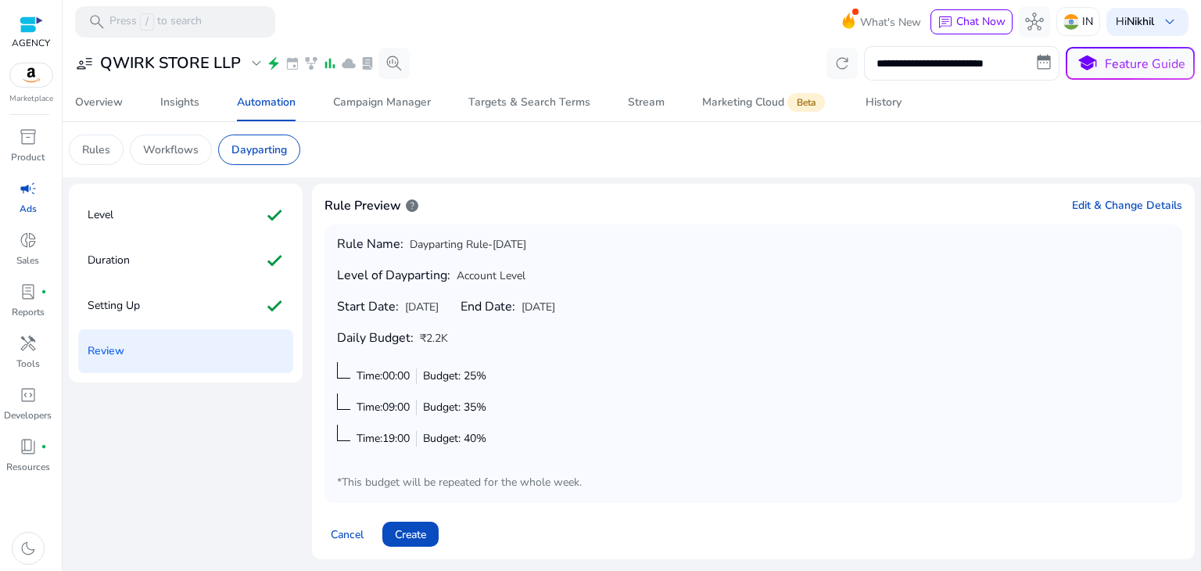
scroll to position [0, 0]
click at [560, 452] on div "Rule Name: Dayparting Rule-[DATE] Level of Dayparting: Account Level Start Date…" at bounding box center [753, 363] width 833 height 253
